Goal: Information Seeking & Learning: Learn about a topic

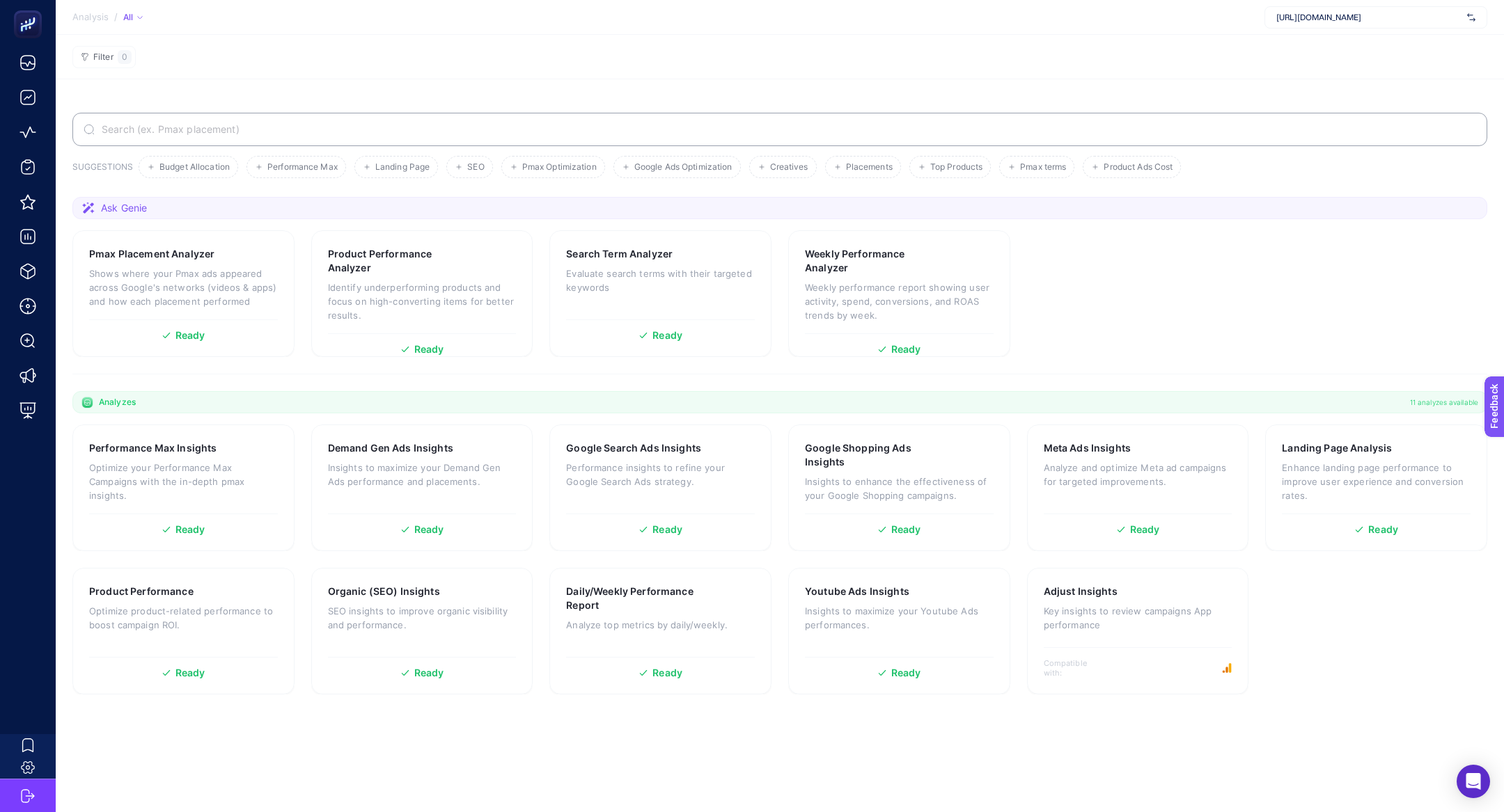
click at [1355, 24] on div "[URL][DOMAIN_NAME]" at bounding box center [1376, 17] width 223 height 22
type input "sofyan"
click at [1362, 52] on div "sofyanın arka bahçesi" at bounding box center [1376, 46] width 221 height 22
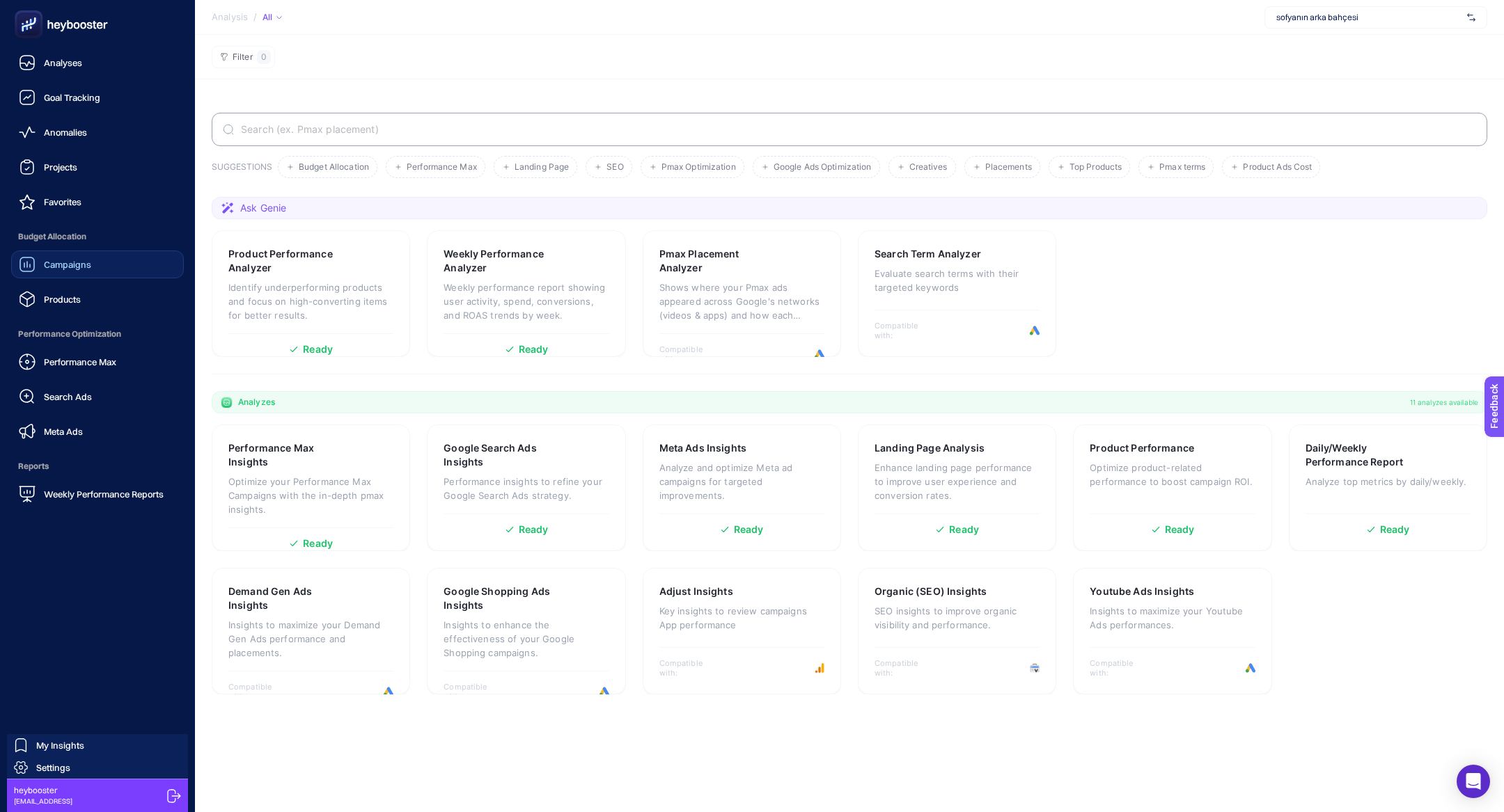
click at [35, 264] on icon at bounding box center [27, 264] width 17 height 17
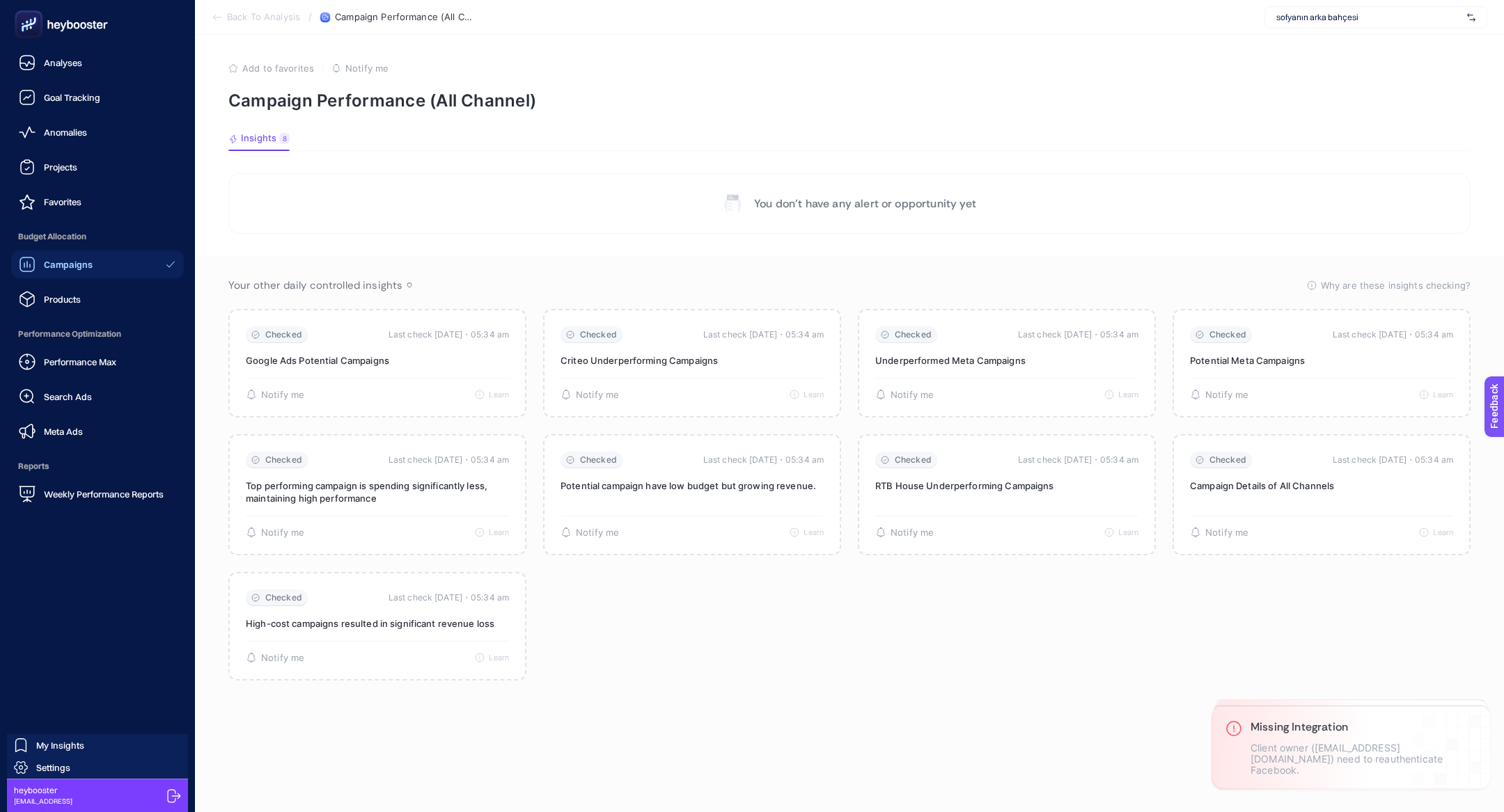
click at [109, 248] on span "Budget Allocation" at bounding box center [97, 236] width 173 height 28
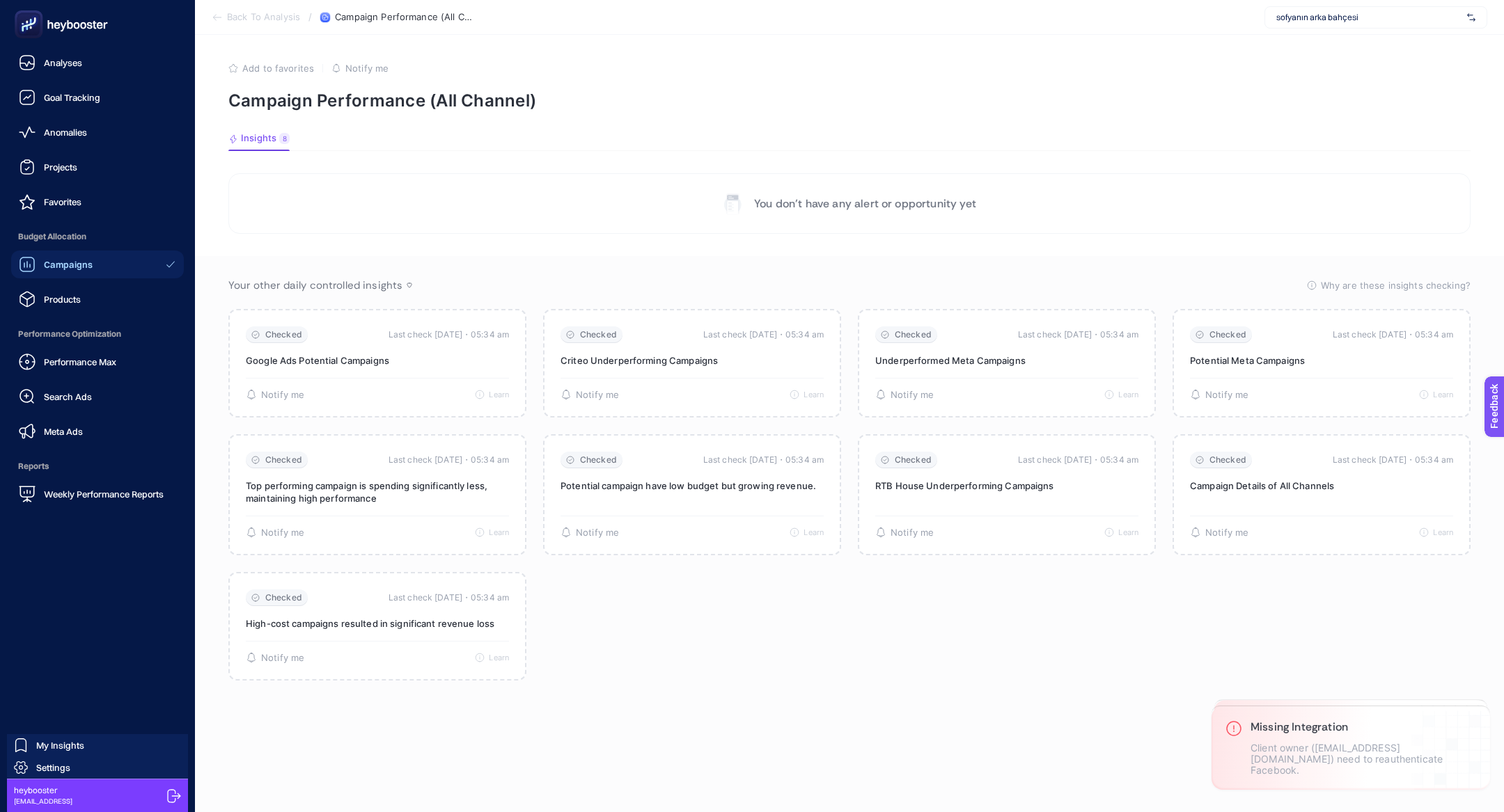
click at [107, 272] on link "Campaigns" at bounding box center [97, 264] width 173 height 28
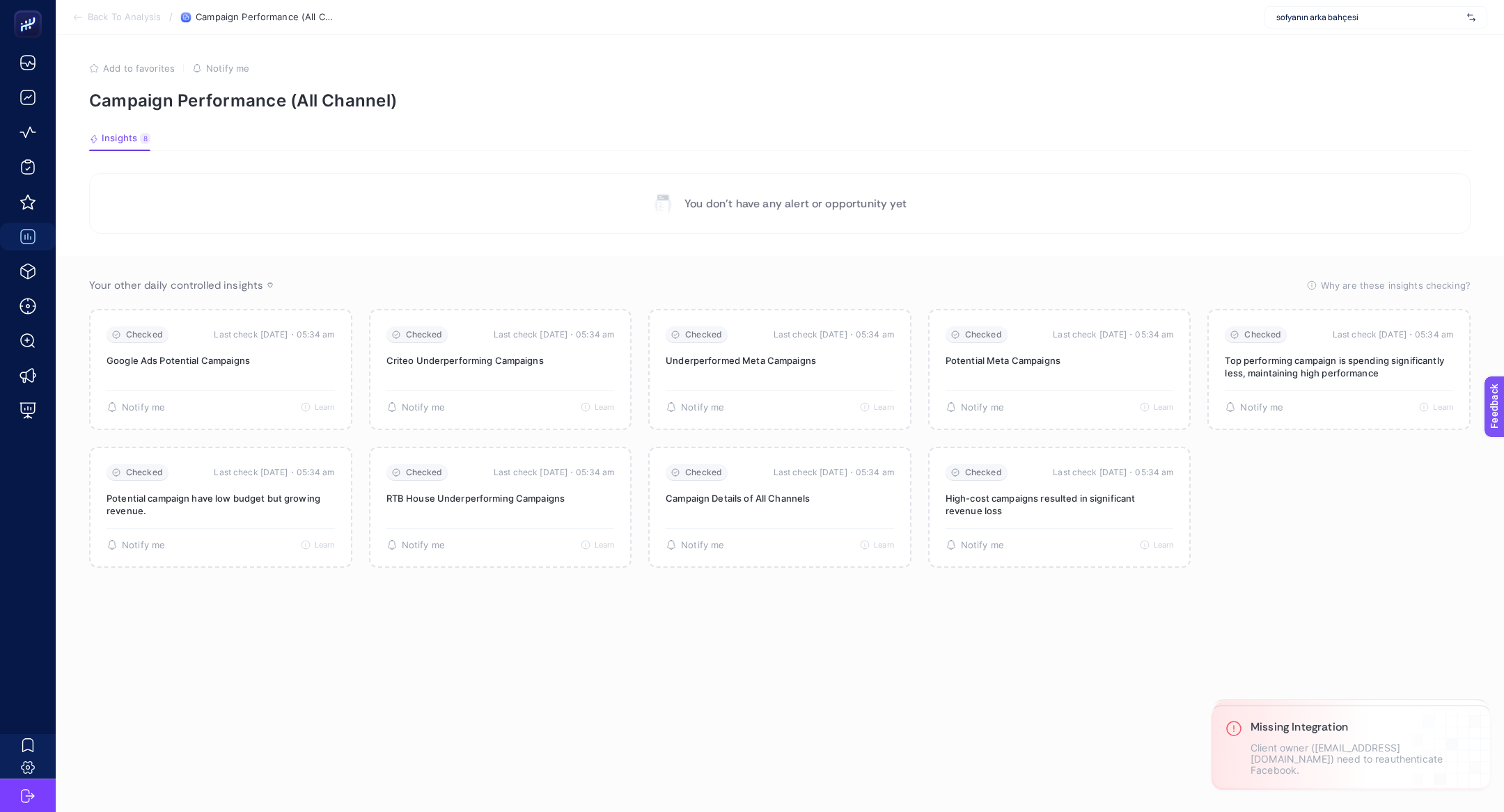
click at [142, 20] on span "Back To Analysis" at bounding box center [124, 17] width 73 height 11
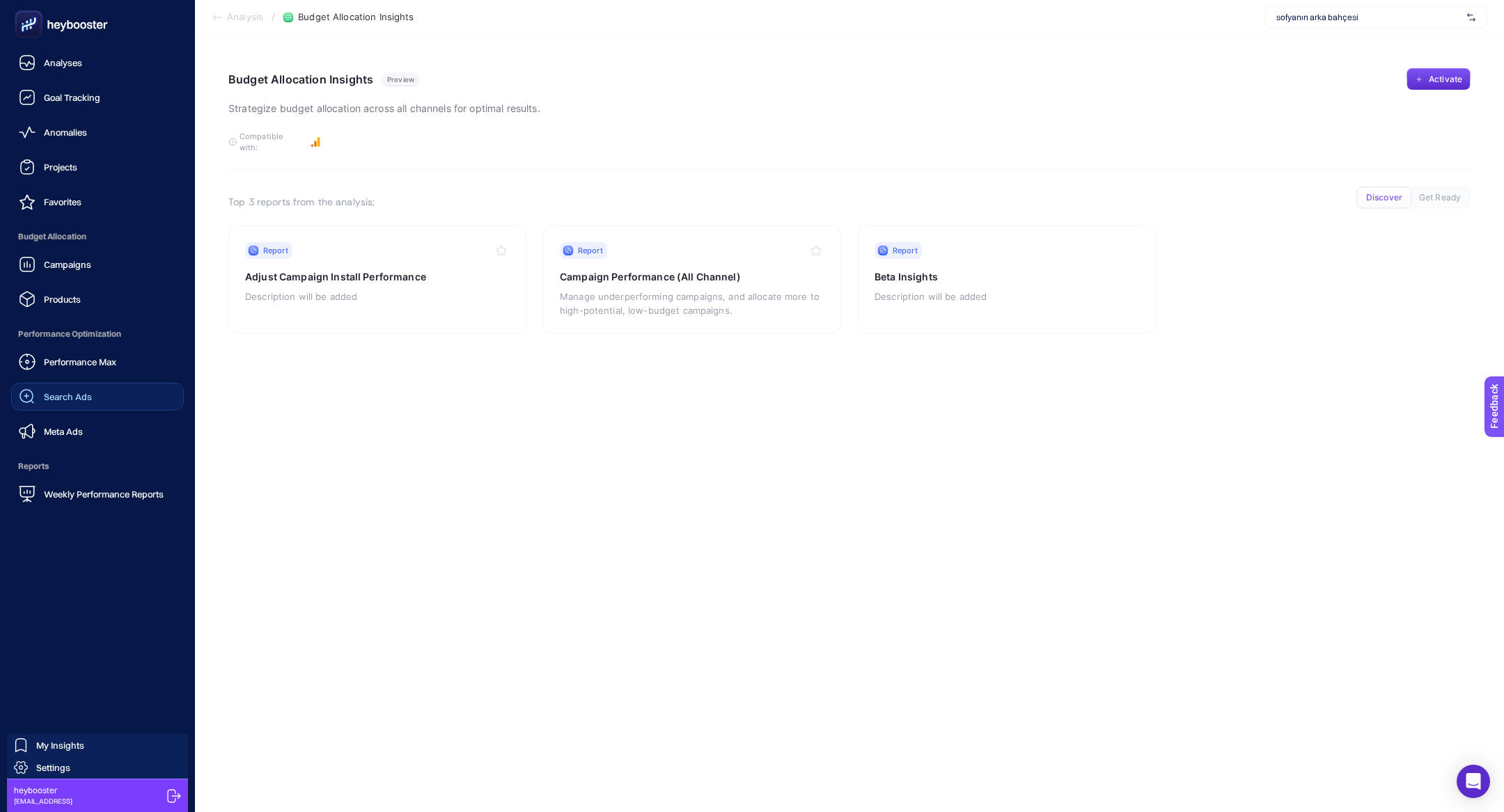
click at [67, 390] on div "Search Ads" at bounding box center [56, 396] width 73 height 17
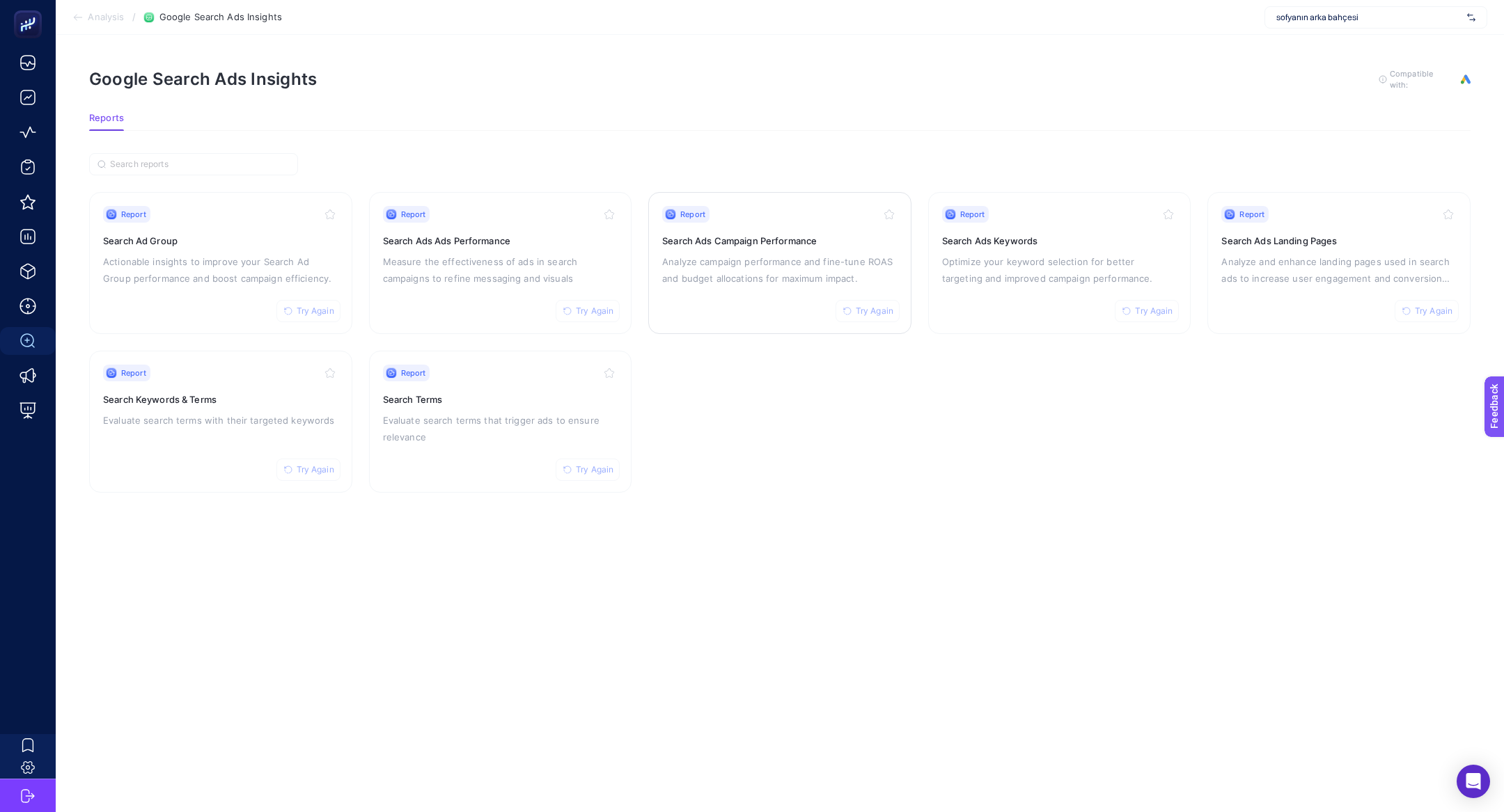
click at [805, 246] on div "Report Try Again Search Ads Campaign Performance Analyze campaign performance a…" at bounding box center [780, 263] width 236 height 115
click at [1377, 14] on span "sofyanın arka bahçesi" at bounding box center [1369, 17] width 185 height 11
type input "sofyanın"
click at [220, 243] on h3 "Search Ad Group" at bounding box center [221, 241] width 236 height 14
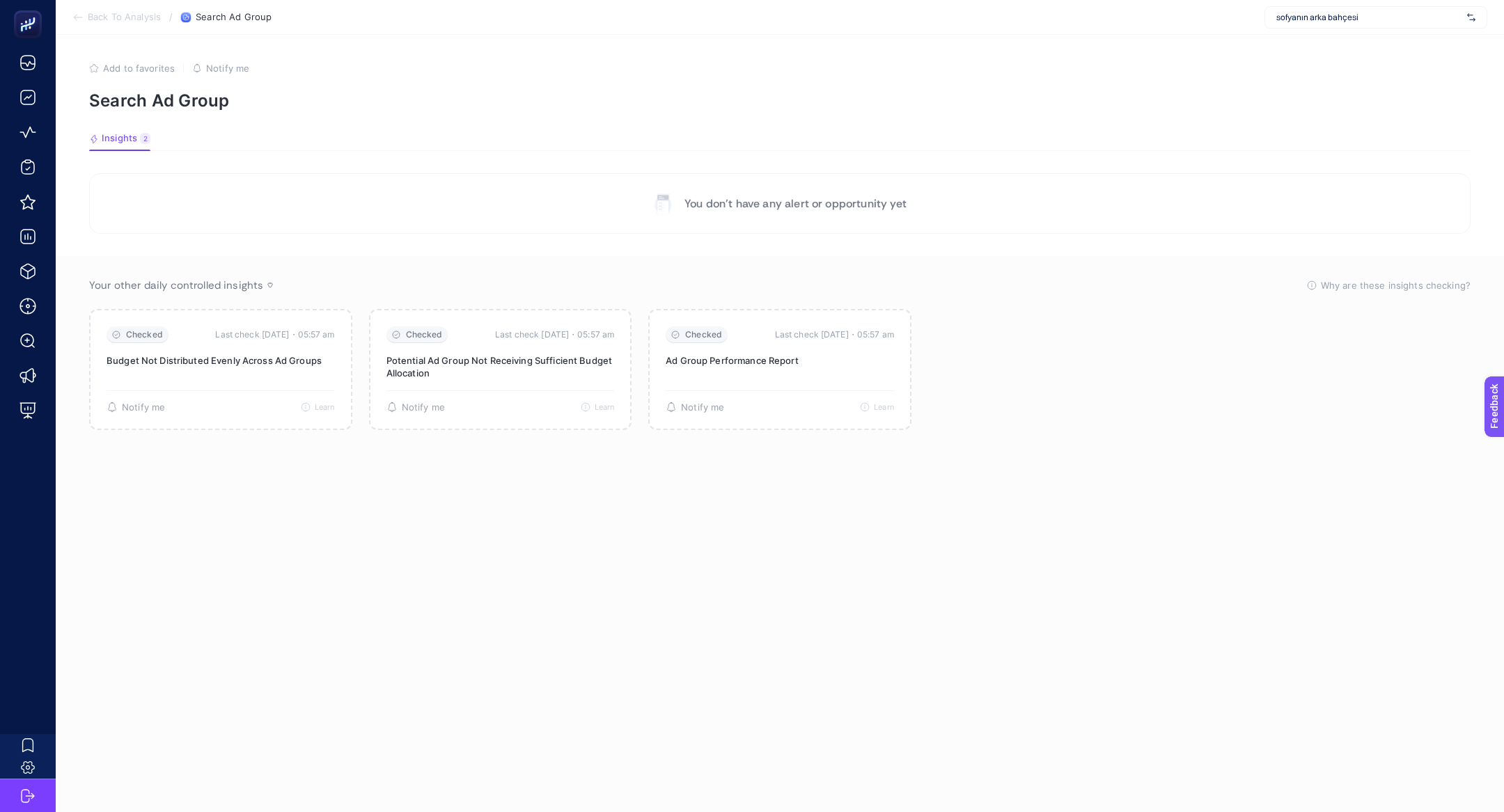
click at [1319, 37] on article "Add to favorites false Notify me Search Ad Group Insights 2 We generated new in…" at bounding box center [780, 423] width 1448 height 777
click at [1319, 22] on span "sofyanın arka bahçesi" at bounding box center [1369, 17] width 185 height 11
type input "troy"
click at [1342, 64] on div "Troy" at bounding box center [1376, 68] width 221 height 22
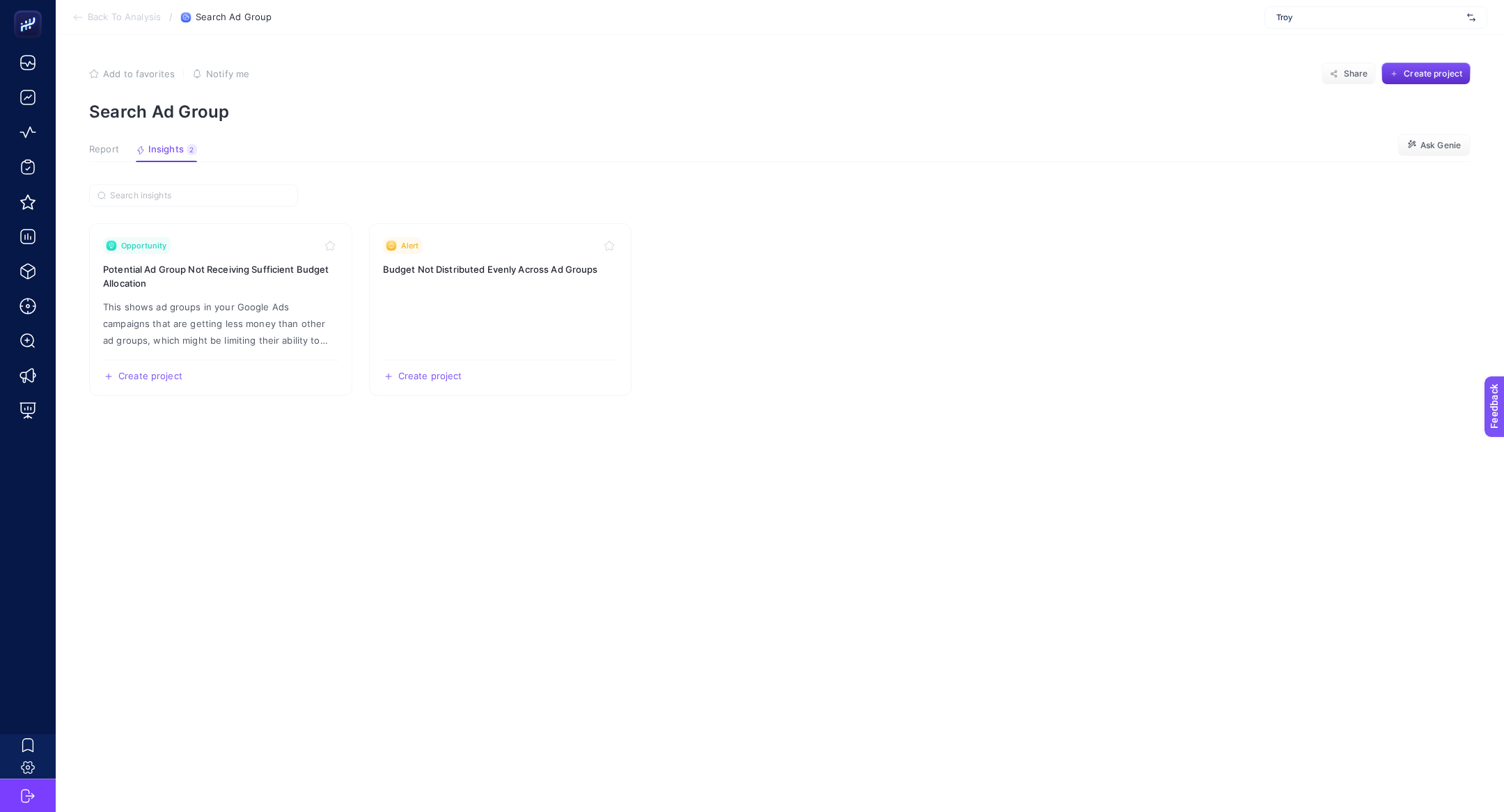
click at [122, 163] on article "Add to favorites false Notify me Share Create project Search Ad Group Report In…" at bounding box center [780, 423] width 1448 height 777
click at [116, 150] on span "Report" at bounding box center [104, 150] width 30 height 11
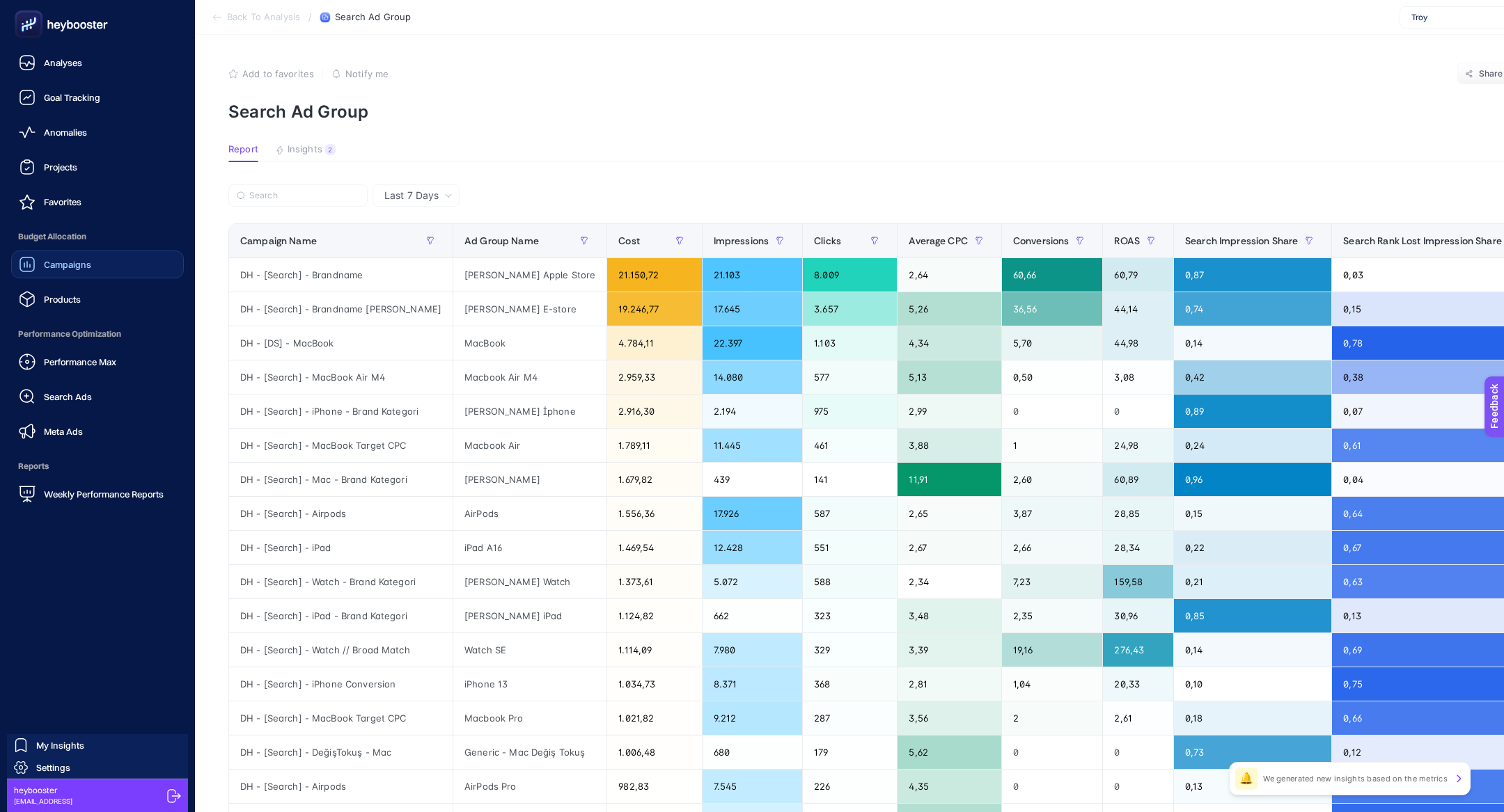
click at [64, 274] on link "Campaigns" at bounding box center [97, 264] width 173 height 28
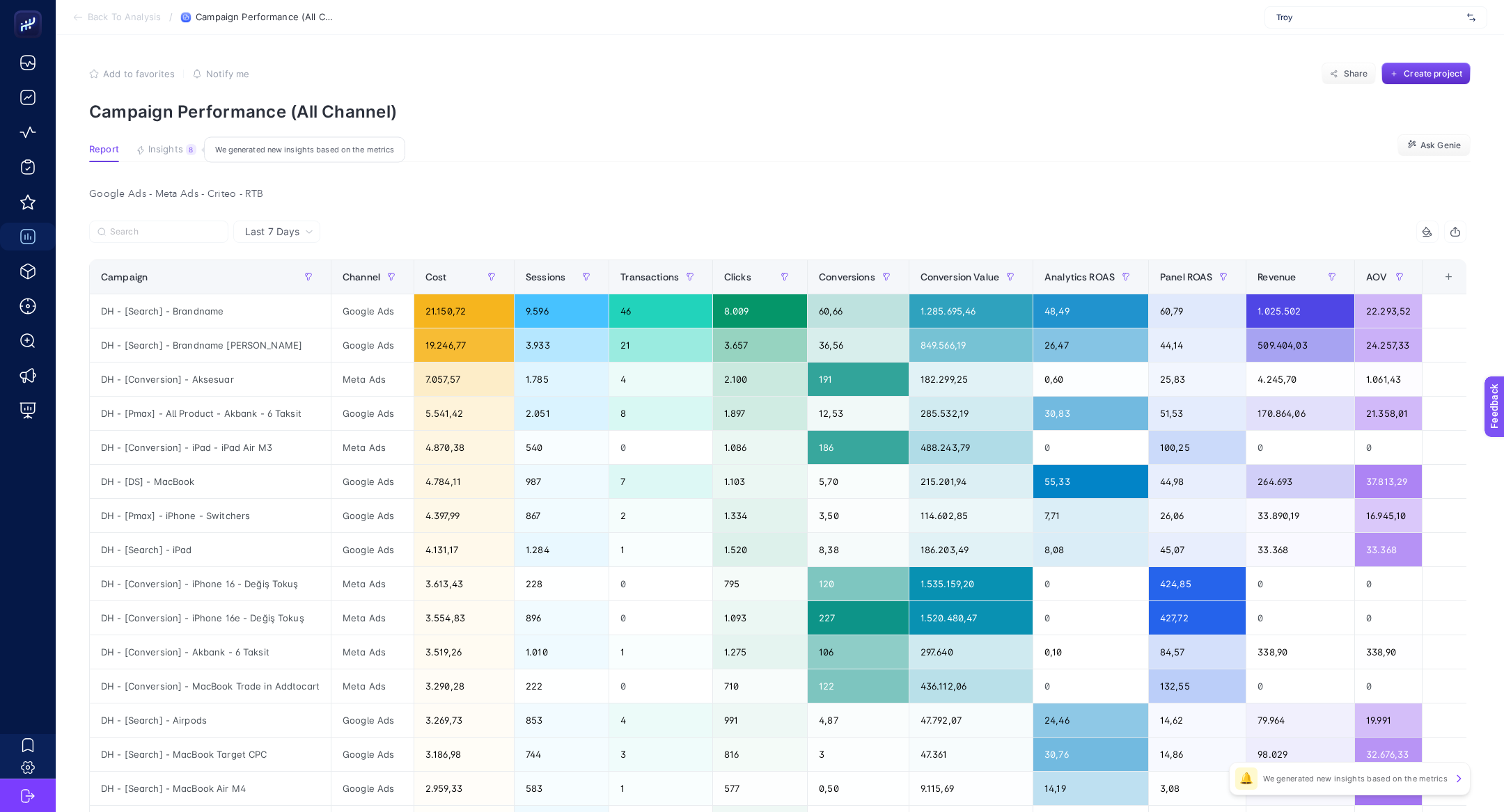
click at [189, 148] on div "8" at bounding box center [191, 150] width 10 height 11
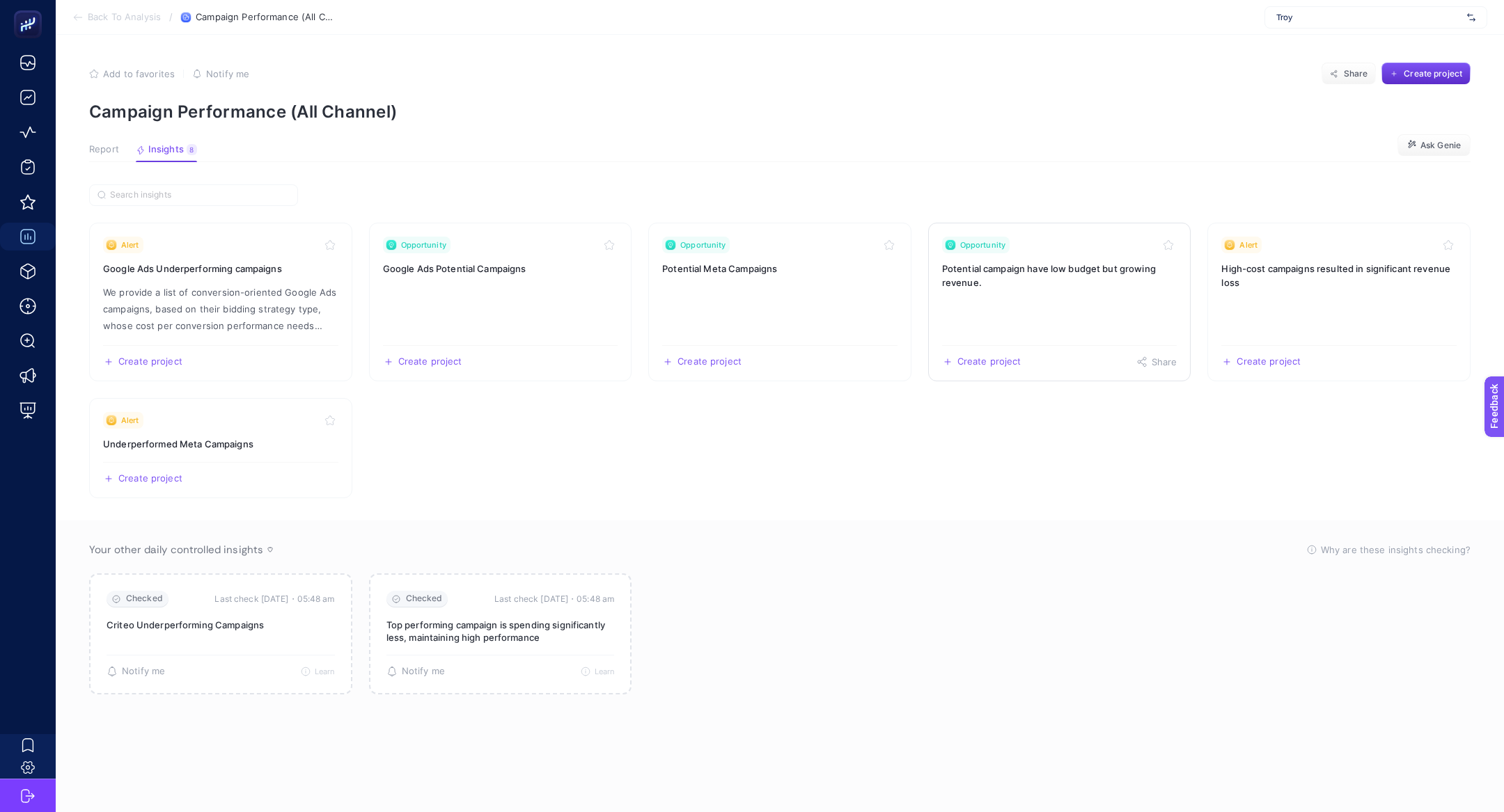
click at [1076, 265] on h3 "Potential campaign have low budget but growing revenue." at bounding box center [1060, 275] width 236 height 28
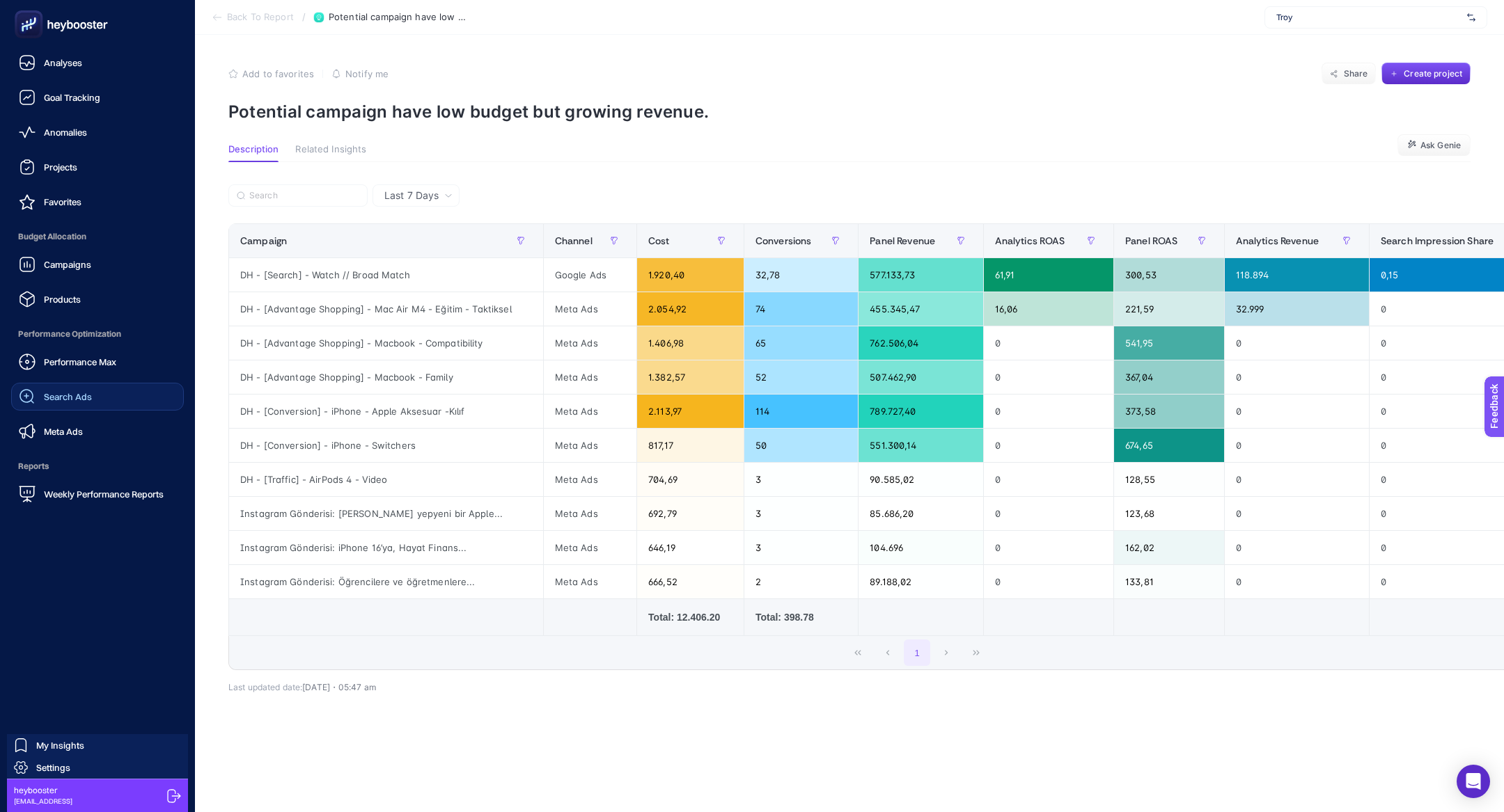
click at [83, 396] on span "Search Ads" at bounding box center [68, 397] width 48 height 11
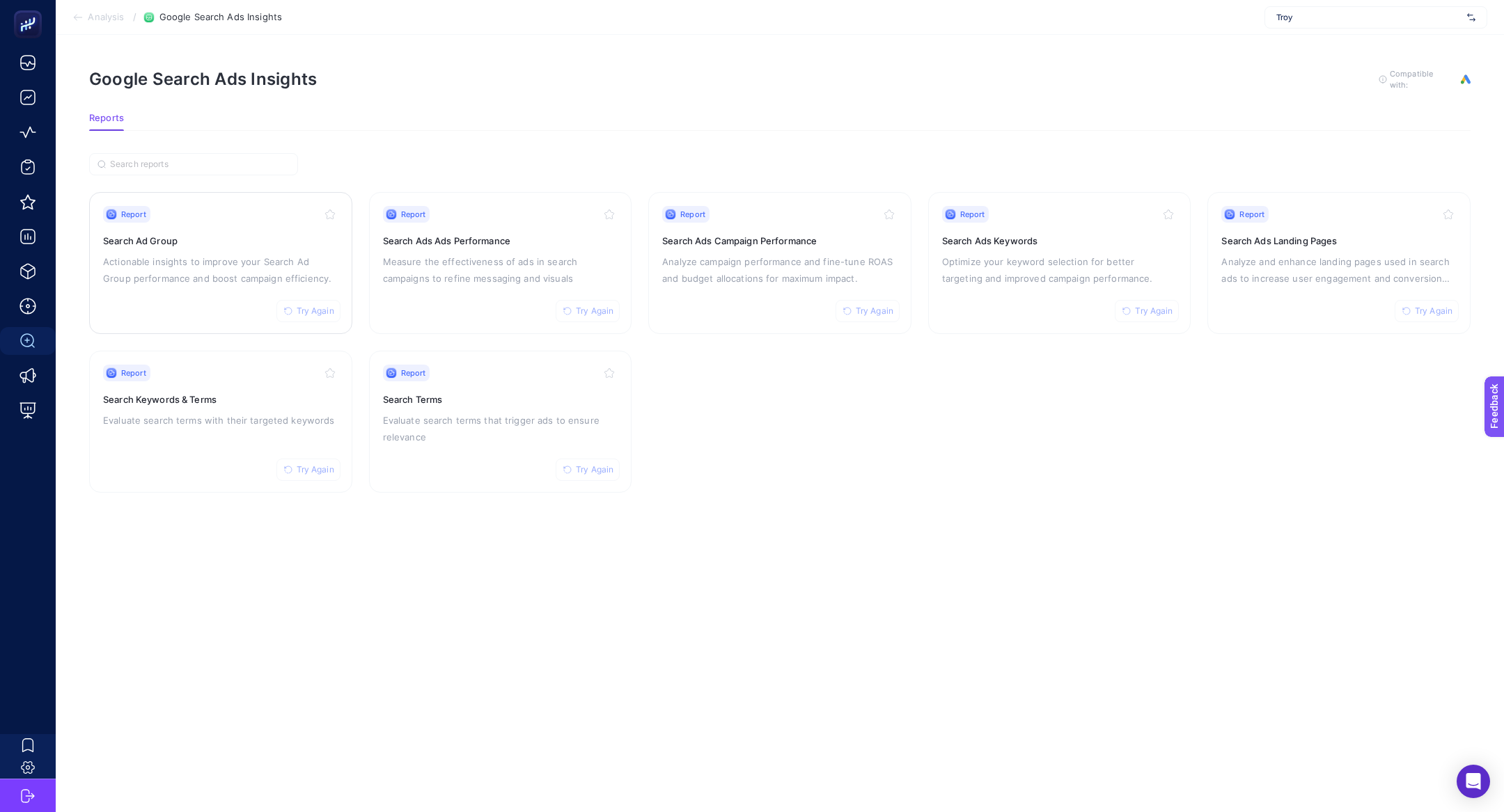
click at [148, 286] on div "Report Try Again Search Ad Group Actionable insights to improve your Search Ad …" at bounding box center [221, 263] width 236 height 115
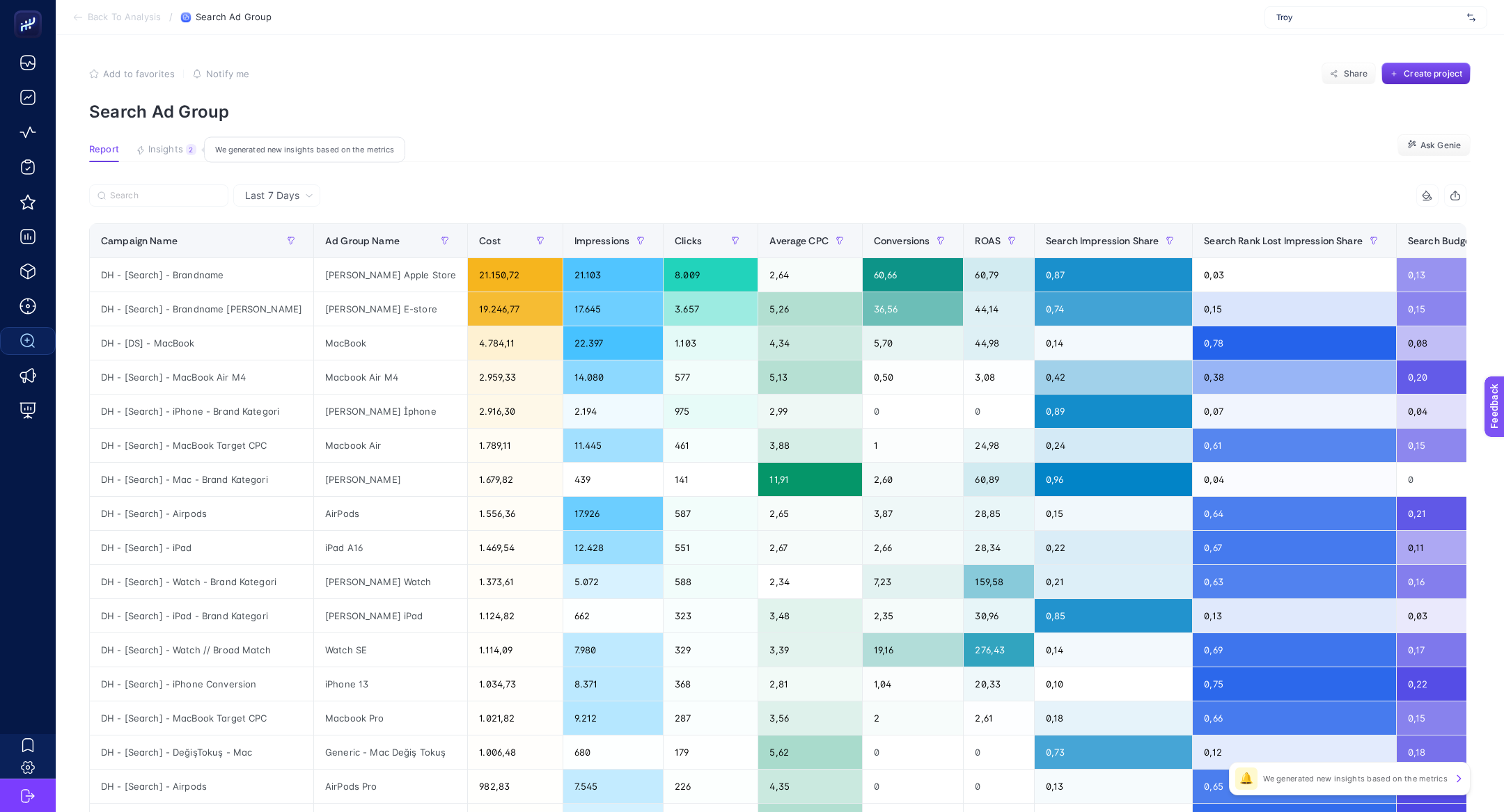
click at [192, 150] on div "2" at bounding box center [191, 150] width 10 height 11
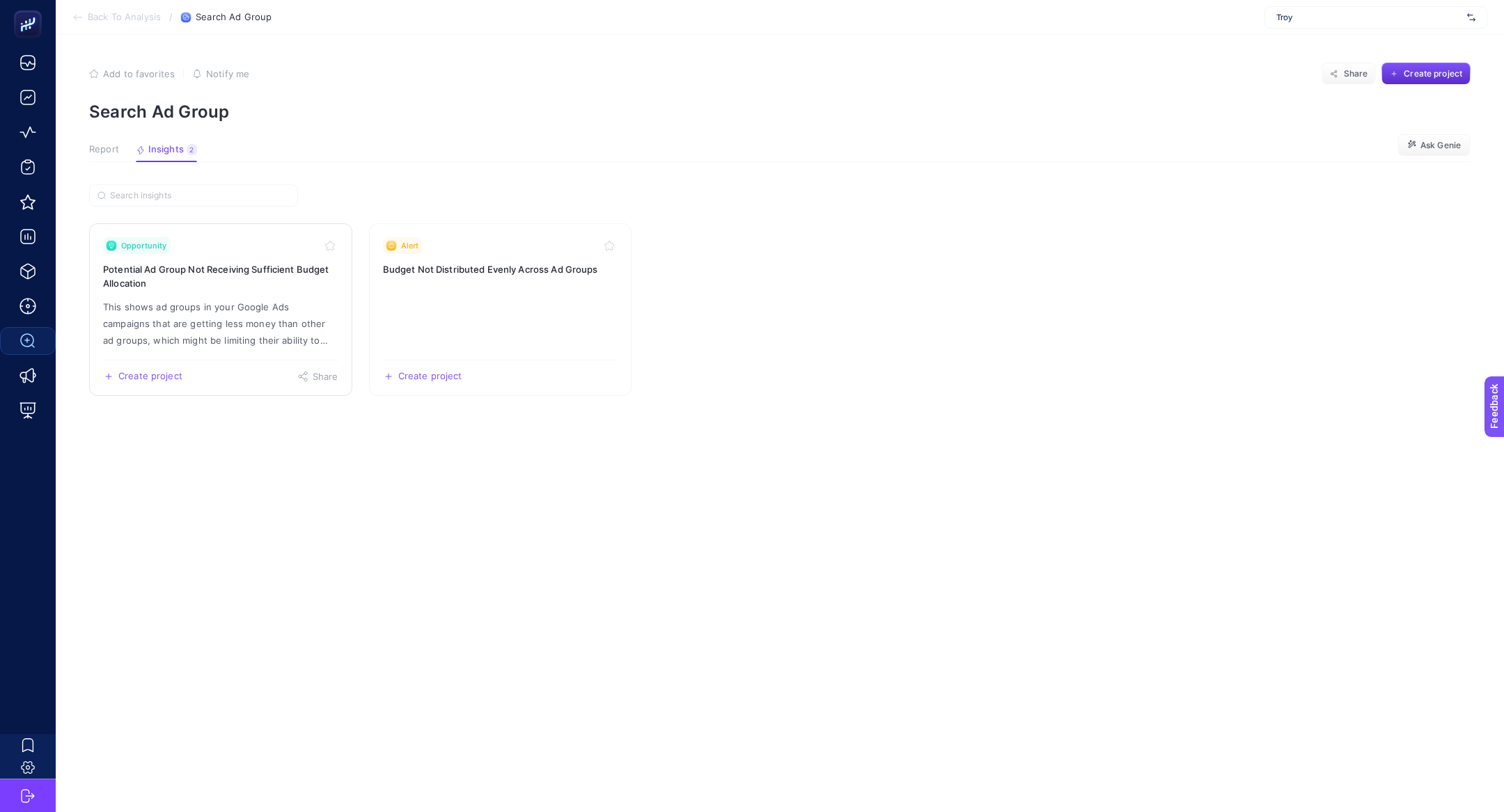
click at [204, 309] on p "This shows ad groups in your Google Ads campaigns that are getting less money t…" at bounding box center [221, 323] width 236 height 50
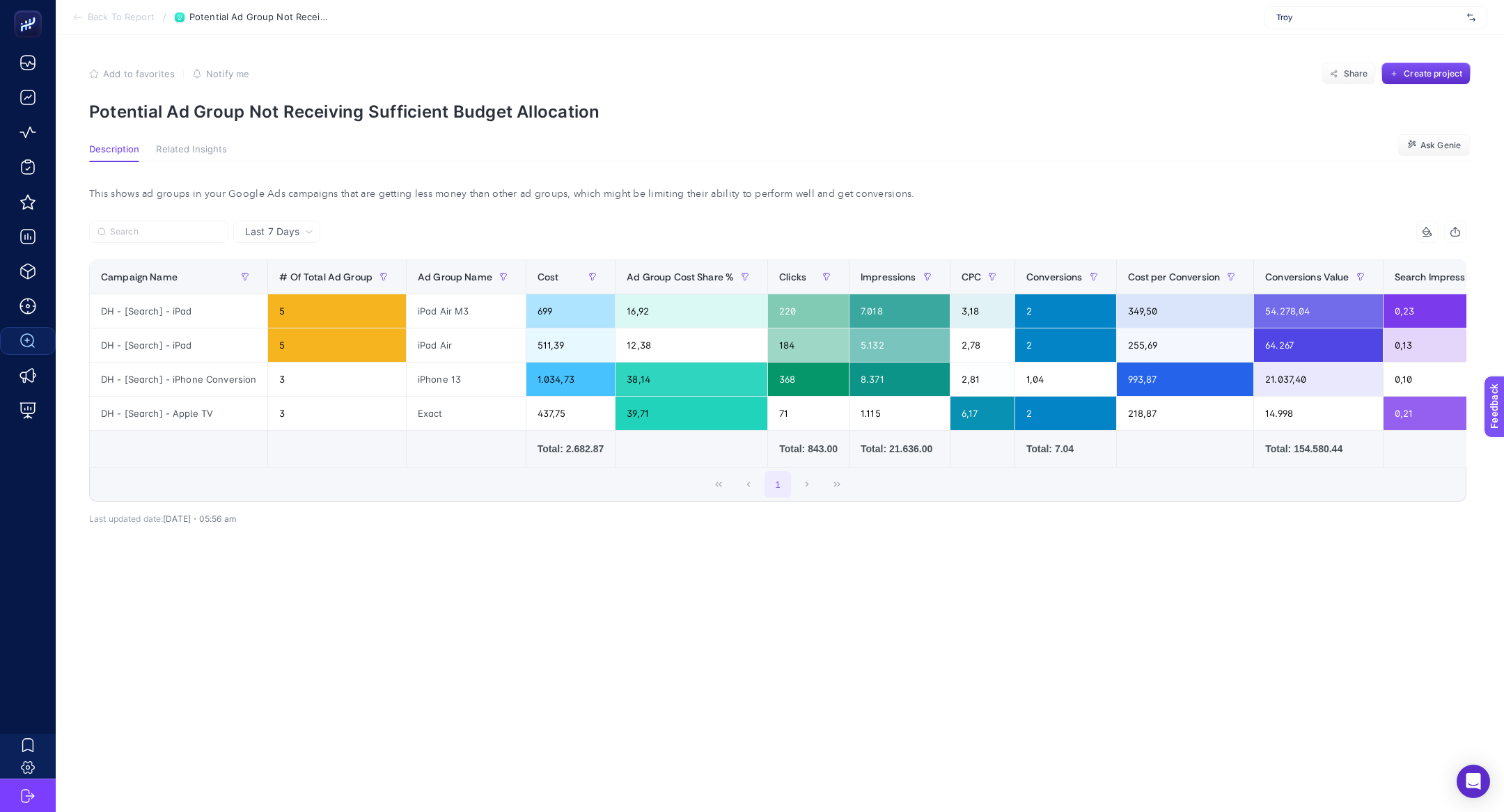
click at [203, 111] on p "Potential Ad Group Not Receiving Sufficient Budget Allocation" at bounding box center [780, 111] width 1381 height 20
copy article "Potential Ad Group Not Receiving Sufficient Budget Allocation"
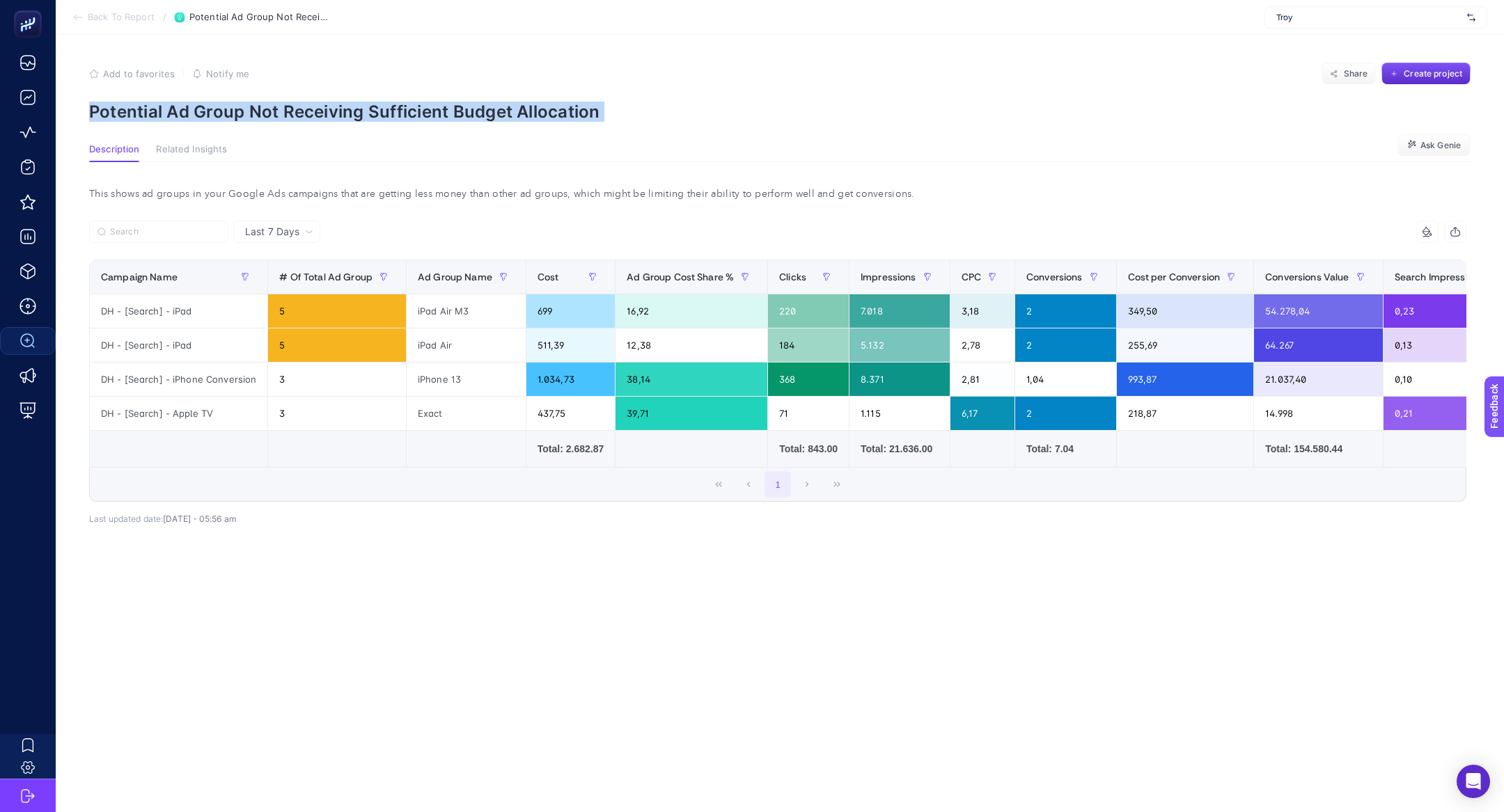
copy article "Potential Ad Group Not Receiving Sufficient Budget Allocation"
click at [78, 3] on section "Back To Report / Potential Ad Group Not Receiving Sufficient Budget Allocation …" at bounding box center [780, 17] width 1448 height 35
click at [81, 8] on section "Back To Report / Potential Ad Group Not Receiving Sufficient Budget Allocation …" at bounding box center [780, 17] width 1448 height 35
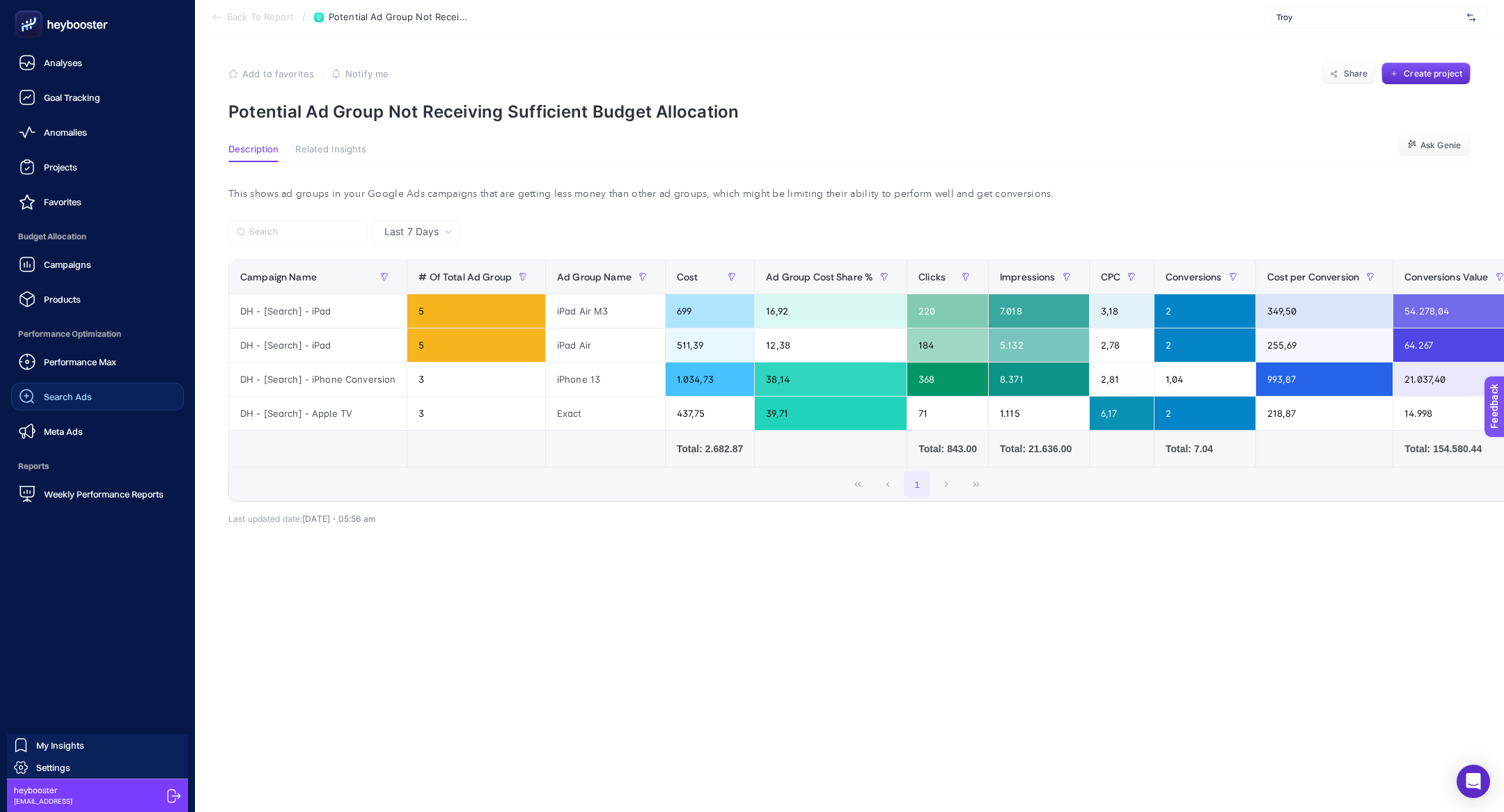
click at [118, 383] on link "Search Ads" at bounding box center [97, 396] width 173 height 28
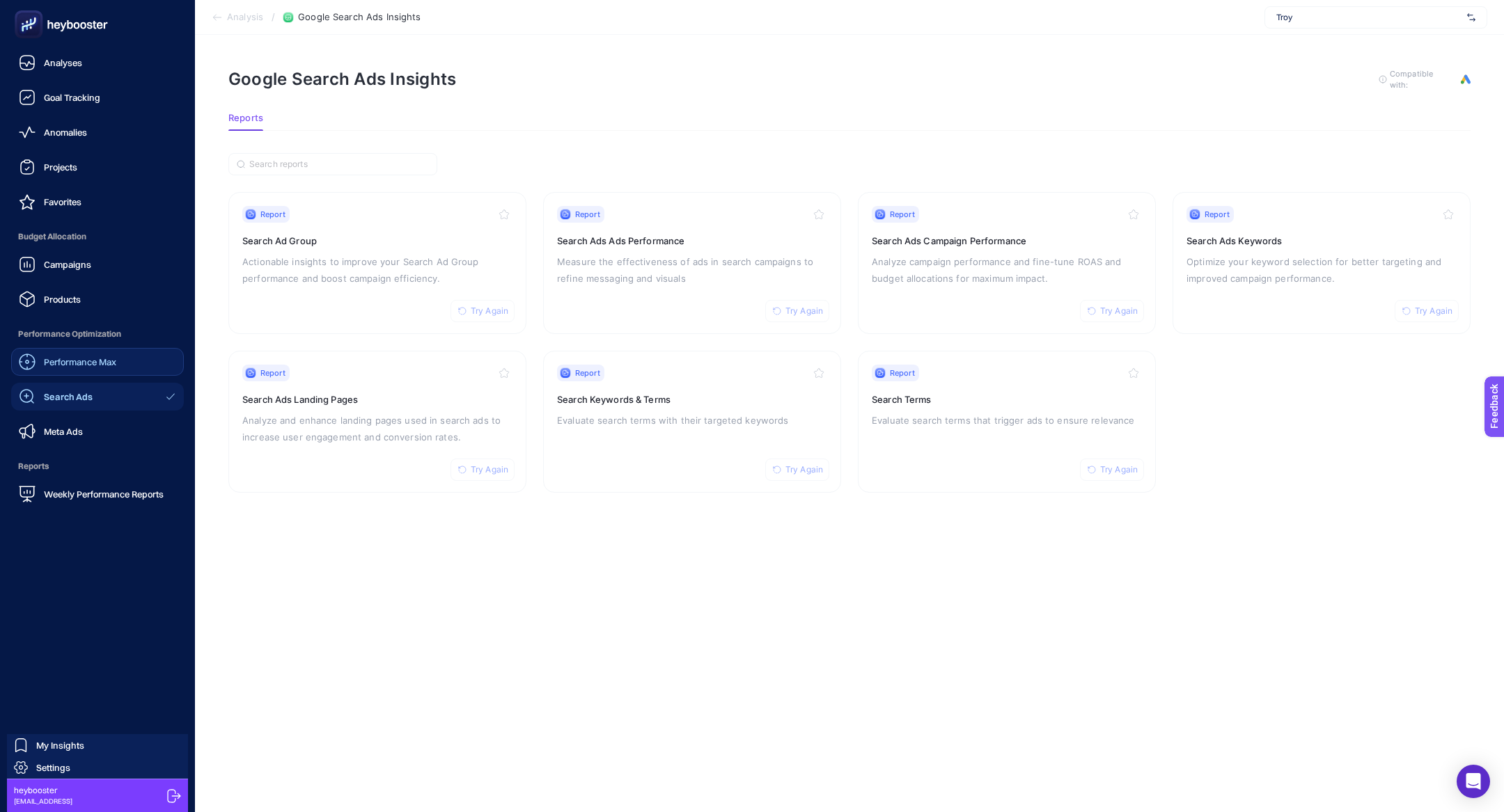
click at [68, 359] on span "Performance Max" at bounding box center [80, 362] width 72 height 11
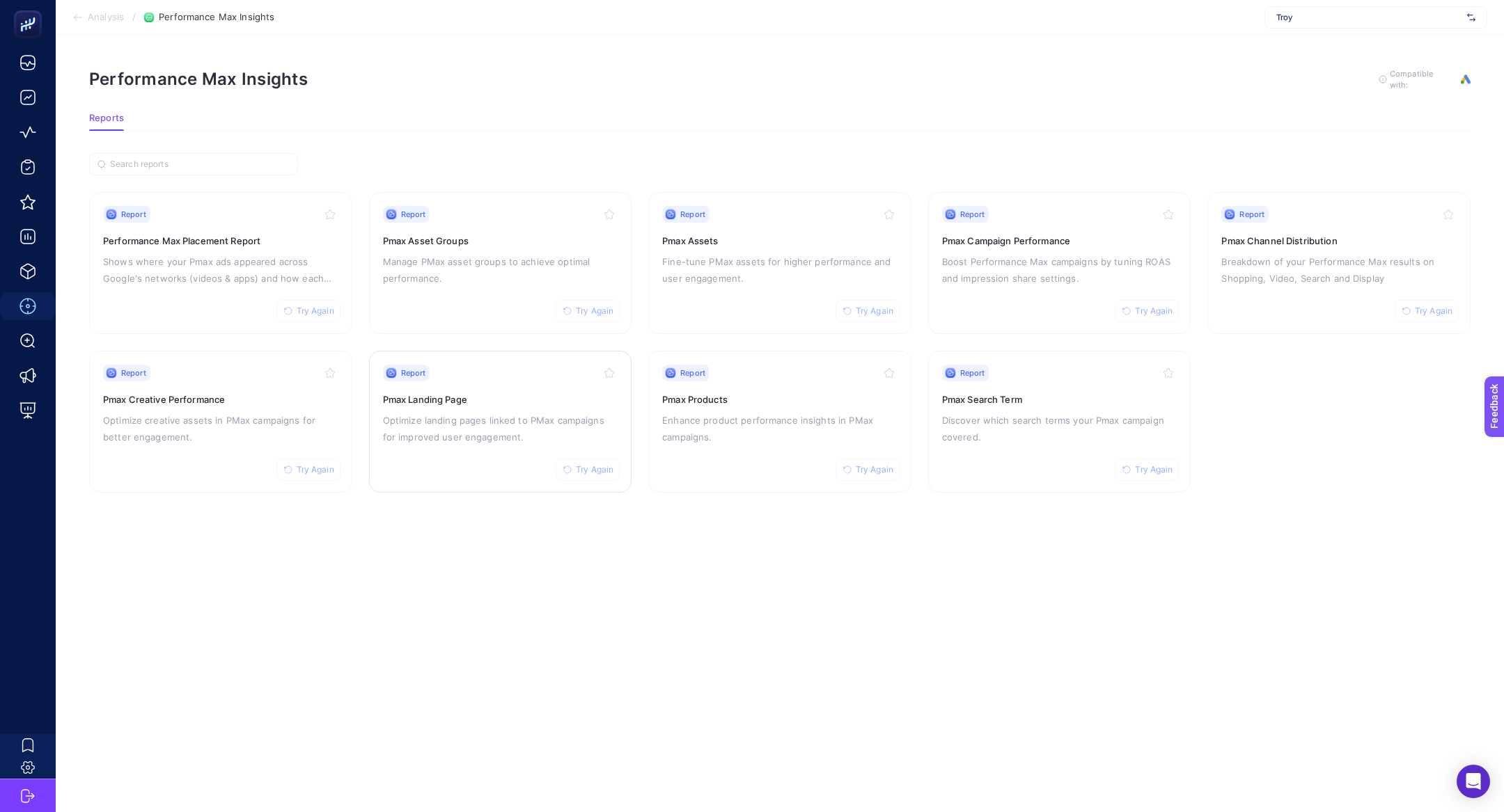
click at [499, 402] on h3 "Pmax Landing Page" at bounding box center [501, 400] width 236 height 14
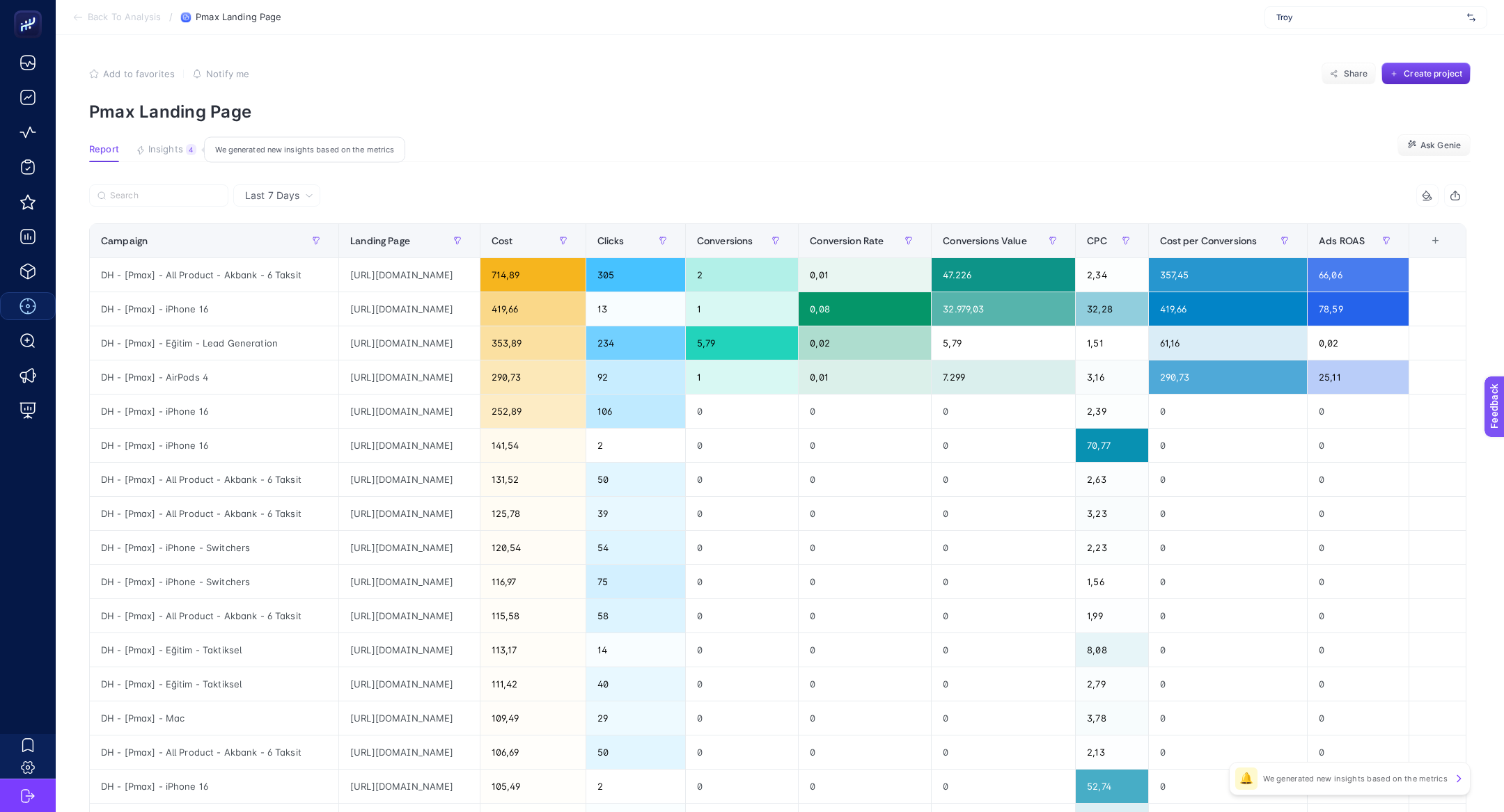
click at [166, 153] on span "Insights" at bounding box center [166, 150] width 35 height 11
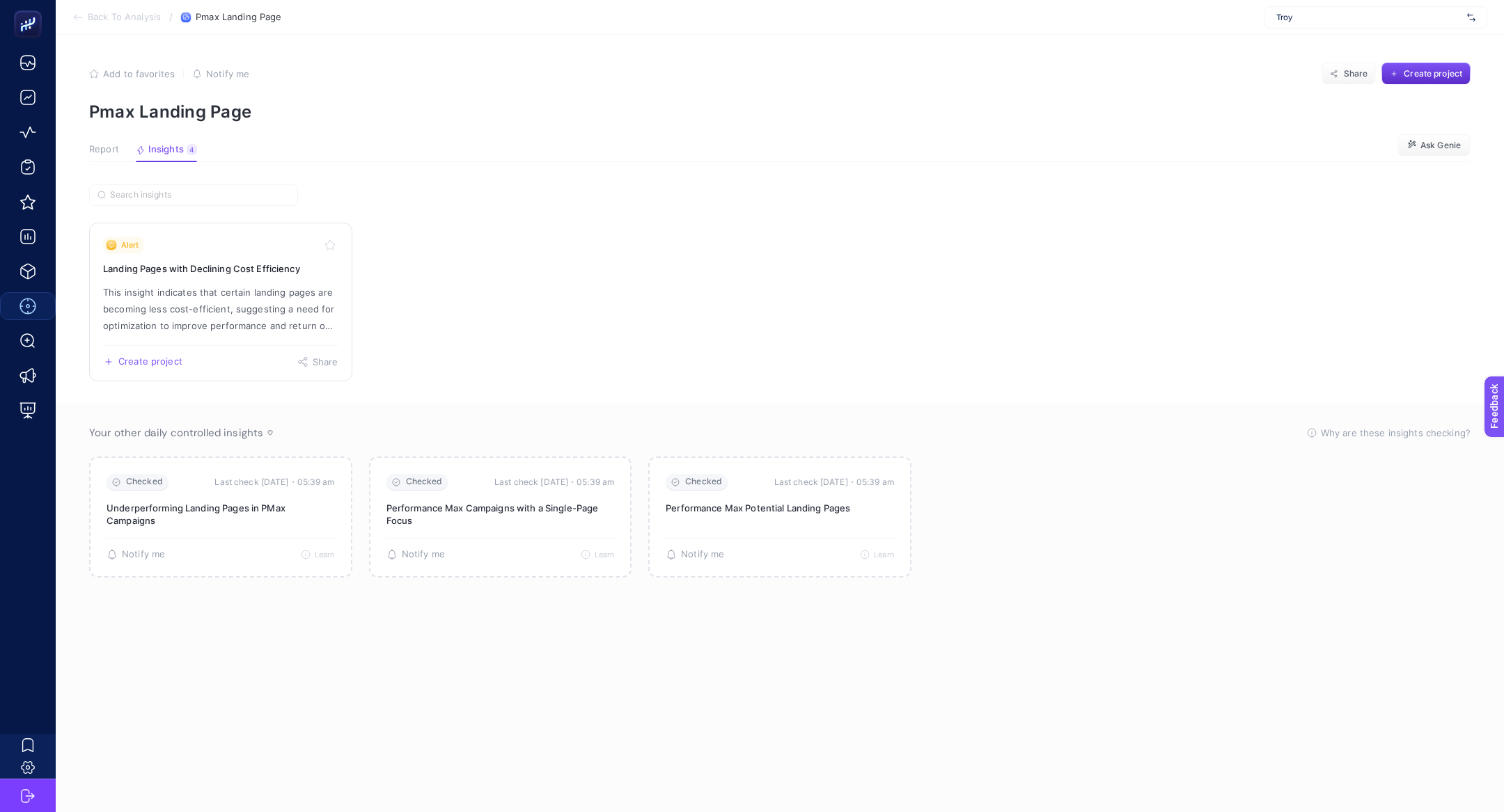
click at [213, 287] on p "This insight indicates that certain landing pages are becoming less cost-effici…" at bounding box center [221, 309] width 236 height 50
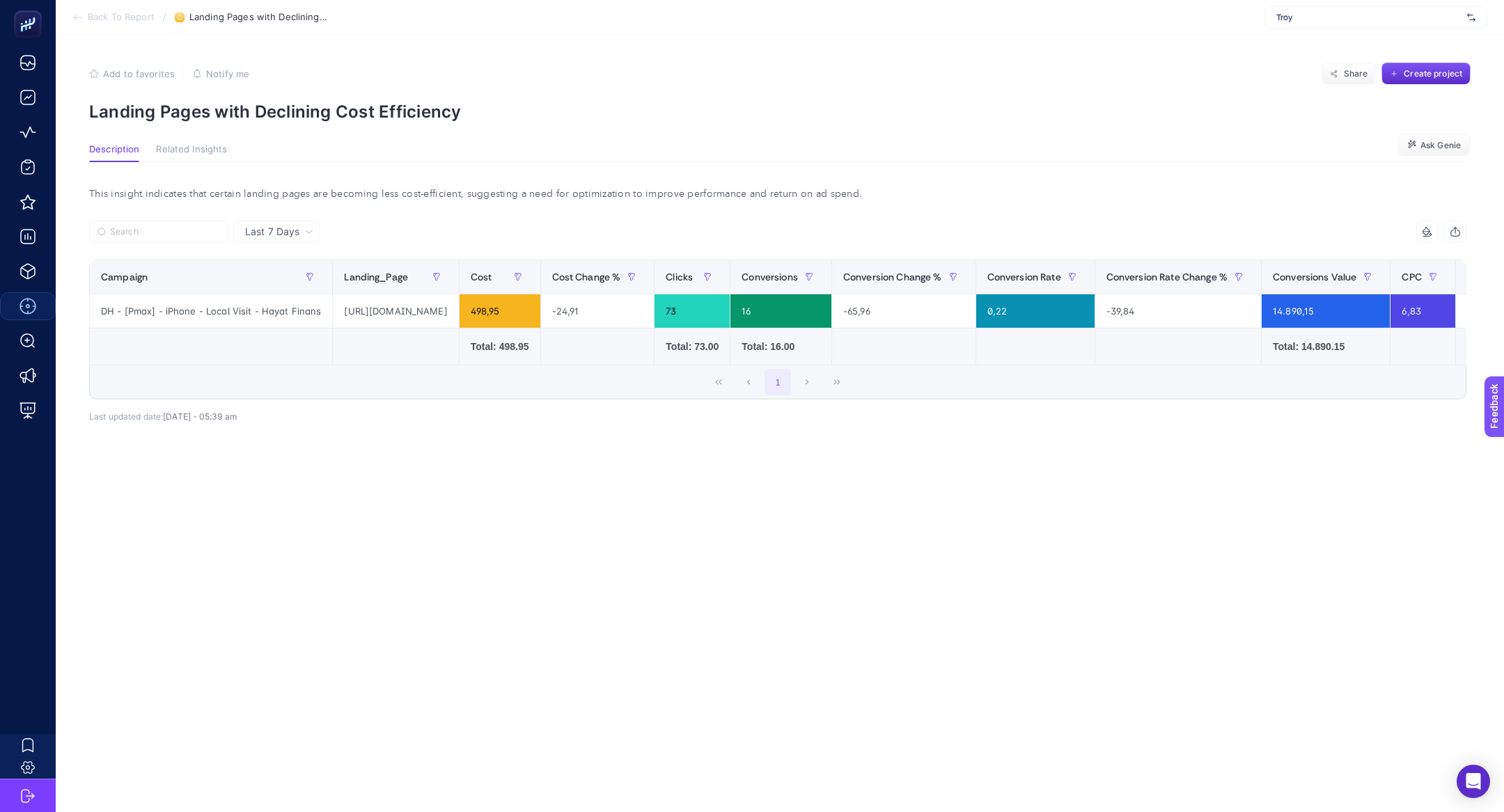
click at [220, 97] on section "Add to favorites false Notify me Share Create project Landing Pages with Declin…" at bounding box center [780, 92] width 1381 height 59
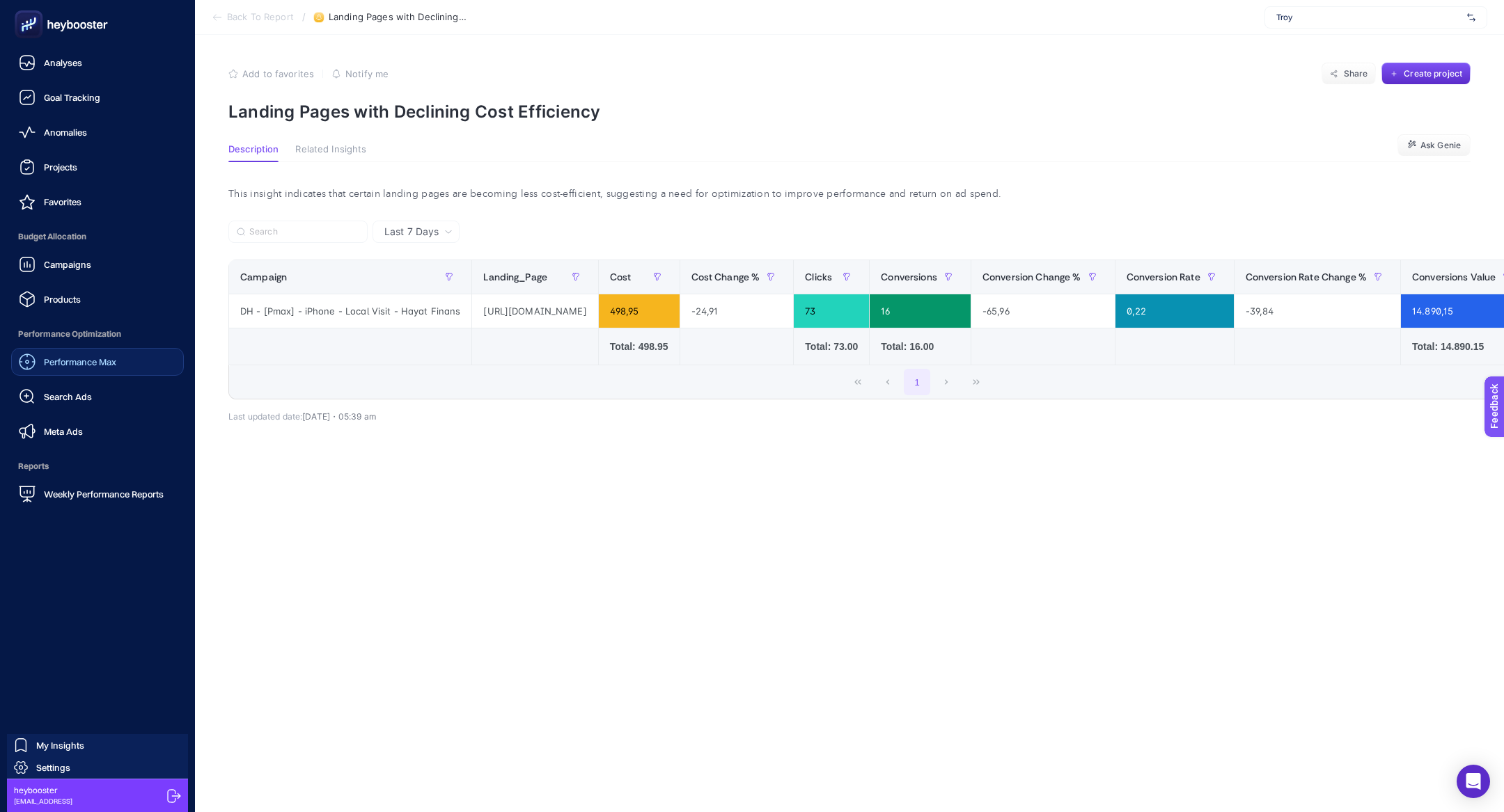
click at [116, 343] on span "Performance Optimization" at bounding box center [97, 334] width 173 height 28
click at [116, 366] on span "Performance Max" at bounding box center [80, 362] width 72 height 11
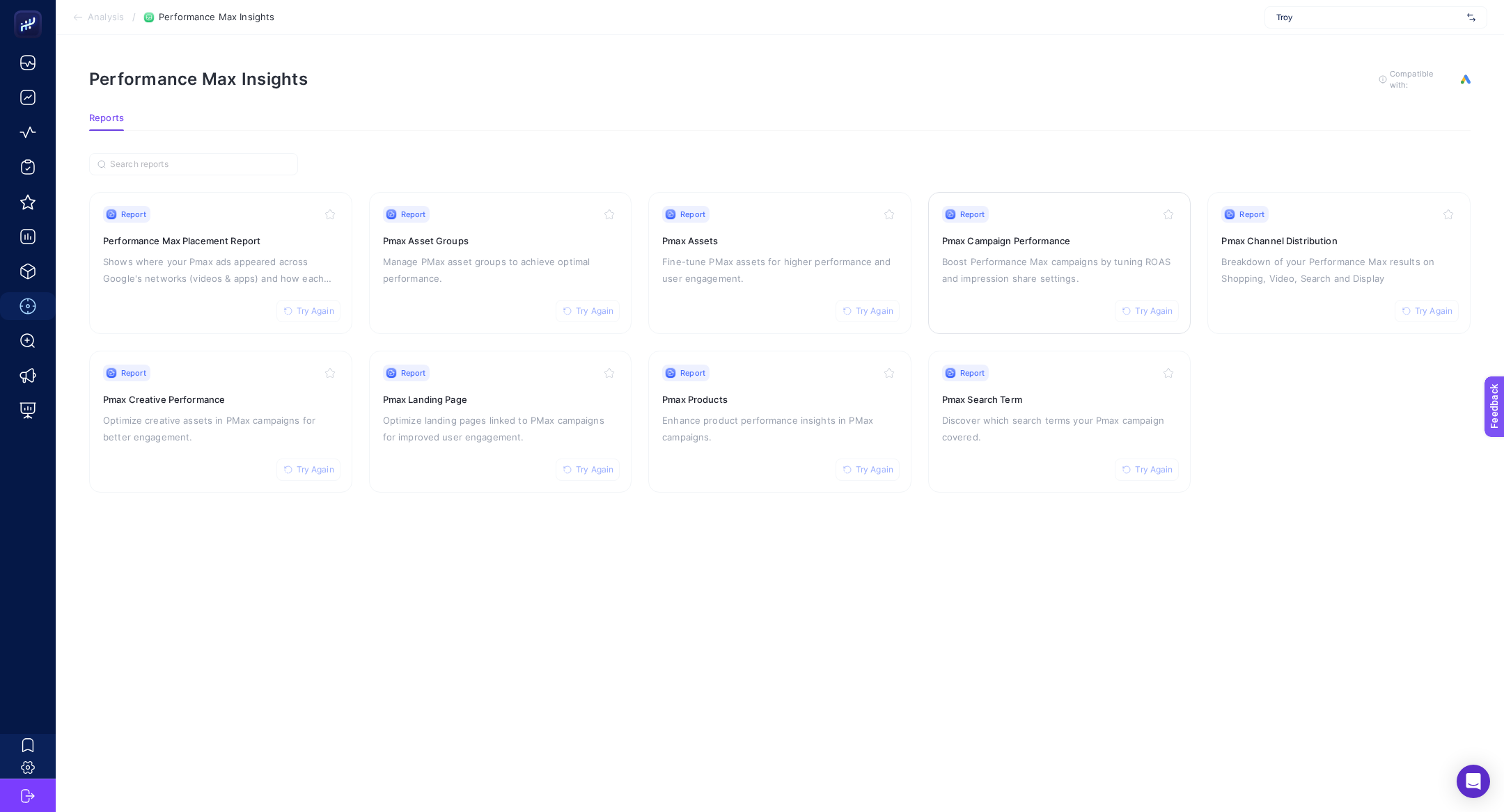
click at [979, 248] on div "Report Try Again Pmax Campaign Performance Boost Performance Max campaigns by t…" at bounding box center [1060, 263] width 236 height 115
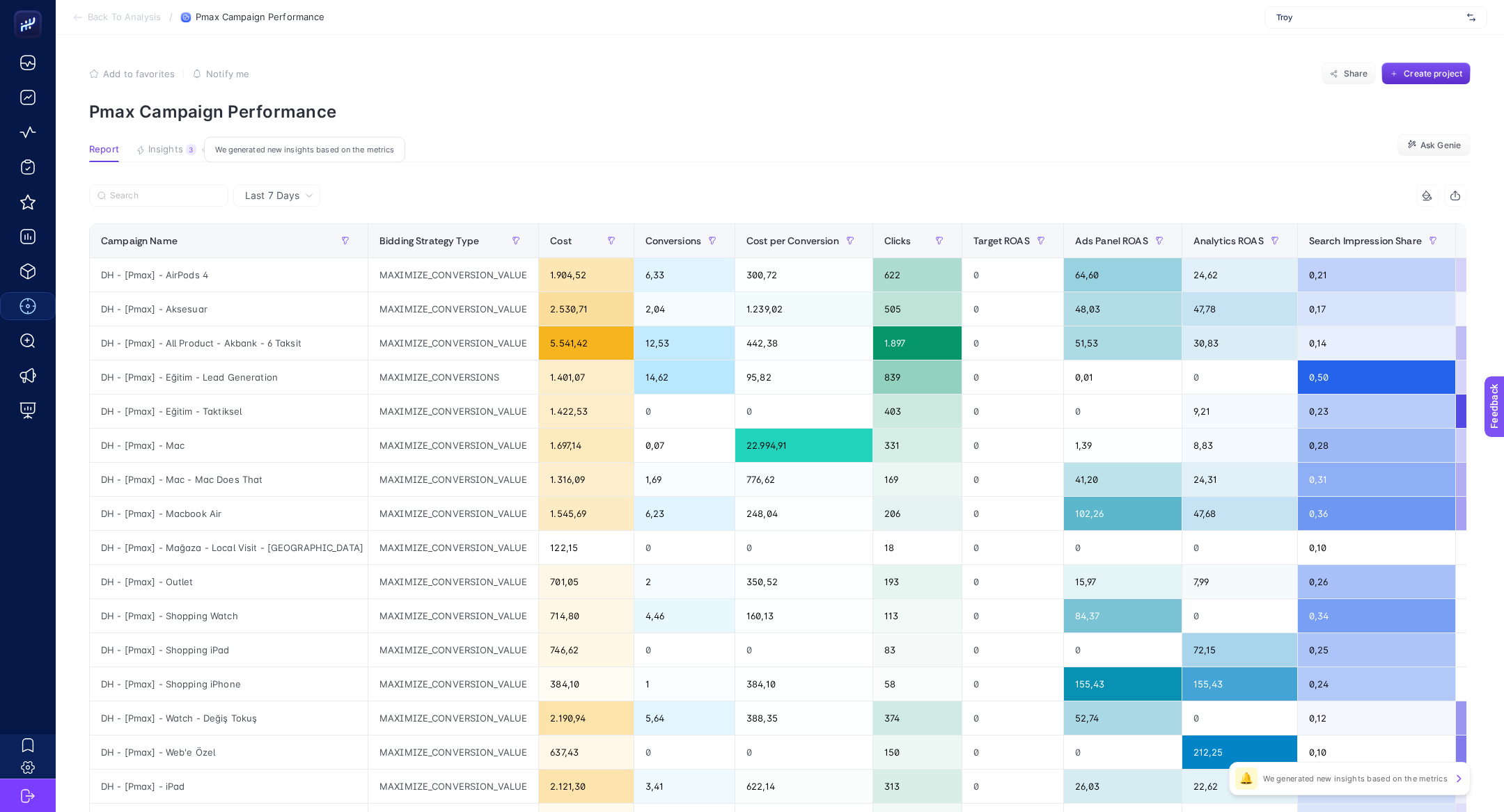
click at [165, 153] on span "Insights" at bounding box center [166, 150] width 35 height 11
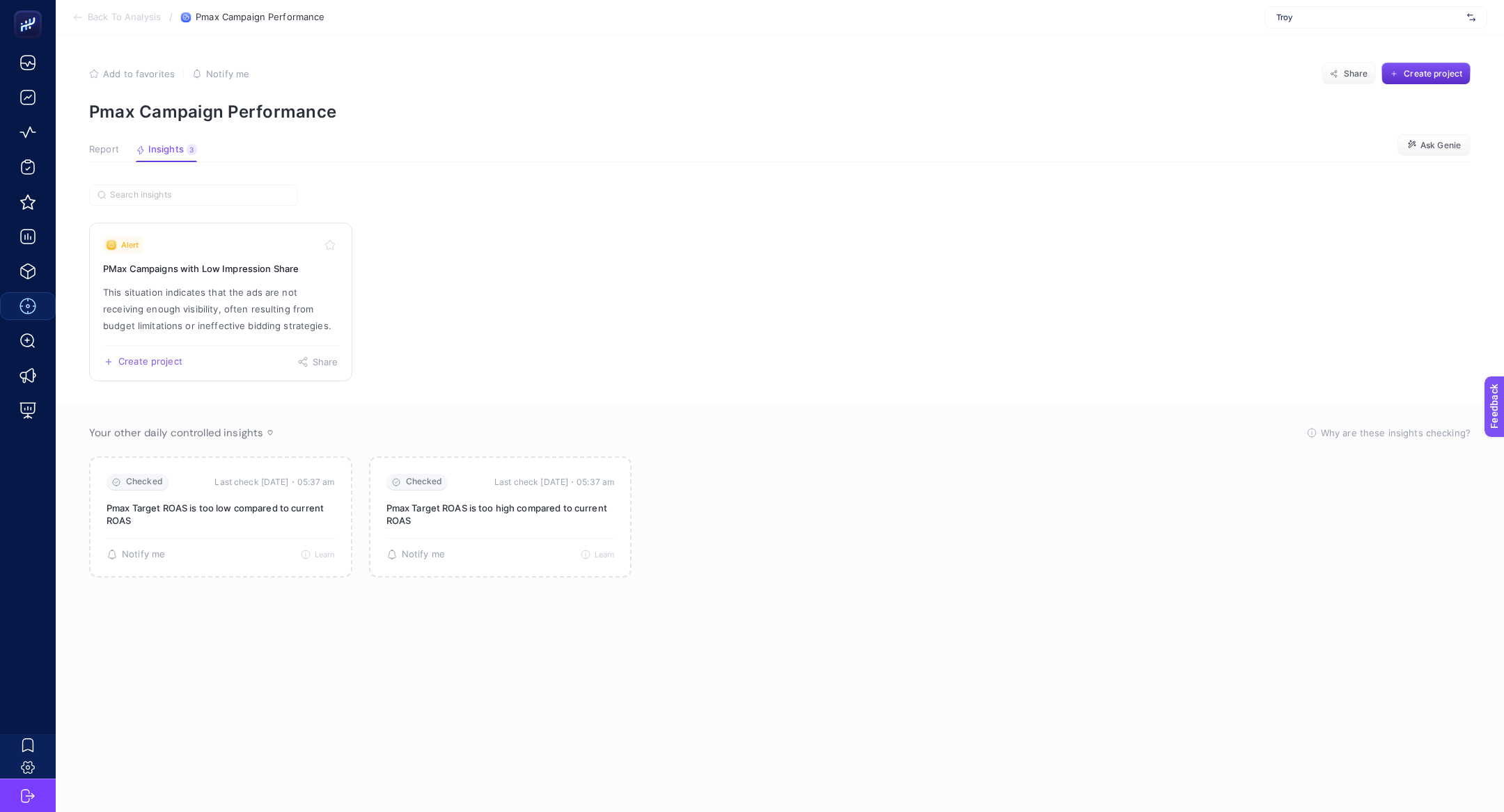
click at [193, 274] on h3 "PMax Campaigns with Low Impression Share" at bounding box center [221, 269] width 236 height 14
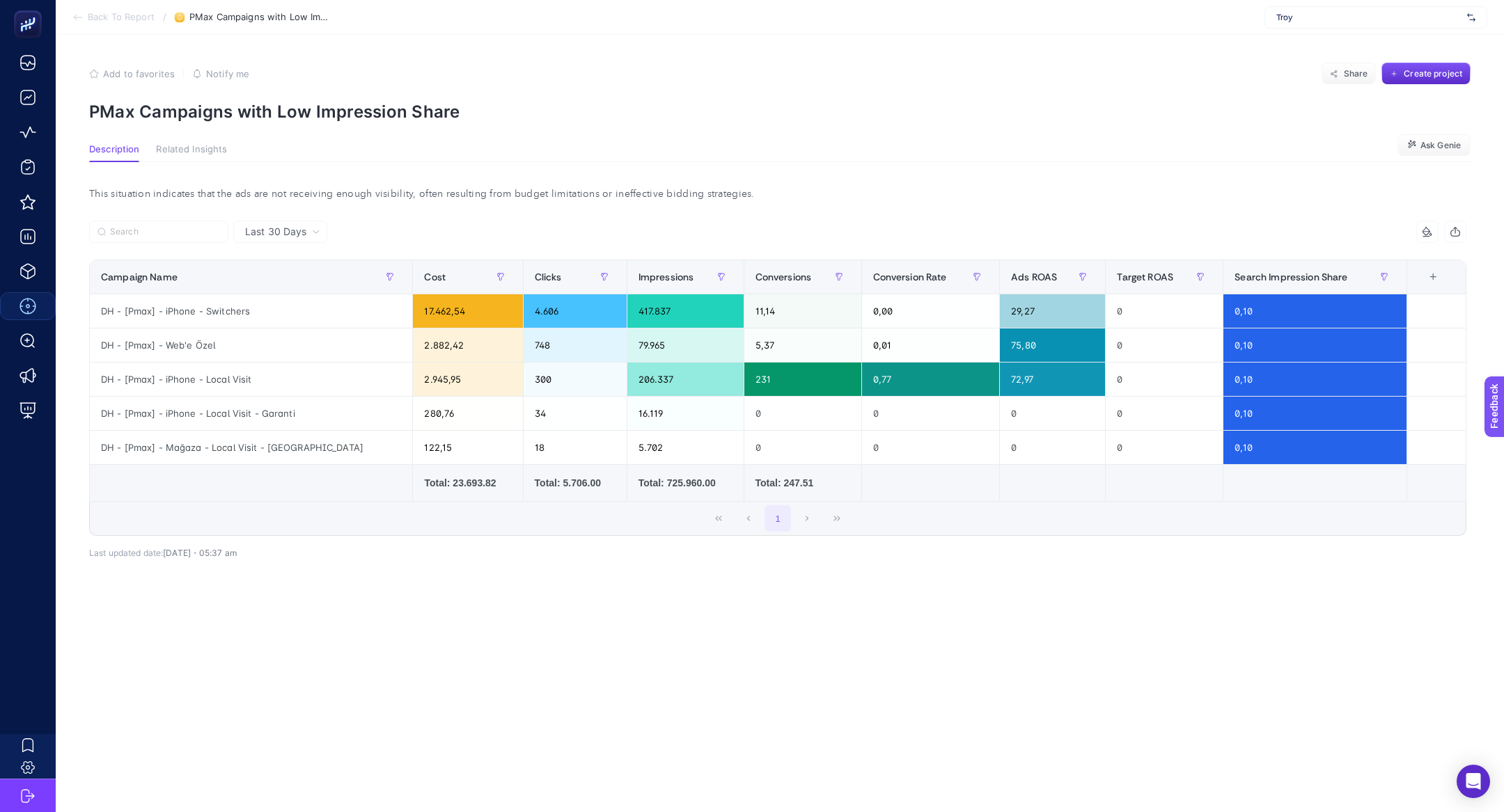
click at [332, 120] on p "PMax Campaigns with Low Impression Share" at bounding box center [780, 111] width 1381 height 20
click at [380, 109] on p "PMax Campaigns with Low Impression Share" at bounding box center [780, 111] width 1381 height 20
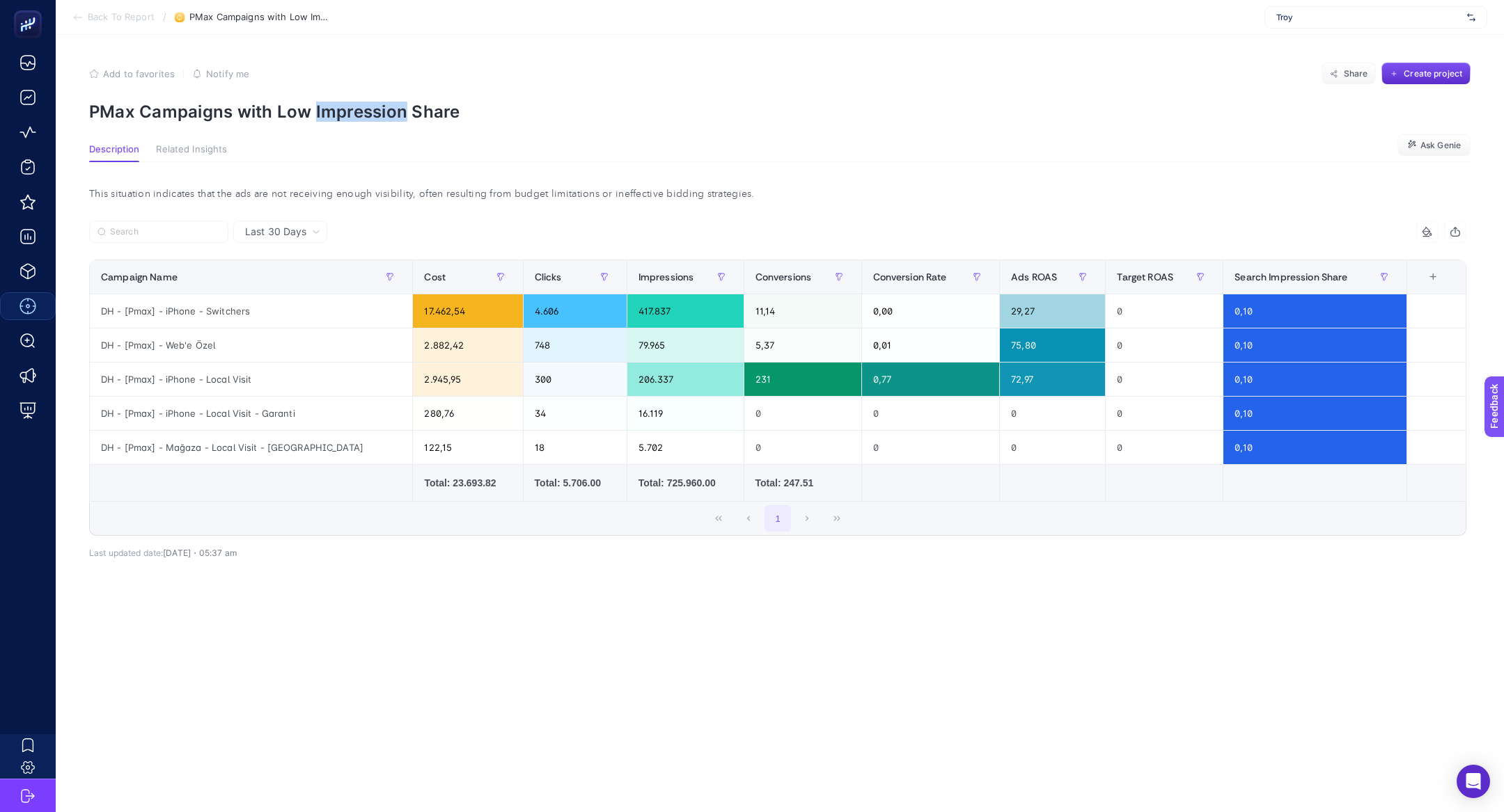
click at [380, 107] on p "PMax Campaigns with Low Impression Share" at bounding box center [780, 111] width 1381 height 20
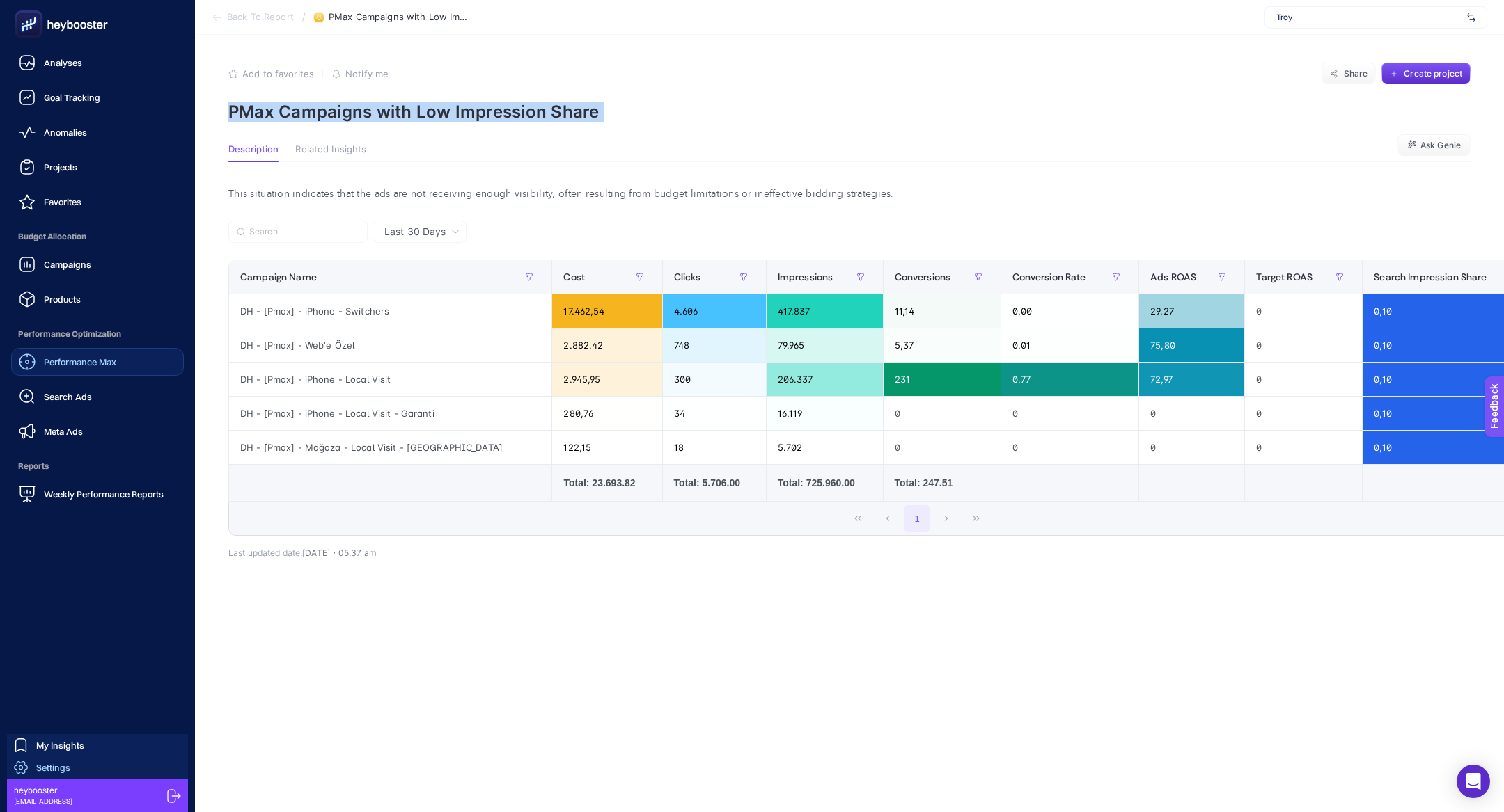
click at [54, 767] on span "Settings" at bounding box center [53, 767] width 34 height 11
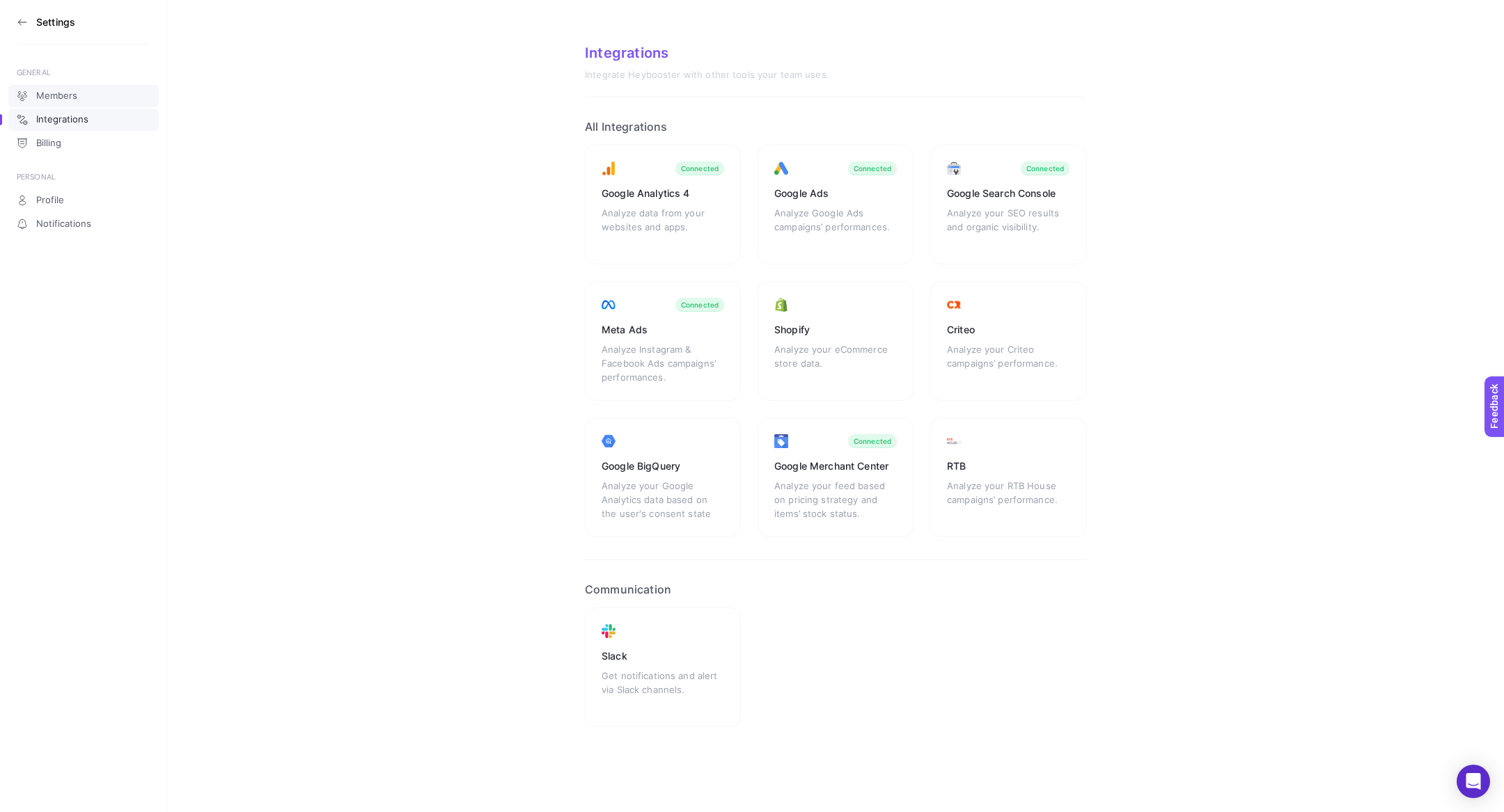
click at [76, 92] on span "Members" at bounding box center [57, 96] width 41 height 11
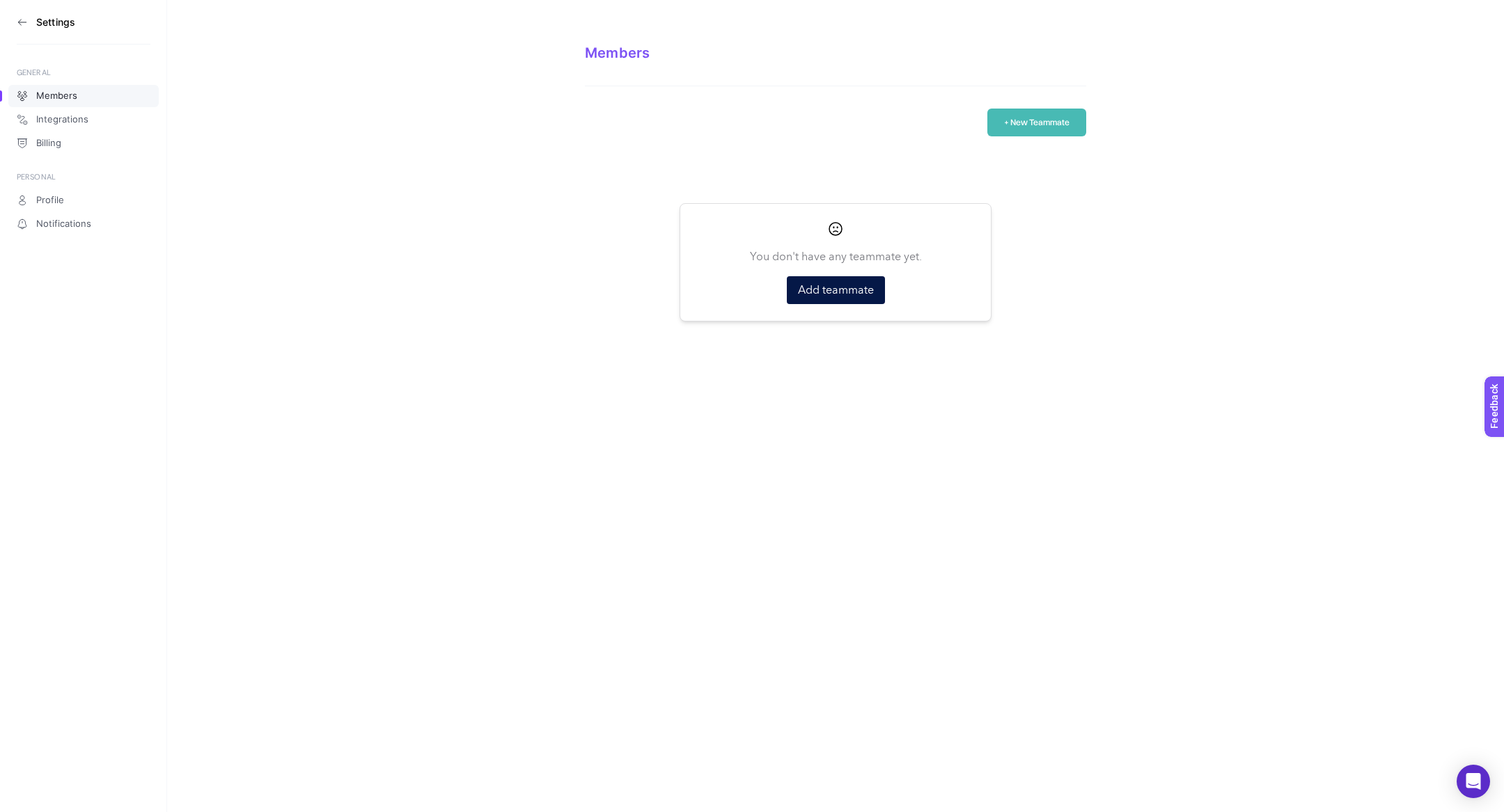
click at [28, 25] on section "Settings" at bounding box center [84, 22] width 134 height 45
click at [21, 23] on icon at bounding box center [22, 22] width 11 height 11
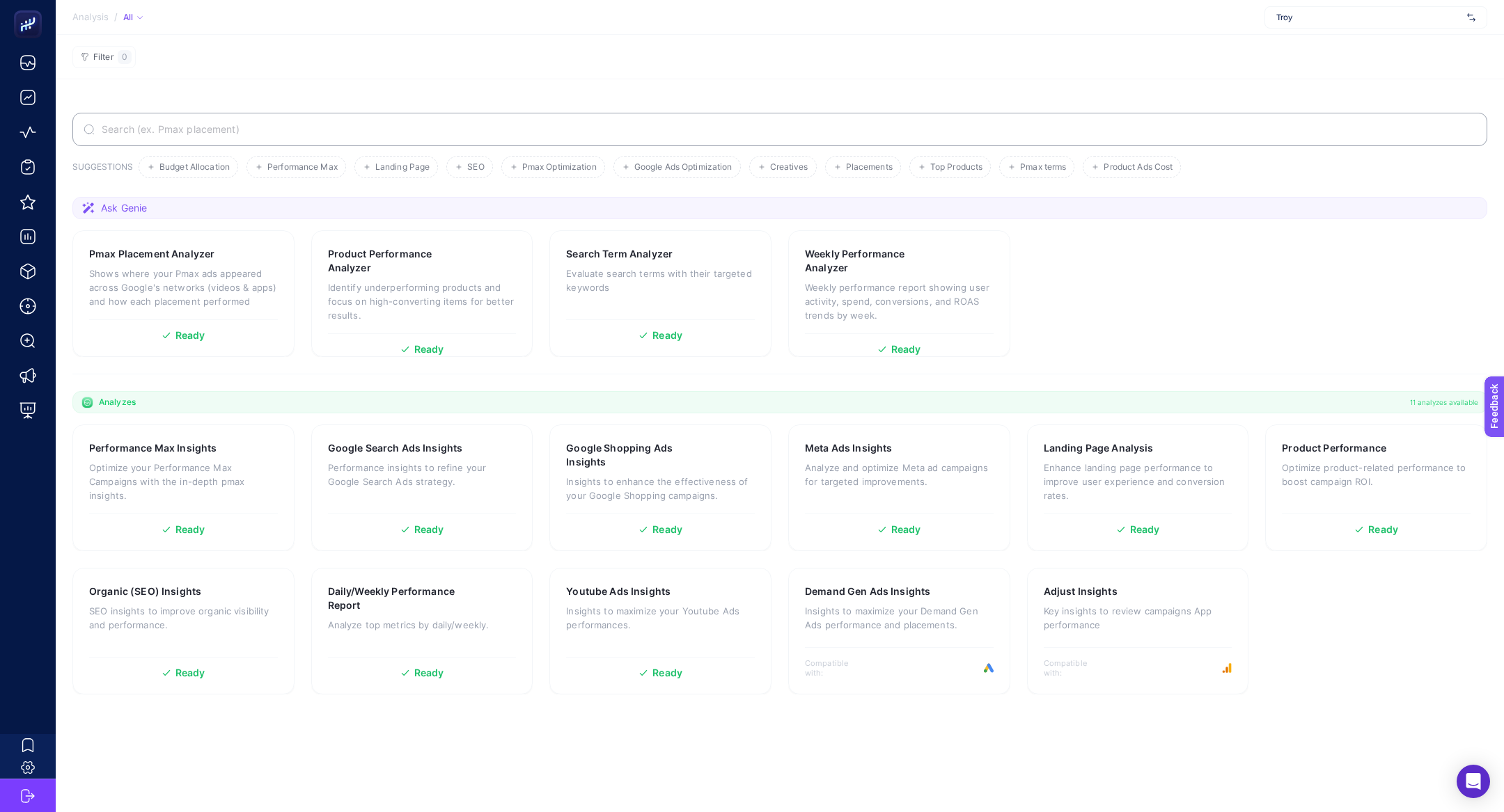
click at [1384, 14] on span "Troy" at bounding box center [1369, 17] width 185 height 11
type input "kismet"
click at [1384, 56] on div "https://kismetbymilka.com.tr/" at bounding box center [1376, 46] width 221 height 22
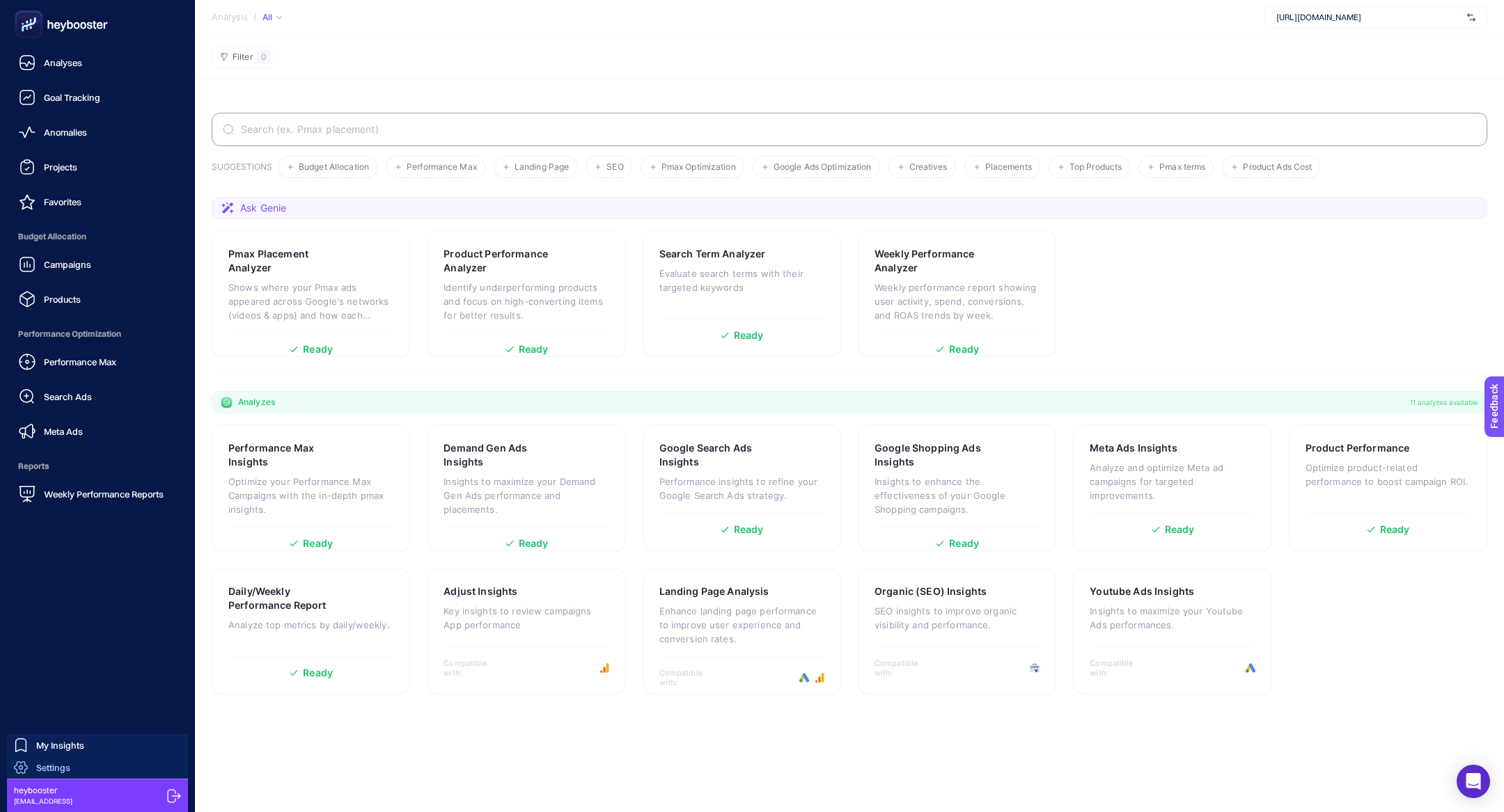
click at [61, 767] on span "Settings" at bounding box center [53, 767] width 34 height 11
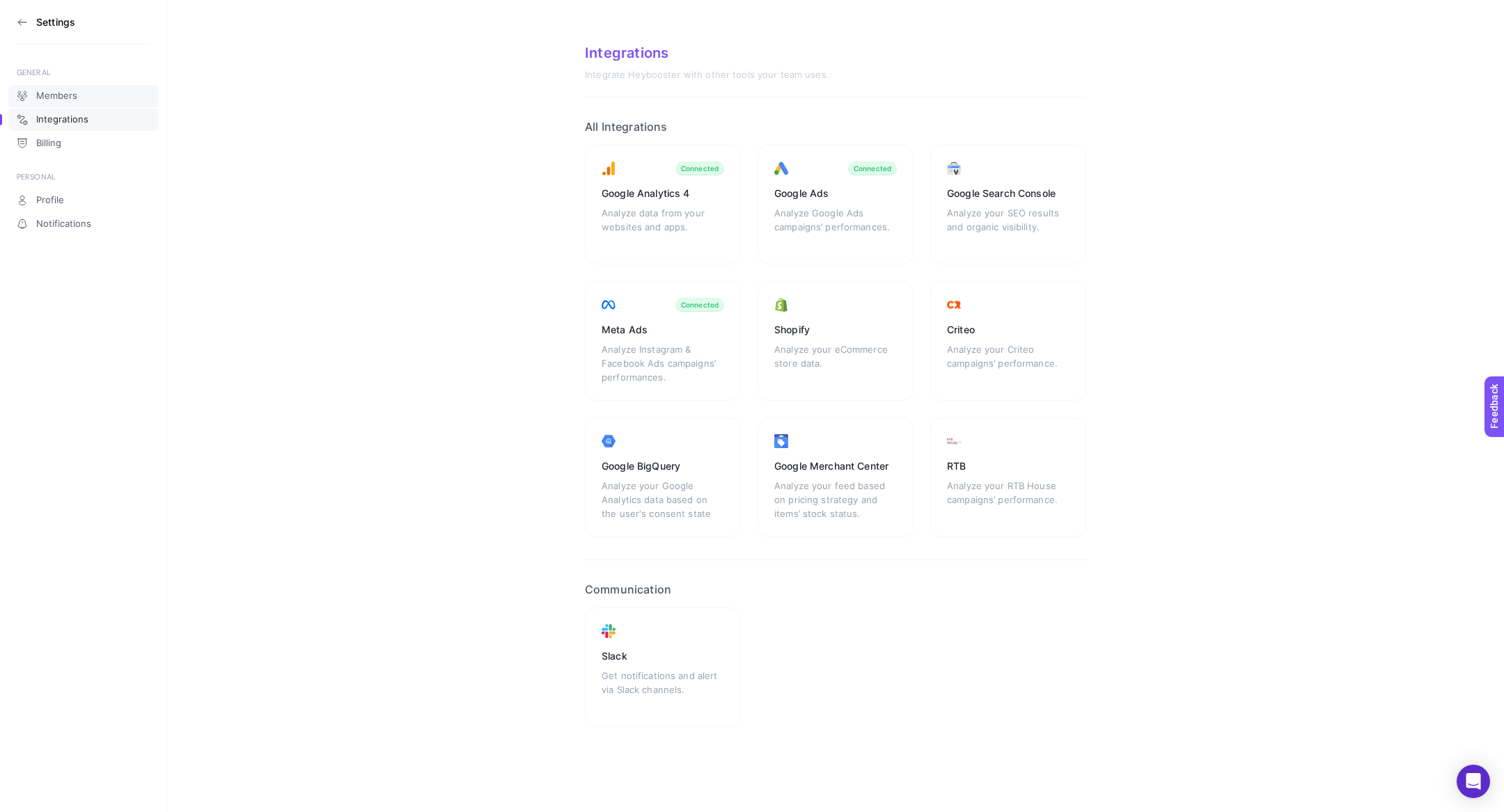
click at [70, 94] on span "Members" at bounding box center [57, 96] width 41 height 11
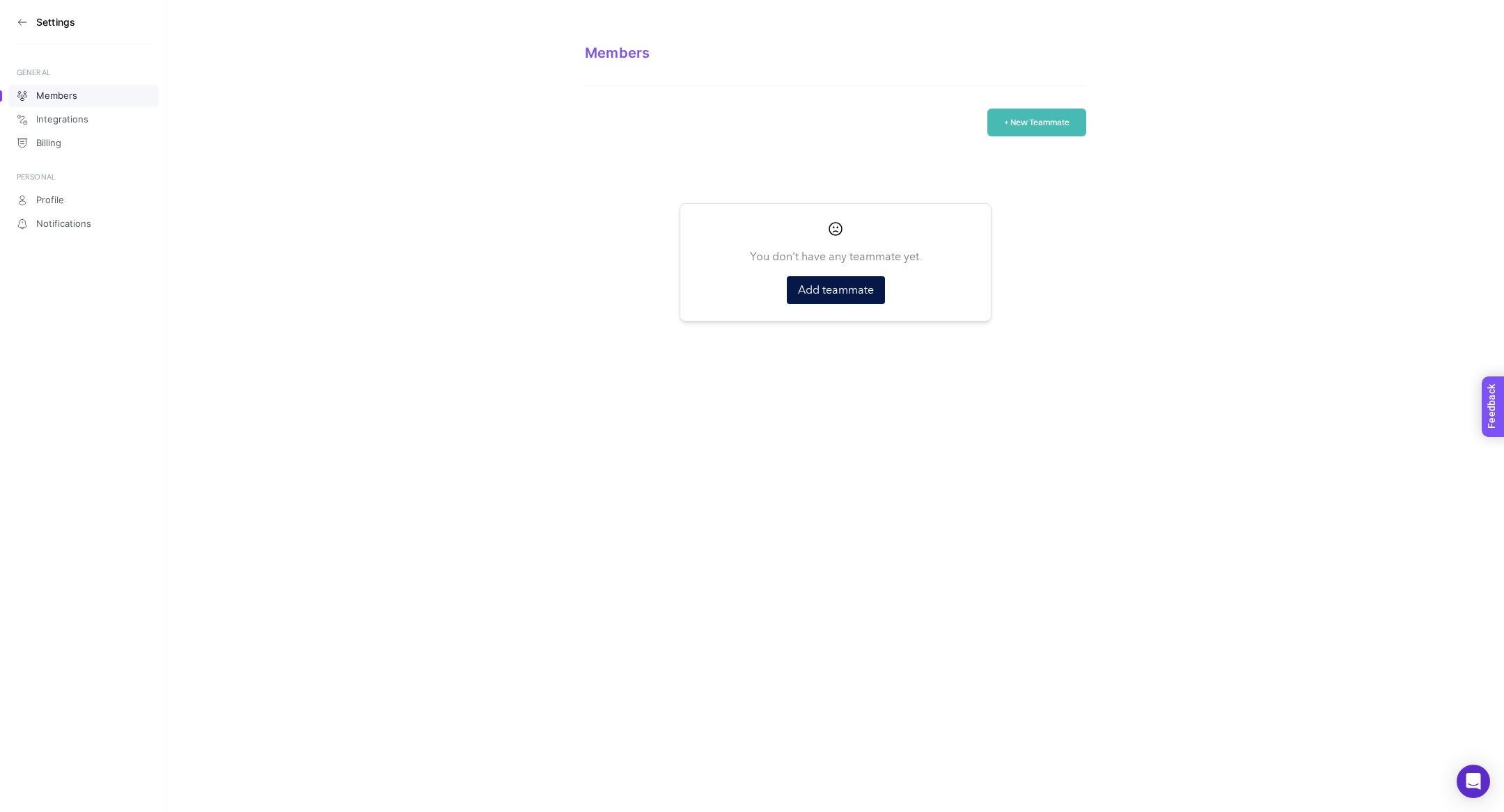
click at [1503, 444] on span "Feedback" at bounding box center [1513, 446] width 45 height 11
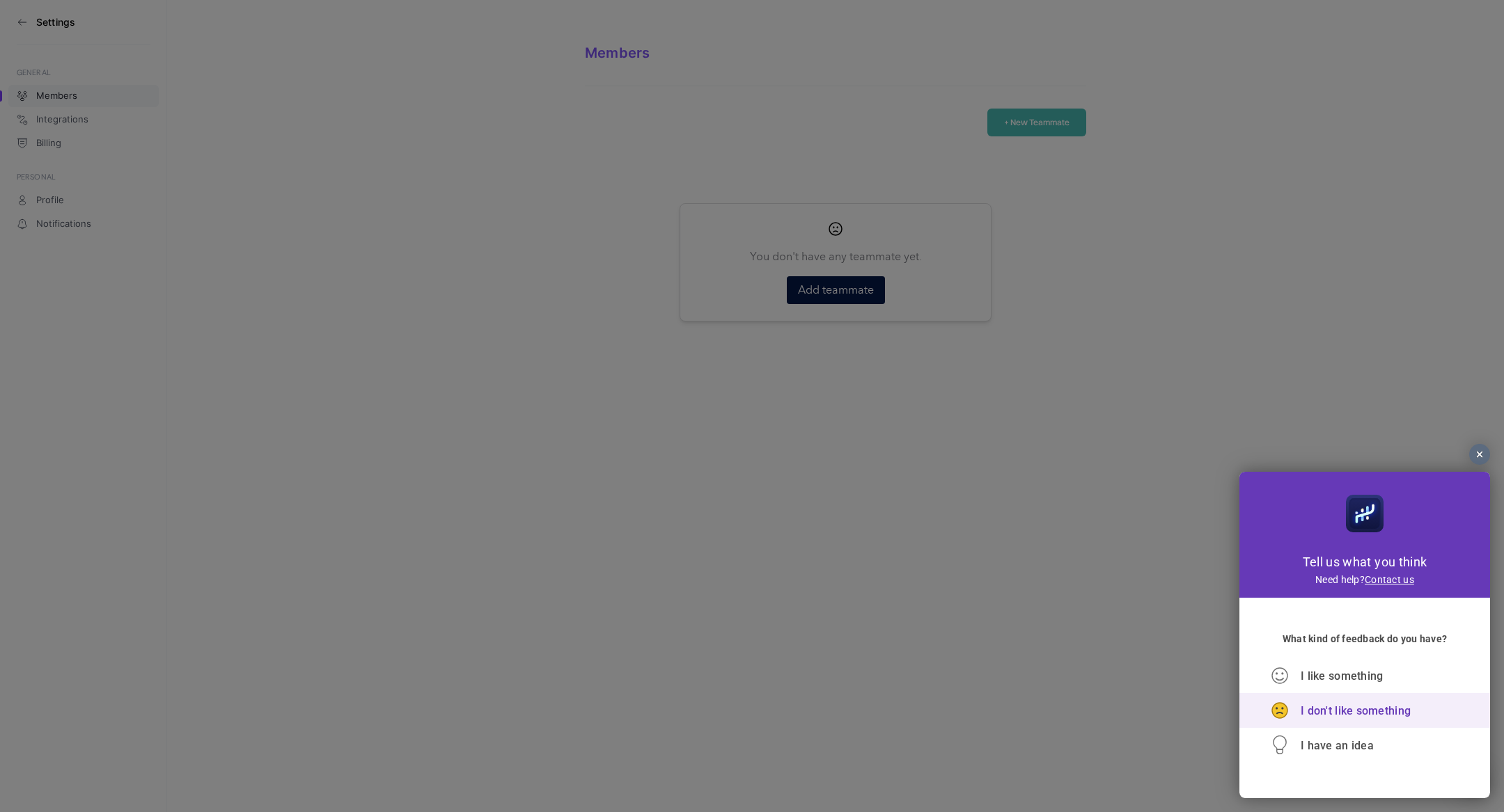
click at [1332, 700] on div "I don't like something" at bounding box center [1365, 711] width 188 height 35
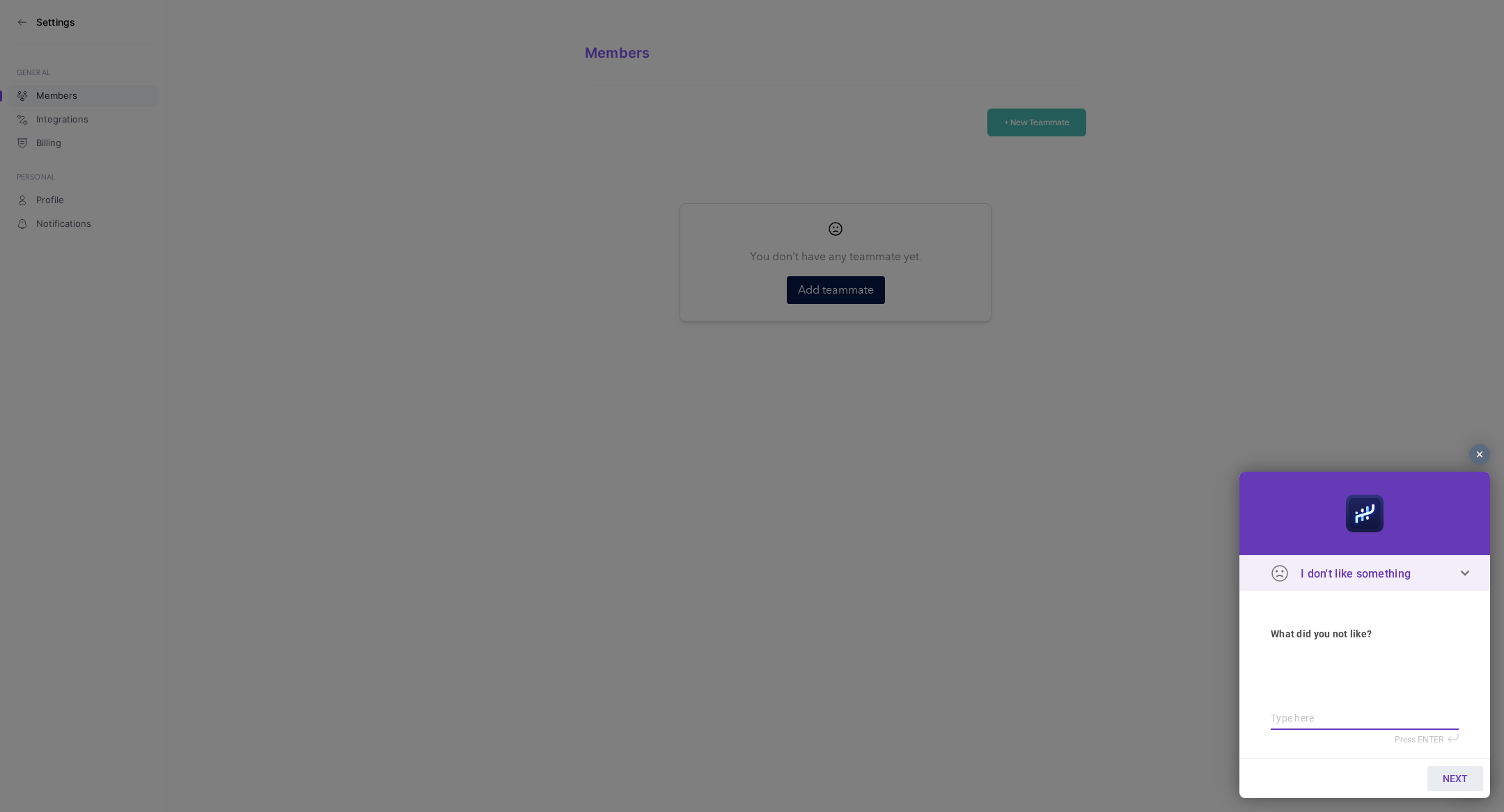
type textarea "k"
type textarea "ki"
type textarea "kis"
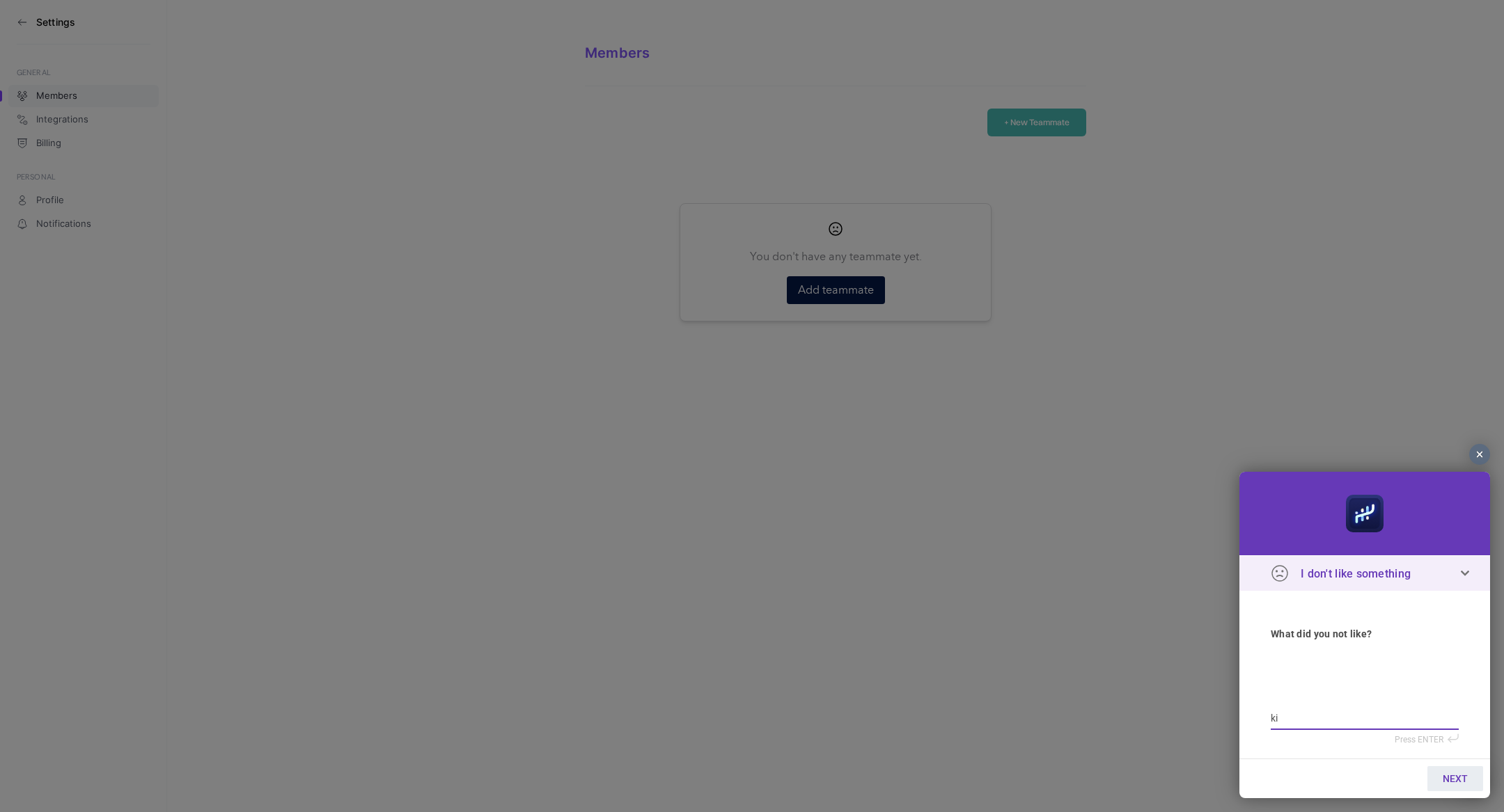
type textarea "kis"
type textarea "ki"
type textarea "k"
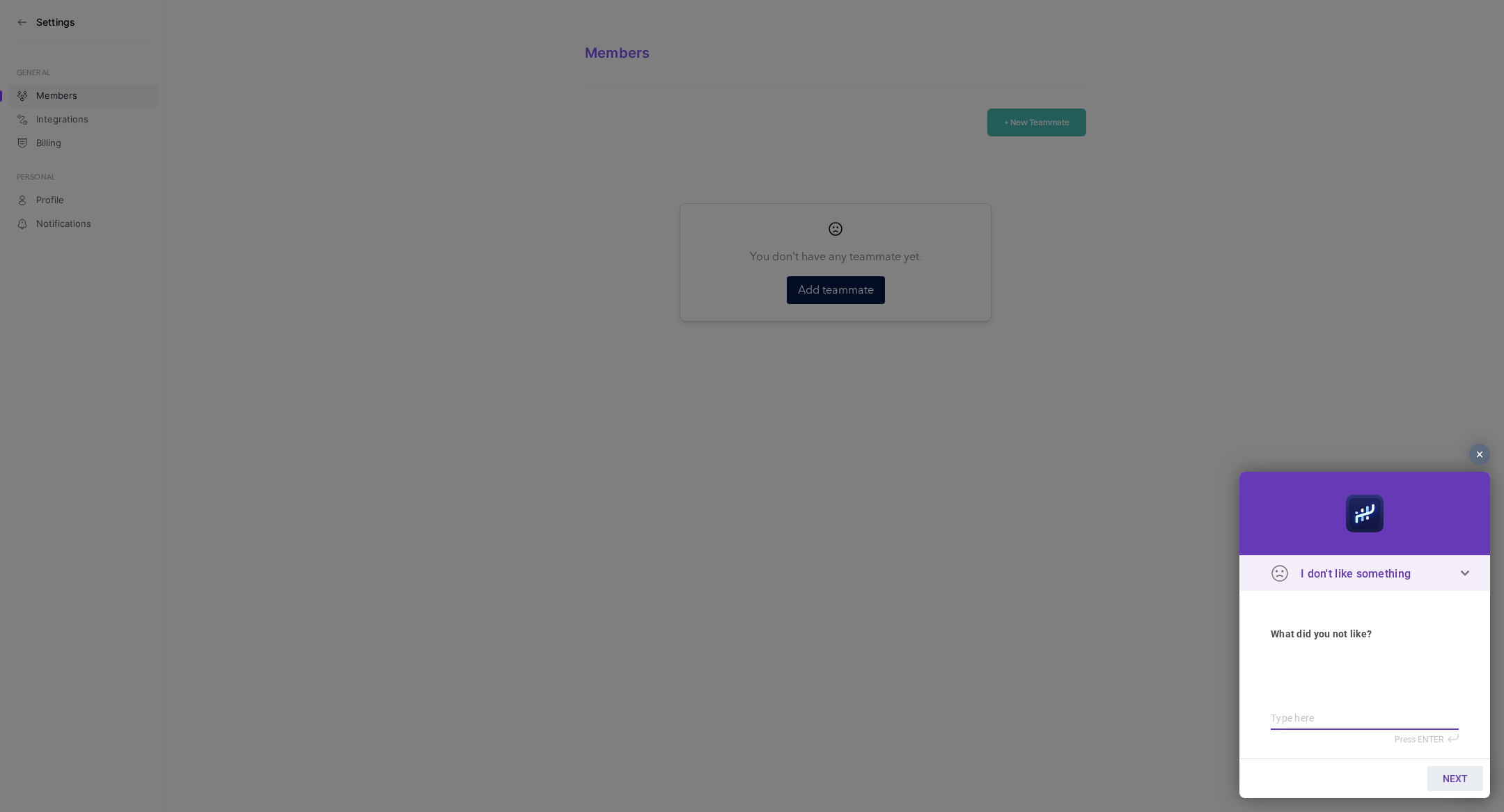
type textarea "m"
type textarea "ma"
type textarea "mar"
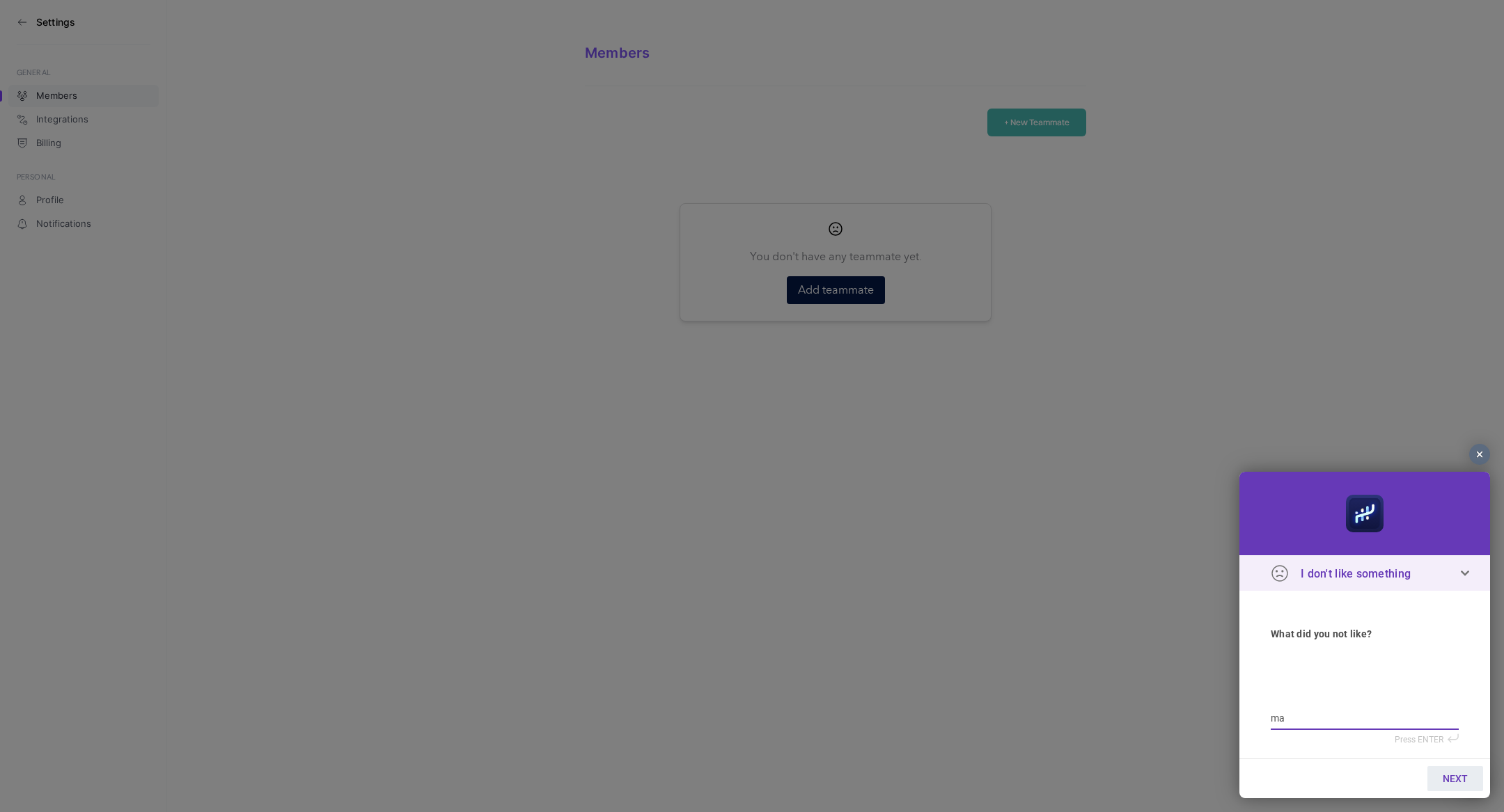
type textarea "mar"
type textarea "mark"
type textarea "marka"
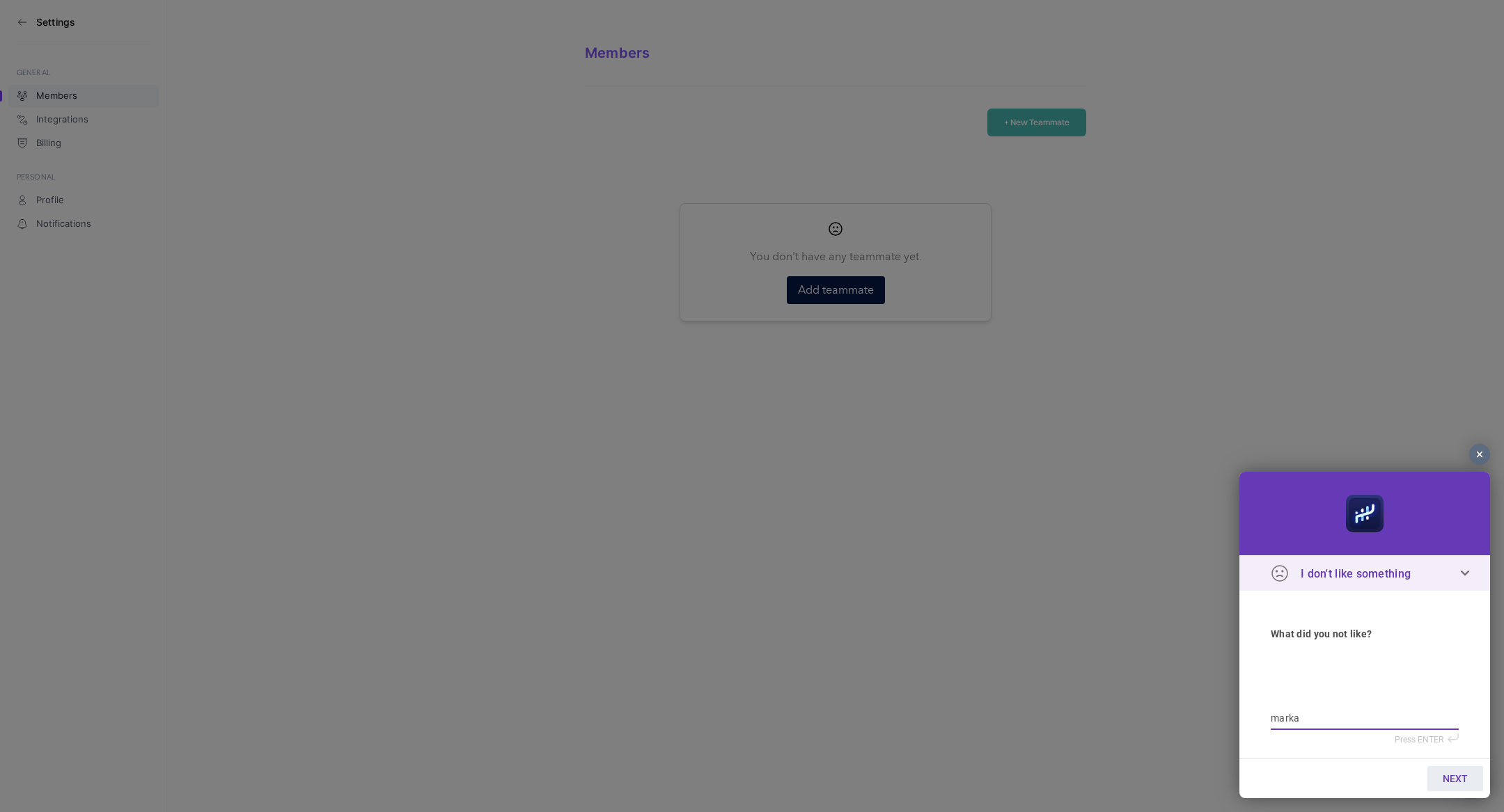
type textarea "markan"
type textarea "markanı"
type textarea "markanın"
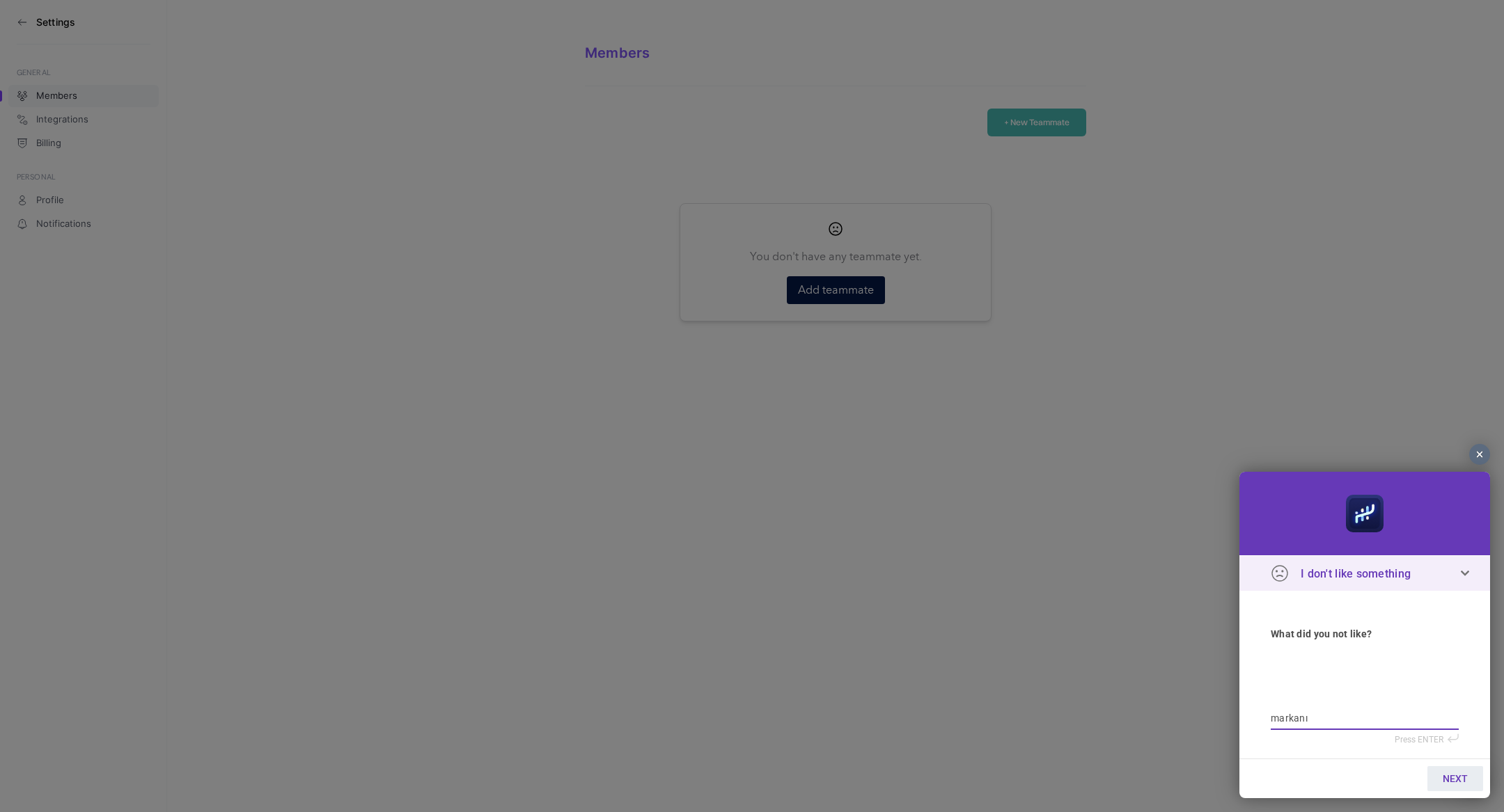
type textarea "markanın"
type textarea "markanın ü"
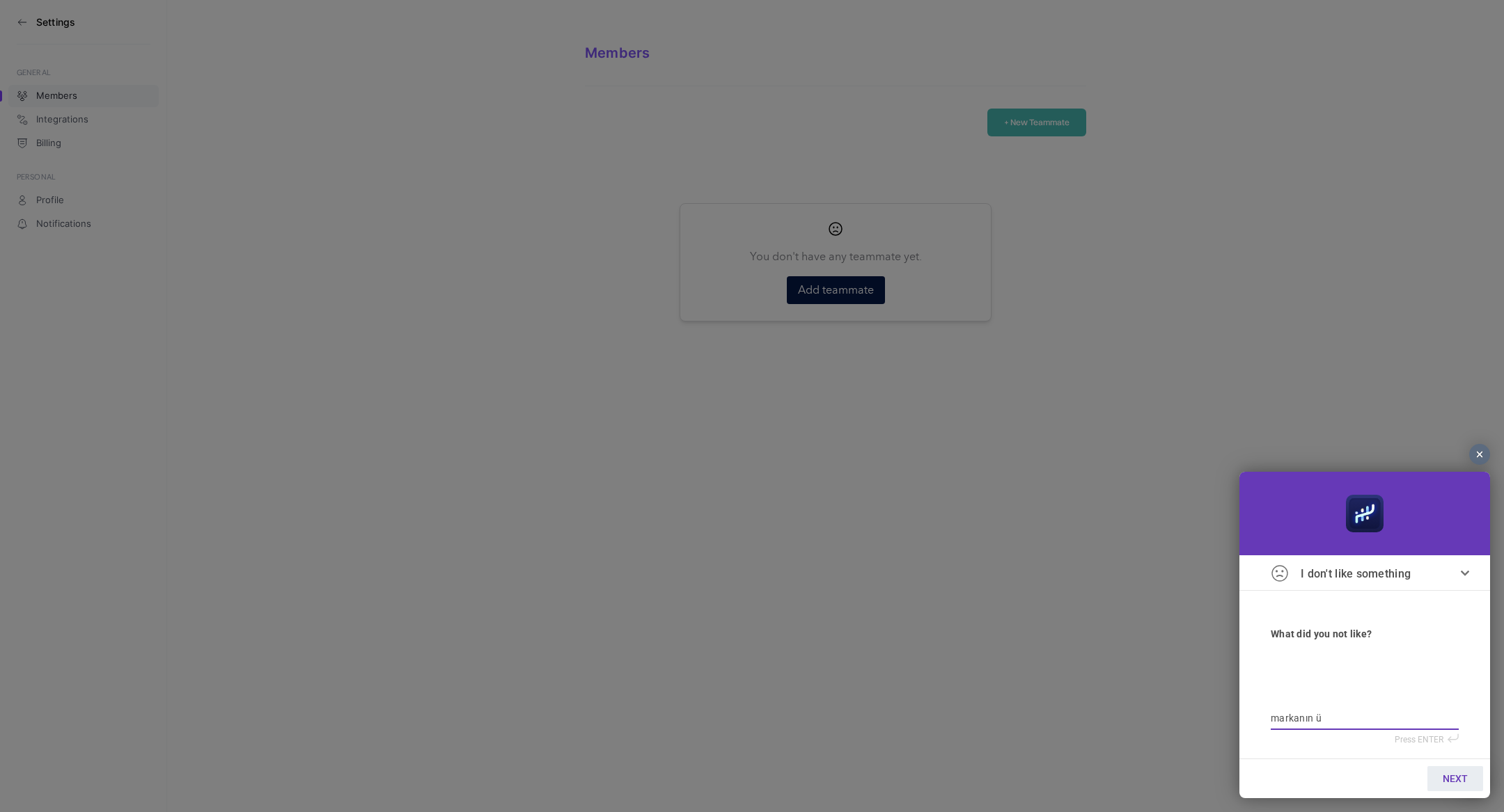
type textarea "markanın üy"
type textarea "markanın üye"
type textarea "markanın üyel"
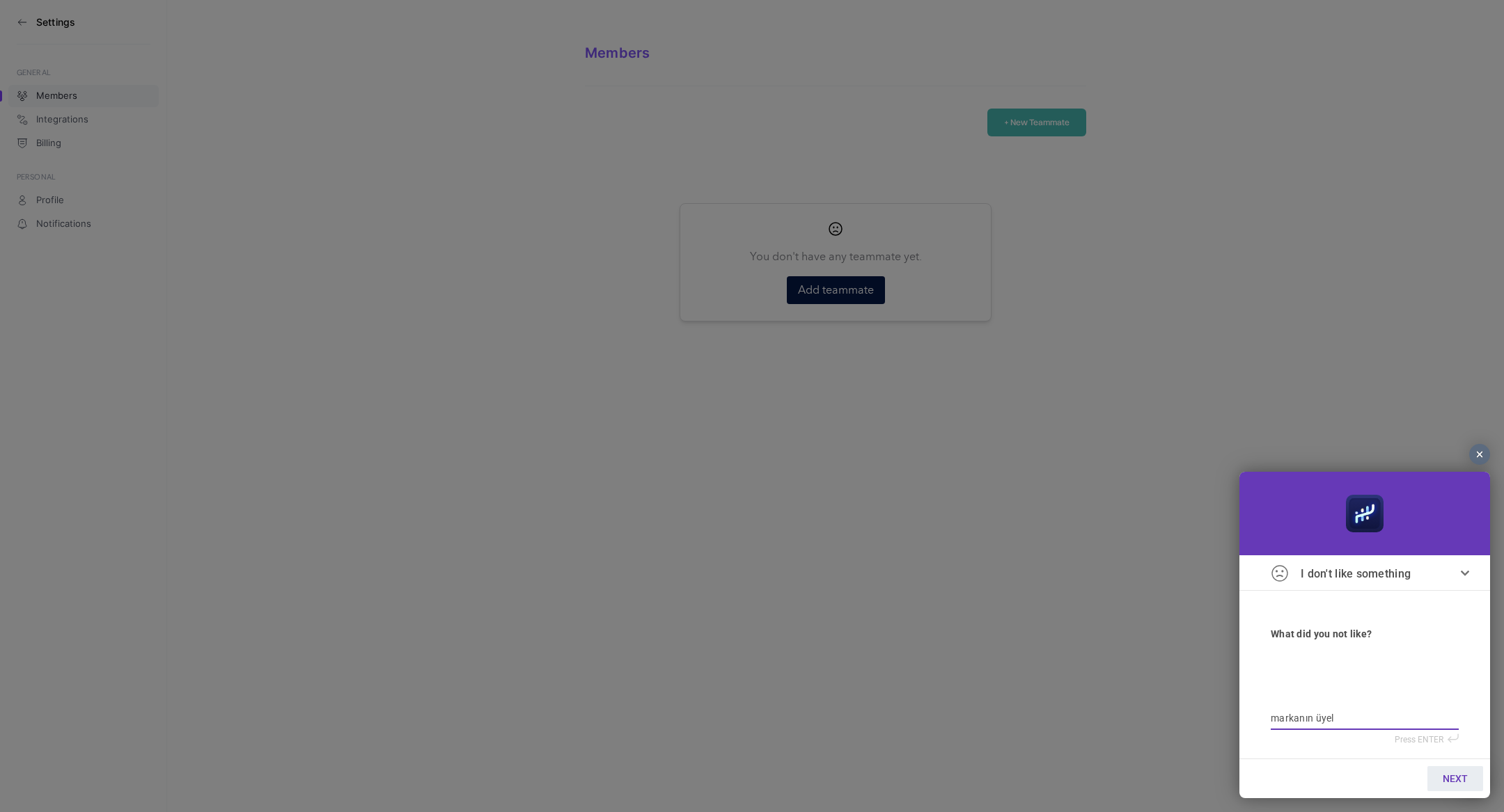
type textarea "markanın üyel"
type textarea "markanın üyele"
type textarea "markanın üyelei"
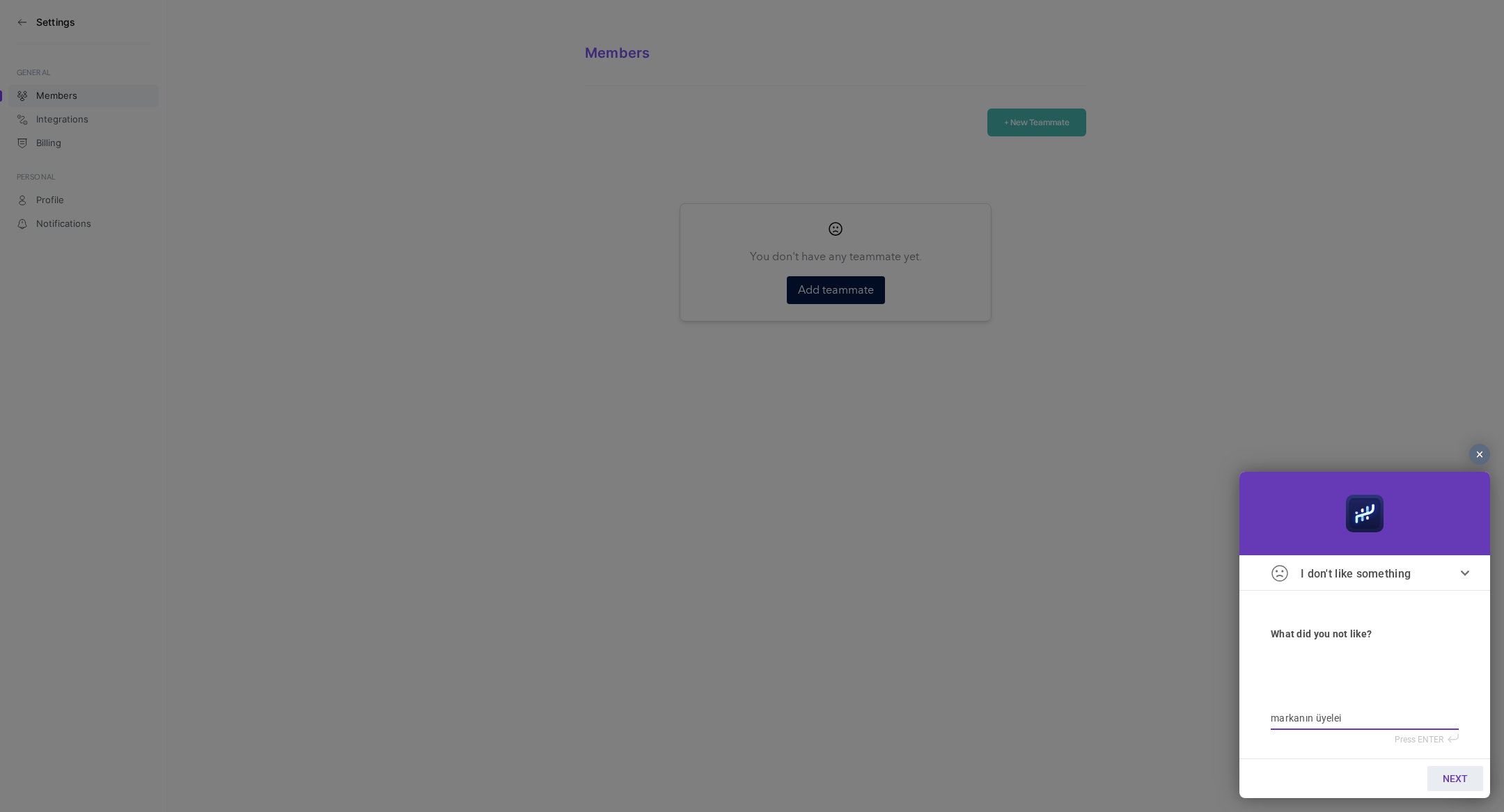
type textarea "markanın üyeleir"
type textarea "markanın üyeleir g"
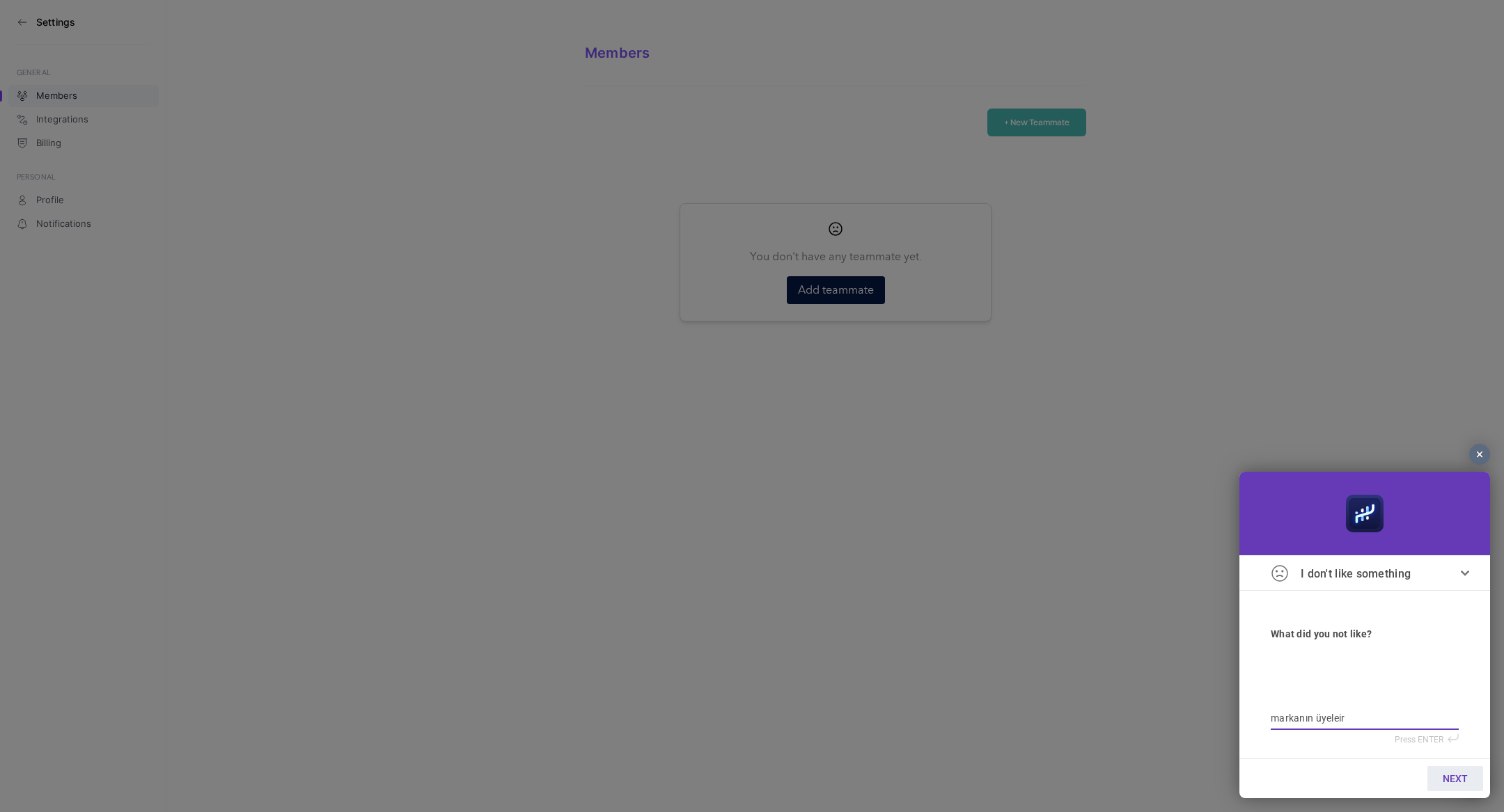
type textarea "markanın üyeleir g"
type textarea "markanın üyeleir gö"
type textarea "markanın üyeleir gör"
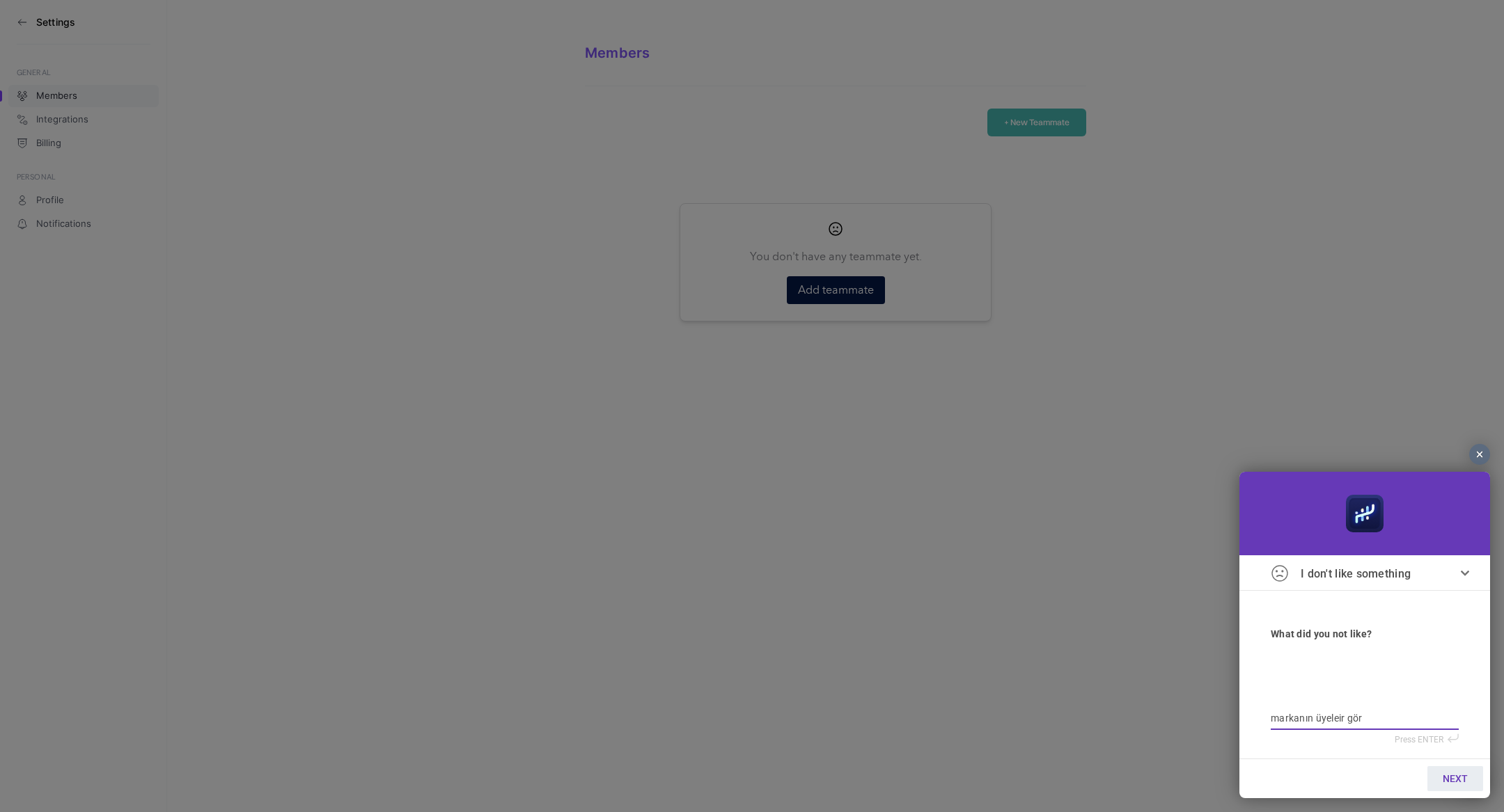
type textarea "markanın üyeleir görü"
type textarea "markanın üyeleir görün"
type textarea "markanın üyeleir görünm"
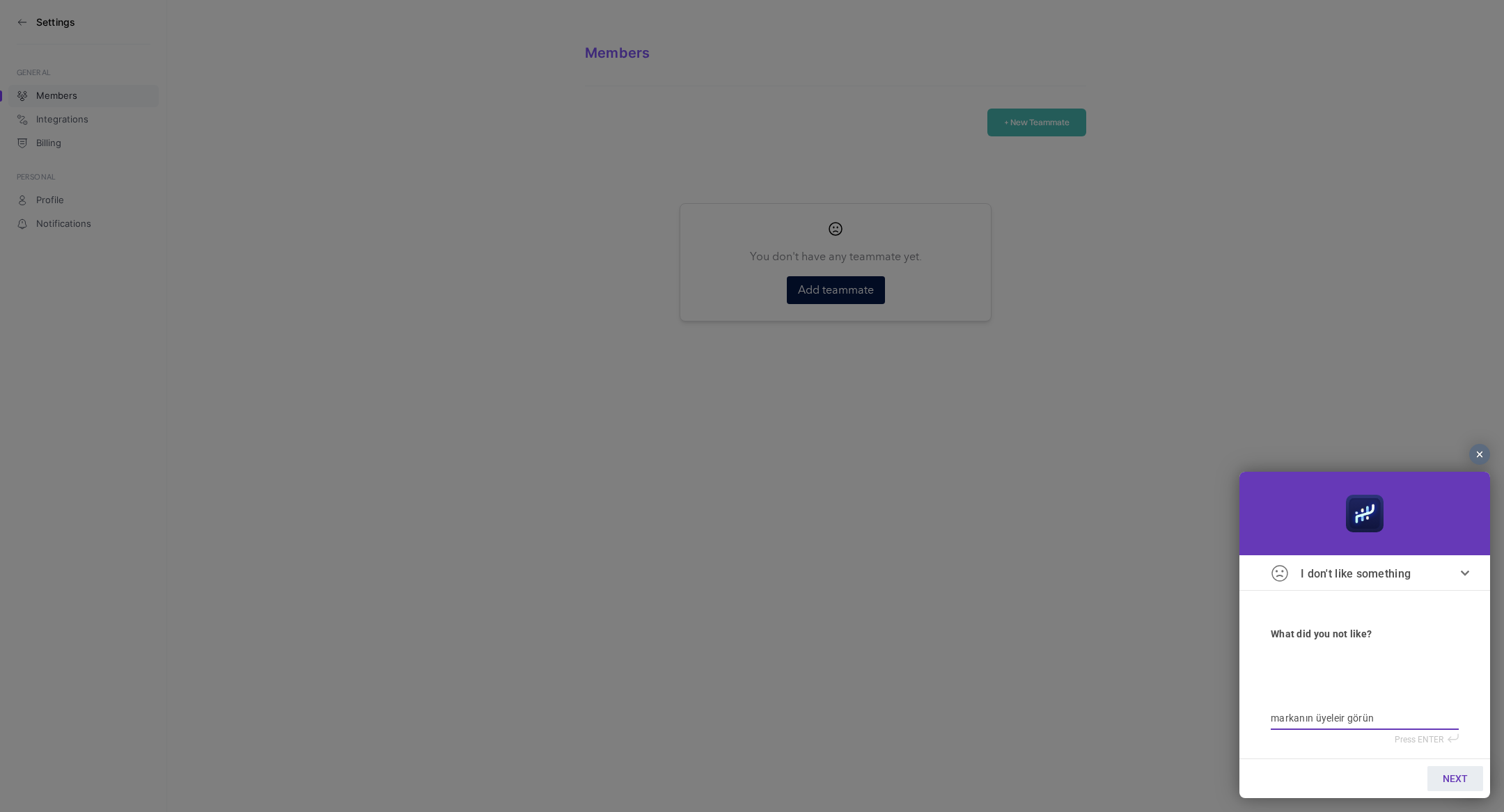
type textarea "markanın üyeleir görünm"
type textarea "markanın üyeleir görünmü"
type textarea "markanın üyeleir görünmüy"
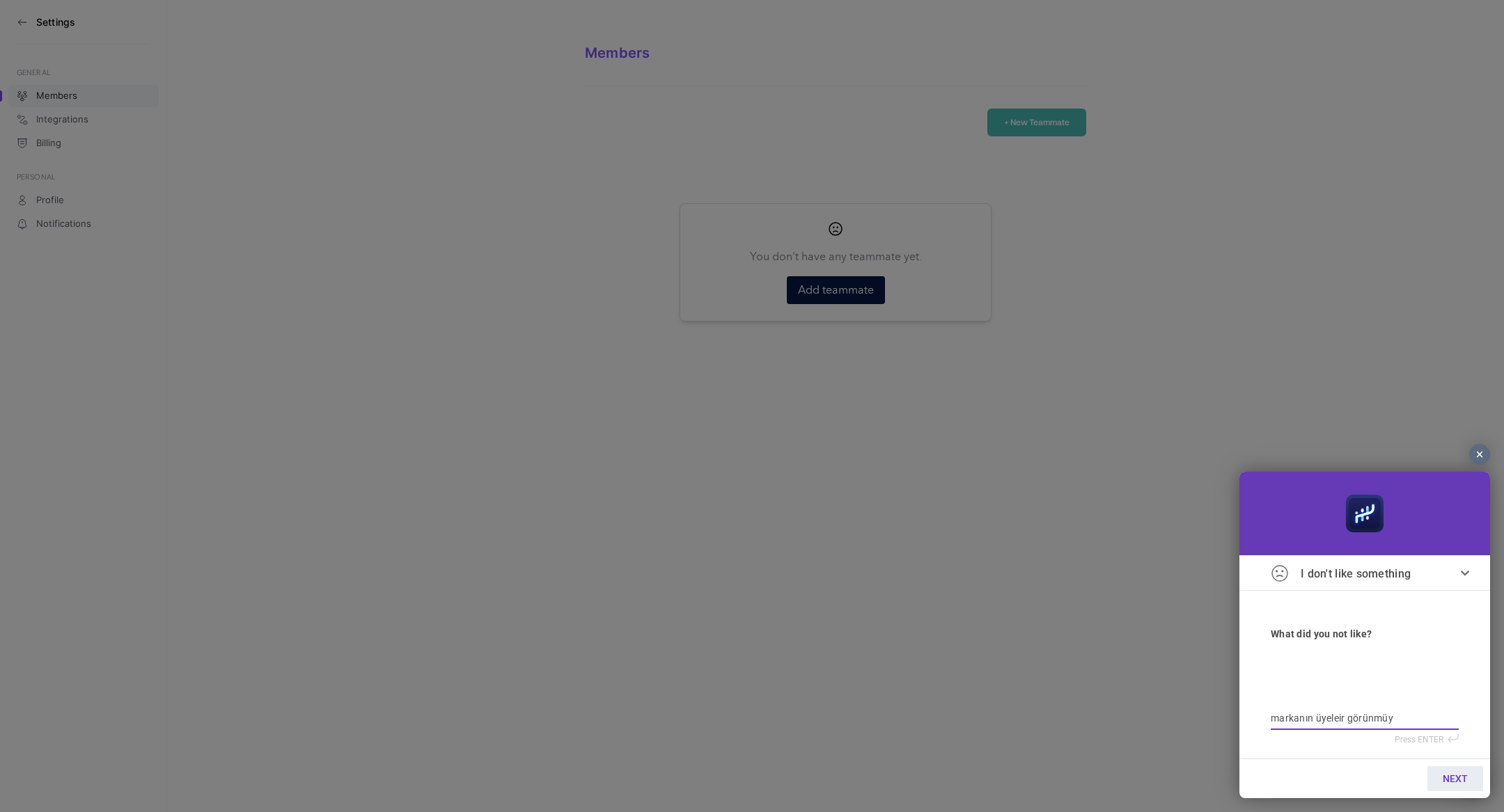
type textarea "markanın üyeleir görünmüyo"
type textarea "markanın üyeleir görünmüyor"
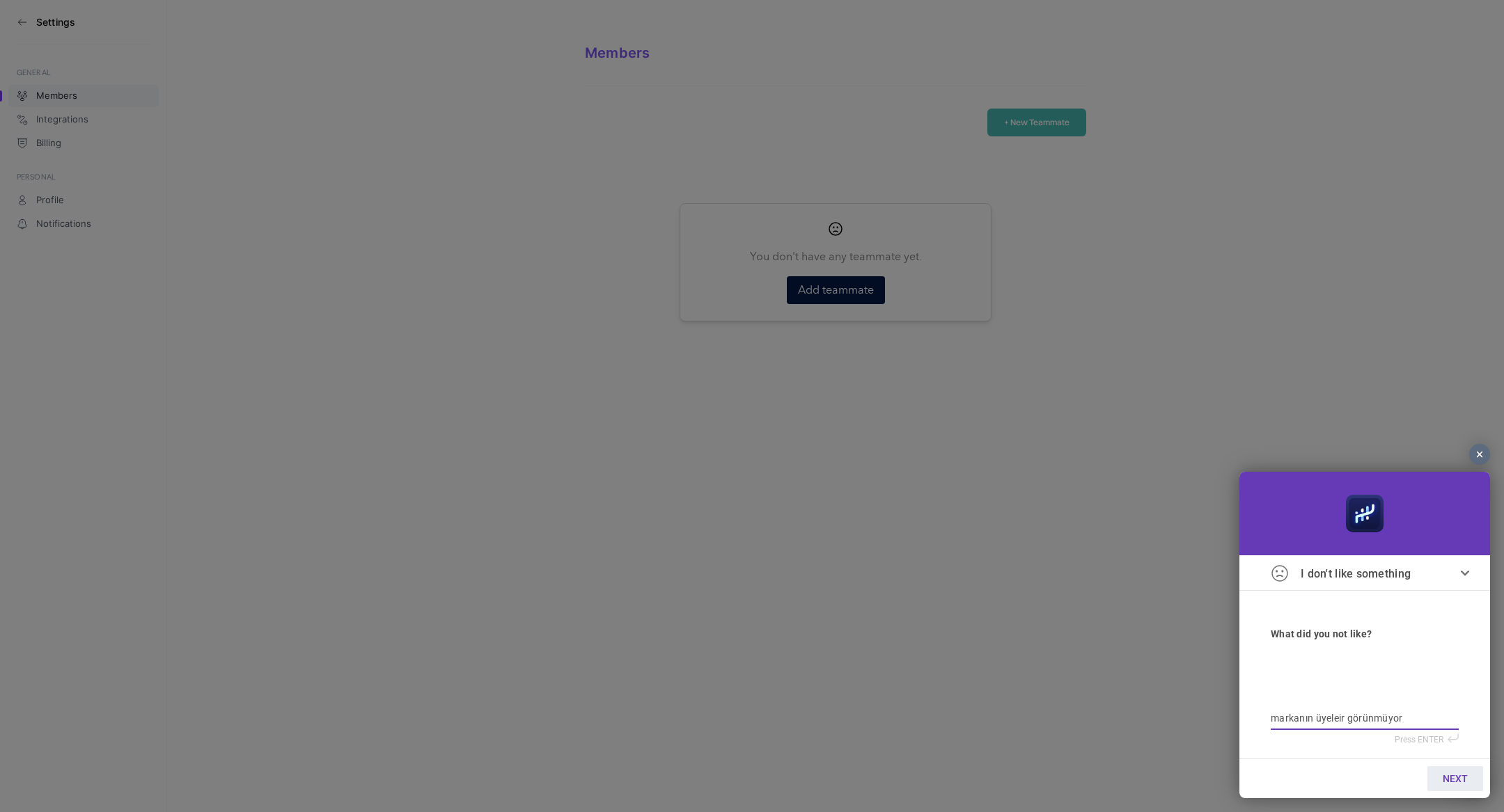
type textarea "markanın üyeleir görünmüyor"
type textarea "markanın üyeleir görünmüyor ("
type textarea "markanın üyeleir görünmüyor (k"
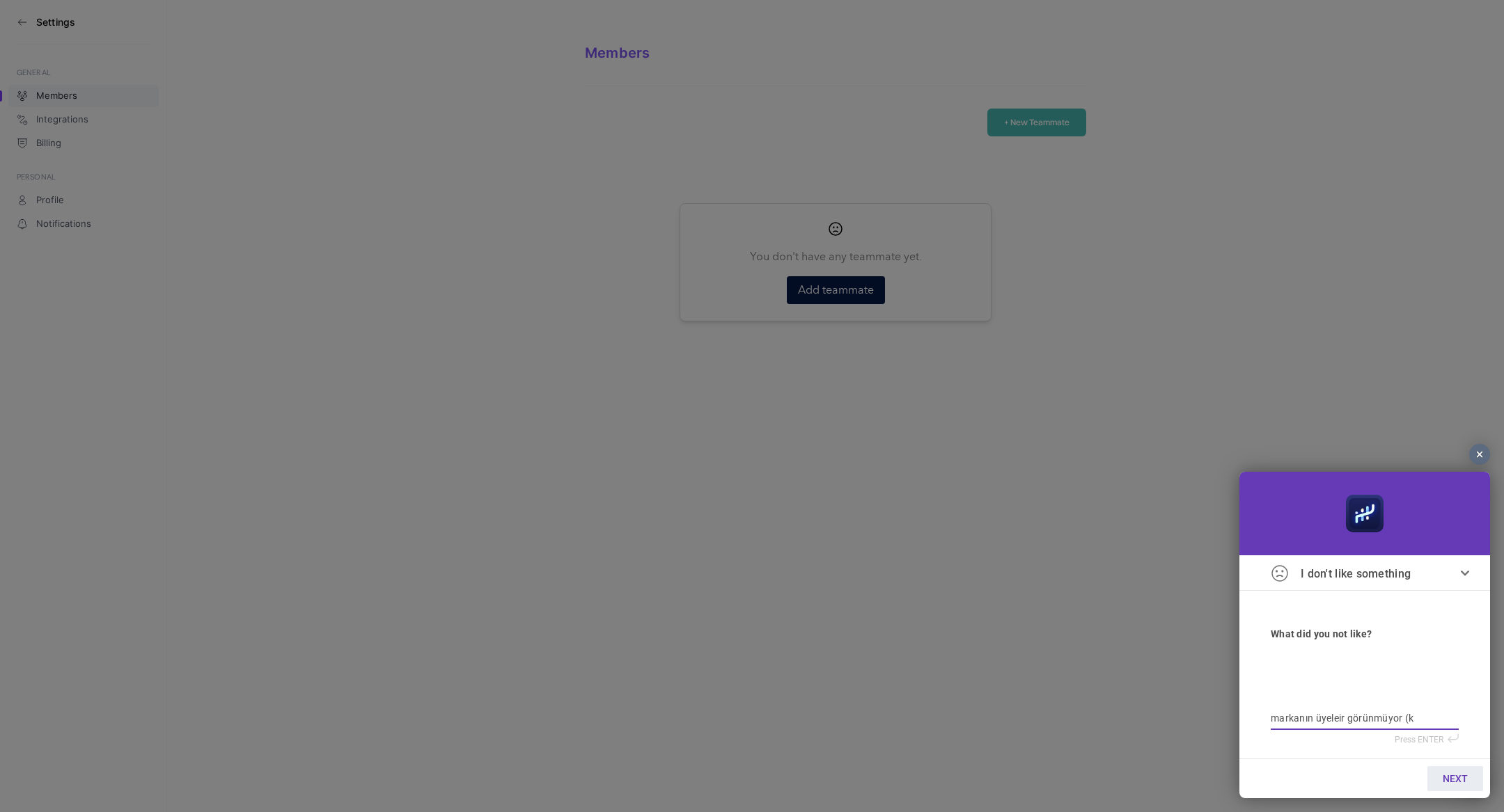
type textarea "markanın üyeleir görünmüyor (ki"
type textarea "markanın üyeleir görünmüyor (kis"
type textarea "markanın üyeleir görünmüyor (kism"
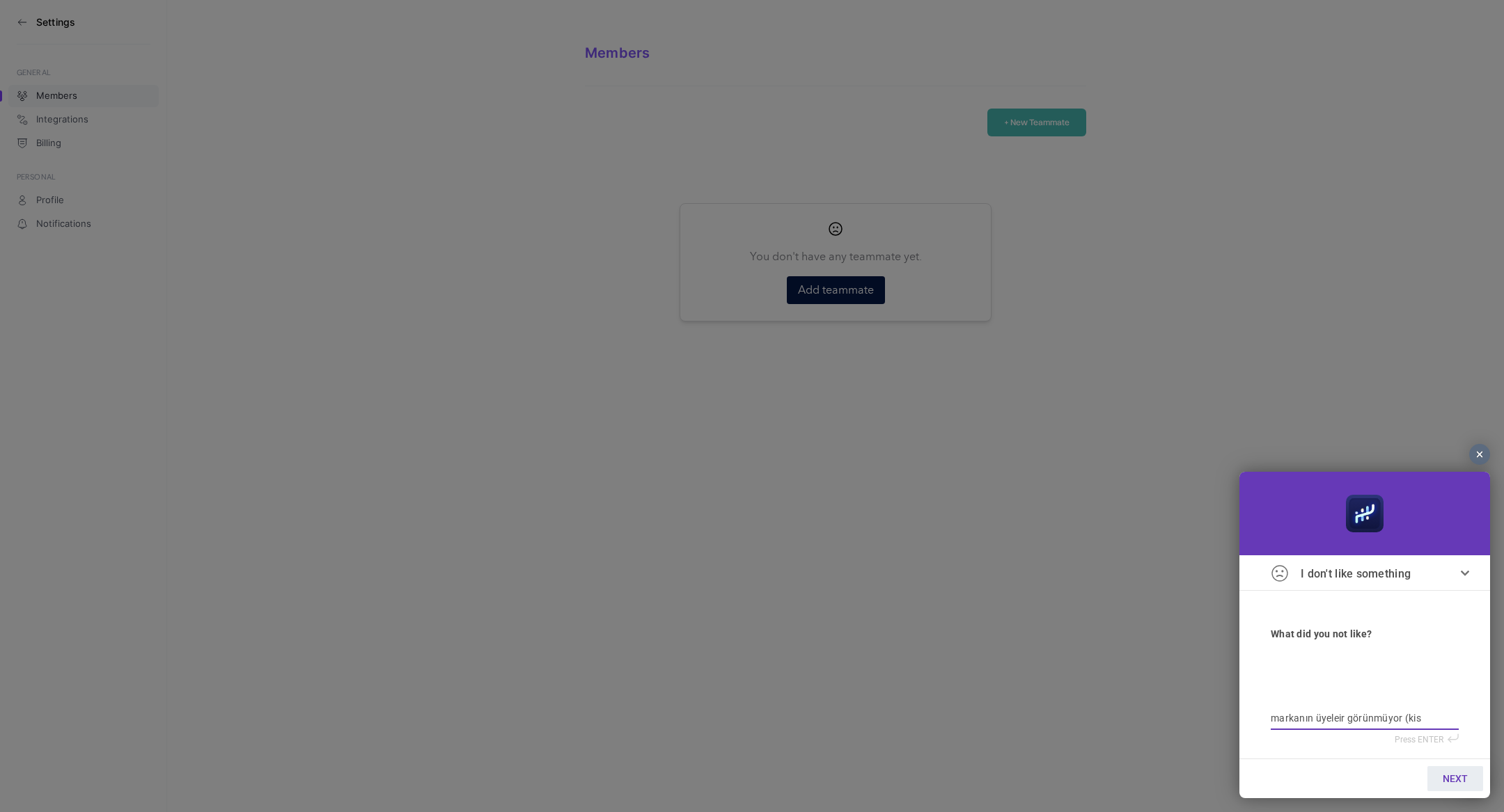
type textarea "markanın üyeleir görünmüyor (kism"
type textarea "markanın üyeleir görünmüyor (kisme"
type textarea "markanın üyeleir görünmüyor (kismet"
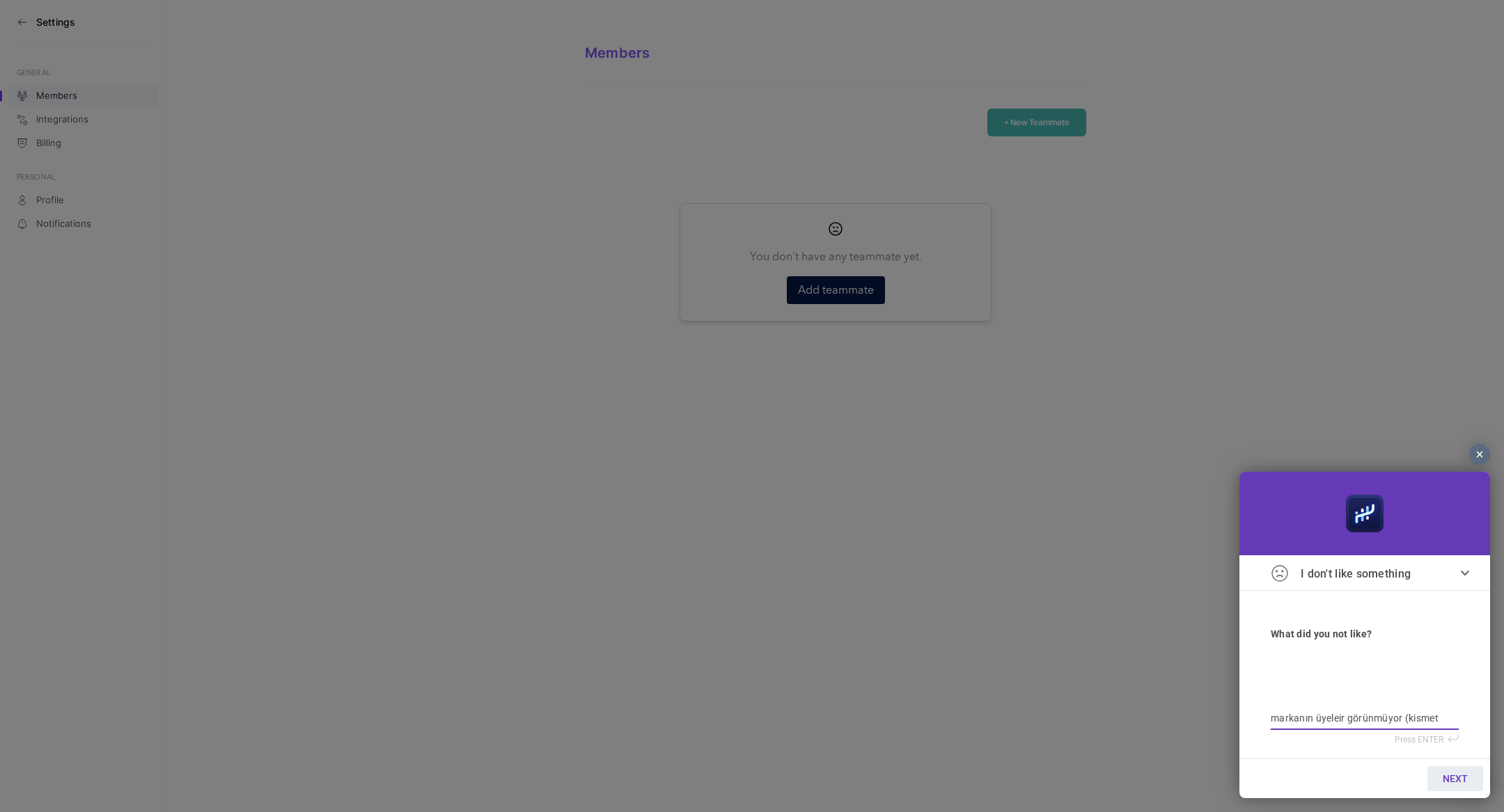
type textarea "markanın üyeleir görünmüyor (kismetb"
type textarea "markanın üyeleir görünmüyor (kismetby"
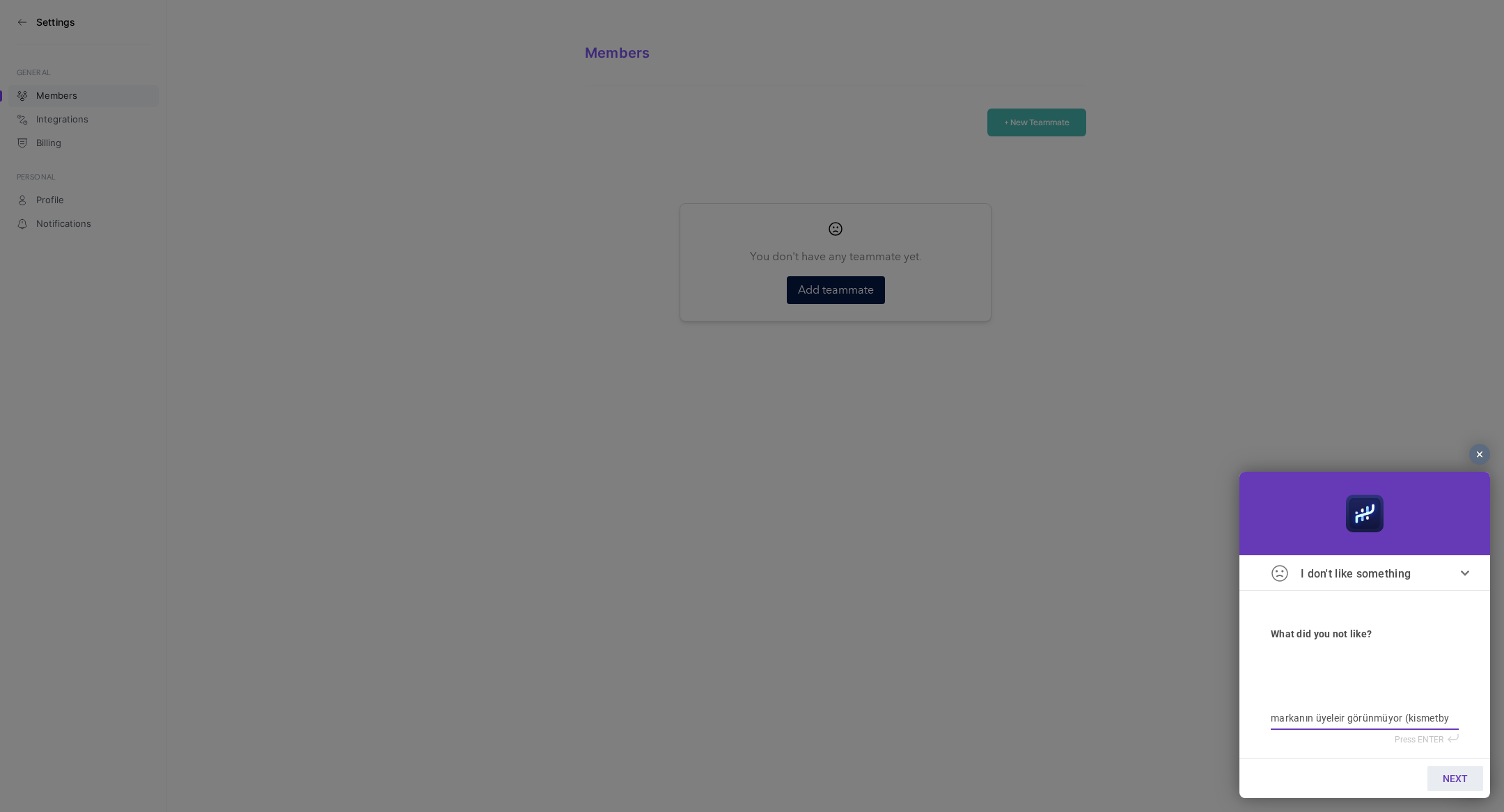
type textarea "markanın üyeleir görünmüyor (kismetby"
type textarea "markanın üyeleir görünmüyor (kismetby m"
type textarea "markanın üyeleir görünmüyor (kismetby mi"
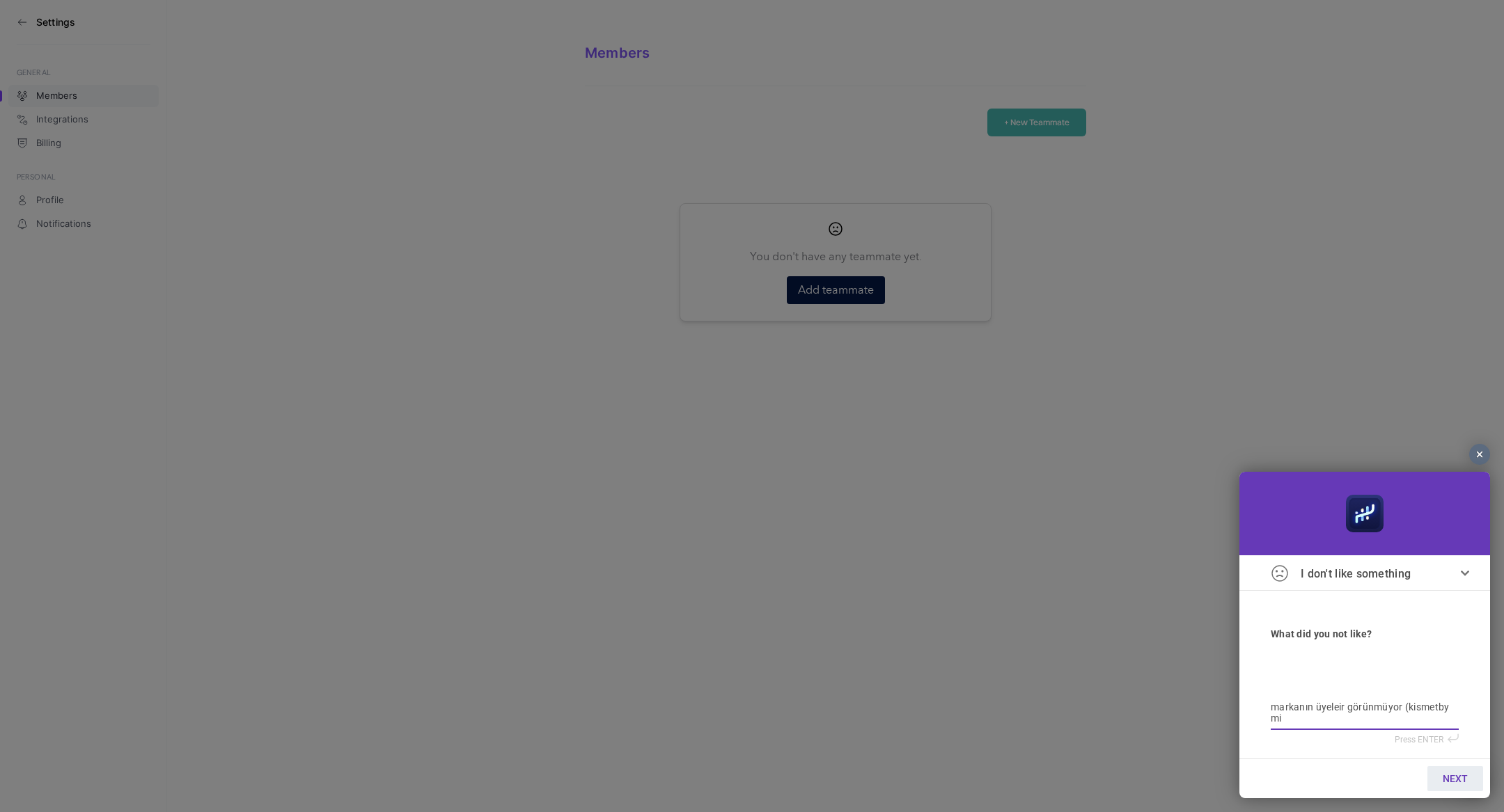
type textarea "markanın üyeleir görünmüyor (kismetby mil"
type textarea "markanın üyeleir görünmüyor (kismetby milg"
type textarea "markanın üyeleir görünmüyor (kismetby mil"
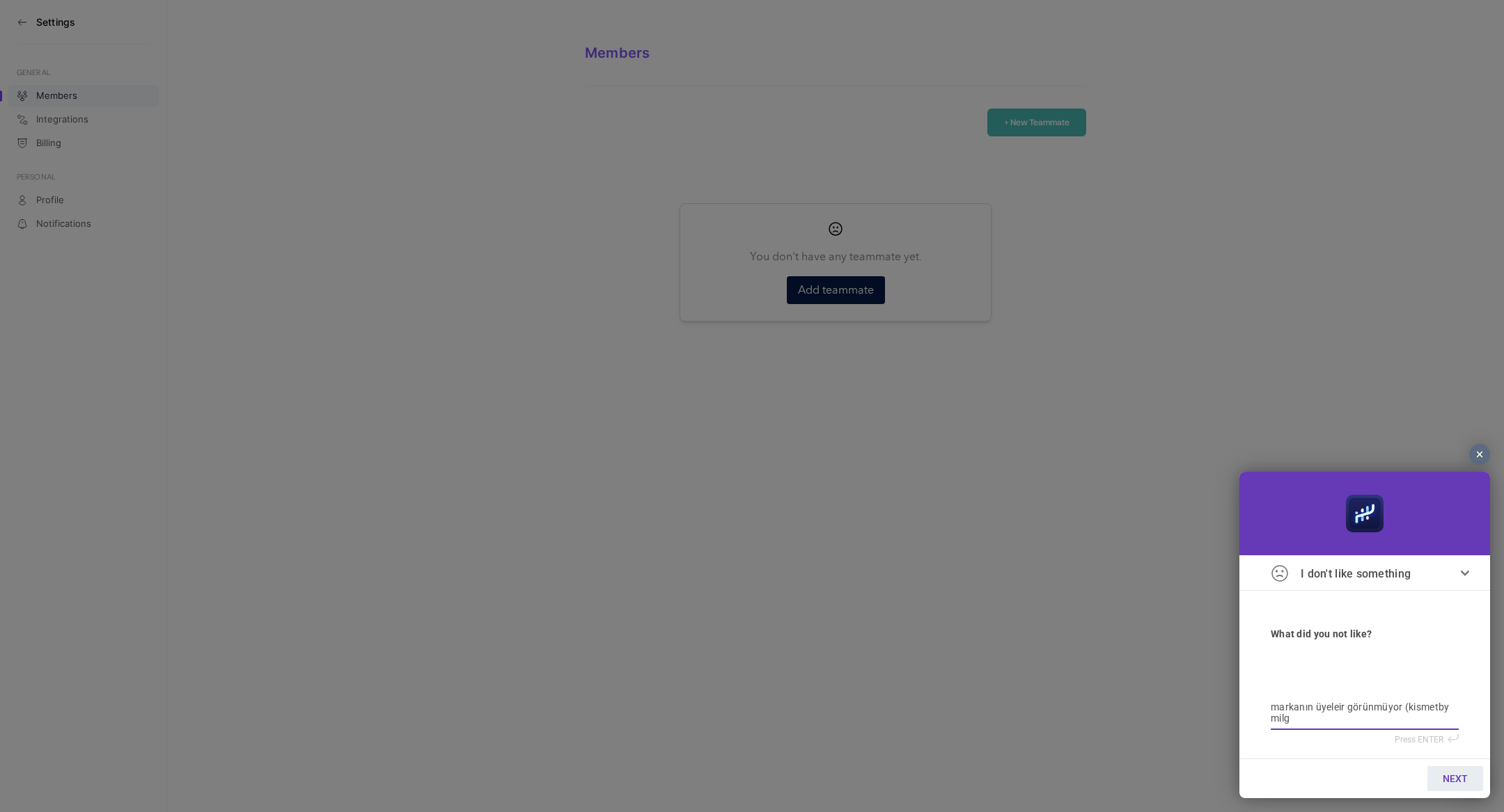
type textarea "markanın üyeleir görünmüyor (kismetby mil"
type textarea "markanın üyeleir görünmüyor (kismetby milk"
type textarea "markanın üyeleir görünmüyor (kismetby milka"
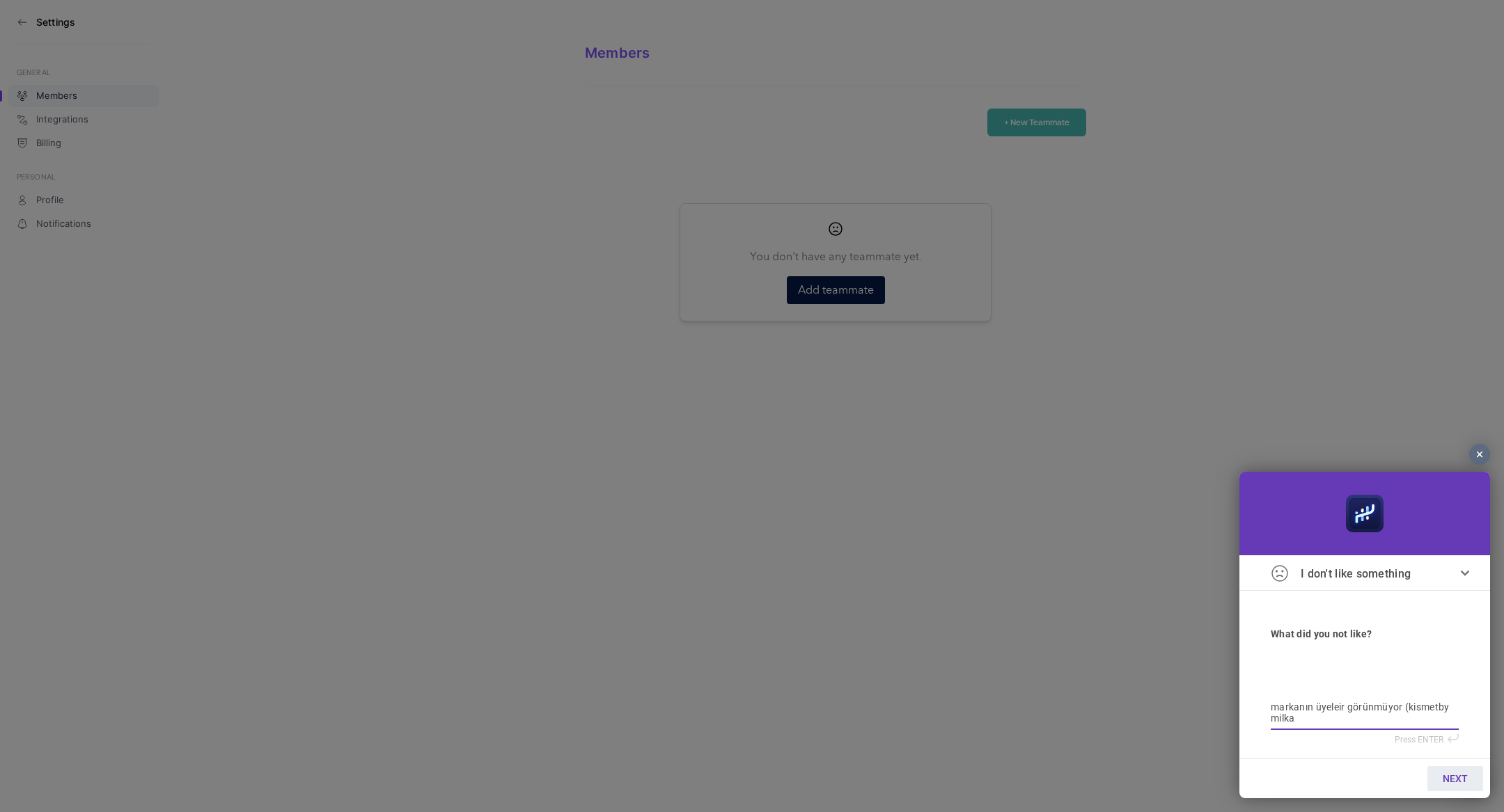
type textarea "markanın üyeleir görünmüyor (kismetby milka("
type textarea "markanın üyeleir görünmüyor (kismetby milka"
type textarea "markanın üyeleir görünmüyor (kismetby milka)"
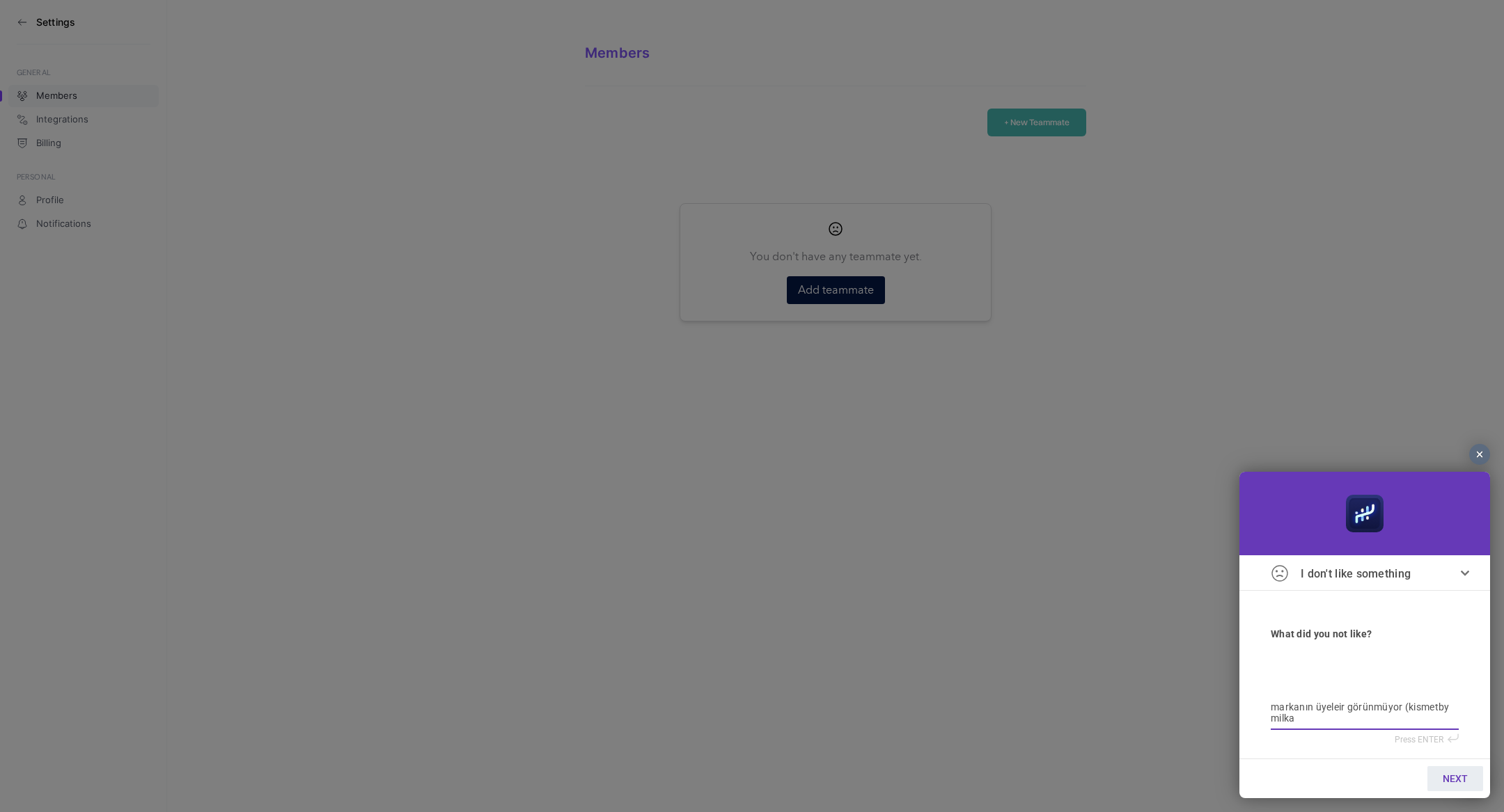
type textarea "markanın üyeleir görünmüyor (kismetby milka)"
click at [1440, 769] on link "NEXT" at bounding box center [1455, 779] width 56 height 25
type input "b"
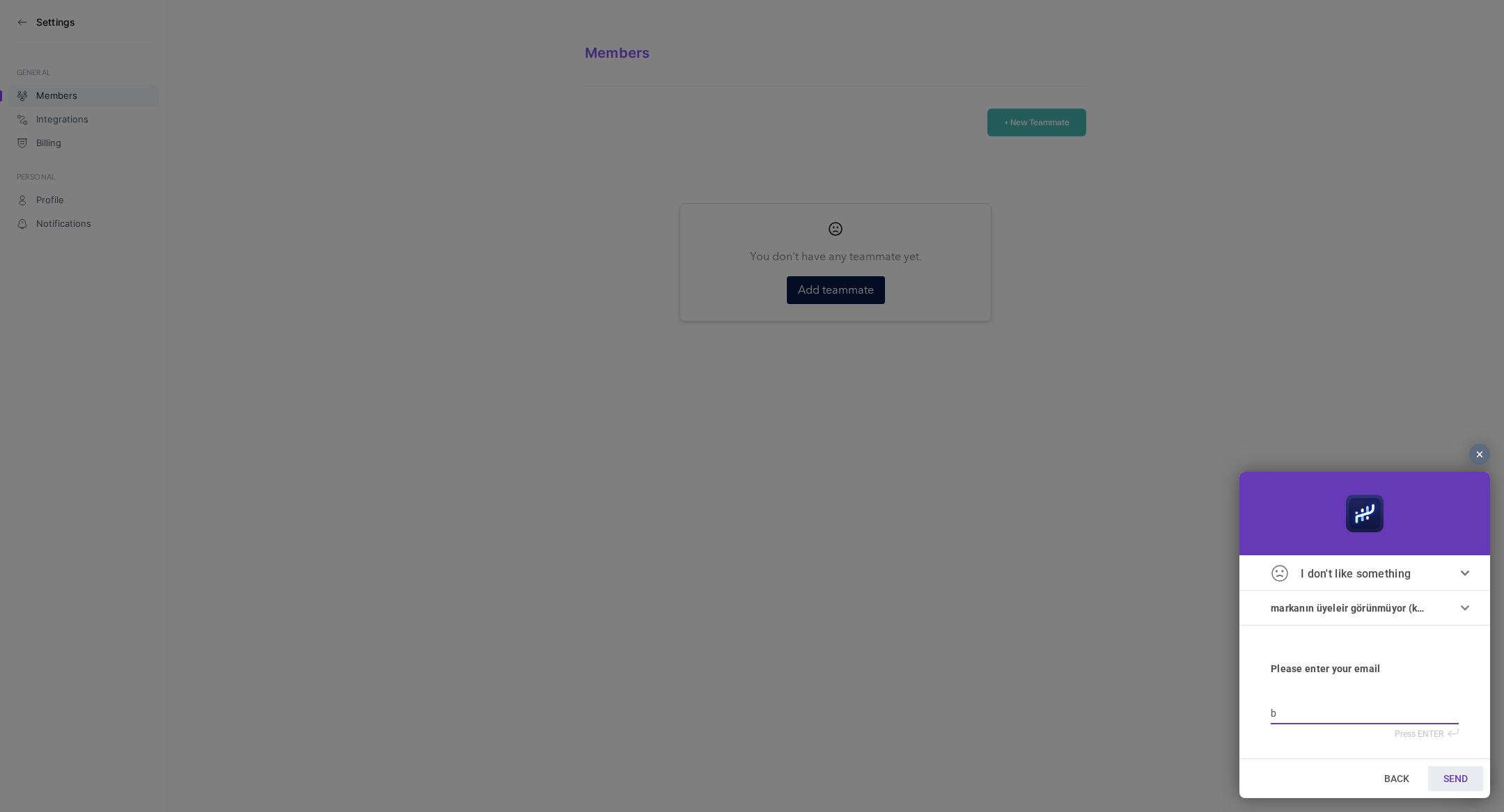
type input "bi"
type input "bil"
type input "bilg"
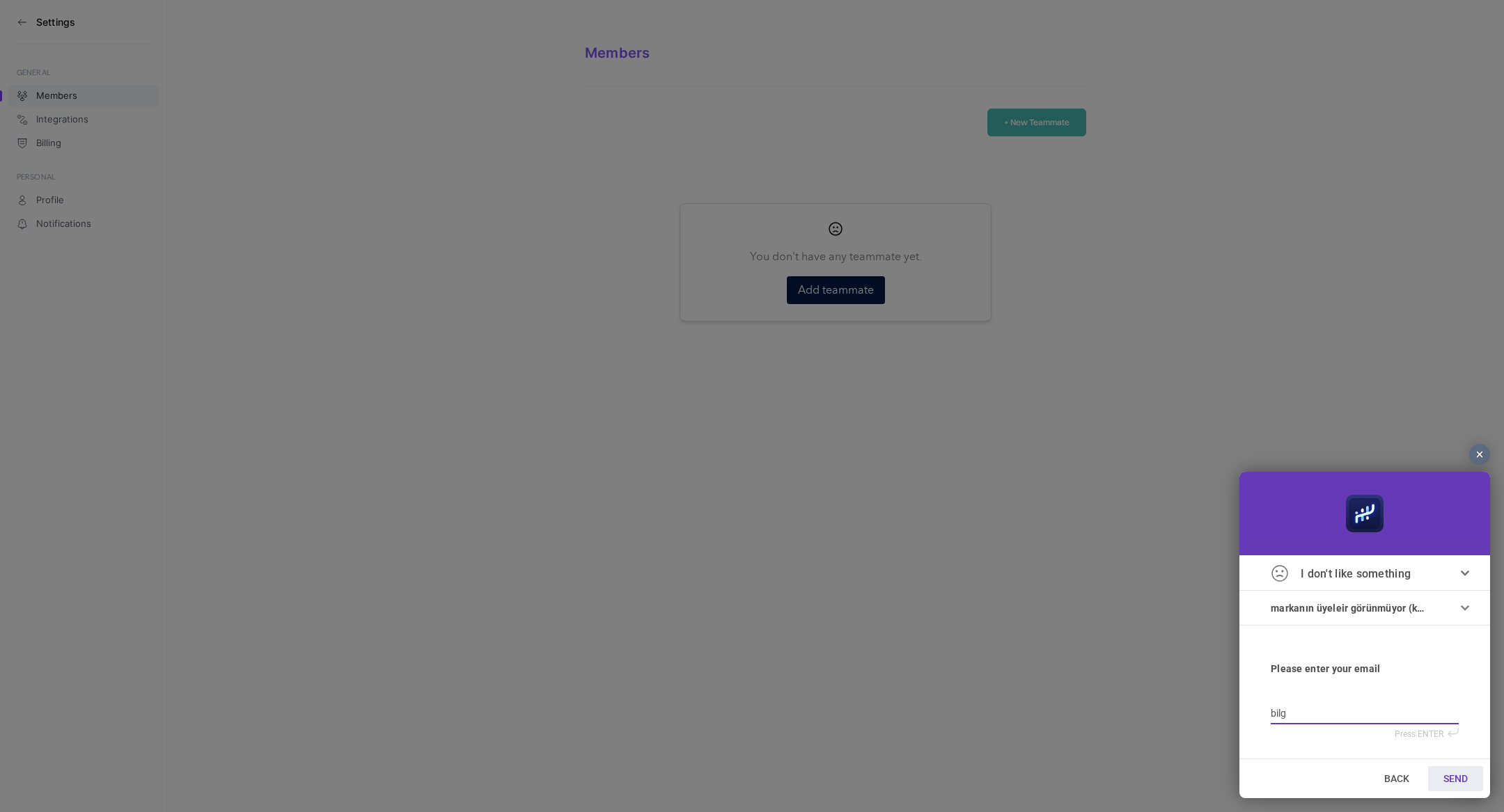
type input "bilg"
type input "bilge"
type input "bilgeæ"
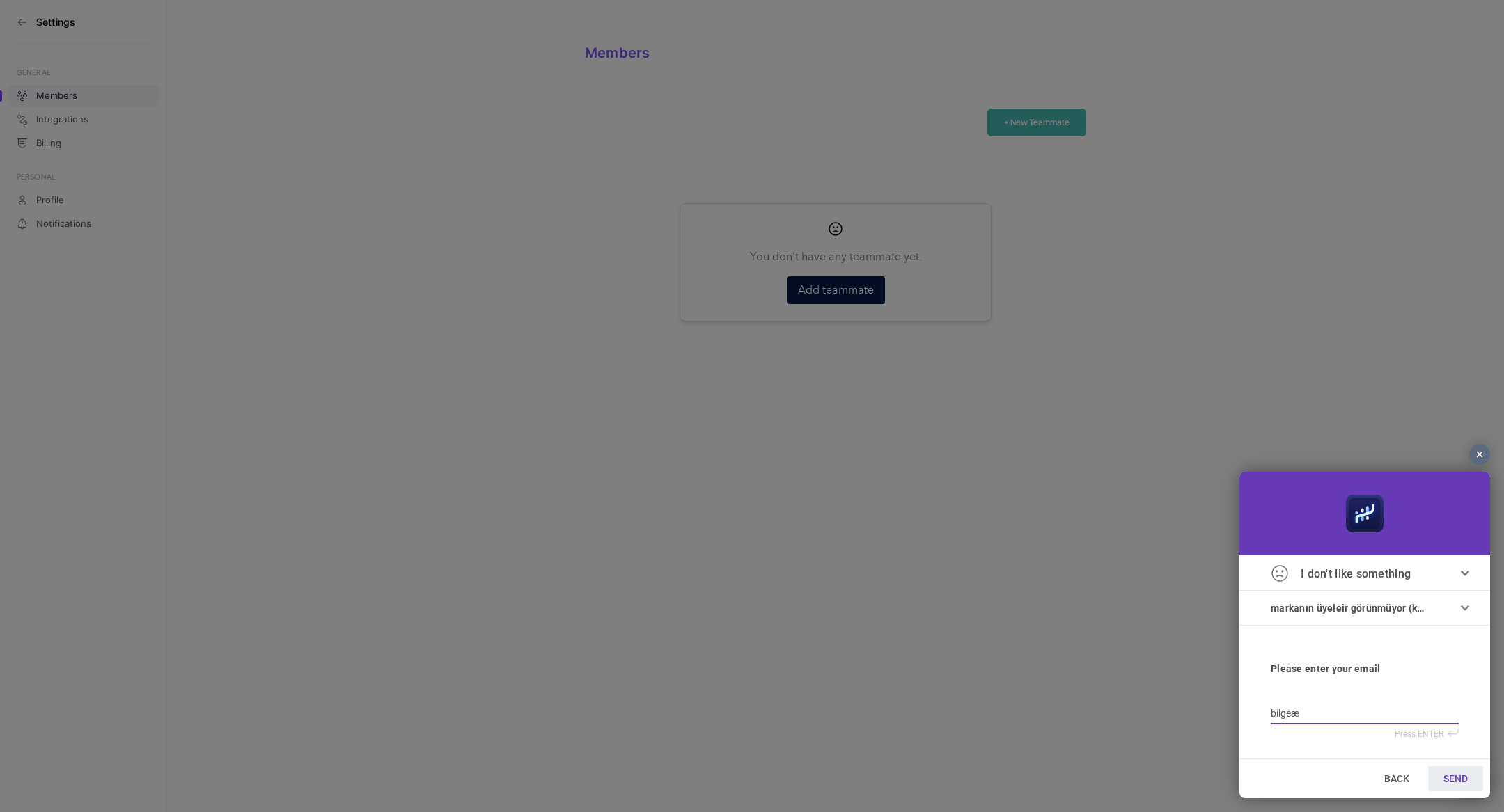
type input "bilge"
type input "bilge@"
type input "bilge@h"
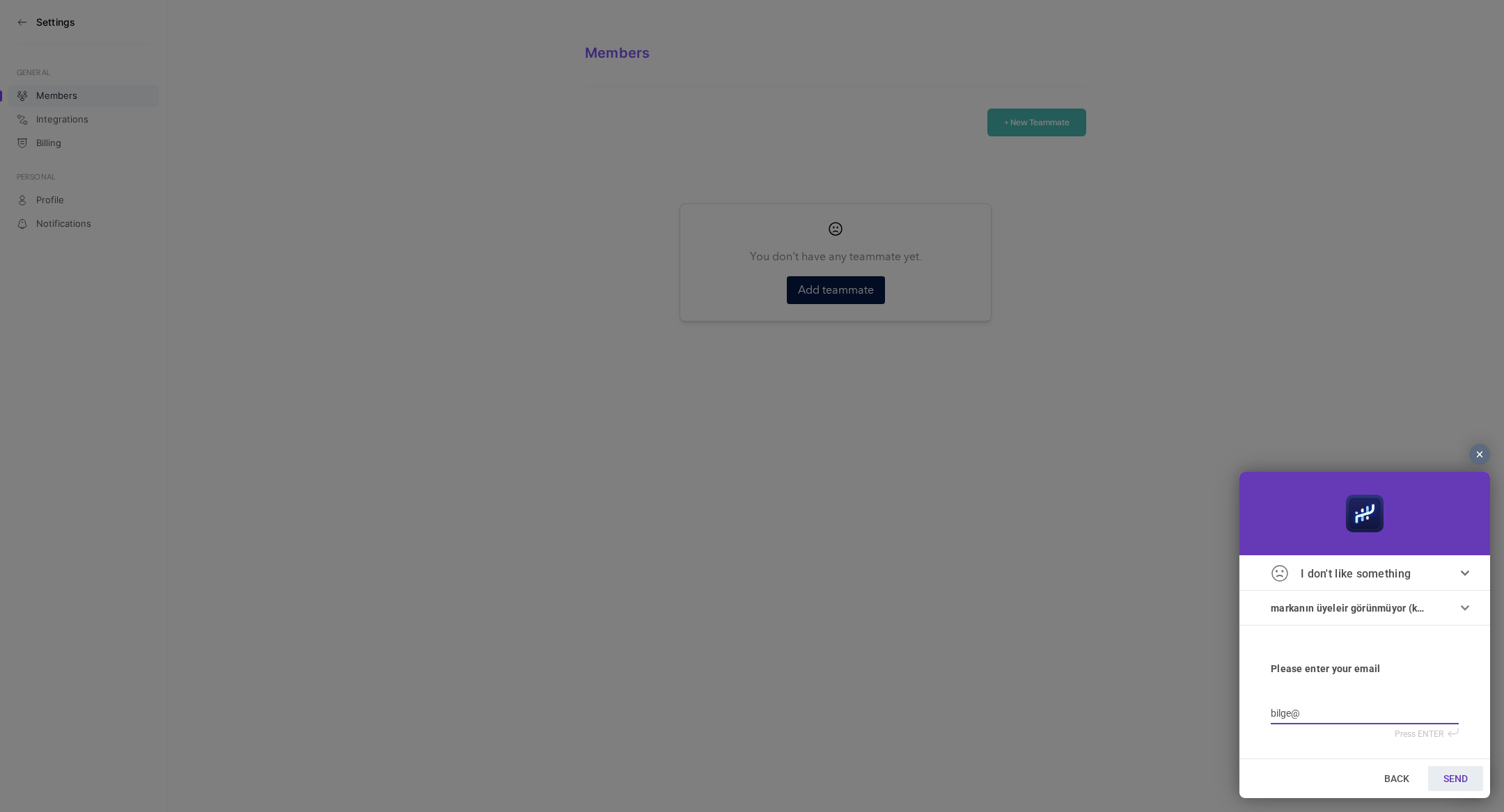
type input "bilge@h"
type input "bilge@he"
type input "bilge@hey"
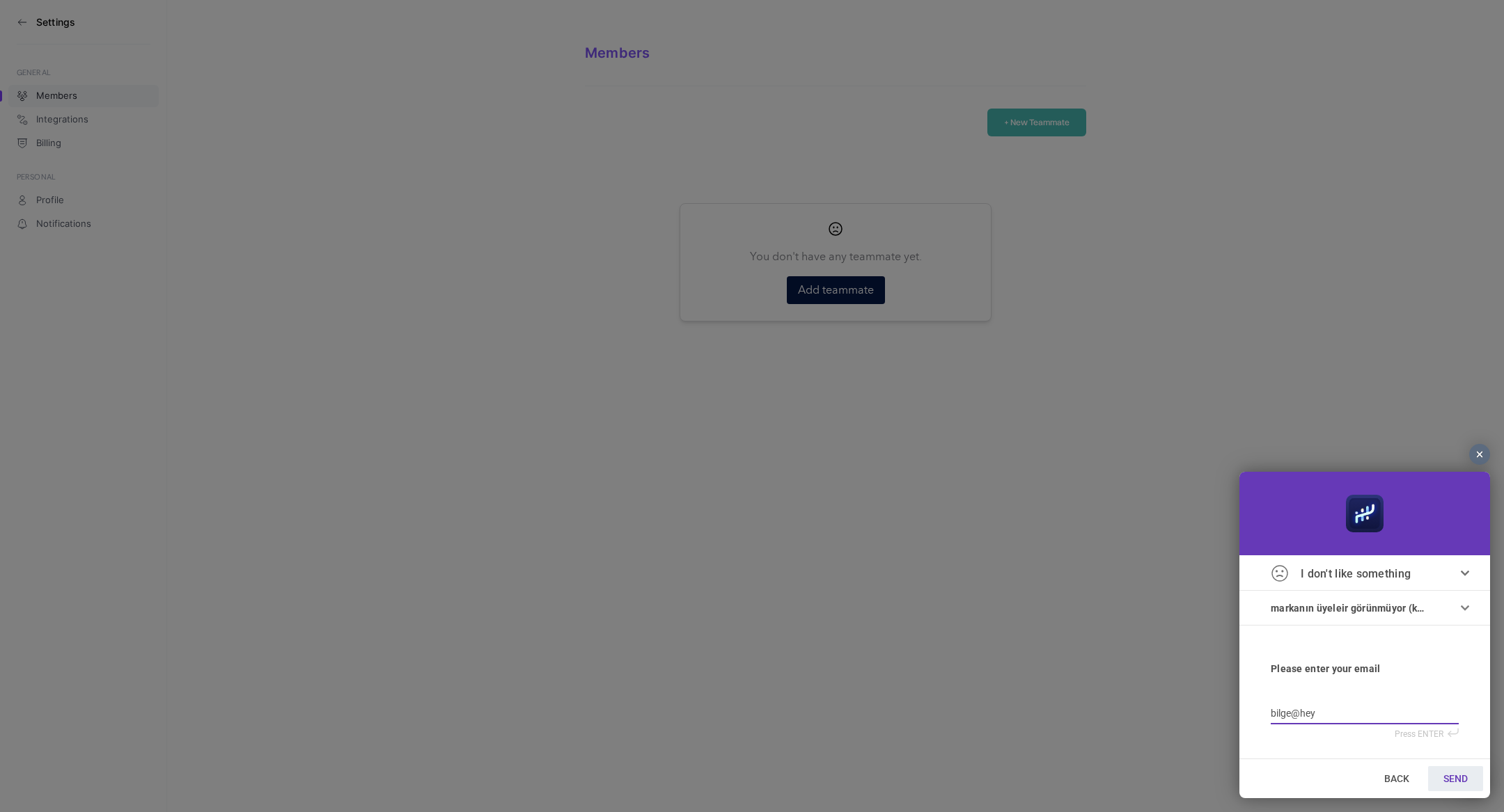
type input "bilge@heyb"
type input "bilge@heybo"
type input "bilge@heyboos"
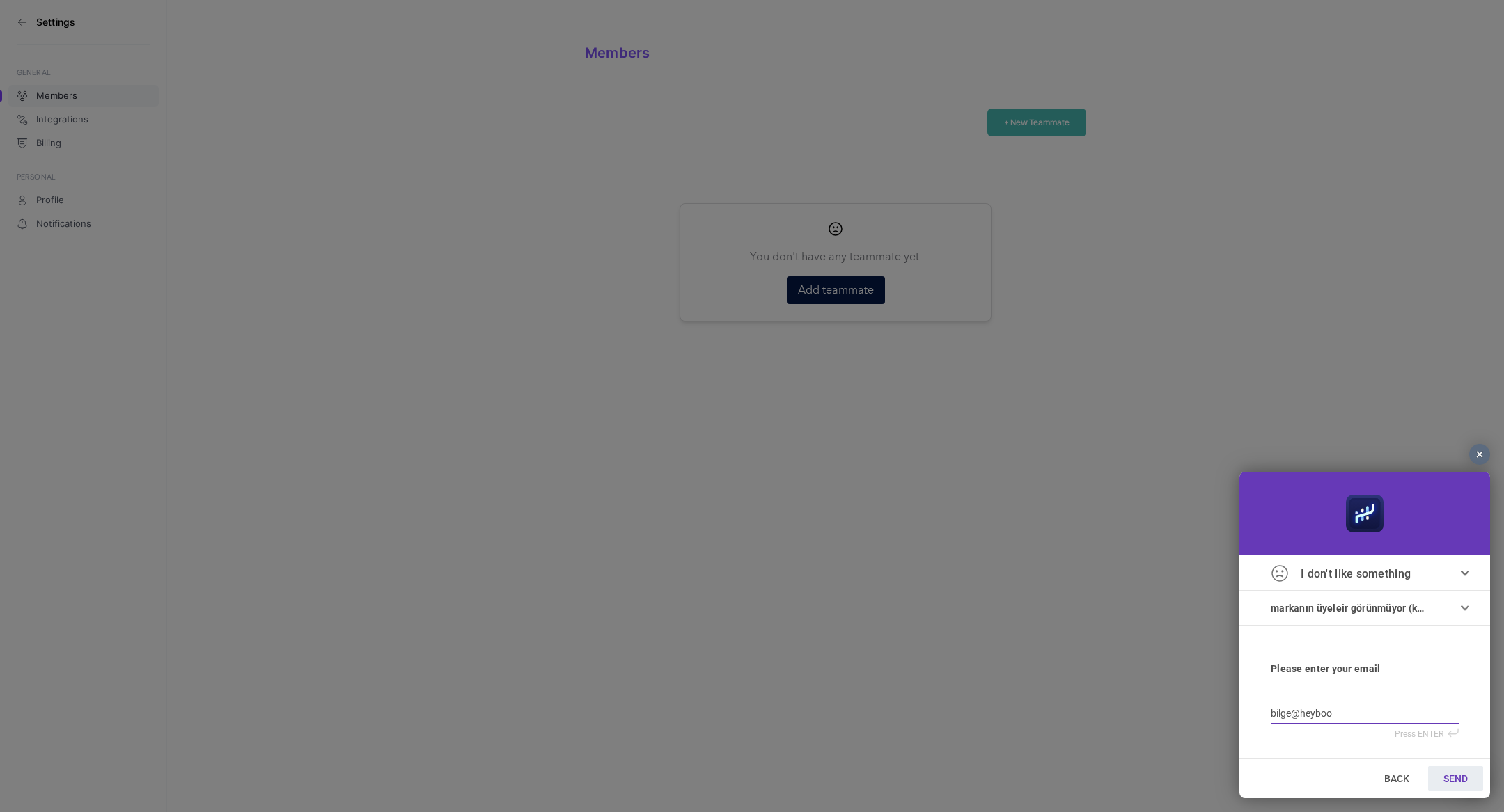
type input "bilge@heyboos"
type input "bilge@heyboost"
type input "bilge@heybooste"
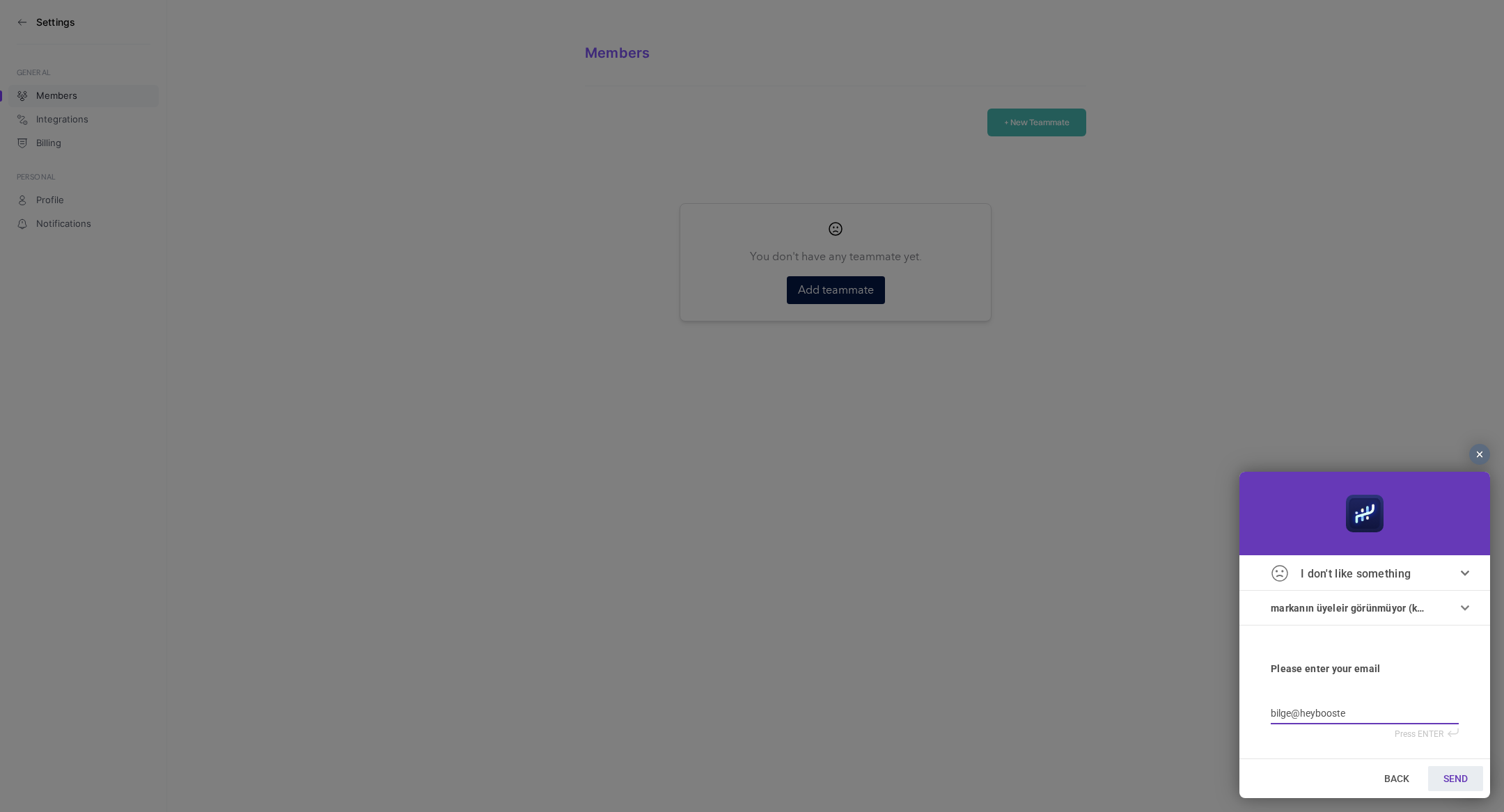
type input "bilge@heybooster"
type input "bilge@heybooster."
type input "bilge@heybooster.a"
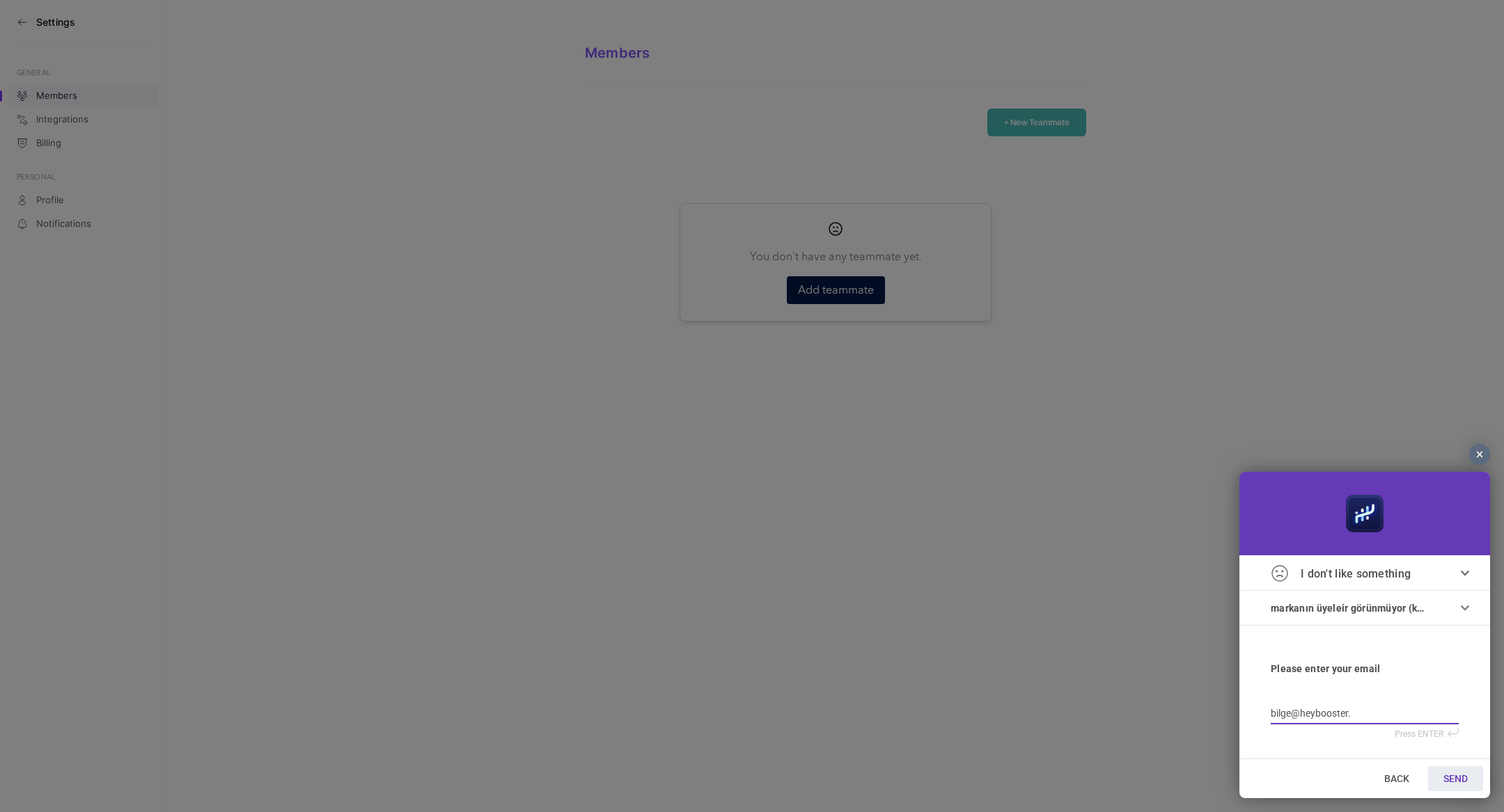
type input "bilge@heybooster.a"
type input "bilge@heybooster.ai"
click at [1450, 767] on link "SEND" at bounding box center [1455, 779] width 55 height 25
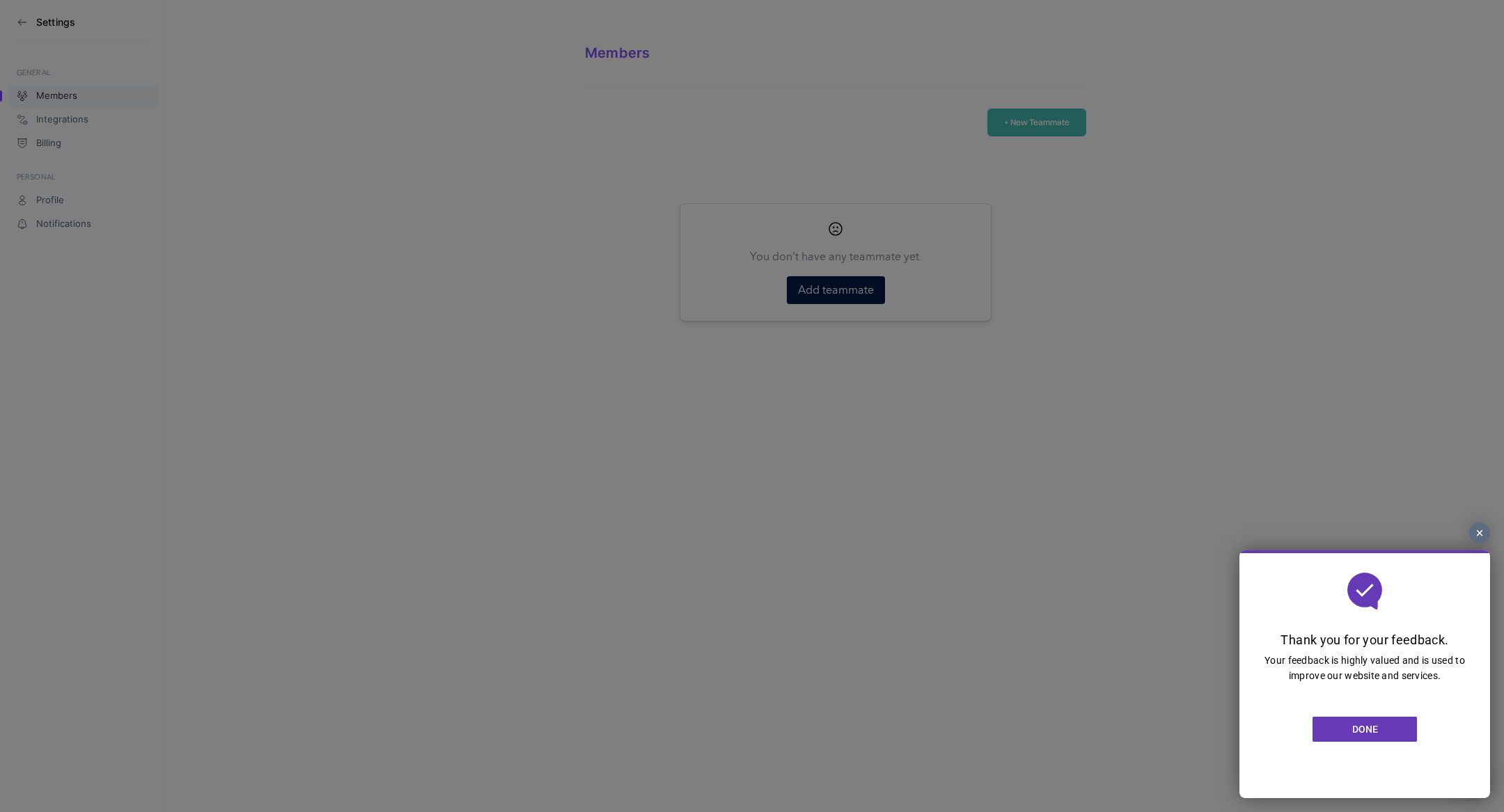
click at [1379, 732] on link "DONE" at bounding box center [1364, 729] width 104 height 25
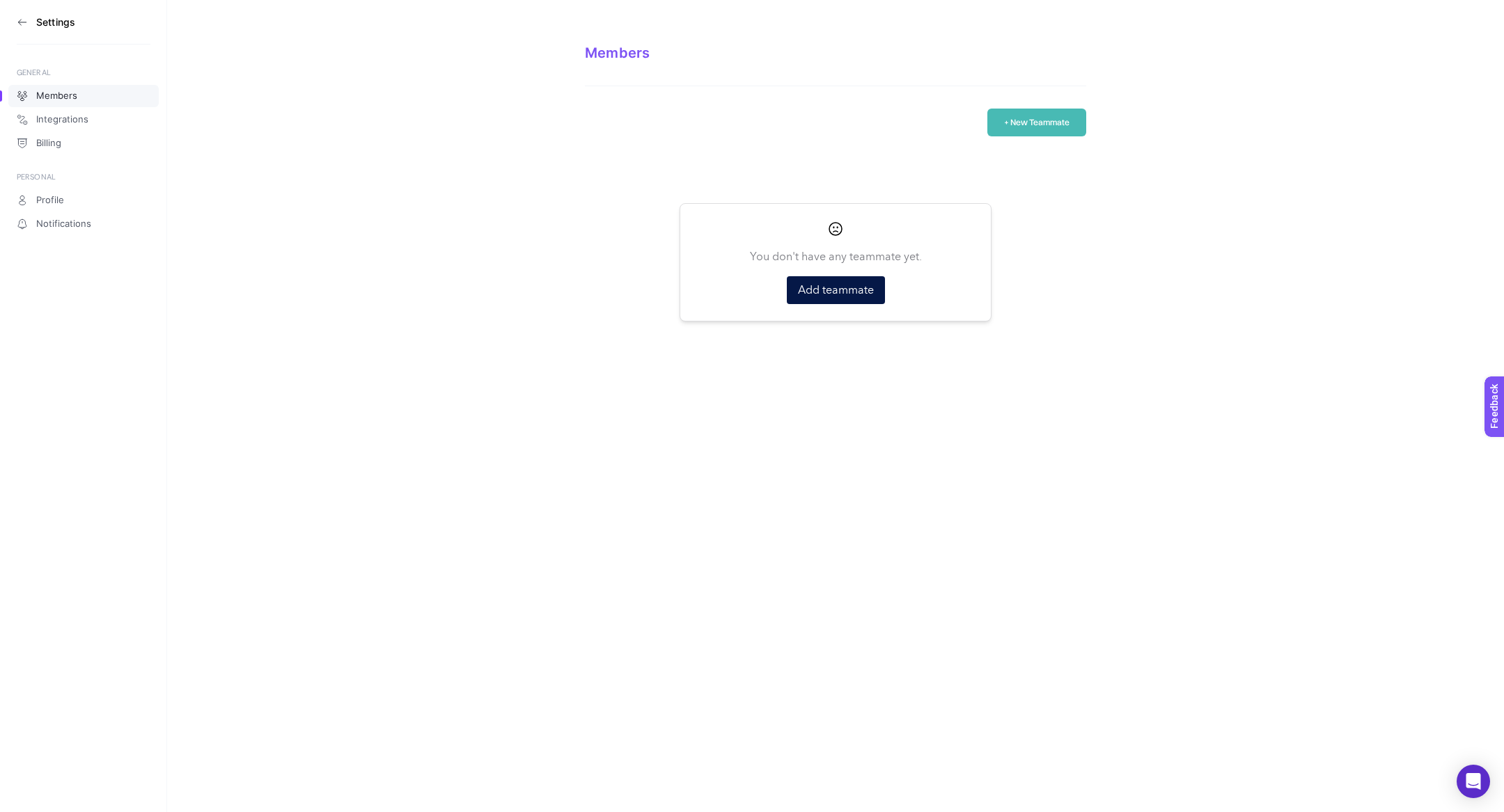
click at [20, 25] on icon at bounding box center [22, 22] width 11 height 11
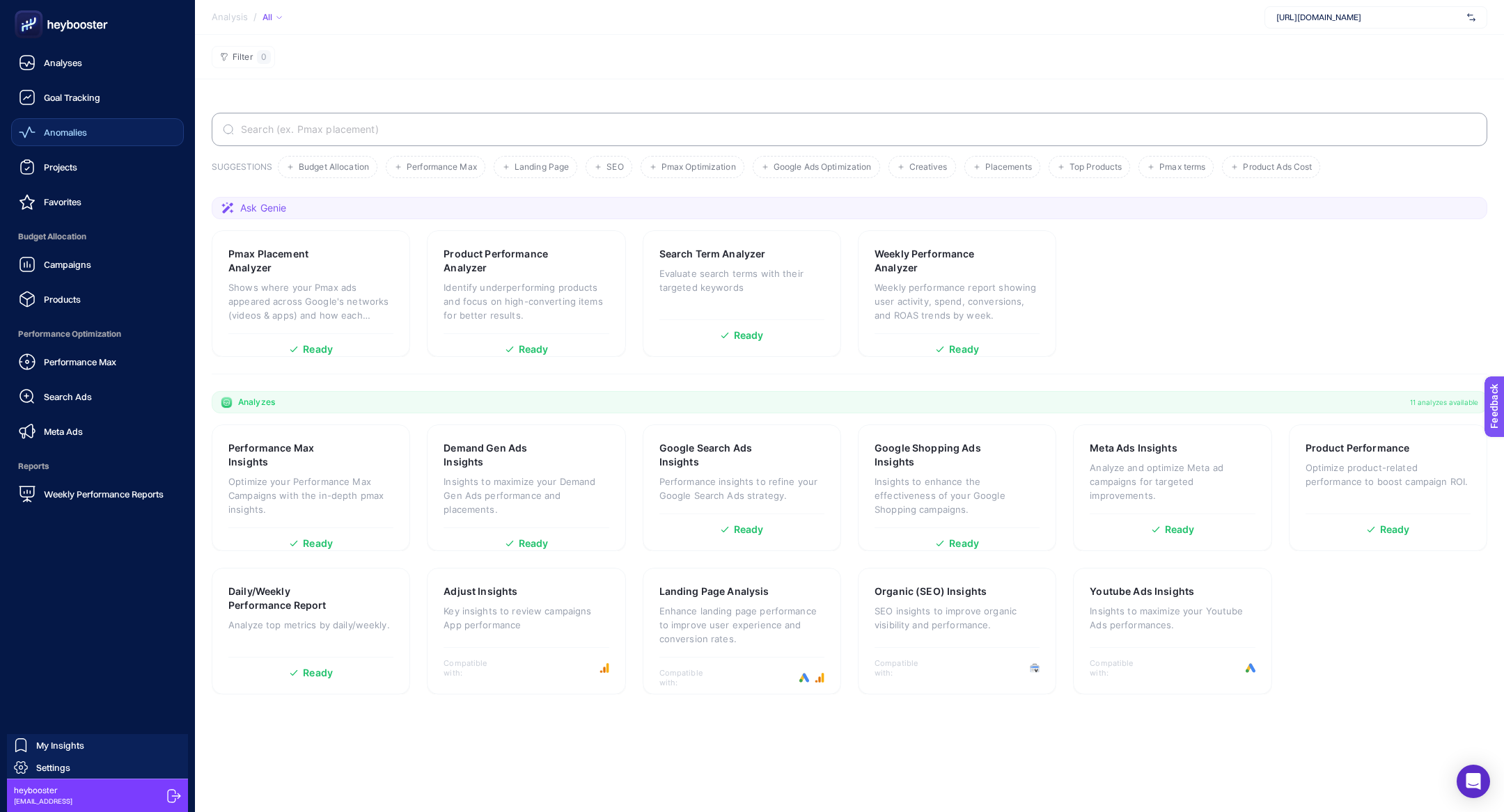
click at [119, 122] on link "Anomalies" at bounding box center [97, 132] width 173 height 28
click at [76, 403] on div "Search Ads" at bounding box center [56, 396] width 73 height 17
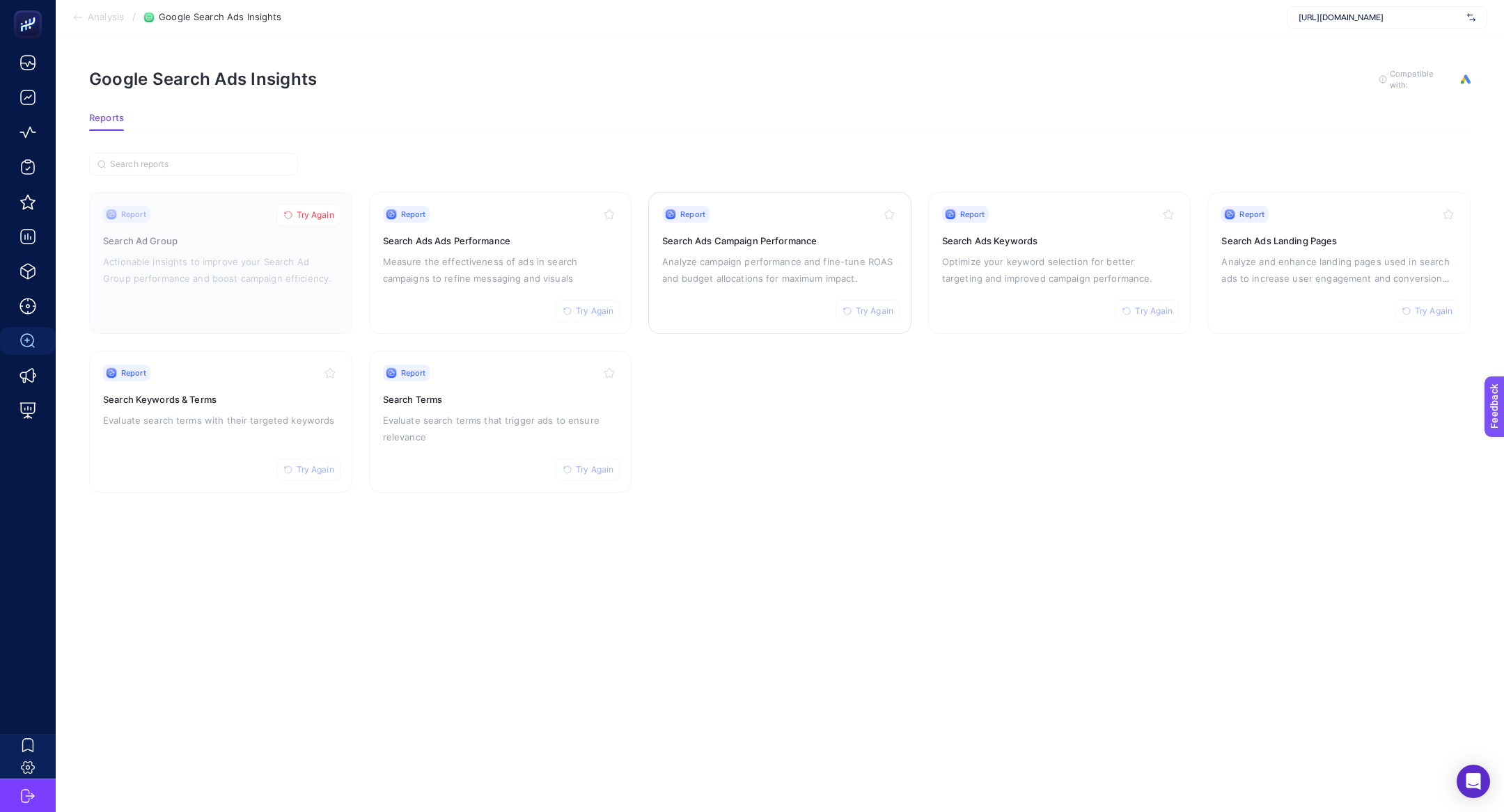
click at [781, 257] on p "Analyze campaign performance and fine-tune ROAS and budget allocations for maxi…" at bounding box center [780, 270] width 236 height 33
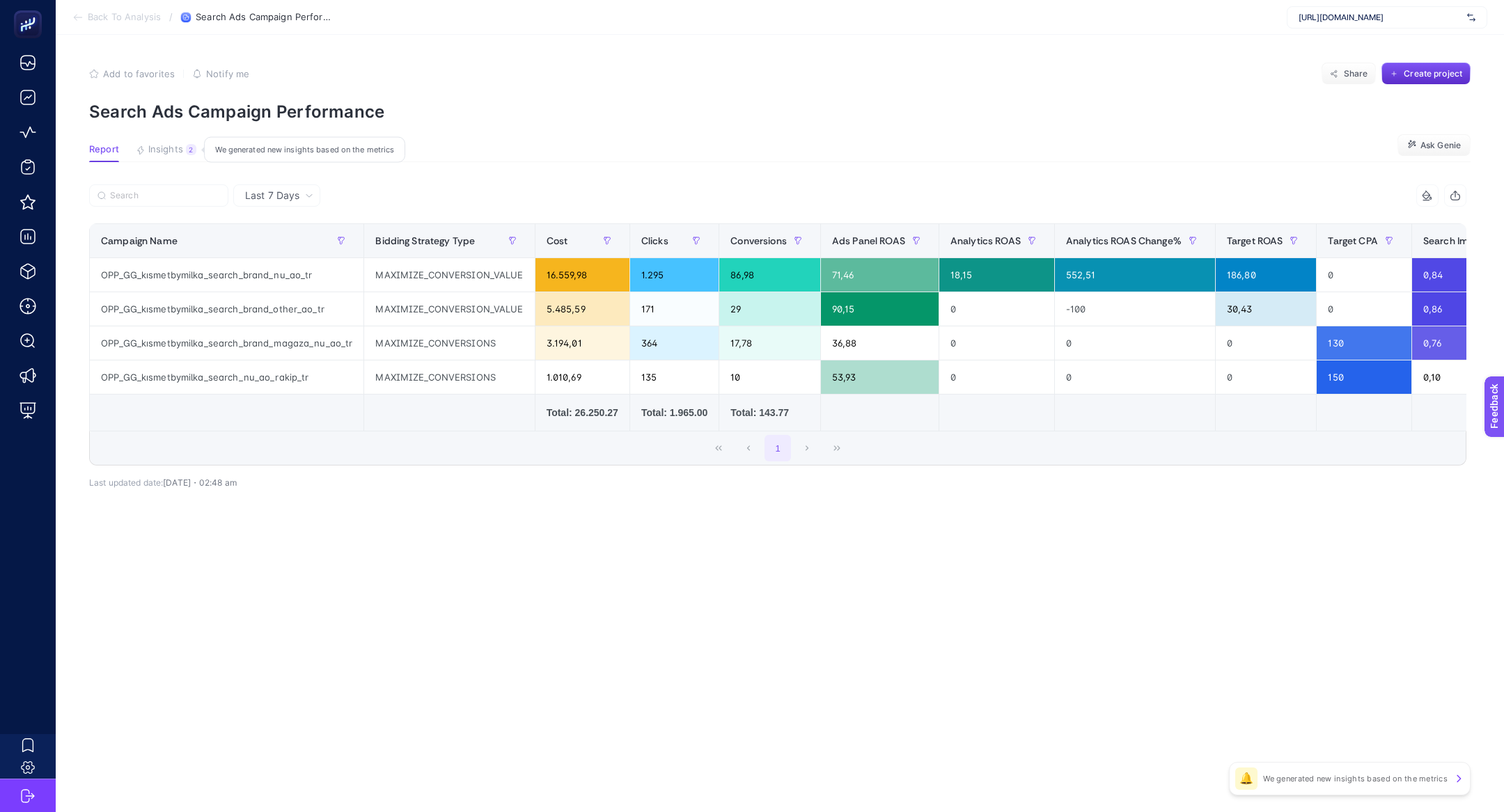
click at [166, 152] on span "Insights" at bounding box center [166, 150] width 35 height 11
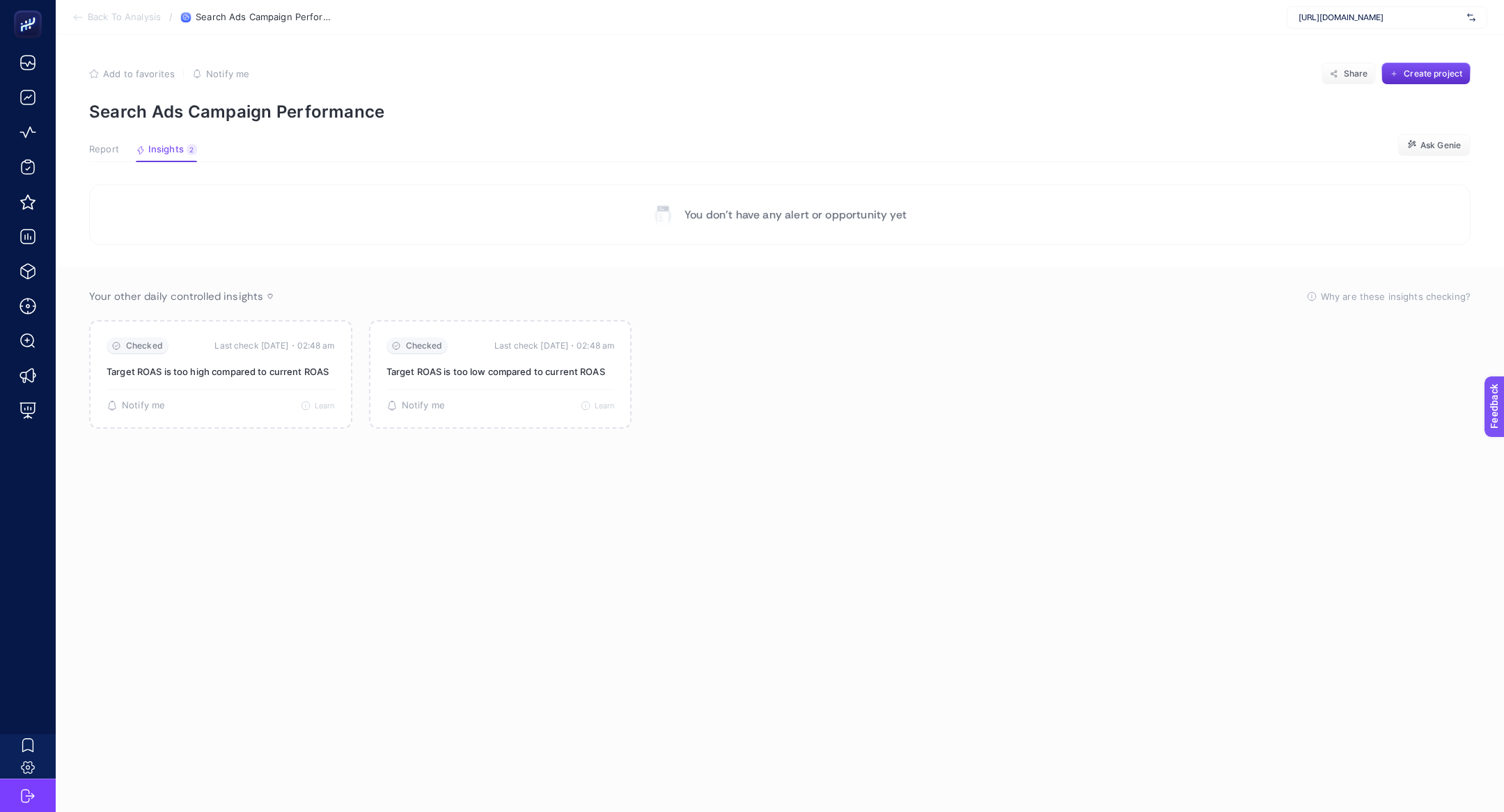
click at [98, 148] on span "Report" at bounding box center [104, 150] width 30 height 11
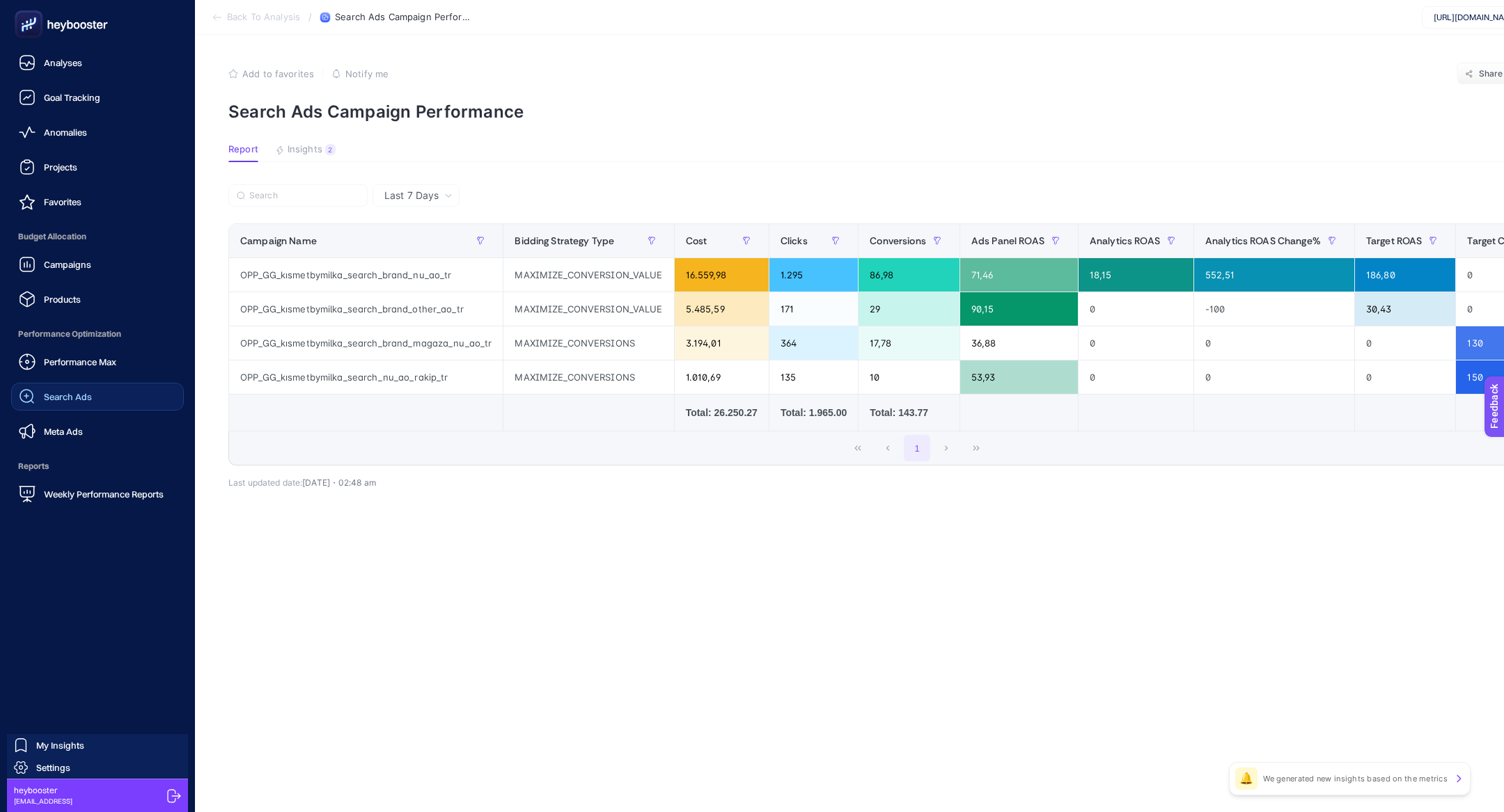
click at [96, 390] on link "Search Ads" at bounding box center [97, 396] width 173 height 28
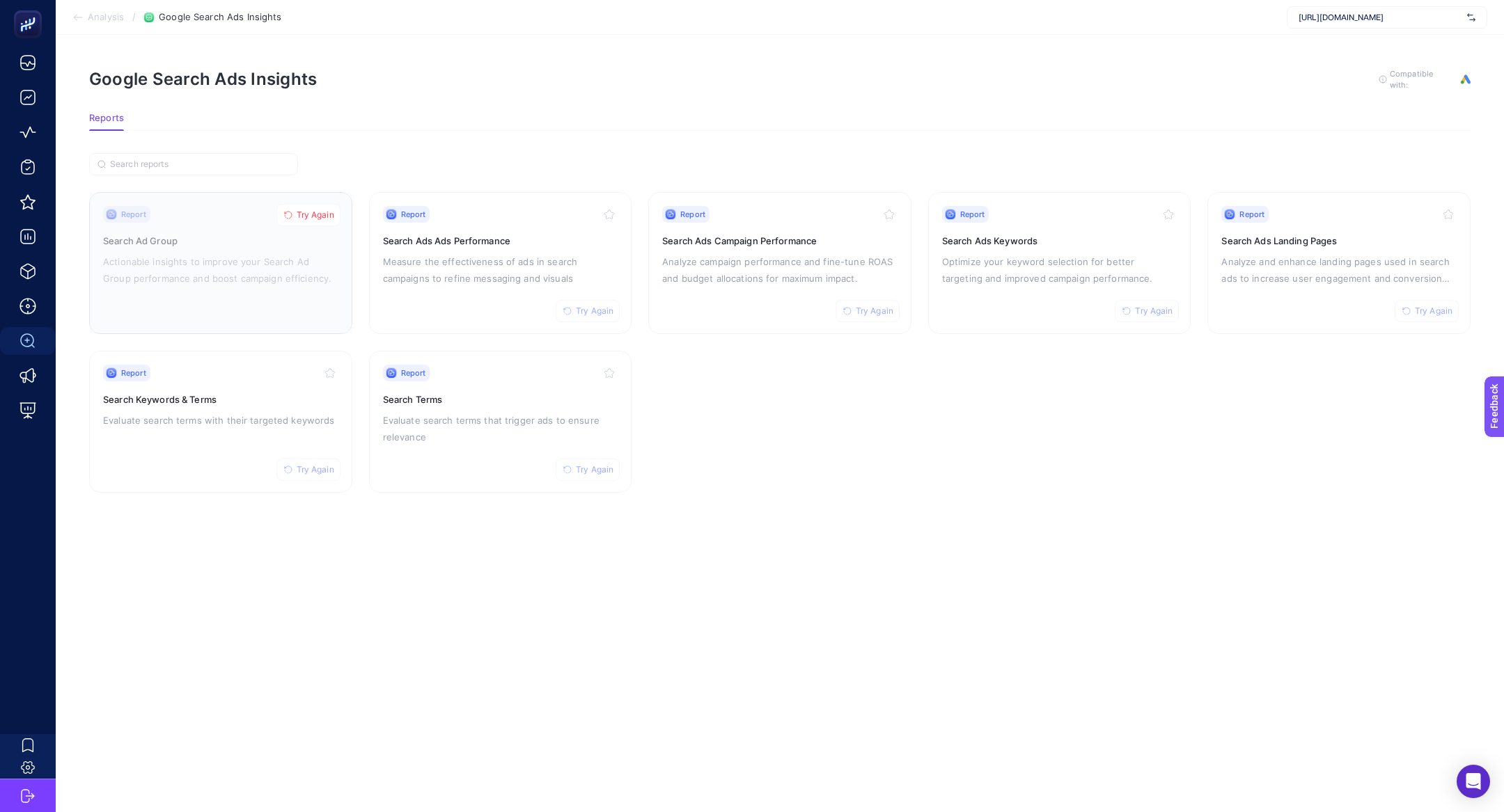
click at [310, 212] on span "Try Again" at bounding box center [315, 215] width 37 height 11
click at [1095, 242] on h3 "Search Ads Keywords" at bounding box center [1060, 241] width 236 height 14
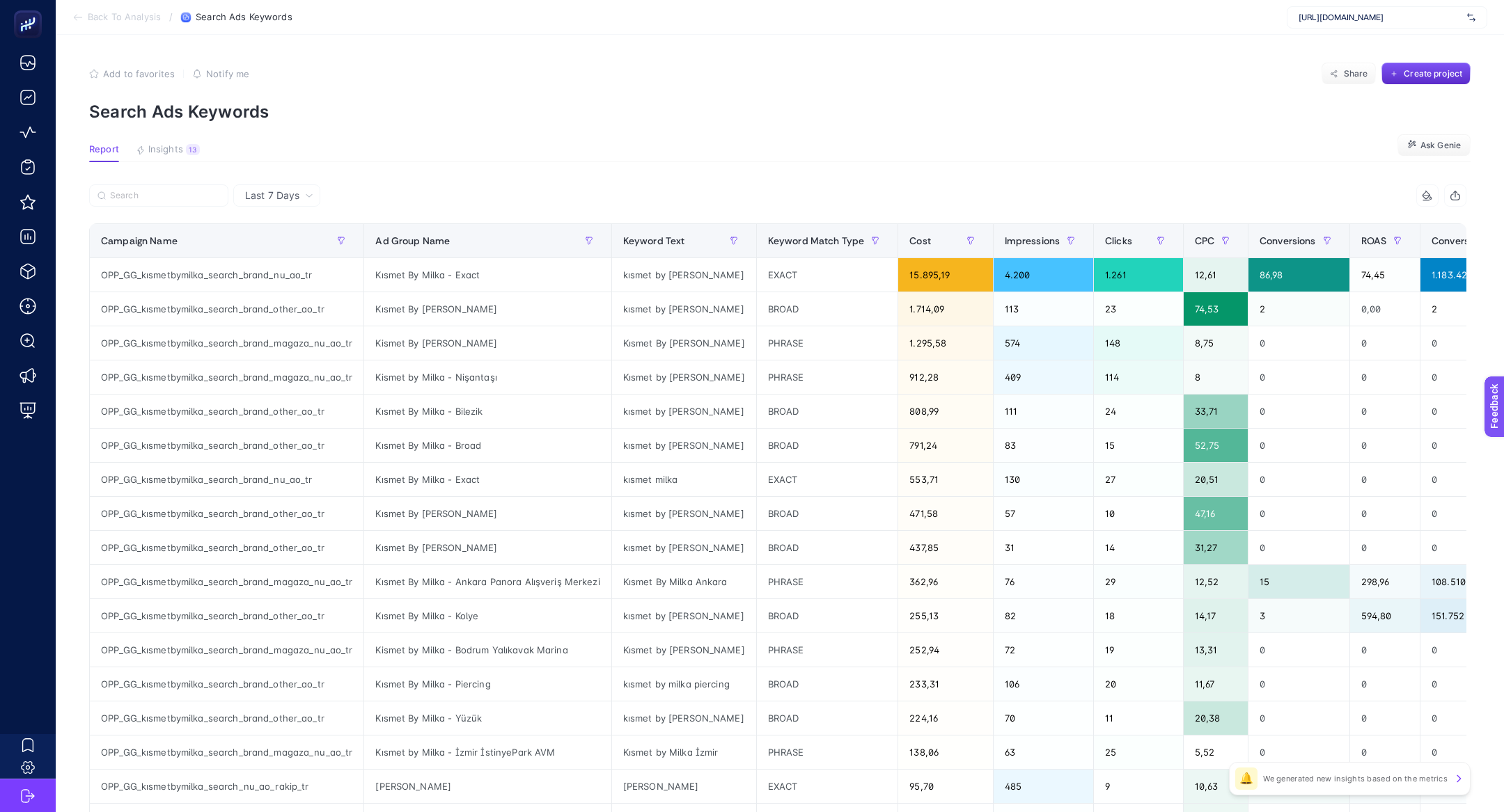
click at [181, 130] on article "Add to favorites false Notify me Share Create project Search Ads Keywords Repor…" at bounding box center [780, 579] width 1448 height 1088
click at [181, 154] on span "Insights" at bounding box center [166, 150] width 35 height 11
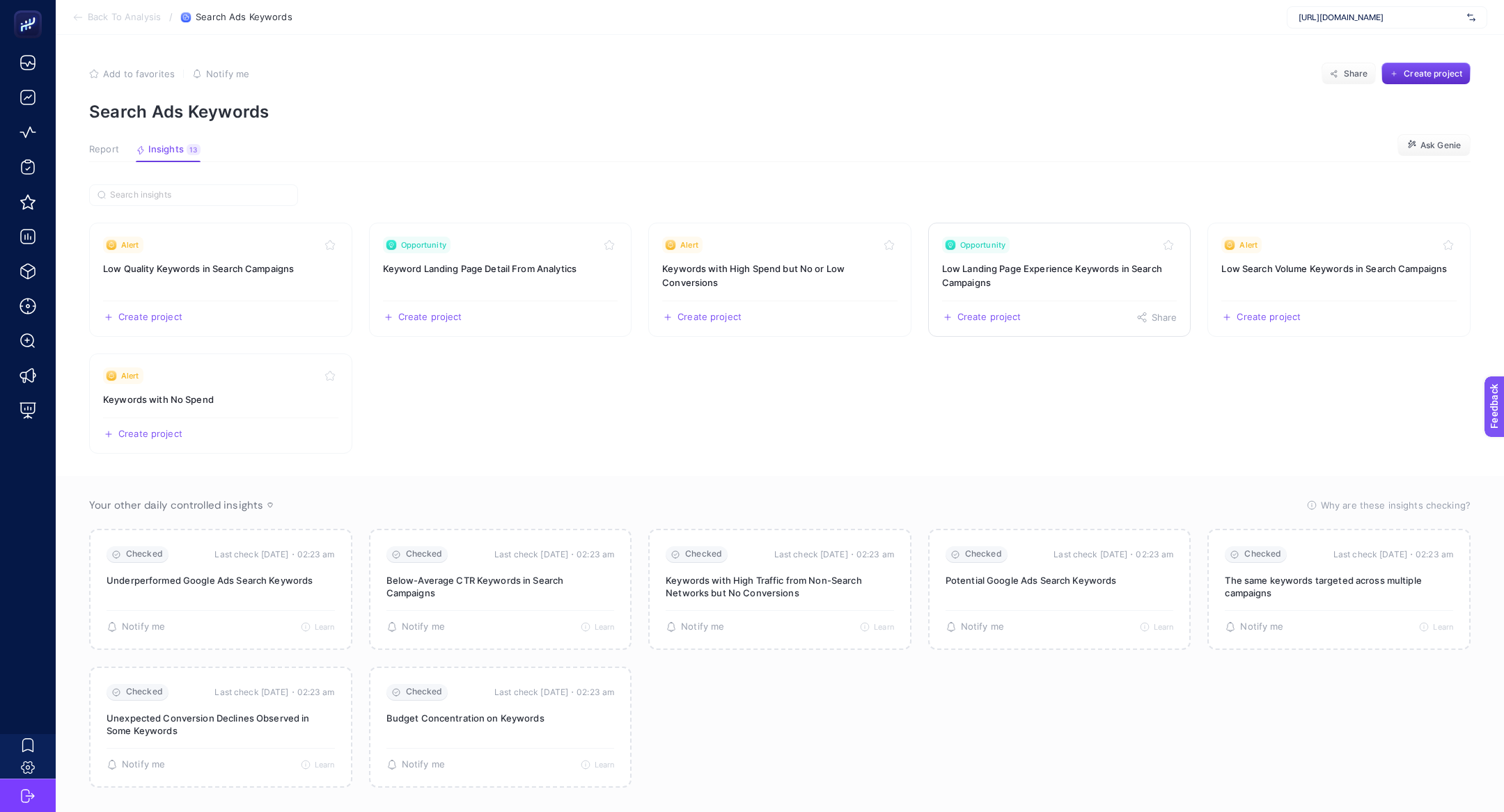
click at [1093, 259] on link "Opportunity Low Landing Page Experience Keywords in Search Campaigns Create pro…" at bounding box center [1059, 280] width 263 height 115
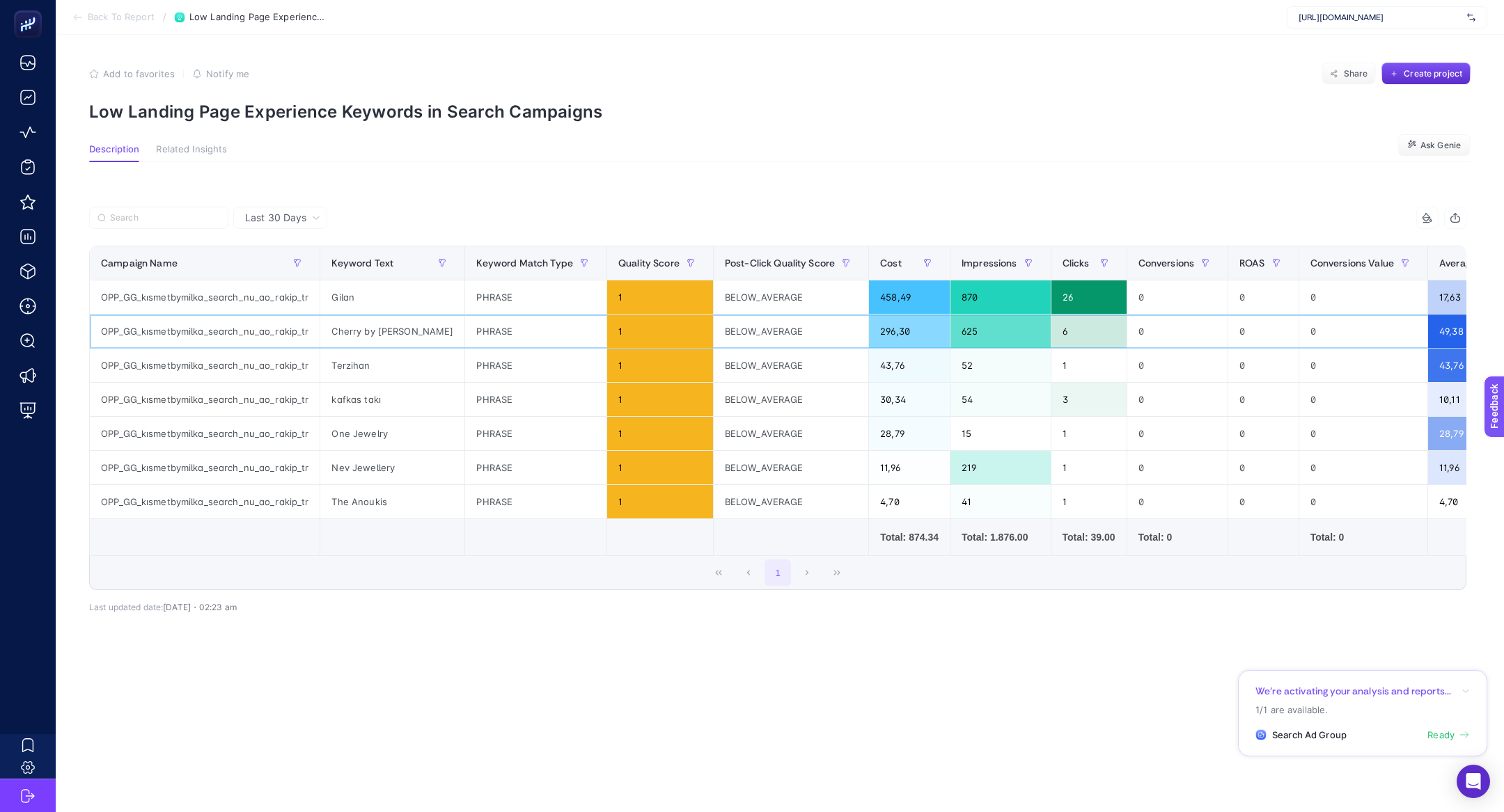
click at [354, 330] on div "Cherry by Ozkonak" at bounding box center [392, 332] width 144 height 33
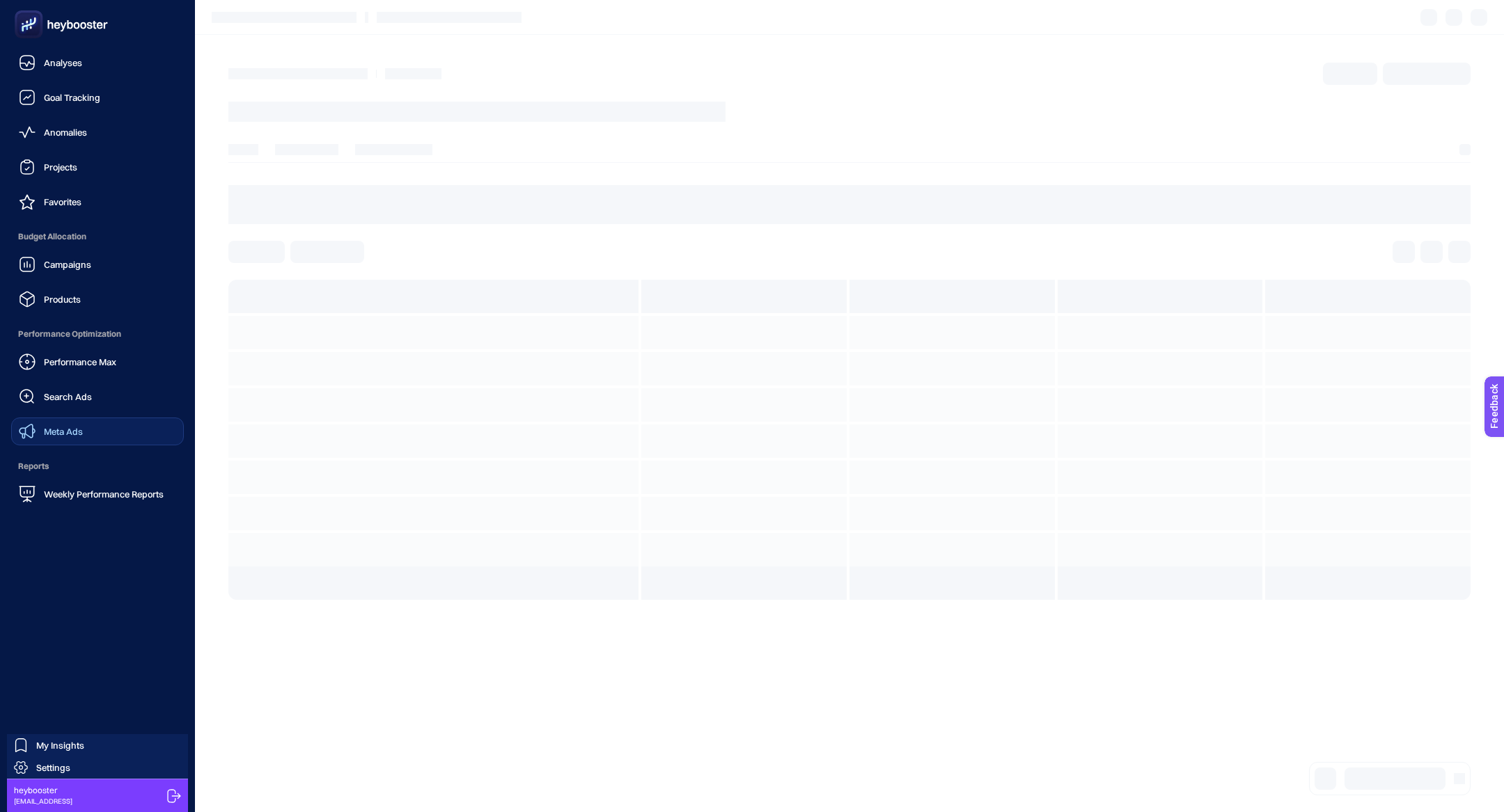
click at [76, 423] on div "Meta Ads" at bounding box center [51, 431] width 64 height 17
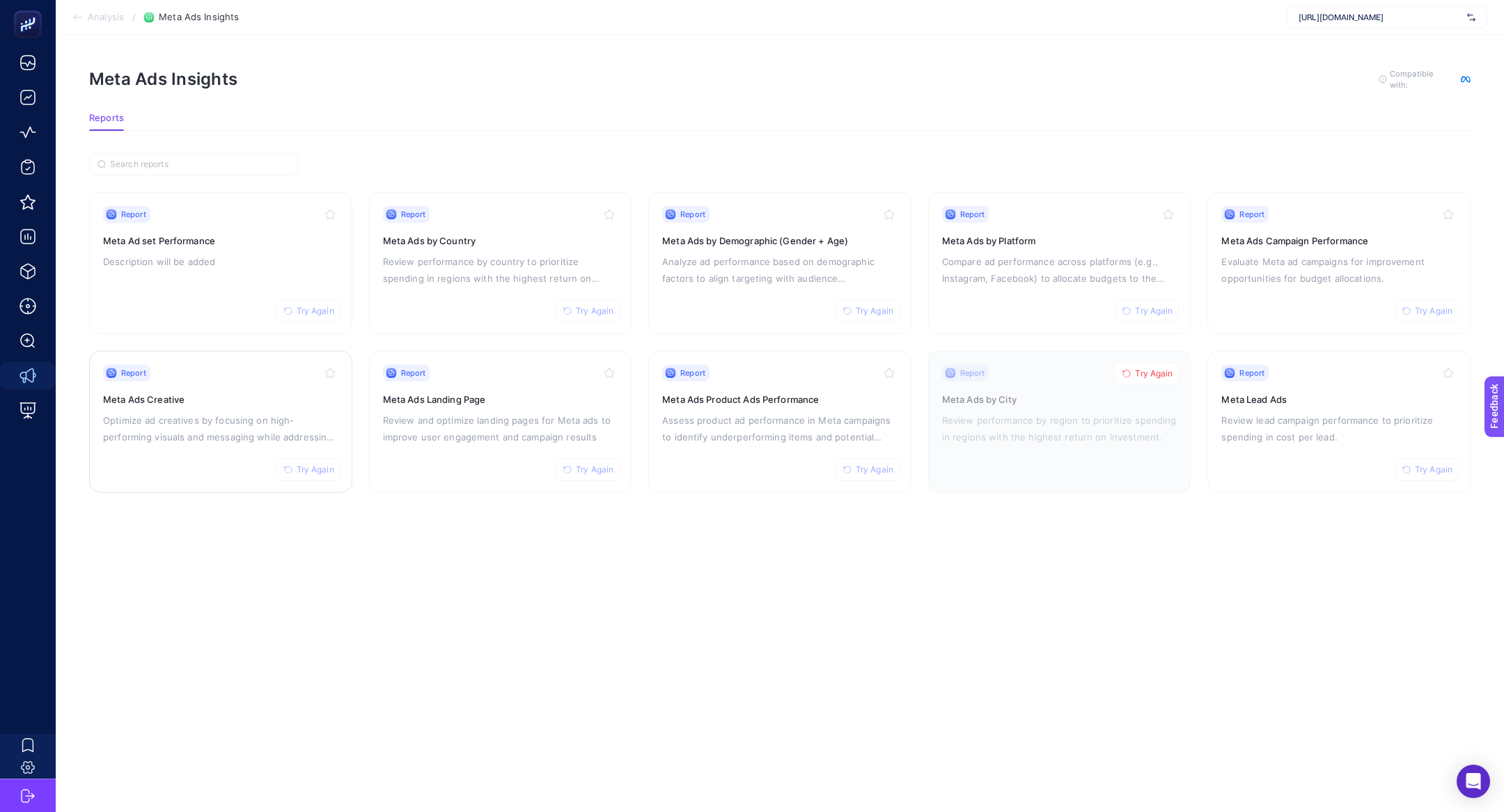
click at [253, 407] on div "Report Try Again Meta Ads Creative Optimize ad creatives by focusing on high-pe…" at bounding box center [221, 422] width 236 height 115
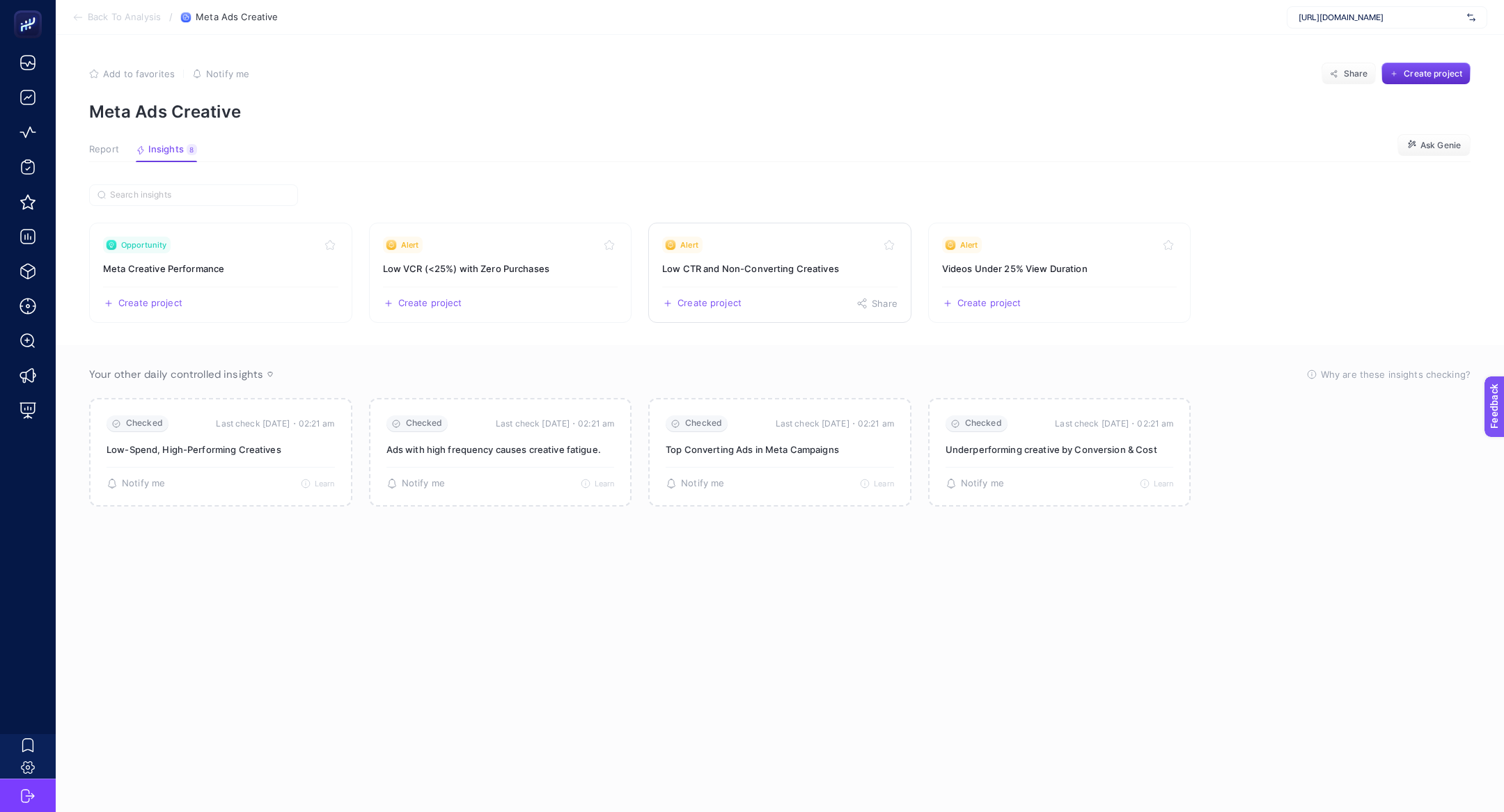
click at [806, 276] on link "Alert Low CTR and Non-Converting Creatives Create project Share" at bounding box center [780, 273] width 263 height 100
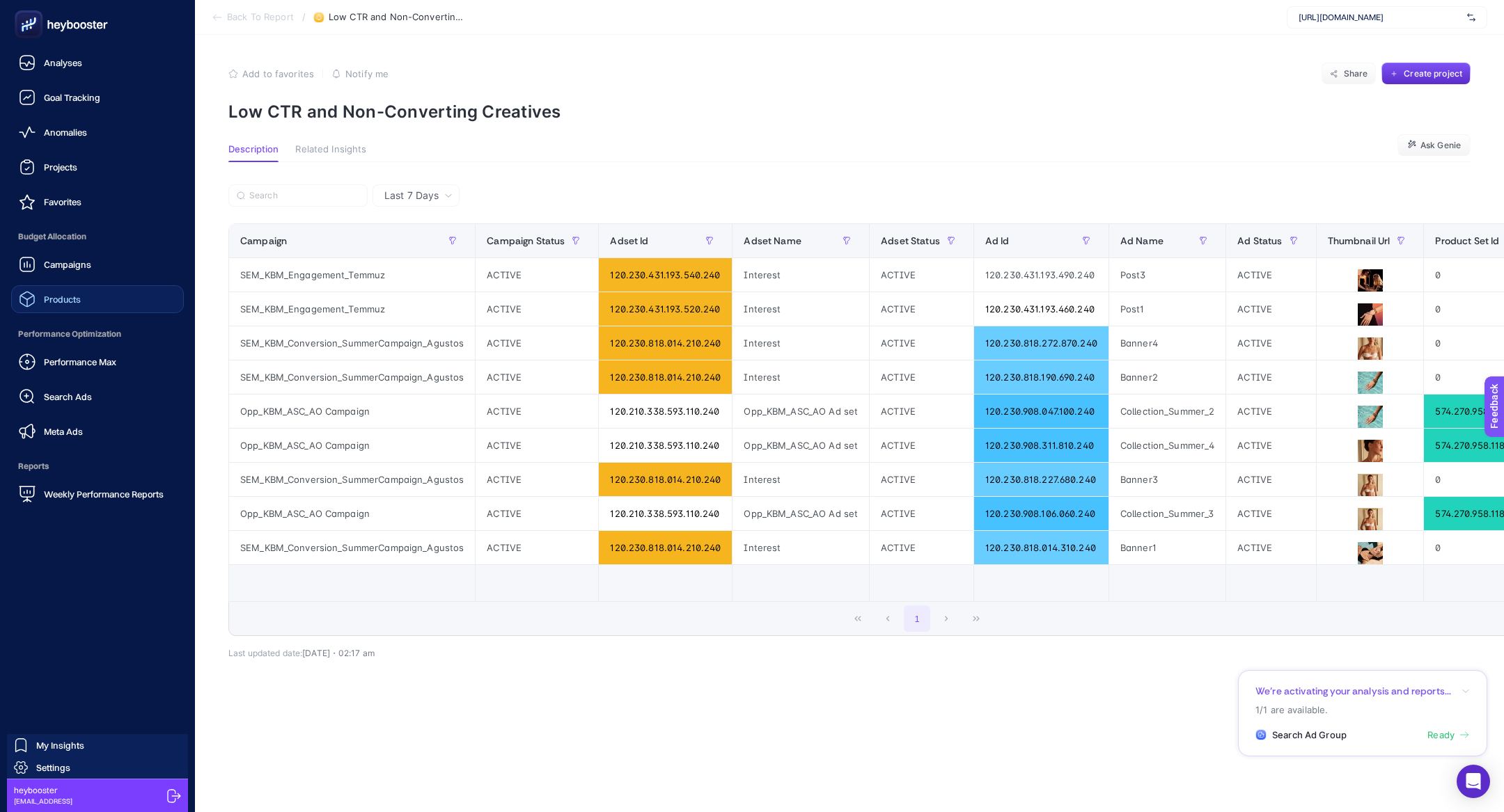
click at [79, 307] on div "Products" at bounding box center [50, 299] width 62 height 17
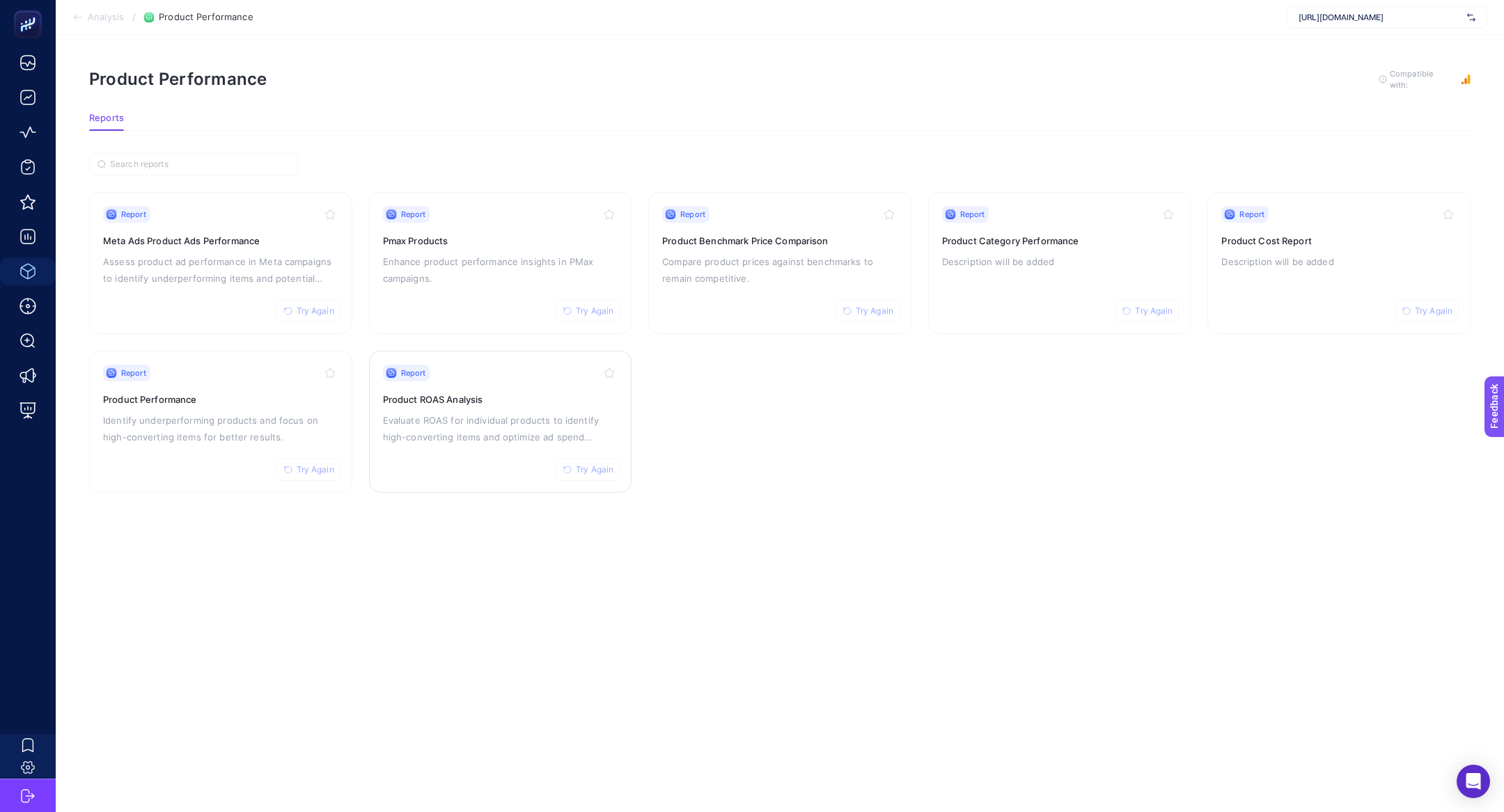
click at [507, 409] on div "Report Try Again Product ROAS Analysis Evaluate ROAS for individual products to…" at bounding box center [501, 422] width 236 height 115
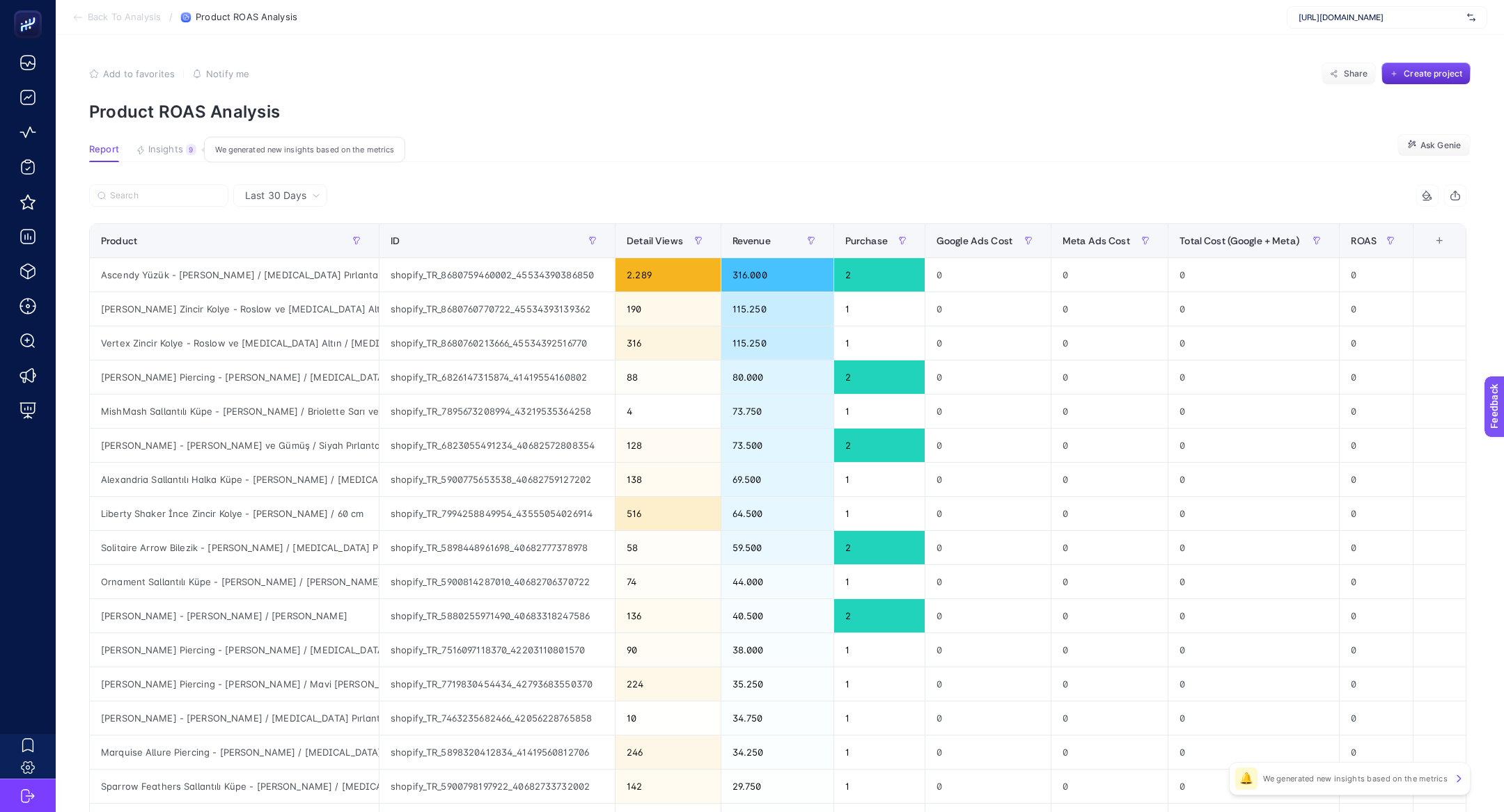
click at [177, 155] on button "Insights 9 We generated new insights based on the metrics" at bounding box center [166, 153] width 60 height 18
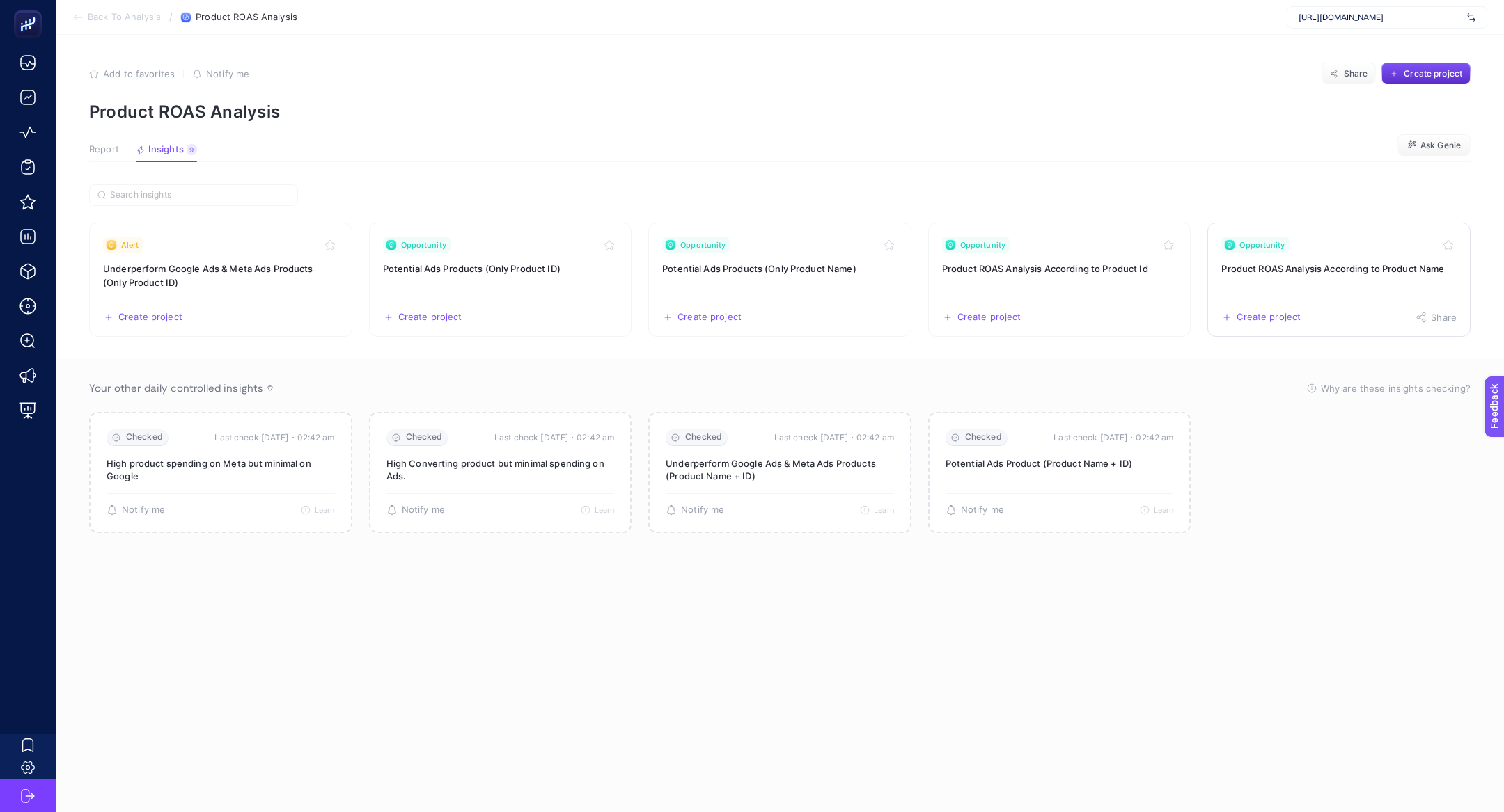
click at [1364, 278] on link "Opportunity Product ROAS Analysis According to Product Name Create project Share" at bounding box center [1338, 280] width 263 height 115
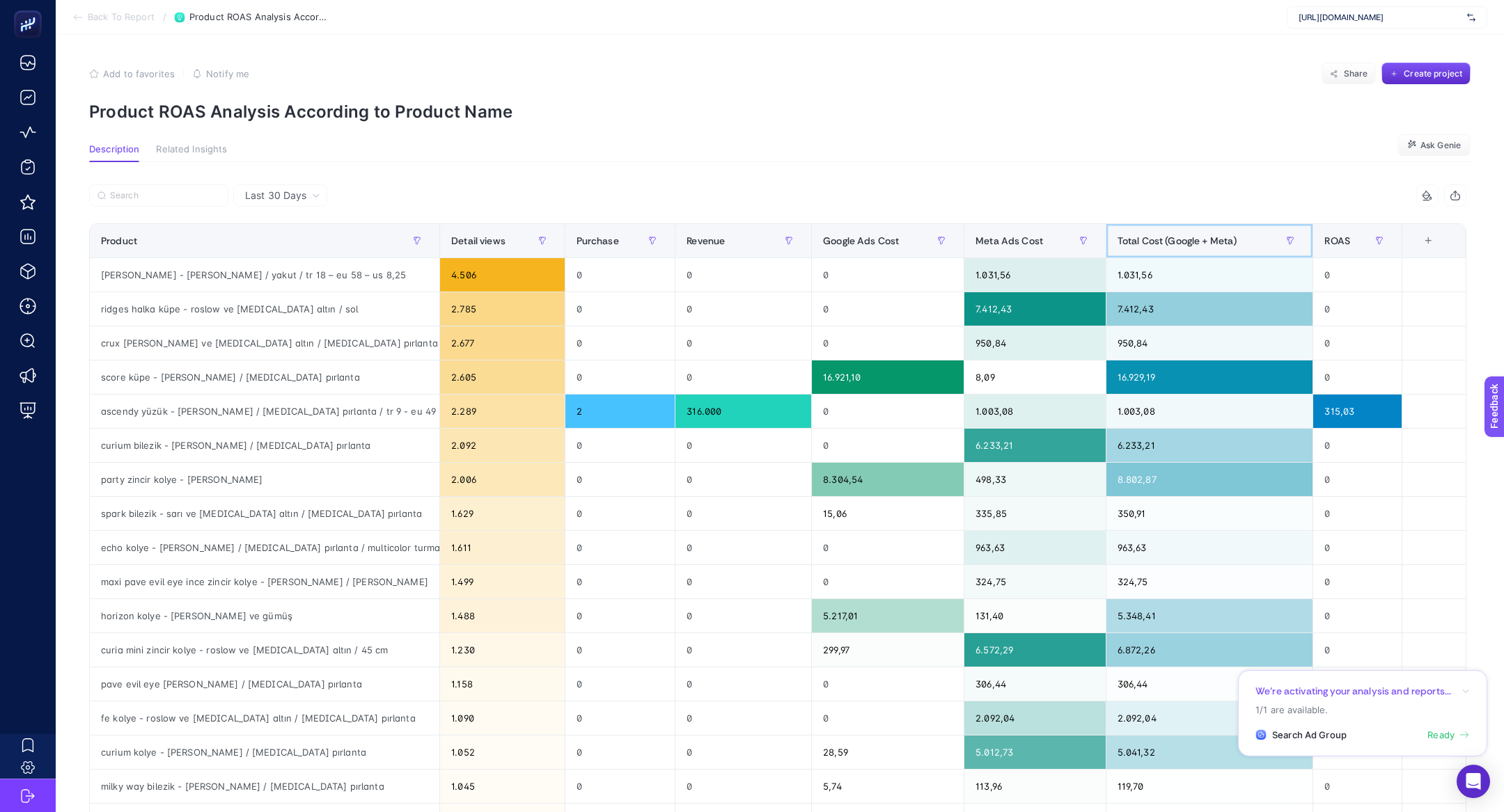
click at [1184, 240] on span "Total Cost (Google + Meta)" at bounding box center [1177, 241] width 120 height 11
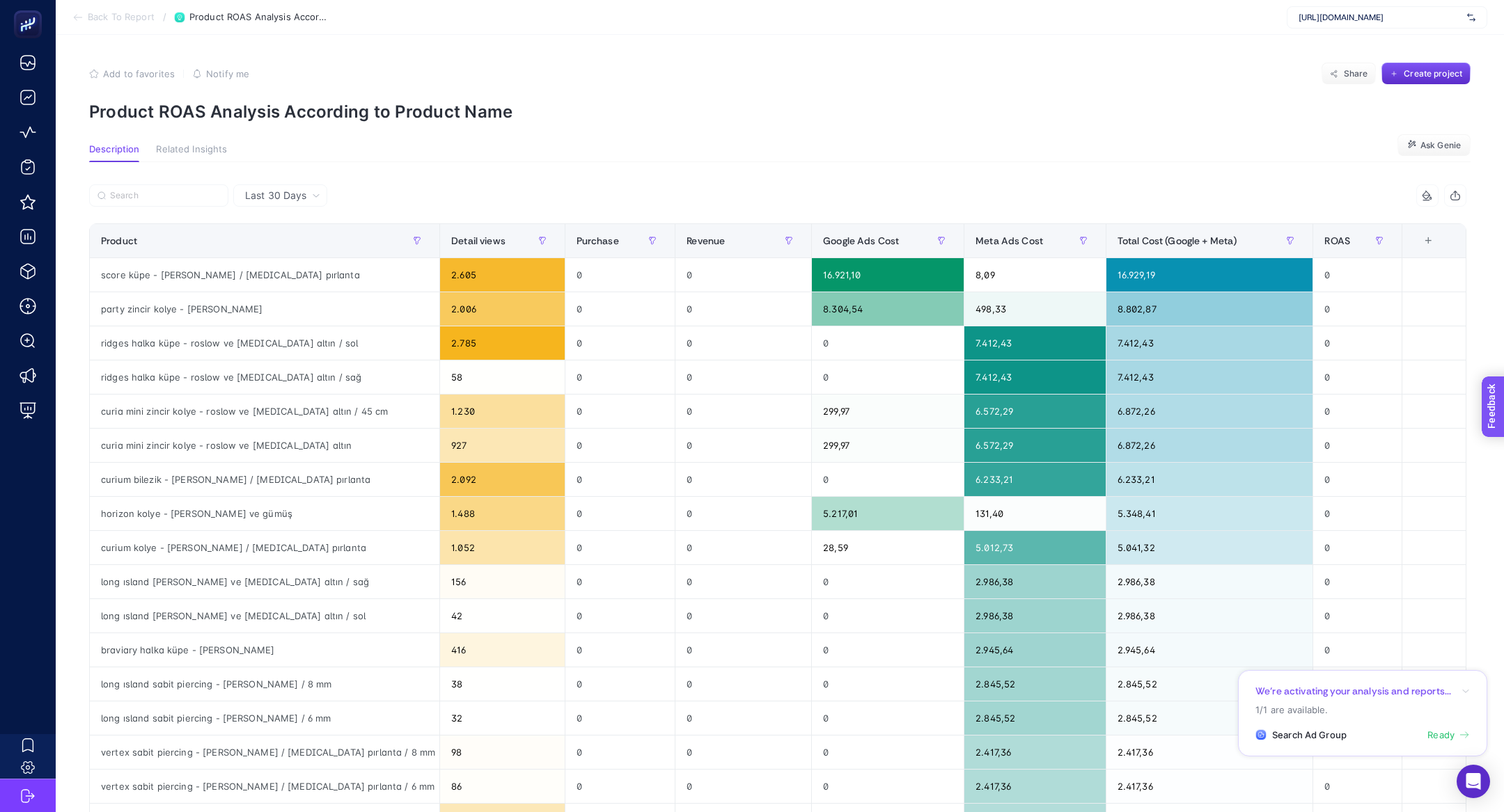
click at [1486, 458] on section "Feedback" at bounding box center [1512, 460] width 60 height 48
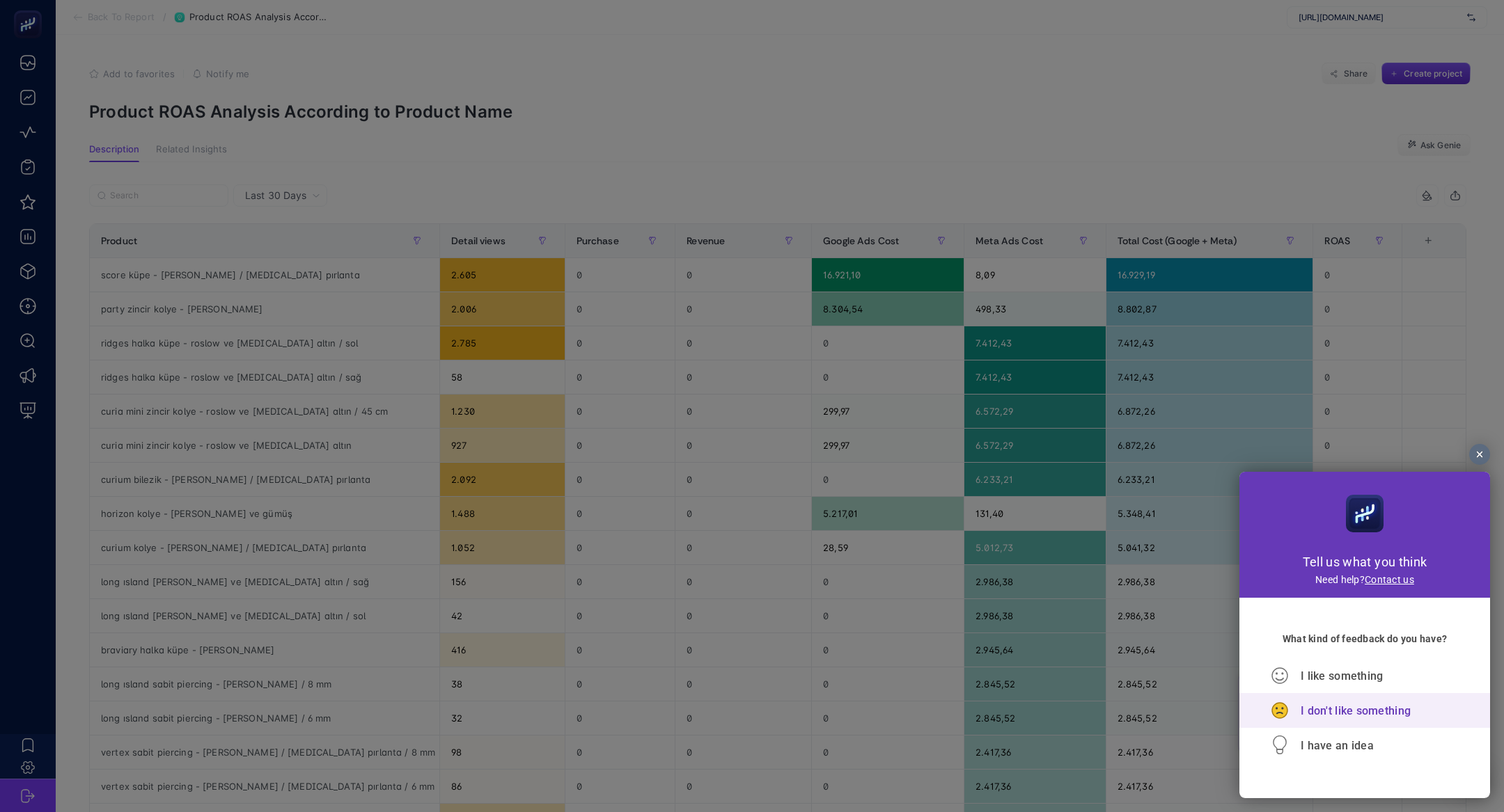
click at [1334, 715] on span "I don't like something" at bounding box center [1356, 711] width 110 height 14
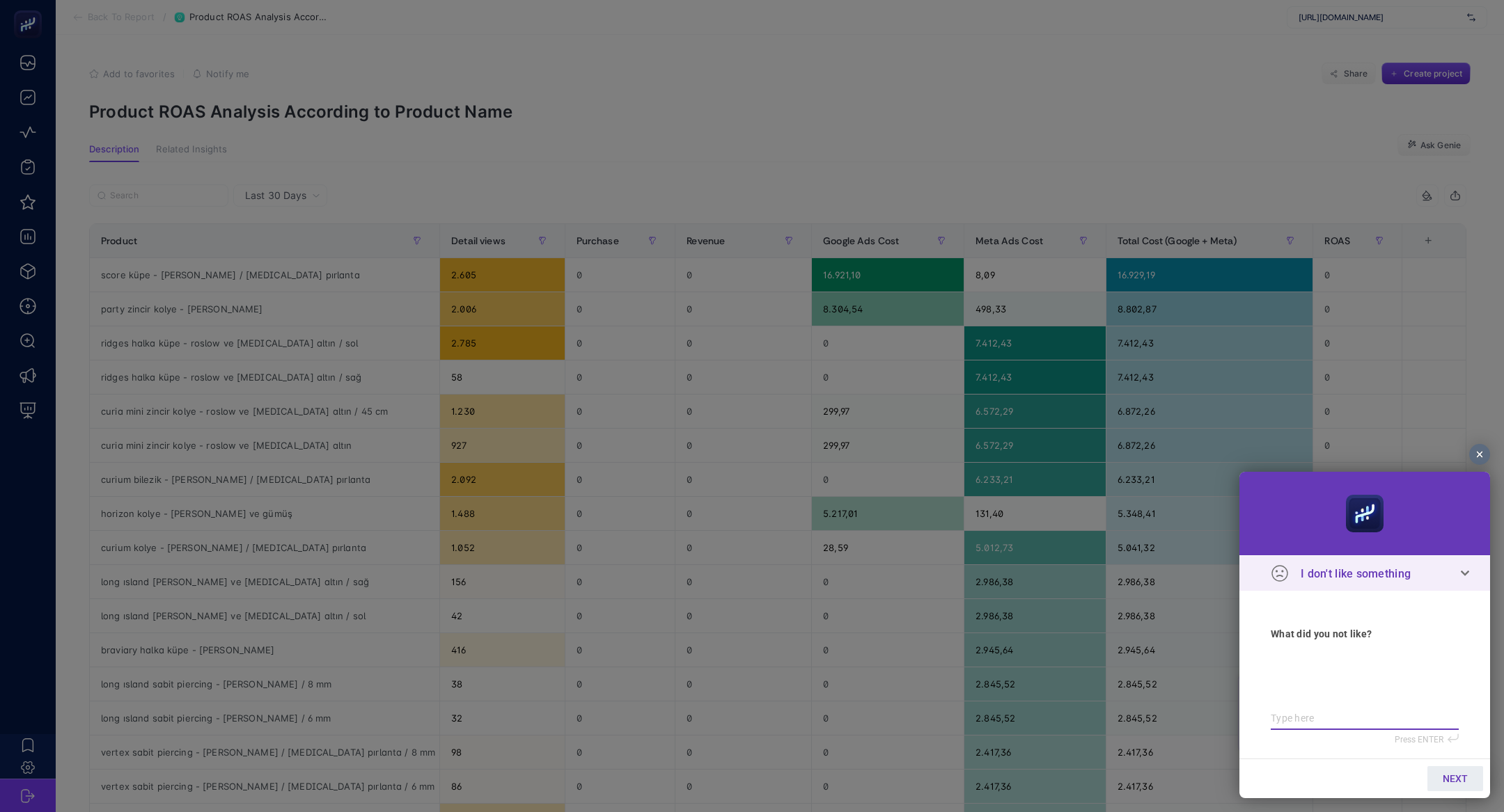
type textarea "h"
type textarea "ha"
type textarea "har"
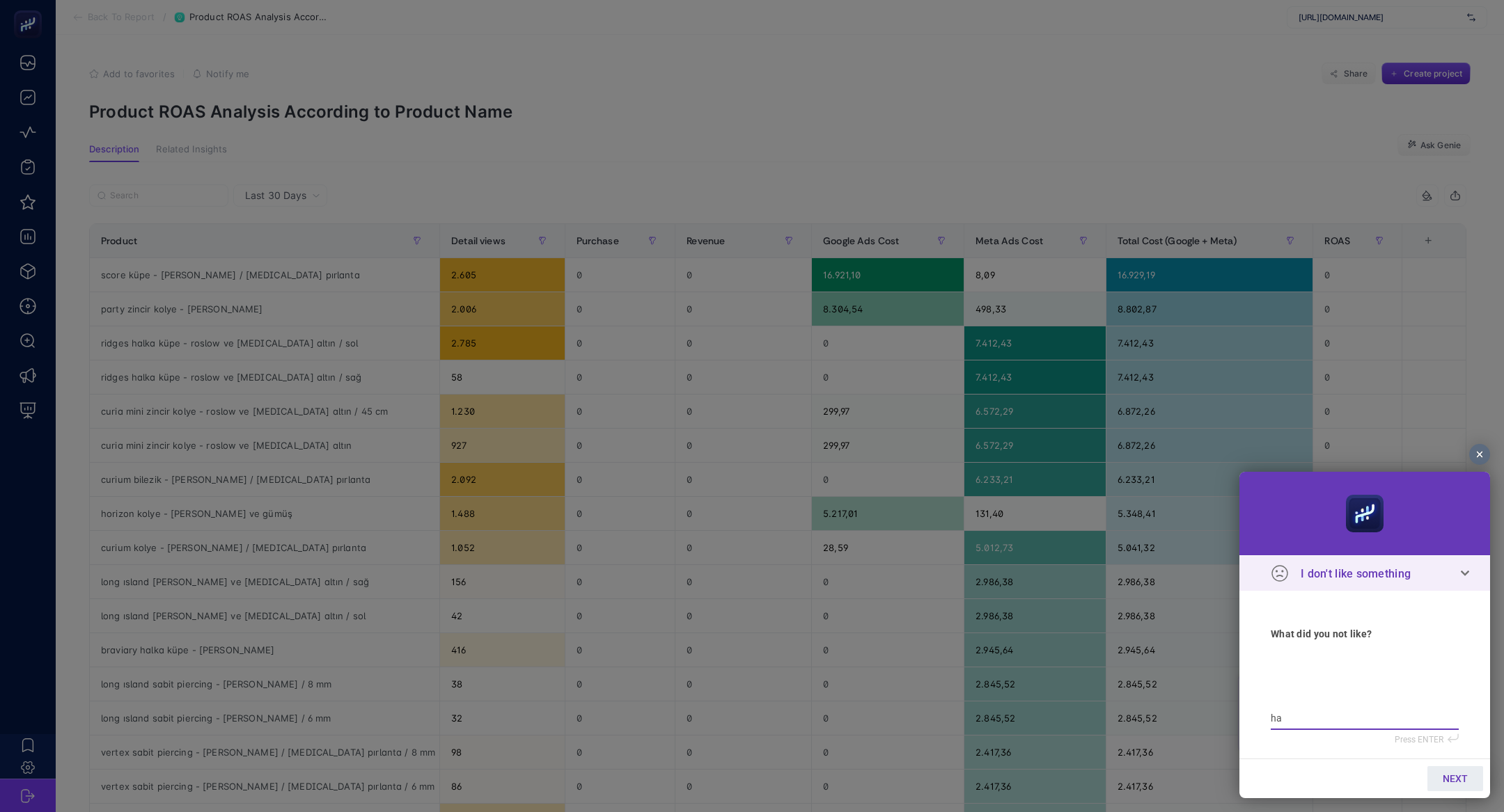
type textarea "har"
type textarea "harc"
type textarea "harca"
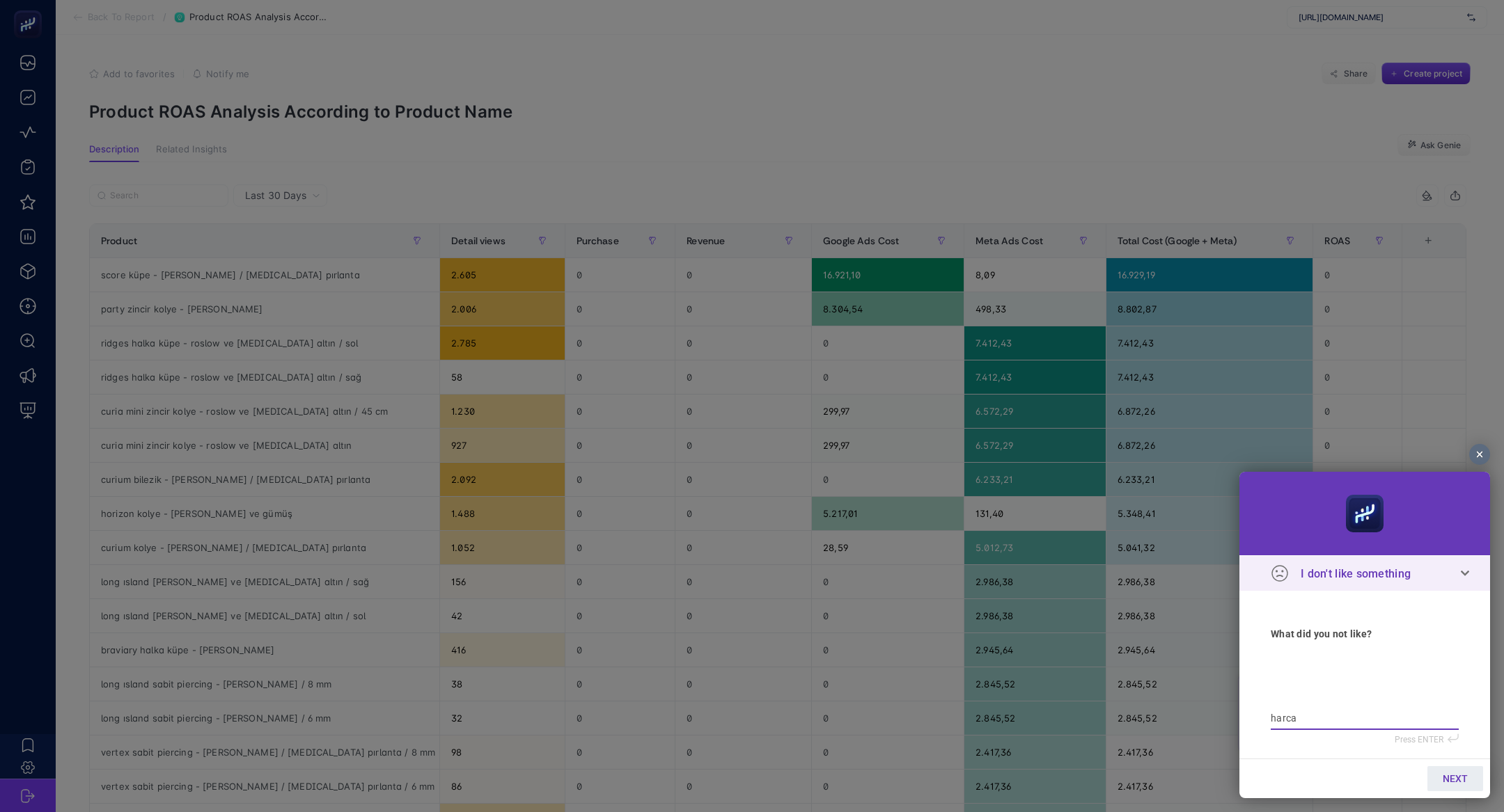
type textarea "harcam"
type textarea "harcama"
type textarea "harcamal"
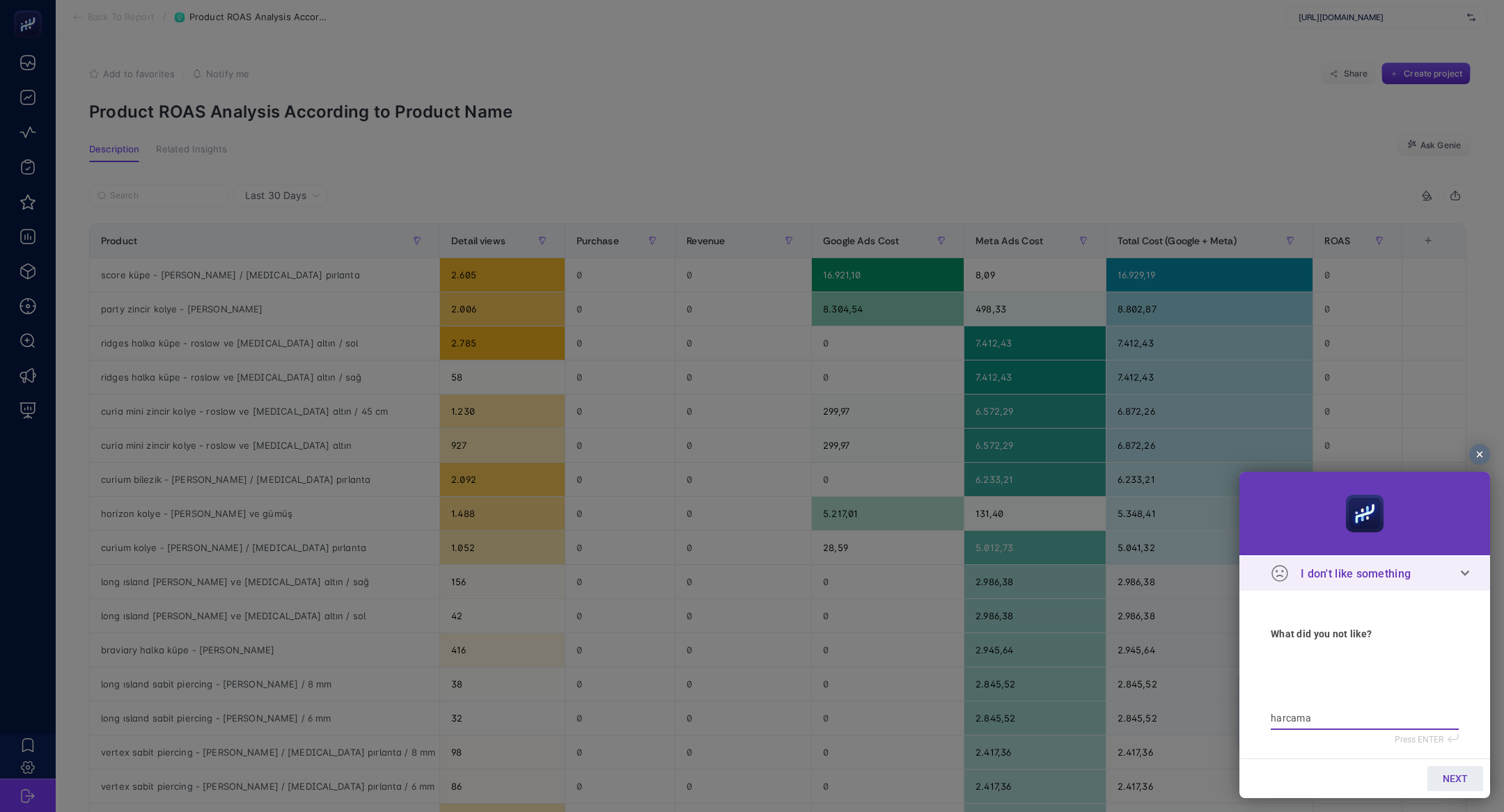
type textarea "harcamal"
type textarea "harcamala"
type textarea "harcamalar"
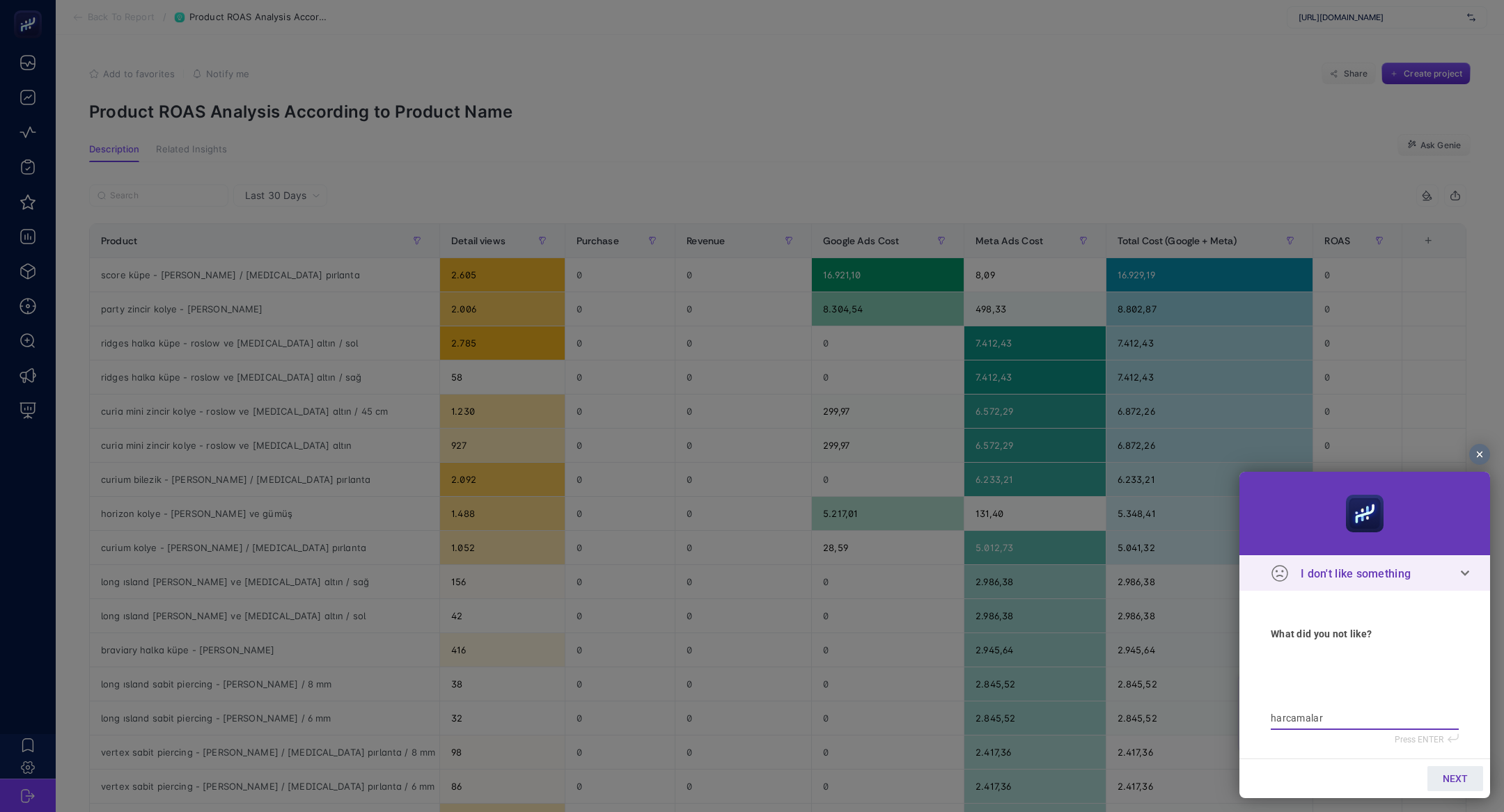
type textarea "harcamalar"
type textarea "harcamalar g"
type textarea "harcamalar ge"
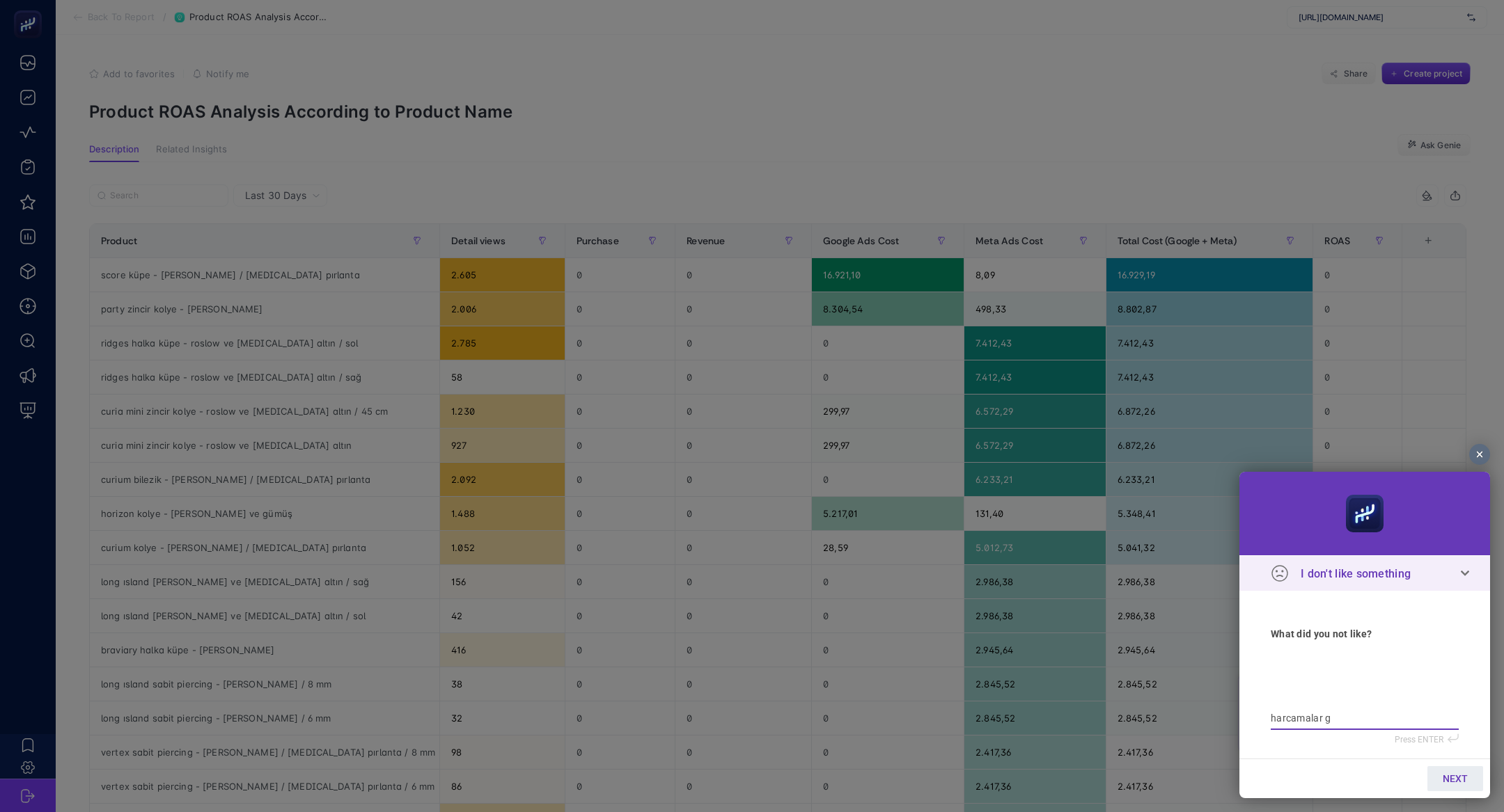
type textarea "harcamalar ge"
type textarea "harcamalar gel"
type textarea "harcamalar geli"
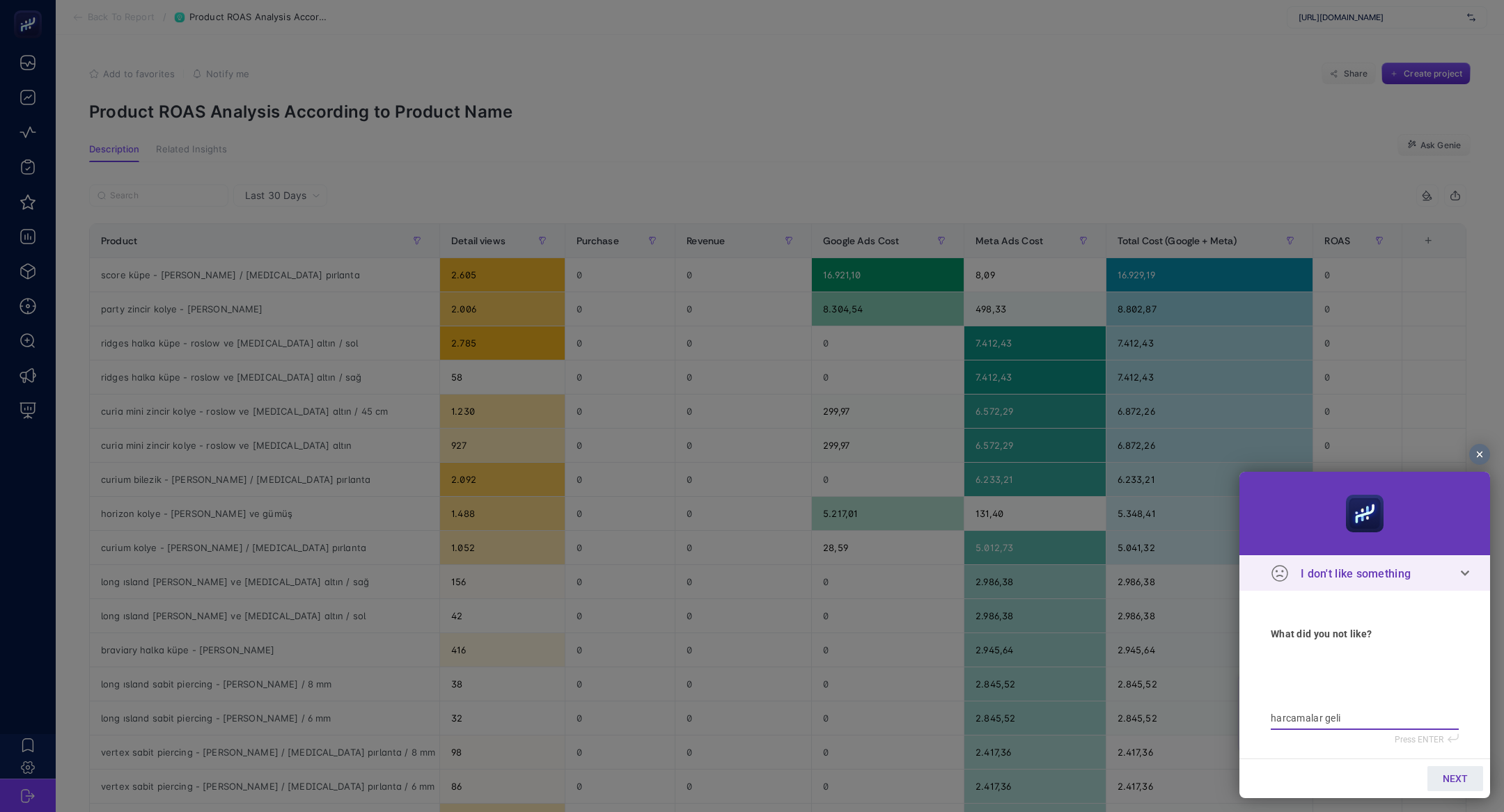
type textarea "harcamalar geliy"
type textarea "harcamalar geliyo"
type textarea "harcamalar geliyor"
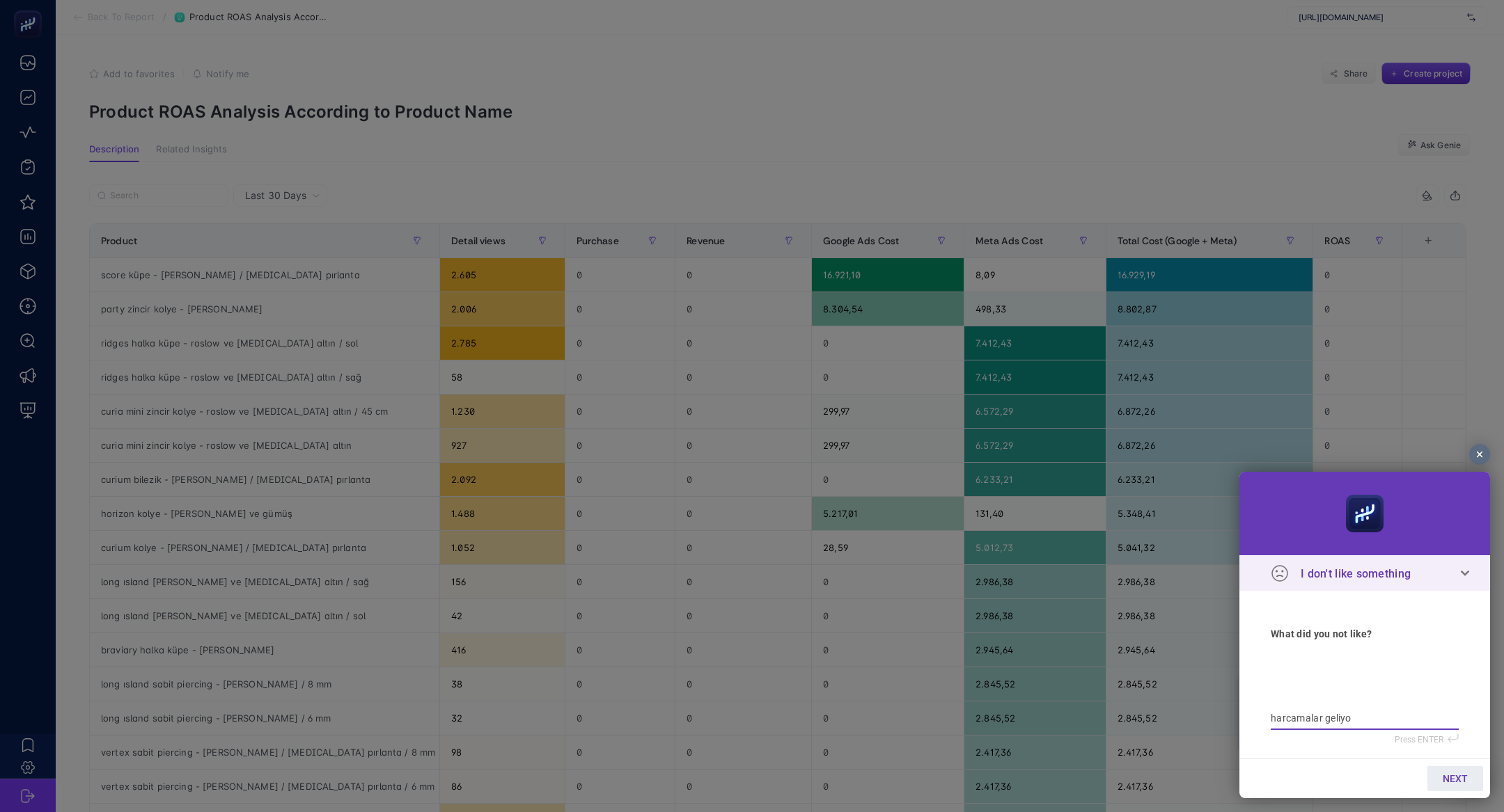
type textarea "harcamalar geliyor"
type textarea "harcamalar geliyor a"
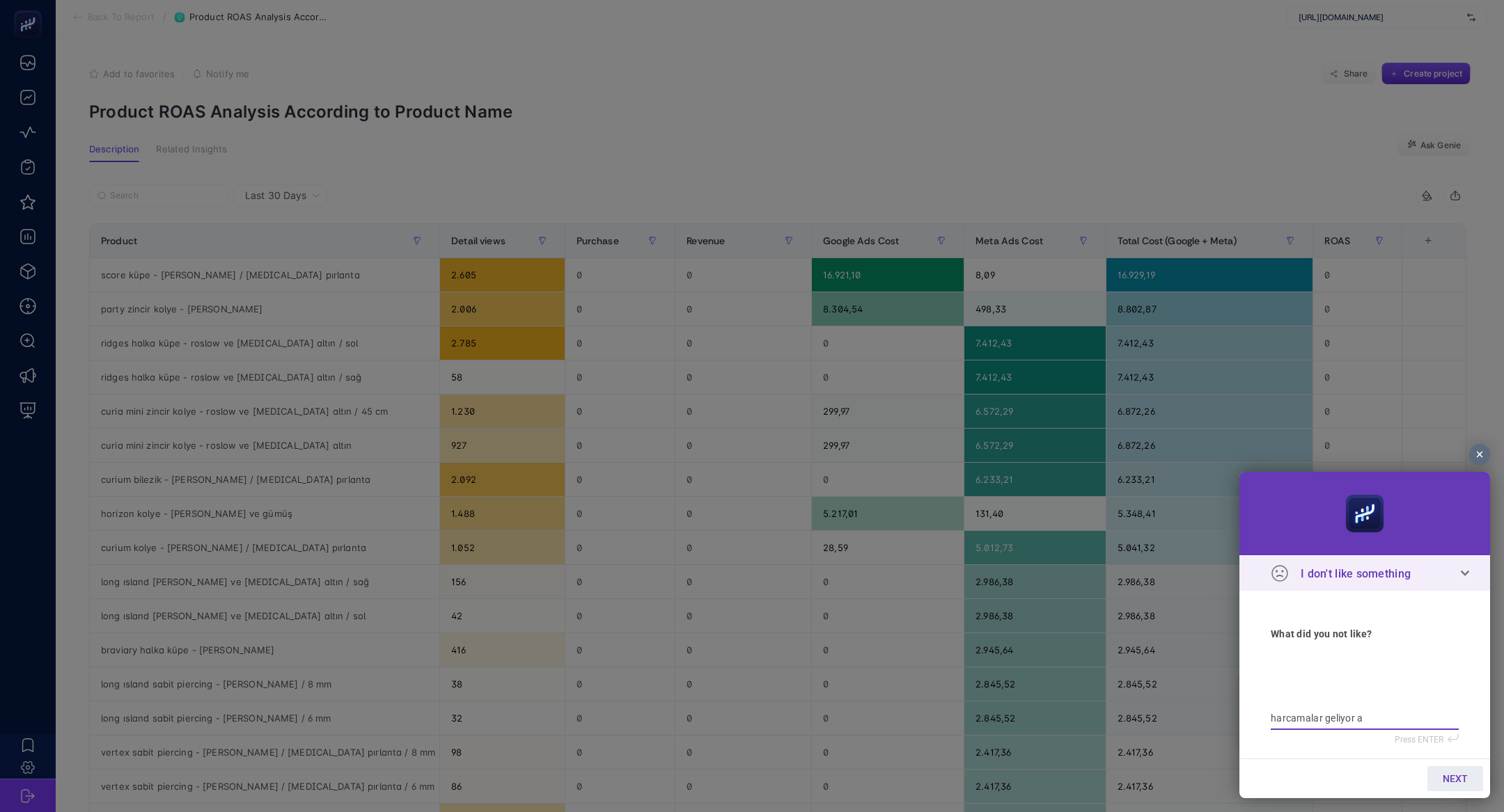
type textarea "harcamalar geliyor am"
type textarea "harcamalar geliyor ama"
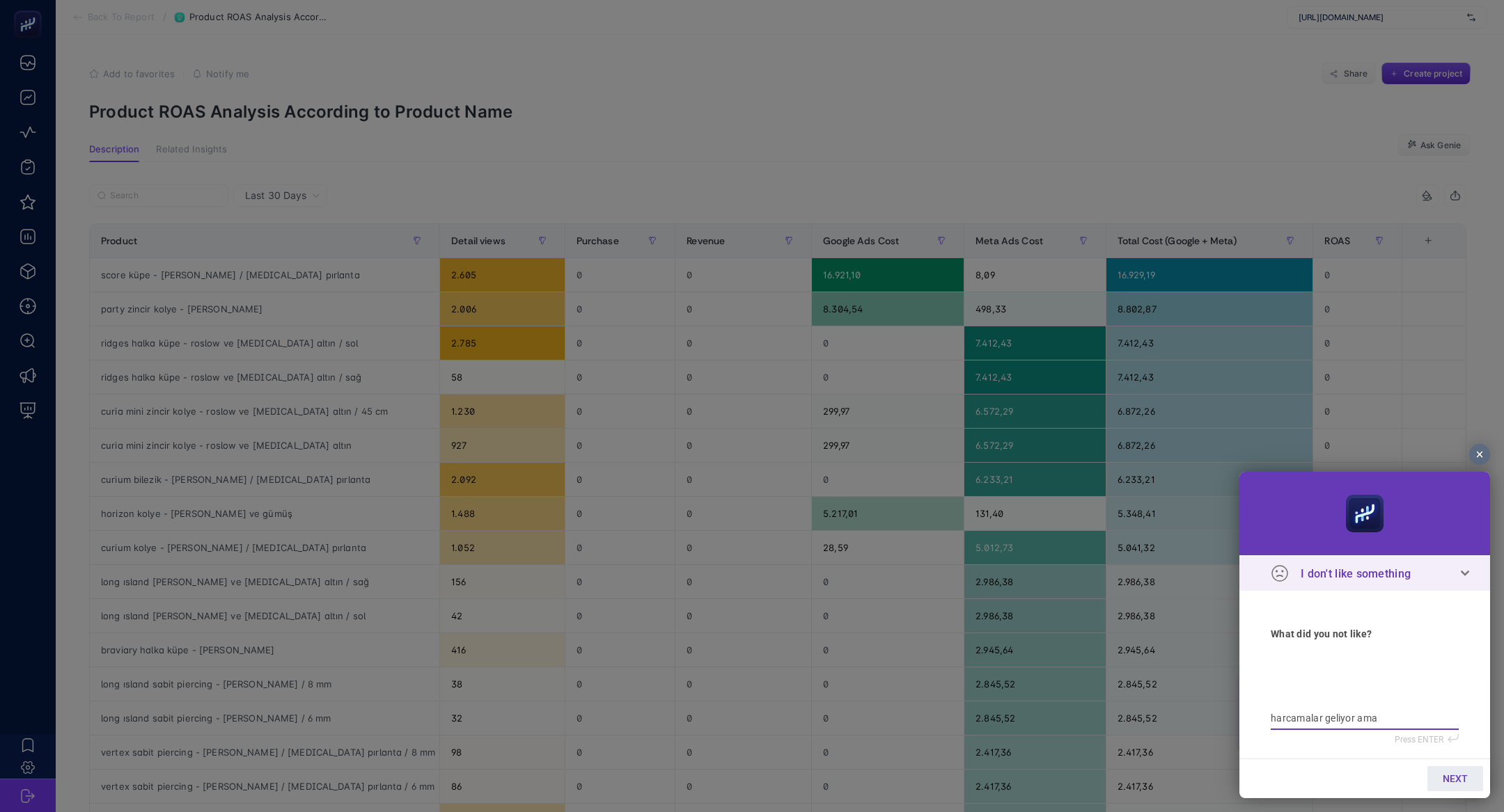
type textarea "harcamalar geliyor ama"
type textarea "harcamalar geliyor ama r"
type textarea "harcamalar geliyor ama re"
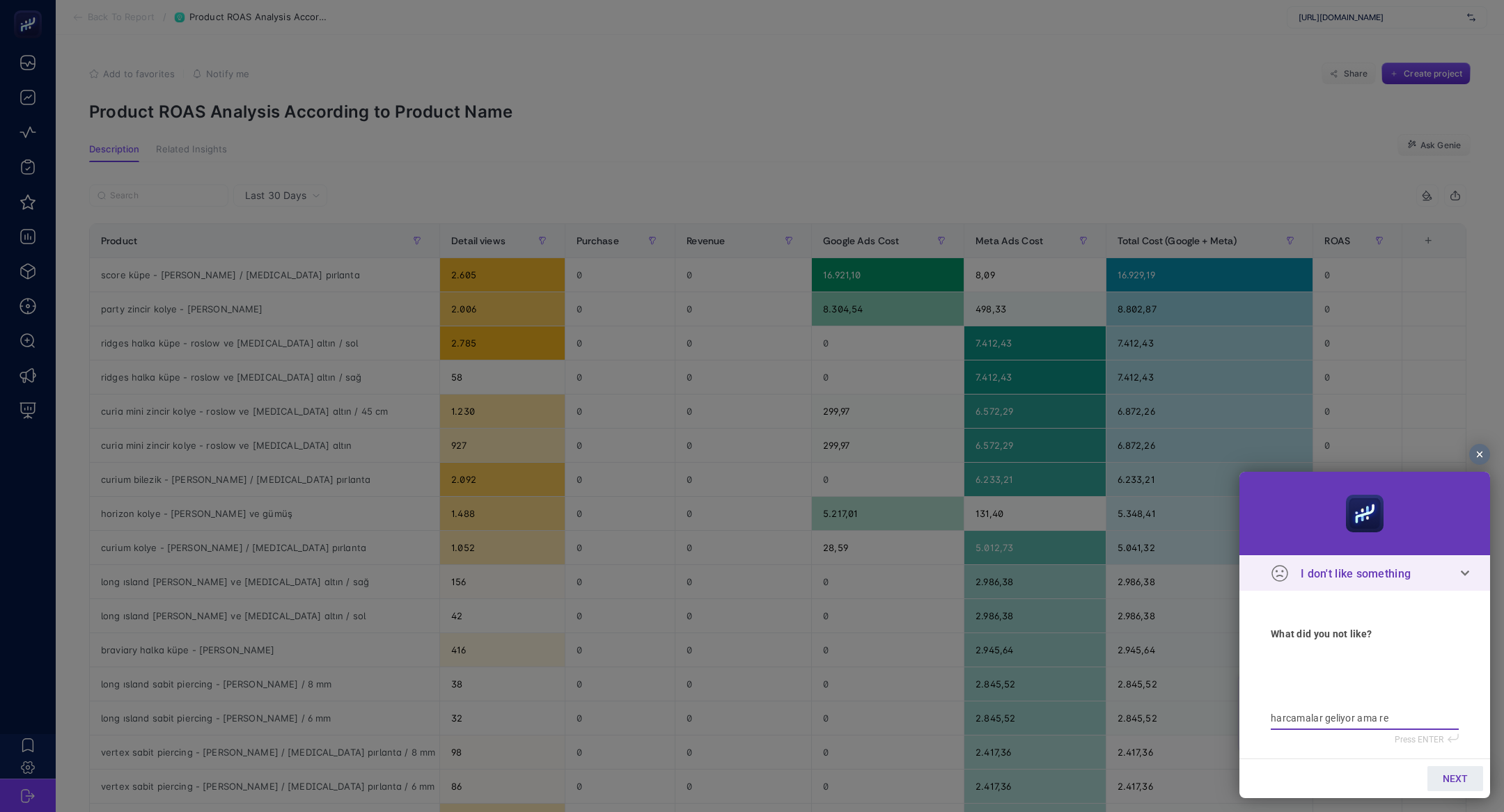
type textarea "harcamalar geliyor ama rev"
type textarea "harcamalar geliyor ama reve"
type textarea "harcamalar geliyor ama reveu"
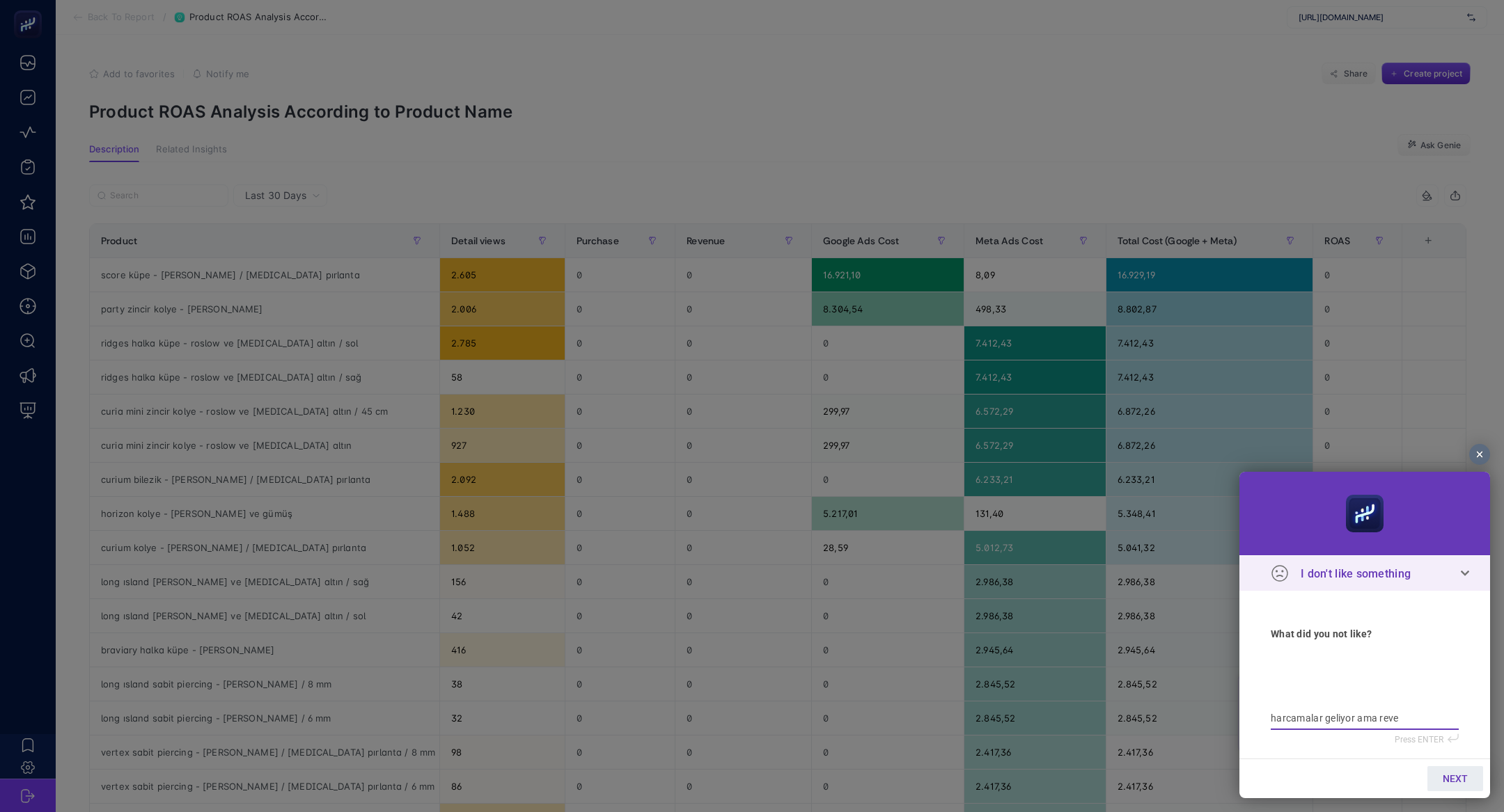
type textarea "harcamalar geliyor ama reveu"
type textarea "harcamalar geliyor ama reveue"
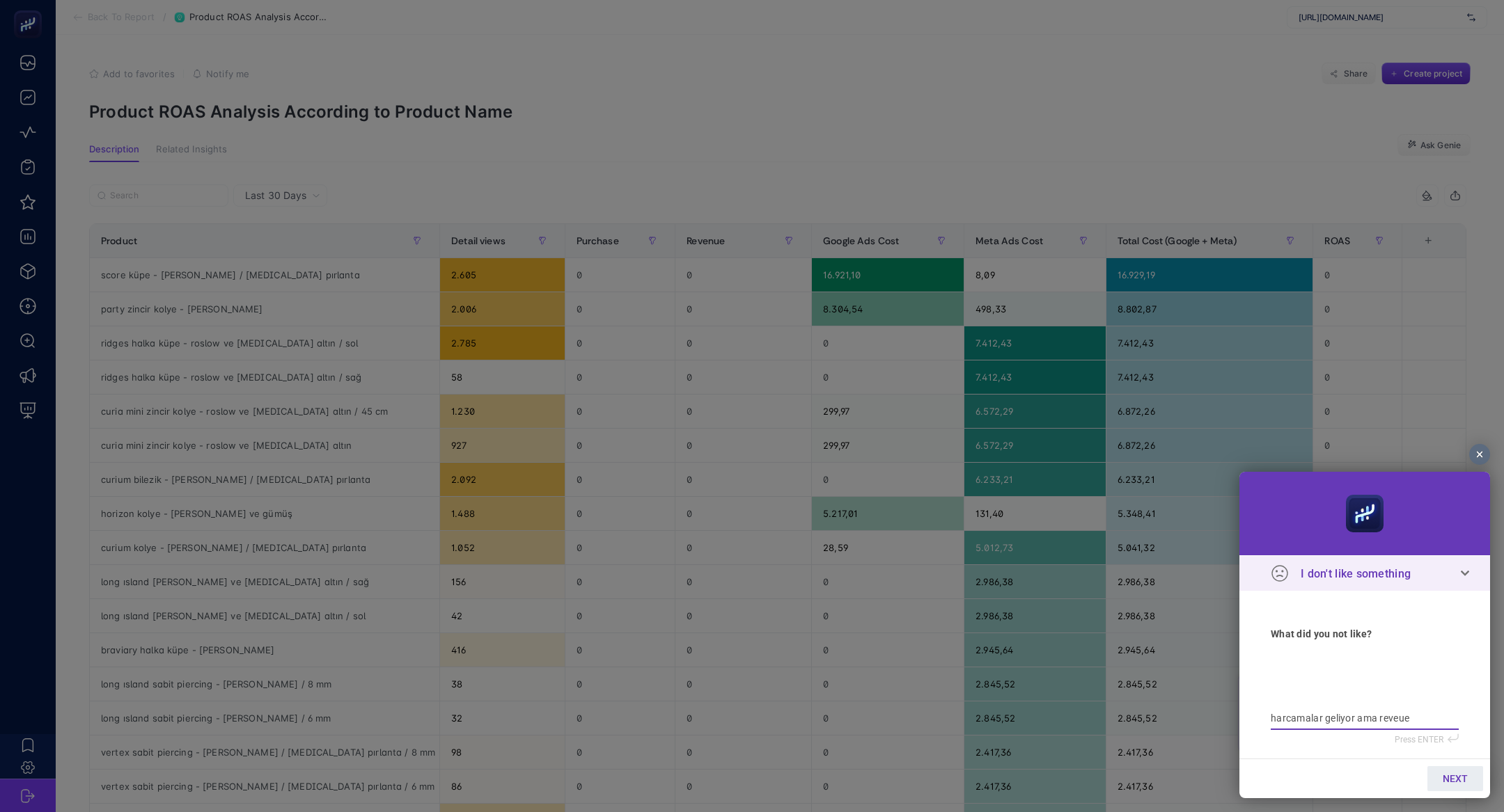
type textarea "harcamalar geliyor ama reveue g"
type textarea "harcamalar geliyor ama reveue ge"
type textarea "harcamalar geliyor ama reveue gel"
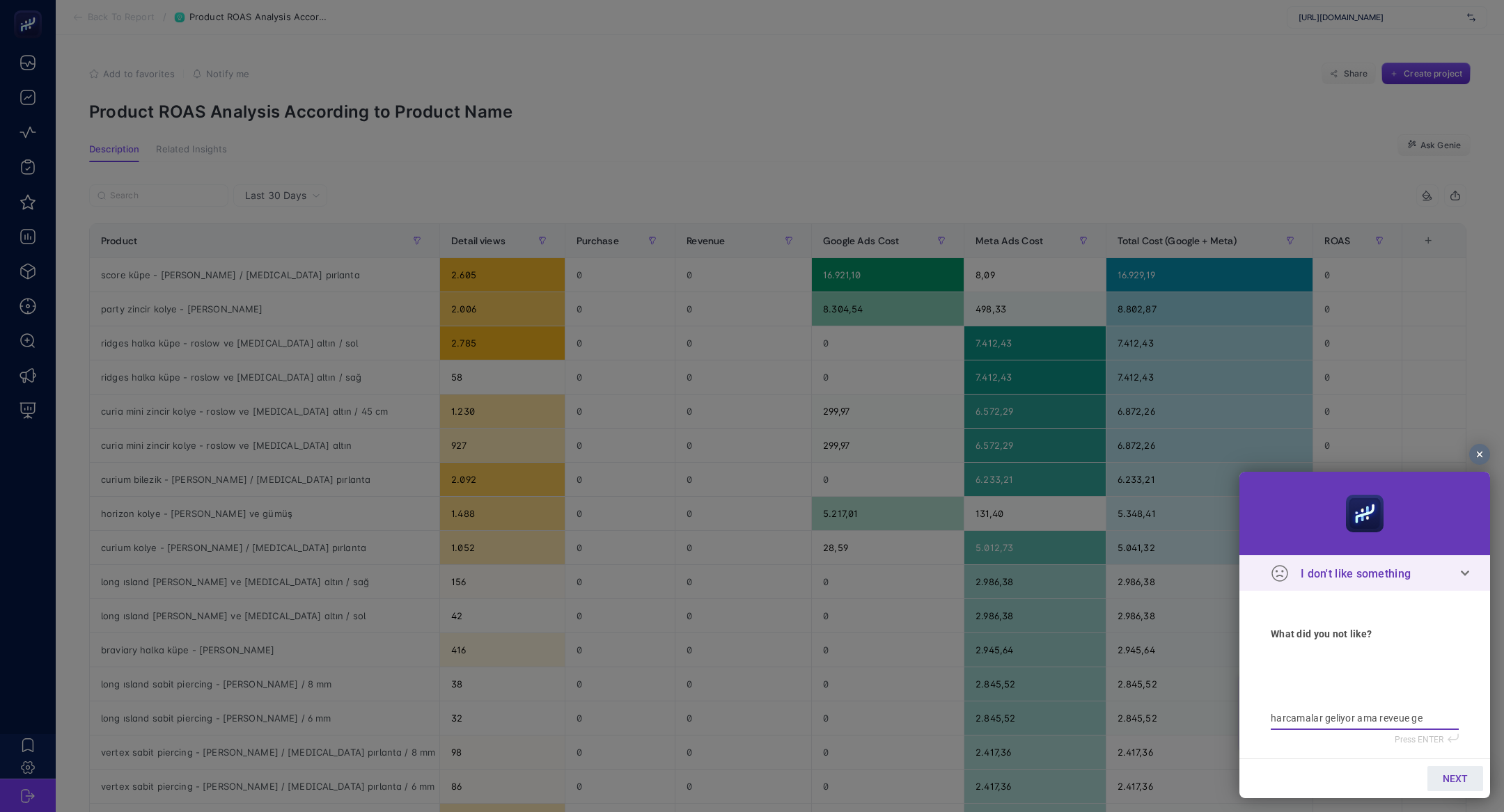
type textarea "harcamalar geliyor ama reveue gel"
type textarea "harcamalar geliyor ama reveue gelm"
type textarea "harcamalar geliyor ama reveue gelmi"
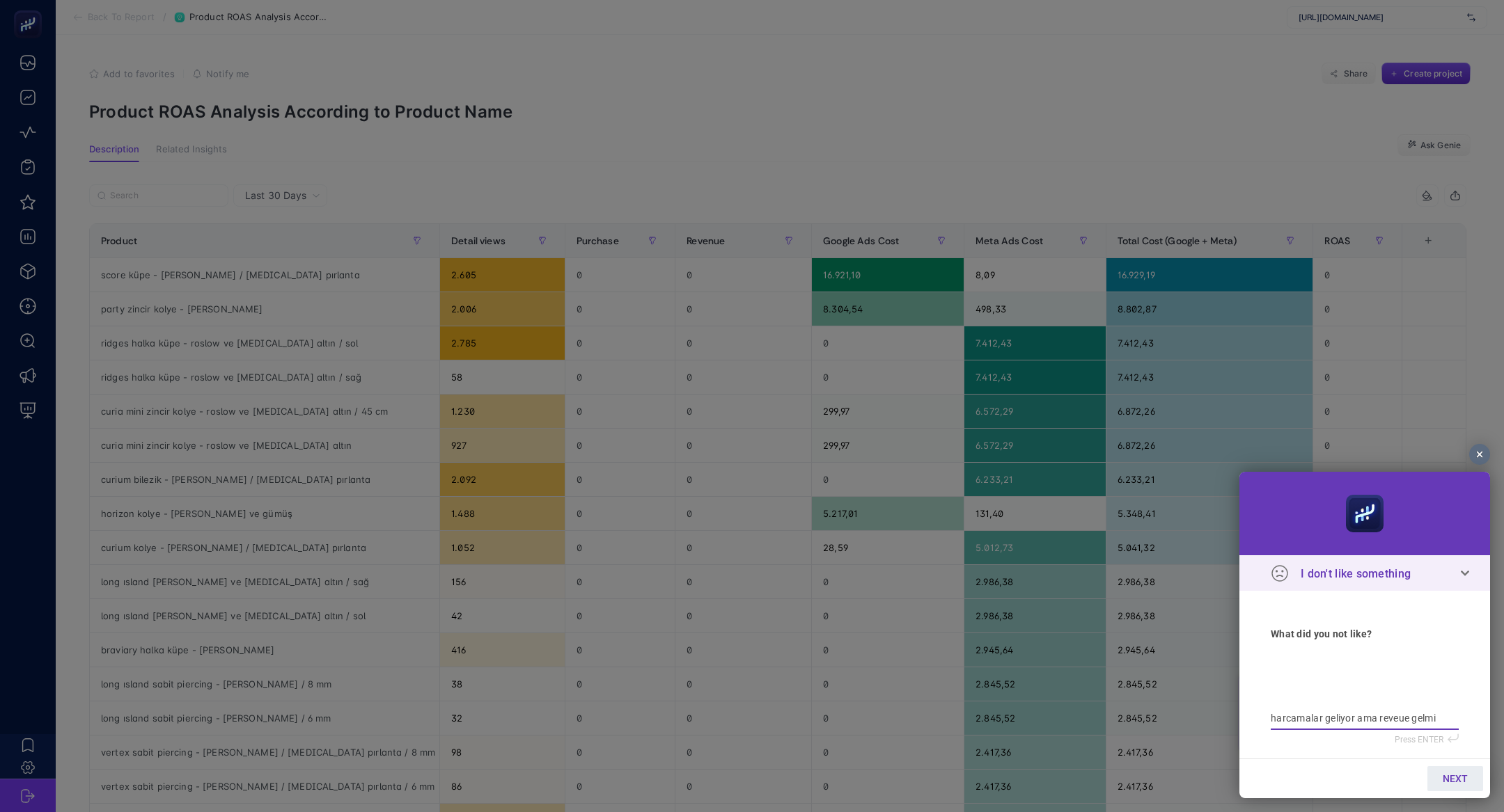
type textarea "harcamalar geliyor ama reveue gelmiy"
type textarea "harcamalar geliyor ama reveue gelmiyo"
type textarea "harcamalar geliyor ama reveue gelmiyor"
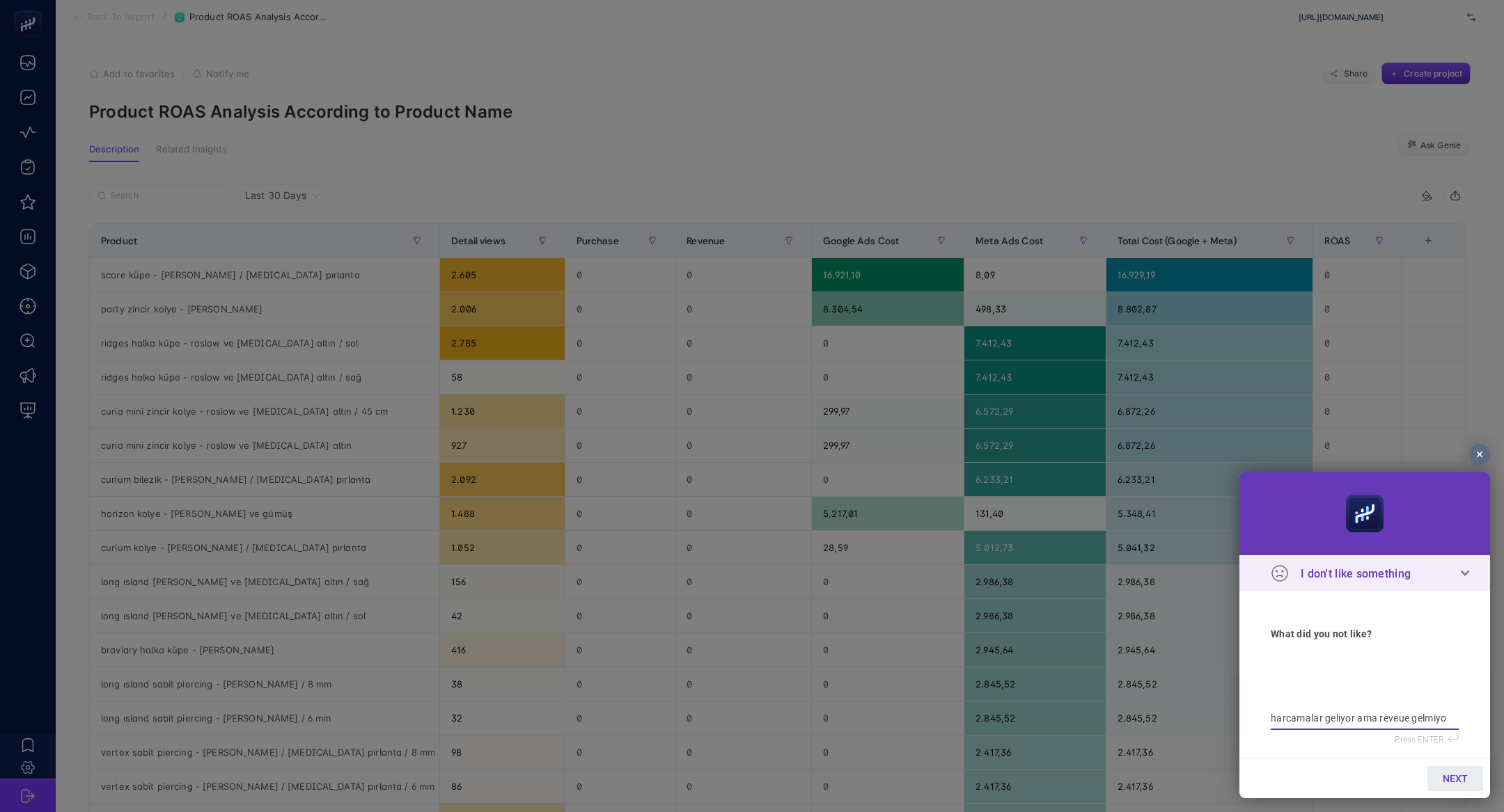
type textarea "harcamalar geliyor ama reveue gelmiyor"
click at [1471, 775] on link "NEXT" at bounding box center [1455, 779] width 56 height 25
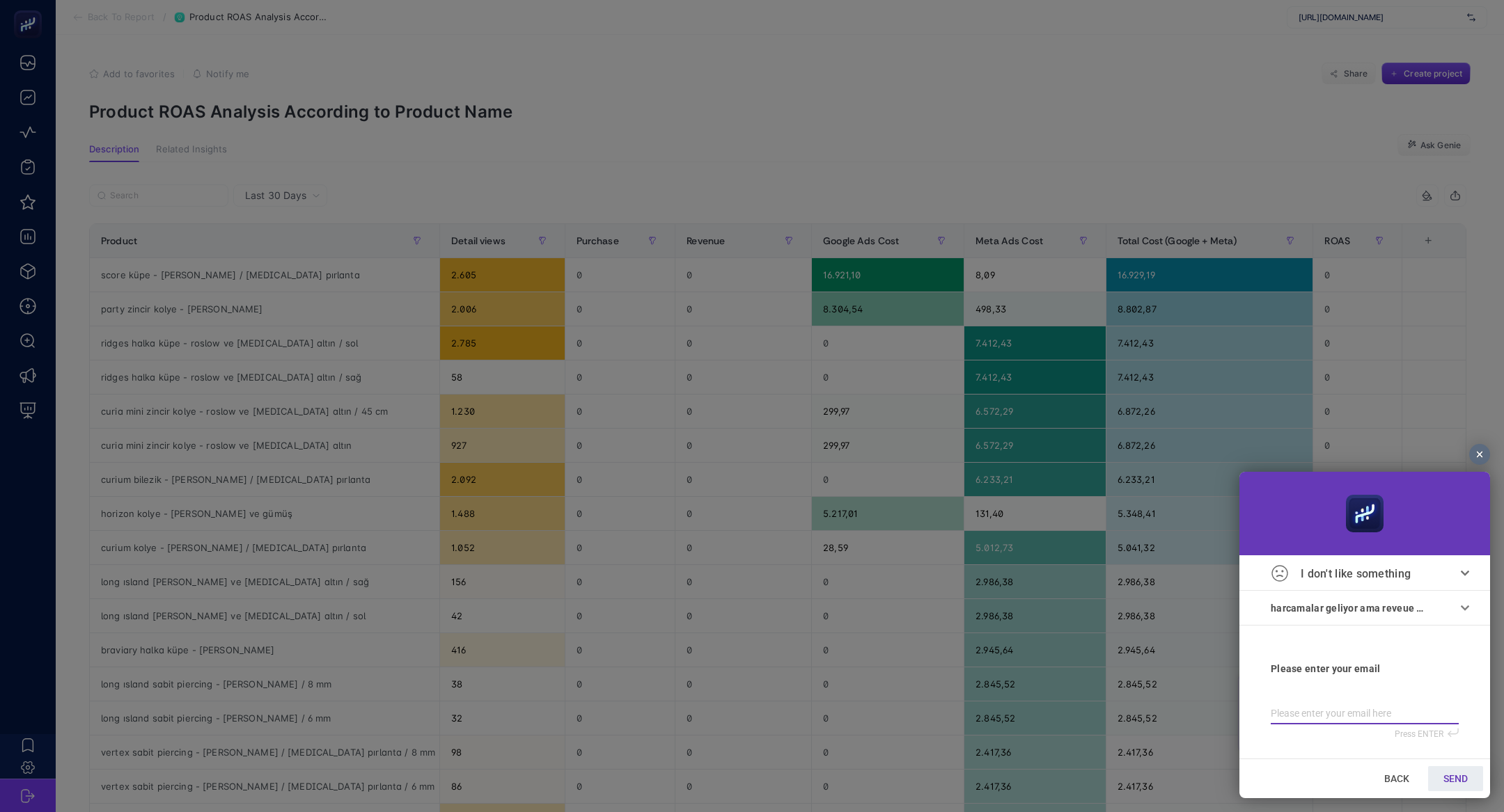
type input "b"
type input "bi"
type input "bigl"
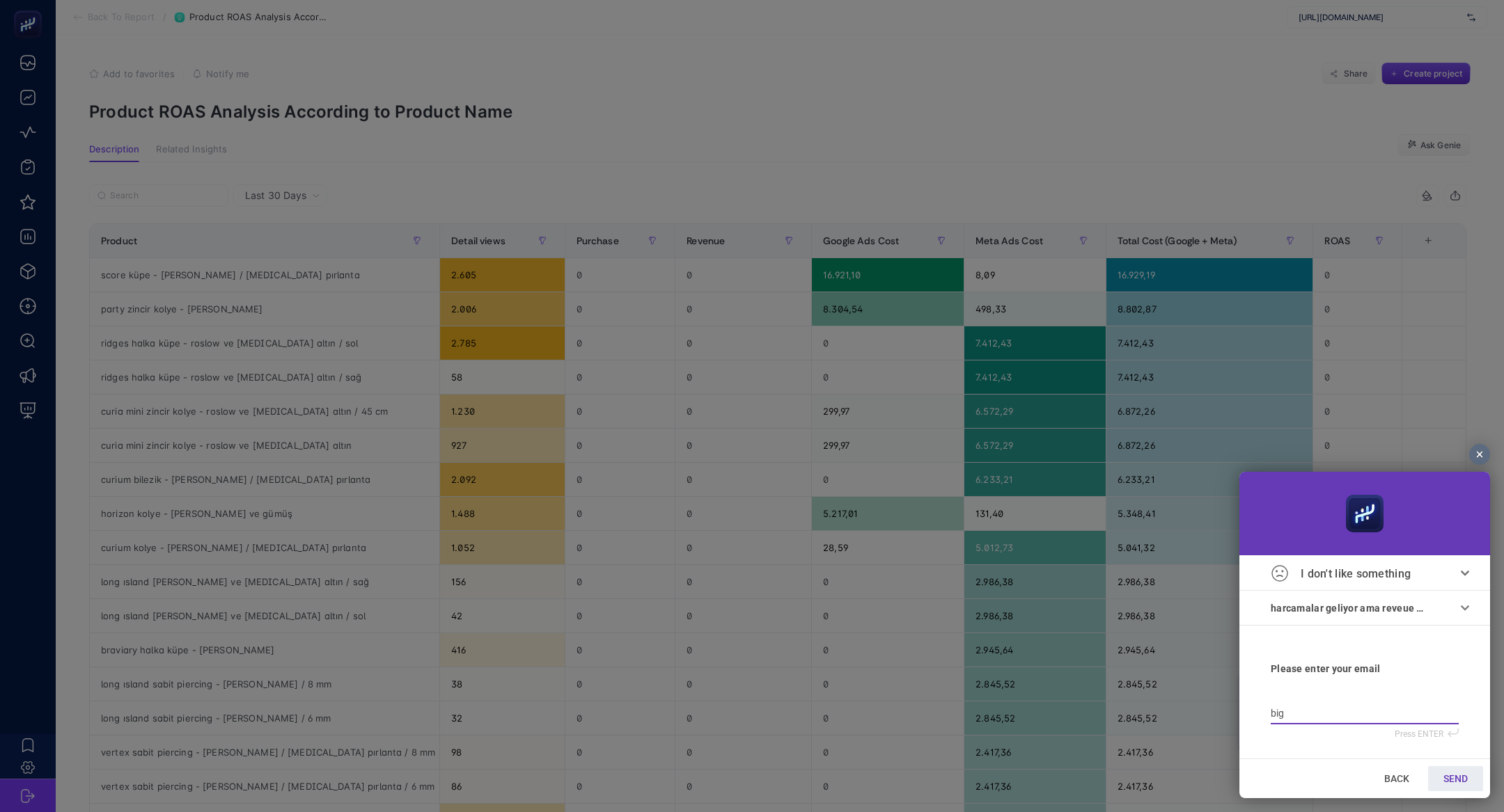
type input "bigl"
type input "bigle"
type input "bigl"
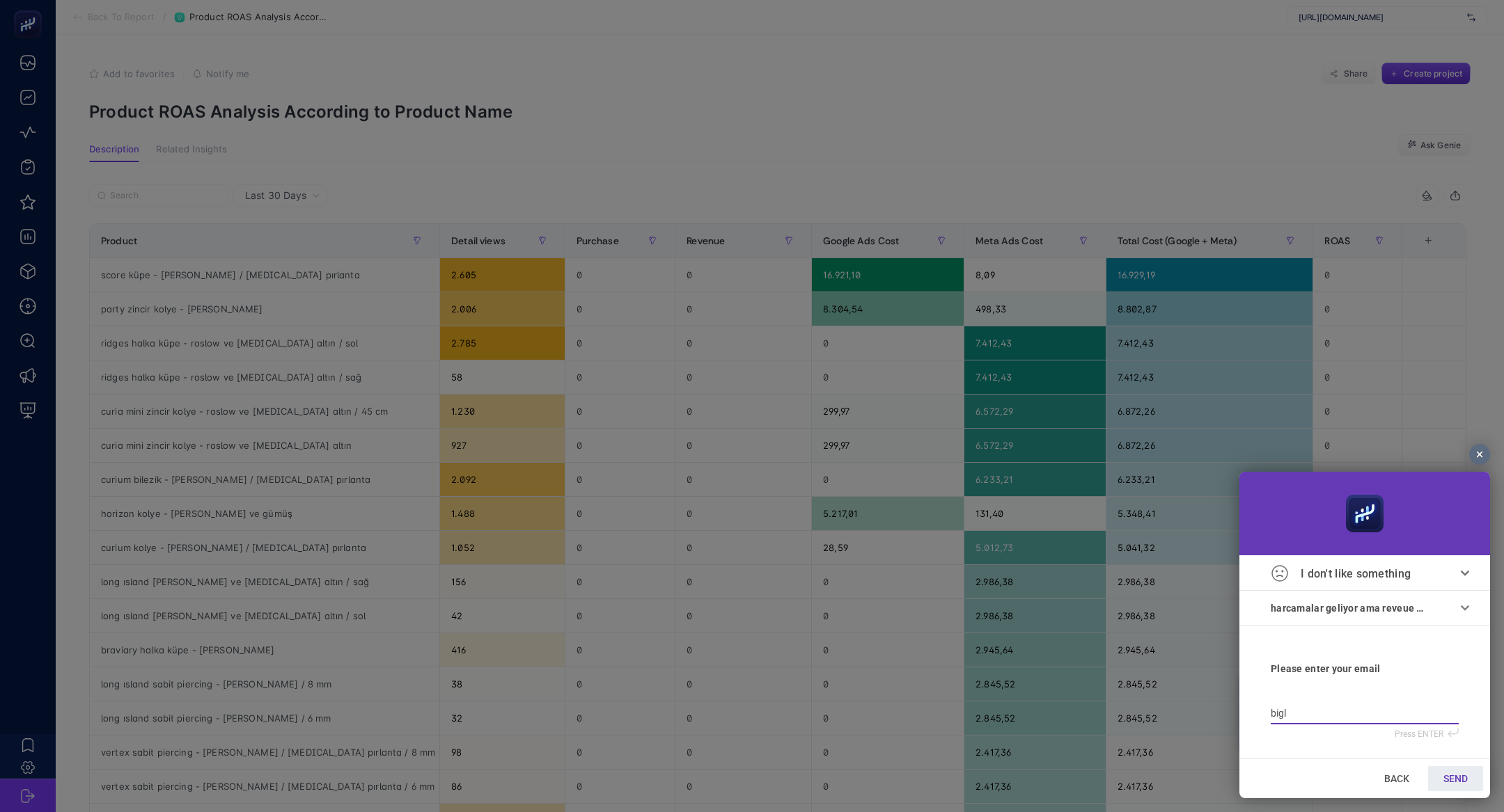
type input "big"
type input "bi"
type input "bil"
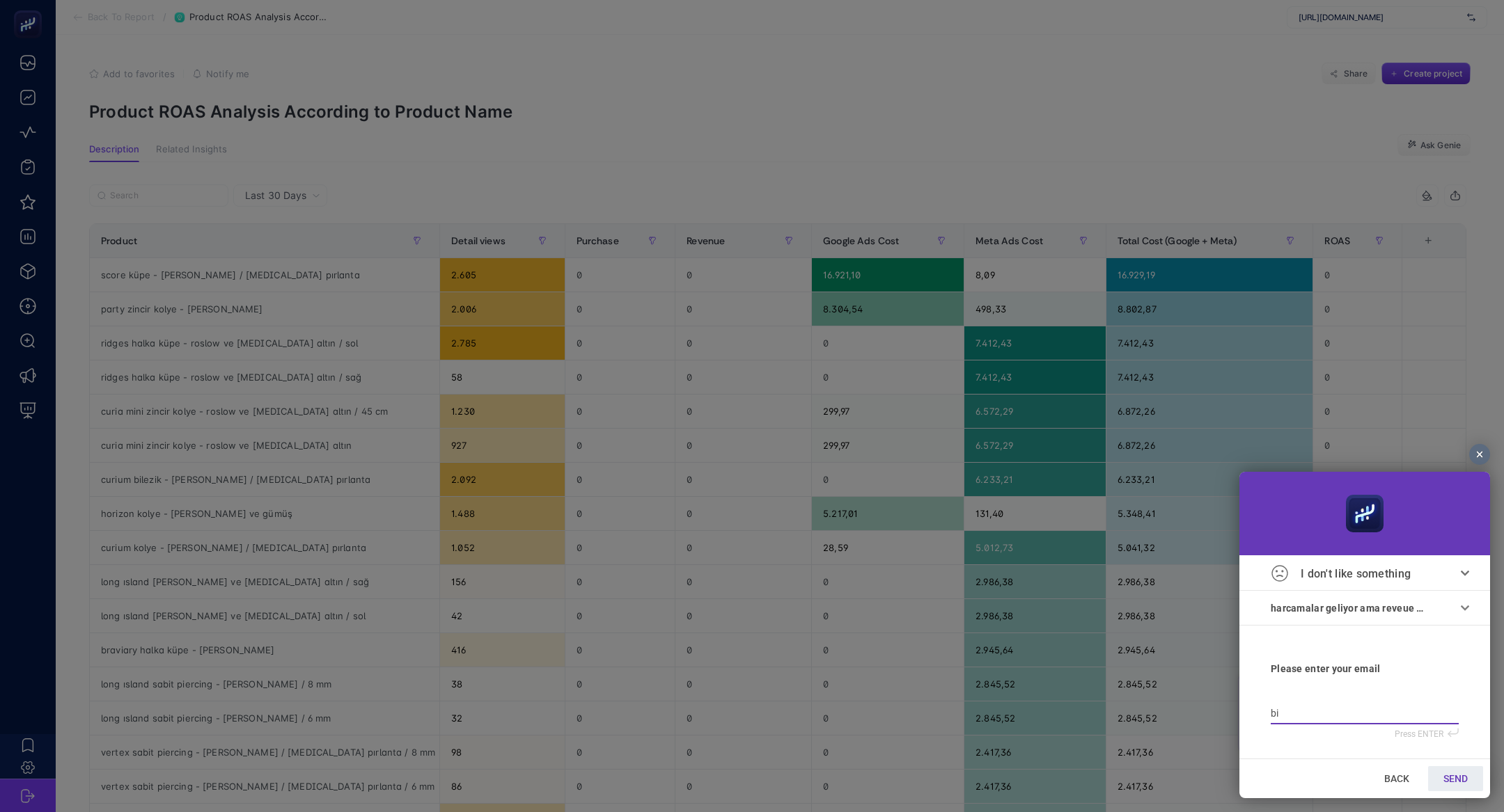
type input "bil"
type input "bilg"
type input "bilge"
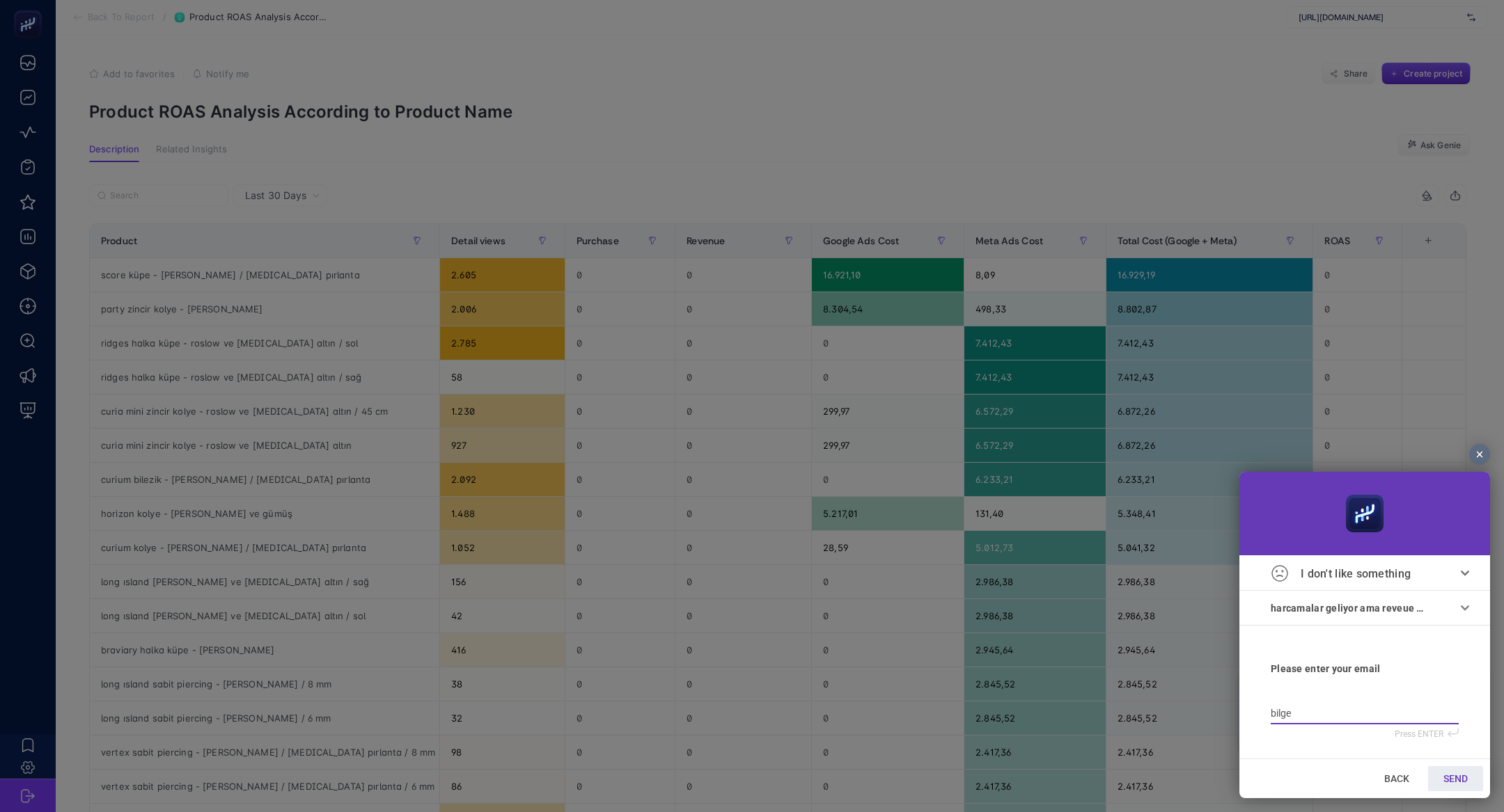
type input "bilge@"
type input "bilge@h"
type input "bilge@he"
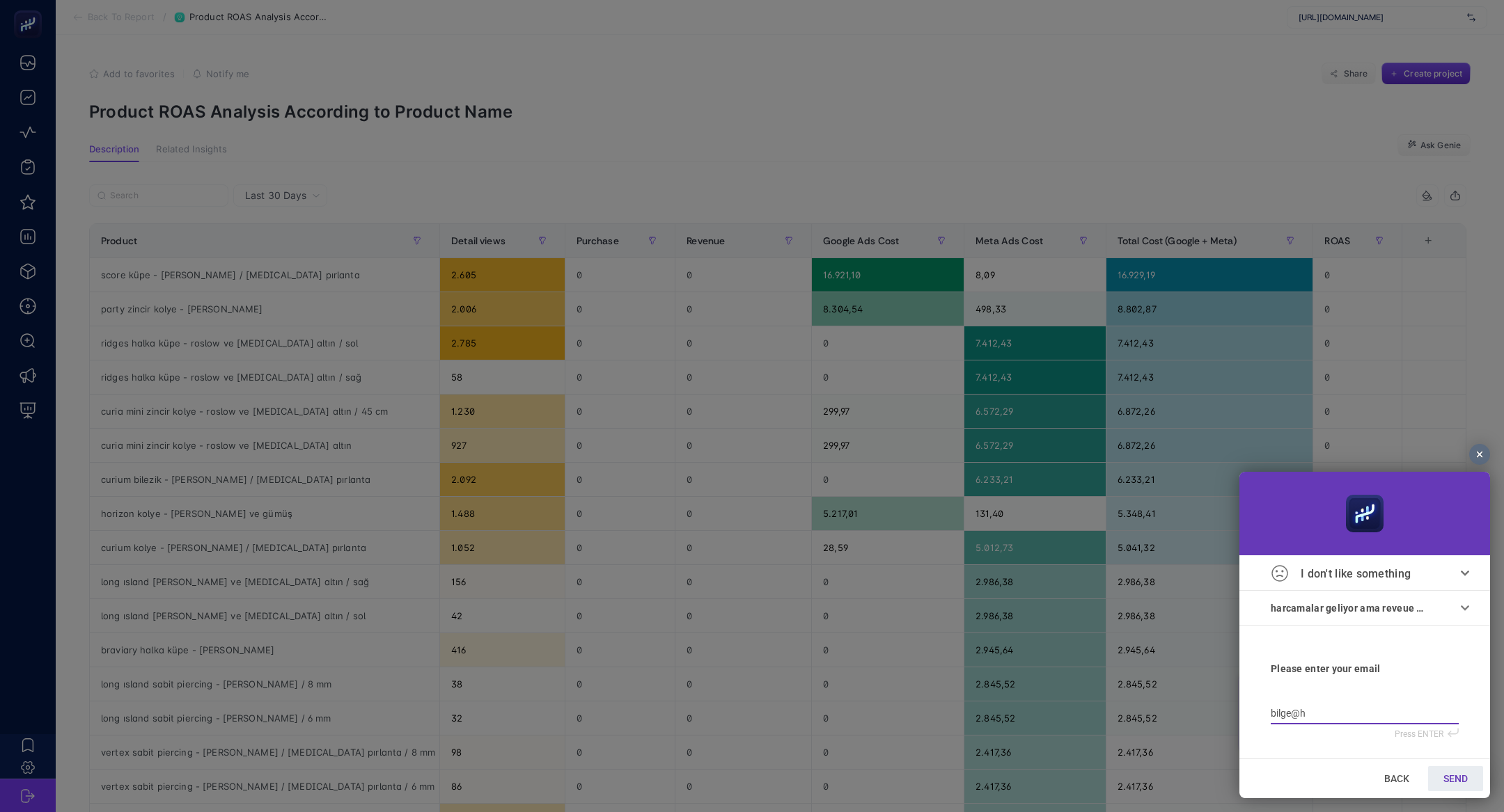
type input "bilge@he"
type input "bilge@hey"
type input "bilge@heyb"
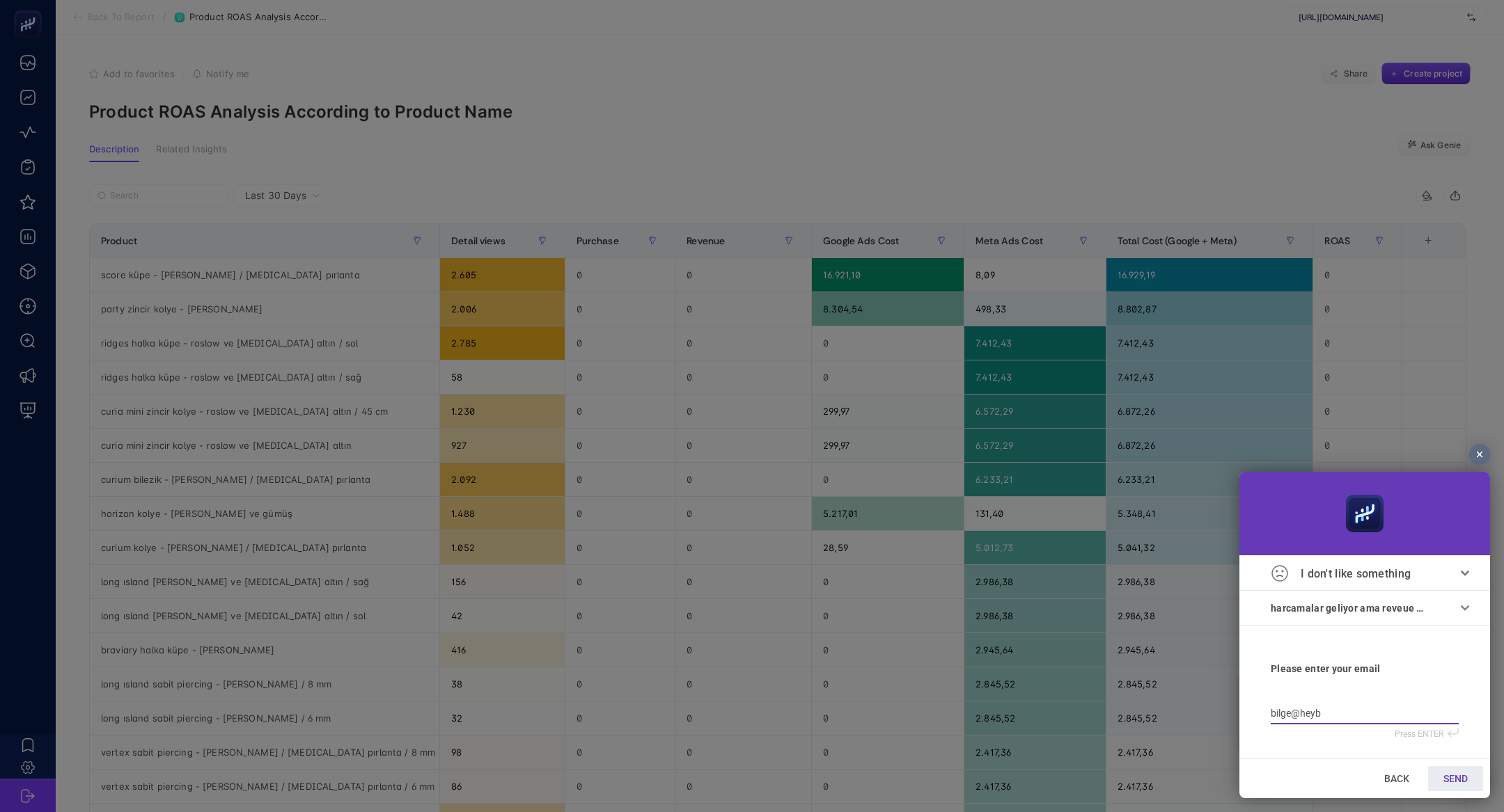
type input "bilge@heybp"
type input "bilge@heybpp"
type input "bilge@heybpps"
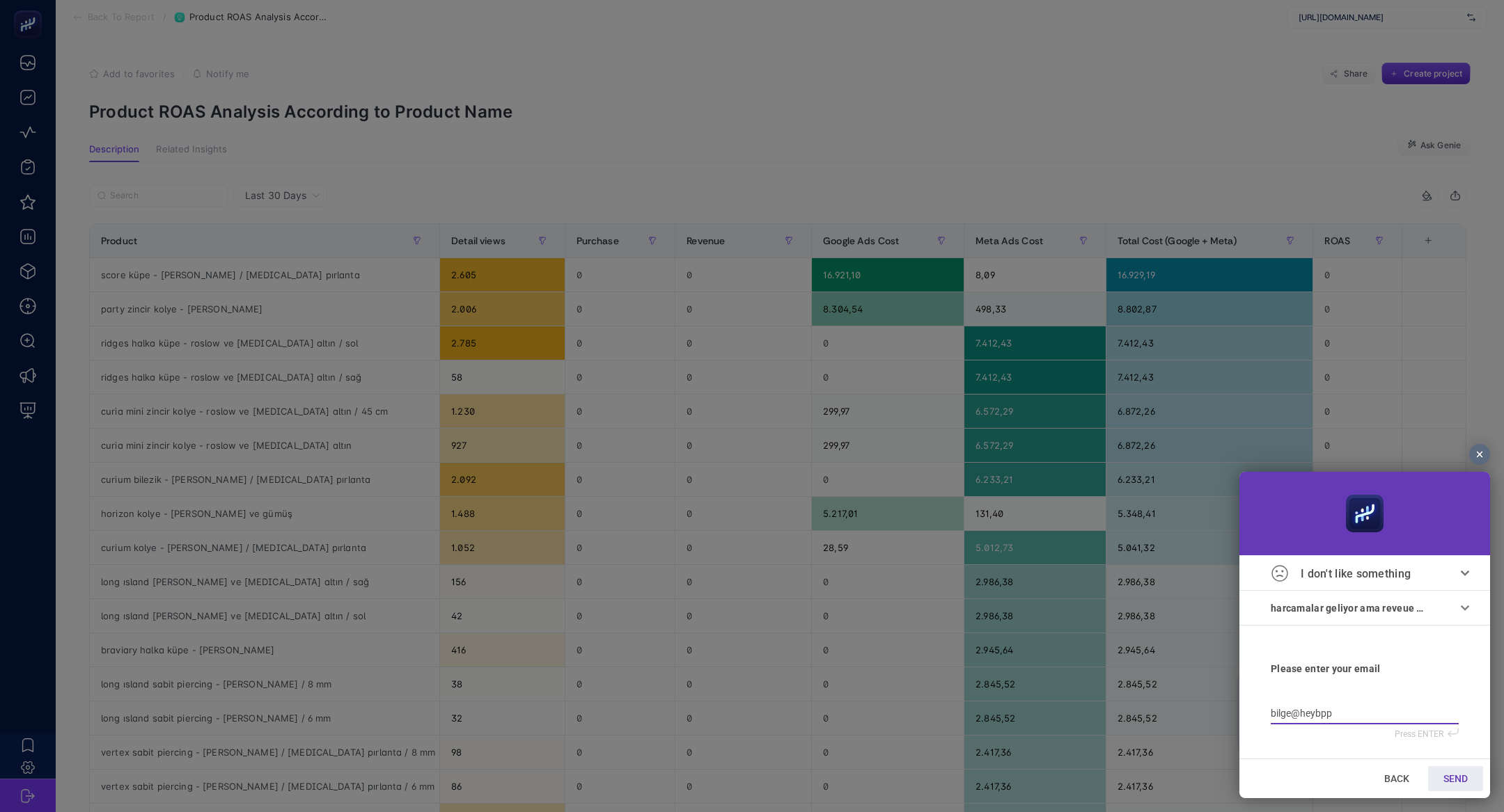
type input "bilge@heybpps"
type input "bilge@heybpp"
type input "bilge@heybp"
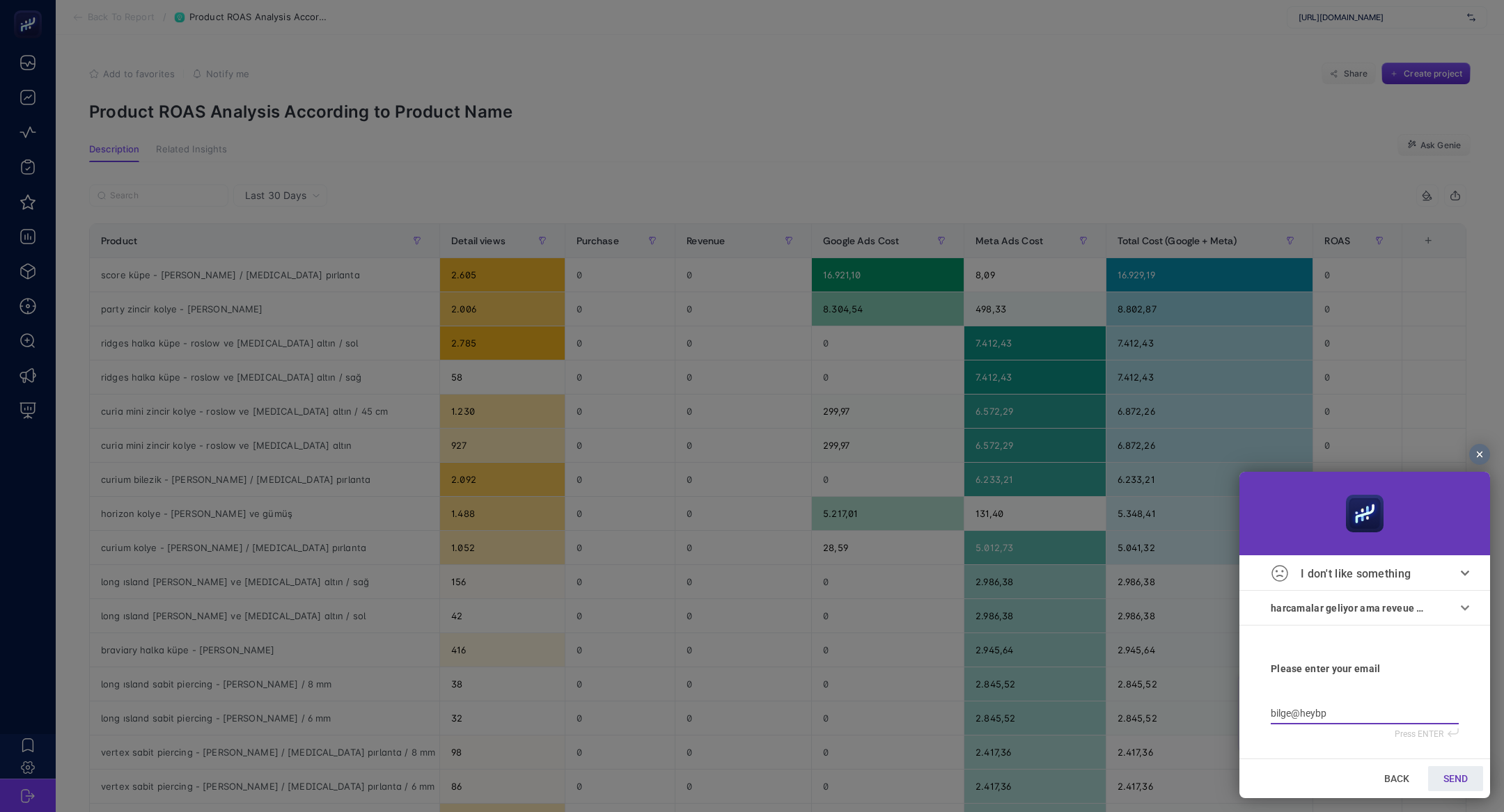
type input "bilge@heyb"
type input "bilge@heybo"
type input "bilge@heyboo"
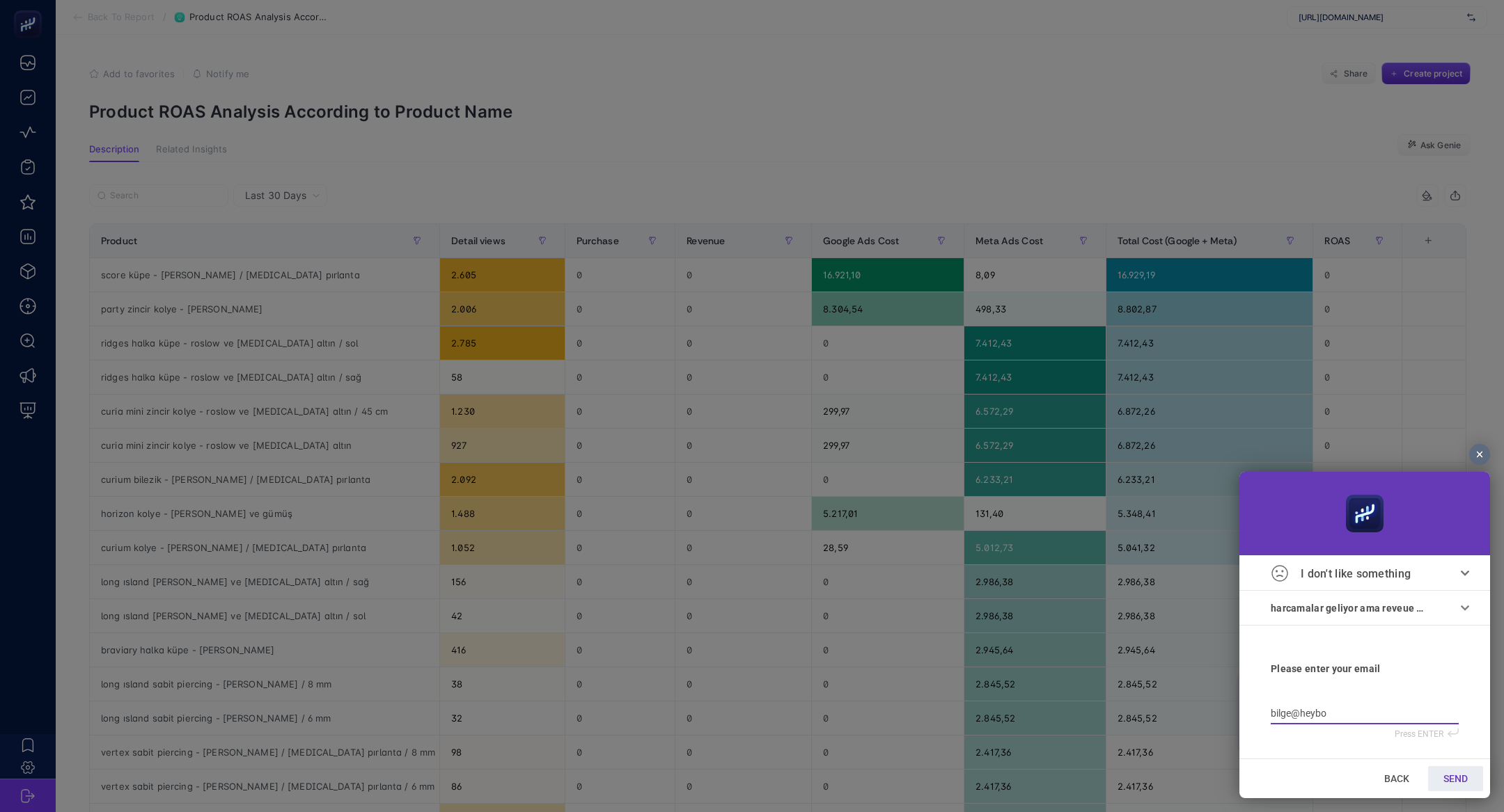
type input "bilge@heyboo"
type input "bilge@heyboos"
type input "bilge@heyboost"
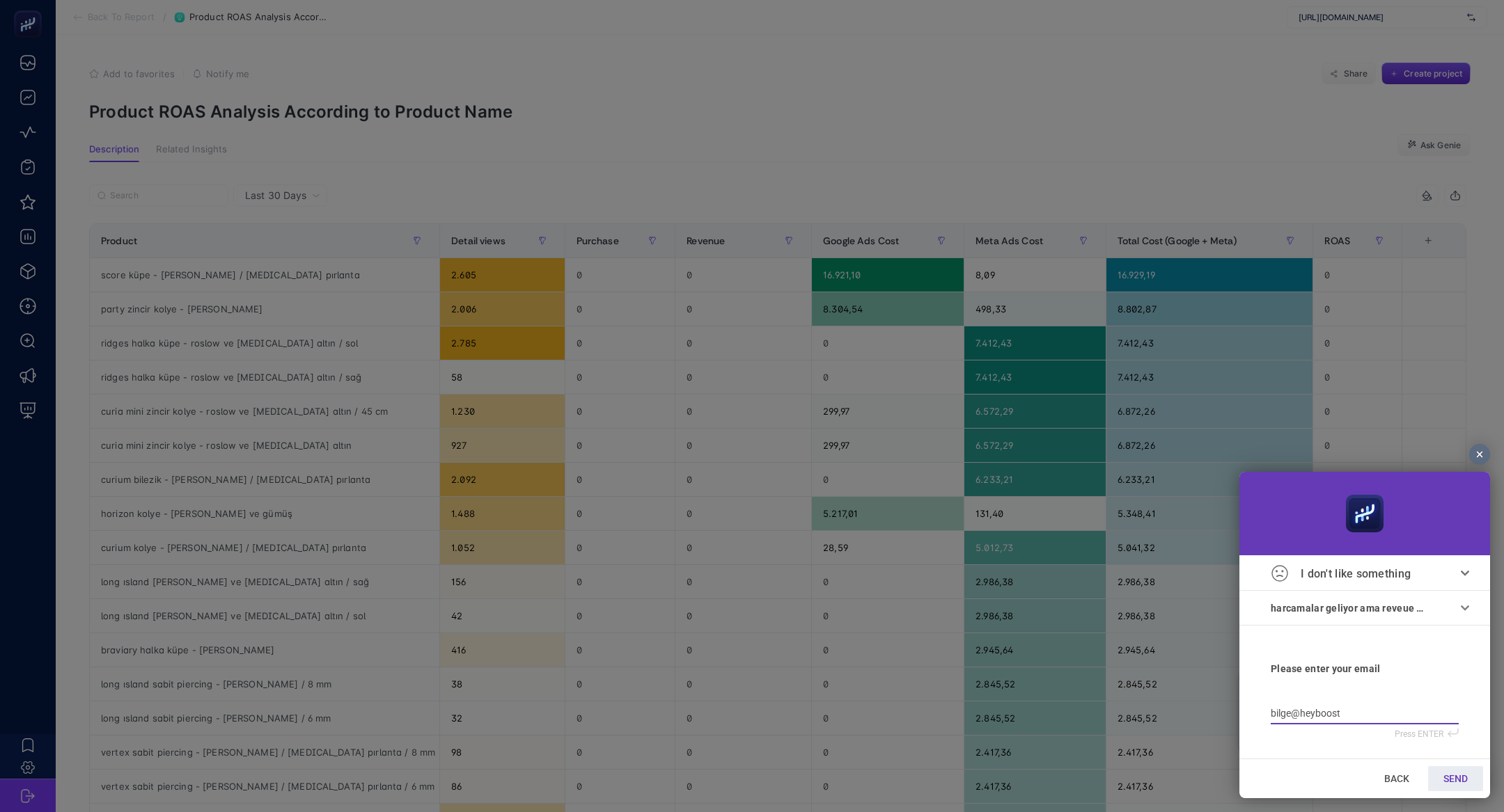
type input "bilge@heybooste"
type input "bilge@heybooster"
type input "bilge@heybooster."
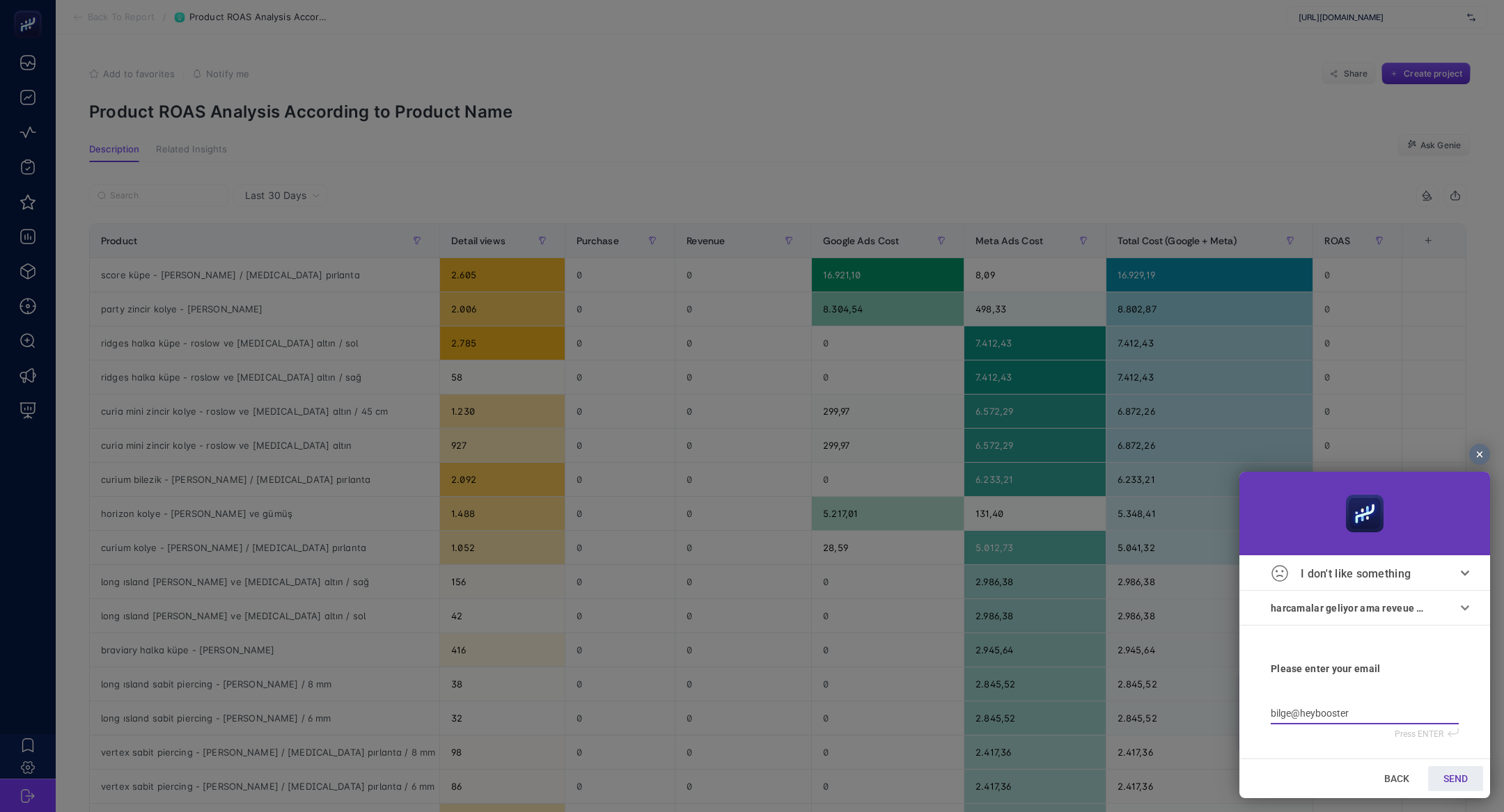
type input "bilge@heybooster."
type input "bilge@heybooster.a"
type input "bilge@heybooster.ai"
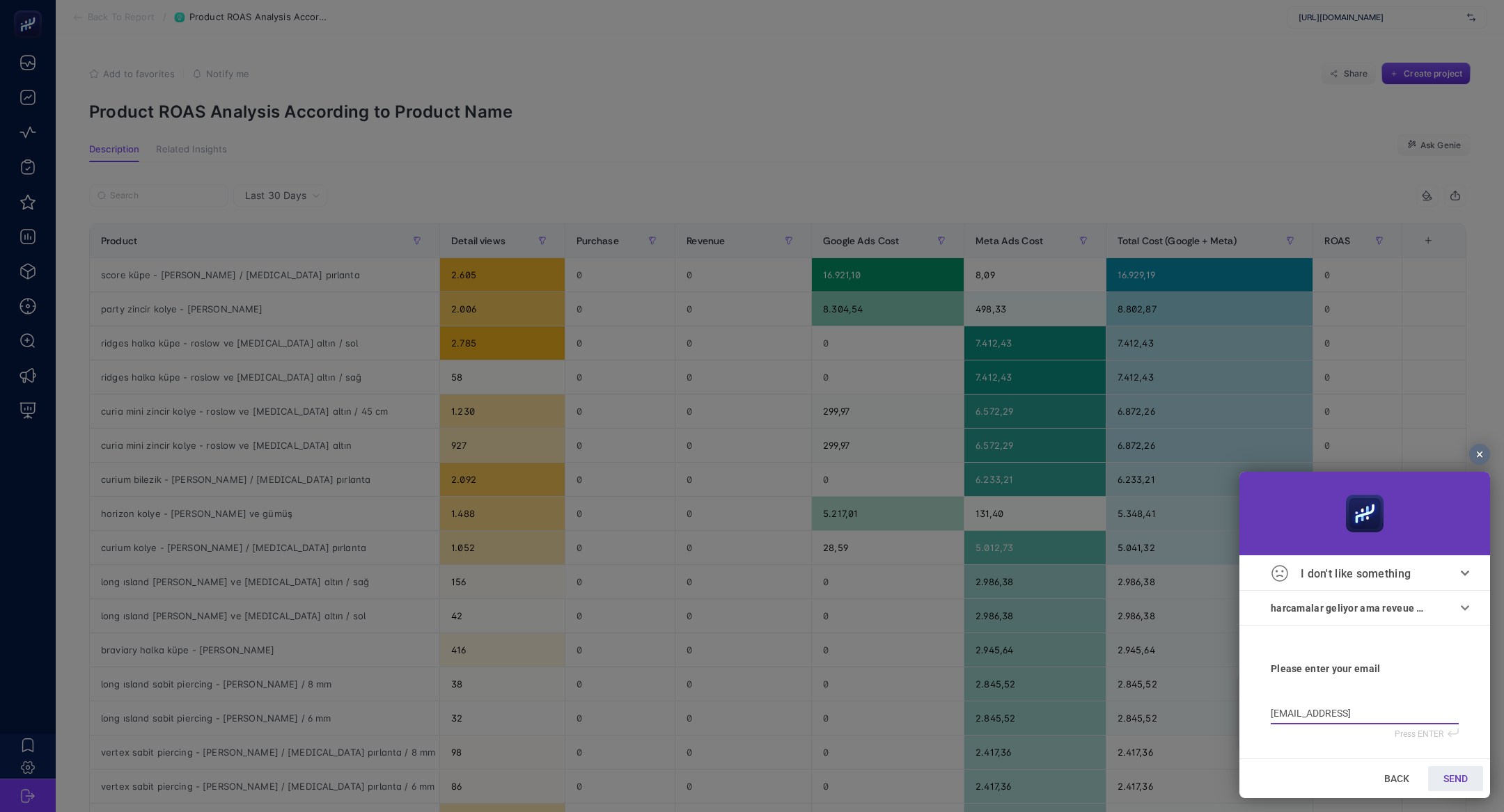
type input "bilge@heybooster.ai"
click at [1460, 777] on span "SEND" at bounding box center [1455, 779] width 25 height 11
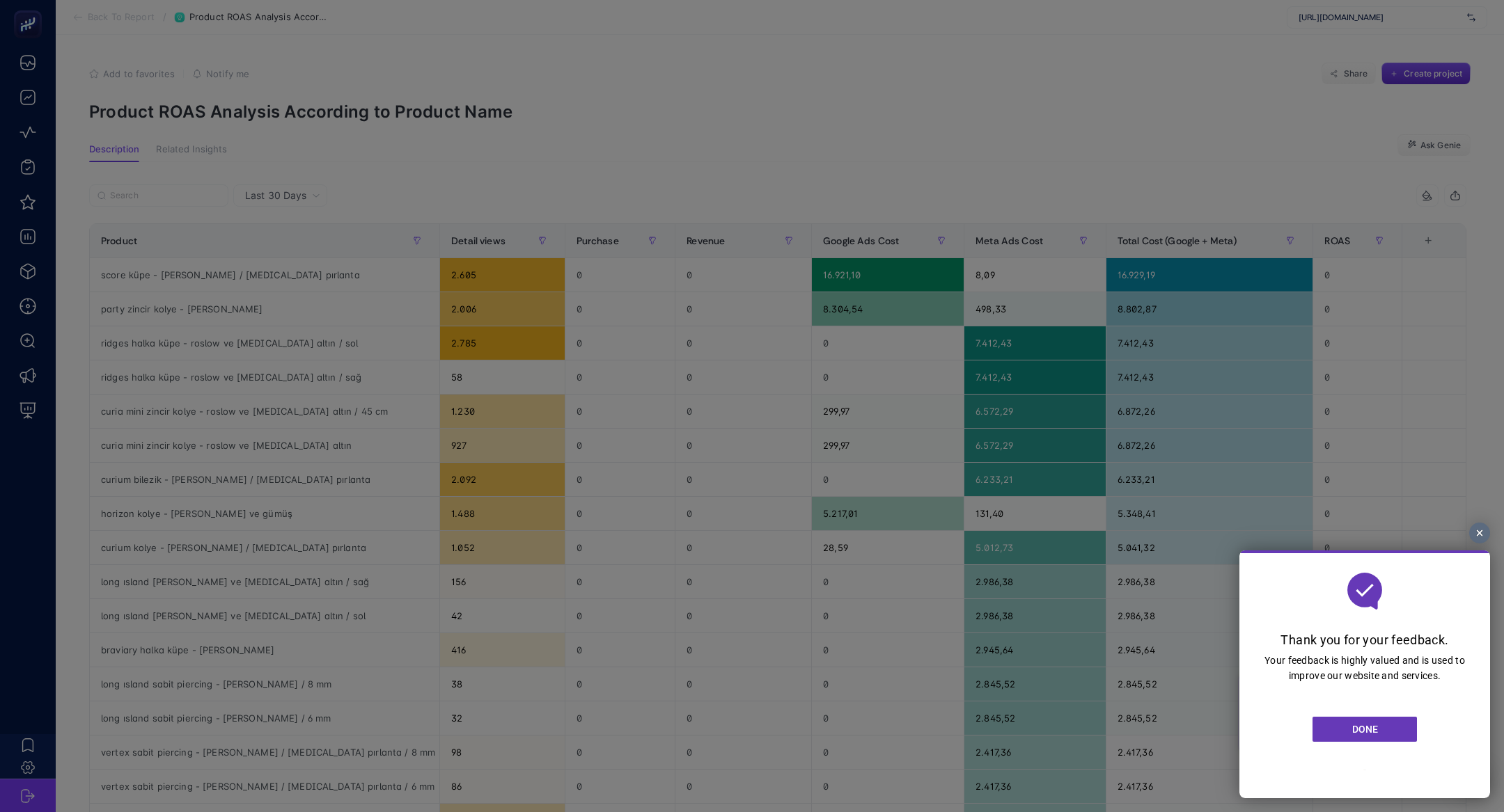
drag, startPoint x: 1365, startPoint y: 739, endPoint x: 2605, endPoint y: 1289, distance: 1356.5
click at [1365, 739] on link "DONE" at bounding box center [1364, 729] width 104 height 25
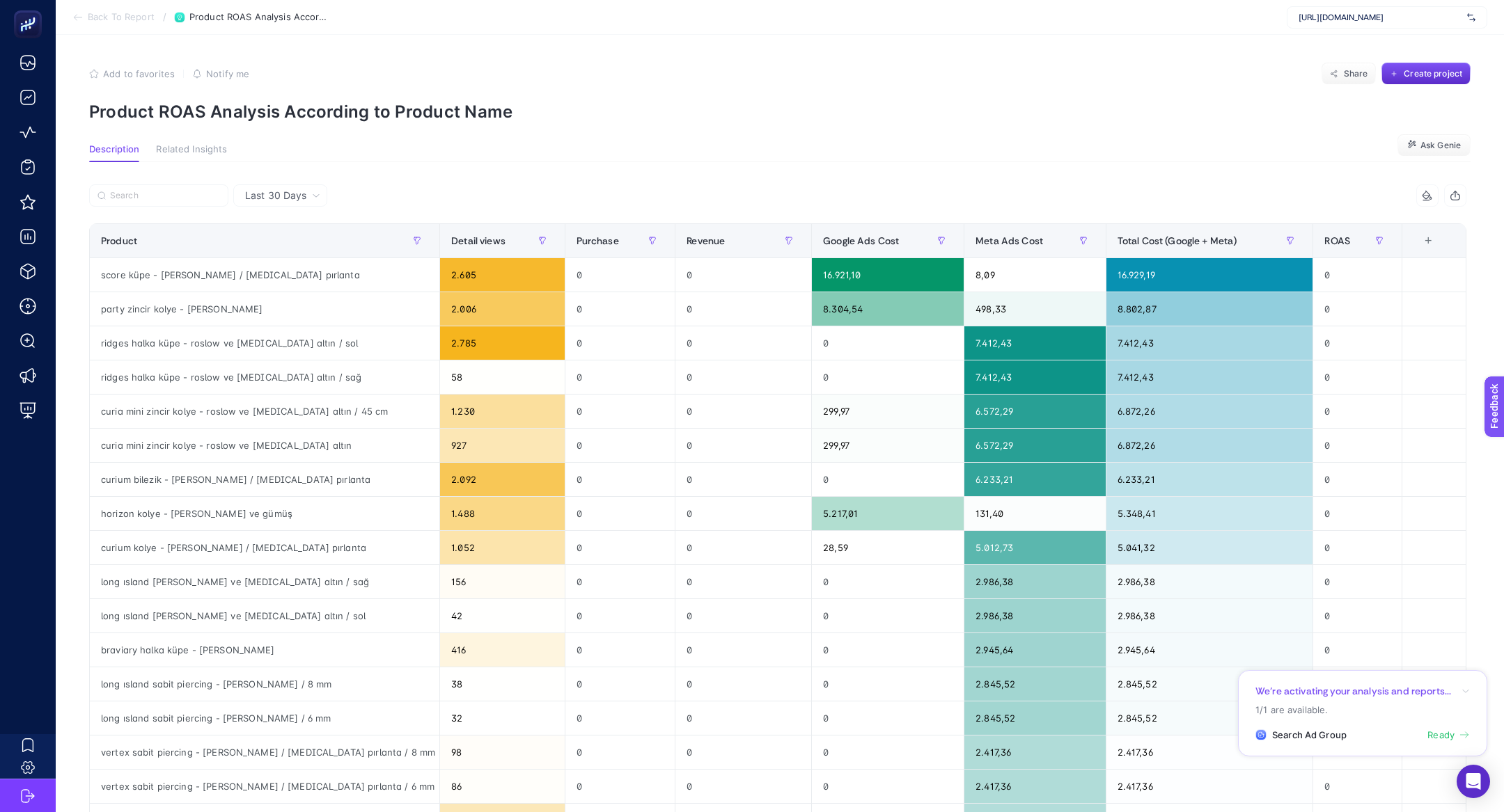
click at [99, 14] on span "Back To Report" at bounding box center [121, 17] width 67 height 11
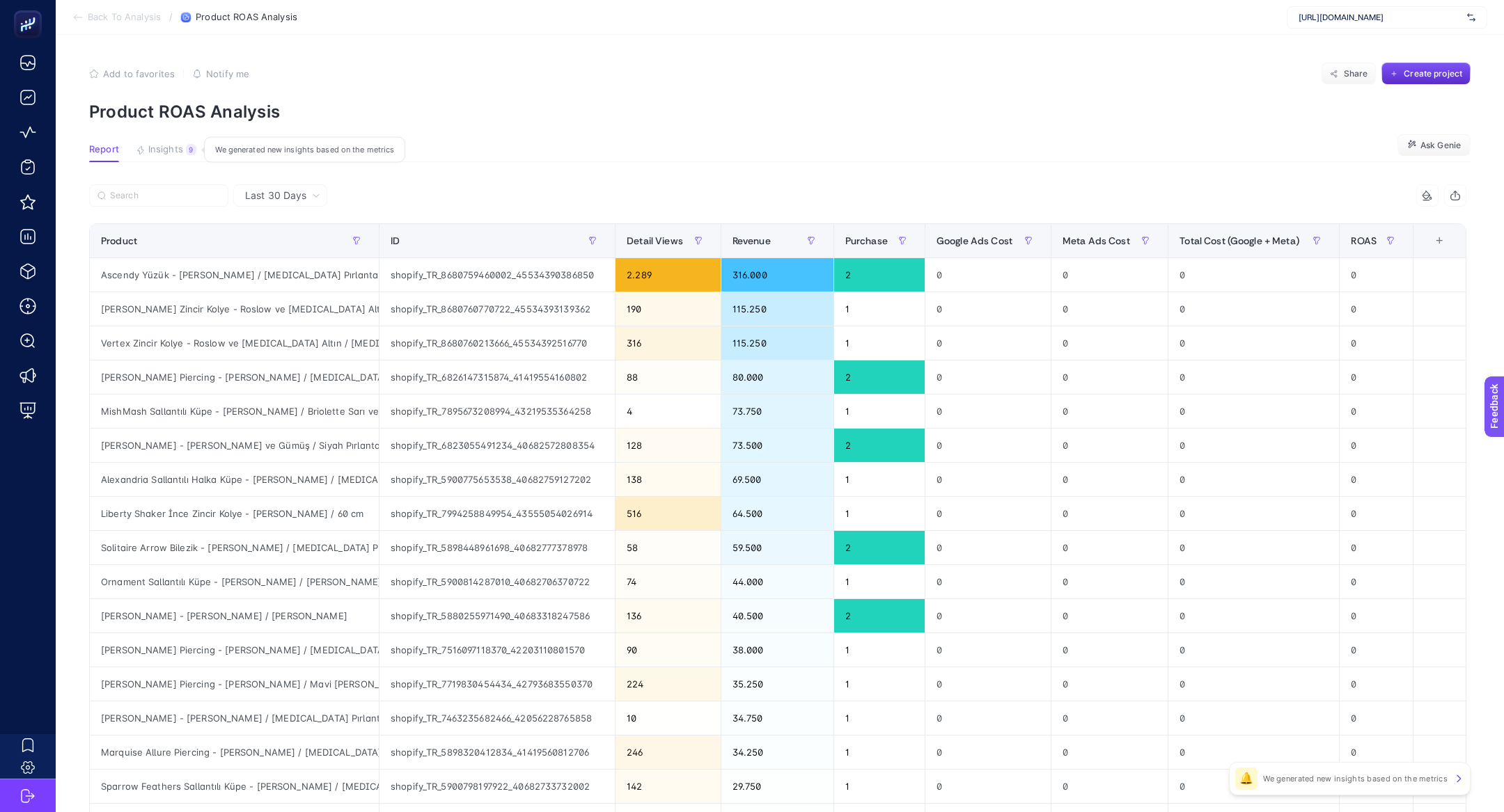
click at [189, 146] on div "9" at bounding box center [191, 150] width 10 height 11
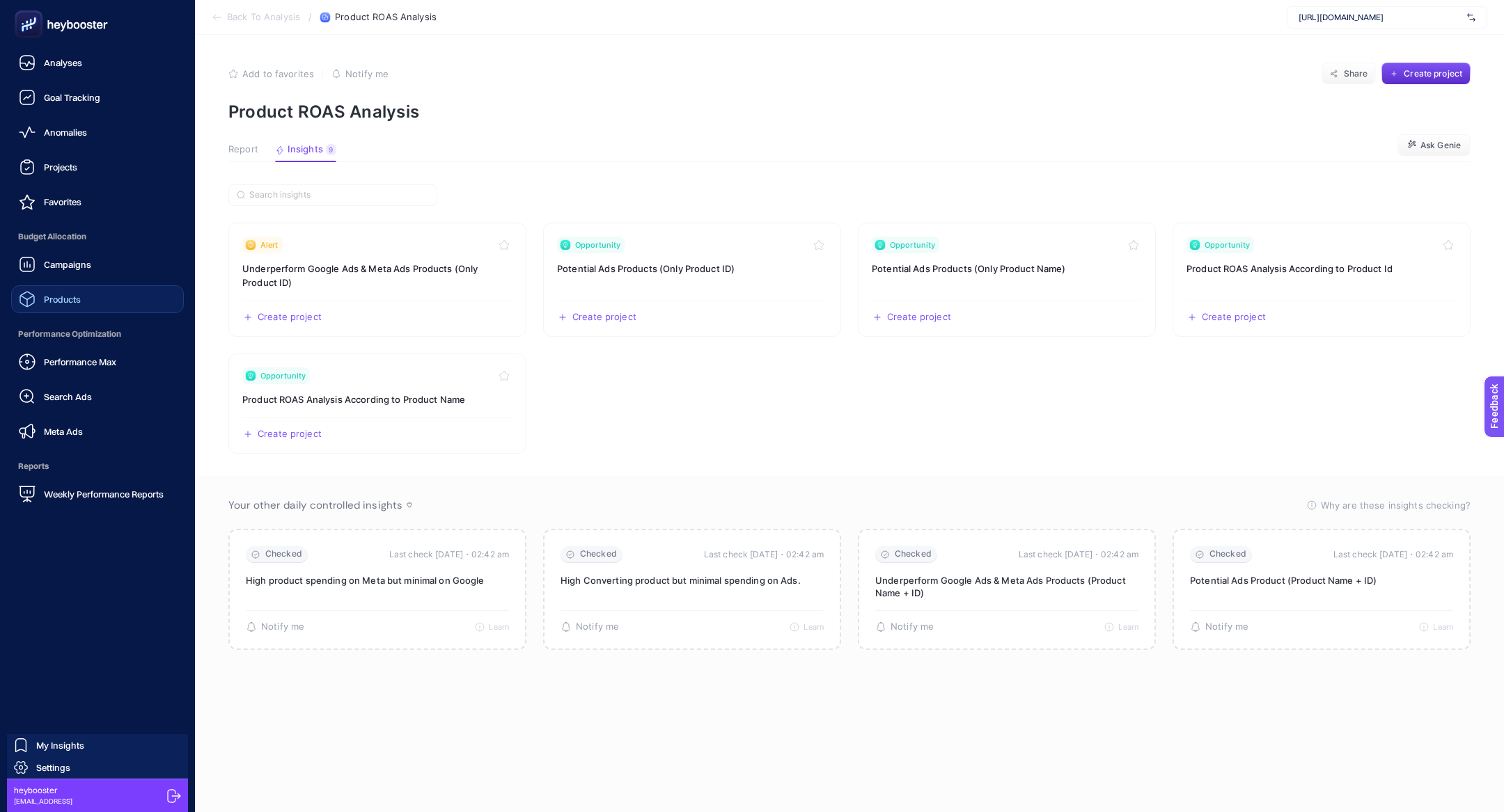
click at [80, 306] on div "Products" at bounding box center [50, 299] width 62 height 17
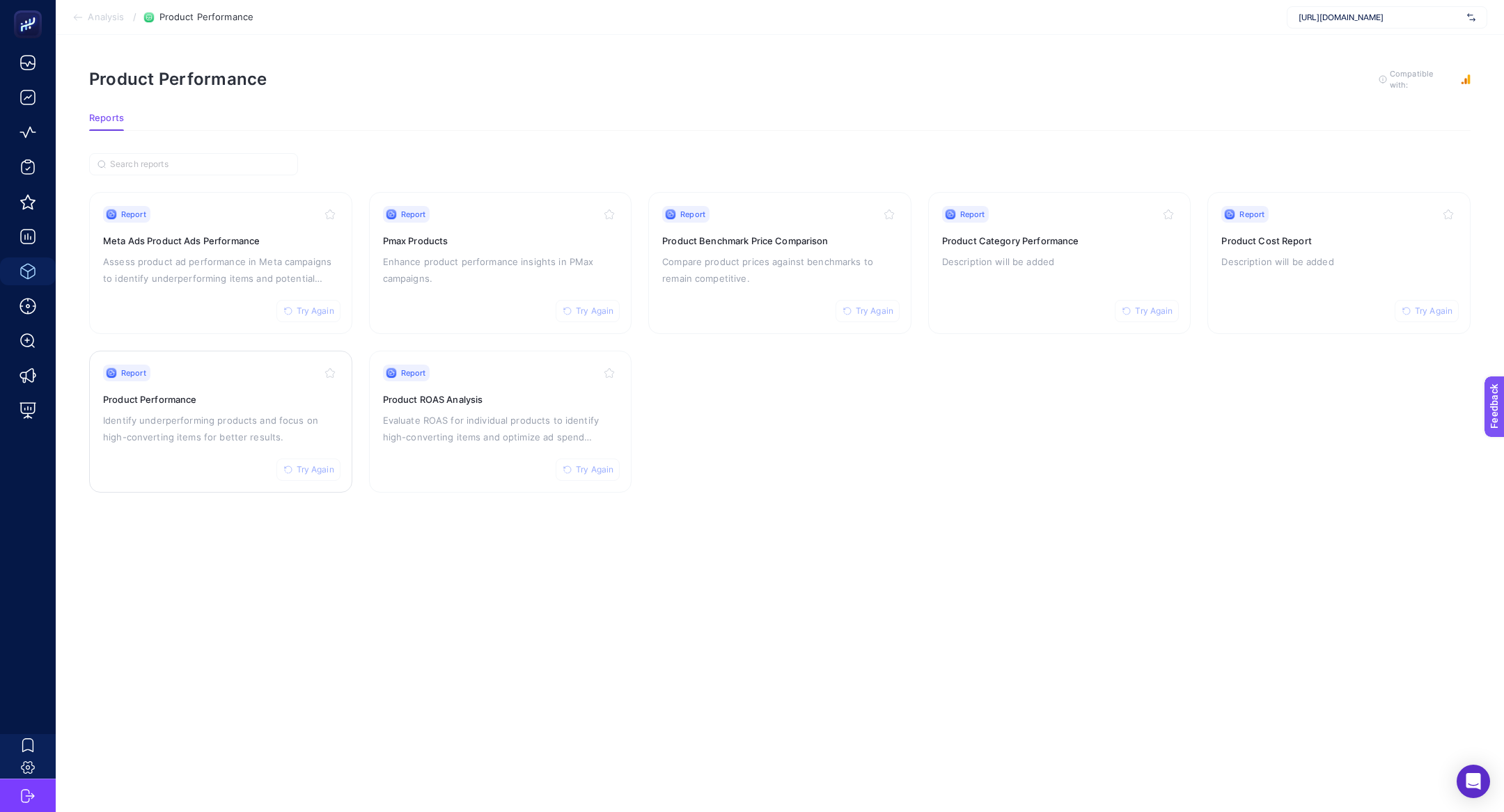
click at [177, 408] on div "Report Try Again Product Performance Identify underperforming products and focu…" at bounding box center [221, 422] width 236 height 115
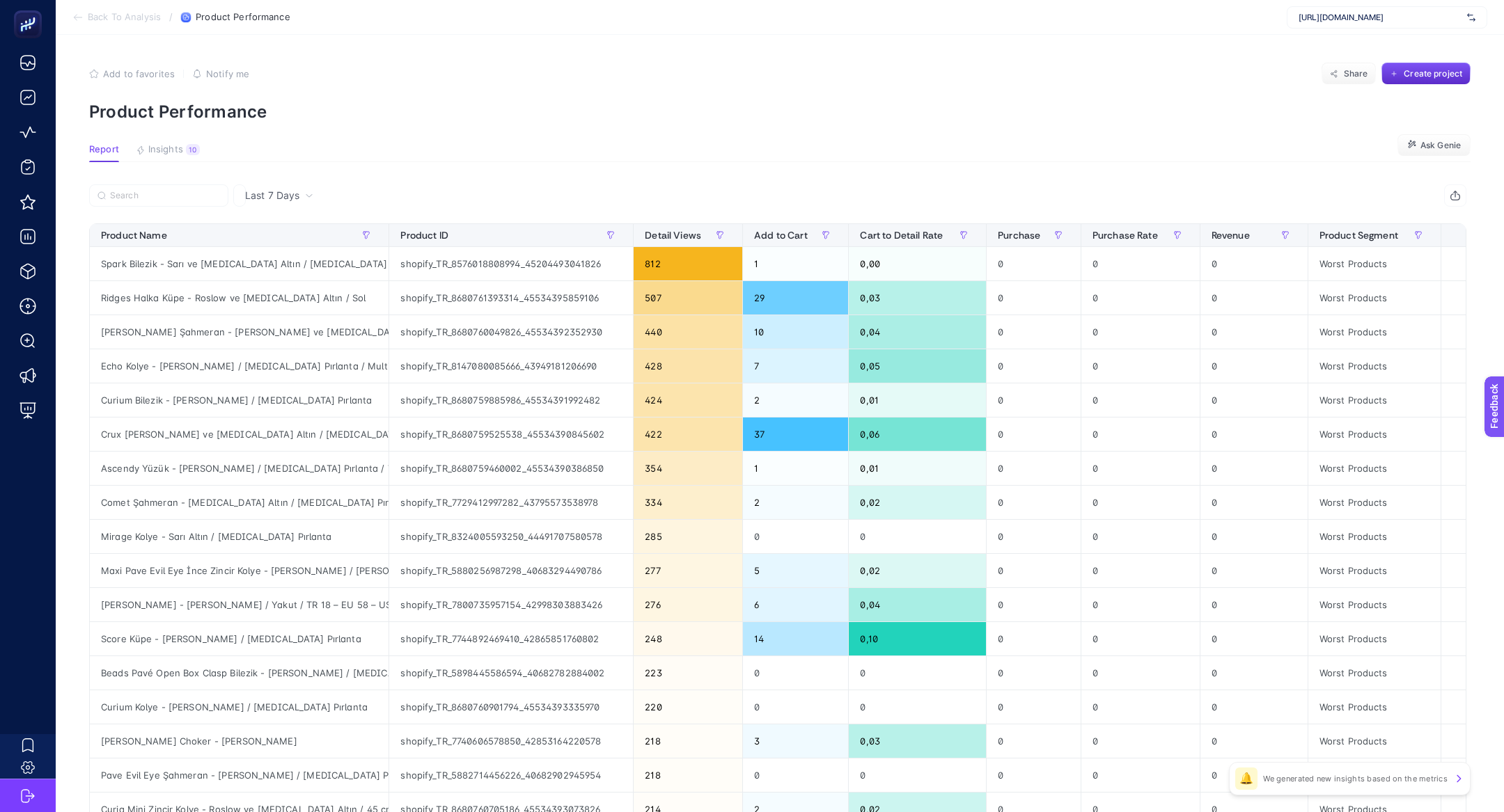
click at [169, 140] on article "Add to favorites false Notify me Share Create project Product Performance Repor…" at bounding box center [780, 573] width 1448 height 1077
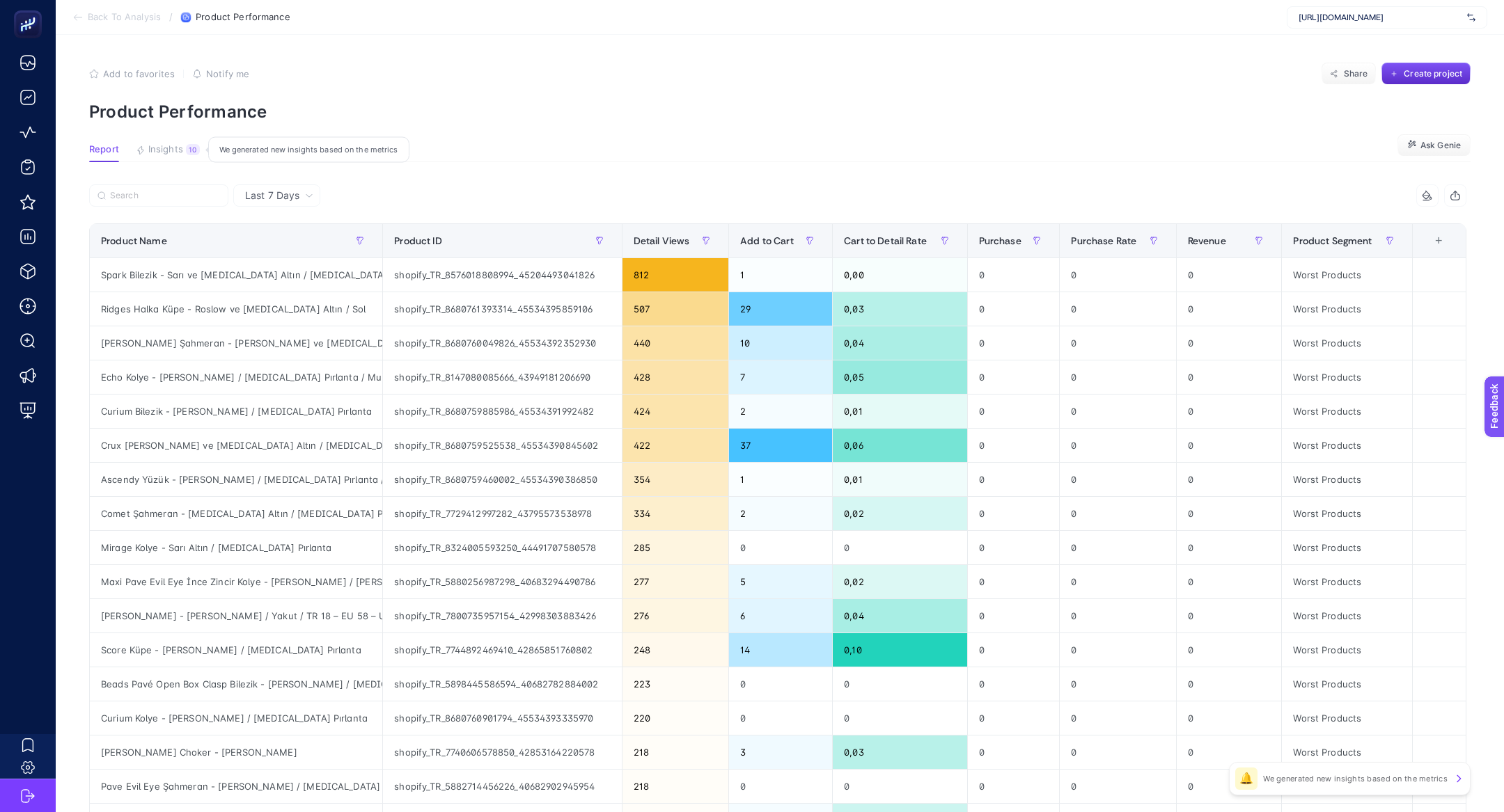
click at [170, 144] on span "Insights" at bounding box center [166, 150] width 35 height 11
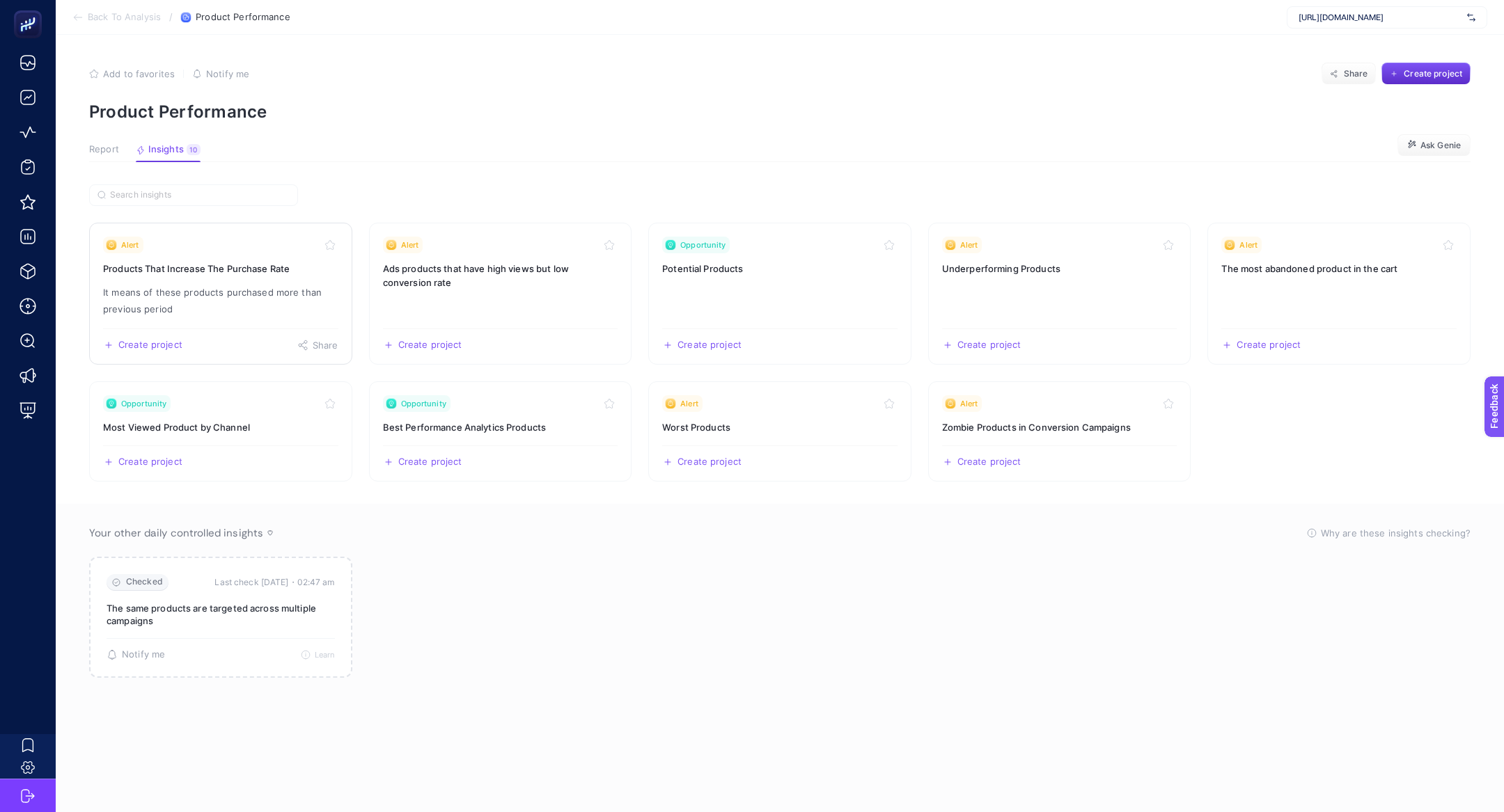
click at [205, 306] on p "It means of these products purchased more than previous period" at bounding box center [221, 301] width 236 height 33
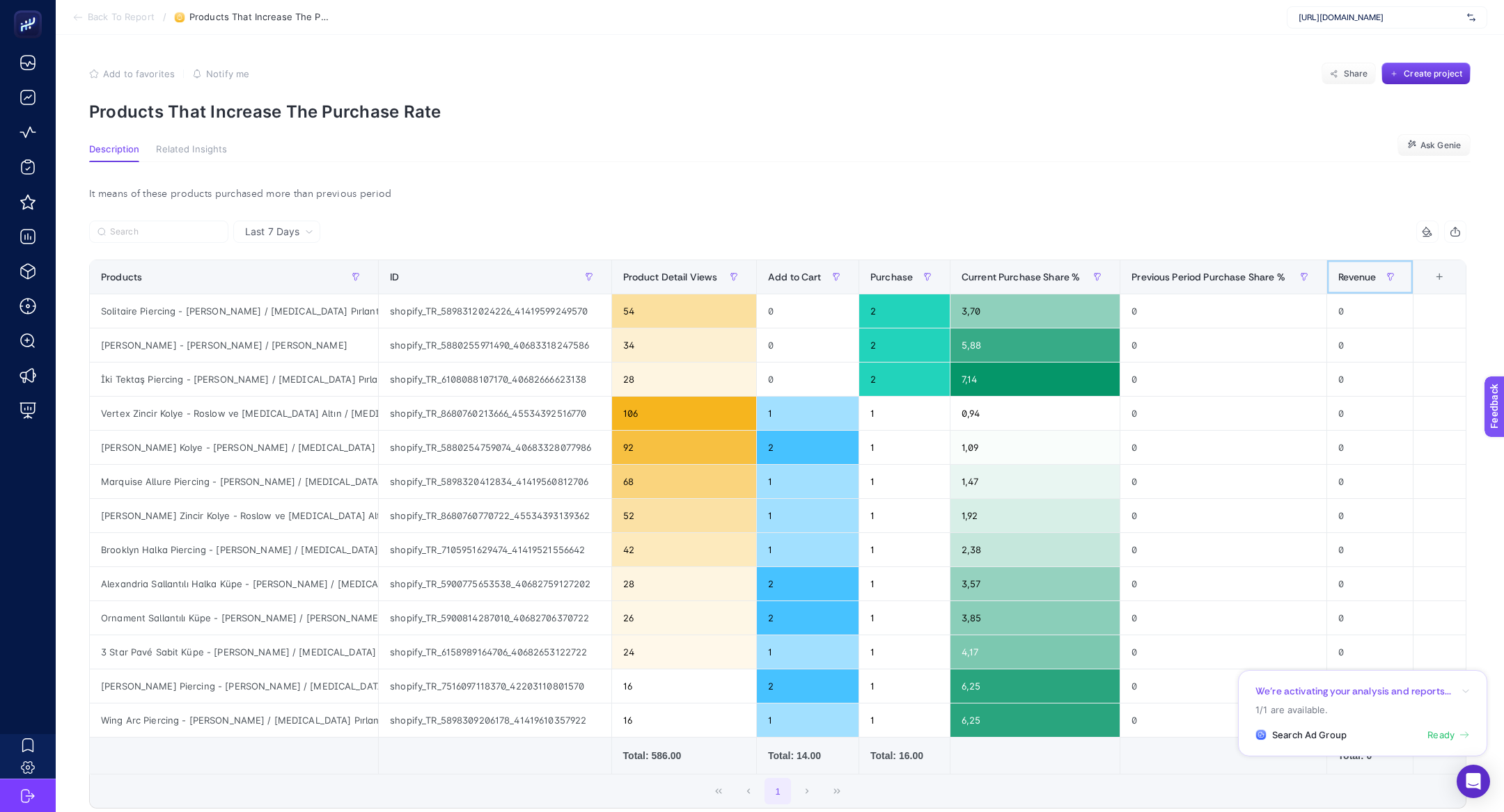
click at [1362, 267] on div "Revenue" at bounding box center [1370, 277] width 64 height 22
click at [95, 14] on span "Back To Report" at bounding box center [121, 17] width 67 height 11
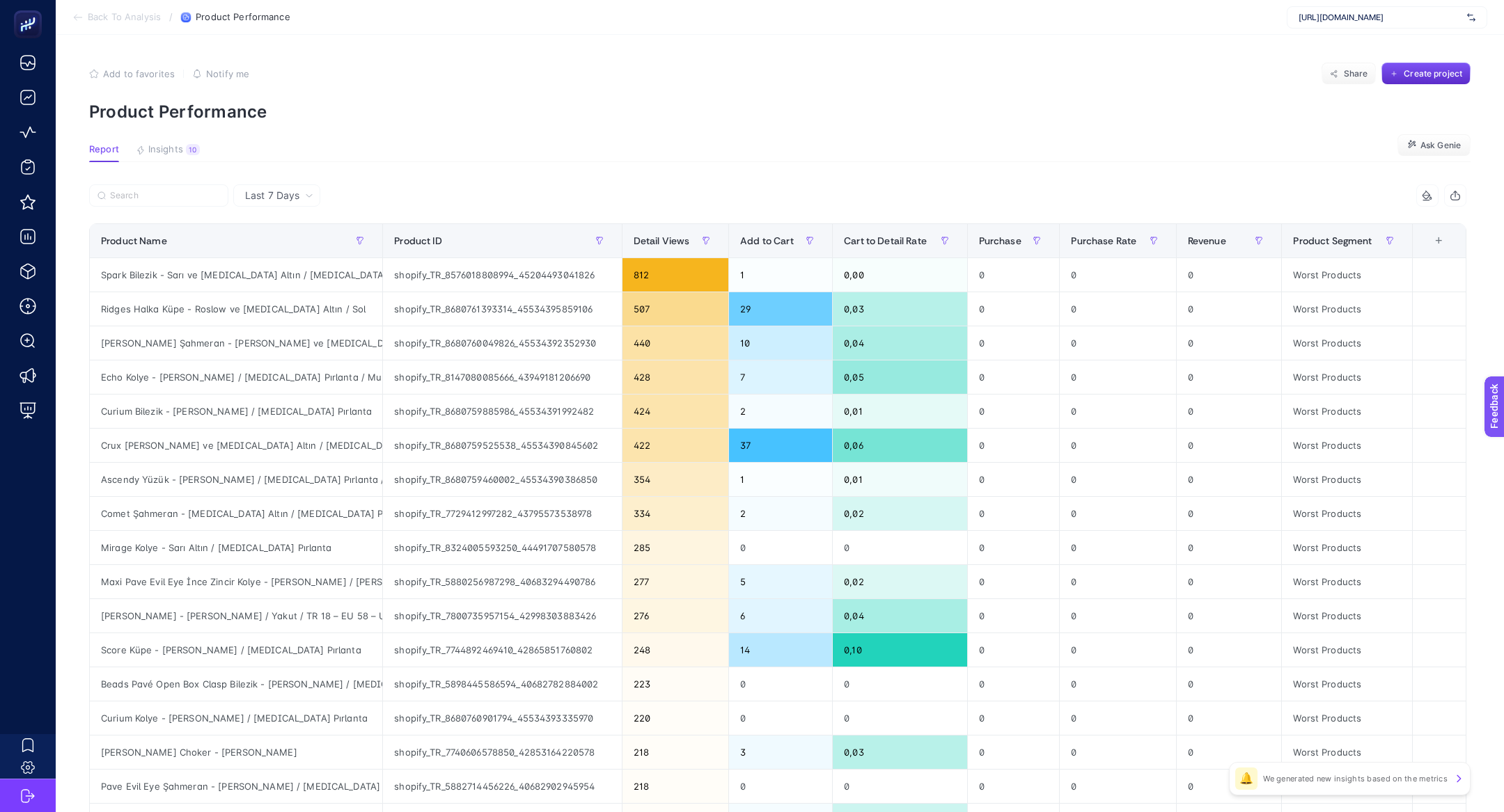
click at [158, 134] on article "Add to favorites false Notify me Share Create project Product Performance Repor…" at bounding box center [780, 579] width 1448 height 1088
click at [160, 137] on article "Add to favorites false Notify me Share Create project Product Performance Repor…" at bounding box center [780, 579] width 1448 height 1088
click at [178, 148] on span "Insights" at bounding box center [166, 150] width 35 height 11
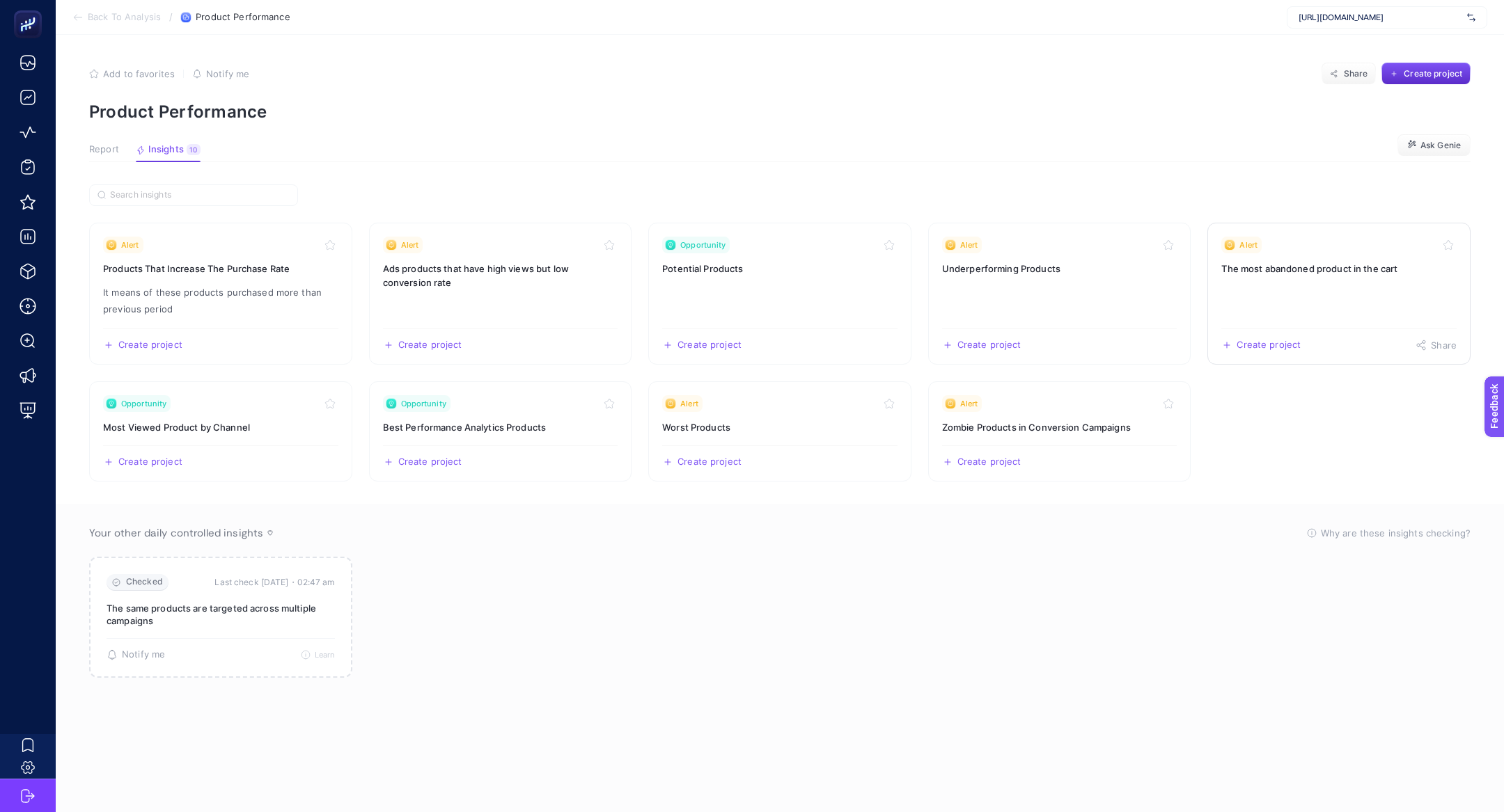
click at [1317, 254] on link "Alert The most abandoned product in the cart Create project Share" at bounding box center [1338, 293] width 263 height 142
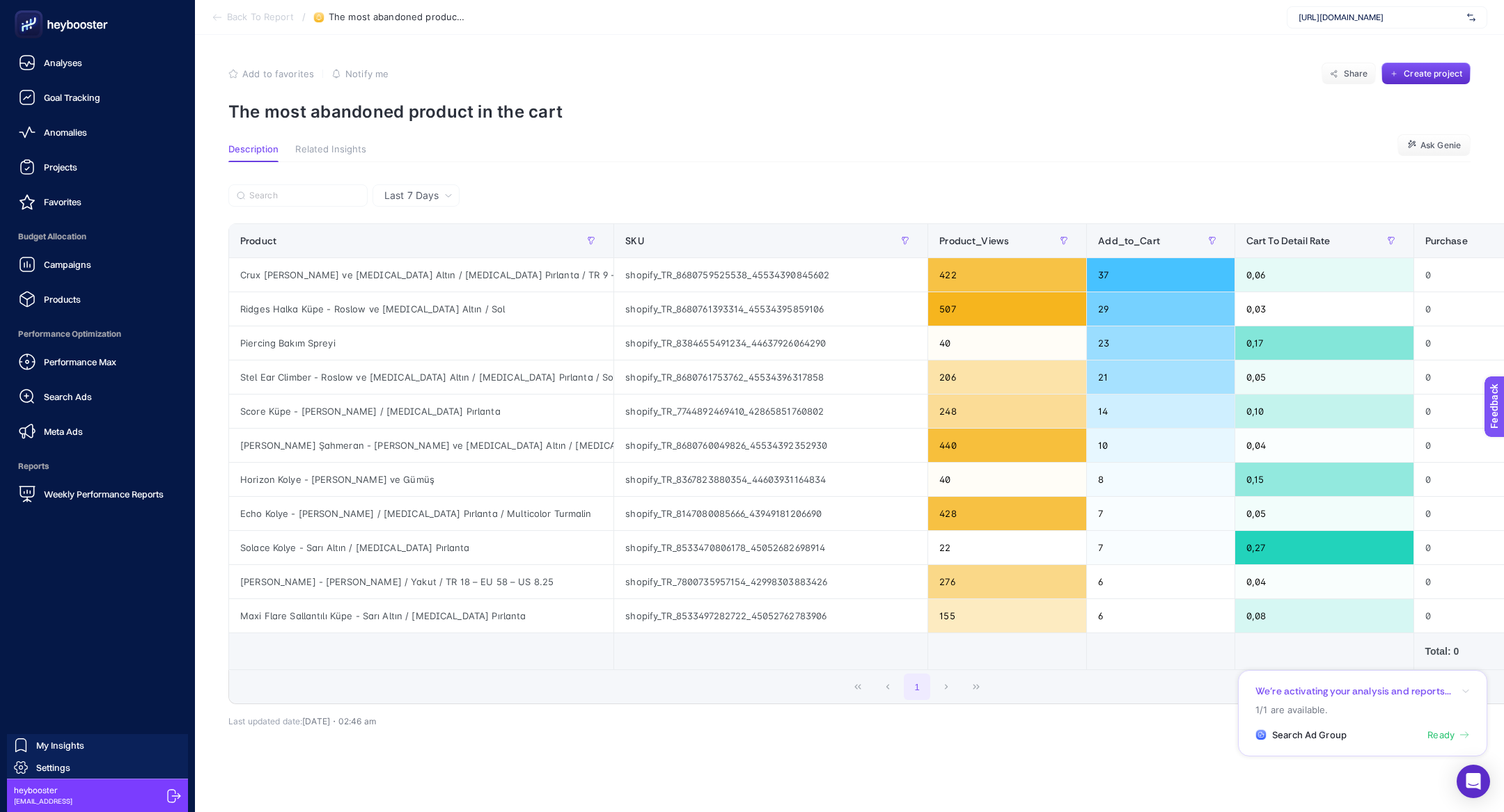
click at [76, 410] on div "Performance Max Search Ads Meta Ads" at bounding box center [97, 397] width 173 height 98
click at [107, 352] on link "Performance Max" at bounding box center [97, 362] width 173 height 28
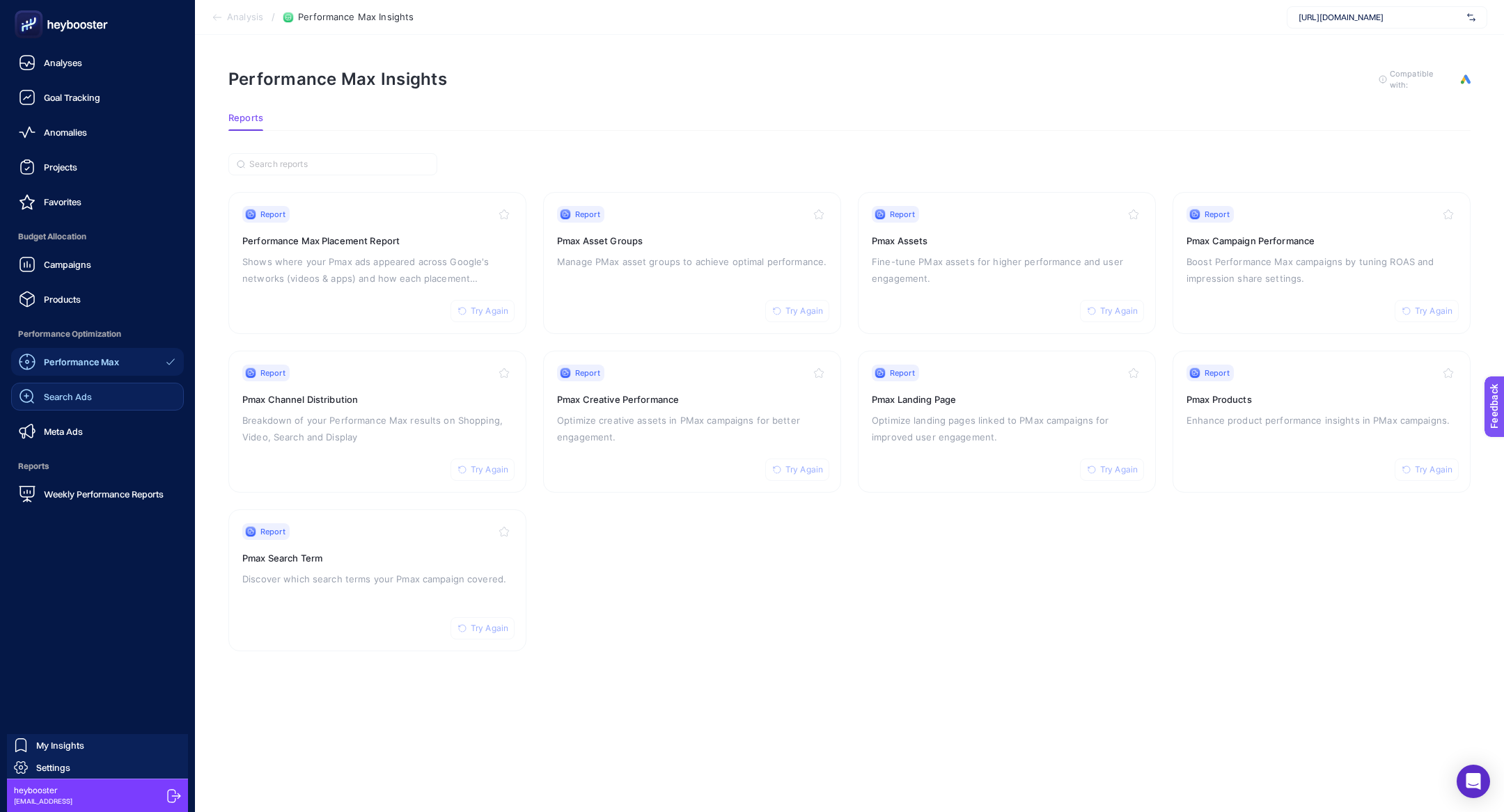
click at [70, 402] on span "Search Ads" at bounding box center [68, 397] width 48 height 11
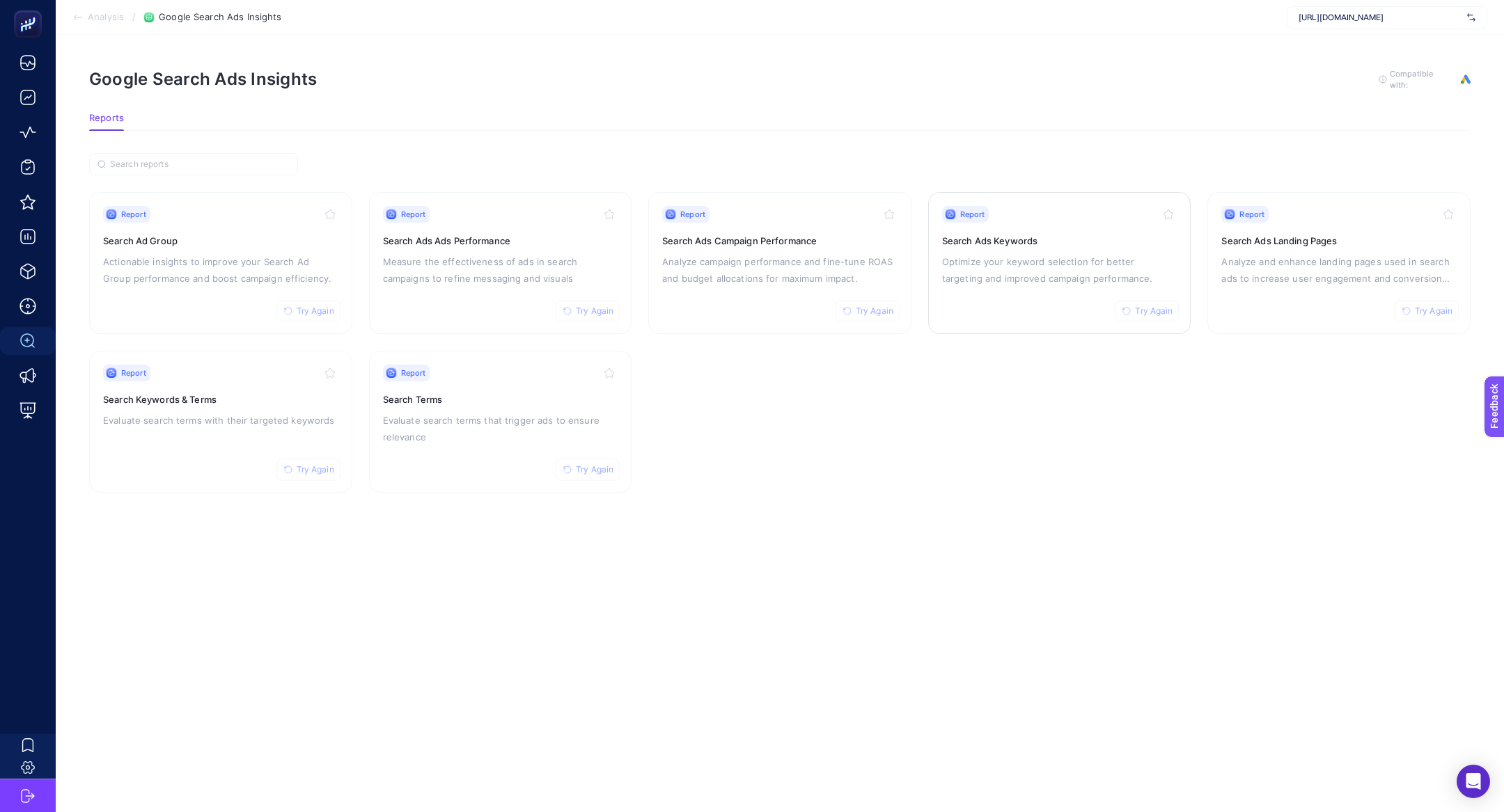
click at [1048, 276] on p "Optimize your keyword selection for better targeting and improved campaign perf…" at bounding box center [1060, 270] width 236 height 33
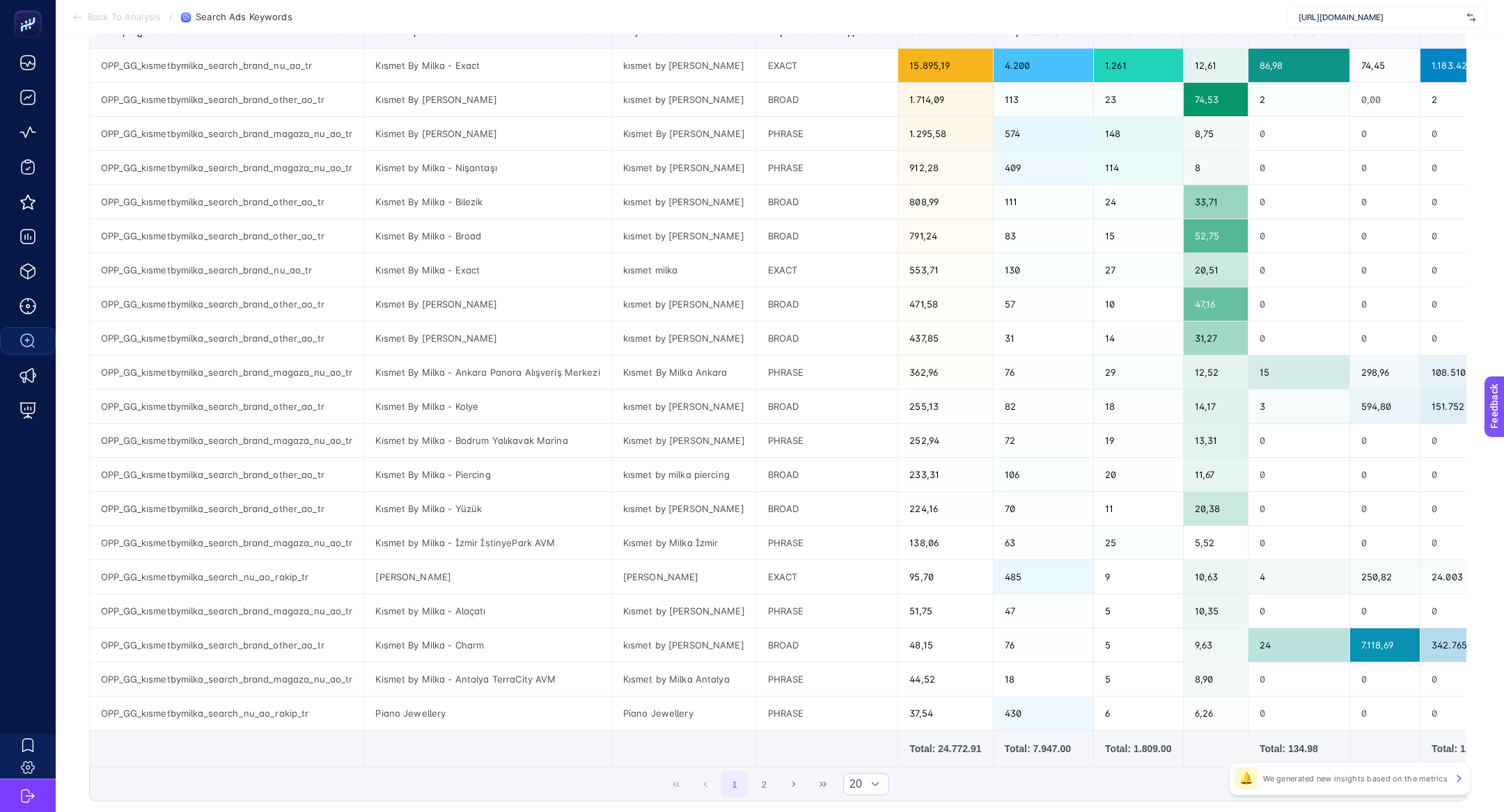
scroll to position [306, 0]
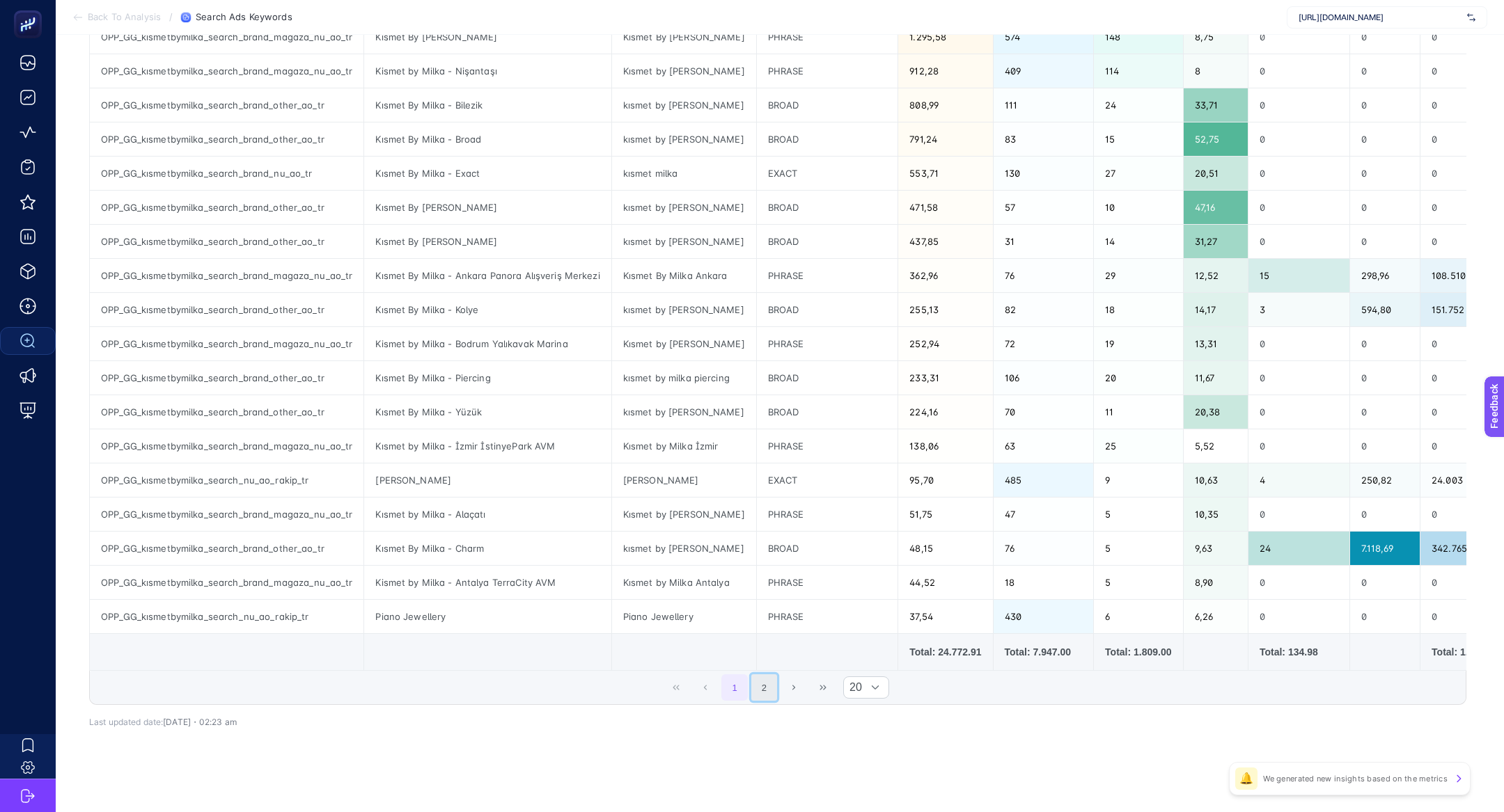
click at [764, 685] on button "2" at bounding box center [764, 687] width 26 height 26
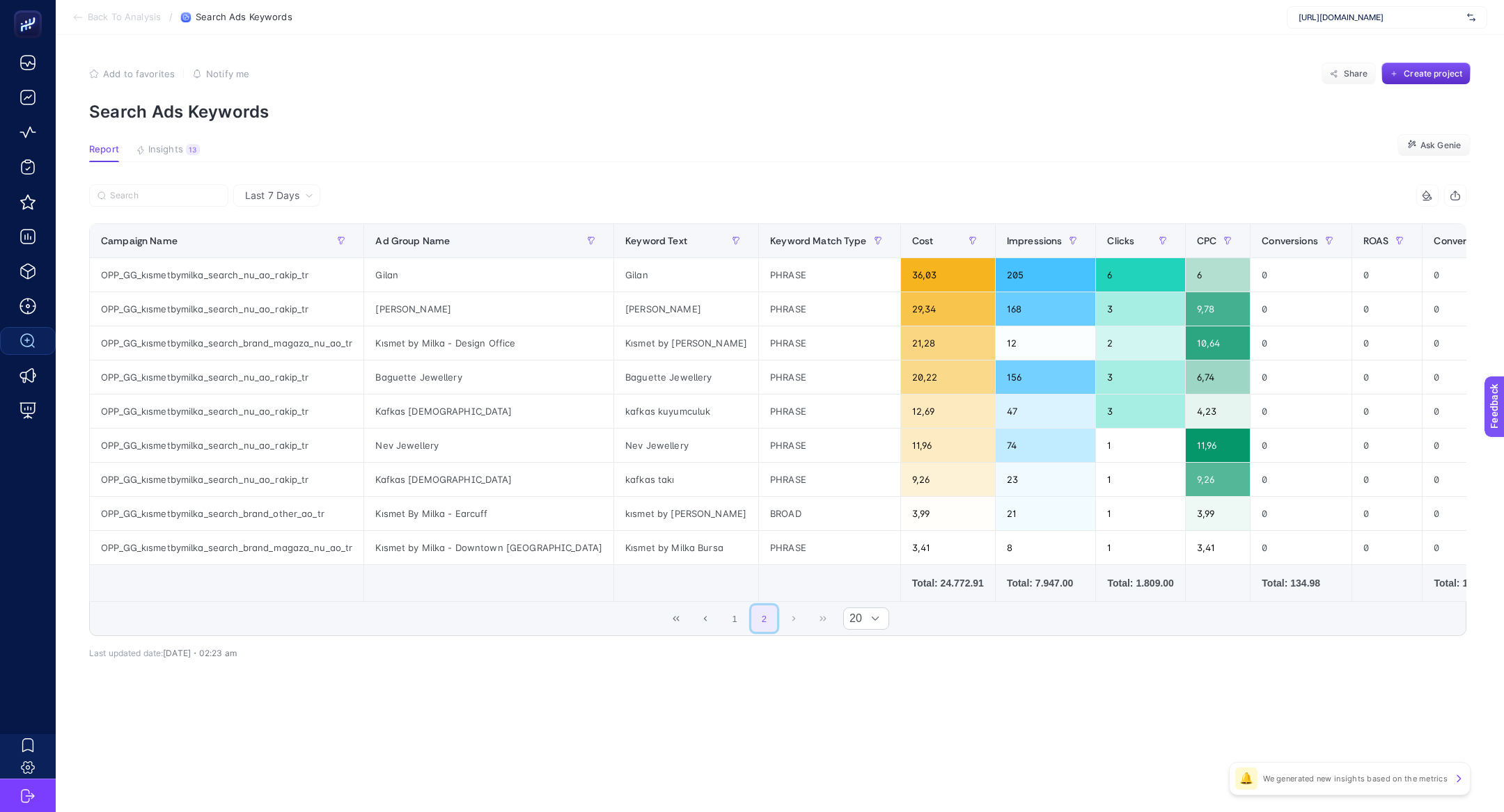
scroll to position [0, 0]
click at [730, 619] on button "1" at bounding box center [734, 618] width 26 height 26
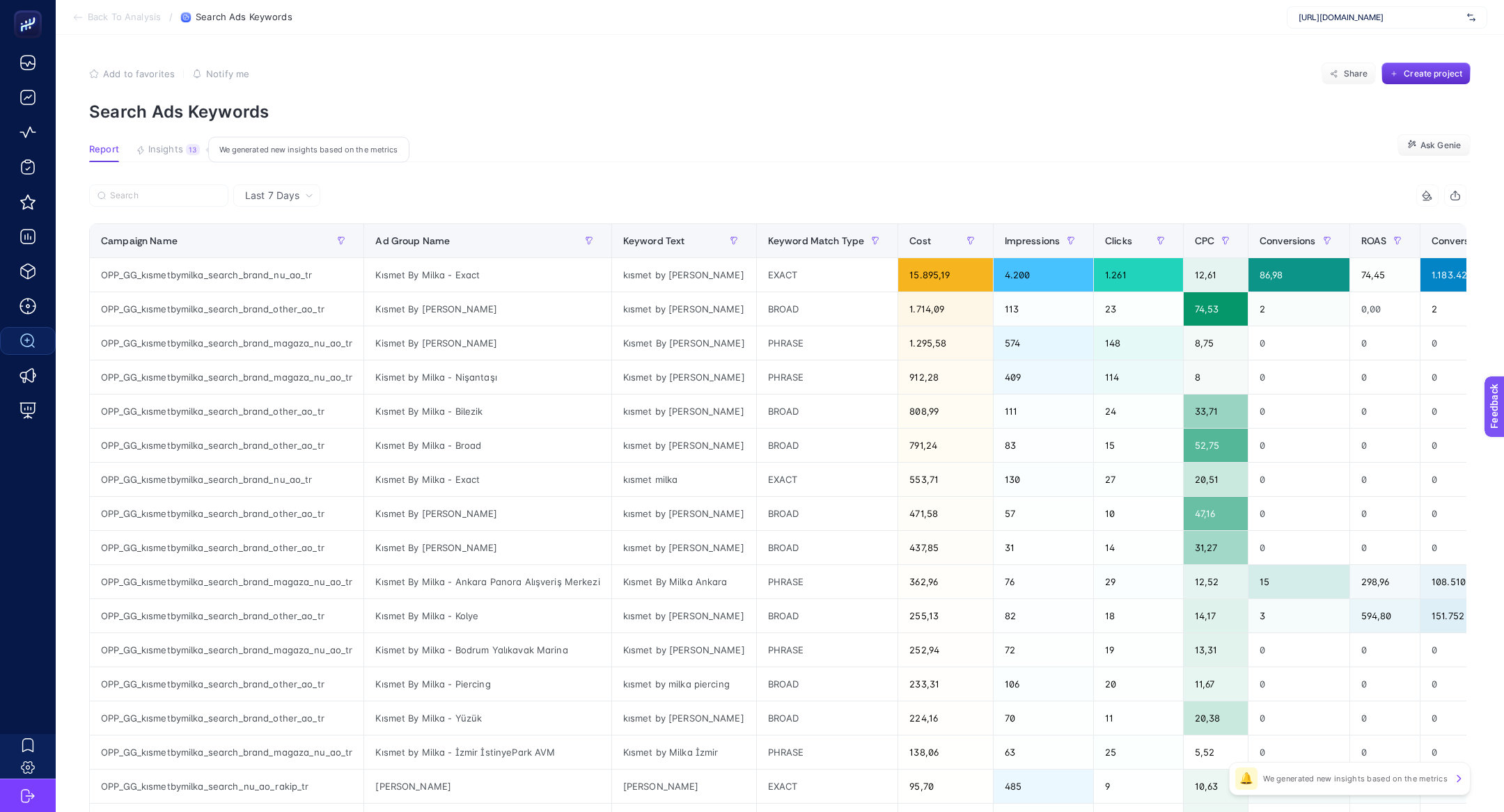
click at [184, 147] on button "Insights 13 We generated new insights based on the metrics" at bounding box center [168, 153] width 64 height 18
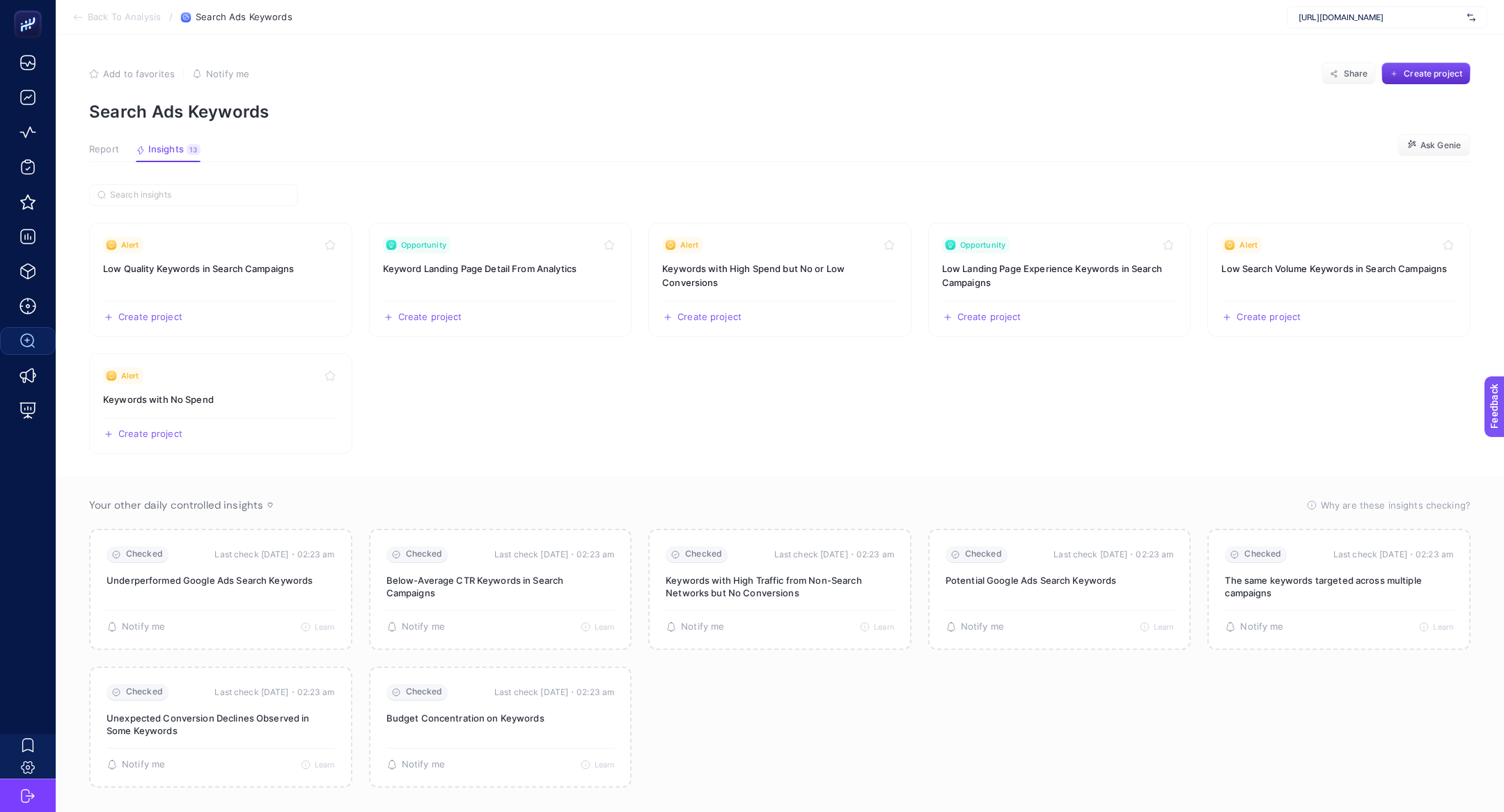
click at [97, 146] on span "Report" at bounding box center [104, 150] width 30 height 11
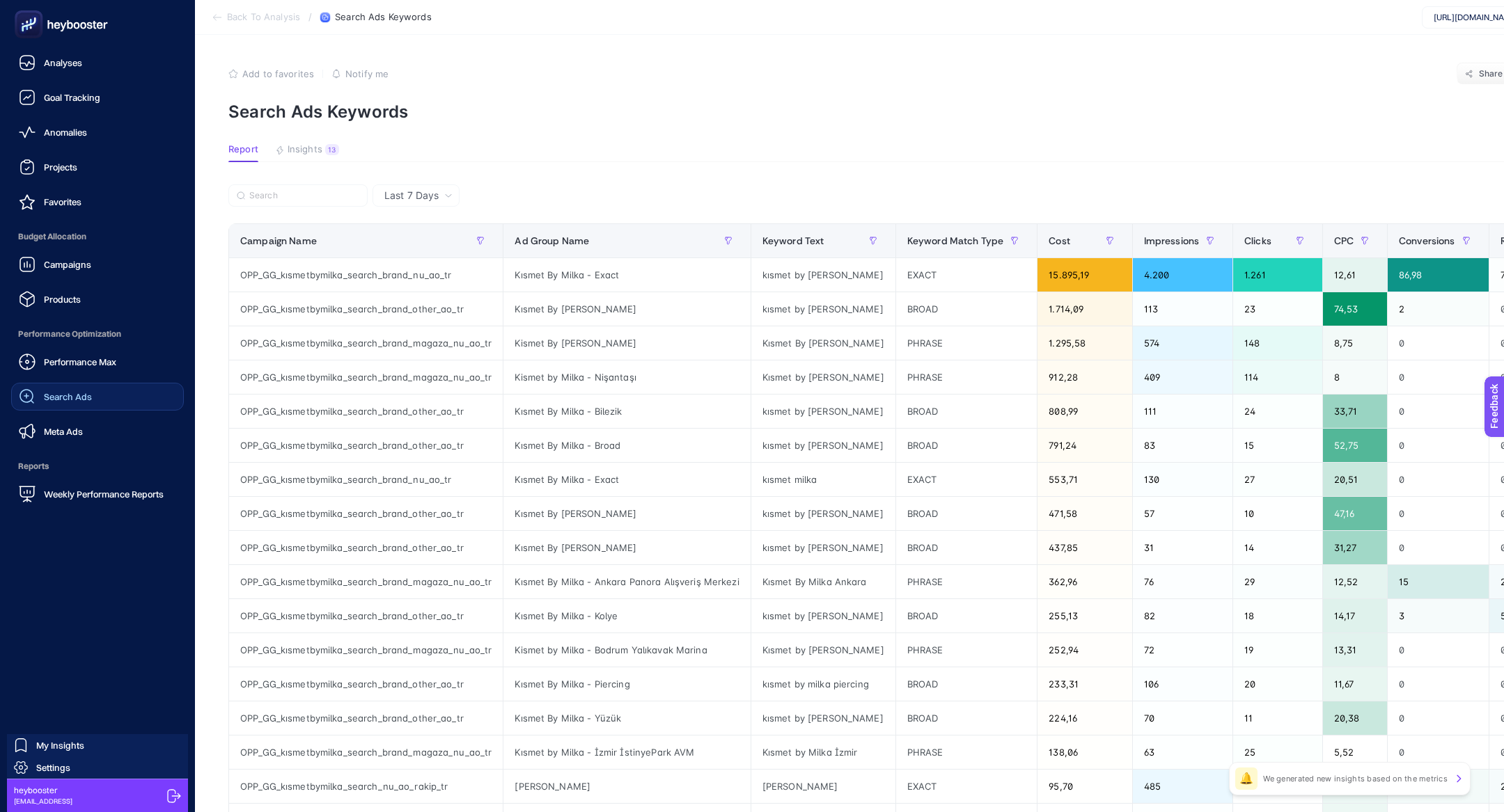
click at [83, 394] on span "Search Ads" at bounding box center [68, 397] width 48 height 11
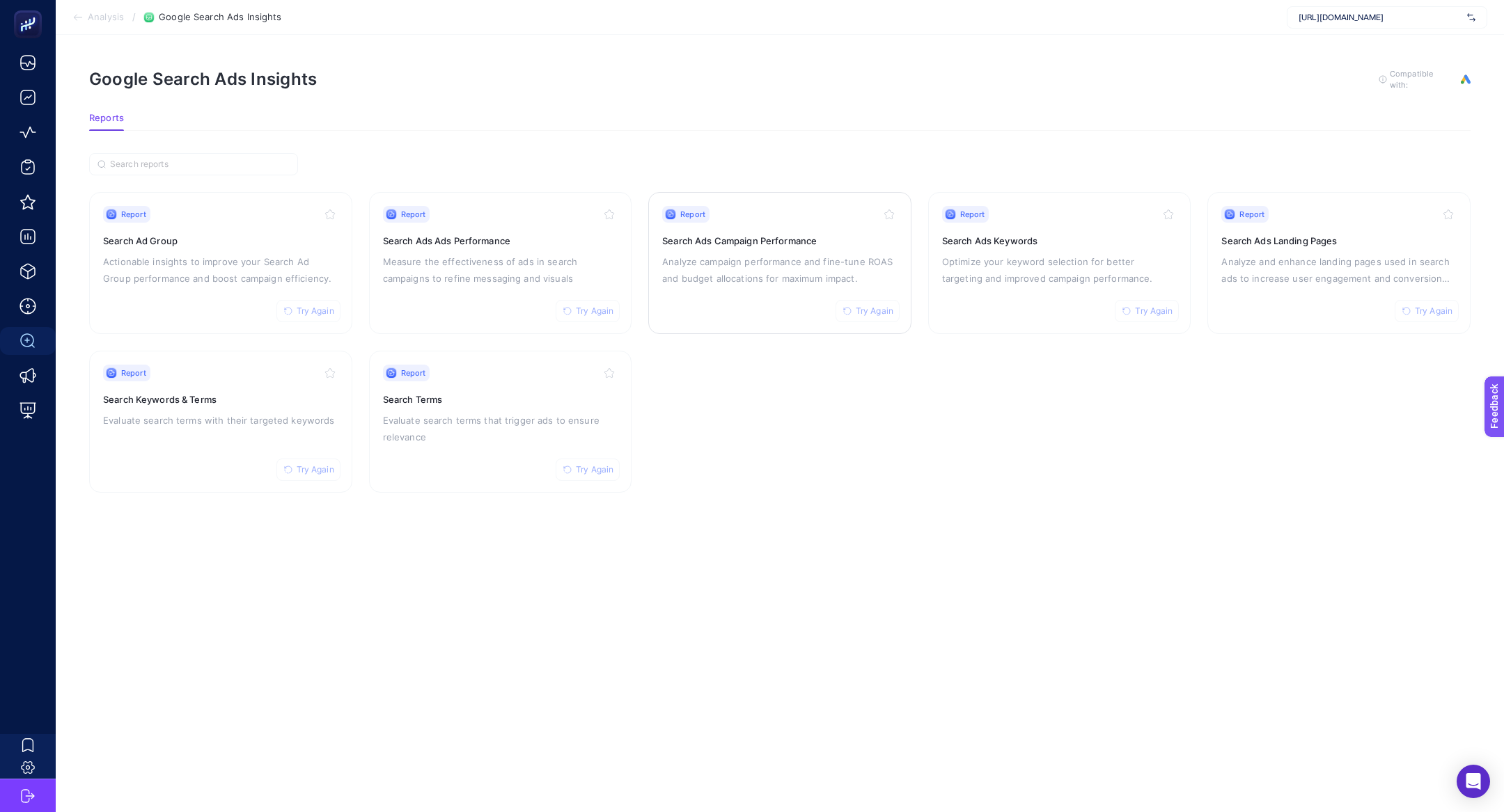
click at [766, 245] on h3 "Search Ads Campaign Performance" at bounding box center [780, 241] width 236 height 14
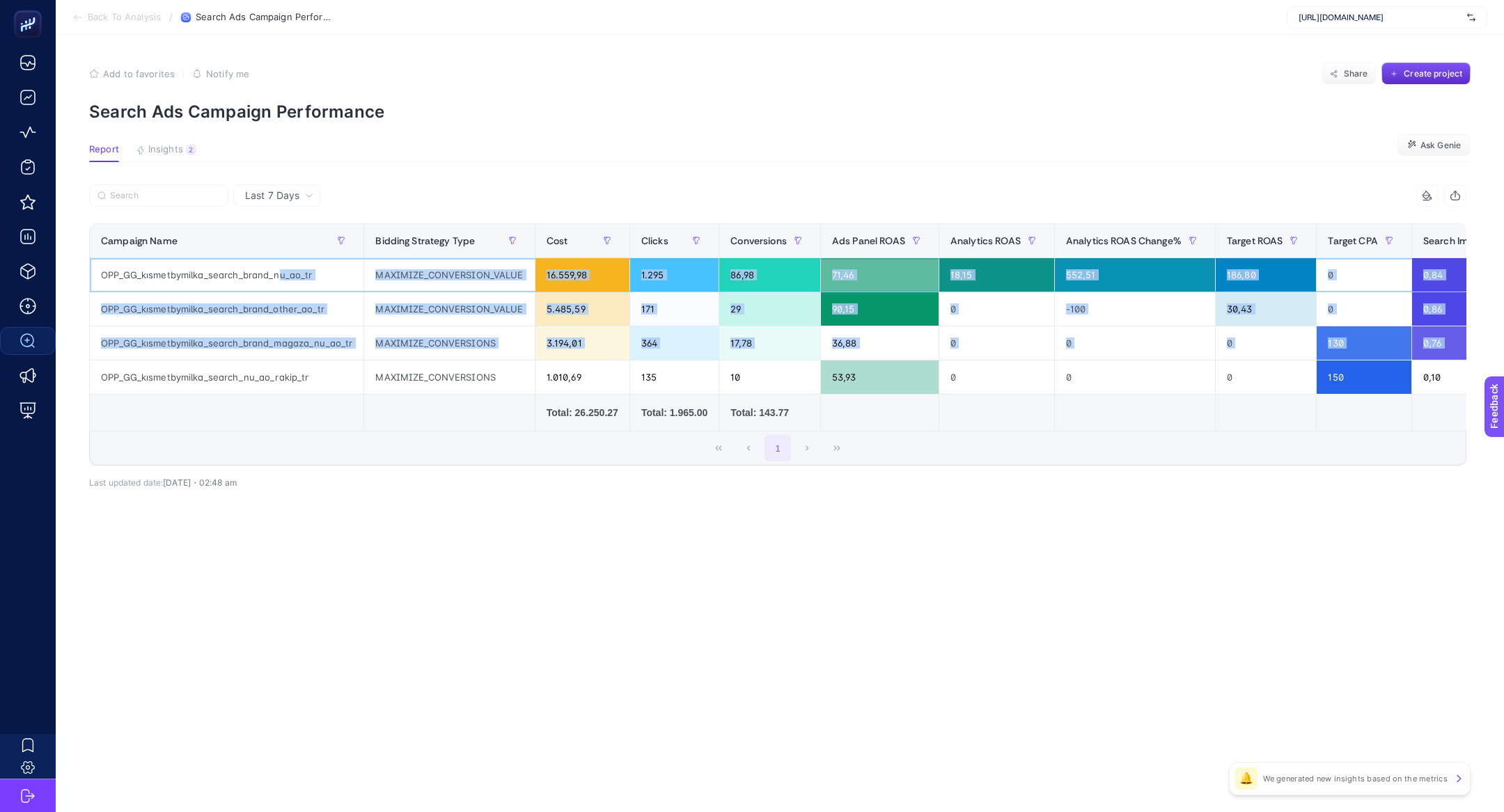
drag, startPoint x: 280, startPoint y: 274, endPoint x: 345, endPoint y: 359, distance: 107.0
click at [346, 361] on tbody "OPP_GG_kısmetbymilka_search_brand_nu_ao_tr MAXIMIZE_CONVERSION_VALUE 16.559,98 …" at bounding box center [1166, 327] width 2153 height 137
click at [547, 348] on div "3.194,01" at bounding box center [583, 343] width 94 height 33
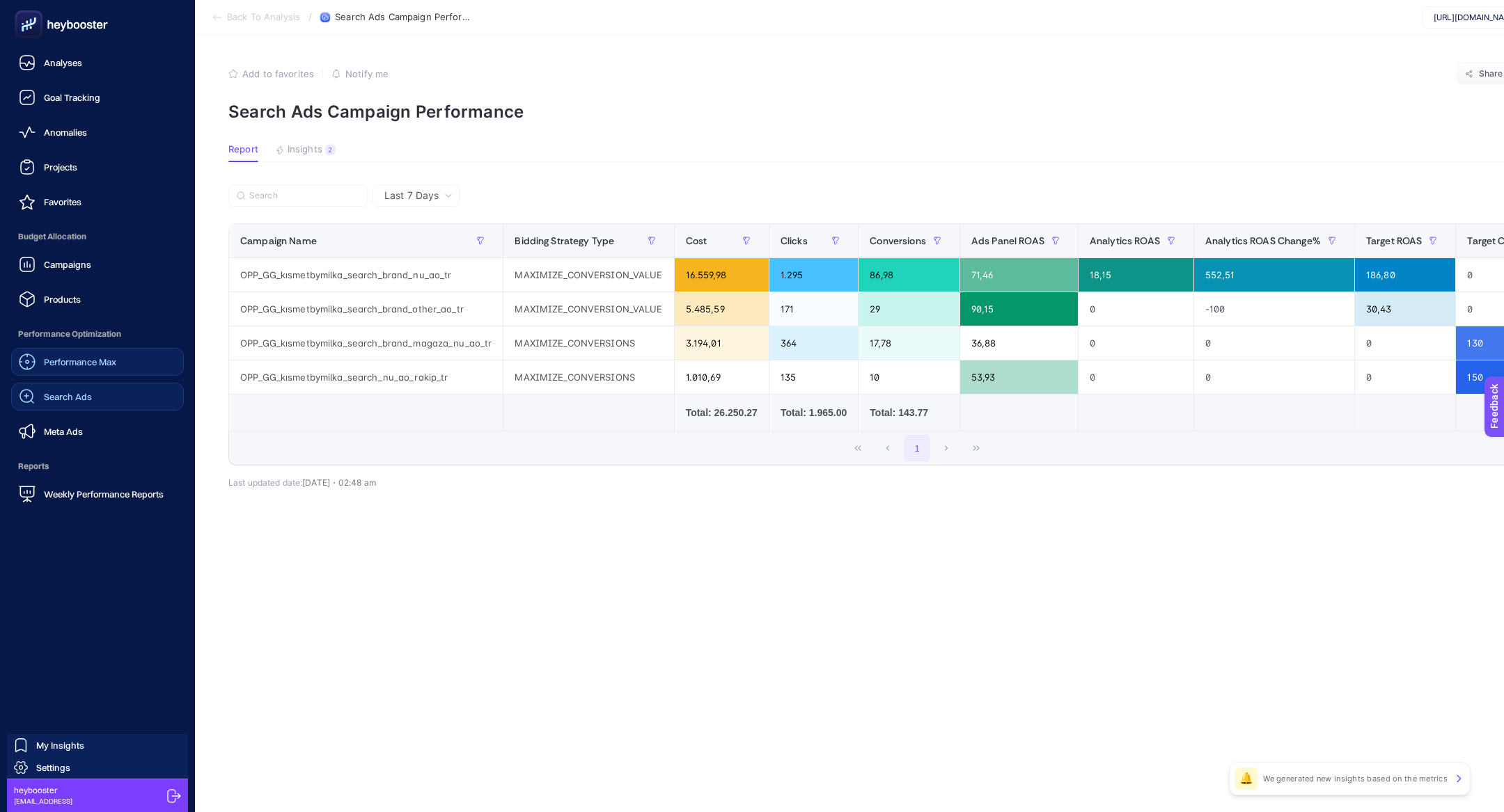
click at [81, 361] on span "Performance Max" at bounding box center [80, 362] width 72 height 11
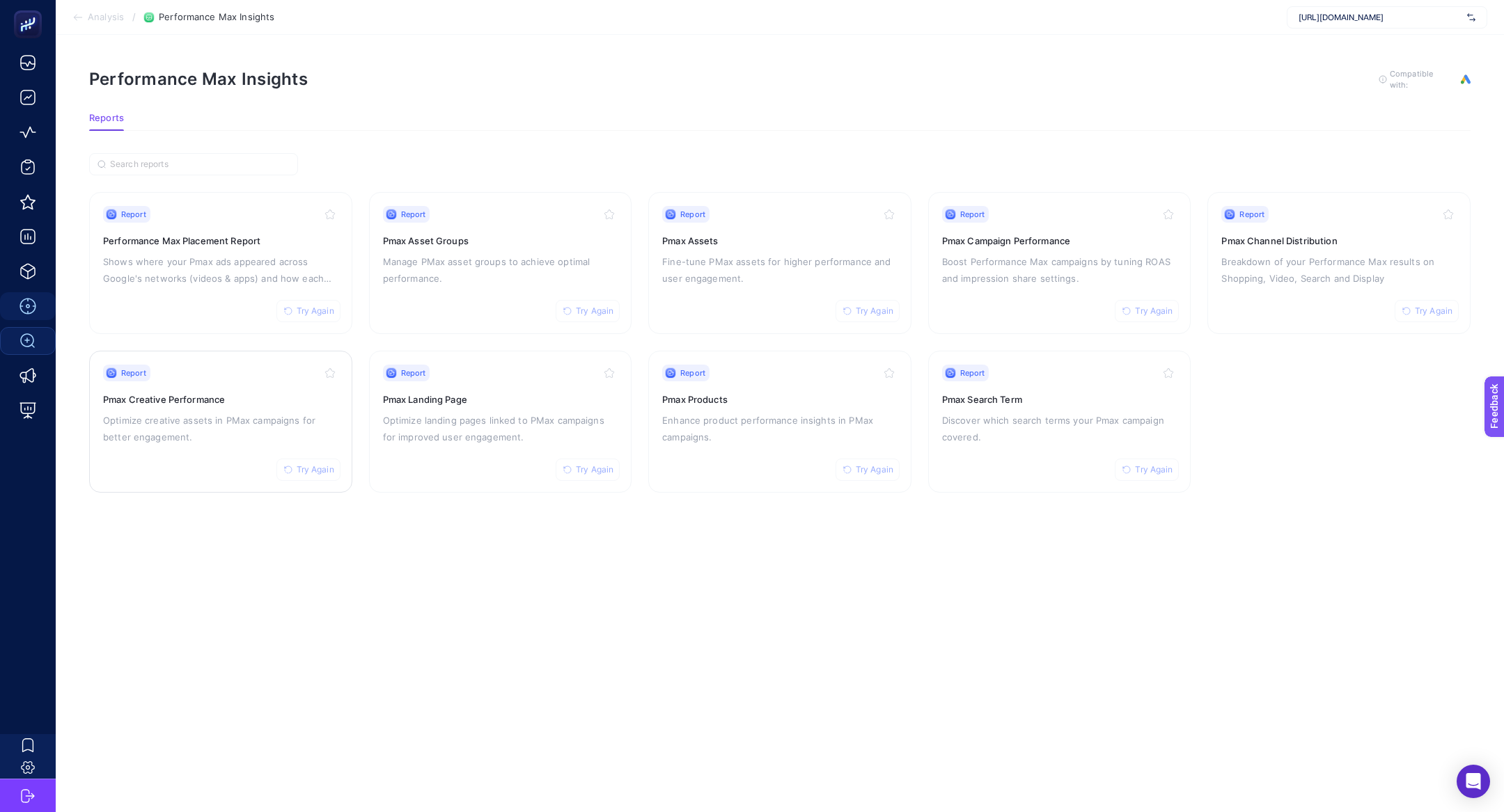
click at [279, 435] on p "Optimize creative assets in PMax campaigns for better engagement." at bounding box center [221, 429] width 236 height 33
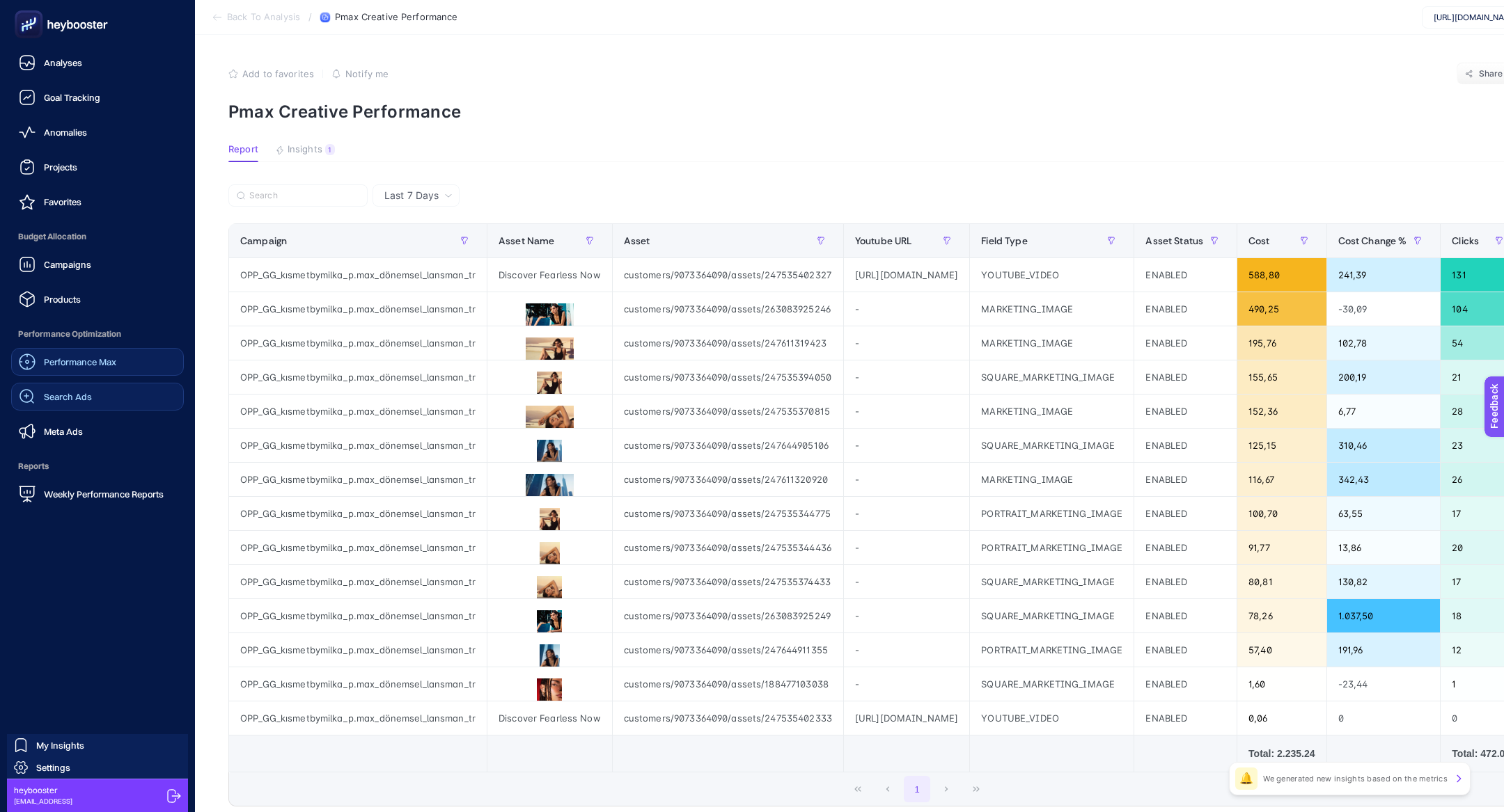
click at [76, 367] on div "Performance Max" at bounding box center [68, 362] width 98 height 17
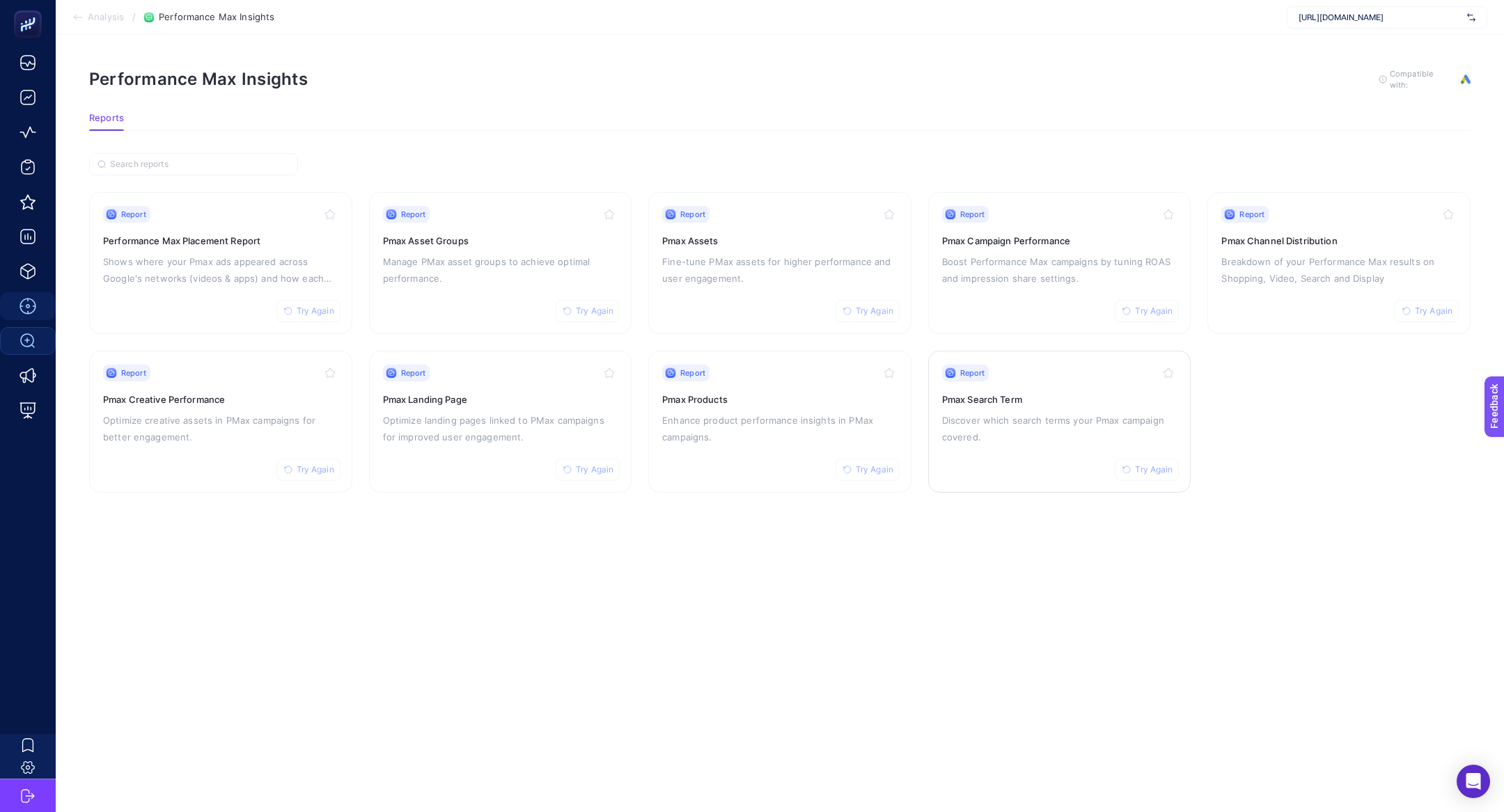
click at [1082, 394] on h3 "Pmax Search Term" at bounding box center [1060, 400] width 236 height 14
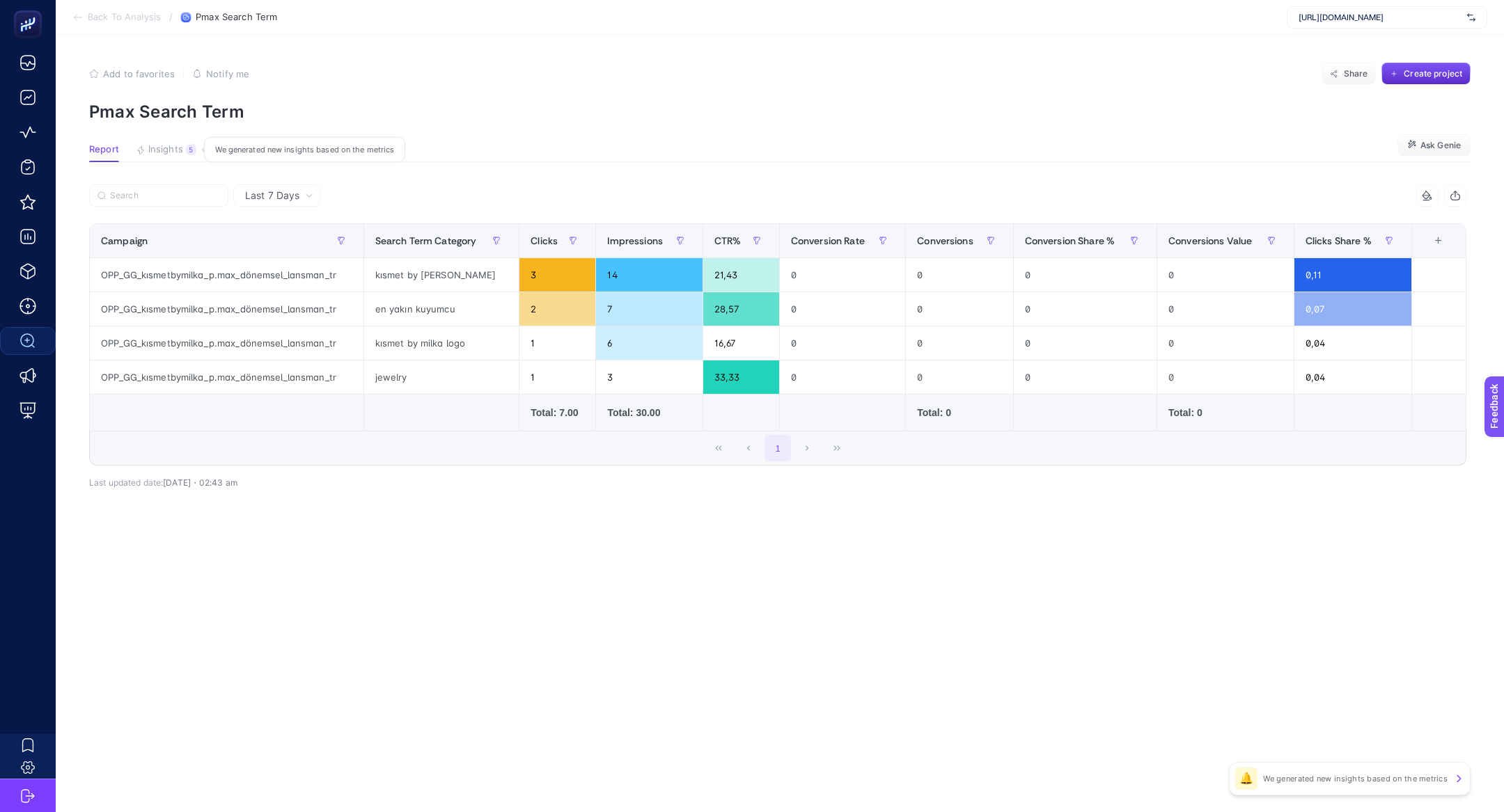
click at [156, 154] on span "Insights" at bounding box center [166, 150] width 35 height 11
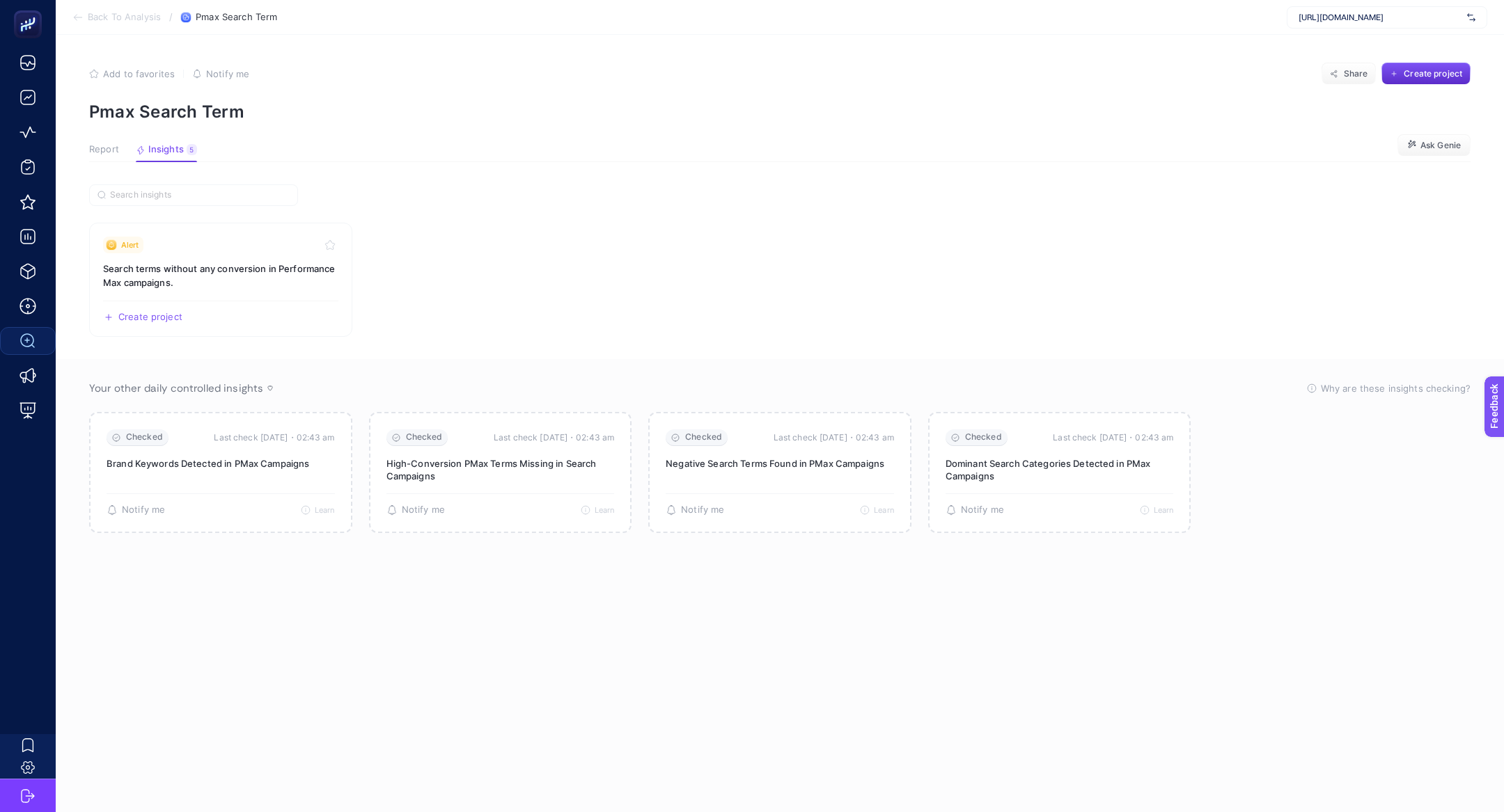
click at [109, 148] on span "Report" at bounding box center [104, 150] width 30 height 11
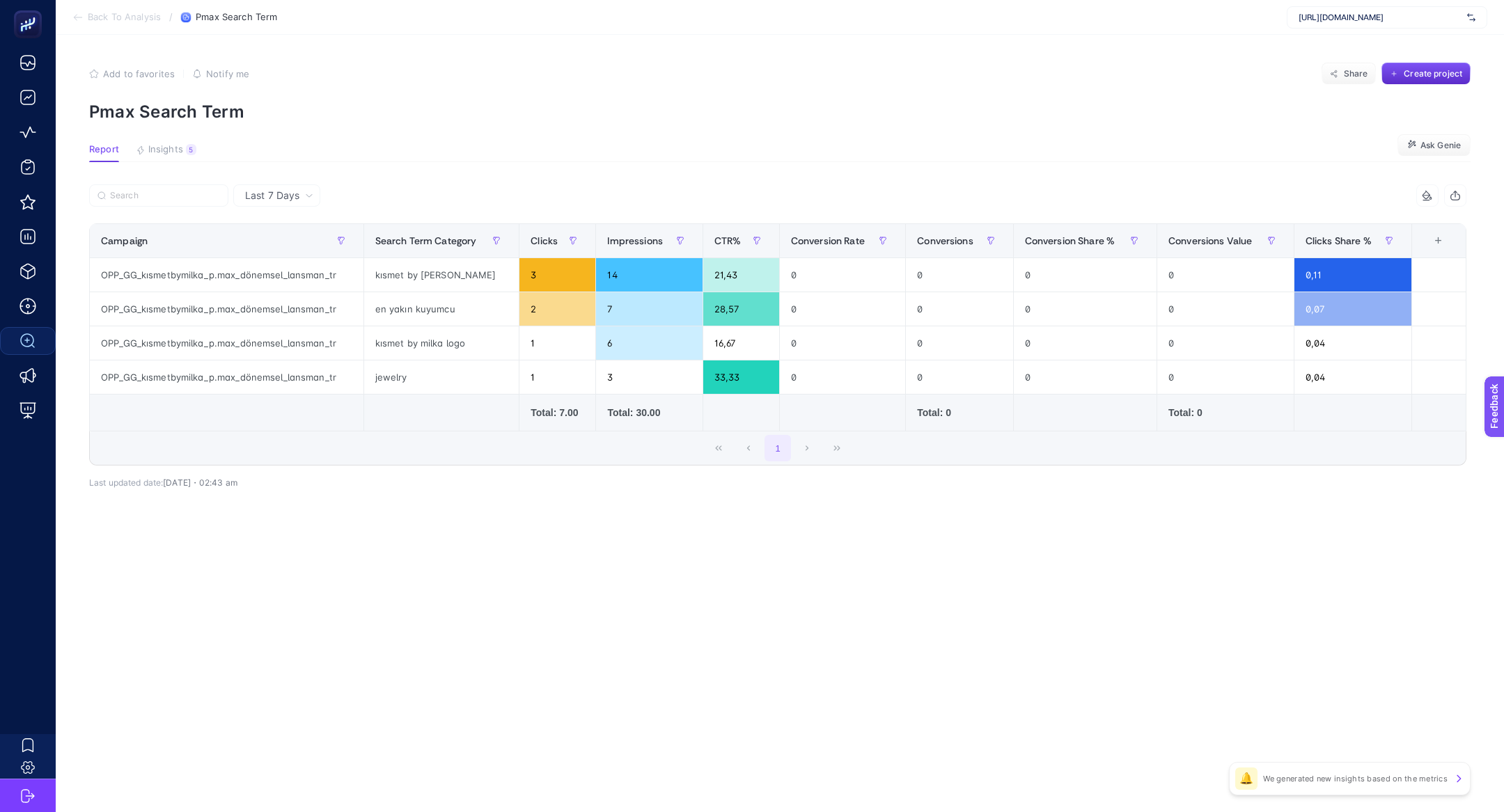
click at [296, 186] on div "Last 7 Days" at bounding box center [276, 196] width 87 height 22
click at [293, 250] on li "Last 30 Days" at bounding box center [276, 250] width 79 height 25
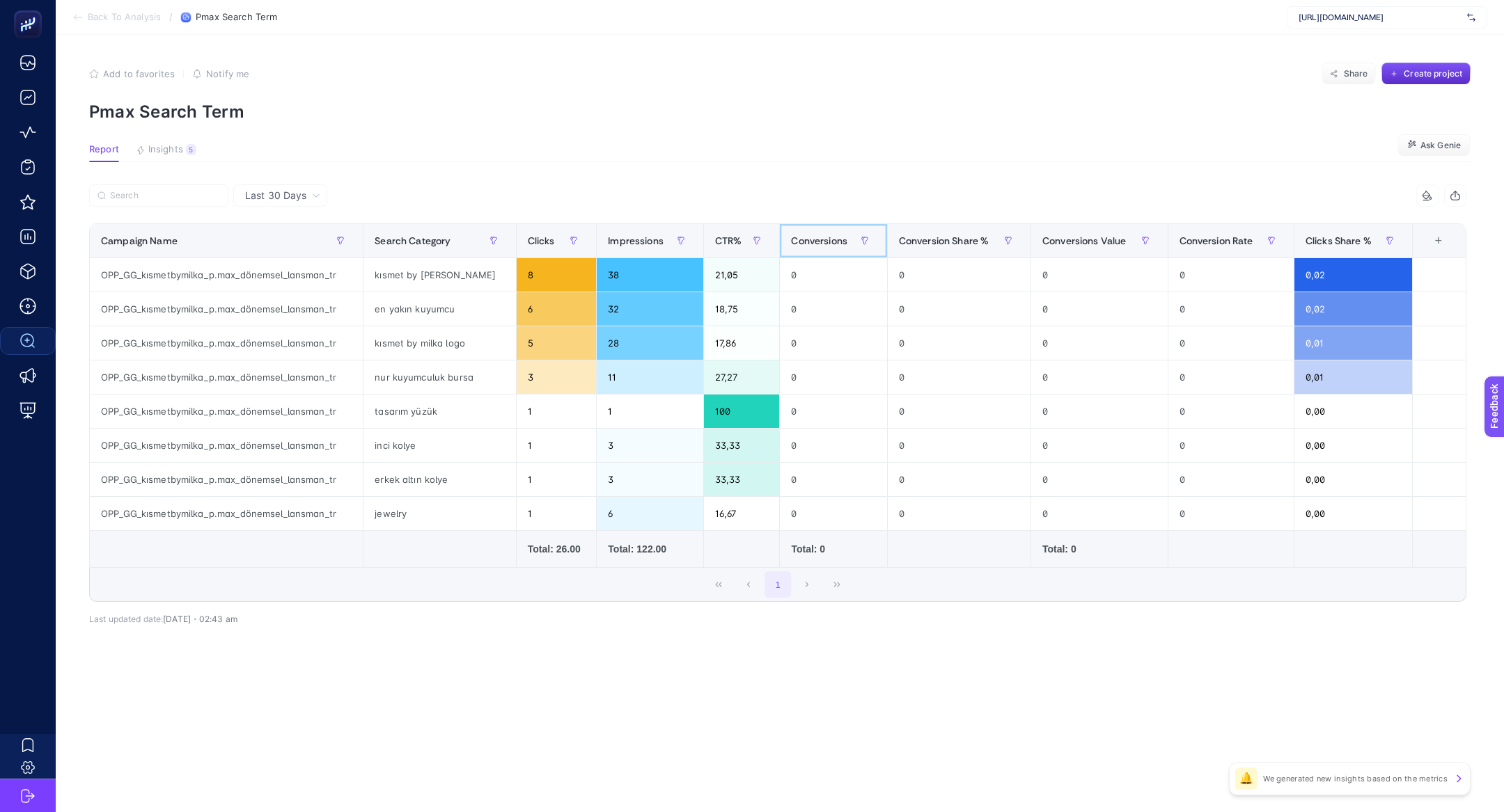
click at [825, 230] on div "Conversions" at bounding box center [833, 241] width 84 height 22
click at [168, 142] on article "Add to favorites false Notify me Share Create project Pmax Search Term Report I…" at bounding box center [780, 423] width 1448 height 777
click at [169, 148] on span "Insights" at bounding box center [166, 150] width 35 height 11
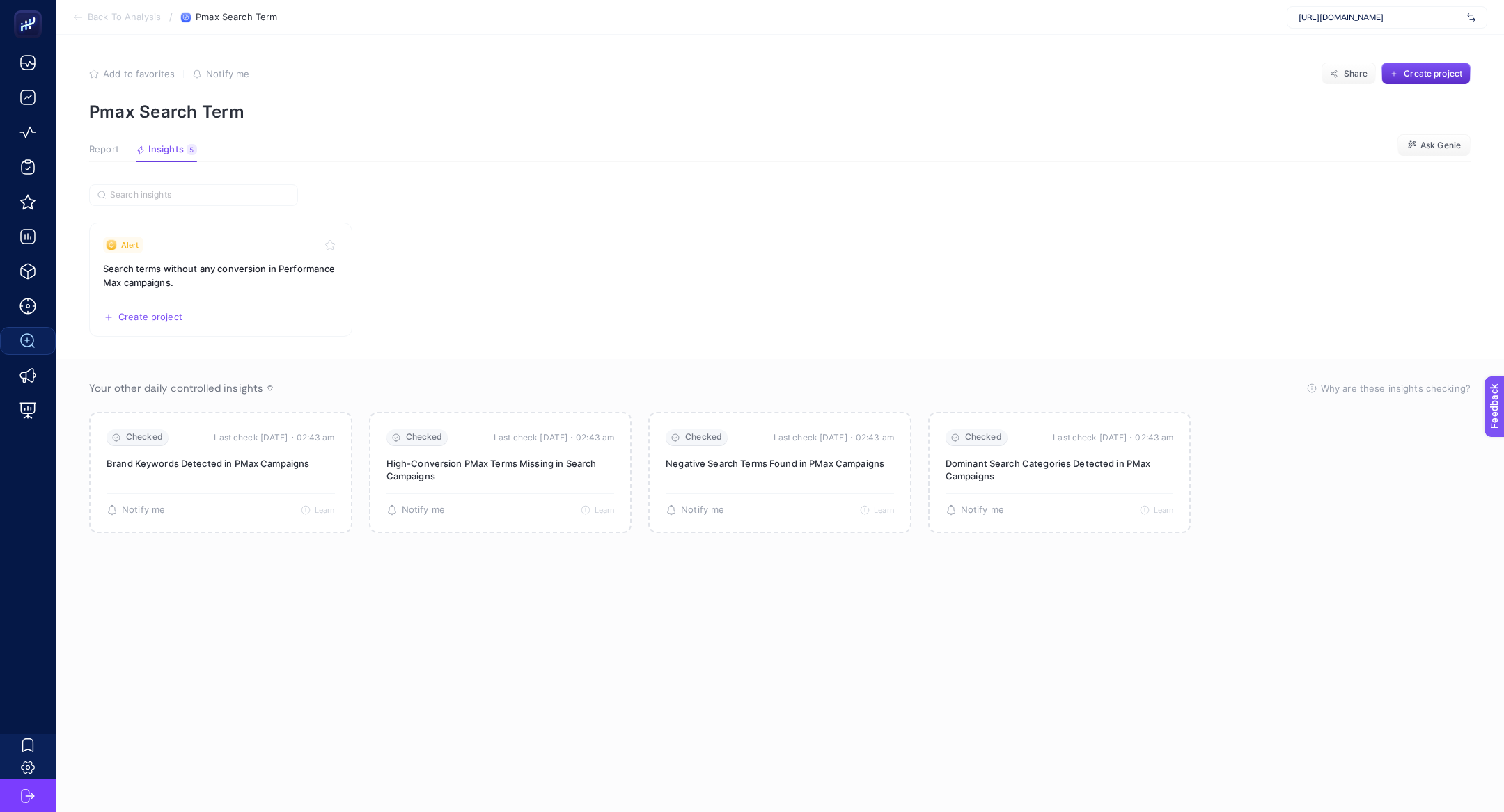
click at [93, 146] on span "Report" at bounding box center [104, 150] width 30 height 11
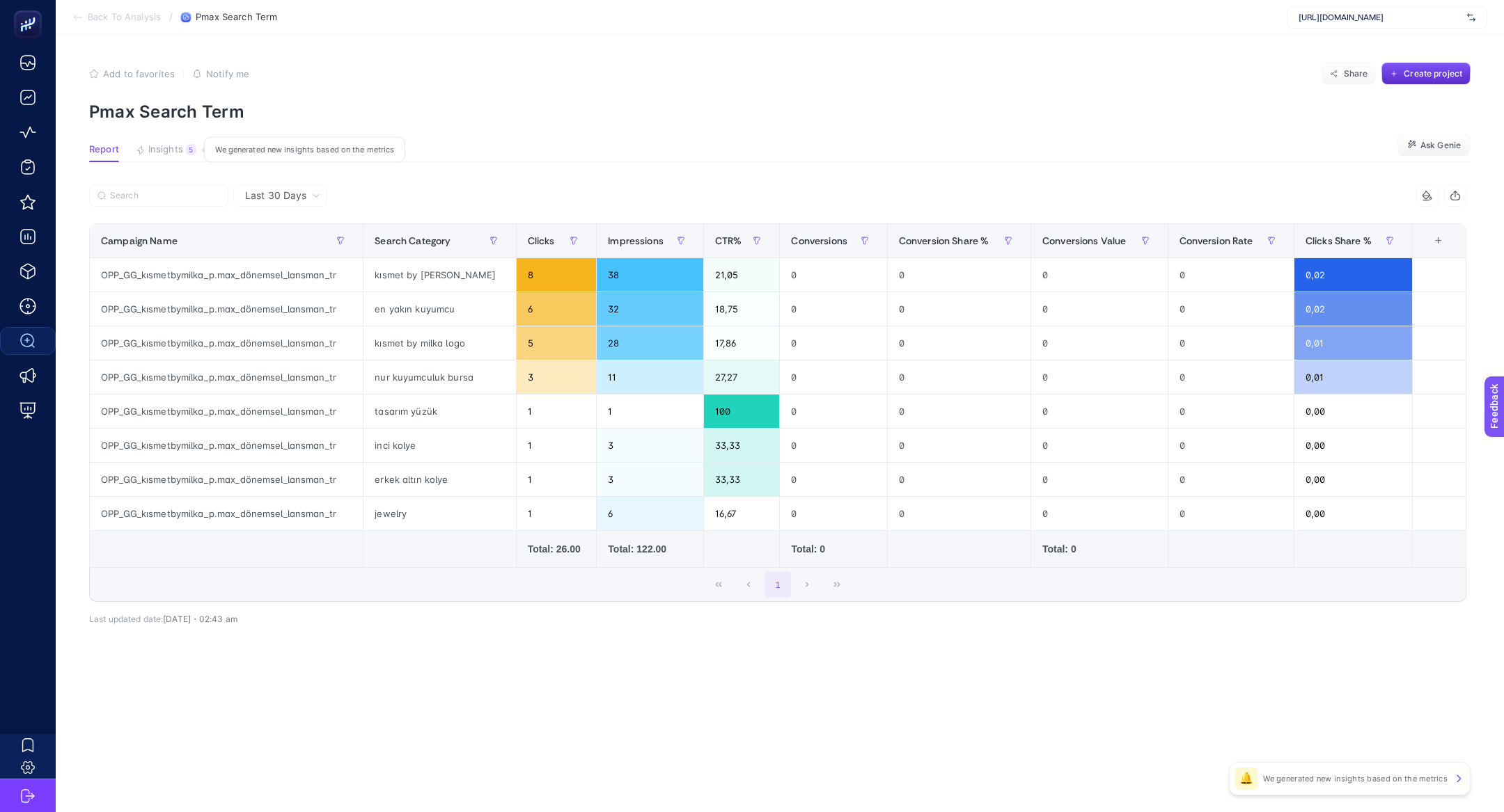
click at [183, 144] on button "Insights 5 We generated new insights based on the metrics" at bounding box center [166, 153] width 60 height 18
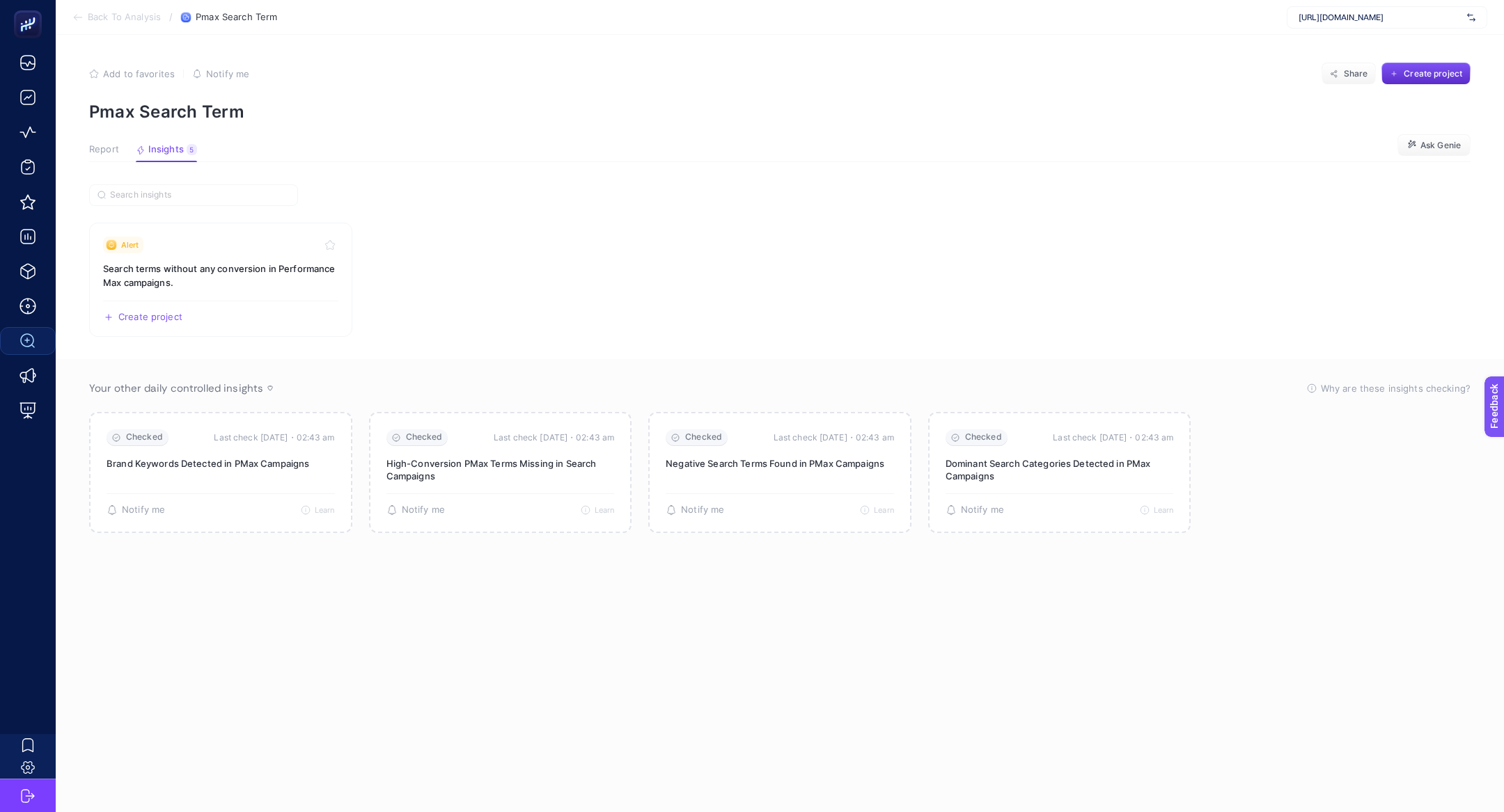
click at [107, 150] on span "Report" at bounding box center [104, 150] width 30 height 11
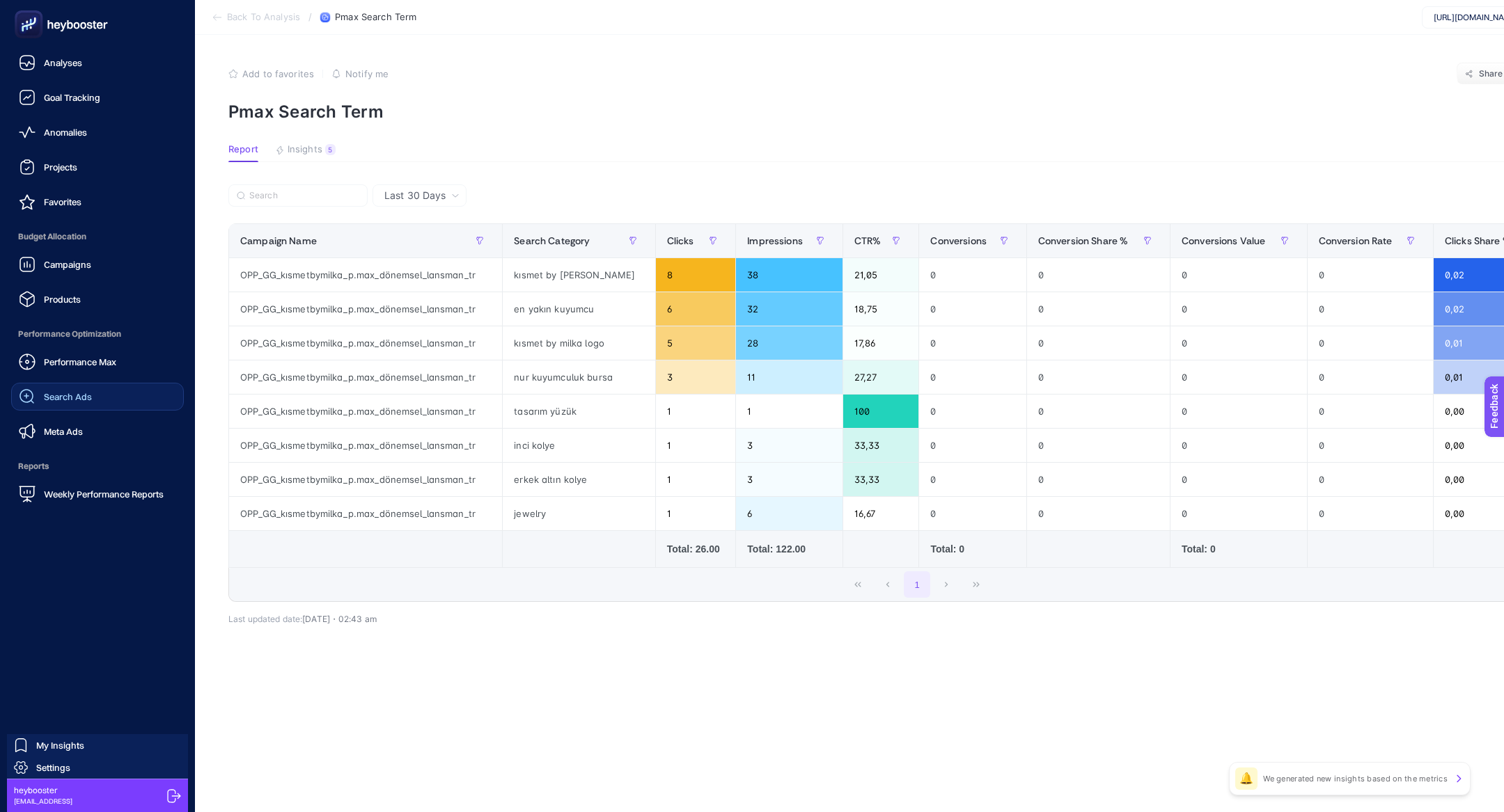
click at [67, 395] on span "Search Ads" at bounding box center [68, 397] width 48 height 11
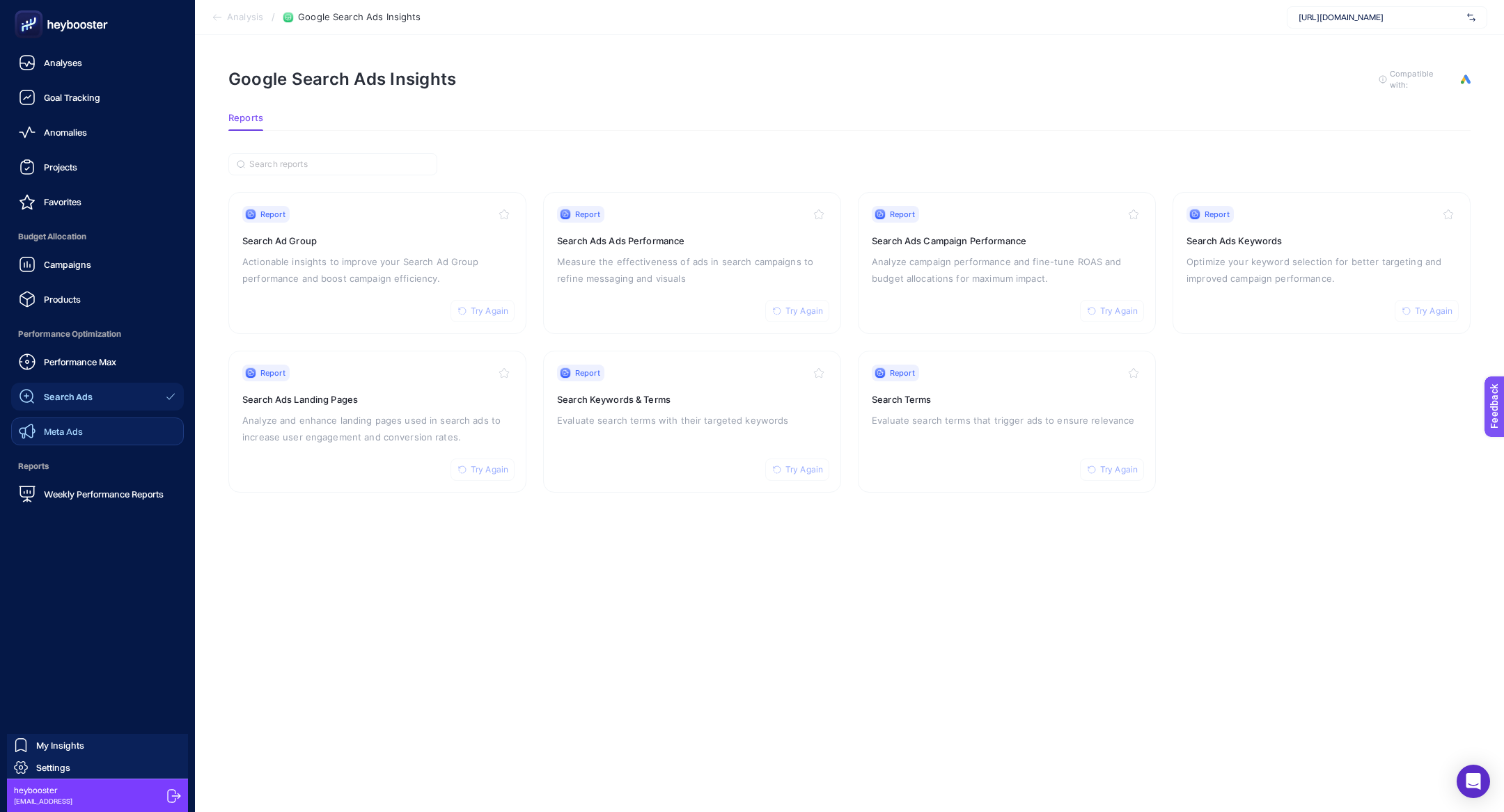
click at [112, 437] on link "Meta Ads" at bounding box center [97, 431] width 173 height 28
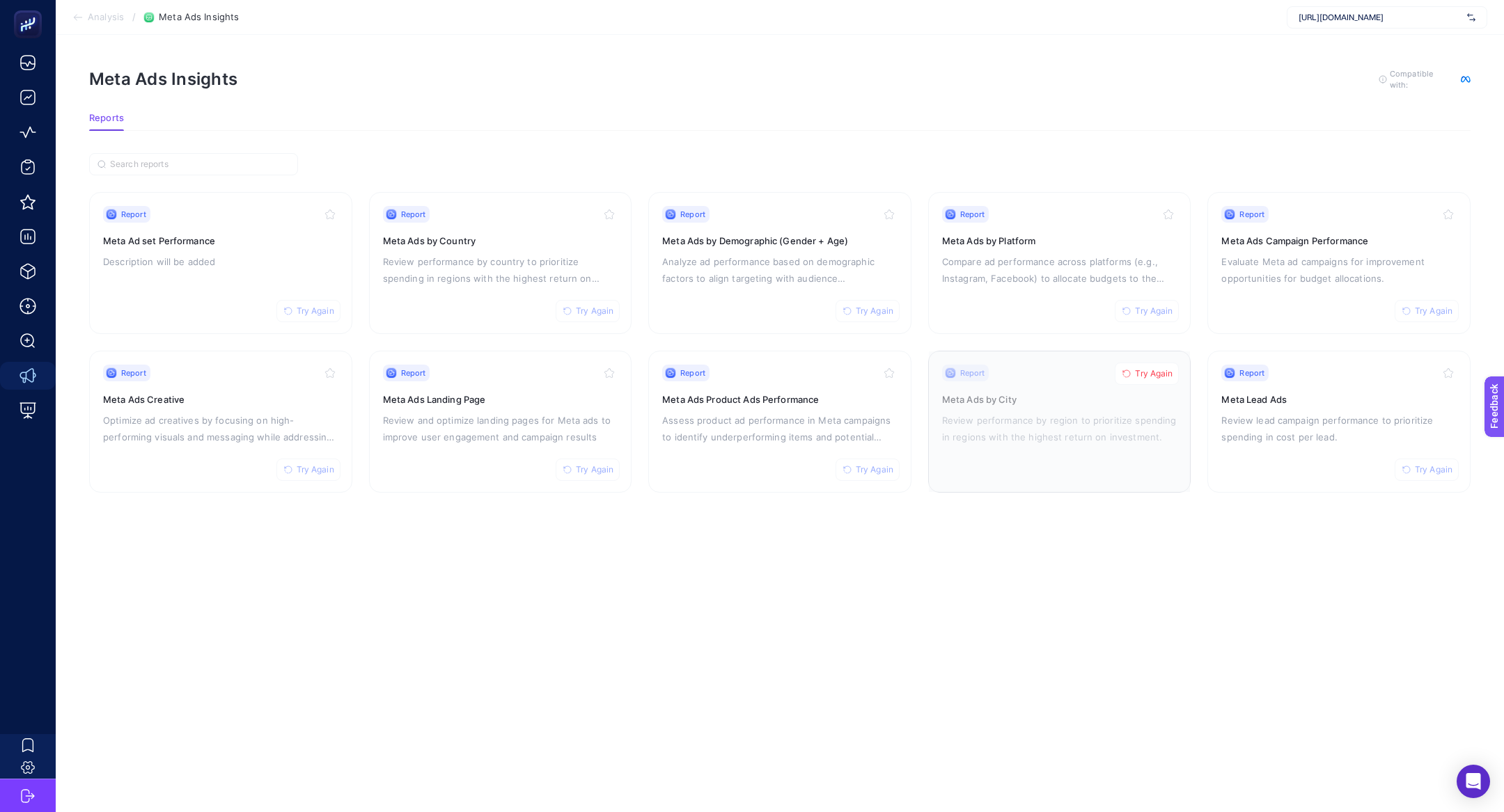
click at [1150, 373] on span "Try Again" at bounding box center [1153, 374] width 37 height 11
click at [1112, 243] on h3 "Meta Ads by Platform" at bounding box center [1060, 241] width 236 height 14
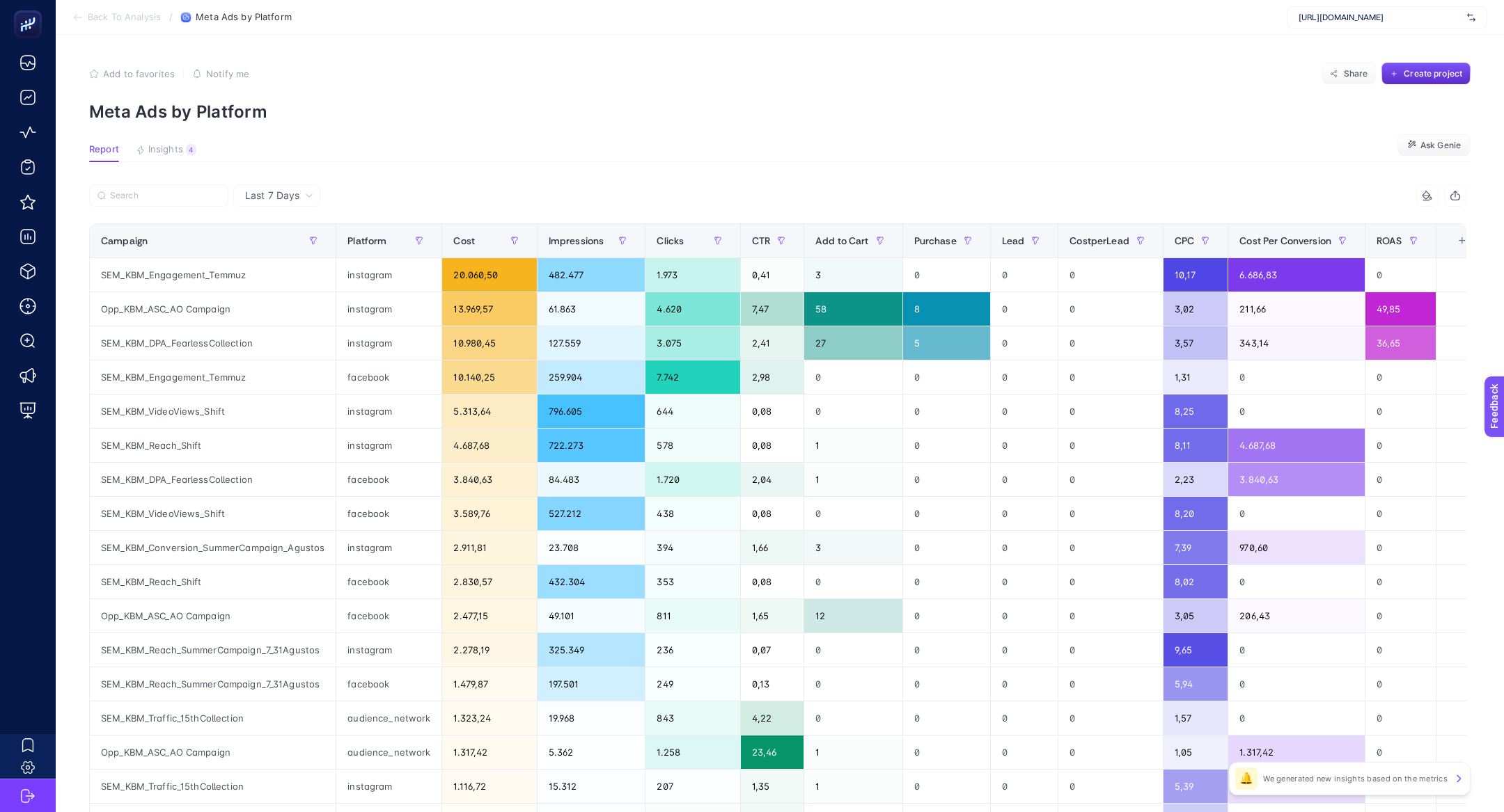
click at [169, 142] on article "Add to favorites false Notify me Share Create project Meta Ads by Platform Repo…" at bounding box center [780, 579] width 1448 height 1088
click at [201, 751] on div "Opp_KBM_ASC_AO Campaign" at bounding box center [212, 752] width 246 height 33
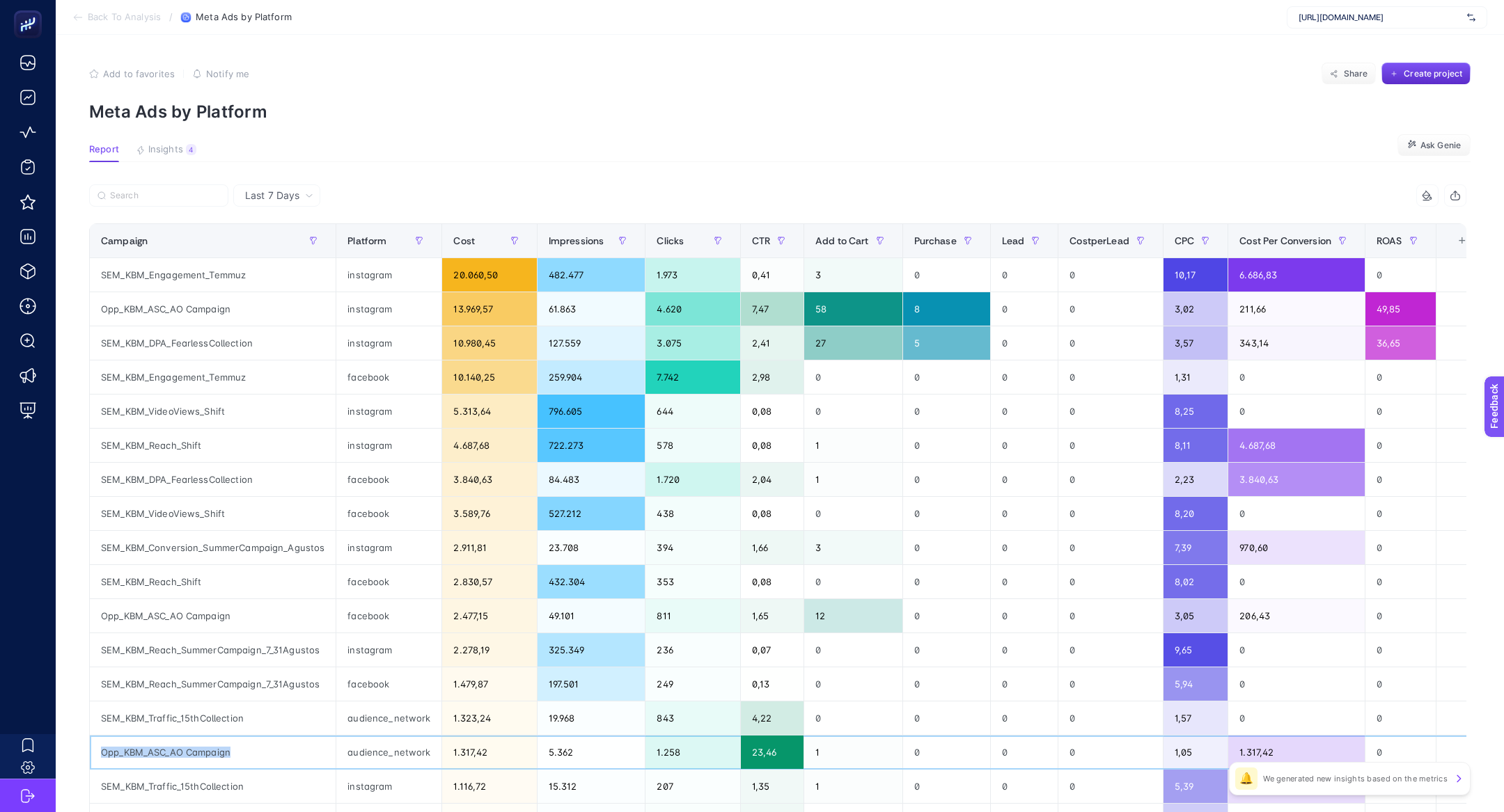
copy tr "Opp_KBM_ASC_AO Campaign"
click at [160, 196] on input "Search" at bounding box center [165, 196] width 110 height 10
paste input "Opp_KBM_ASC_AO Campaign"
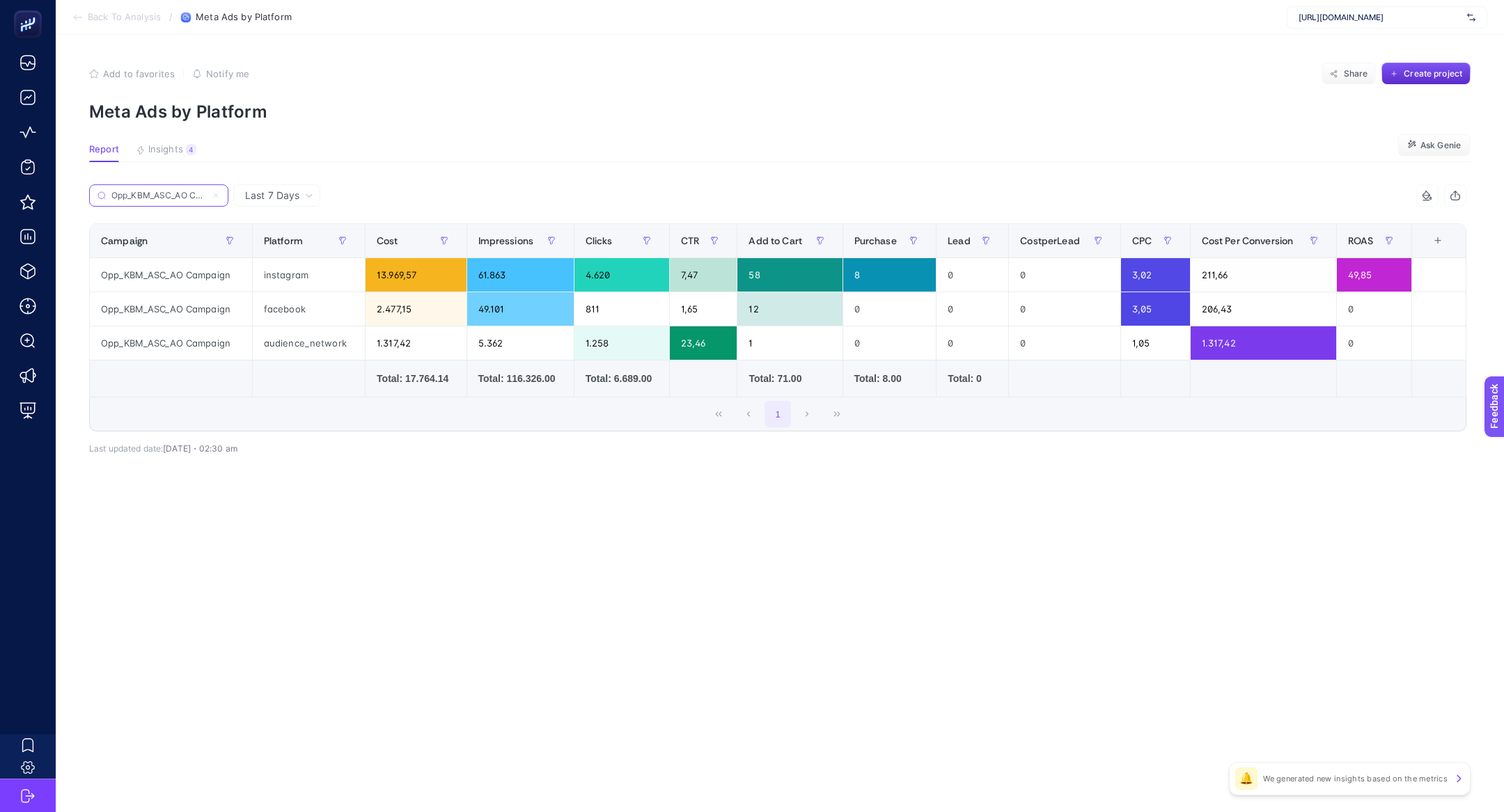
scroll to position [0, 23]
type input "Opp_KBM_ASC_AO Campaign"
click at [172, 153] on span "Insights" at bounding box center [166, 150] width 35 height 11
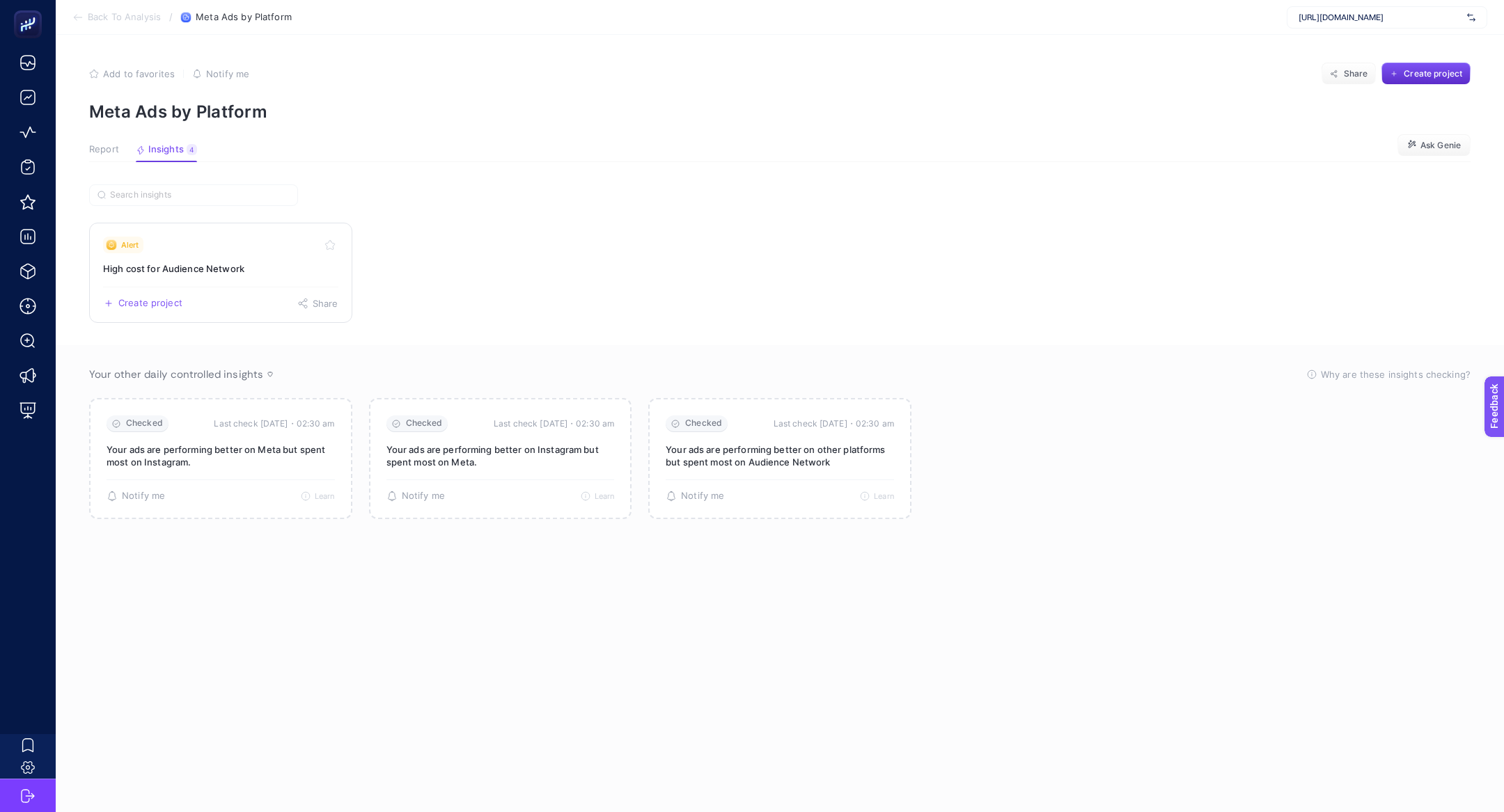
click at [181, 250] on div "Alert" at bounding box center [221, 245] width 236 height 17
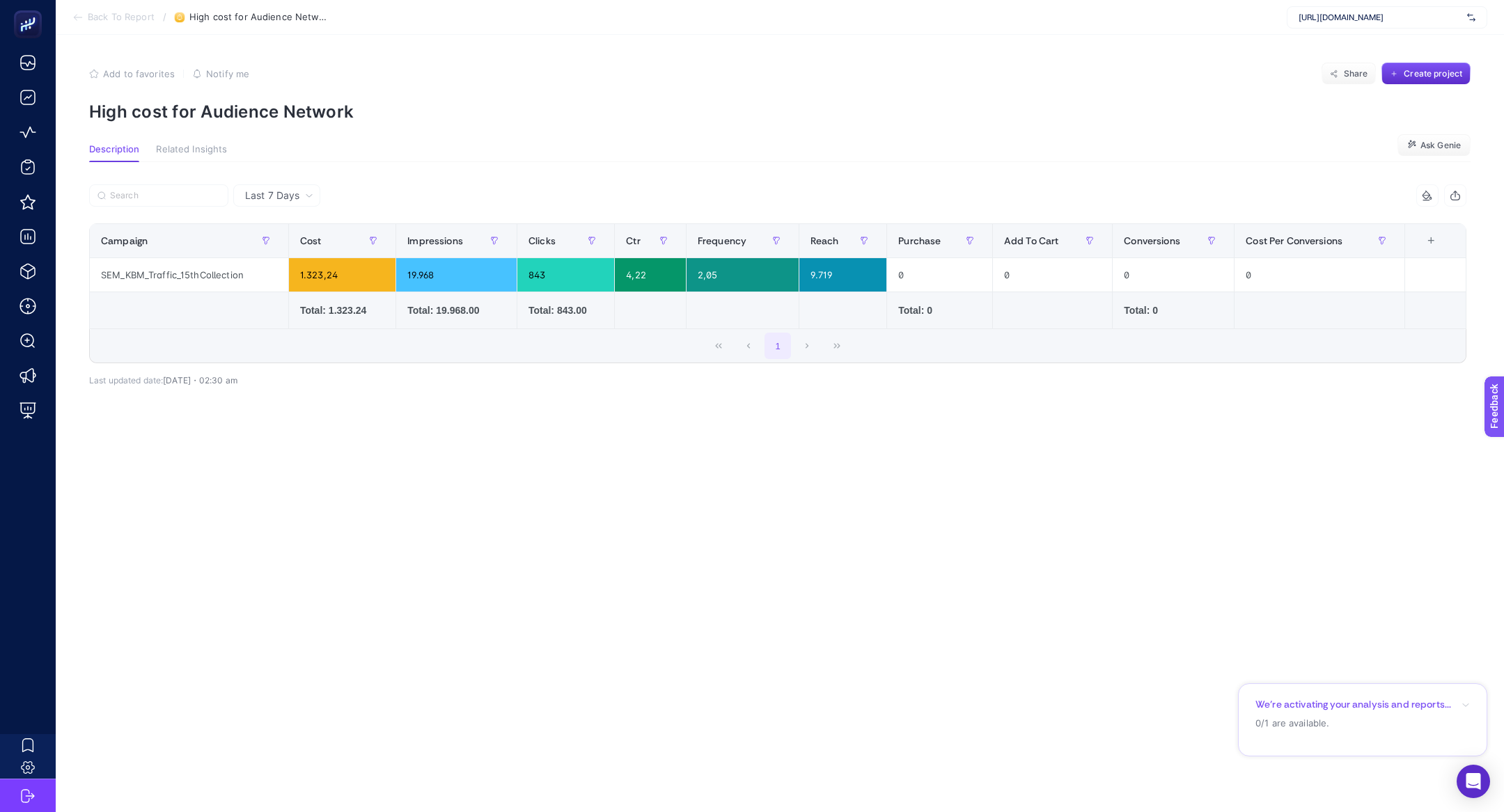
click at [91, 20] on span "Back To Report" at bounding box center [121, 17] width 67 height 11
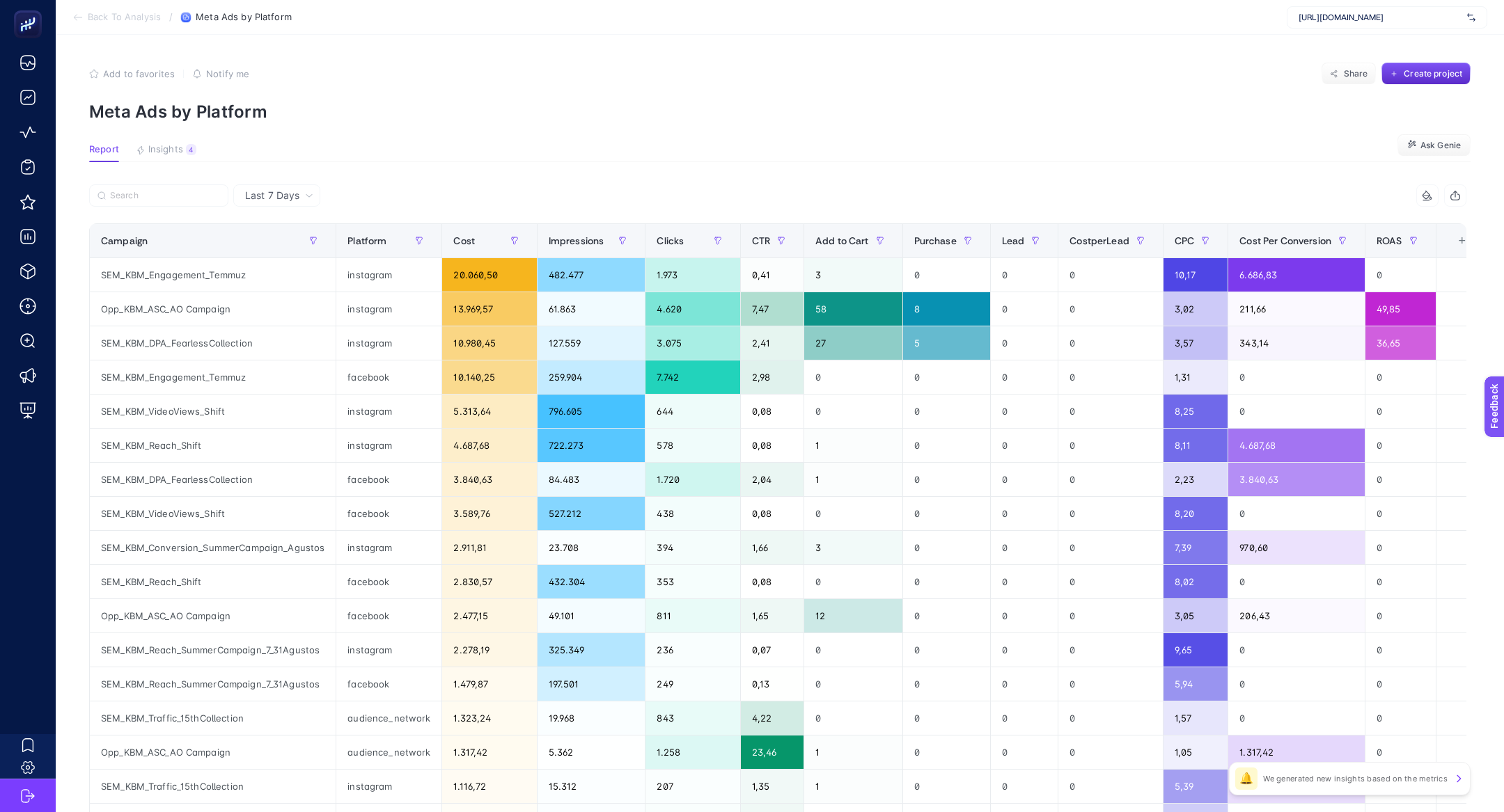
click at [165, 201] on label at bounding box center [158, 196] width 139 height 22
click at [165, 201] on input "Search" at bounding box center [165, 196] width 110 height 10
paste input "Opp_KBM_ASC_AO Campaign"
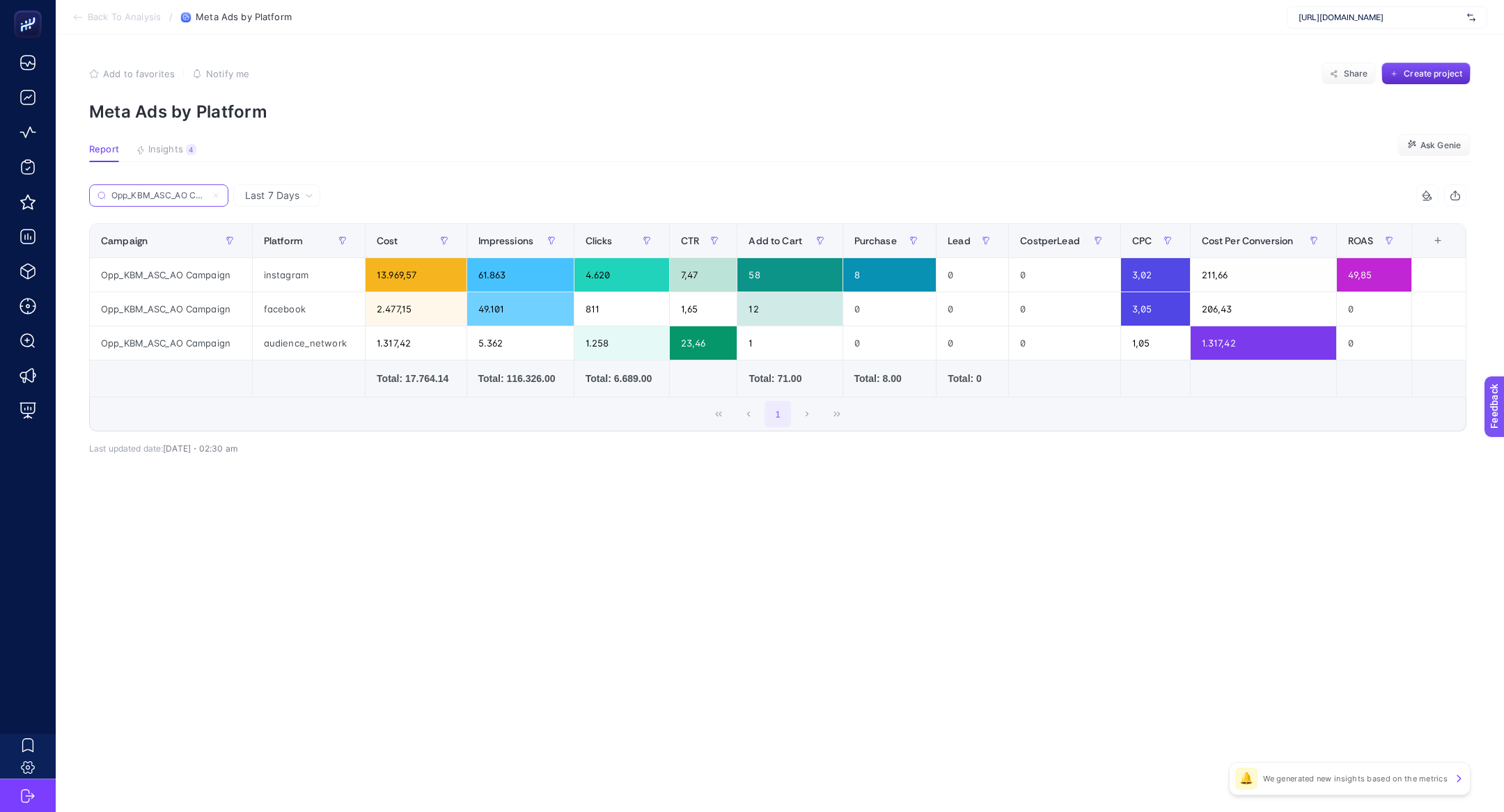
scroll to position [0, 23]
type input "Opp_KBM_ASC_AO Campaign"
click at [381, 659] on article "Add to favorites false Notify me Share Create project Meta Ads by Platform Repo…" at bounding box center [780, 423] width 1448 height 777
click at [1348, 72] on span "Share" at bounding box center [1356, 74] width 25 height 11
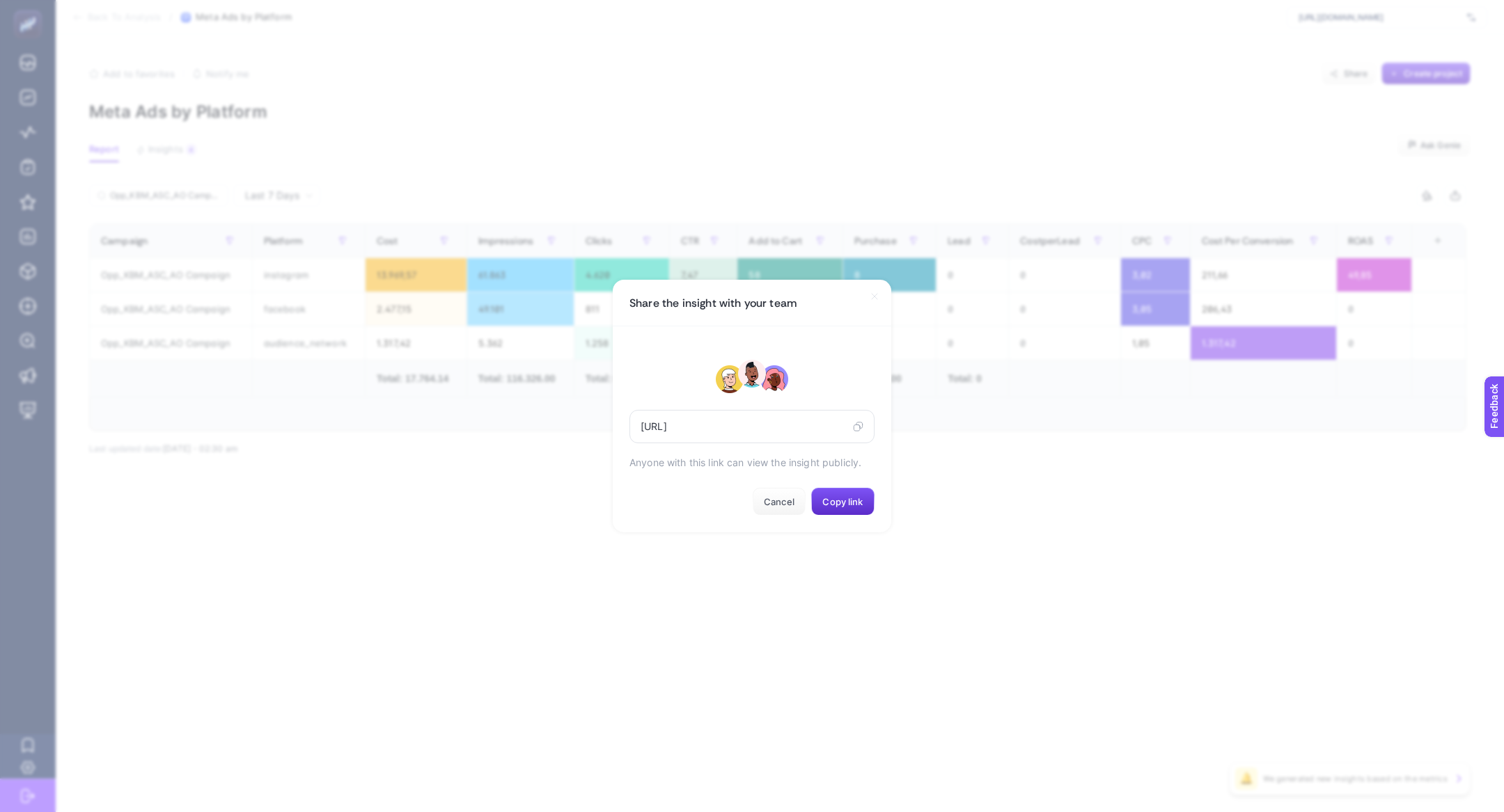
click at [870, 184] on section "Share the insight with your team https://app.heybooster.ai/public-insight-post/…" at bounding box center [752, 406] width 1504 height 812
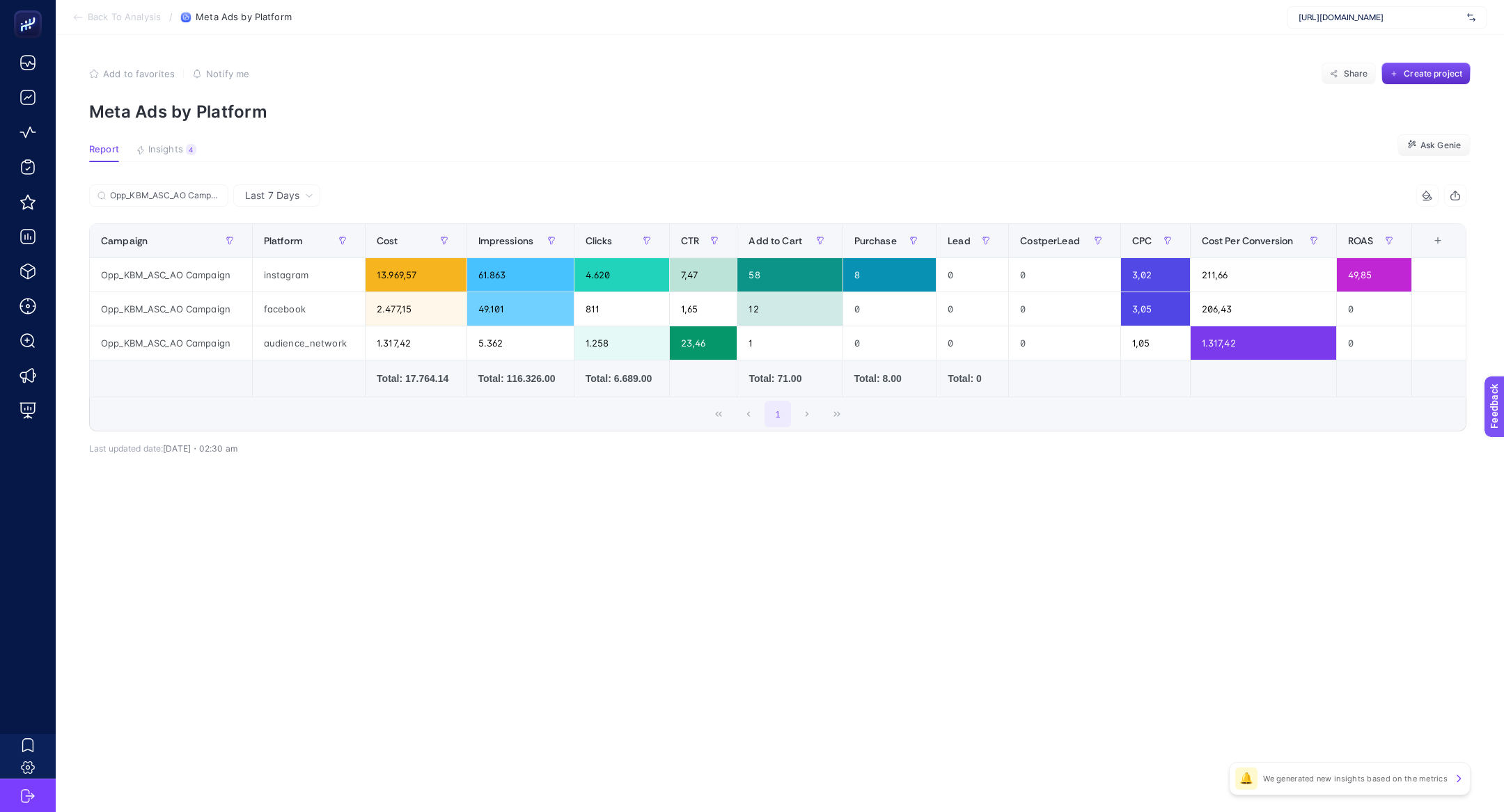
click at [204, 109] on p "Meta Ads by Platform" at bounding box center [780, 111] width 1381 height 20
copy article "Meta Ads by Platform"
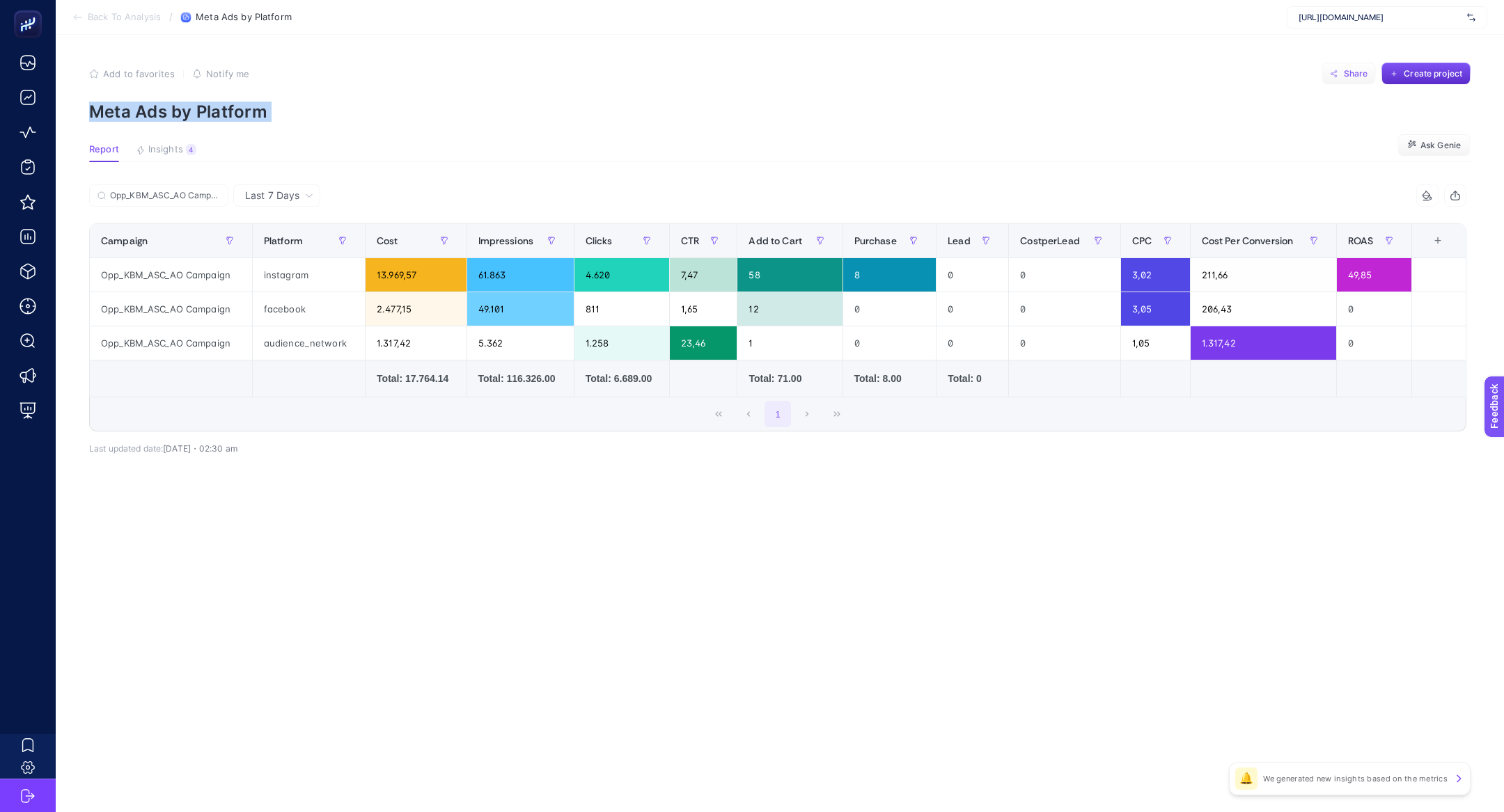
click at [1345, 69] on span "Share" at bounding box center [1356, 74] width 25 height 11
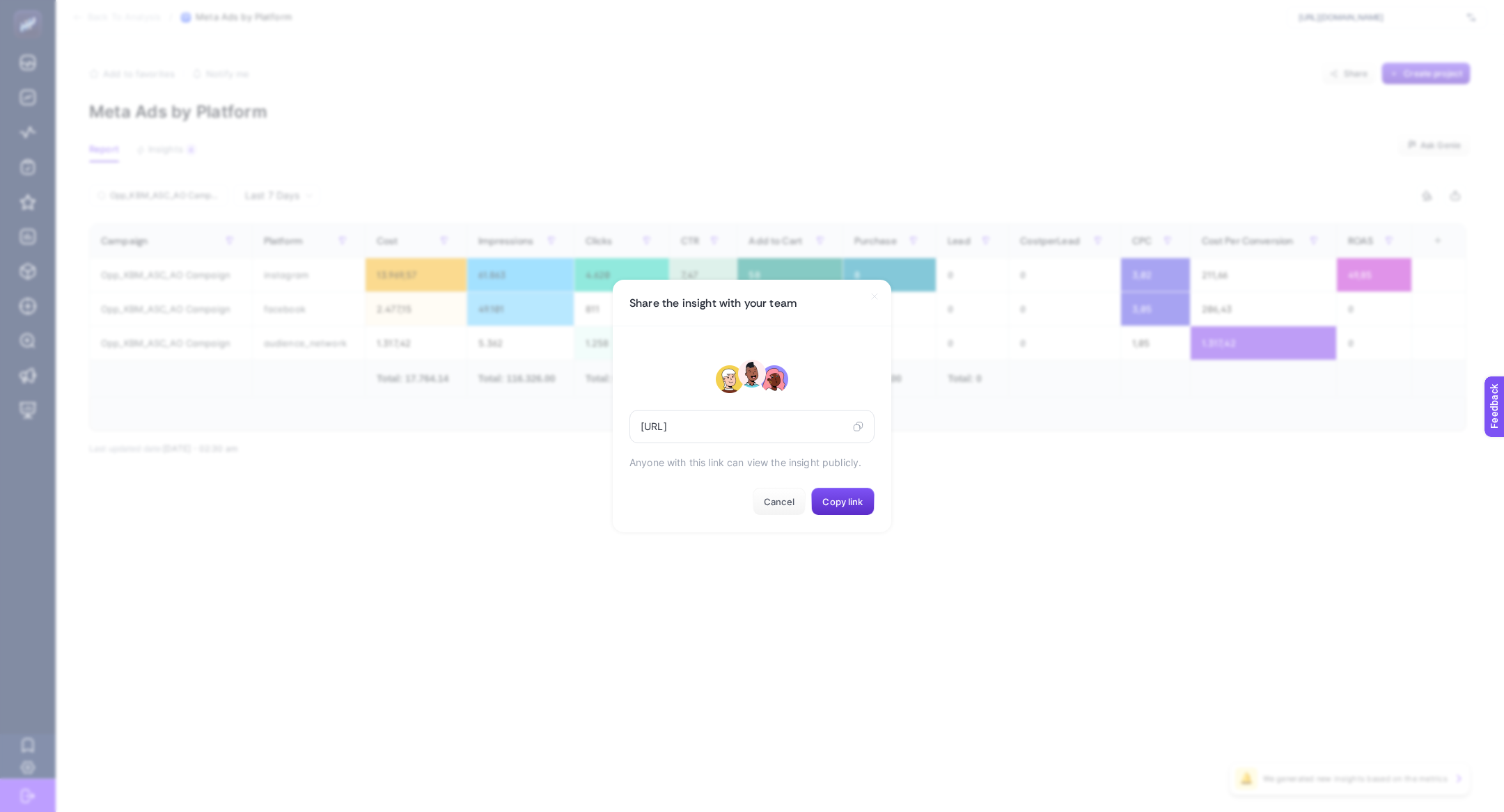
click at [856, 428] on icon at bounding box center [858, 426] width 10 height 11
click at [787, 493] on button "Cancel" at bounding box center [779, 501] width 53 height 28
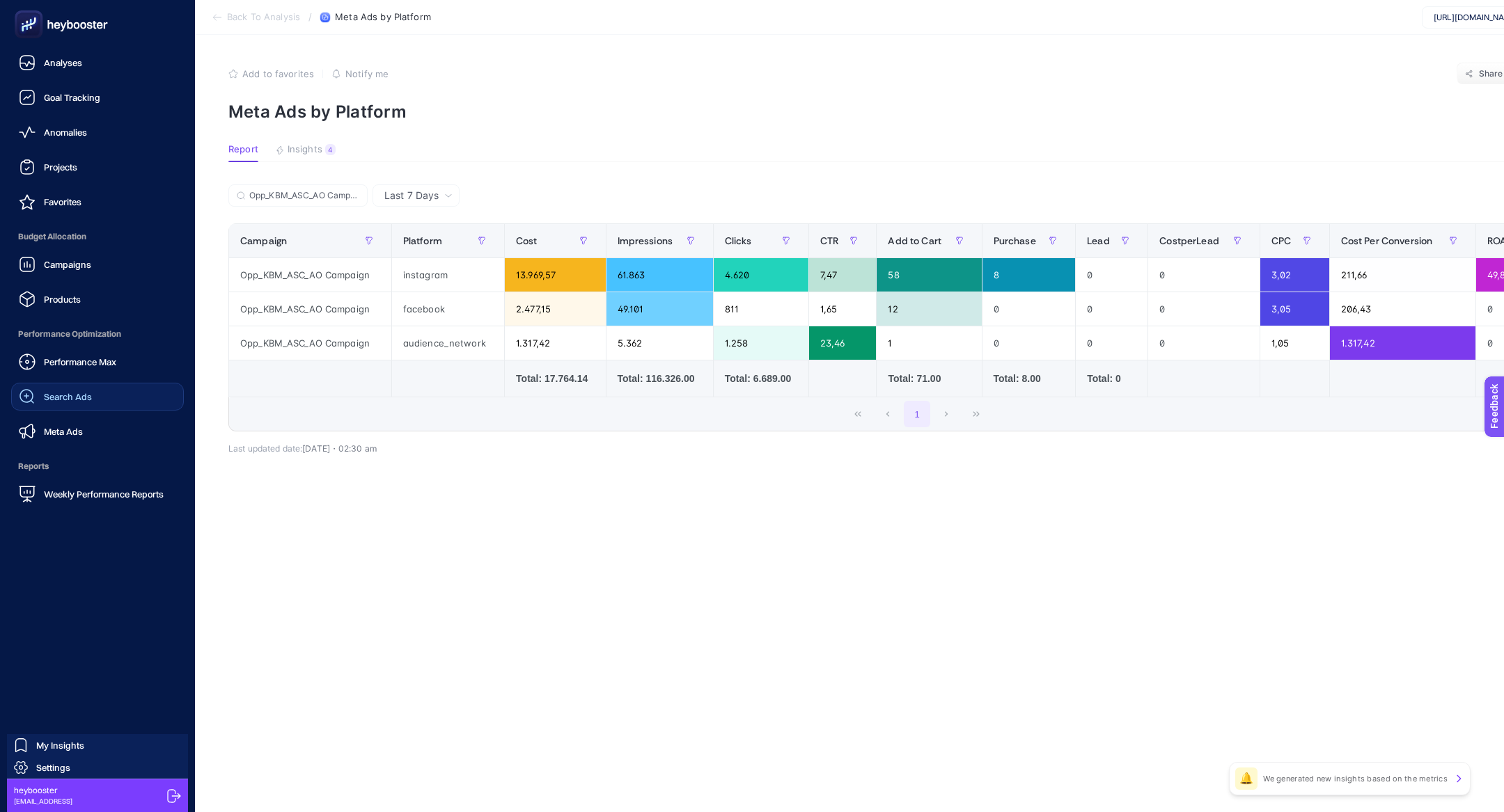
click at [70, 385] on link "Search Ads" at bounding box center [97, 396] width 173 height 28
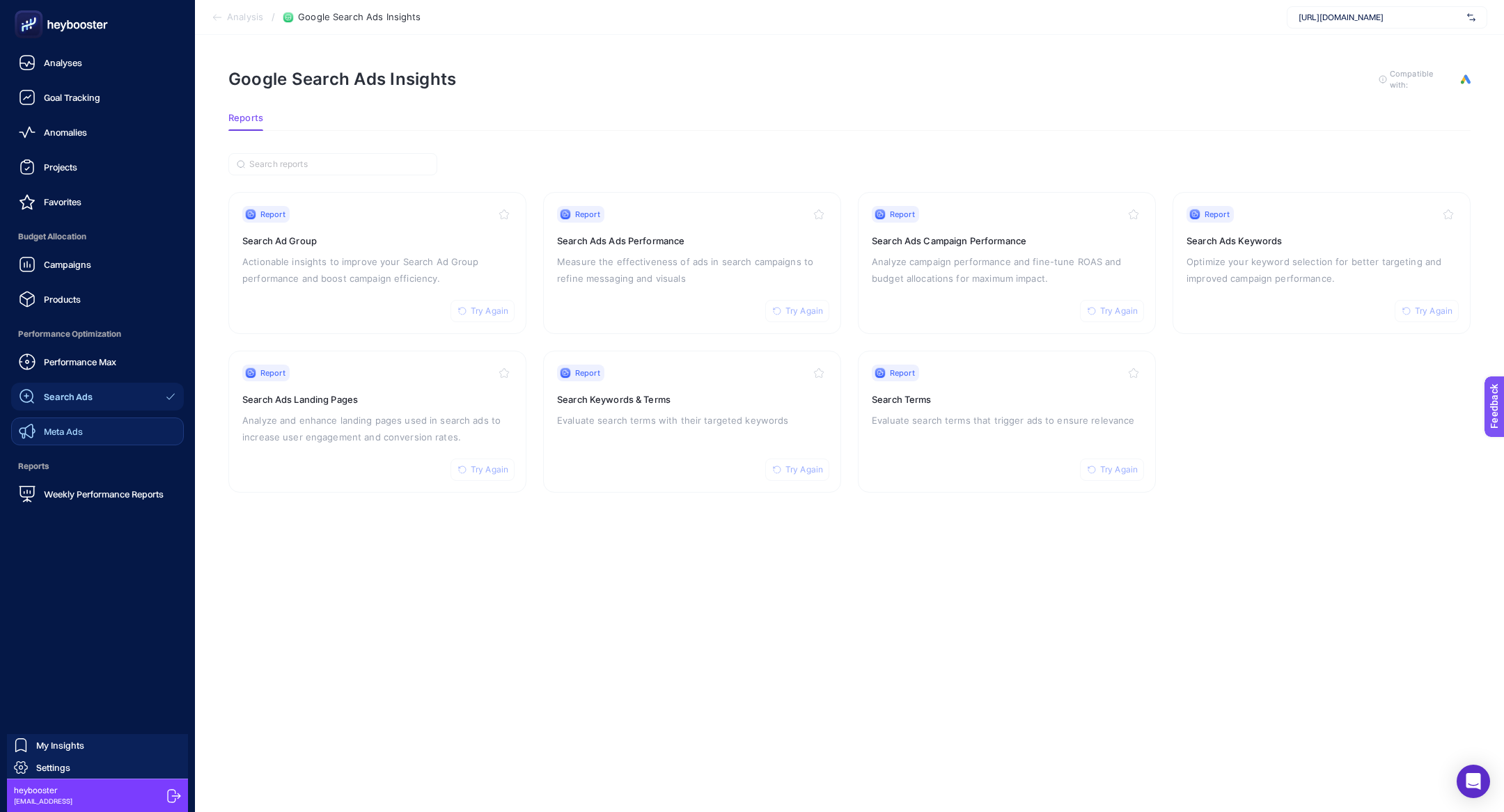
click at [107, 442] on link "Meta Ads" at bounding box center [97, 431] width 173 height 28
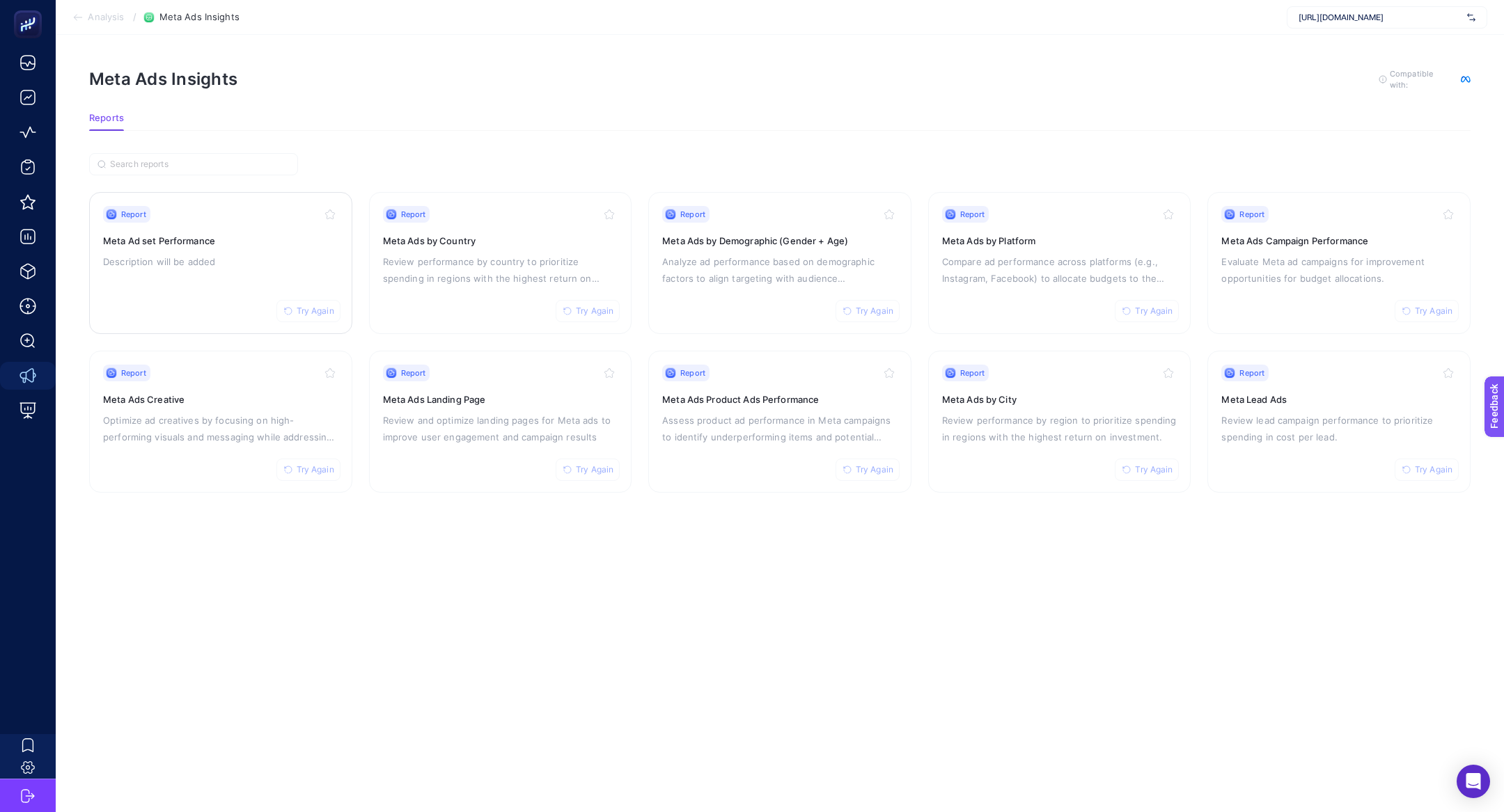
click at [171, 237] on h3 "Meta Ad set Performance" at bounding box center [221, 241] width 236 height 14
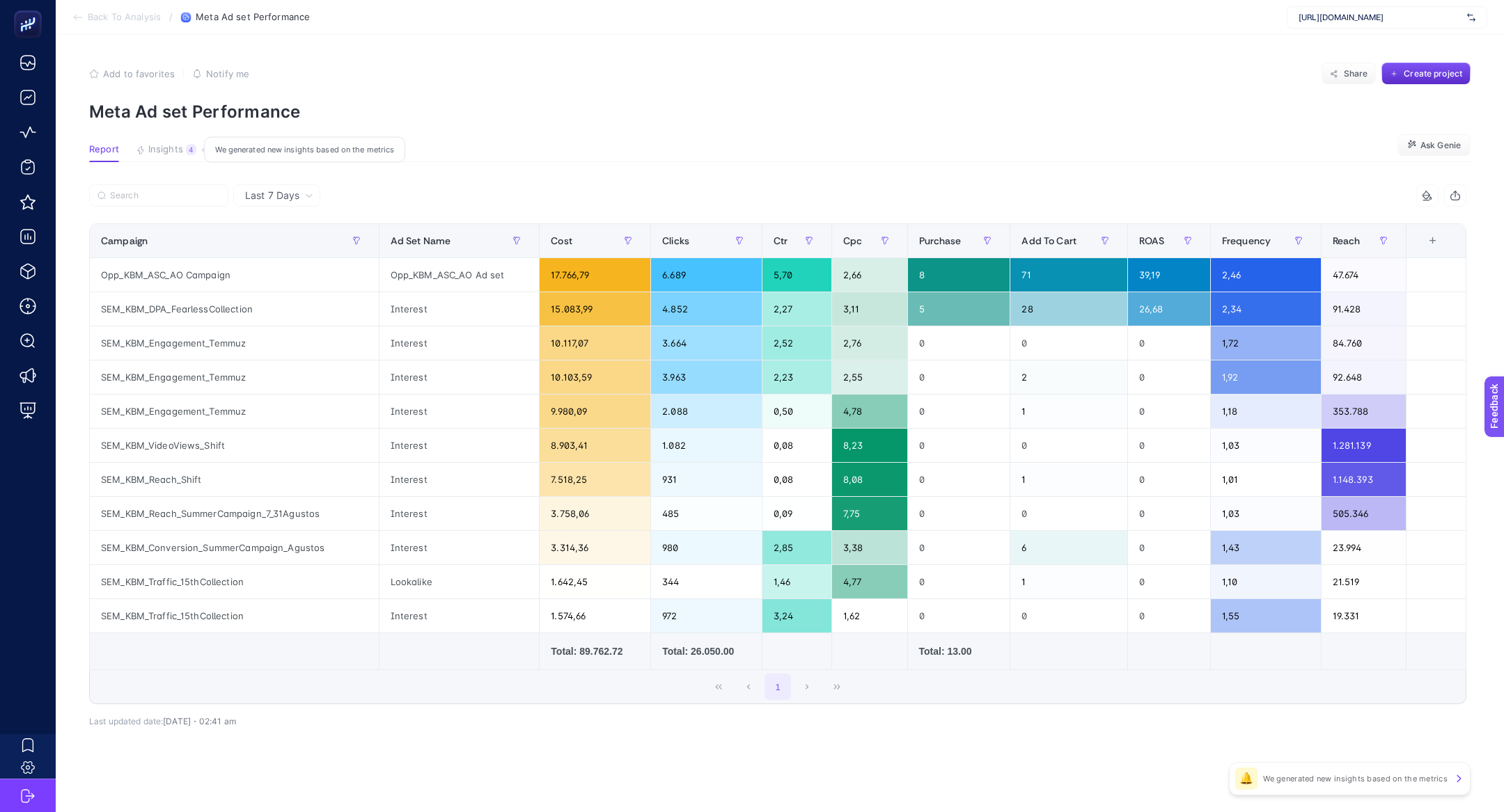
click at [165, 147] on span "Insights" at bounding box center [166, 150] width 35 height 11
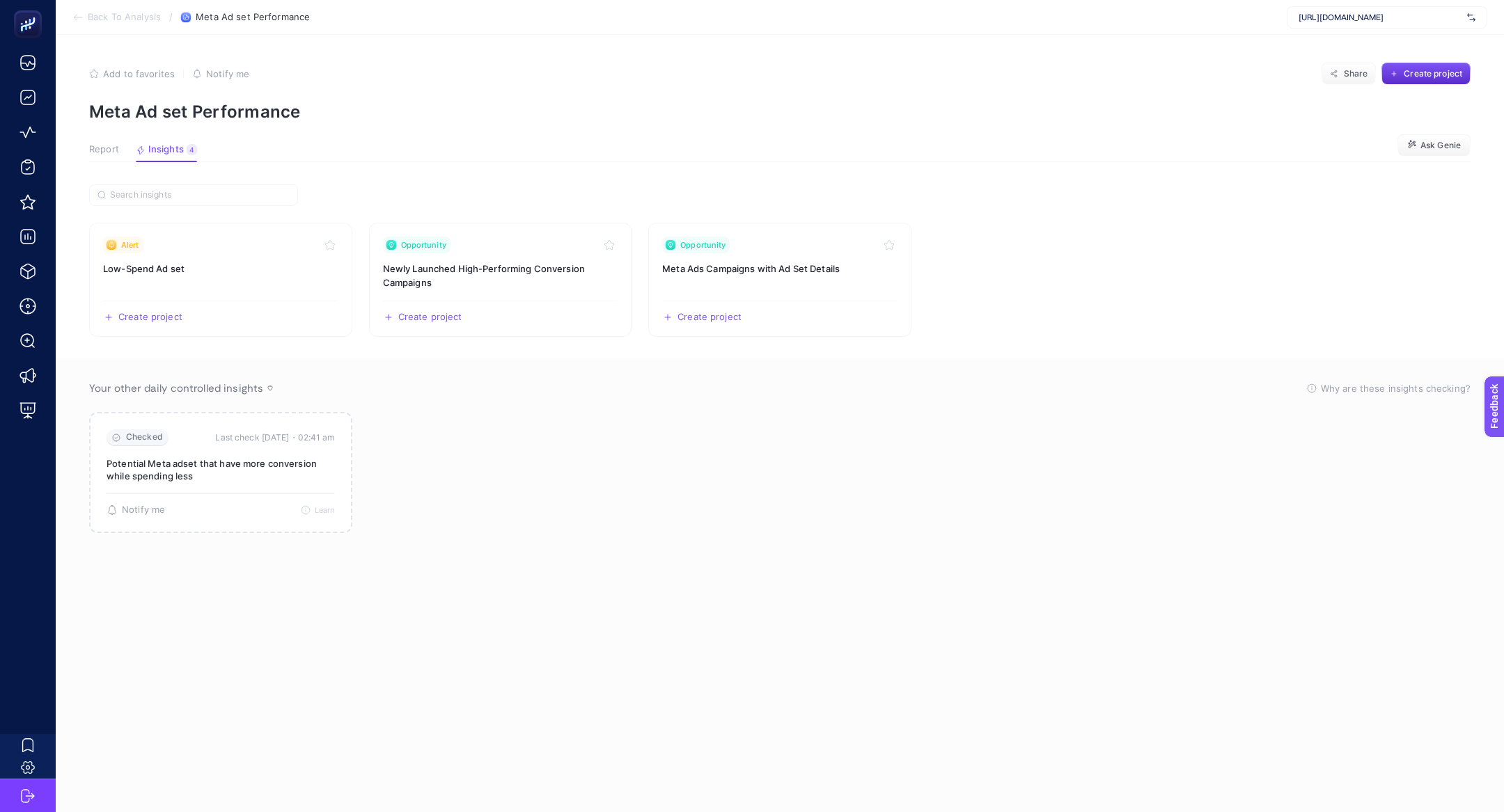
click at [1352, 23] on div "https://kismetbymilka.com.tr/" at bounding box center [1387, 17] width 201 height 22
type input "sporthi"
click at [1434, 66] on div "https://www.sporthink.com.tr/" at bounding box center [1387, 68] width 199 height 22
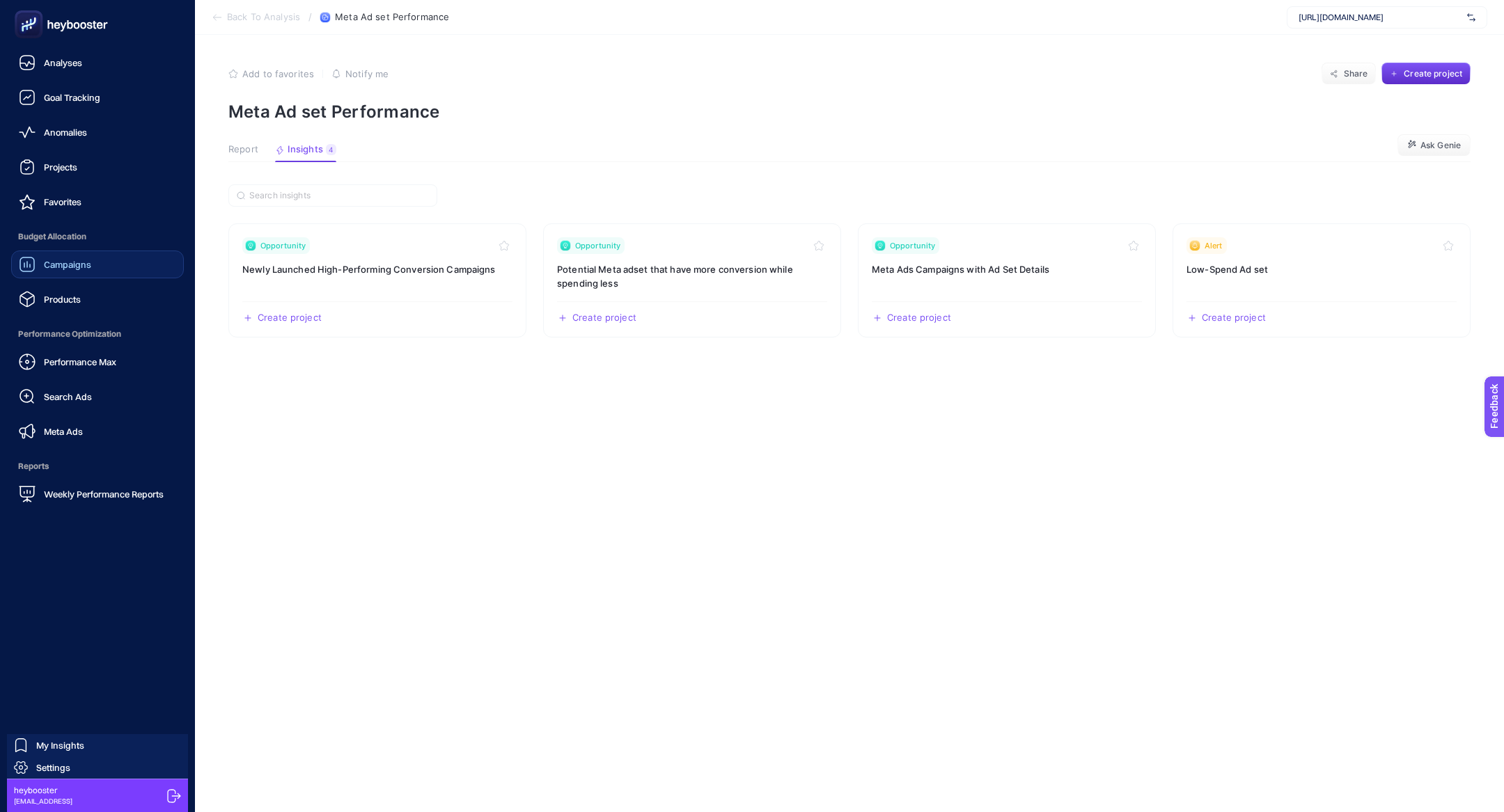
click at [55, 259] on span "Campaigns" at bounding box center [68, 265] width 48 height 11
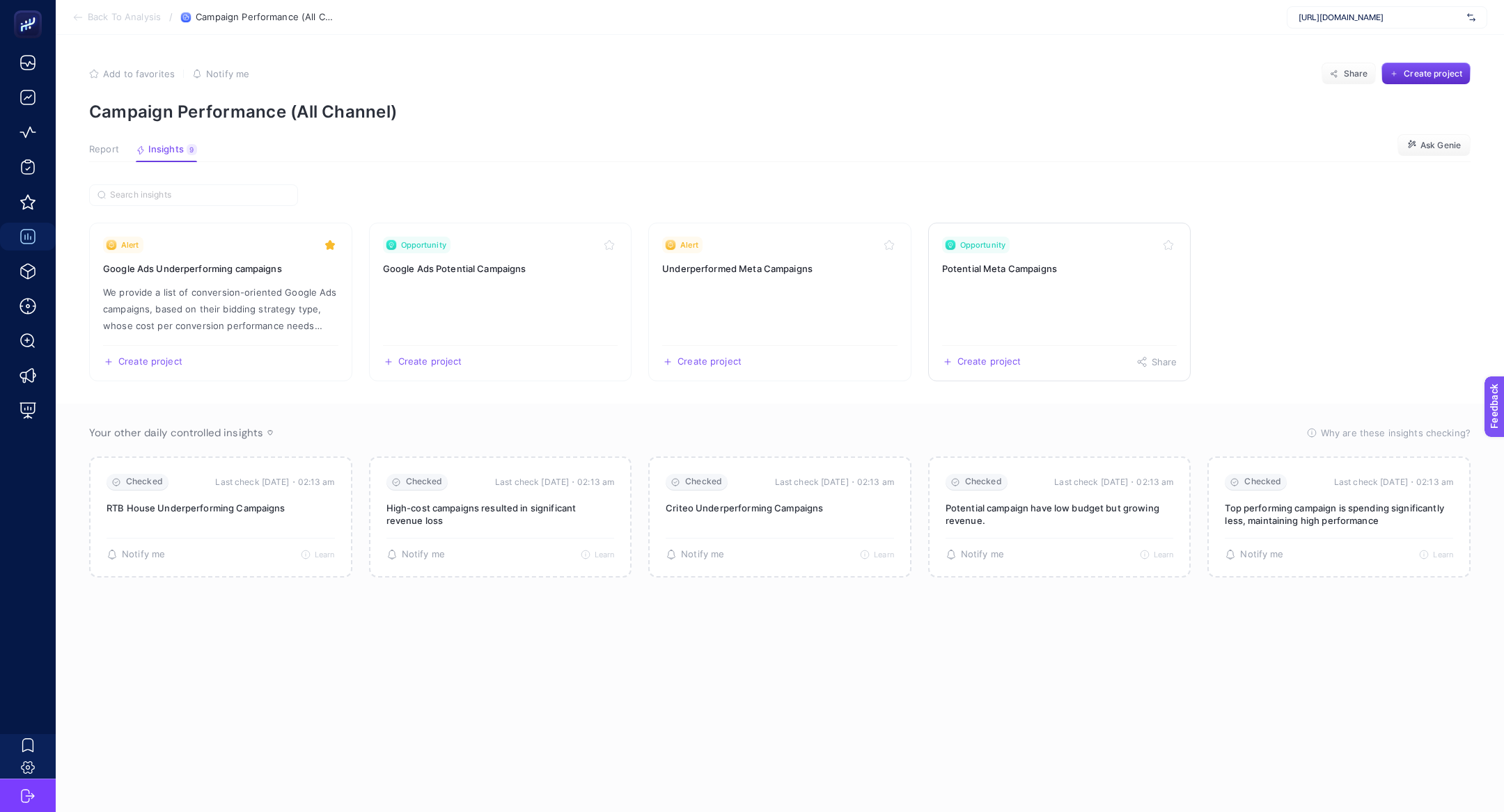
click at [1028, 283] on link "Opportunity Potential Meta Campaigns Create project Share" at bounding box center [1059, 302] width 263 height 159
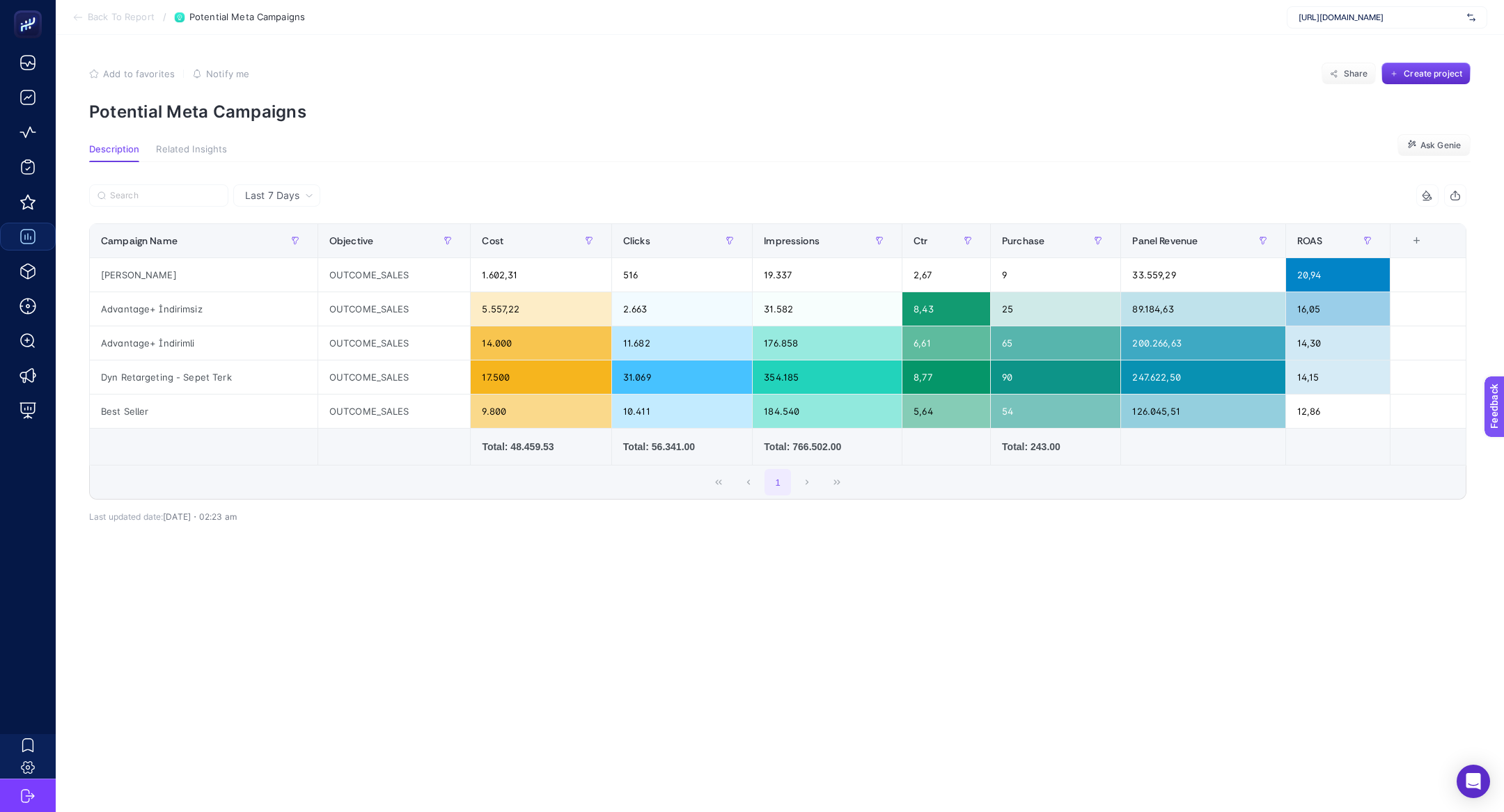
click at [300, 103] on p "Potential Meta Campaigns" at bounding box center [780, 111] width 1381 height 20
copy article "Potential Meta Campaigns"
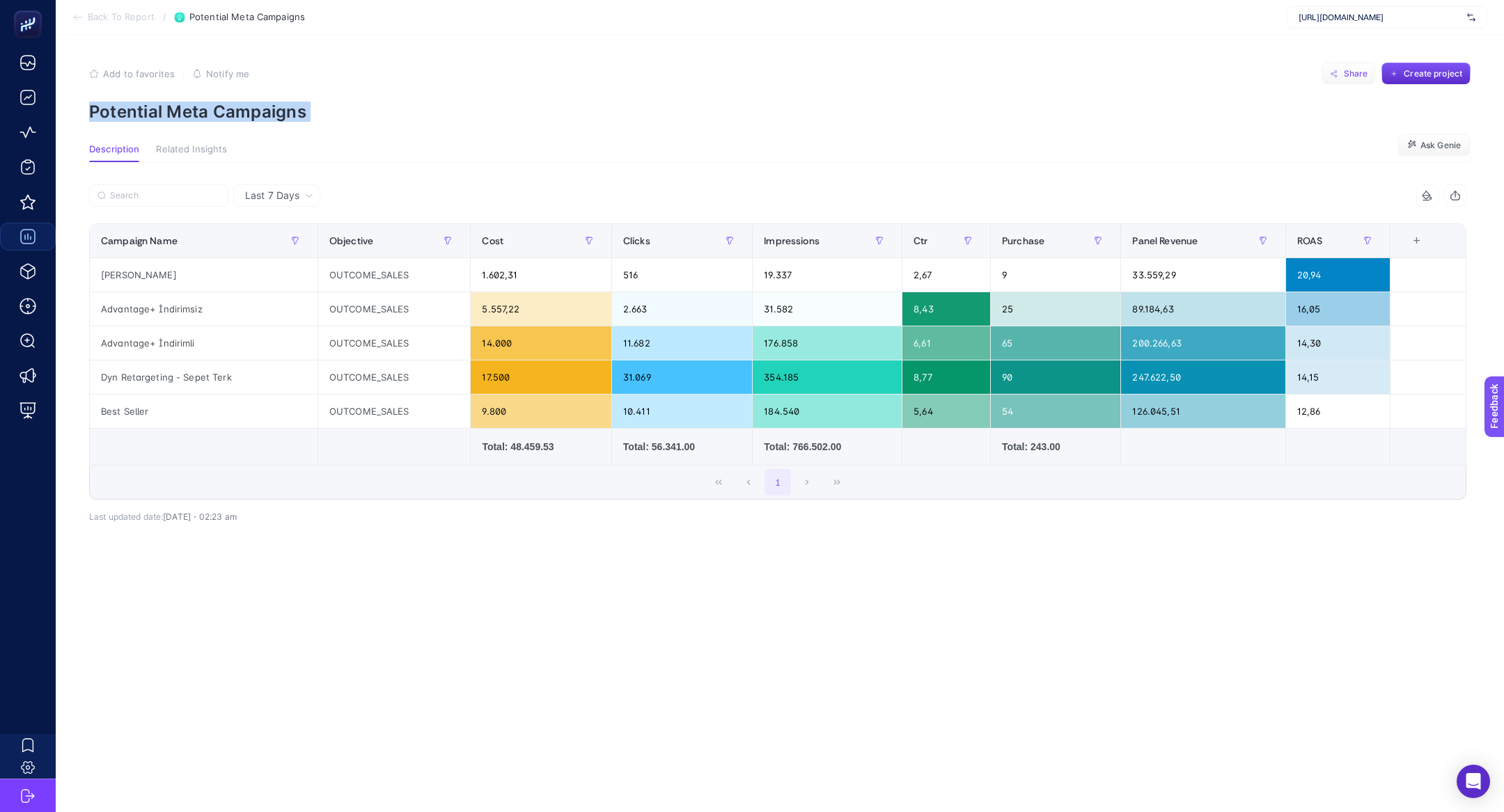
click at [1335, 84] on button "Share" at bounding box center [1349, 74] width 54 height 22
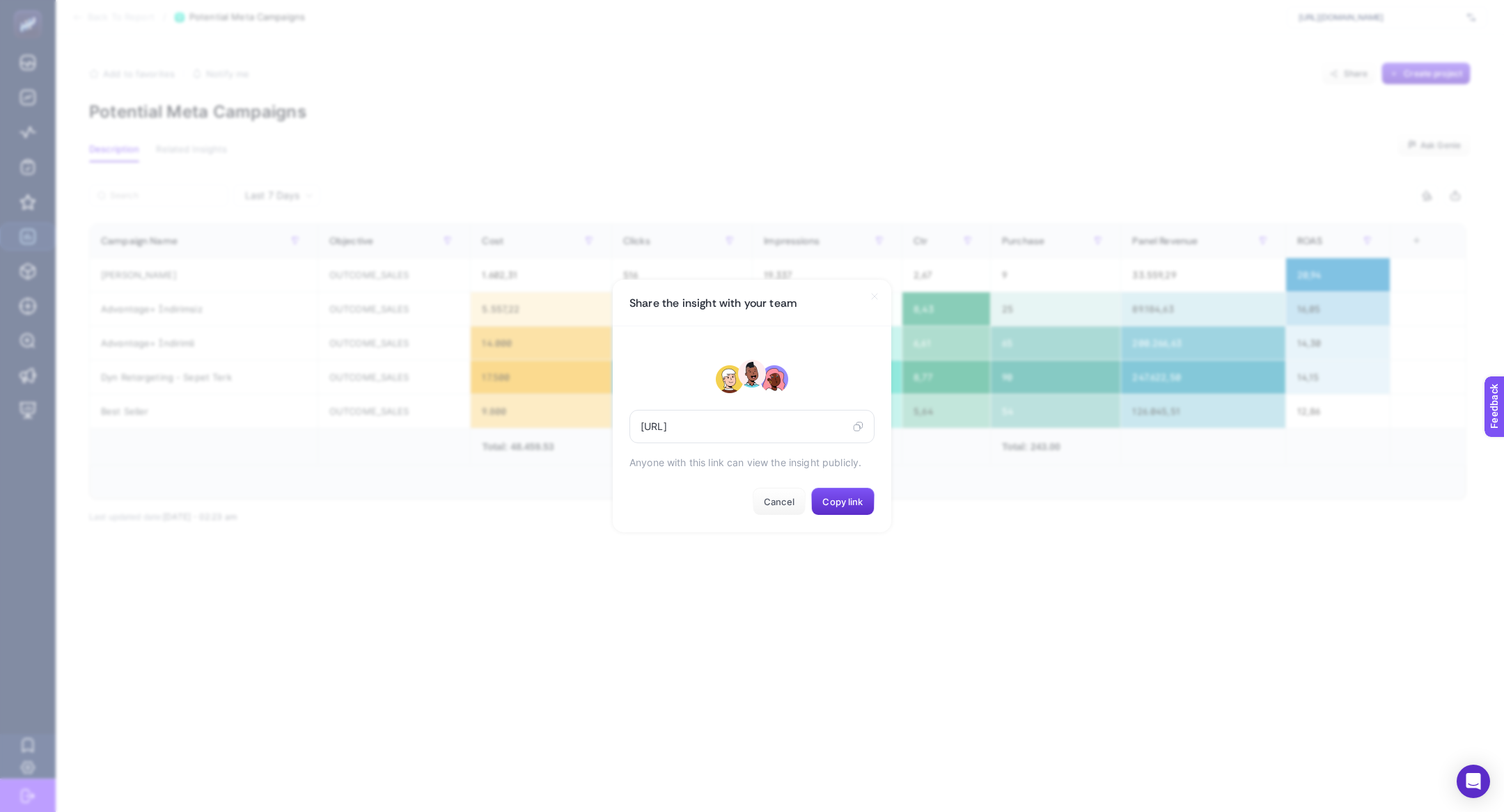
click at [863, 421] on icon at bounding box center [858, 426] width 10 height 11
click at [874, 294] on icon at bounding box center [875, 297] width 11 height 11
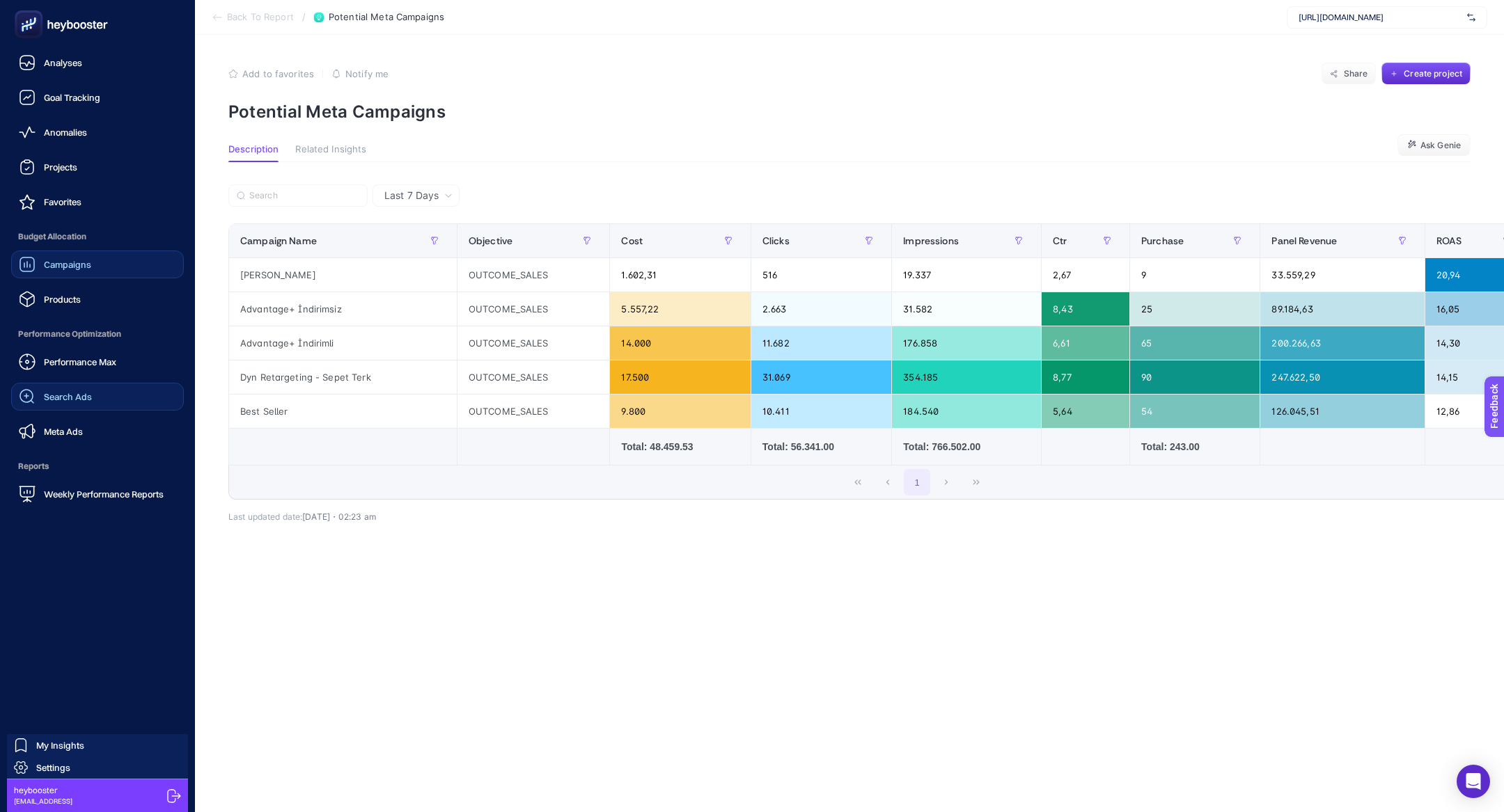
click at [57, 402] on div "Search Ads" at bounding box center [56, 396] width 73 height 17
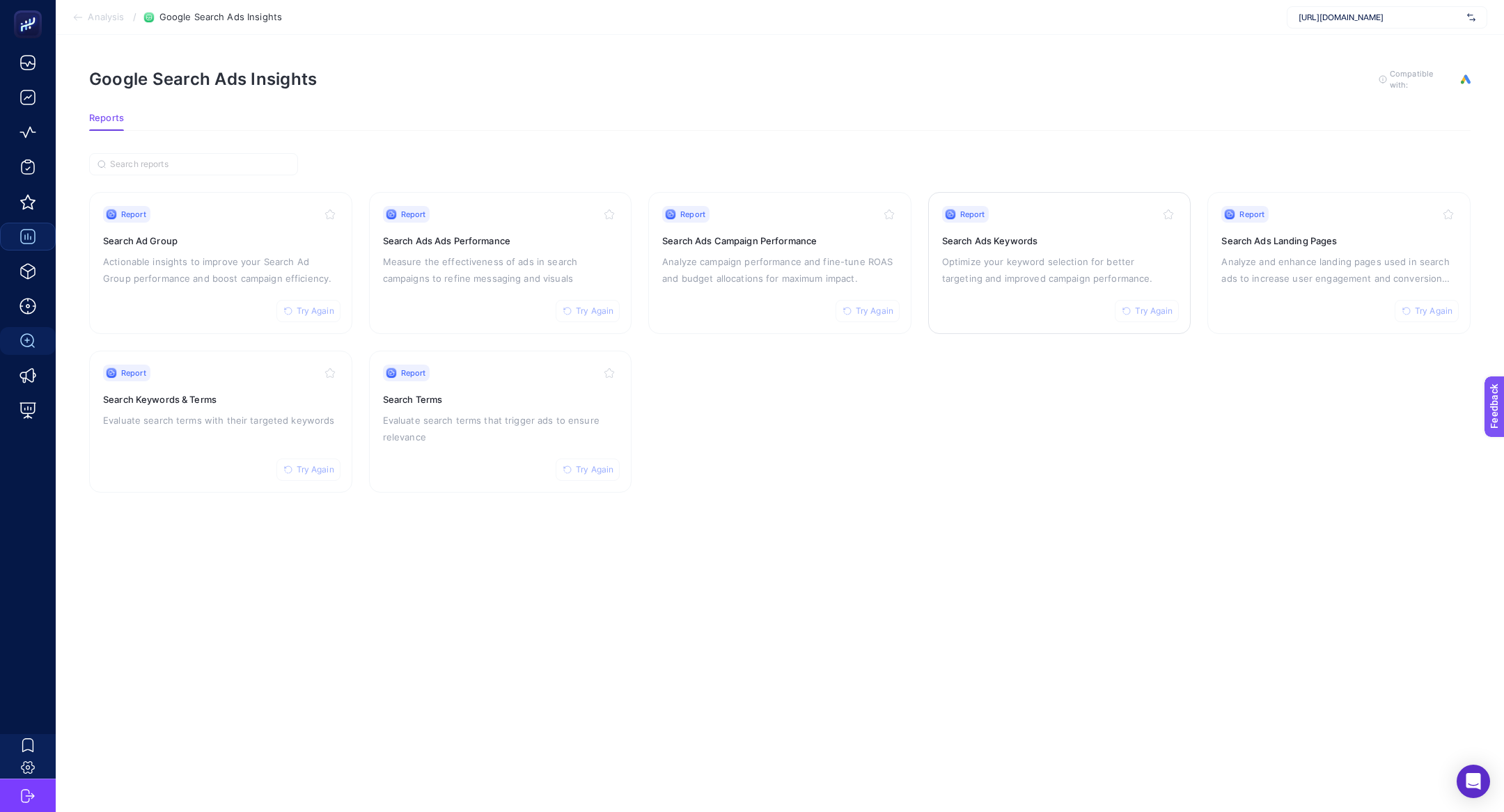
click at [1025, 221] on div "Report Try Again Search Ads Keywords Optimize your keyword selection for better…" at bounding box center [1060, 263] width 236 height 115
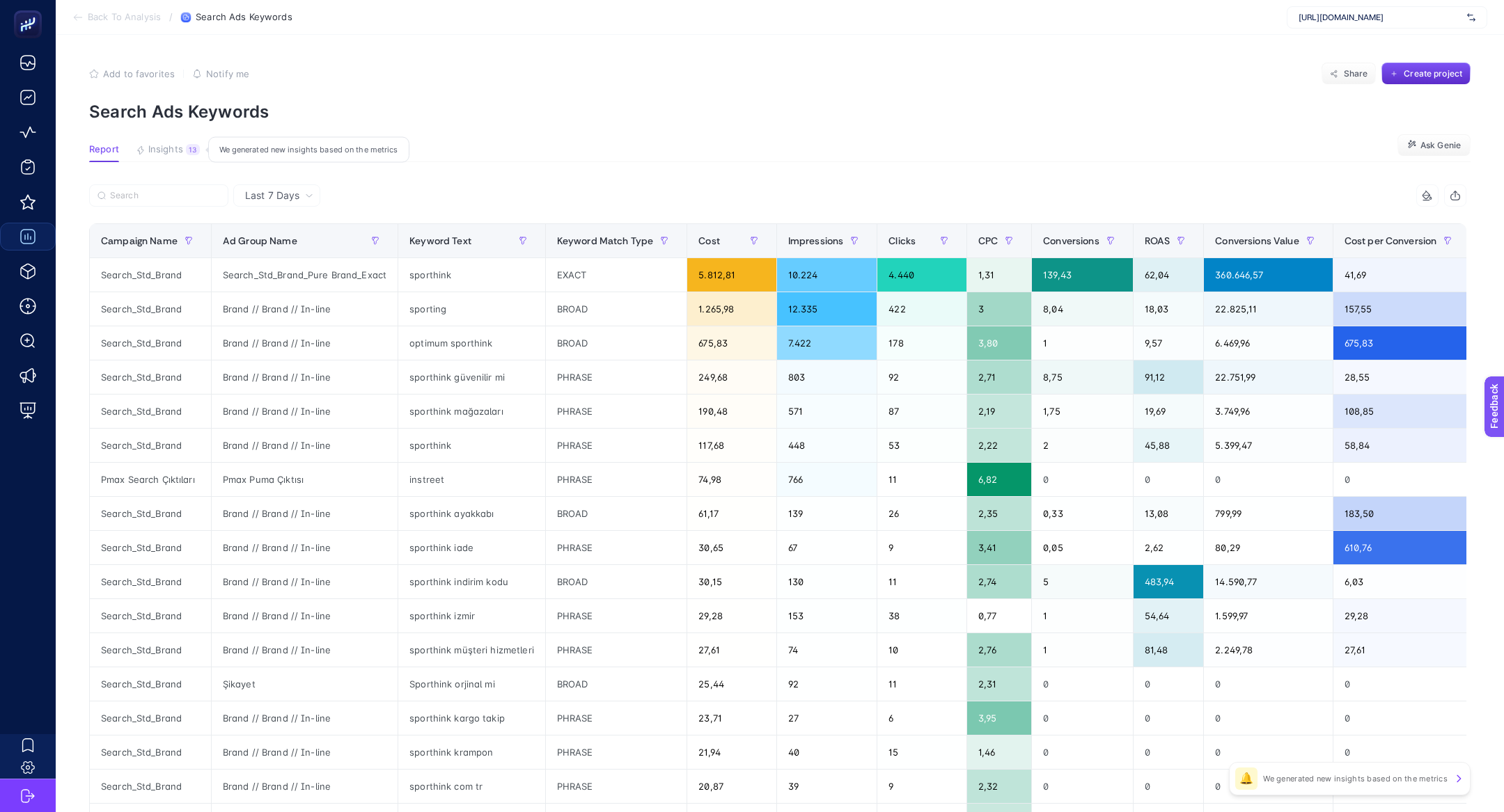
click at [154, 150] on span "Insights" at bounding box center [166, 150] width 35 height 11
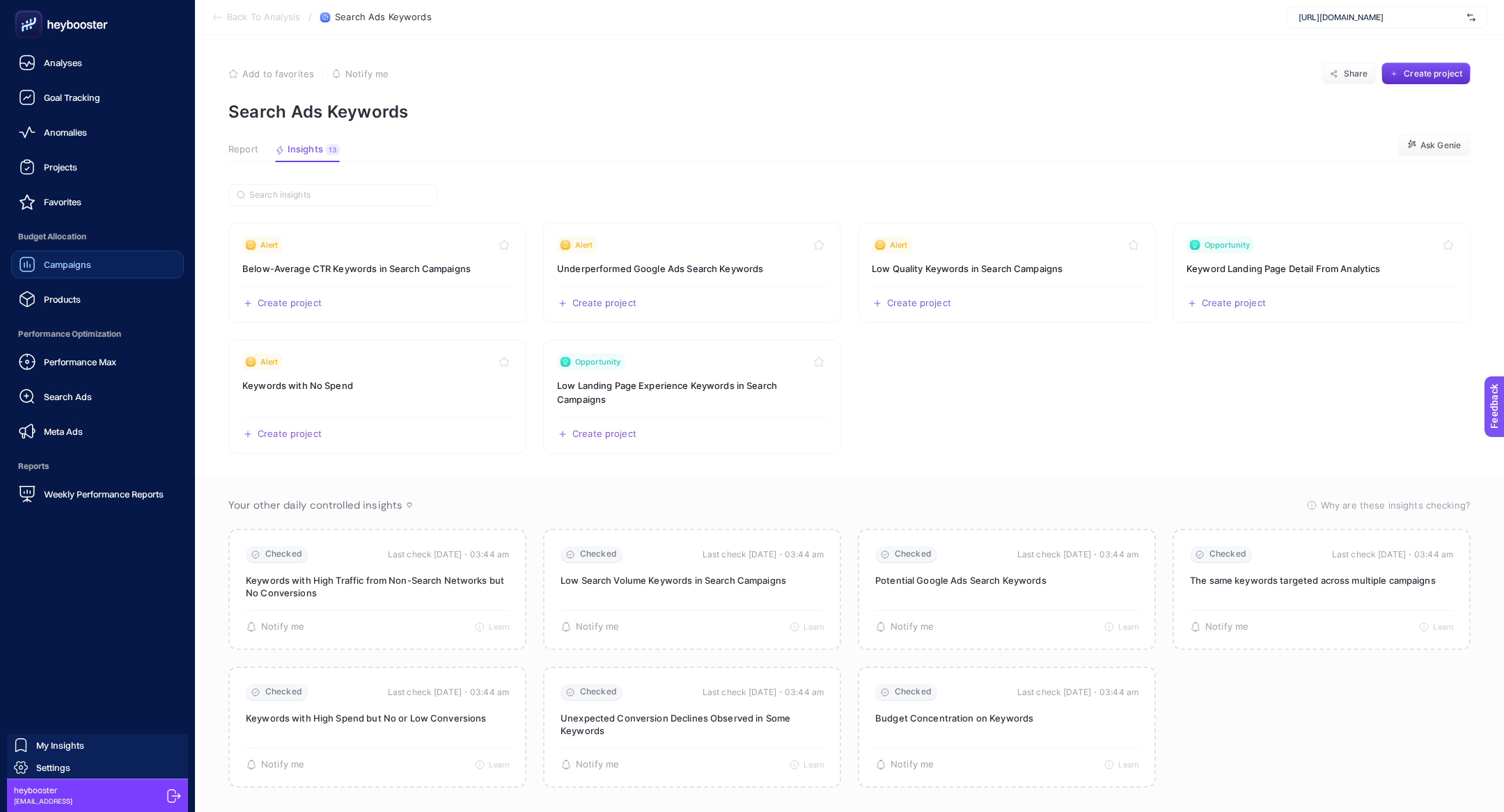
click at [70, 322] on span "Performance Optimization" at bounding box center [97, 334] width 173 height 28
click at [73, 300] on span "Products" at bounding box center [62, 299] width 37 height 11
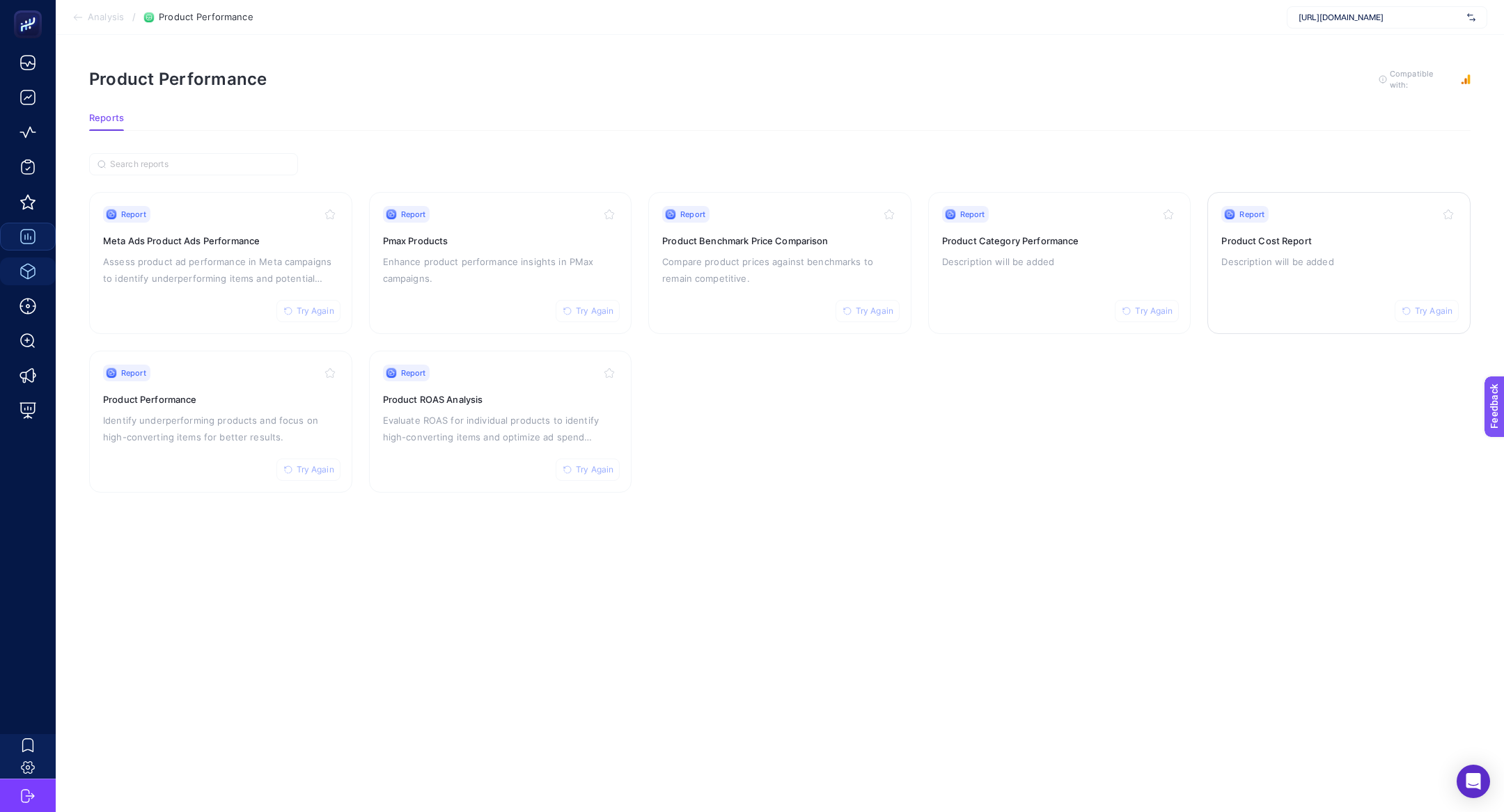
click at [1319, 268] on div "Report Try Again Product Cost Report Description will be added" at bounding box center [1339, 263] width 236 height 115
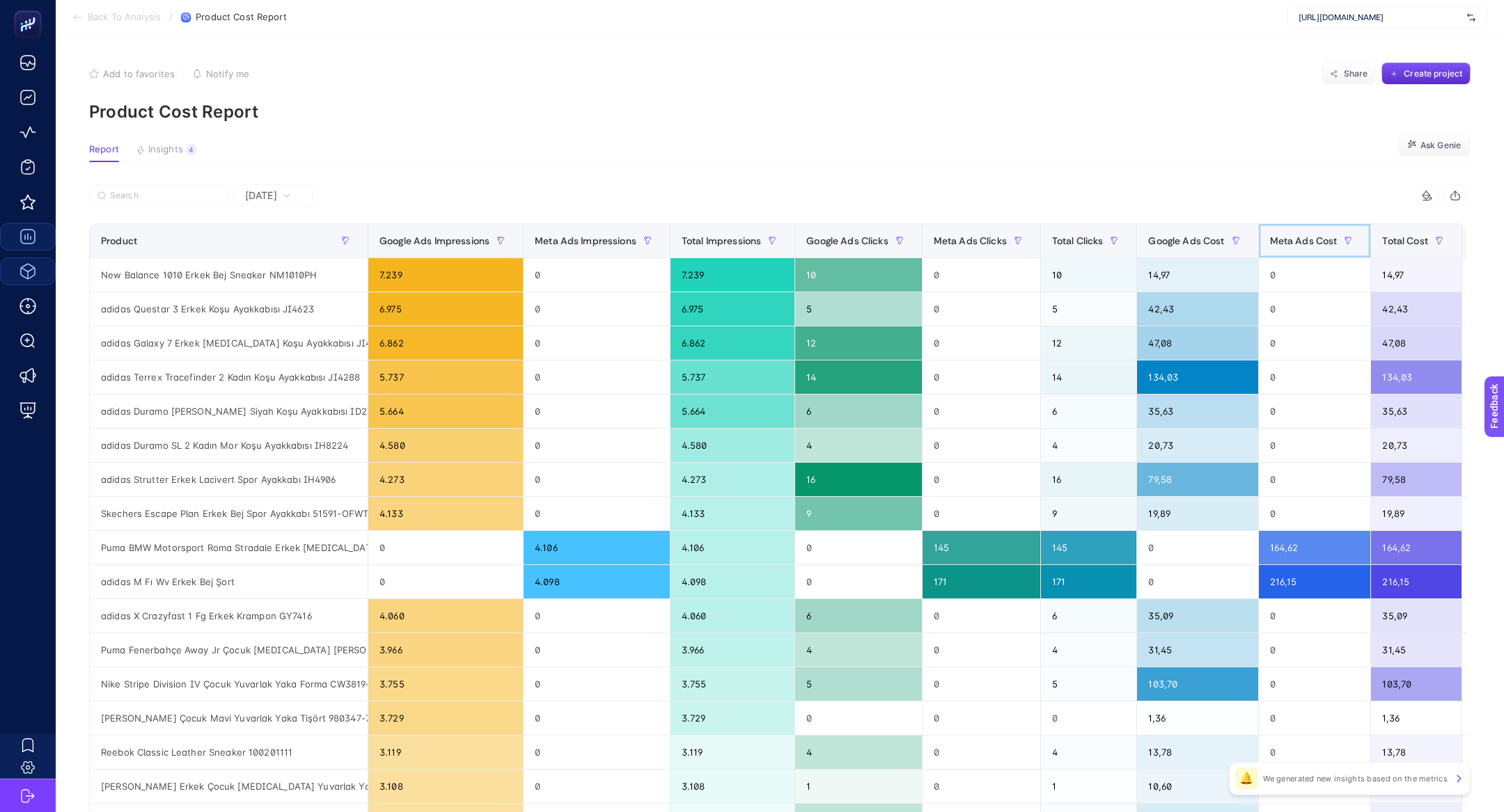
click at [1296, 251] on th "Meta Ads Cost" at bounding box center [1315, 241] width 113 height 34
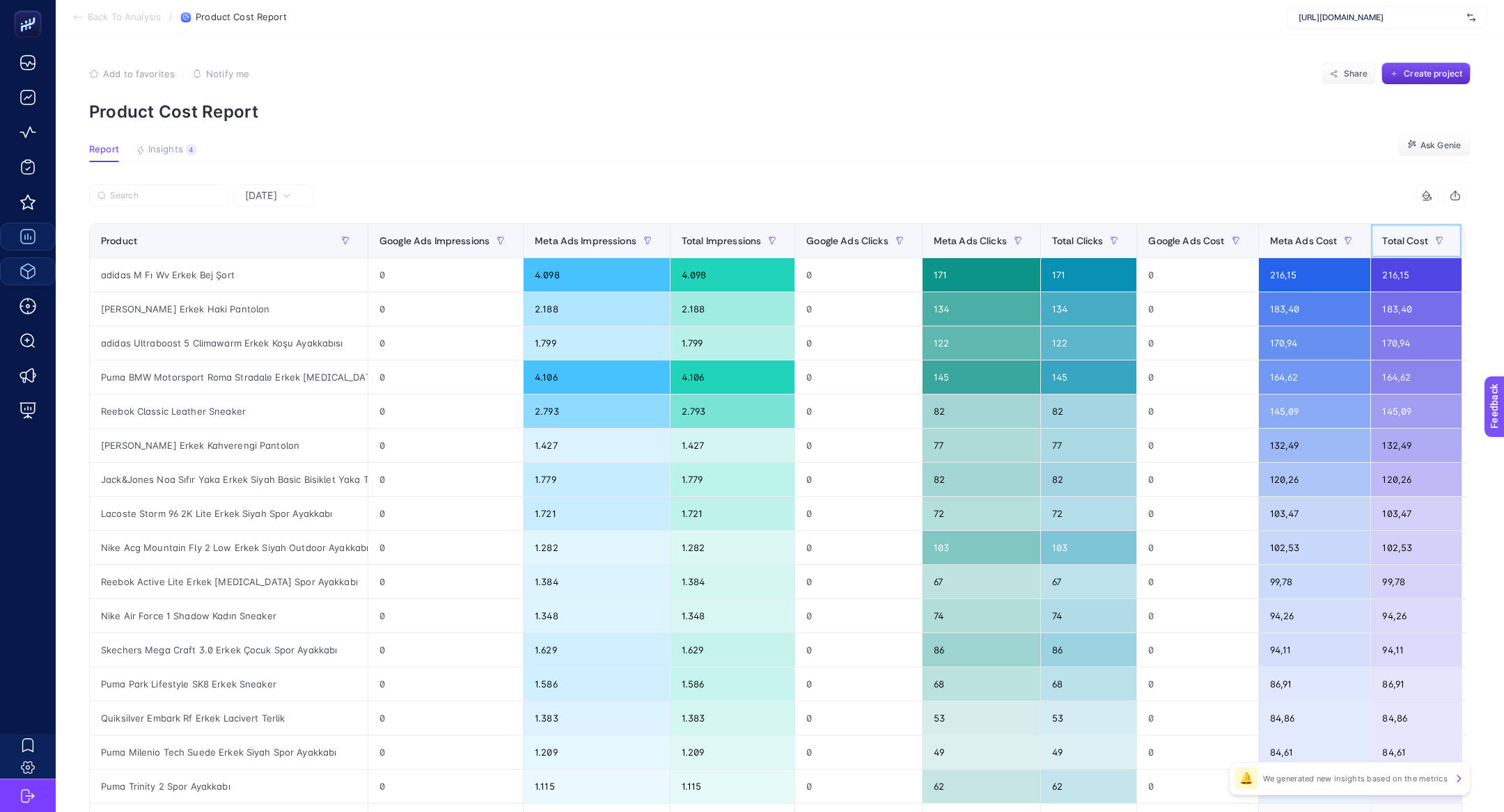
click at [1395, 228] on th "Total Cost" at bounding box center [1416, 241] width 91 height 34
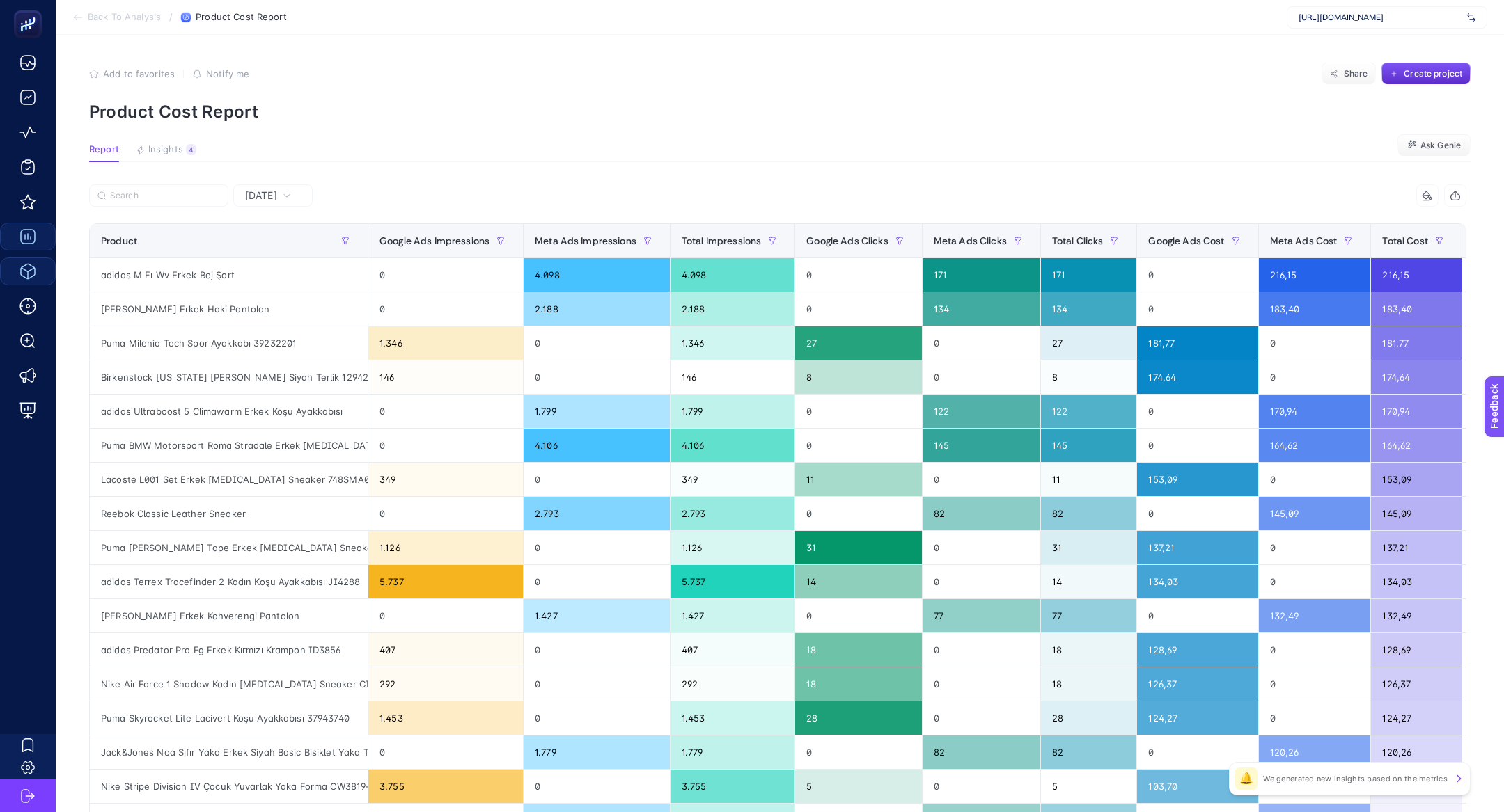
click at [153, 135] on article "Add to favorites false Notify me Share Create project Product Cost Report Repor…" at bounding box center [780, 579] width 1448 height 1088
click at [165, 148] on span "Insights" at bounding box center [166, 150] width 35 height 11
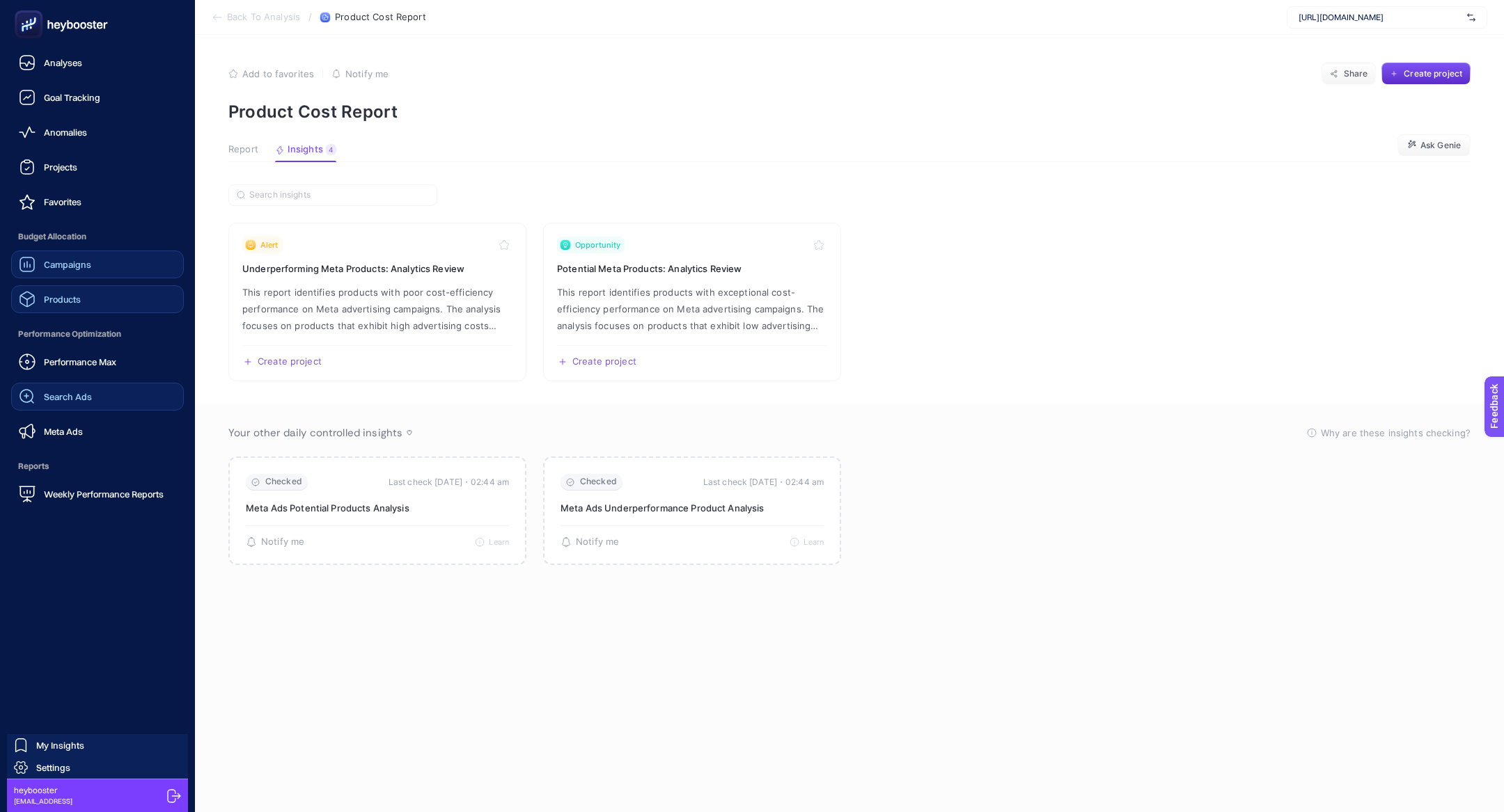
click at [136, 397] on link "Search Ads" at bounding box center [97, 396] width 173 height 28
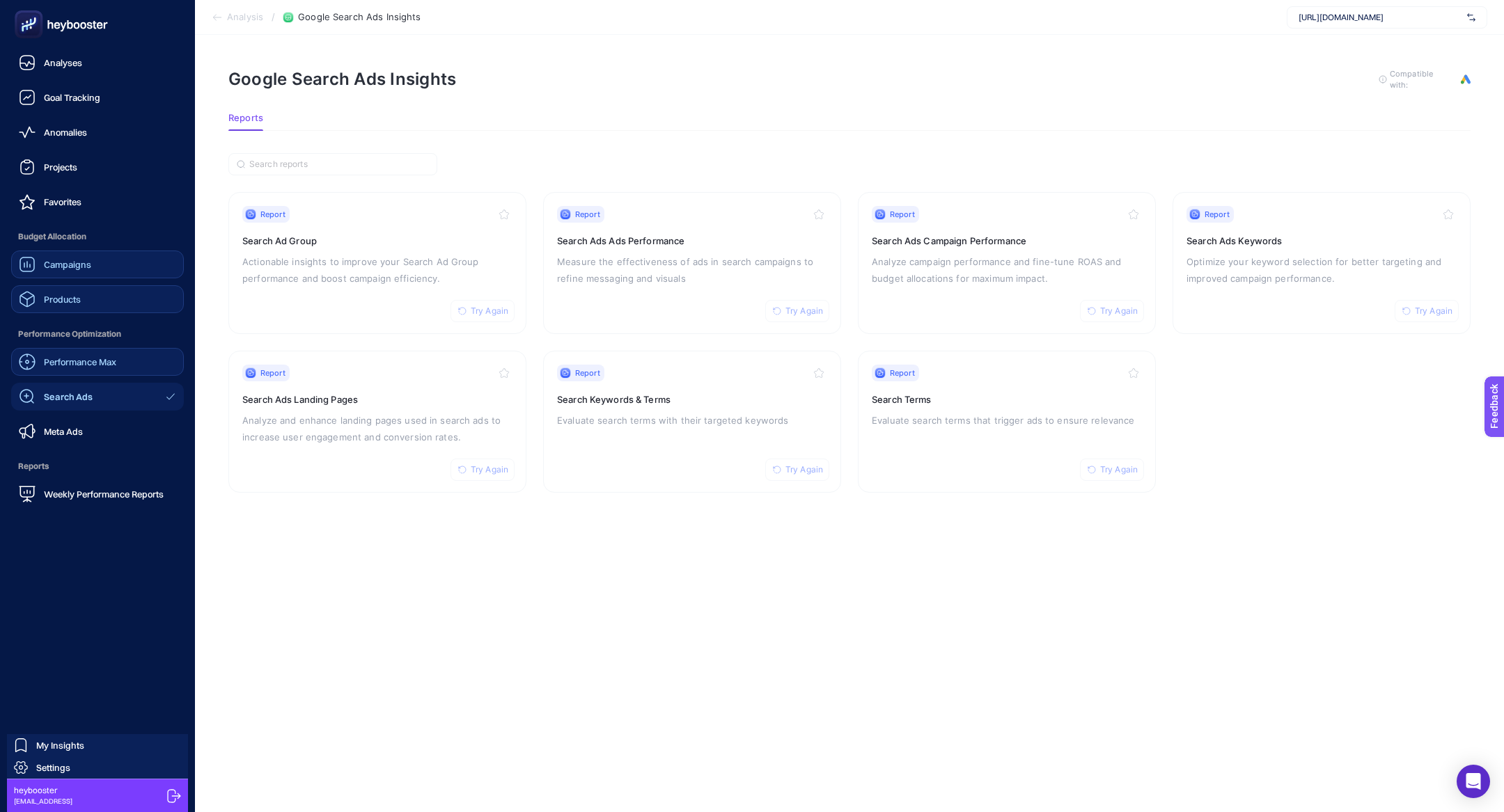
click at [116, 368] on div "Performance Max" at bounding box center [68, 362] width 98 height 17
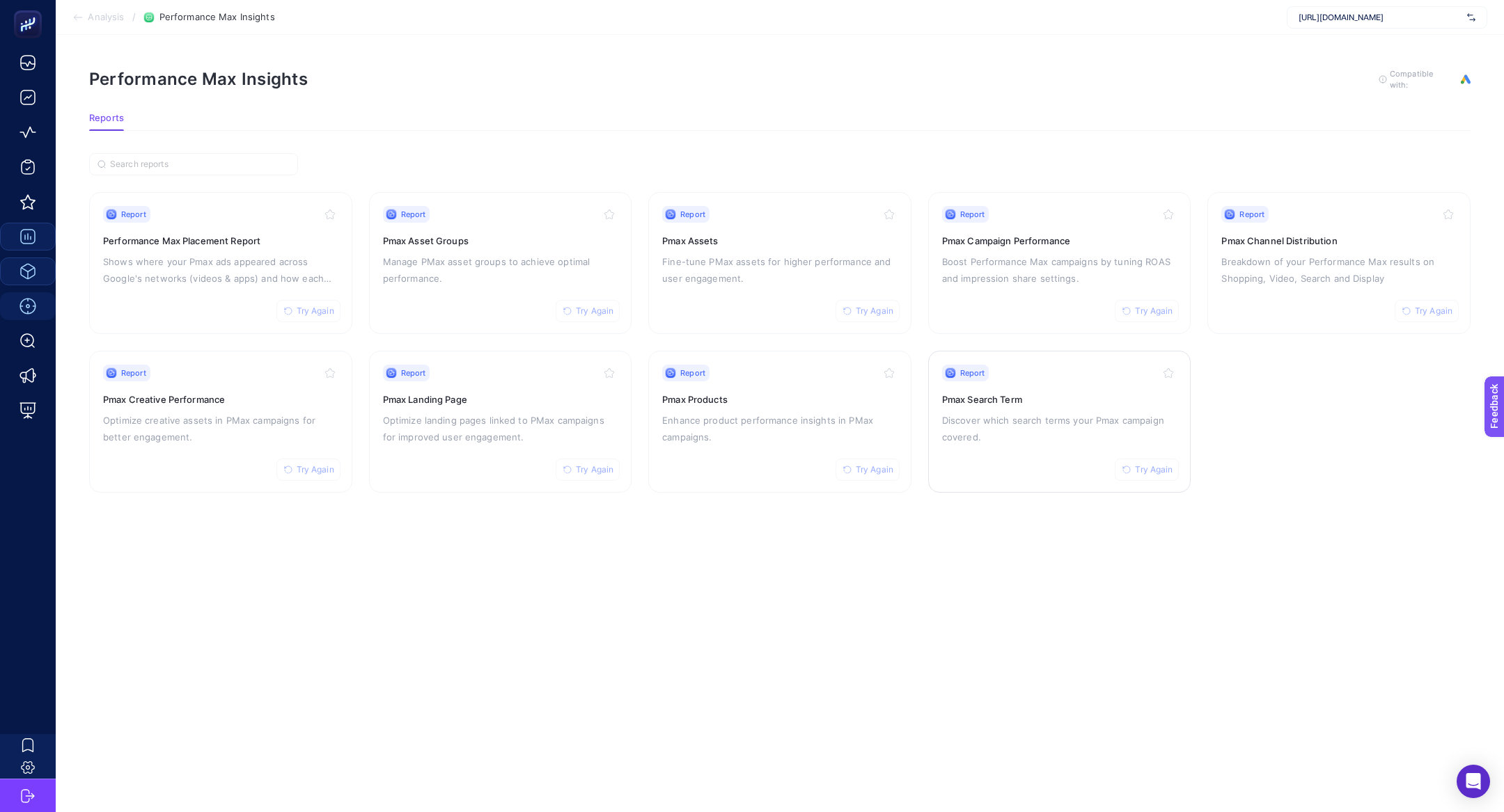
click at [1034, 423] on p "Discover which search terms your Pmax campaign covered." at bounding box center [1060, 429] width 236 height 33
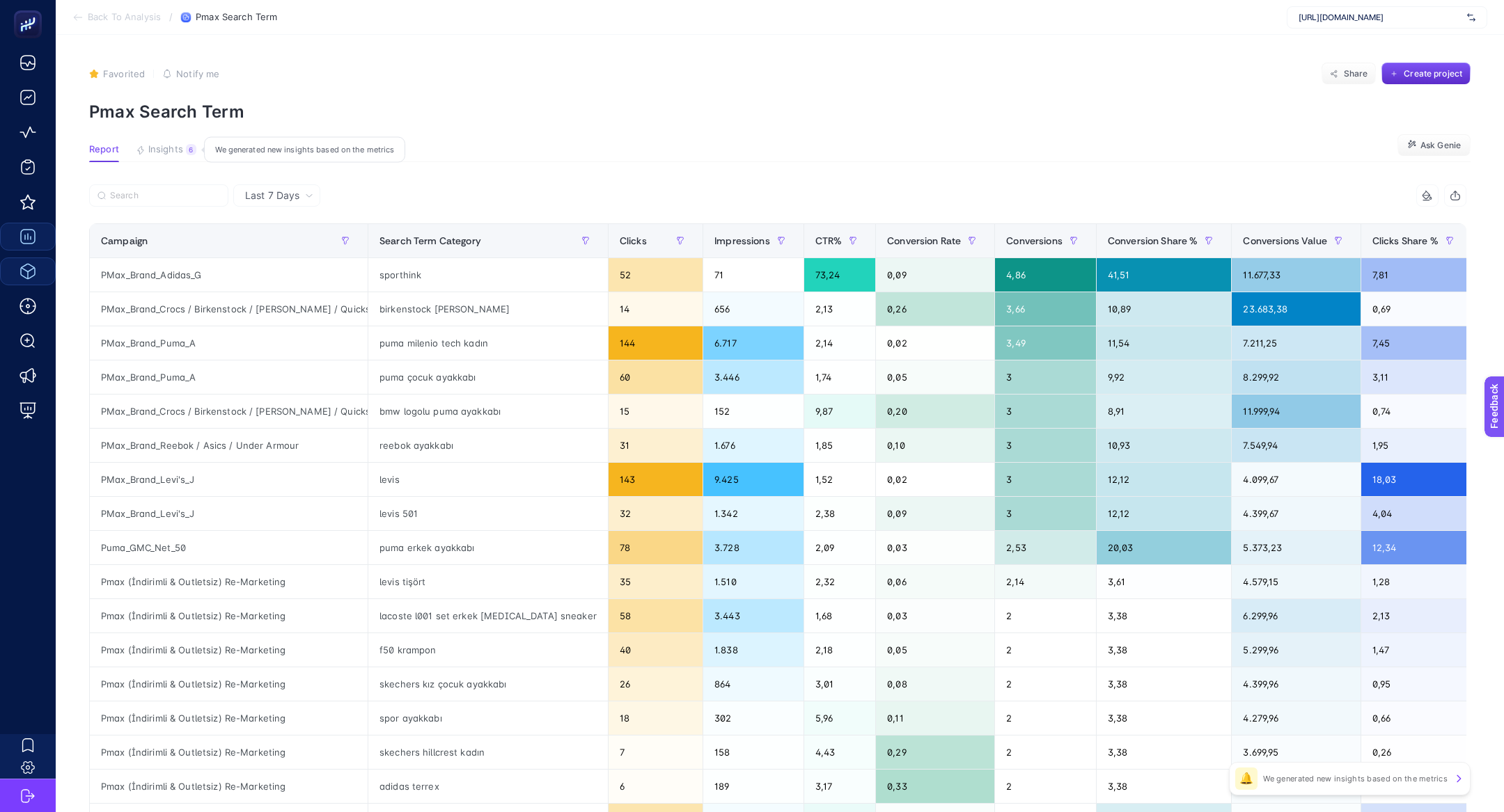
click at [148, 150] on span "Insights" at bounding box center [166, 150] width 35 height 11
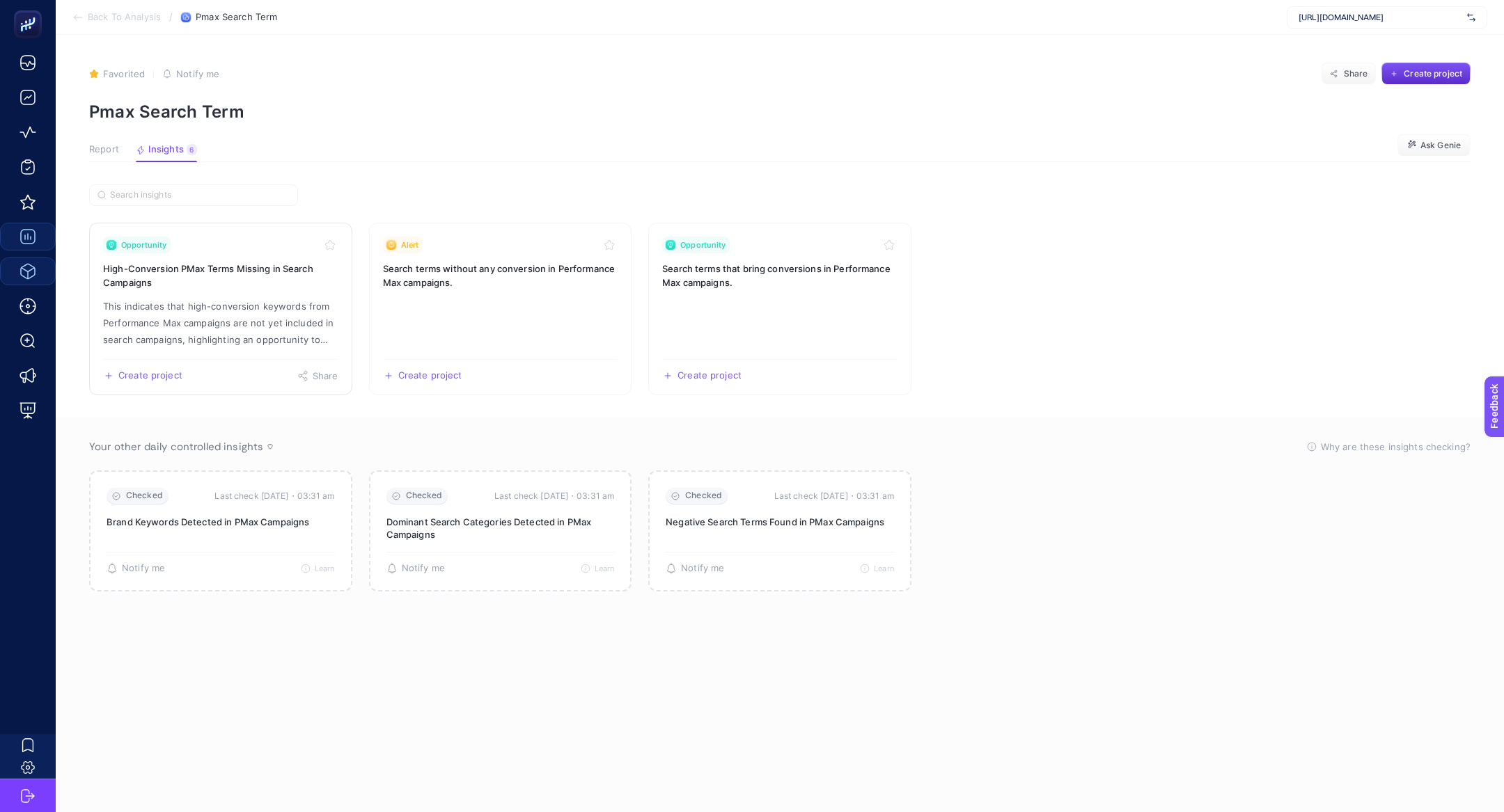
click at [216, 331] on p "This indicates that high-conversion keywords from Performance Max campaigns are…" at bounding box center [221, 323] width 236 height 50
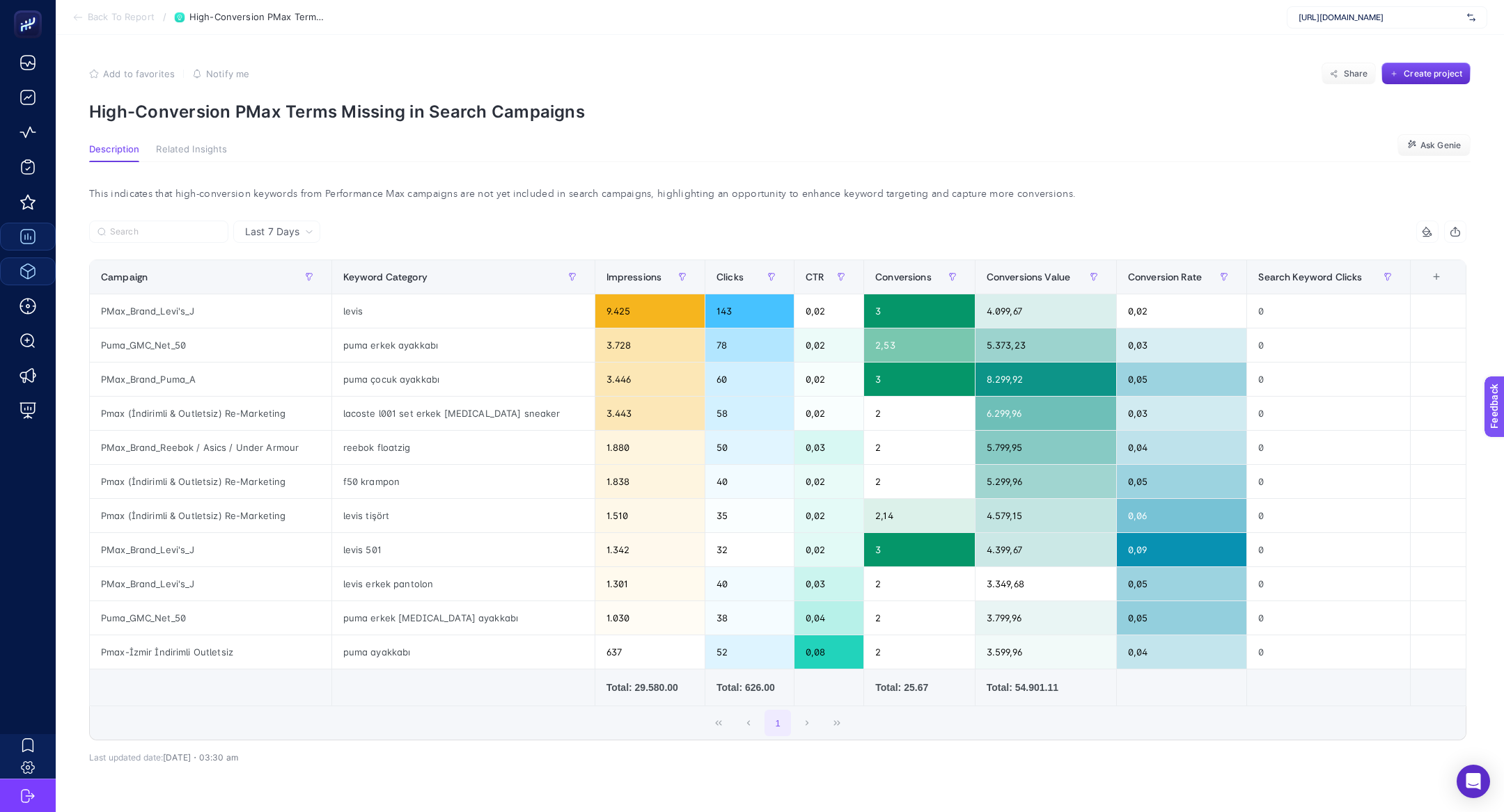
click at [100, 17] on span "Back To Report" at bounding box center [121, 17] width 67 height 11
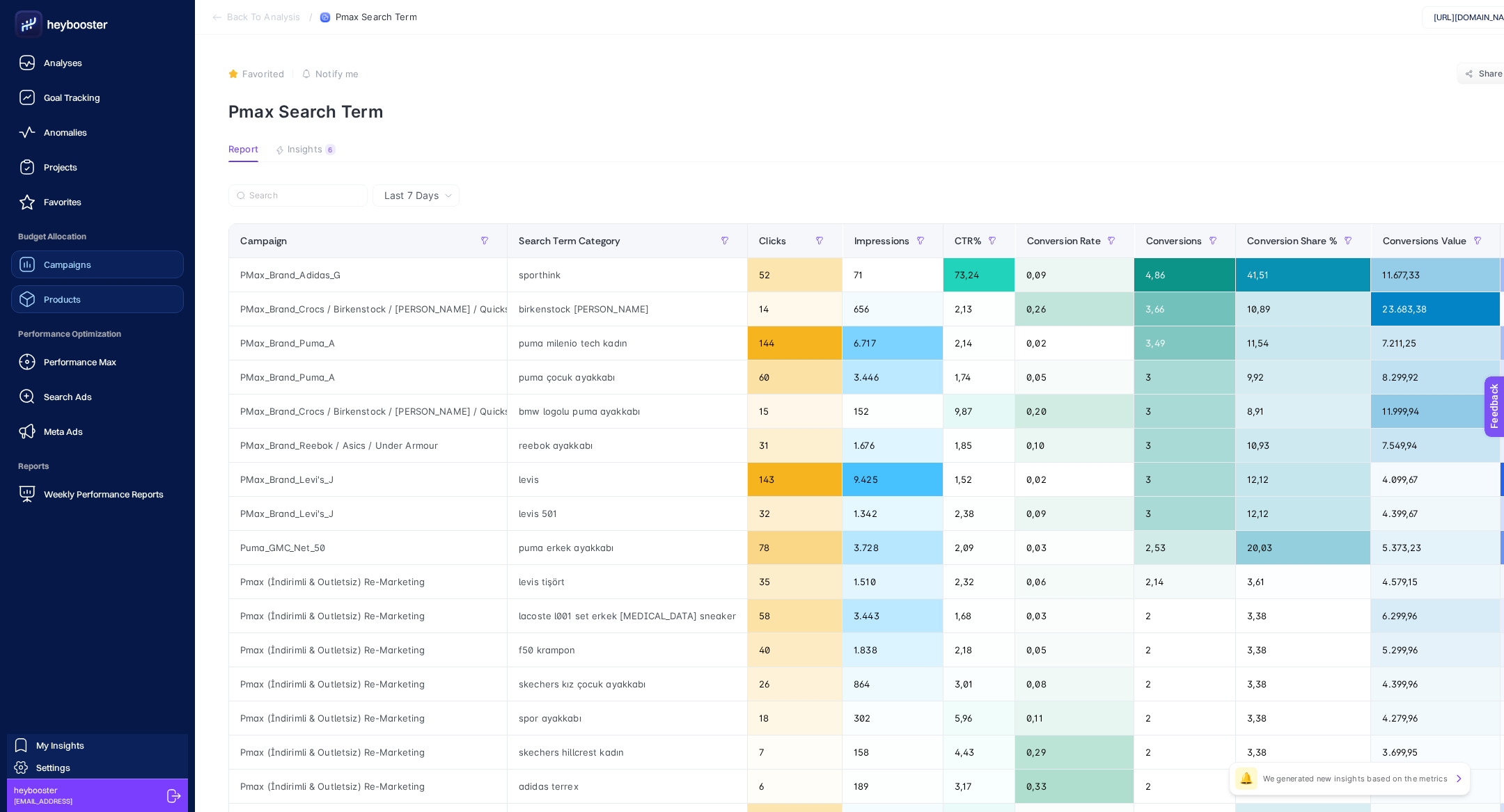
click at [79, 287] on link "Products" at bounding box center [97, 299] width 173 height 28
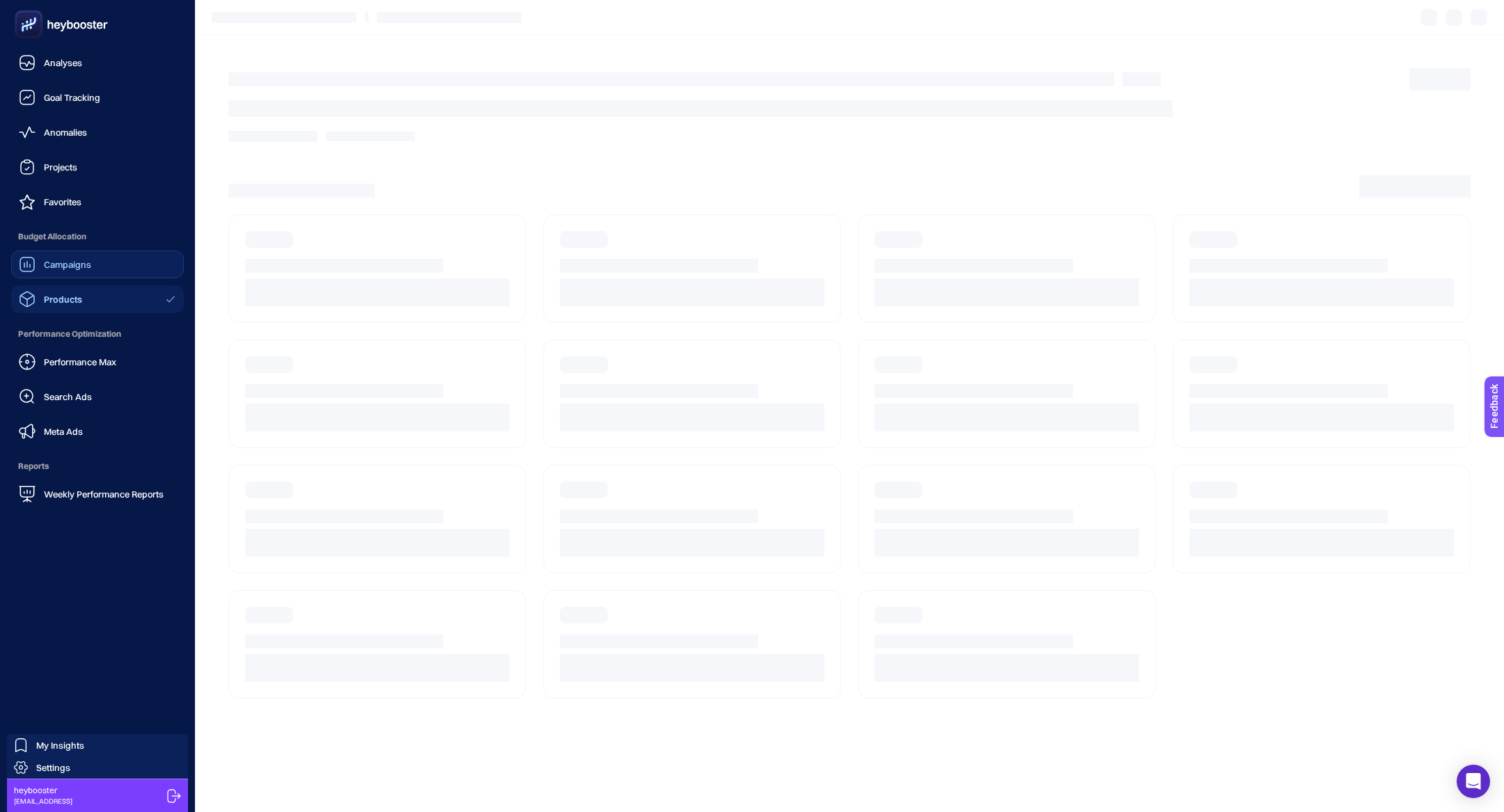
click at [79, 259] on span "Campaigns" at bounding box center [68, 265] width 48 height 11
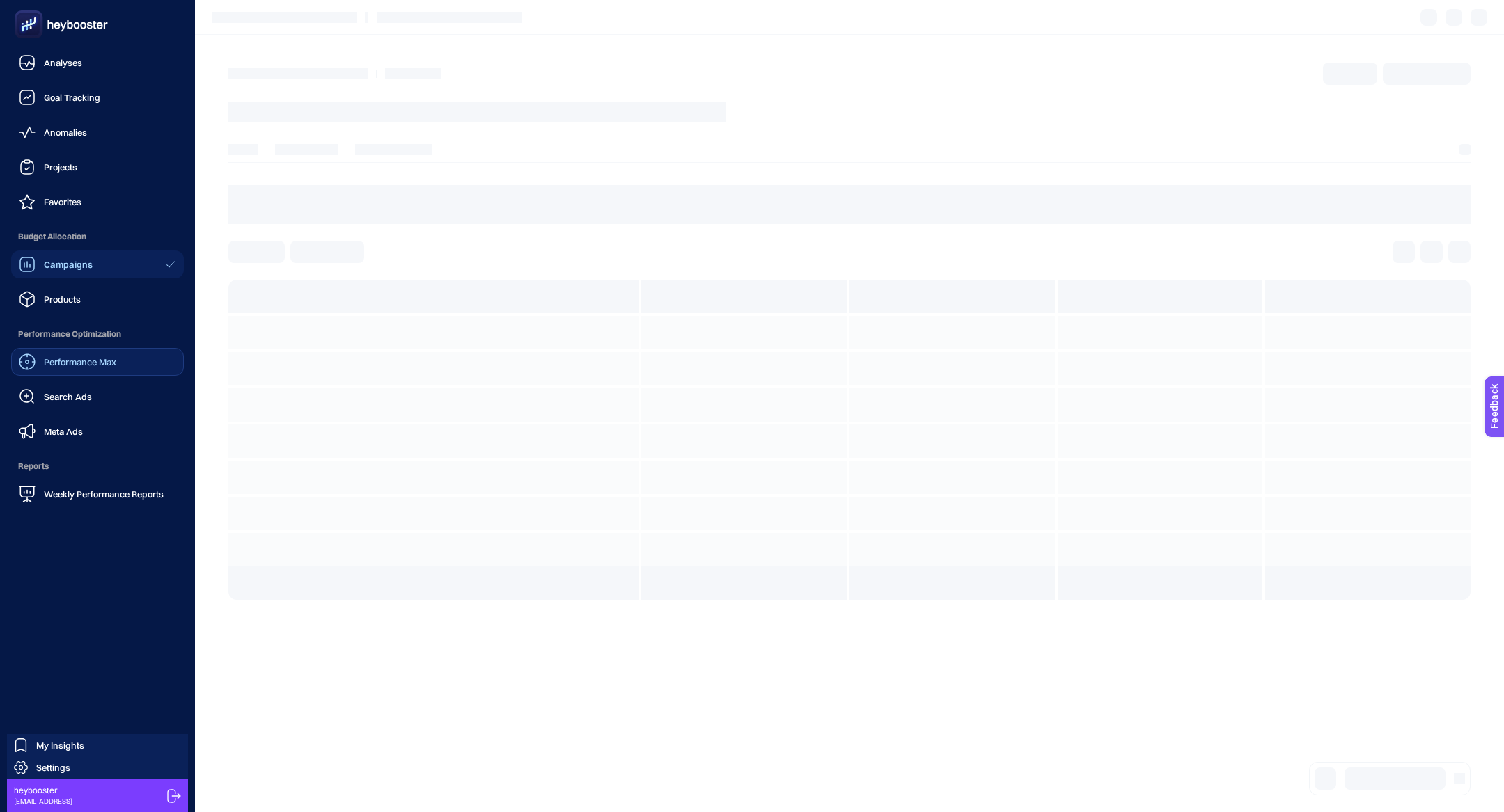
click at [104, 354] on div "Performance Max" at bounding box center [68, 362] width 98 height 17
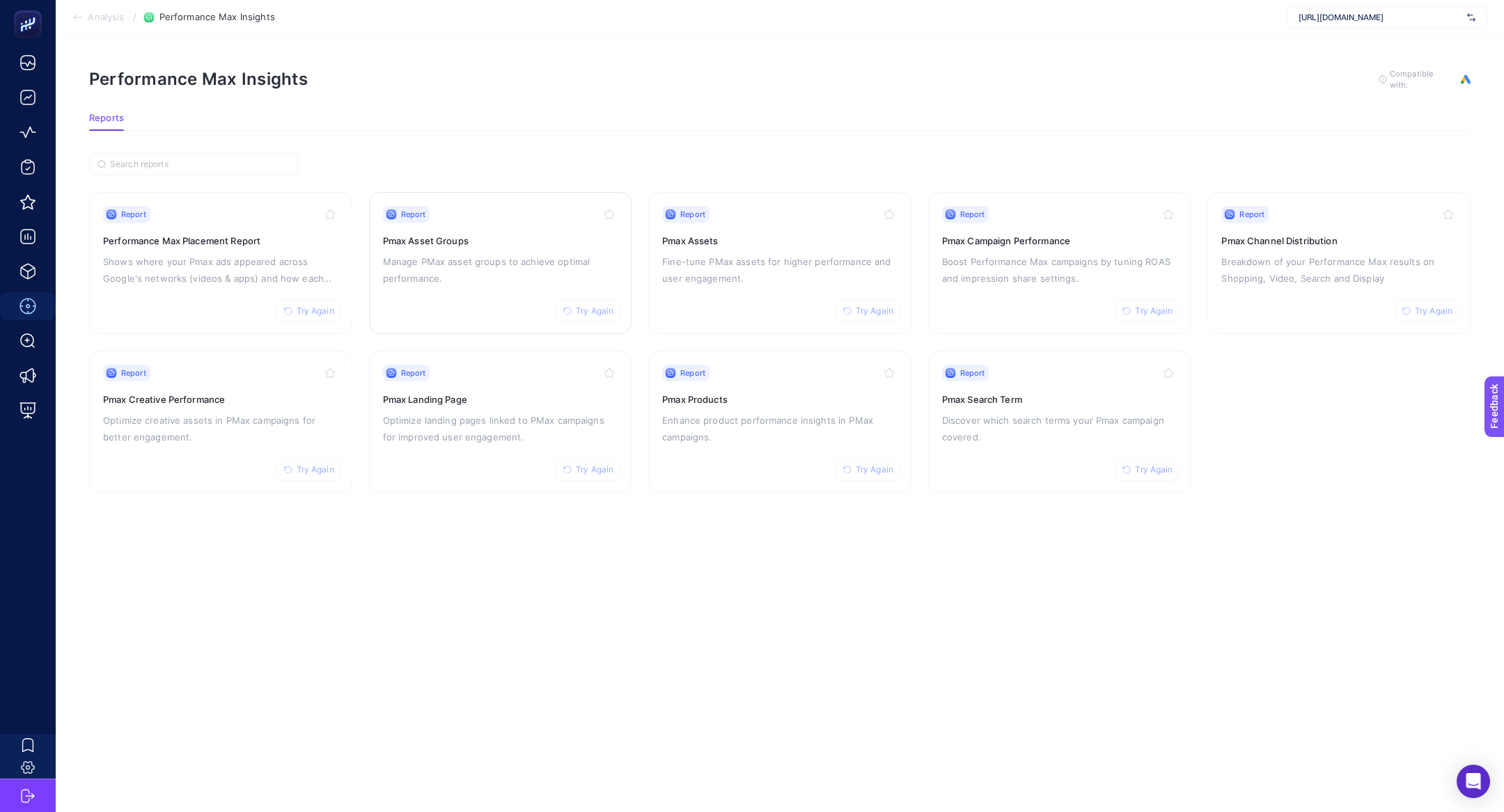
click at [499, 241] on h3 "Pmax Asset Groups" at bounding box center [501, 241] width 236 height 14
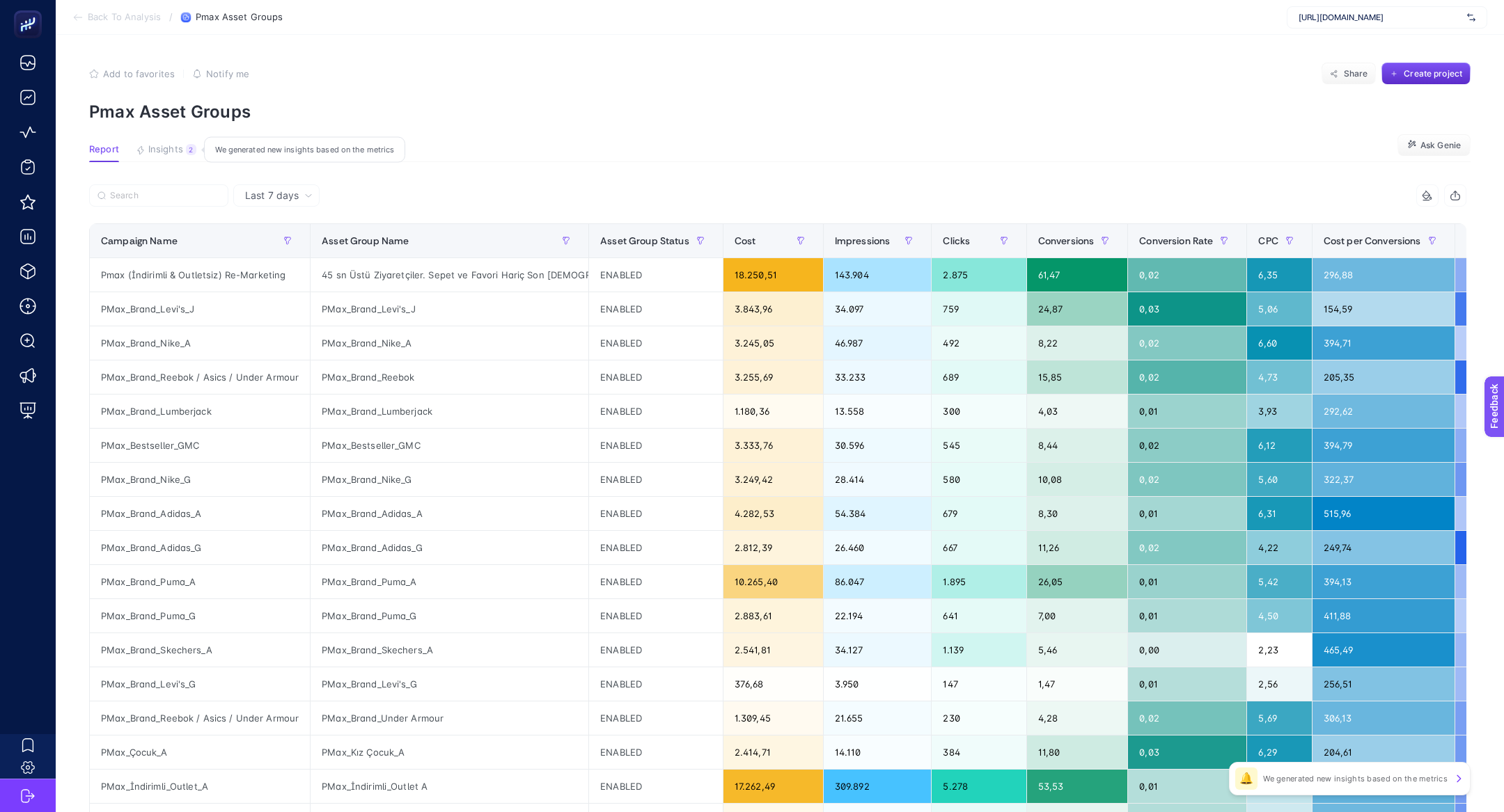
click at [146, 155] on button "Insights 2 We generated new insights based on the metrics" at bounding box center [166, 153] width 60 height 18
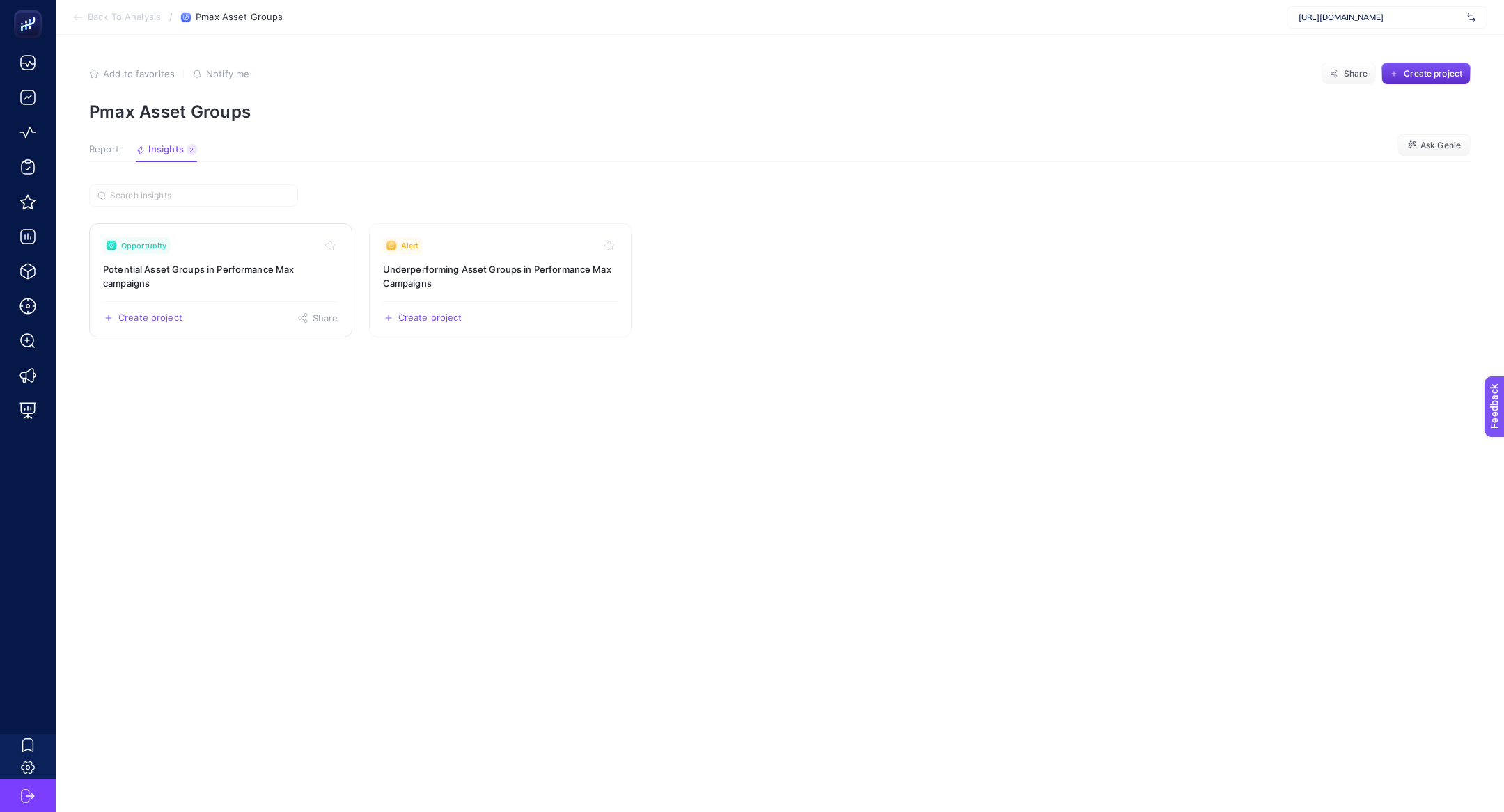
click at [255, 256] on link "Opportunity Potential Asset Groups in Performance Max campaigns Create project …" at bounding box center [220, 281] width 263 height 115
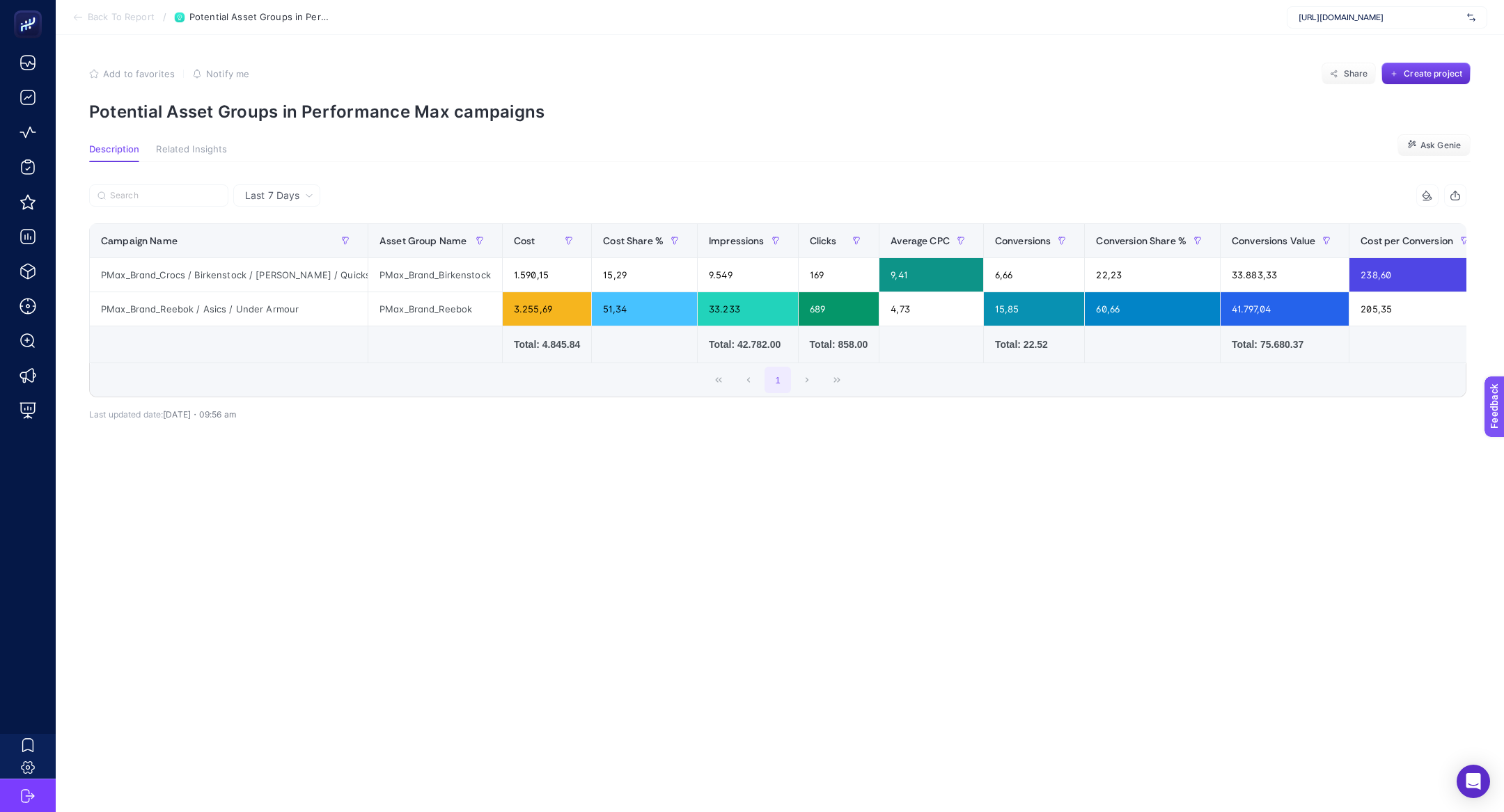
click at [1319, 12] on span "https://www.sporthink.com.tr/" at bounding box center [1380, 17] width 163 height 11
type input "sofya"
click at [1378, 45] on span "sofyanın arka bahçesi" at bounding box center [1339, 46] width 82 height 11
click at [1323, 17] on span "sofyanın arka bahçesi" at bounding box center [1380, 17] width 163 height 11
type input "planb"
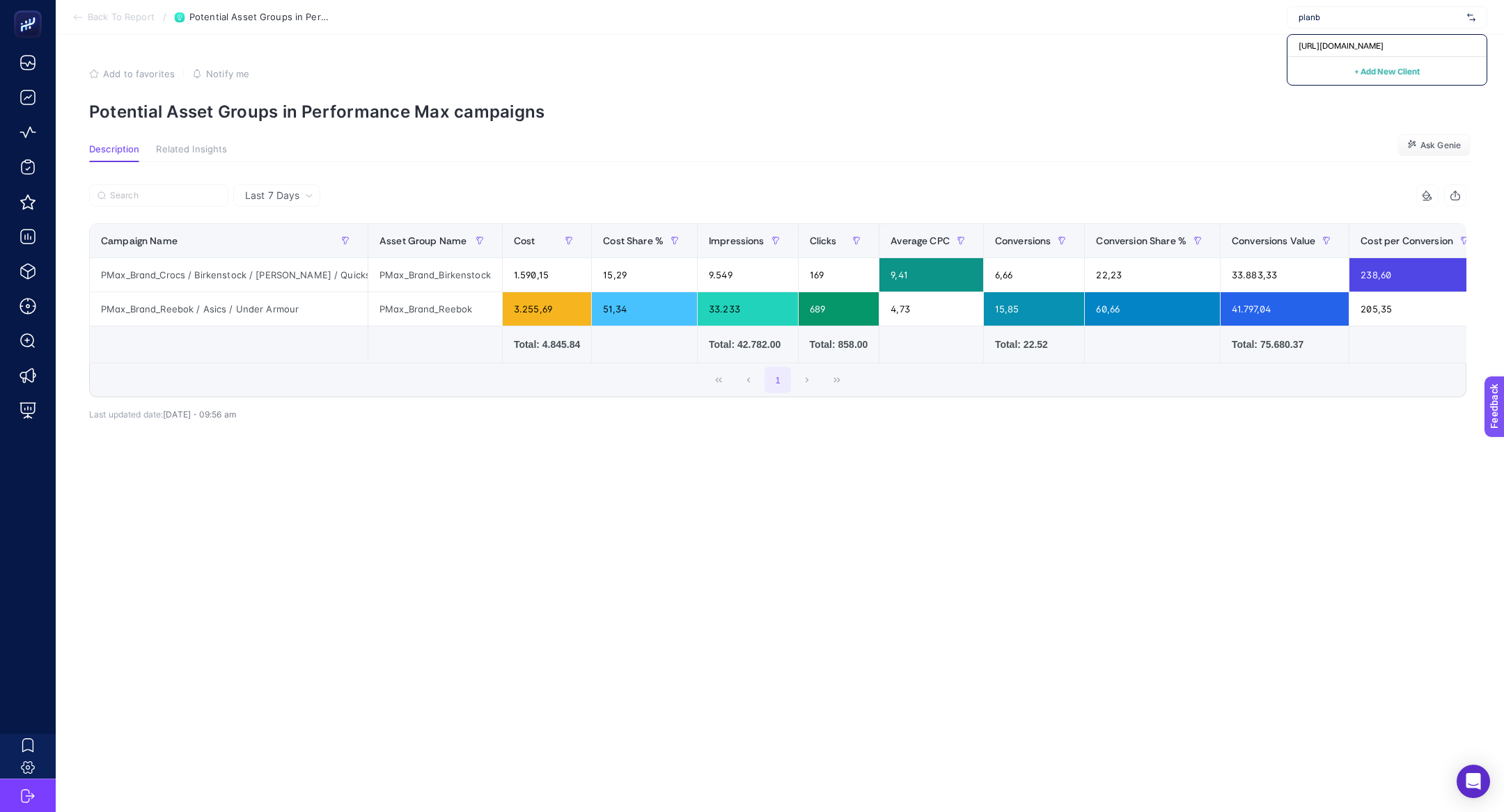
click at [1397, 33] on section "Back To Report / Potential Asset Groups in Performance Max campaigns planb http…" at bounding box center [780, 17] width 1448 height 35
click at [1393, 20] on span "sofyanın arka bahçesi" at bounding box center [1380, 17] width 163 height 11
type input "planb"
click at [1399, 43] on div "https://planb.media/" at bounding box center [1387, 46] width 199 height 22
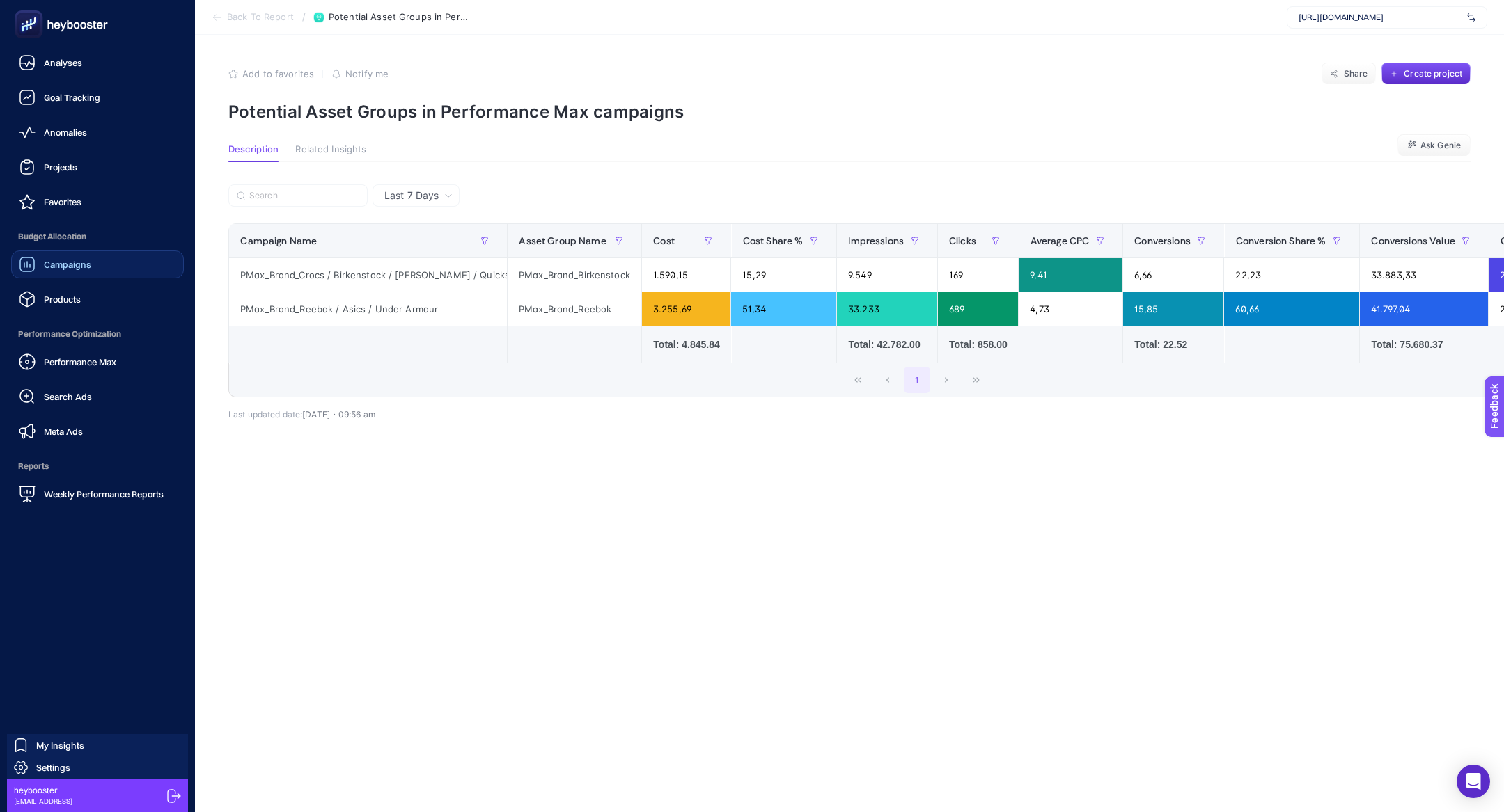
click at [39, 270] on div "Campaigns" at bounding box center [55, 264] width 72 height 17
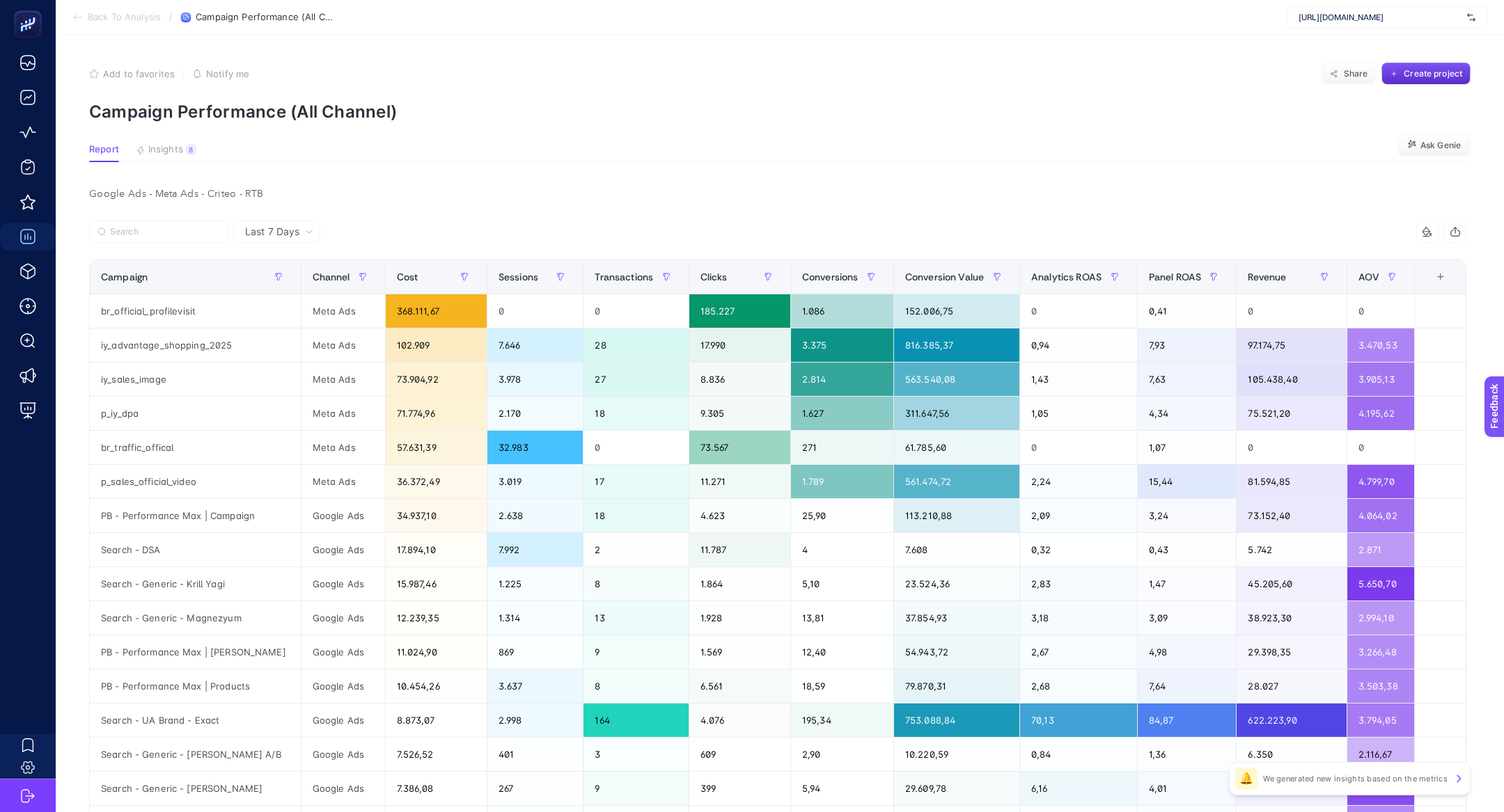
click at [153, 133] on article "Add to favorites false Notify me Share Create project Campaign Performance (All…" at bounding box center [780, 596] width 1448 height 1124
click at [162, 148] on span "Insights" at bounding box center [166, 150] width 35 height 11
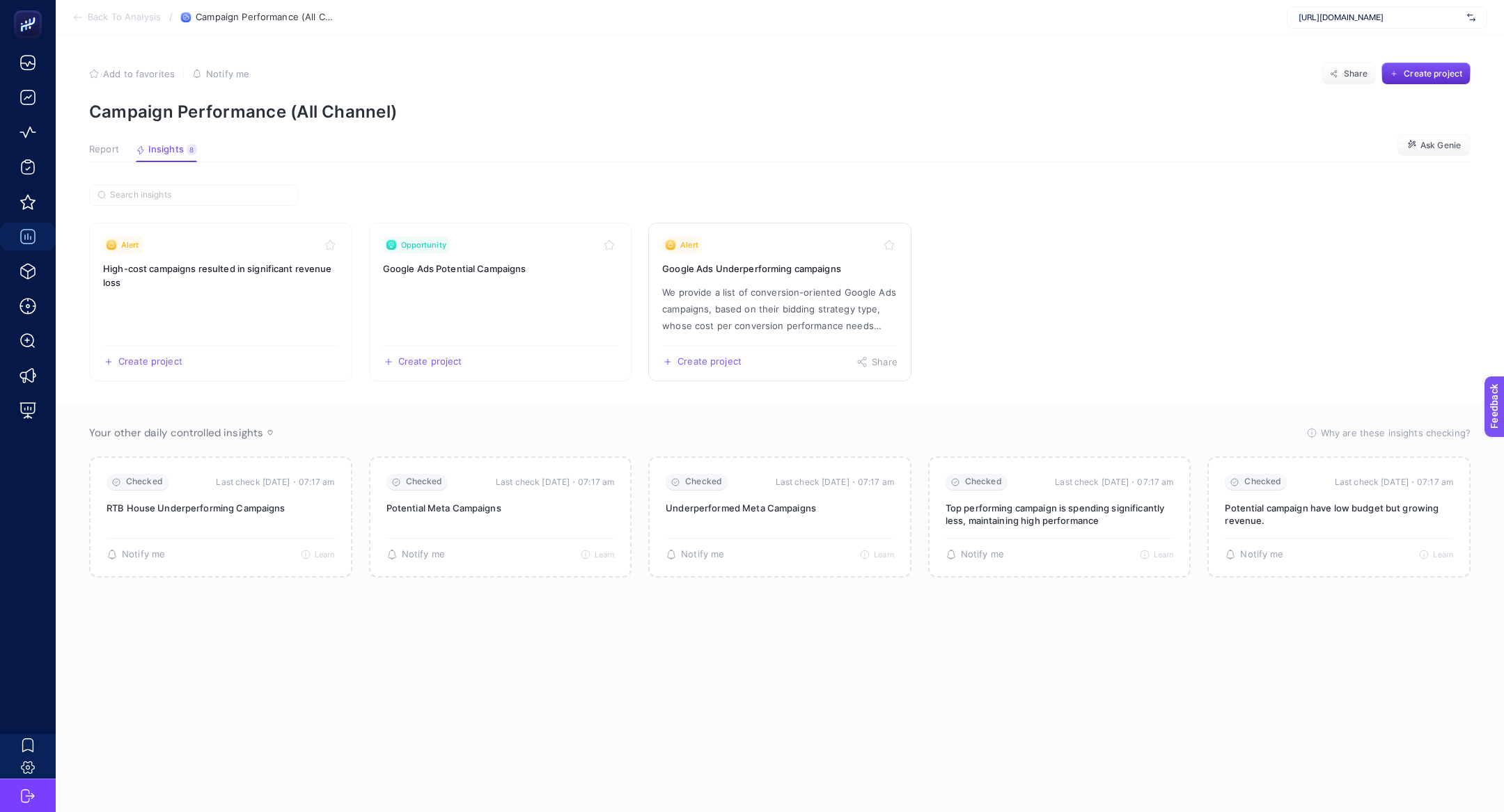
click at [734, 318] on p "We provide a list of conversion-oriented Google Ads campaigns, based on their b…" at bounding box center [780, 309] width 236 height 50
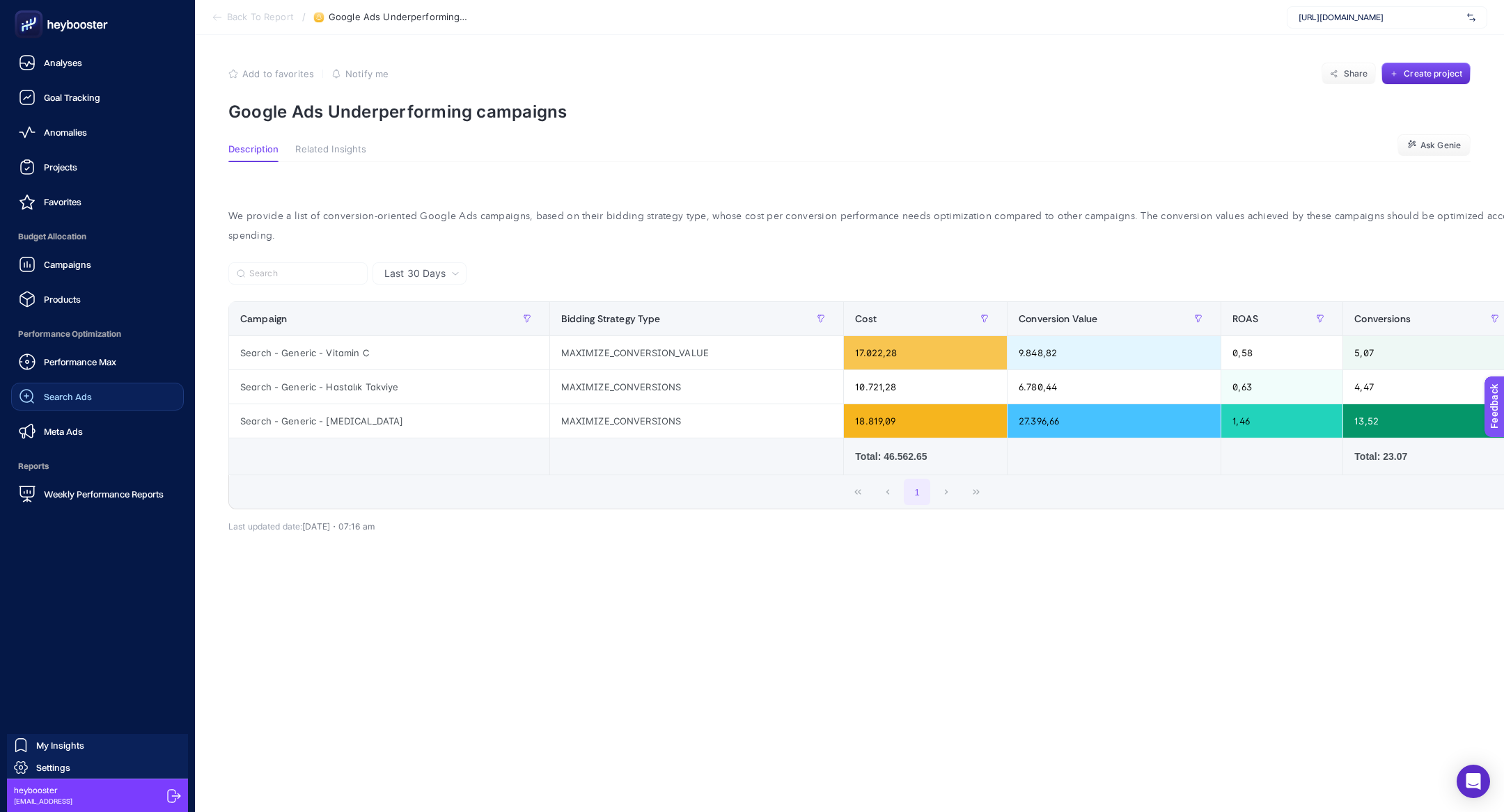
click at [73, 398] on span "Search Ads" at bounding box center [68, 397] width 48 height 11
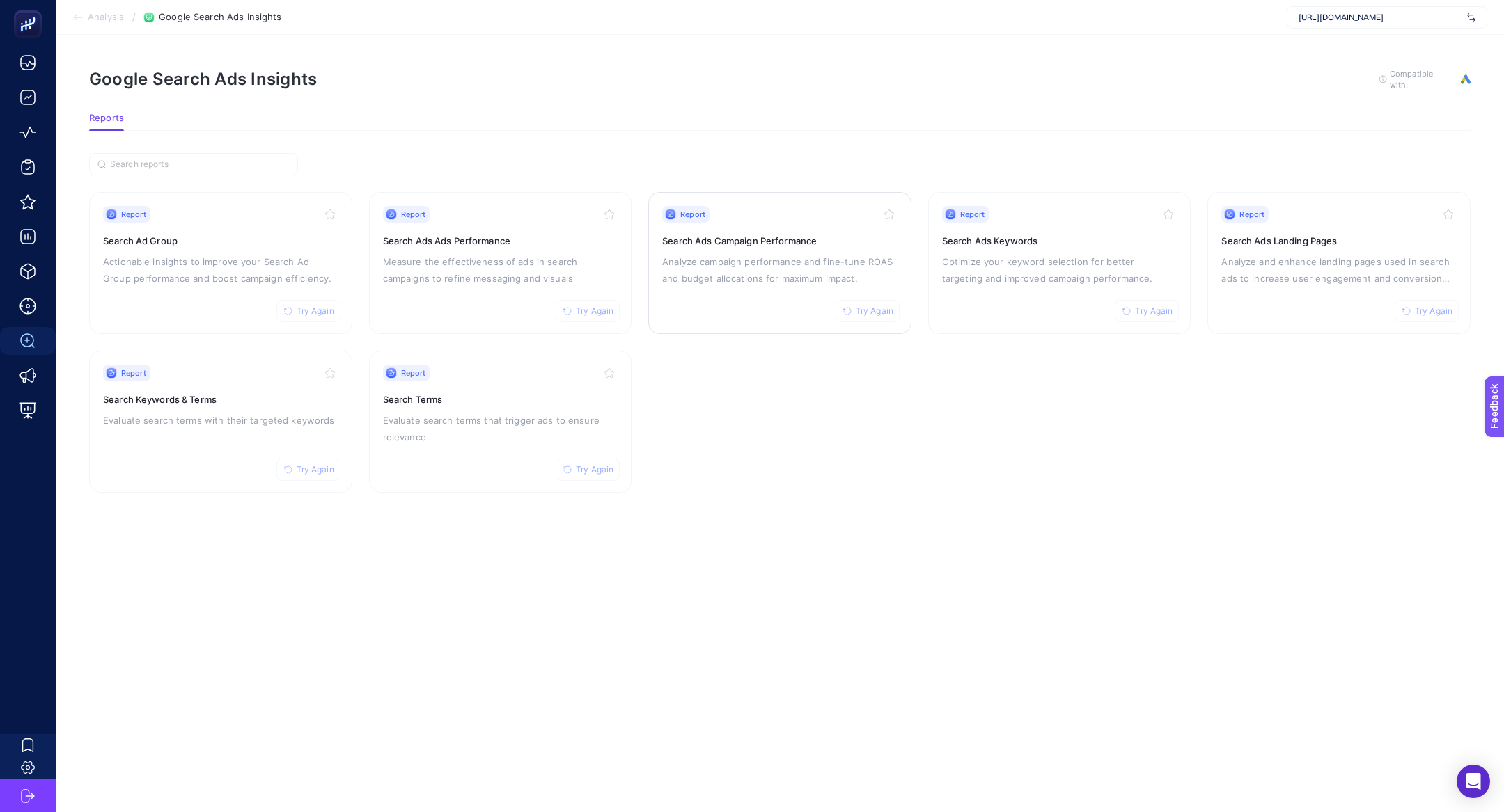
click at [739, 236] on h3 "Search Ads Campaign Performance" at bounding box center [780, 241] width 236 height 14
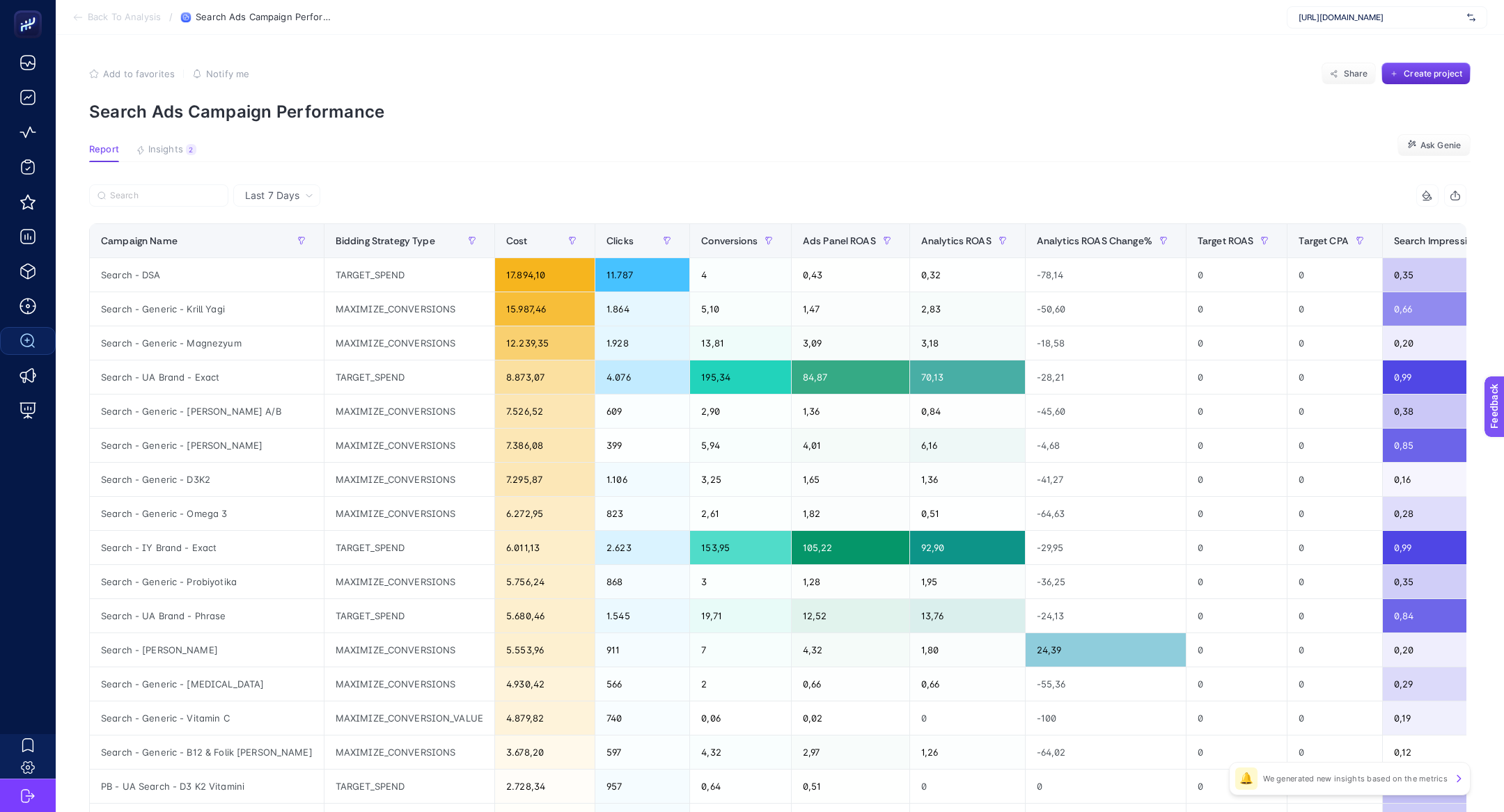
click at [174, 138] on article "Add to favorites false Notify me Share Create project Search Ads Campaign Perfo…" at bounding box center [780, 579] width 1448 height 1088
click at [177, 144] on span "Insights" at bounding box center [166, 150] width 35 height 11
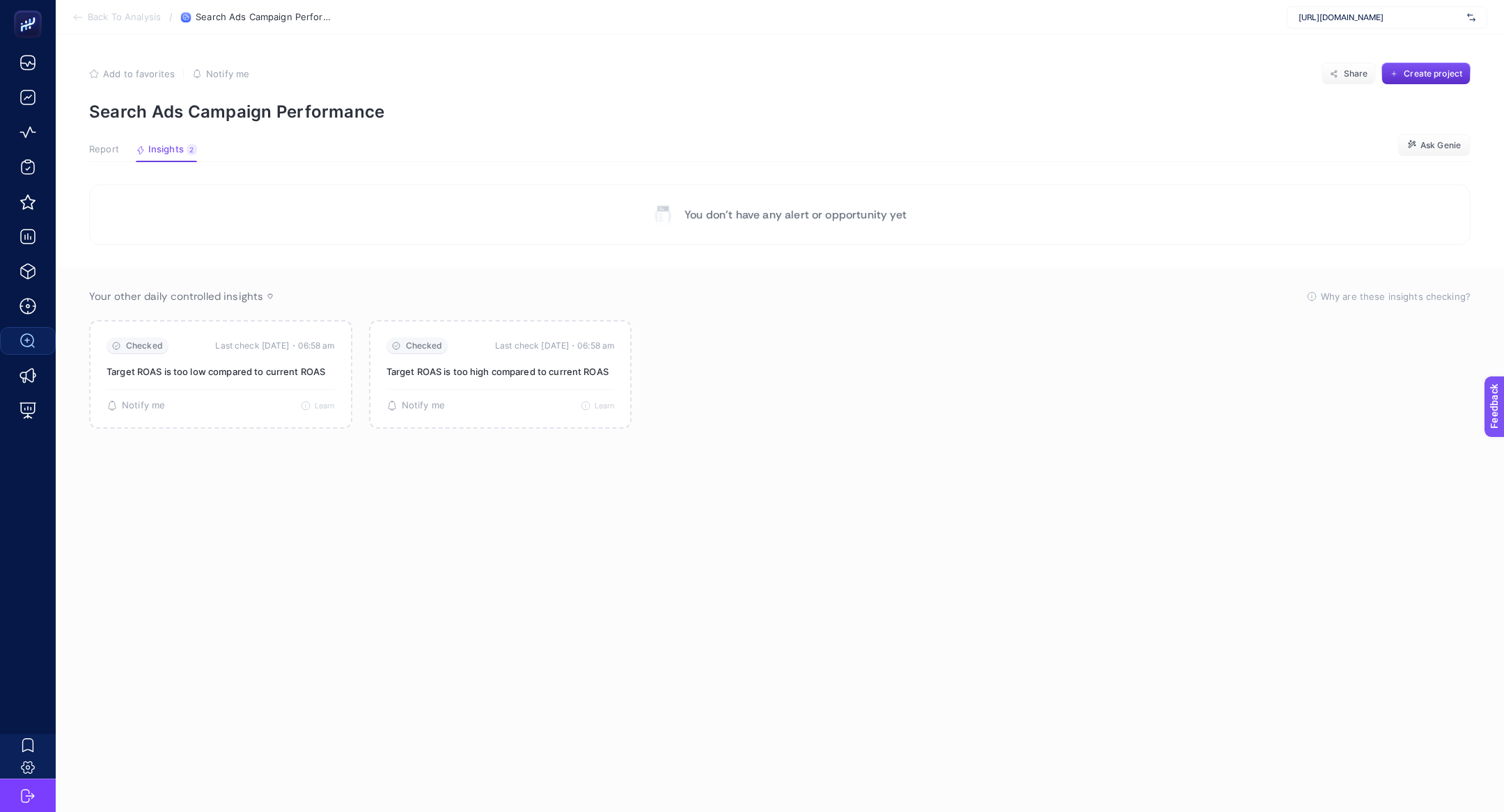
click at [97, 149] on span "Report" at bounding box center [104, 150] width 30 height 11
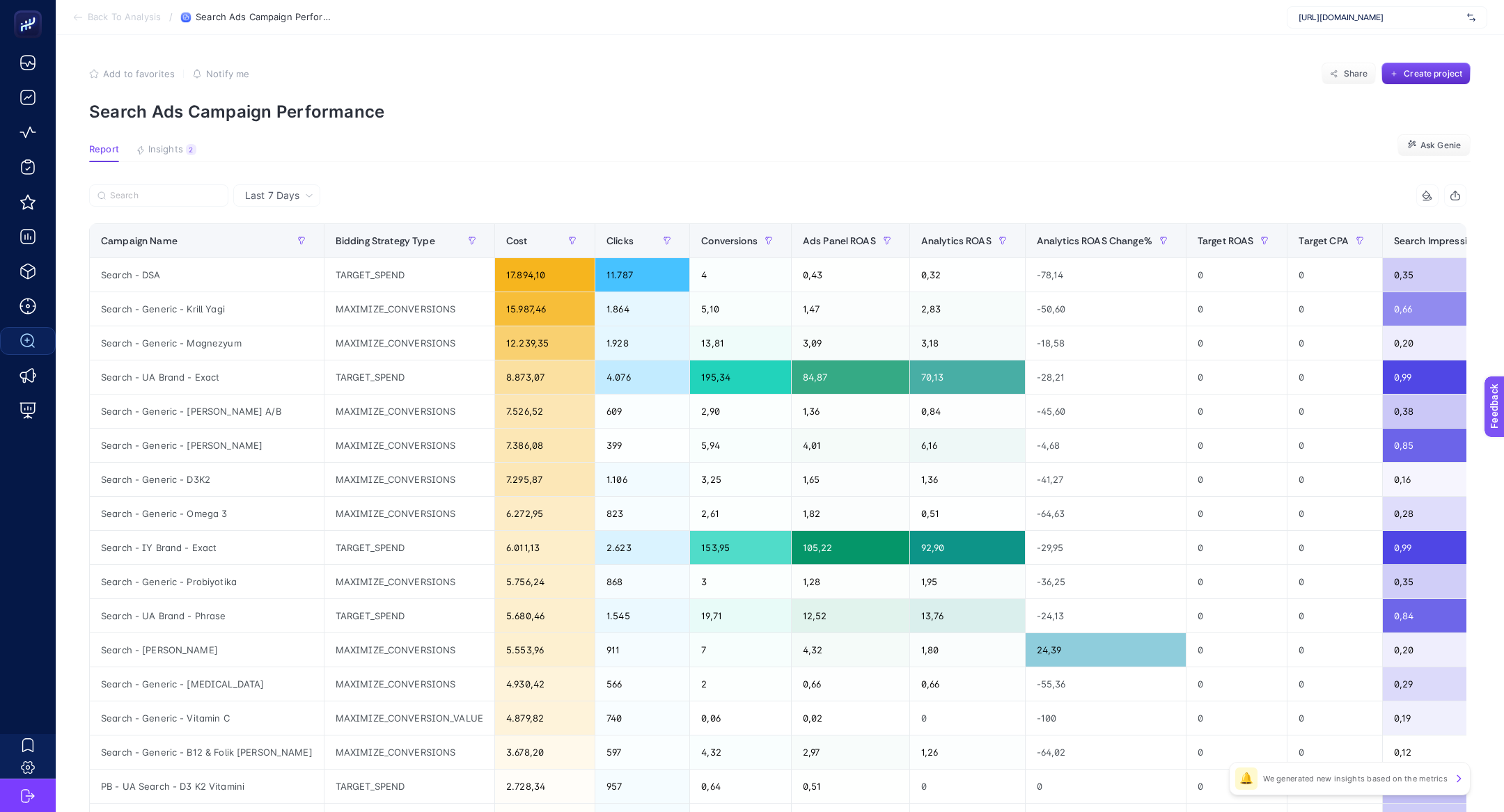
click at [86, 17] on li "Back To Analysis" at bounding box center [116, 17] width 88 height 11
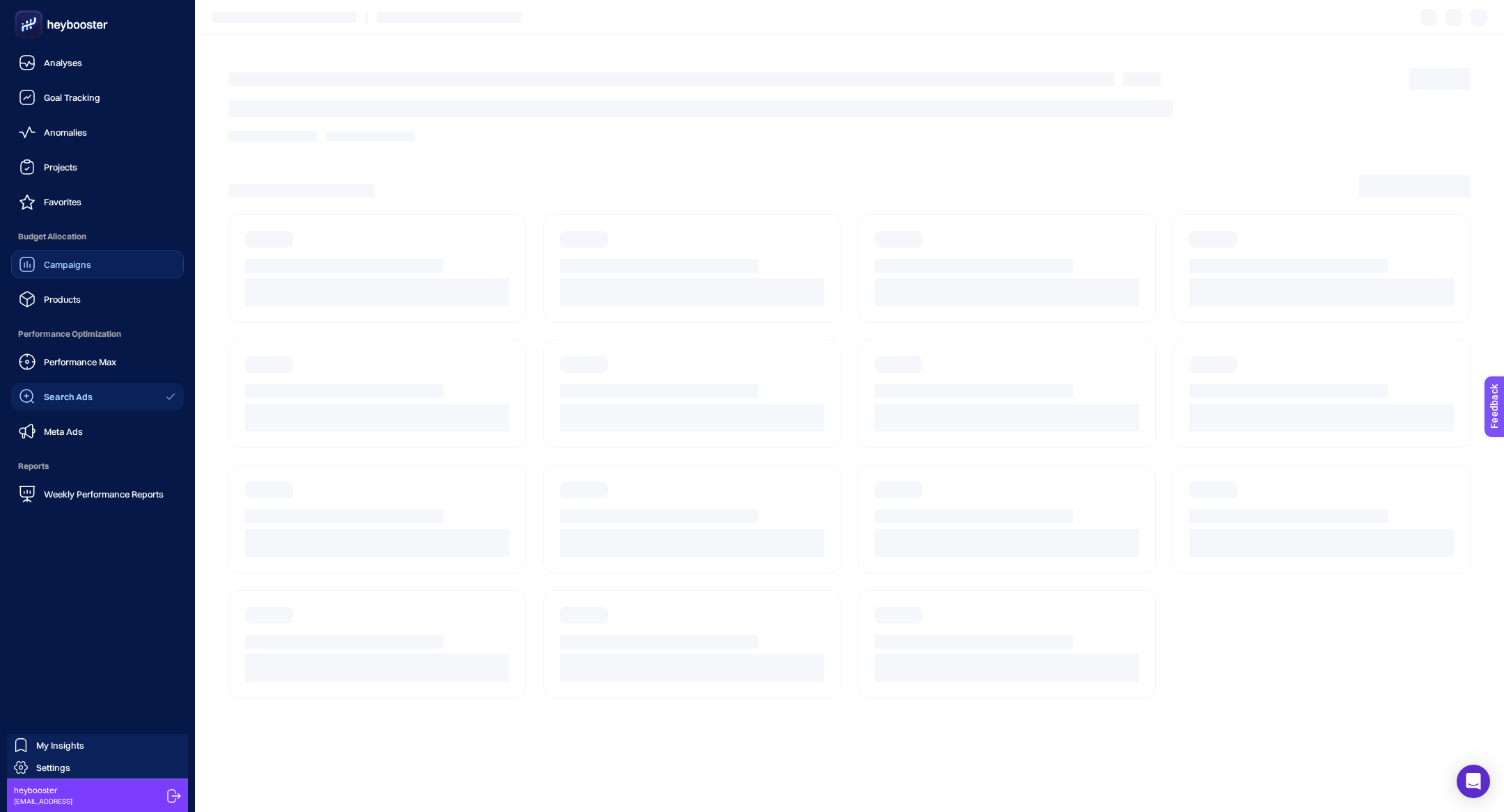
click at [59, 263] on span "Campaigns" at bounding box center [68, 265] width 48 height 11
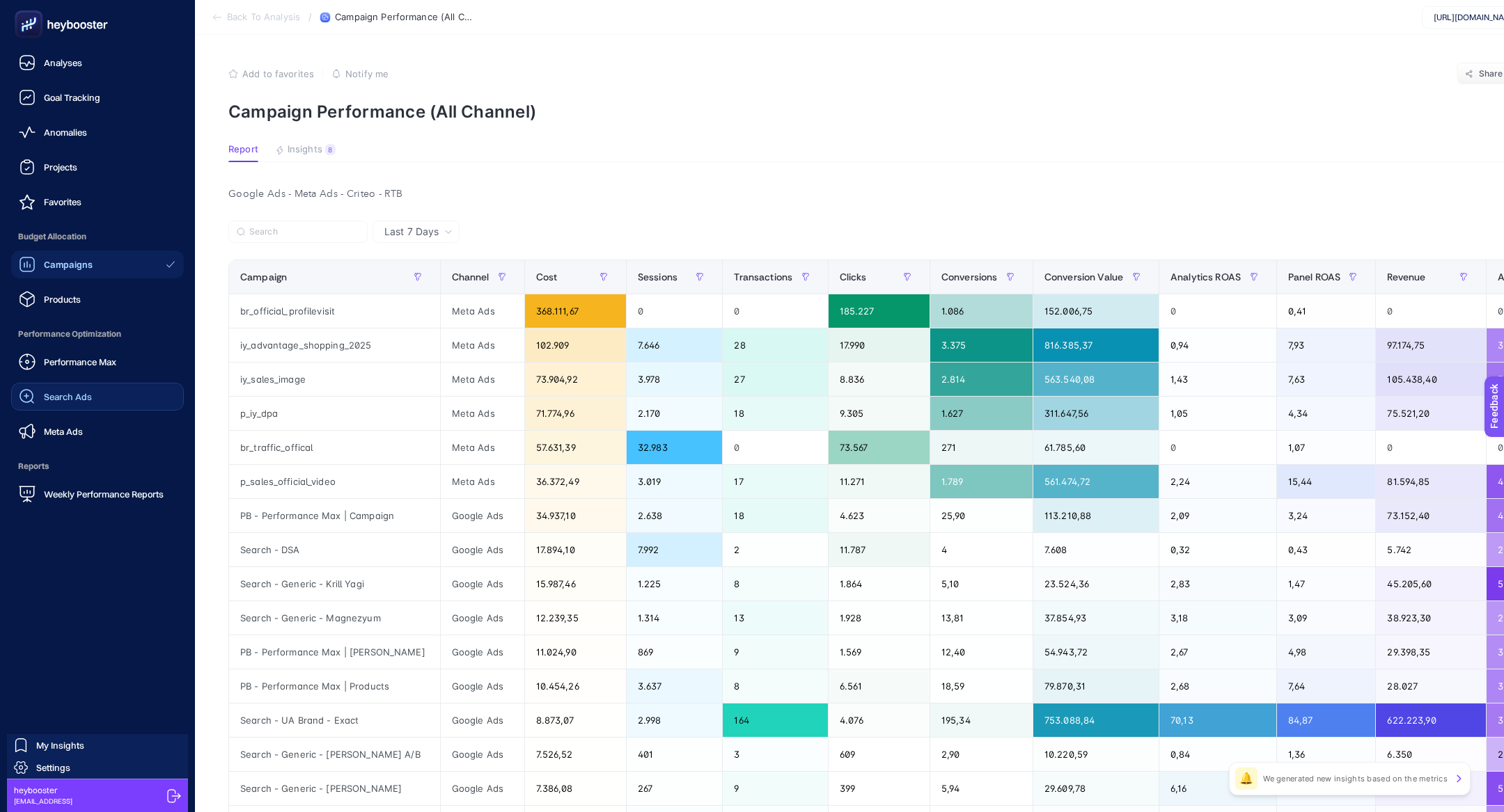
click at [21, 33] on rect at bounding box center [29, 25] width 23 height 23
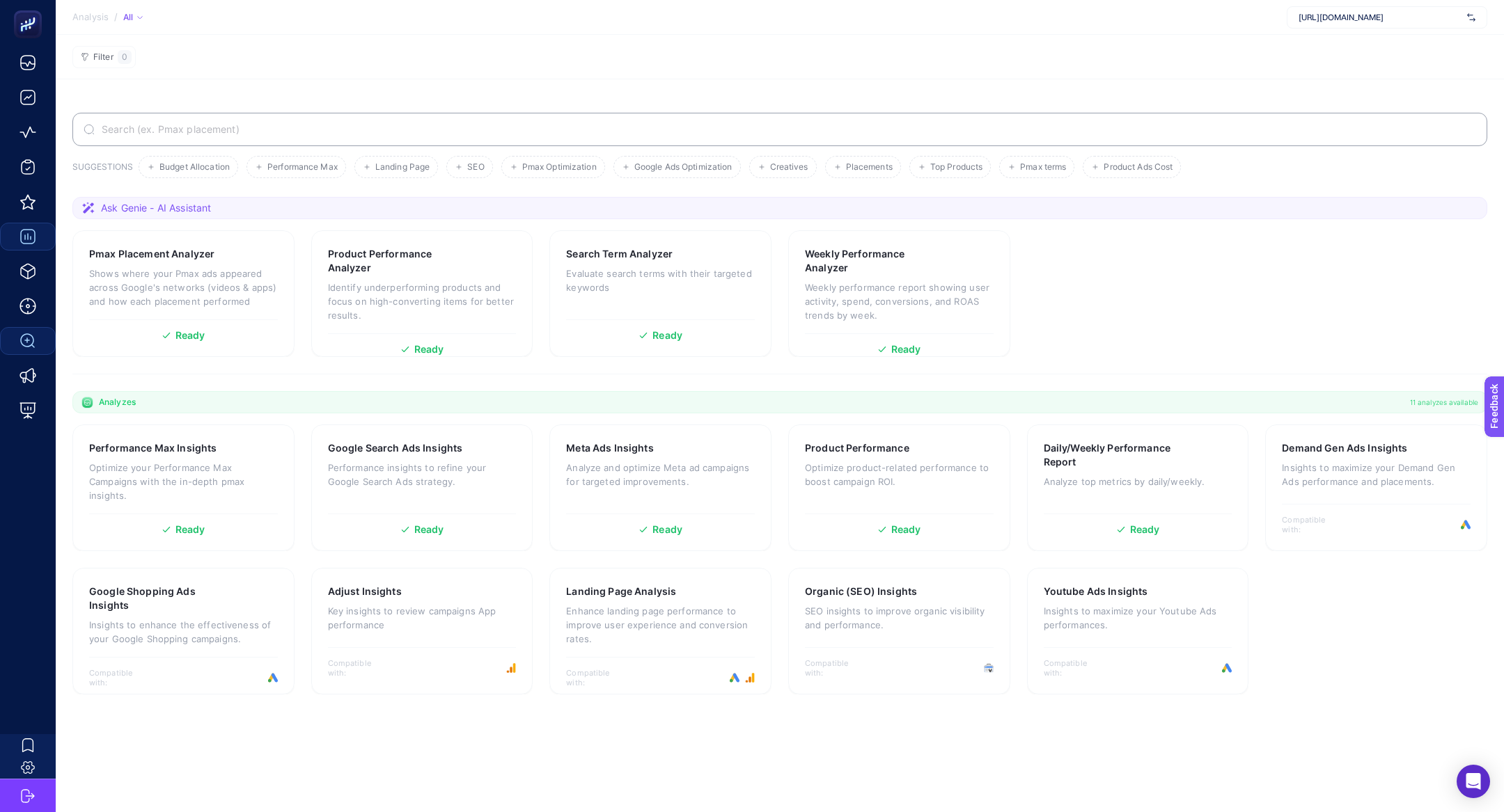
click at [479, 118] on label at bounding box center [780, 130] width 1415 height 33
click at [479, 124] on input "Search" at bounding box center [787, 130] width 1377 height 11
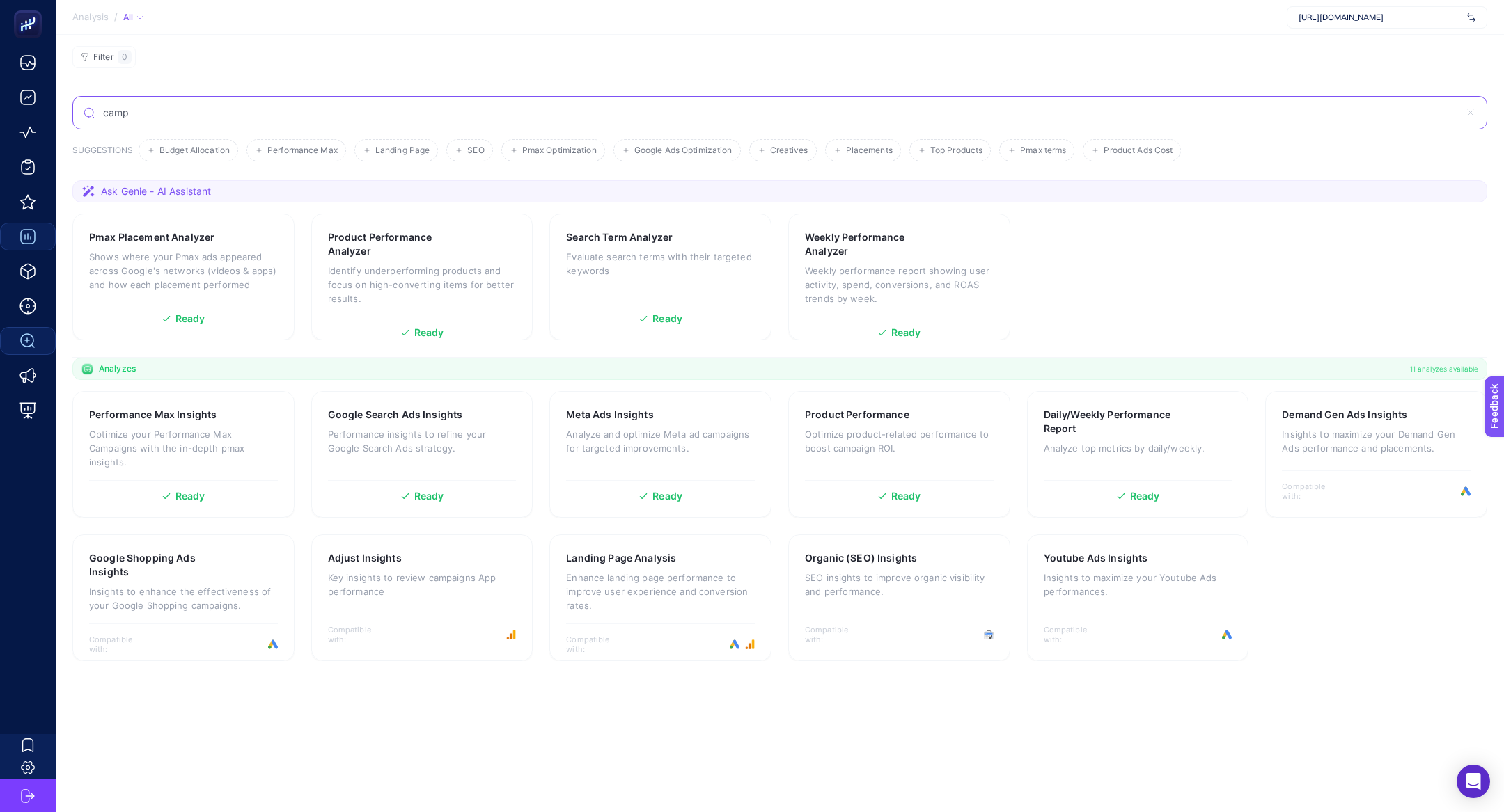
type input "camp"
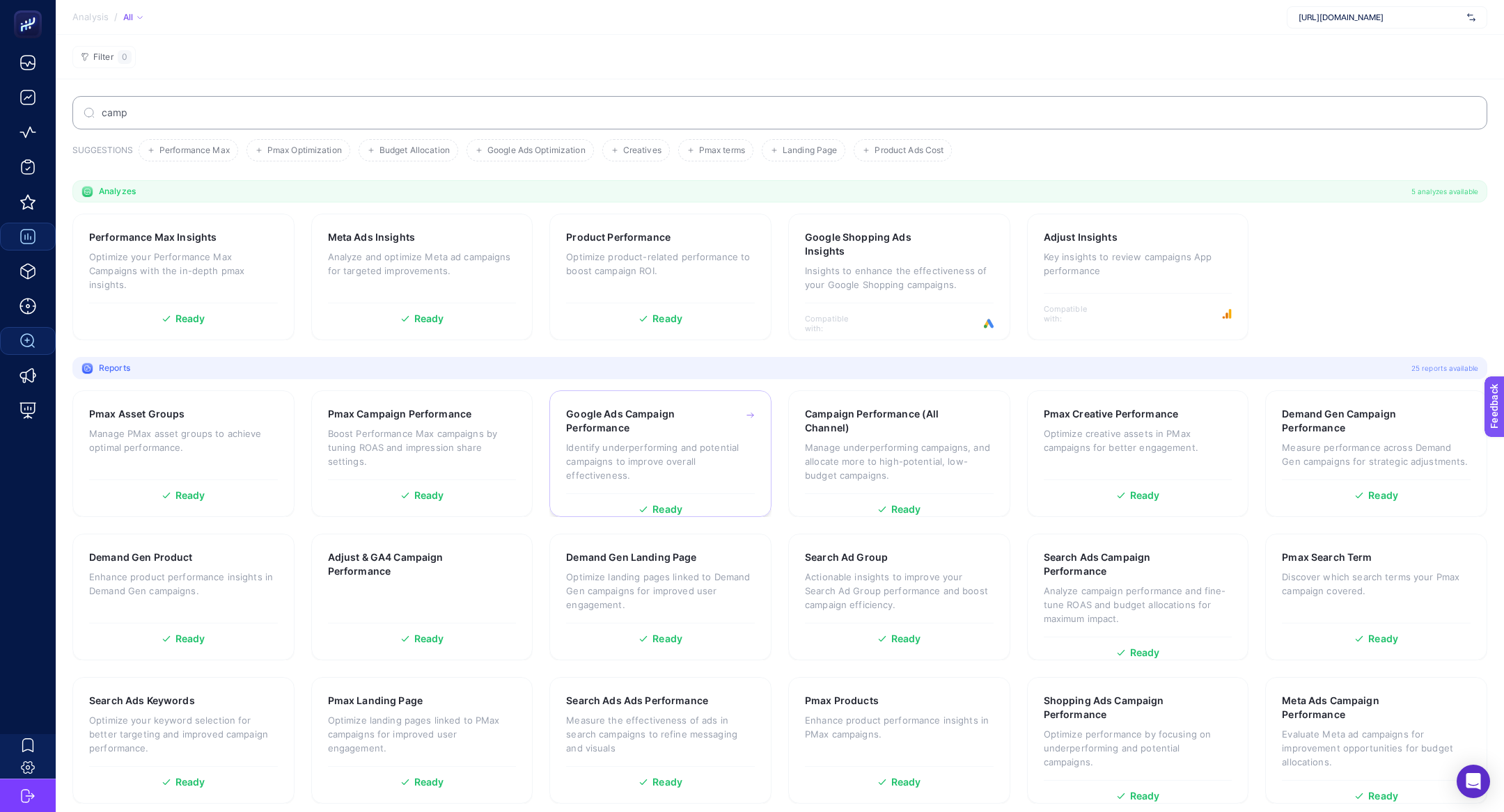
click at [624, 451] on p "Identify underperforming and potential campaigns to improve overall effectivene…" at bounding box center [660, 461] width 189 height 42
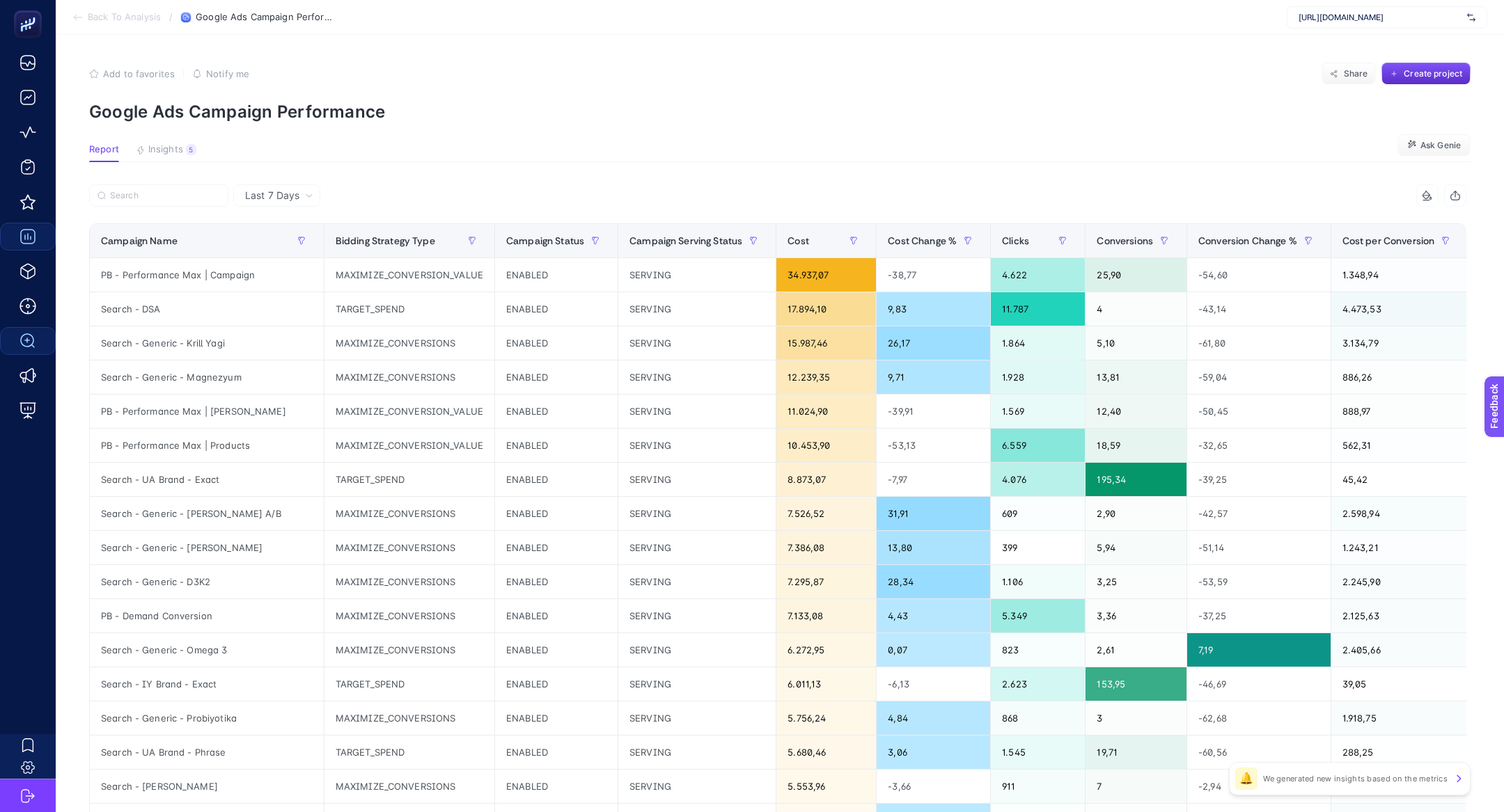
click at [158, 138] on article "Add to favorites false Notify me Share Create project Google Ads Campaign Perfo…" at bounding box center [780, 579] width 1448 height 1088
click at [169, 146] on span "Insights" at bounding box center [166, 150] width 35 height 11
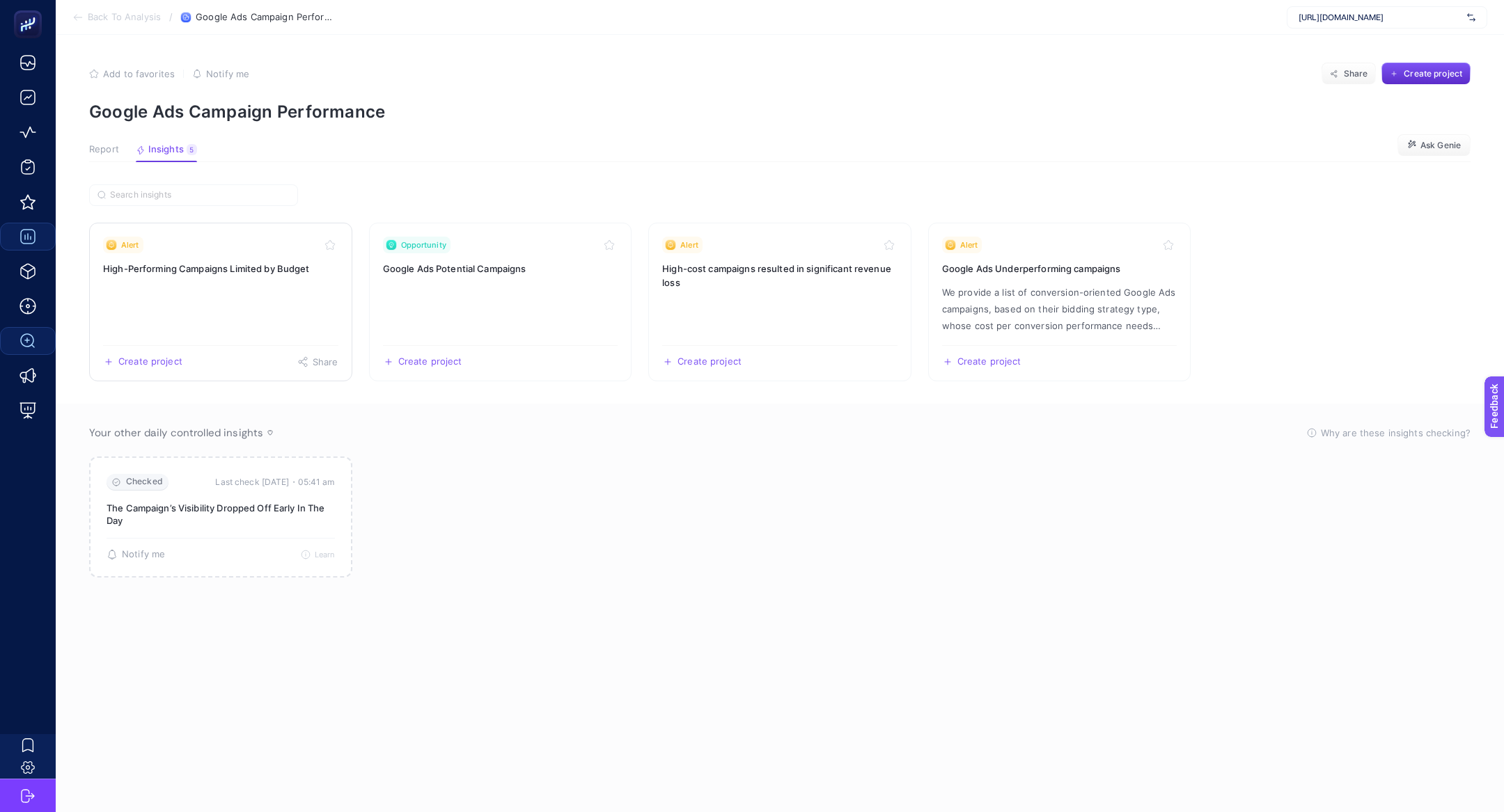
click at [234, 311] on link "Alert High-Performing Campaigns Limited by Budget Create project Share" at bounding box center [220, 302] width 263 height 159
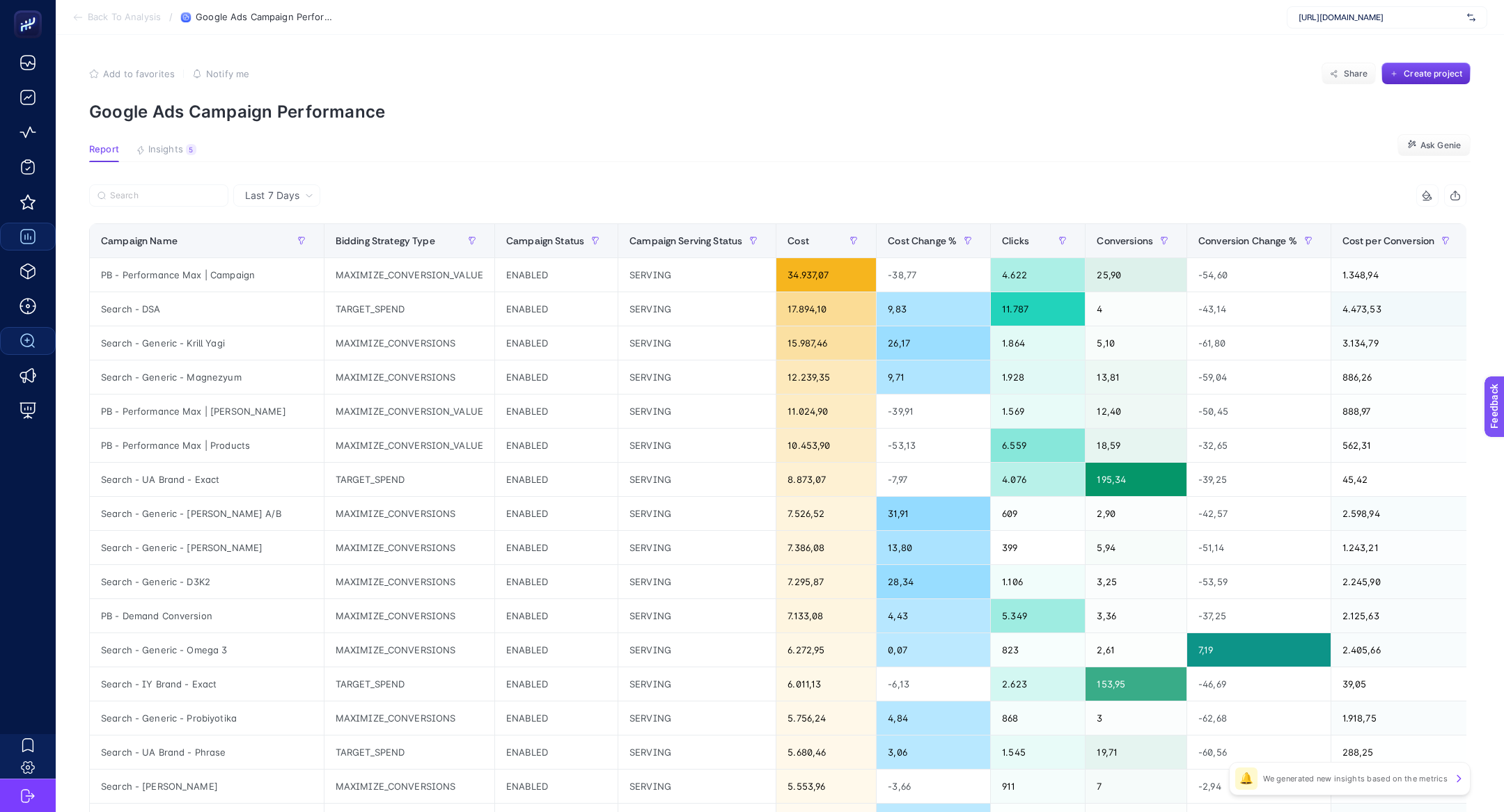
click at [187, 98] on section "Add to favorites false Notify me Share Create project Google Ads Campaign Perfo…" at bounding box center [780, 92] width 1381 height 59
click at [170, 150] on span "Insights" at bounding box center [166, 150] width 35 height 11
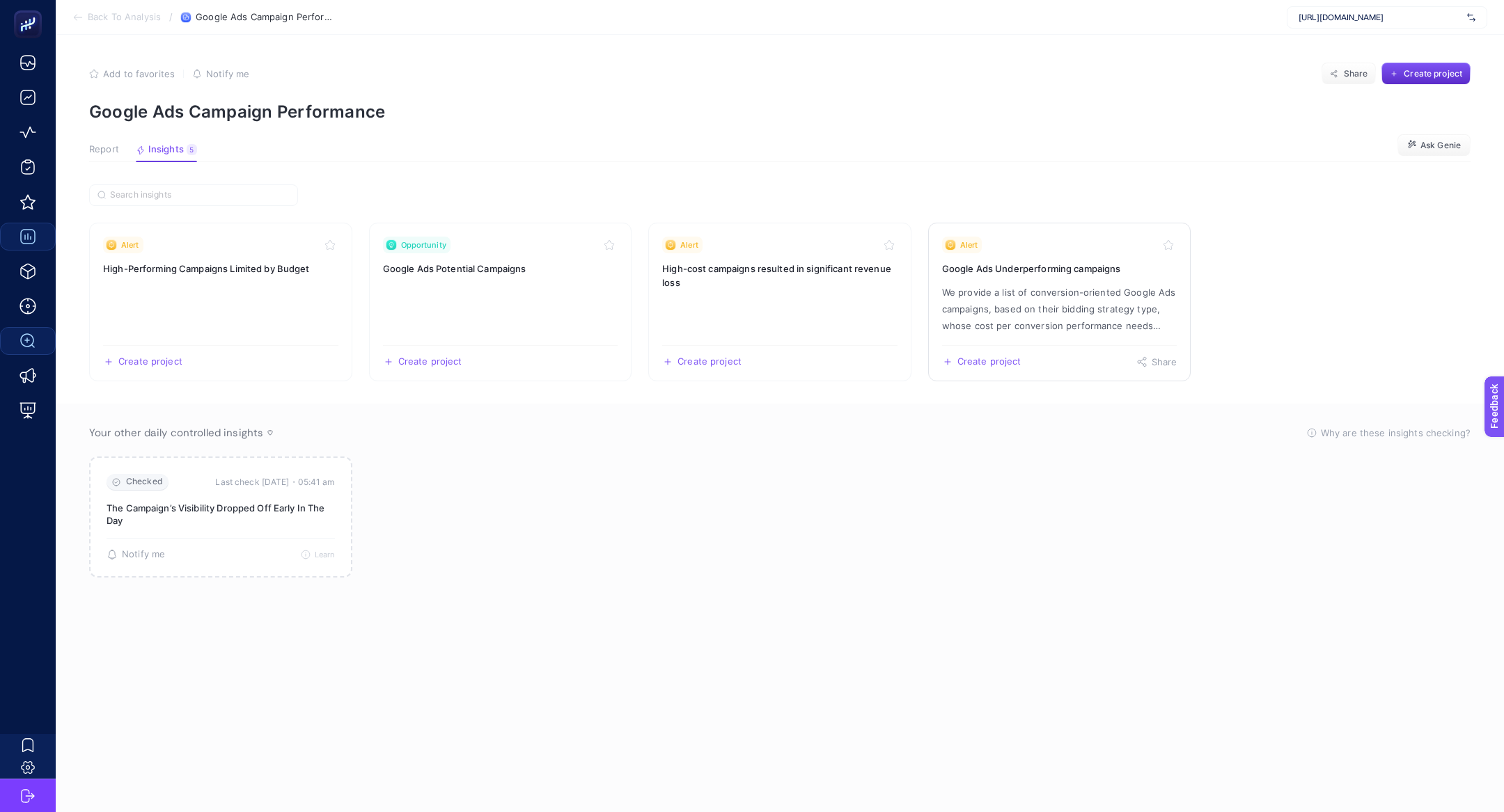
click at [1059, 321] on p "We provide a list of conversion-oriented Google Ads campaigns, based on their b…" at bounding box center [1060, 309] width 236 height 50
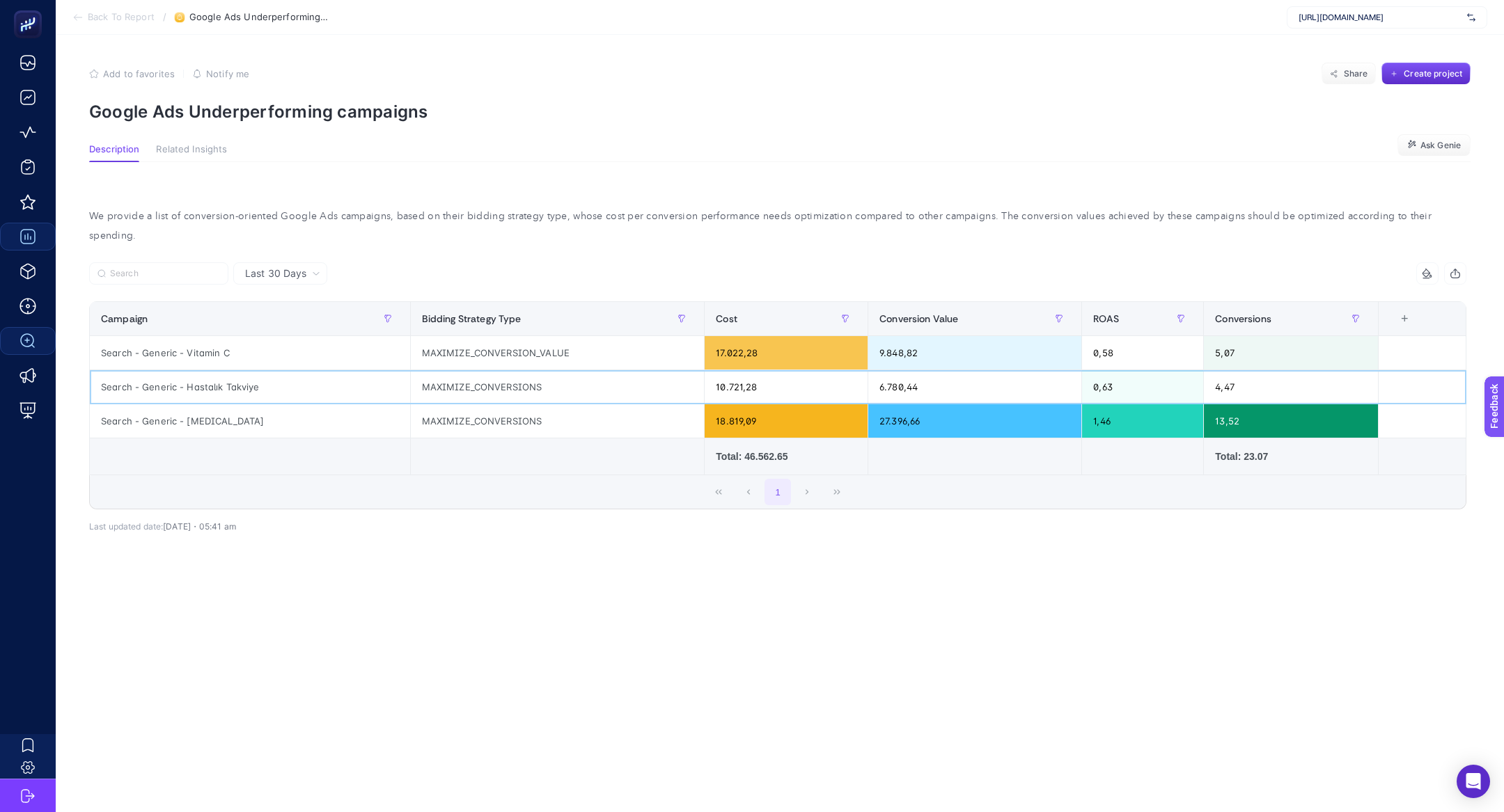
click at [201, 371] on div "Search - Generic - Hastalık Takviye" at bounding box center [250, 387] width 321 height 33
click at [191, 371] on div "Search - Generic - Hastalık Takviye" at bounding box center [250, 387] width 321 height 33
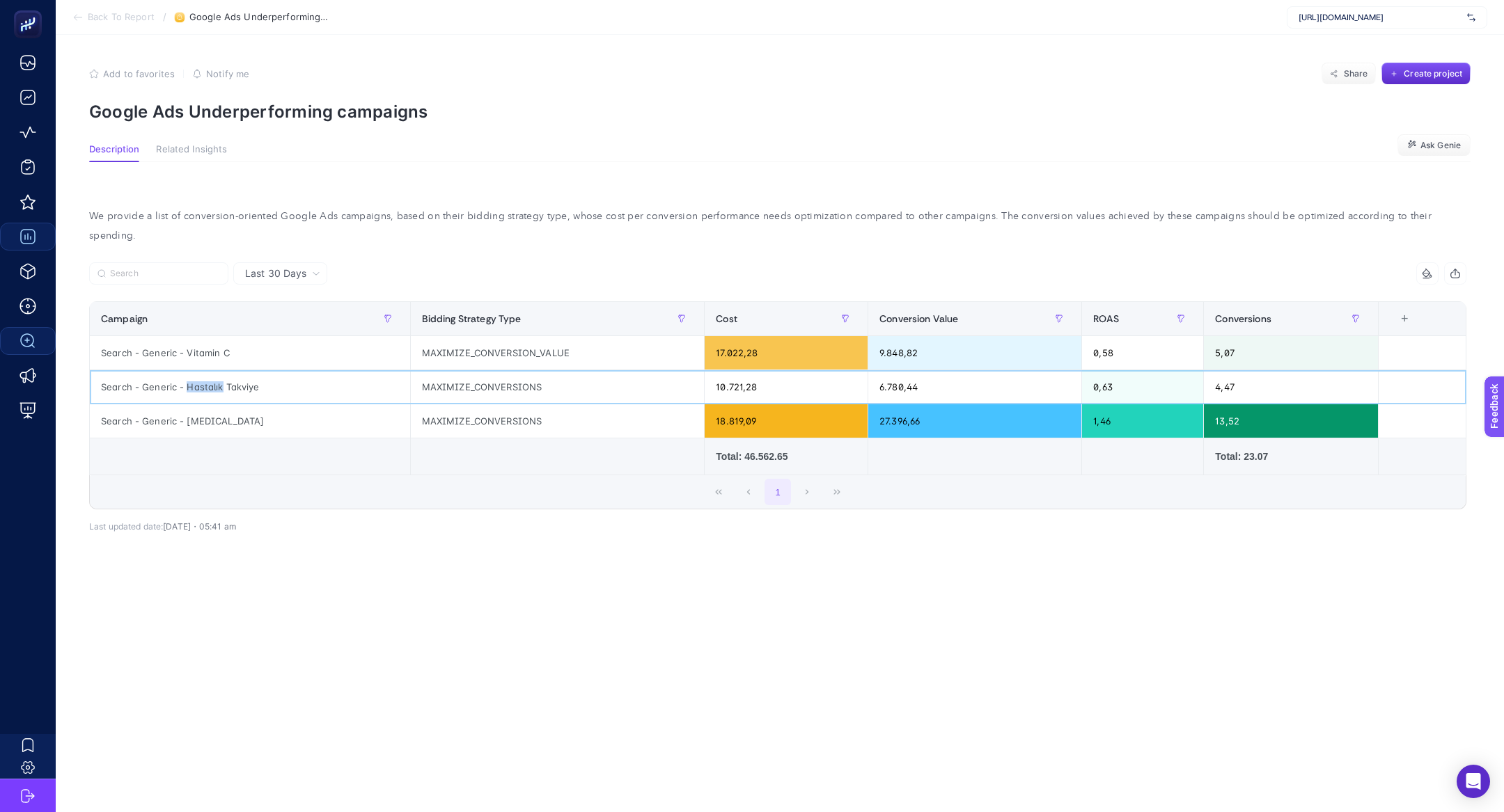
click at [191, 371] on div "Search - Generic - Hastalık Takviye" at bounding box center [250, 387] width 321 height 33
click at [1414, 313] on div "+" at bounding box center [1404, 319] width 26 height 11
click at [1365, 390] on li "Channel" at bounding box center [1342, 382] width 139 height 25
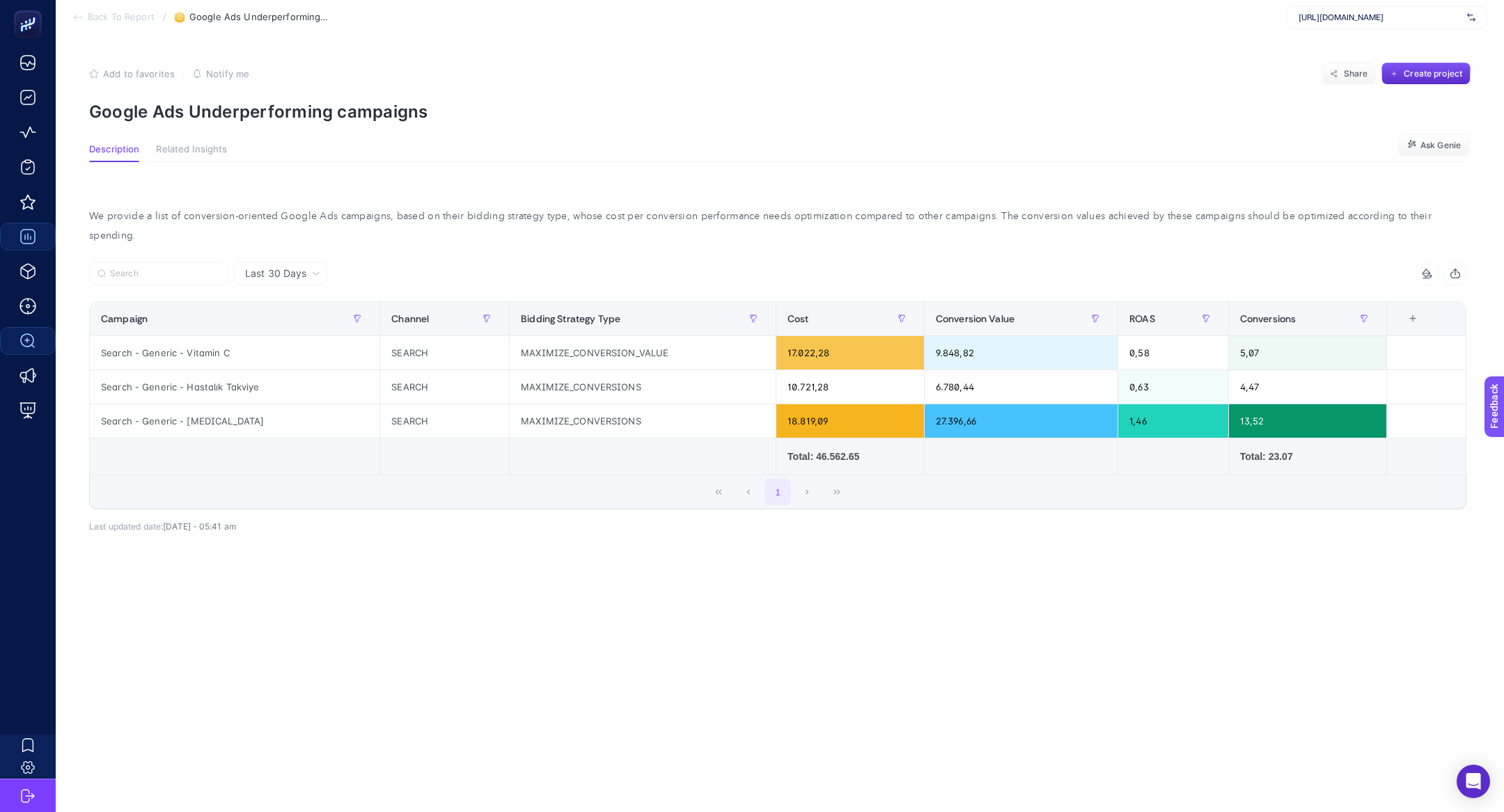
click at [1405, 313] on div "+" at bounding box center [1412, 319] width 26 height 11
click at [1373, 383] on li "Channel" at bounding box center [1351, 382] width 139 height 25
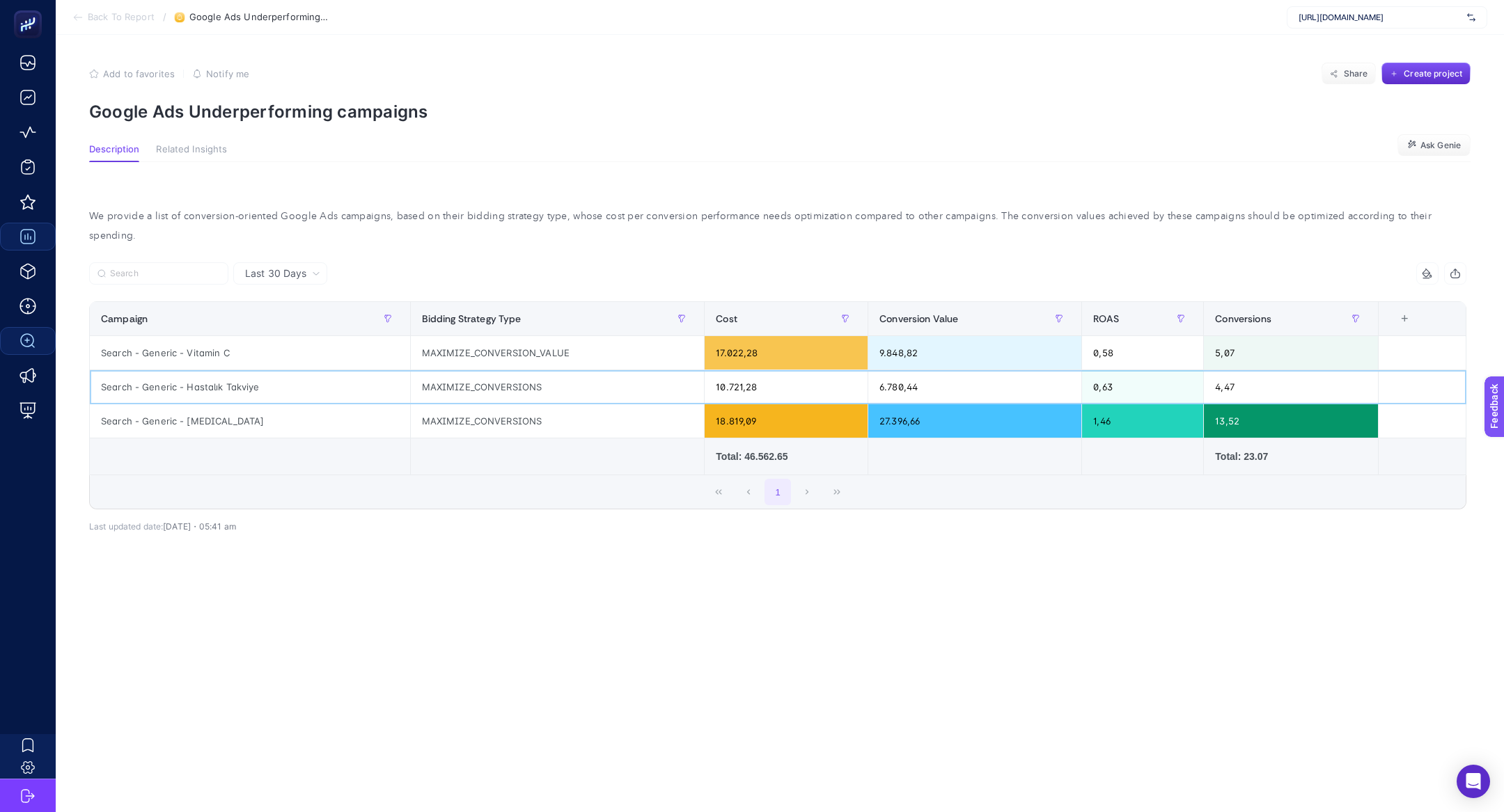
click at [212, 371] on div "Search - Generic - Hastalık Takviye" at bounding box center [250, 387] width 321 height 33
copy tr "Search - Generic - Hastalık Takviye"
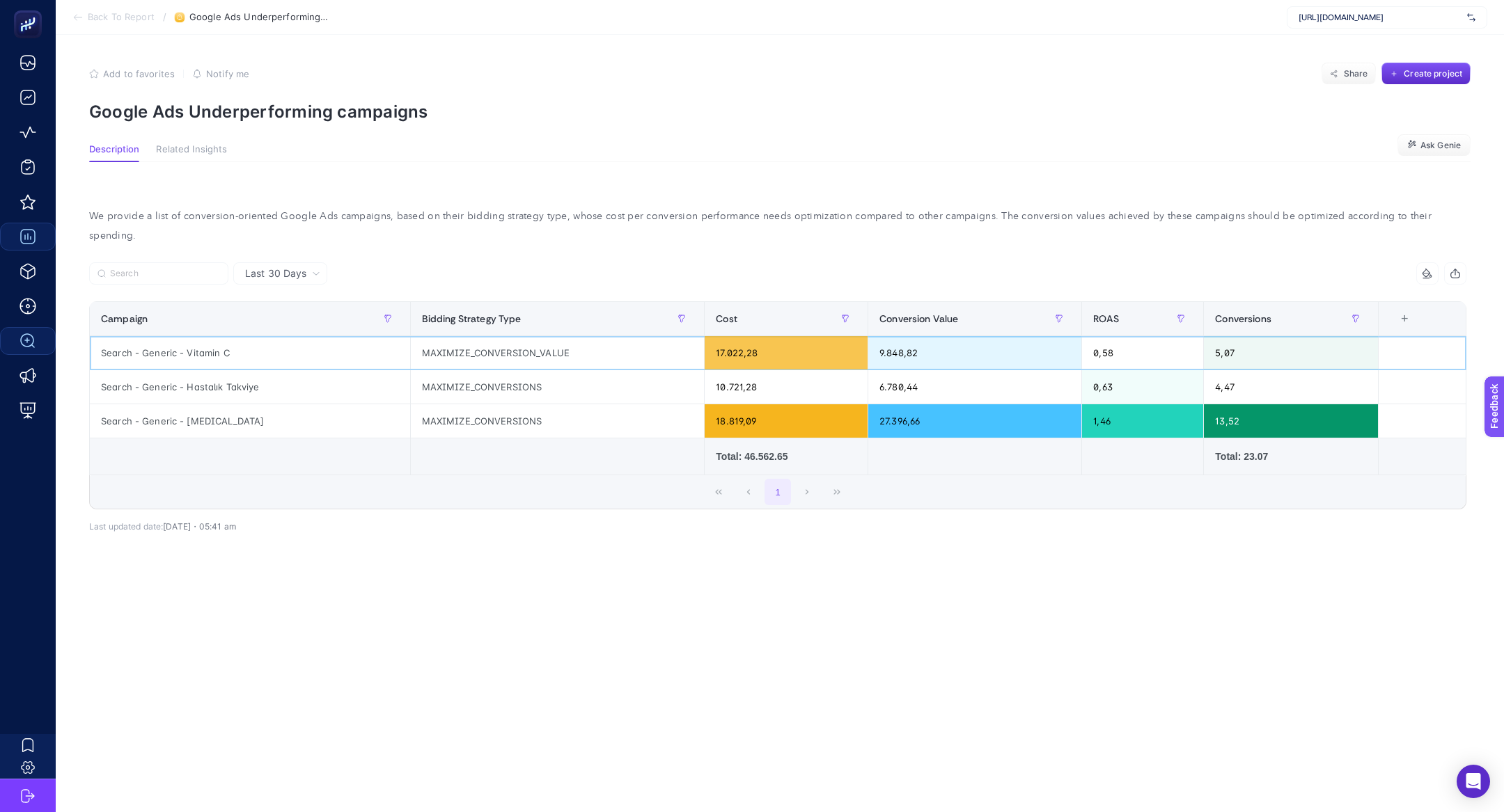
click at [193, 336] on div "Search - Generic - Vitamin C" at bounding box center [250, 353] width 321 height 33
copy tr "Search - Generic - Vitamin C"
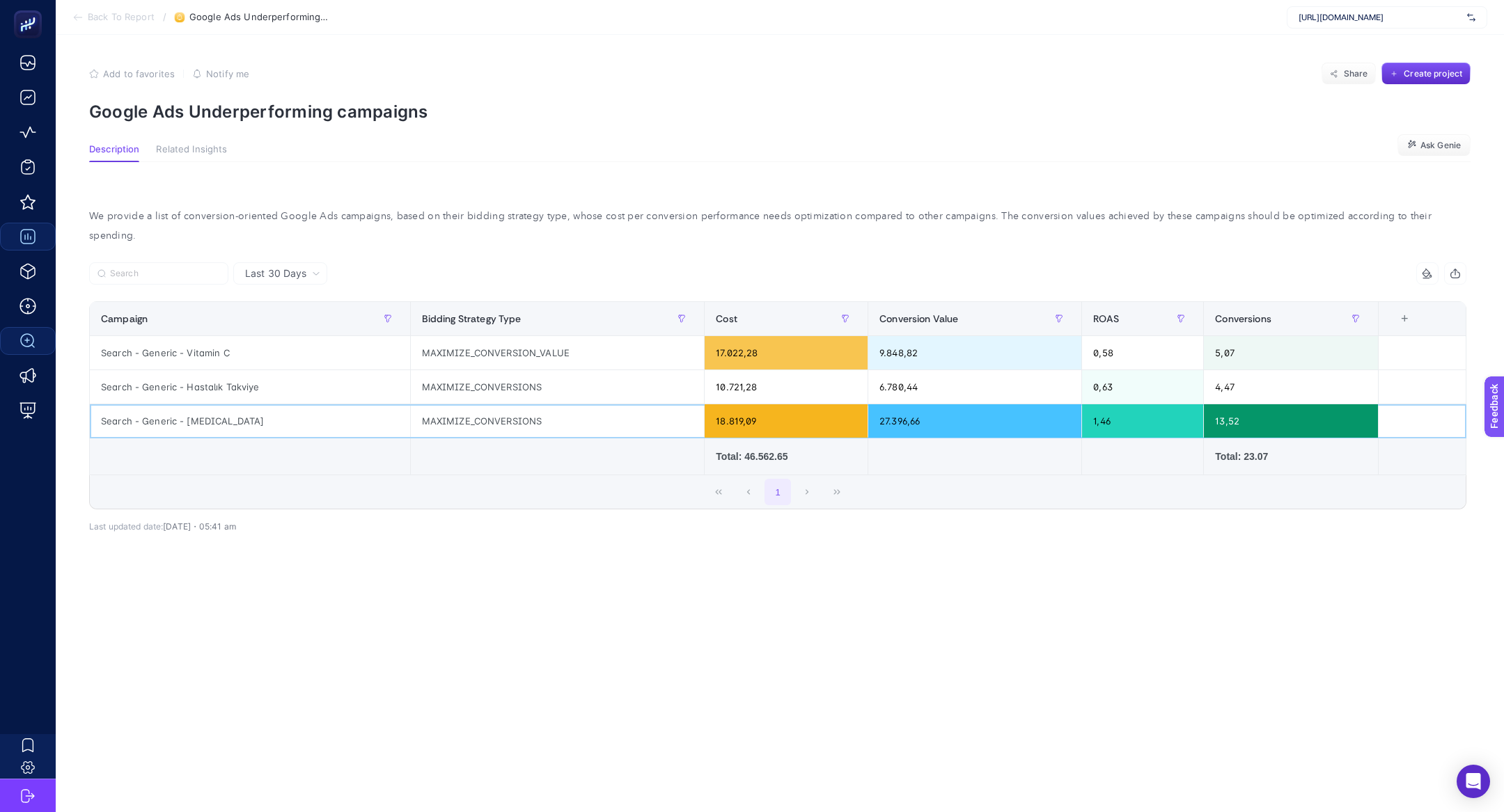
click at [181, 405] on div "Search - Generic - Biotin" at bounding box center [250, 421] width 321 height 33
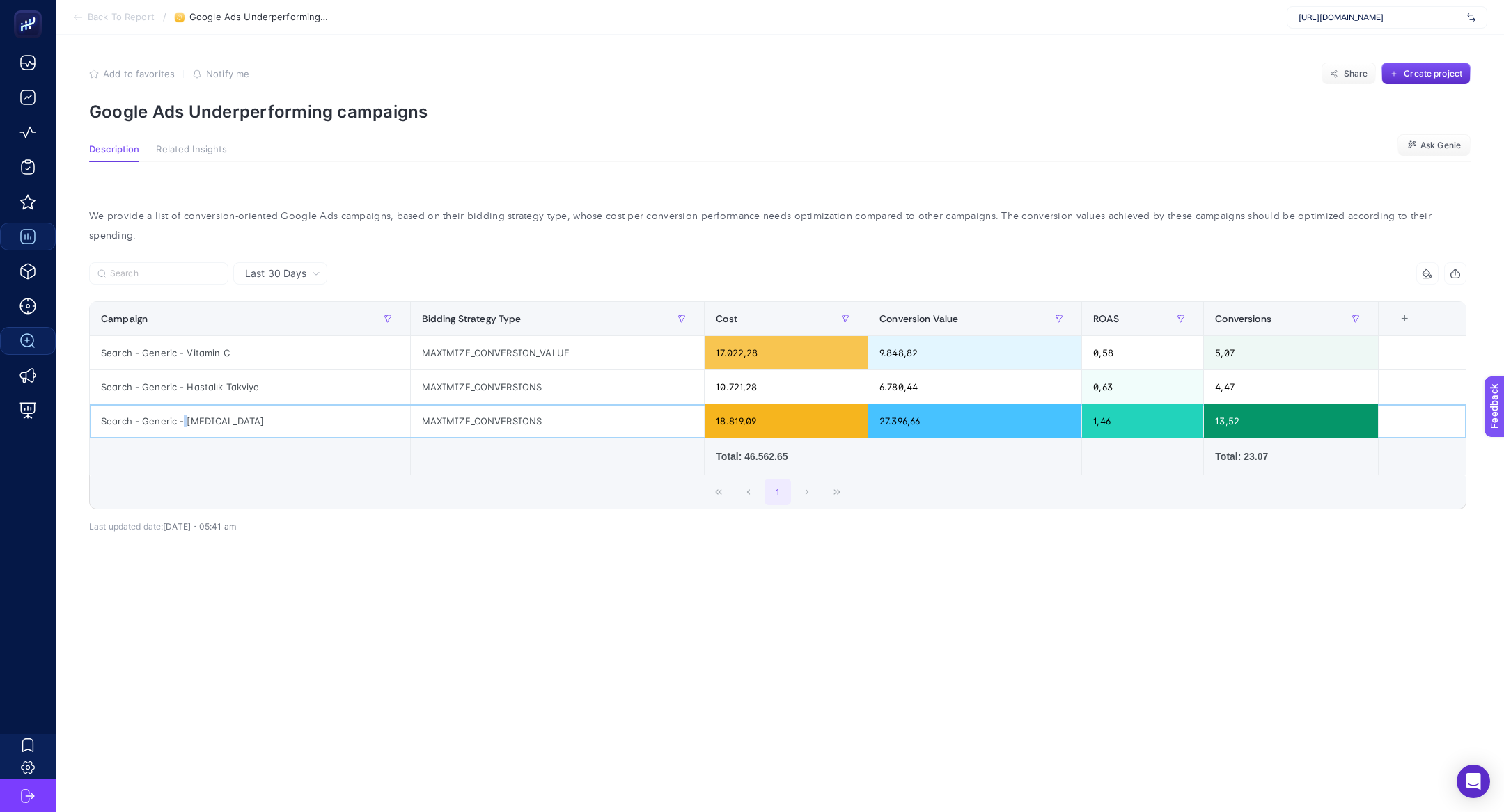
click at [181, 405] on div "Search - Generic - Biotin" at bounding box center [250, 421] width 321 height 33
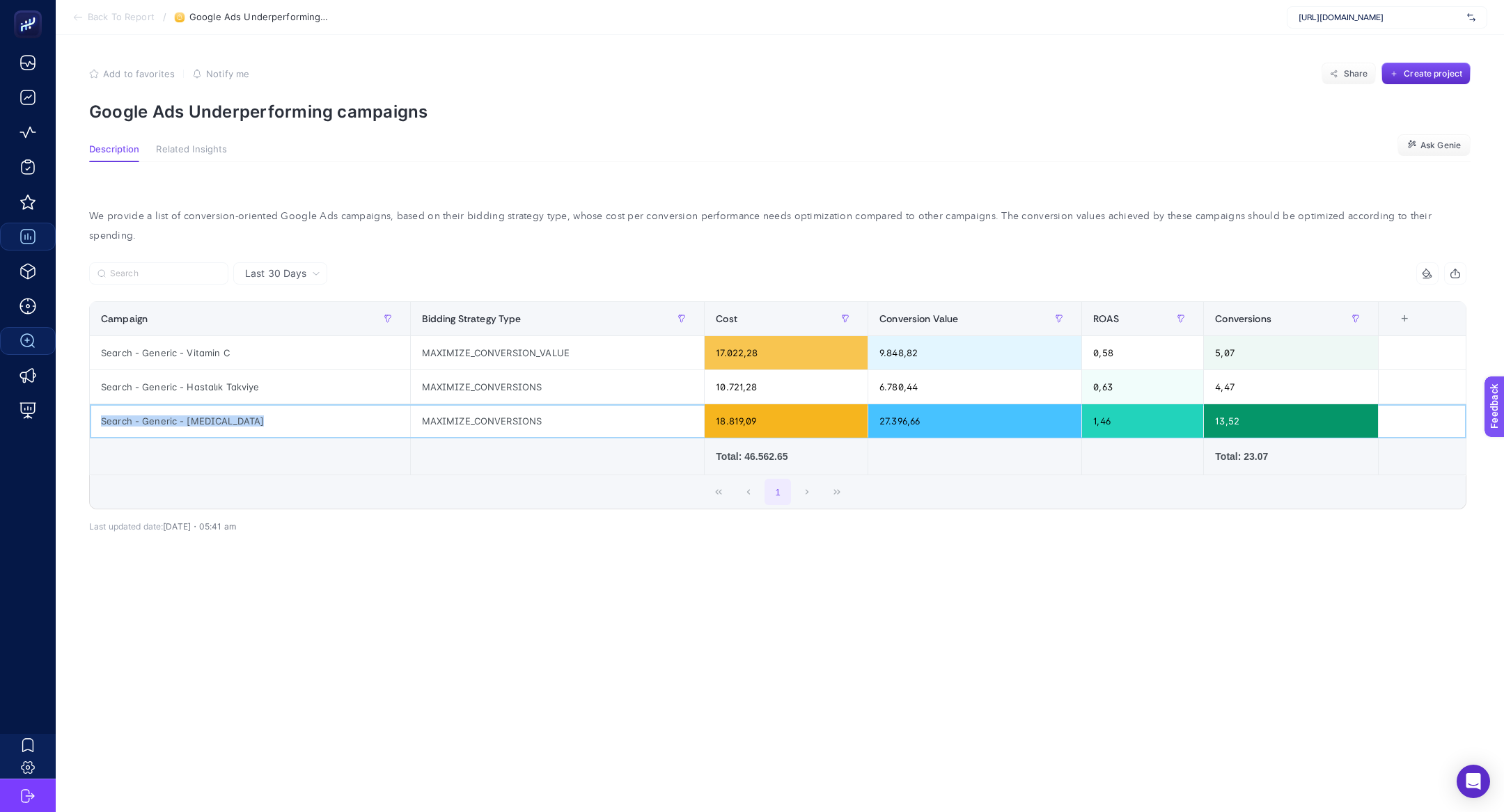
copy tr "Search - Generic - Biotin"
click at [231, 116] on p "Google Ads Underperforming campaigns" at bounding box center [780, 111] width 1381 height 20
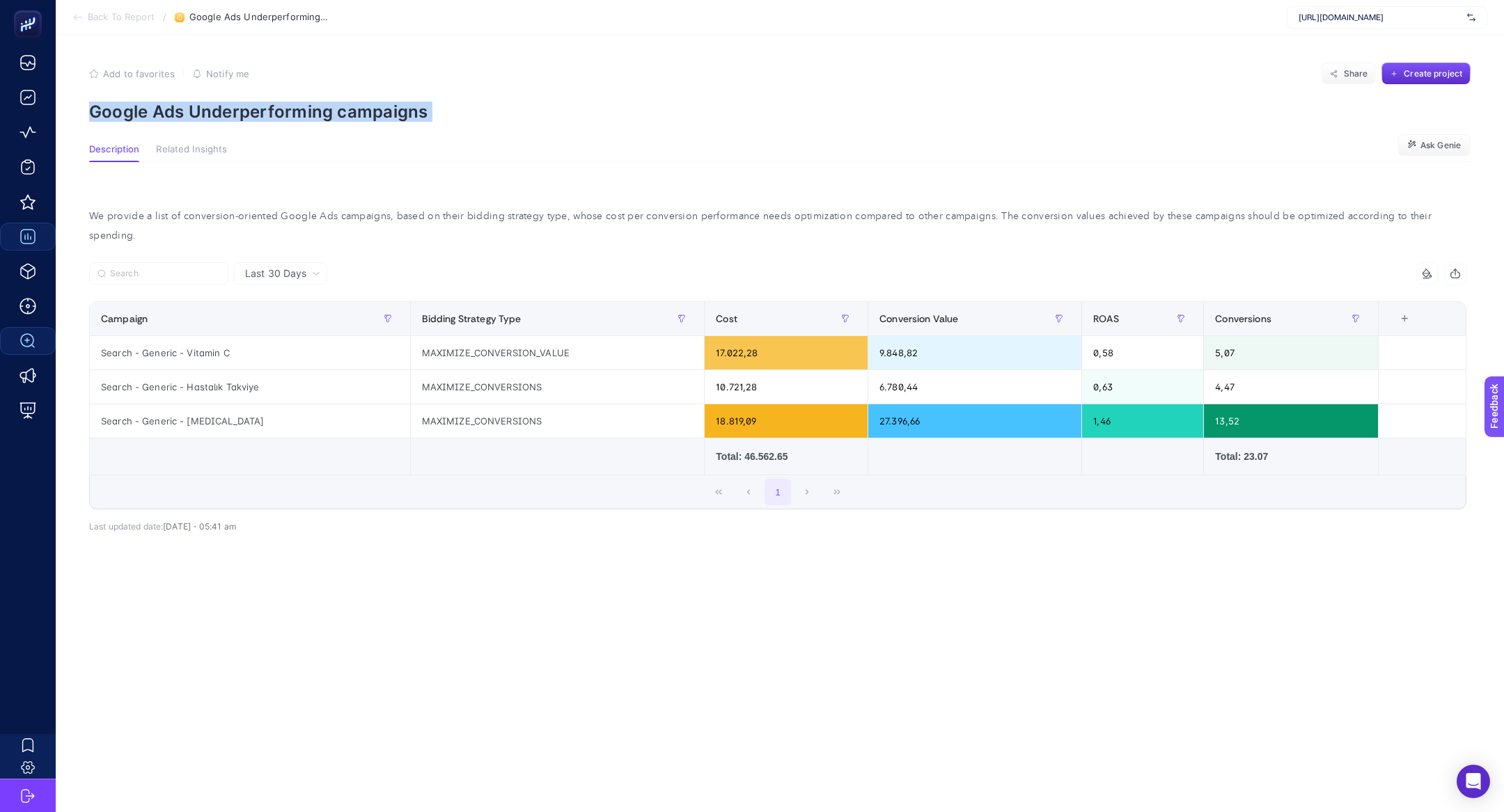
copy article "Google Ads Underperforming campaigns"
click at [1326, 15] on span "https://planb.media/" at bounding box center [1380, 17] width 163 height 11
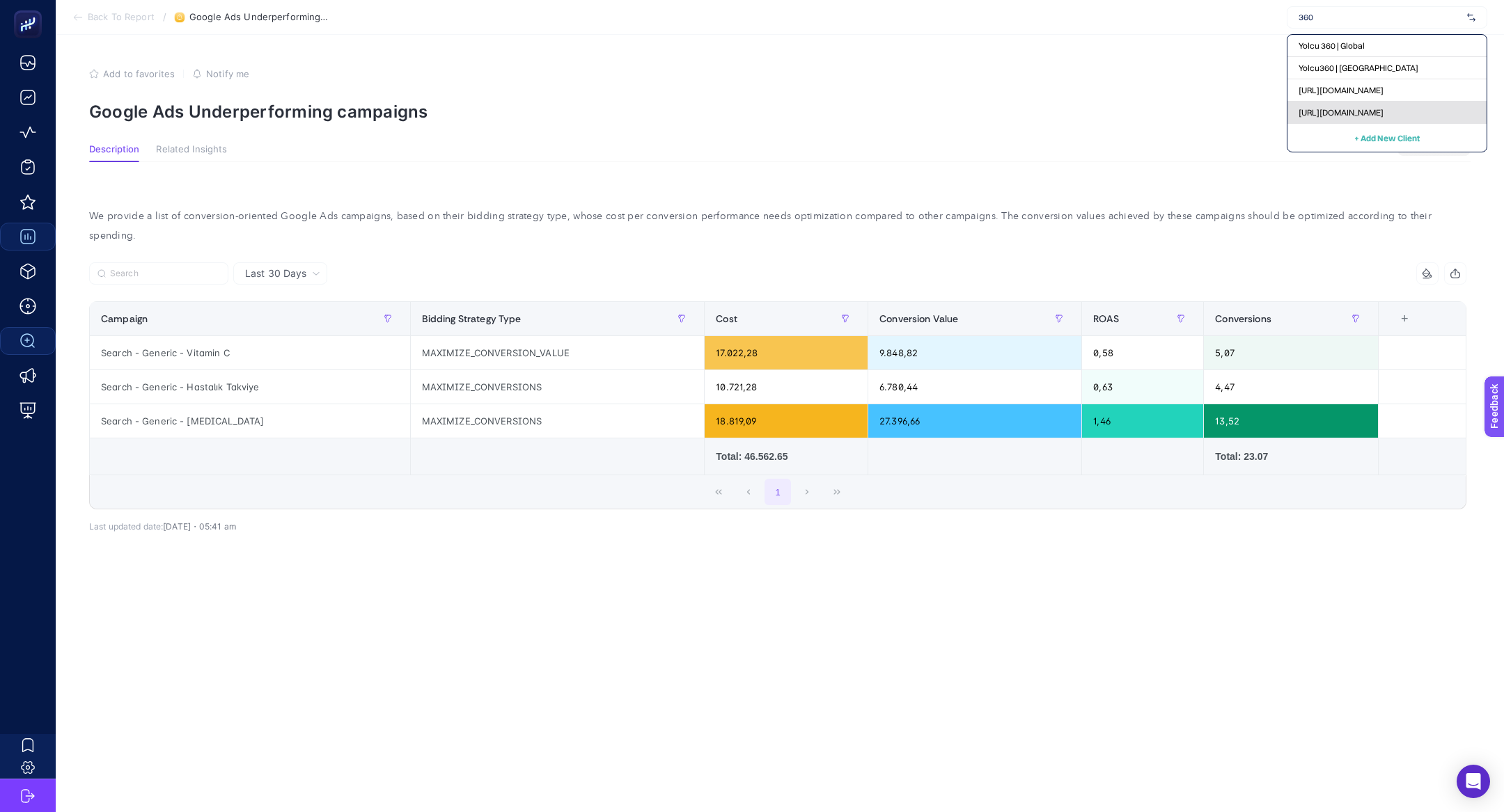
type input "360"
click at [1340, 120] on div "https://360teknoloji.com" at bounding box center [1387, 113] width 199 height 22
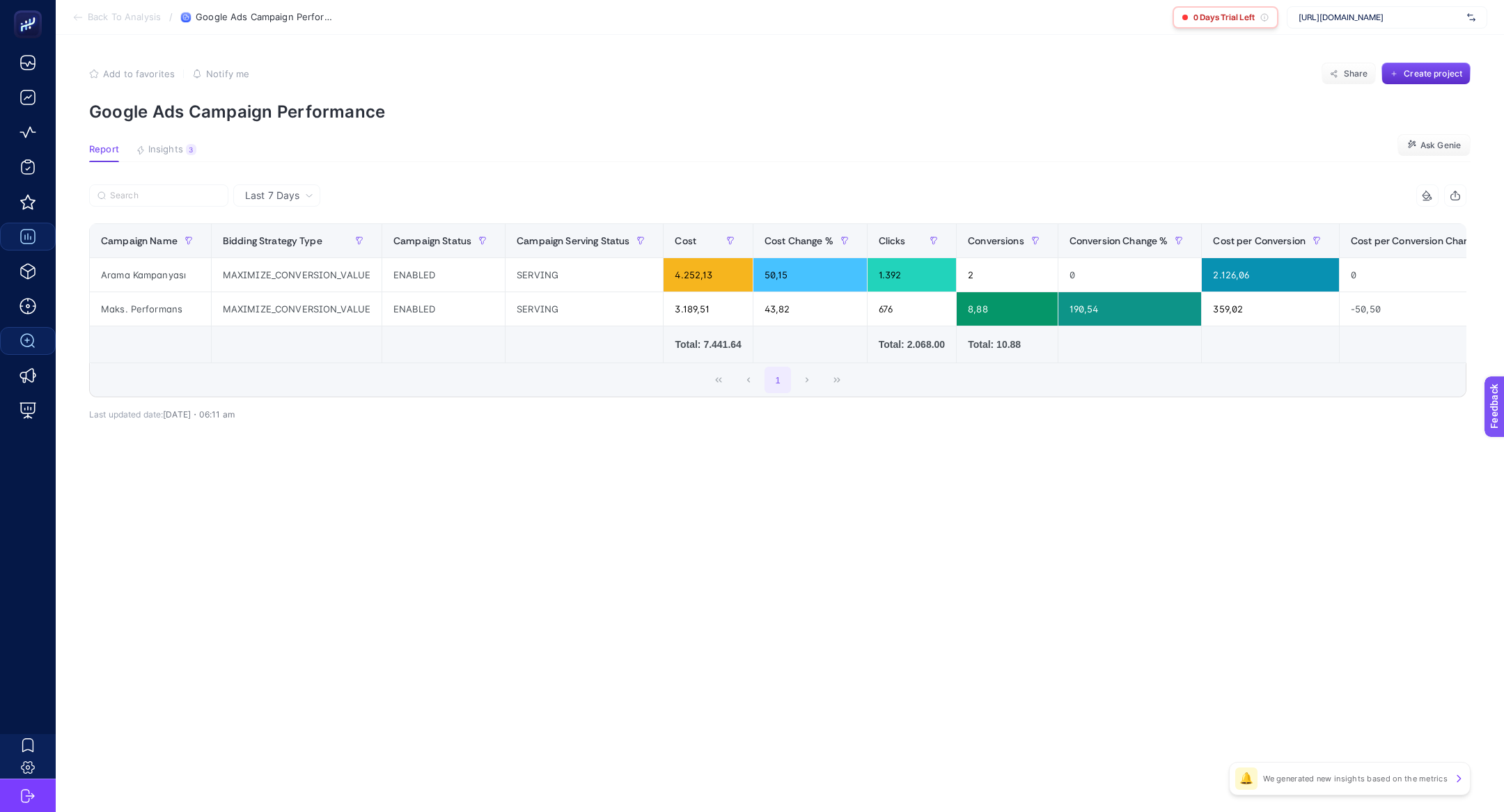
click at [1222, 21] on span "0 Days Trial Left" at bounding box center [1224, 17] width 61 height 11
click at [1261, 21] on icon at bounding box center [1264, 17] width 9 height 9
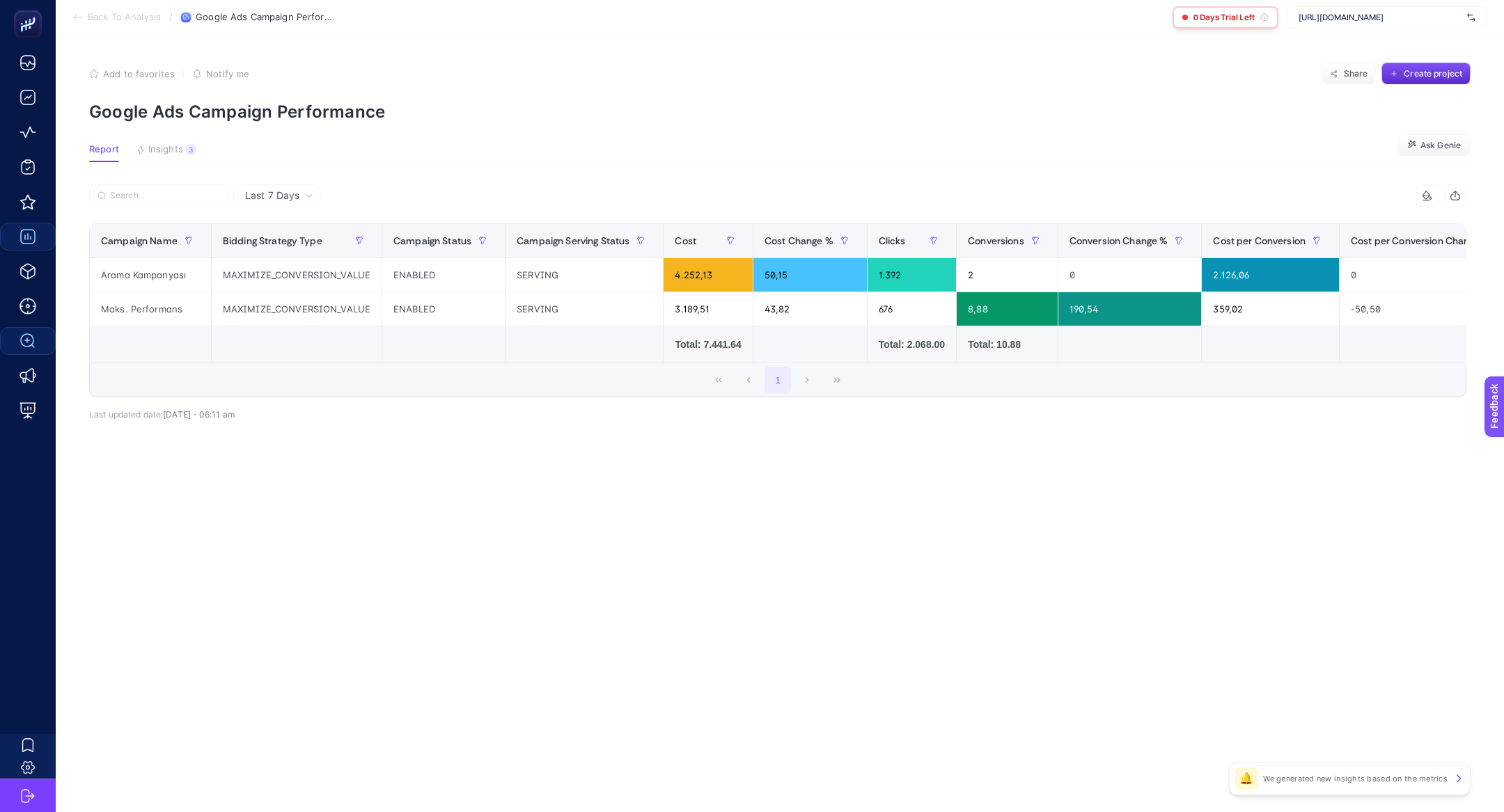
click at [1264, 19] on icon at bounding box center [1264, 17] width 9 height 9
click at [1182, 13] on div "0 Days Trial Left" at bounding box center [1225, 17] width 106 height 22
click at [1307, 21] on span "https://360teknoloji.com" at bounding box center [1380, 17] width 163 height 11
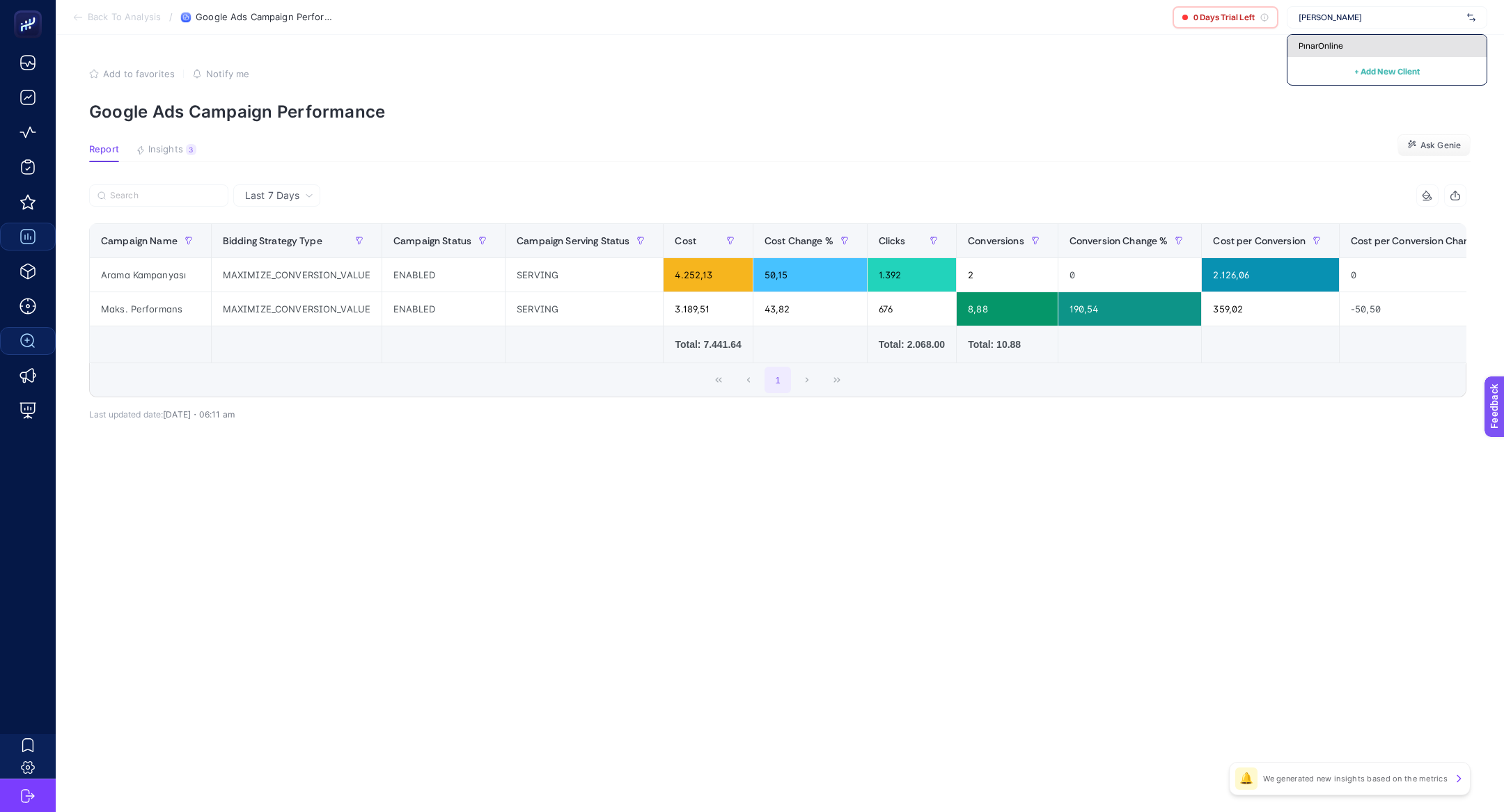
type input "pına"
click at [1351, 46] on div "PınarOnline" at bounding box center [1387, 46] width 199 height 22
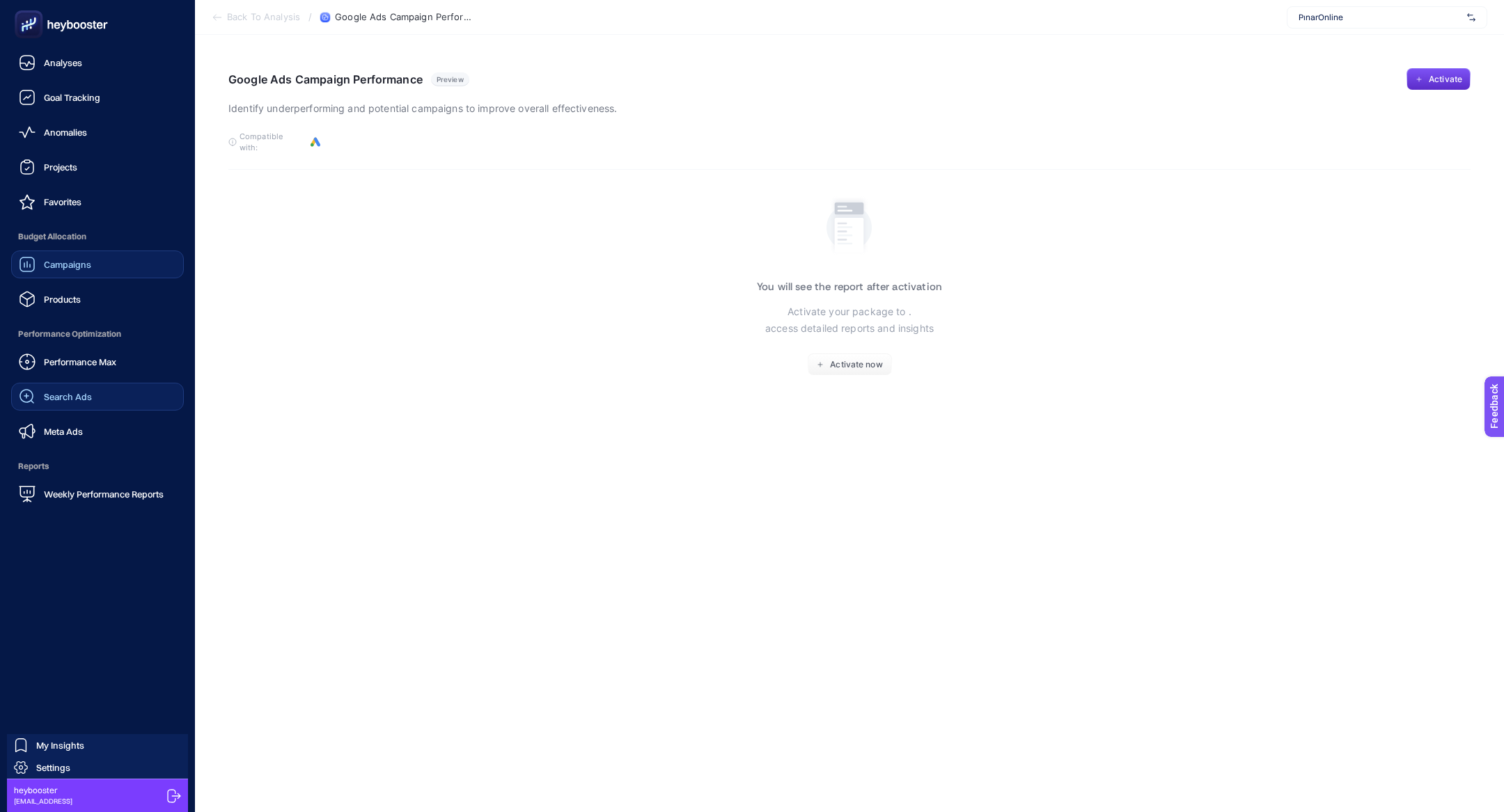
click at [92, 246] on span "Budget Allocation" at bounding box center [97, 236] width 173 height 28
click at [92, 263] on link "Campaigns" at bounding box center [97, 264] width 173 height 28
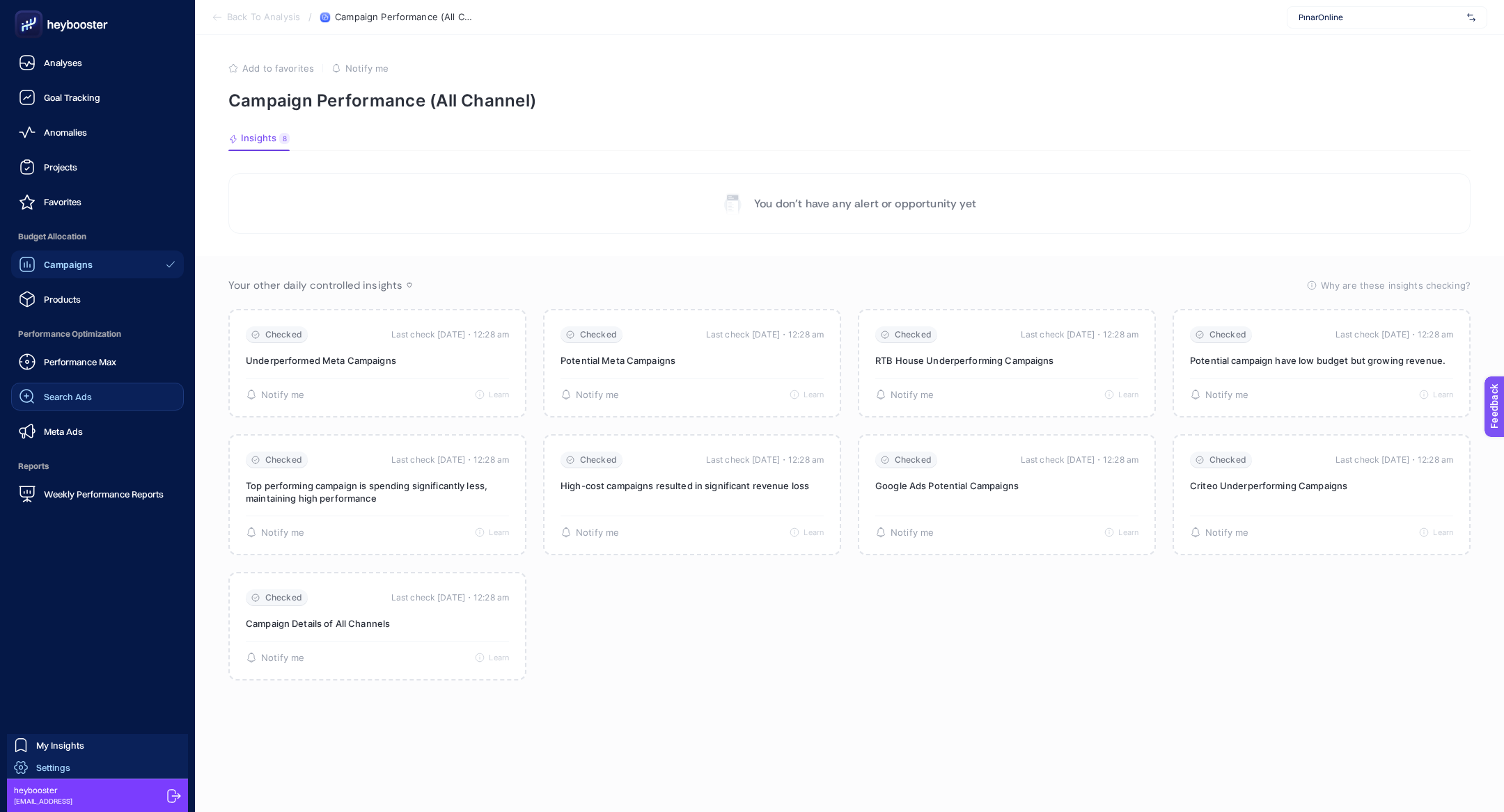
click at [59, 766] on span "Settings" at bounding box center [53, 767] width 34 height 11
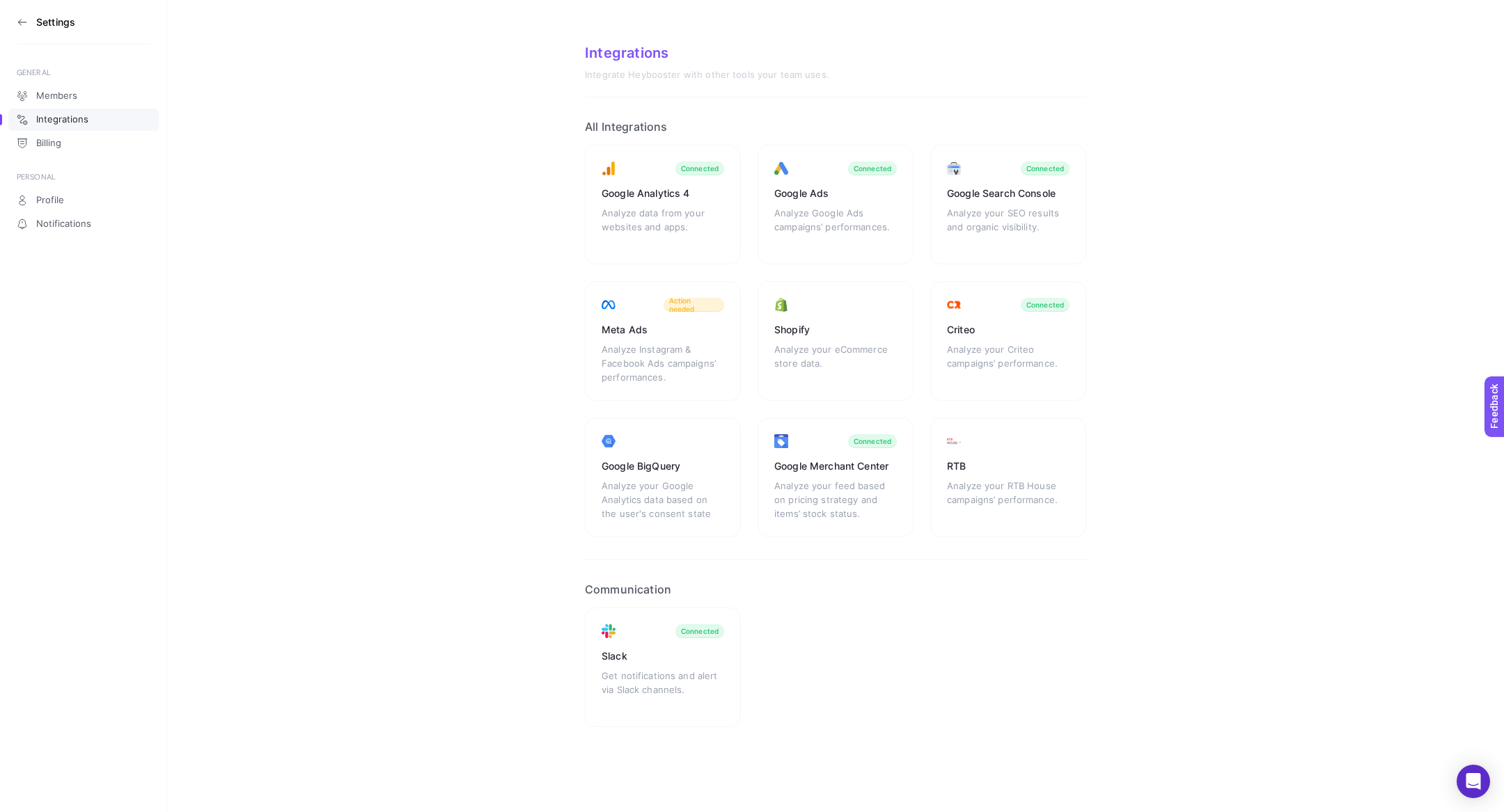
click at [21, 26] on icon at bounding box center [22, 22] width 11 height 11
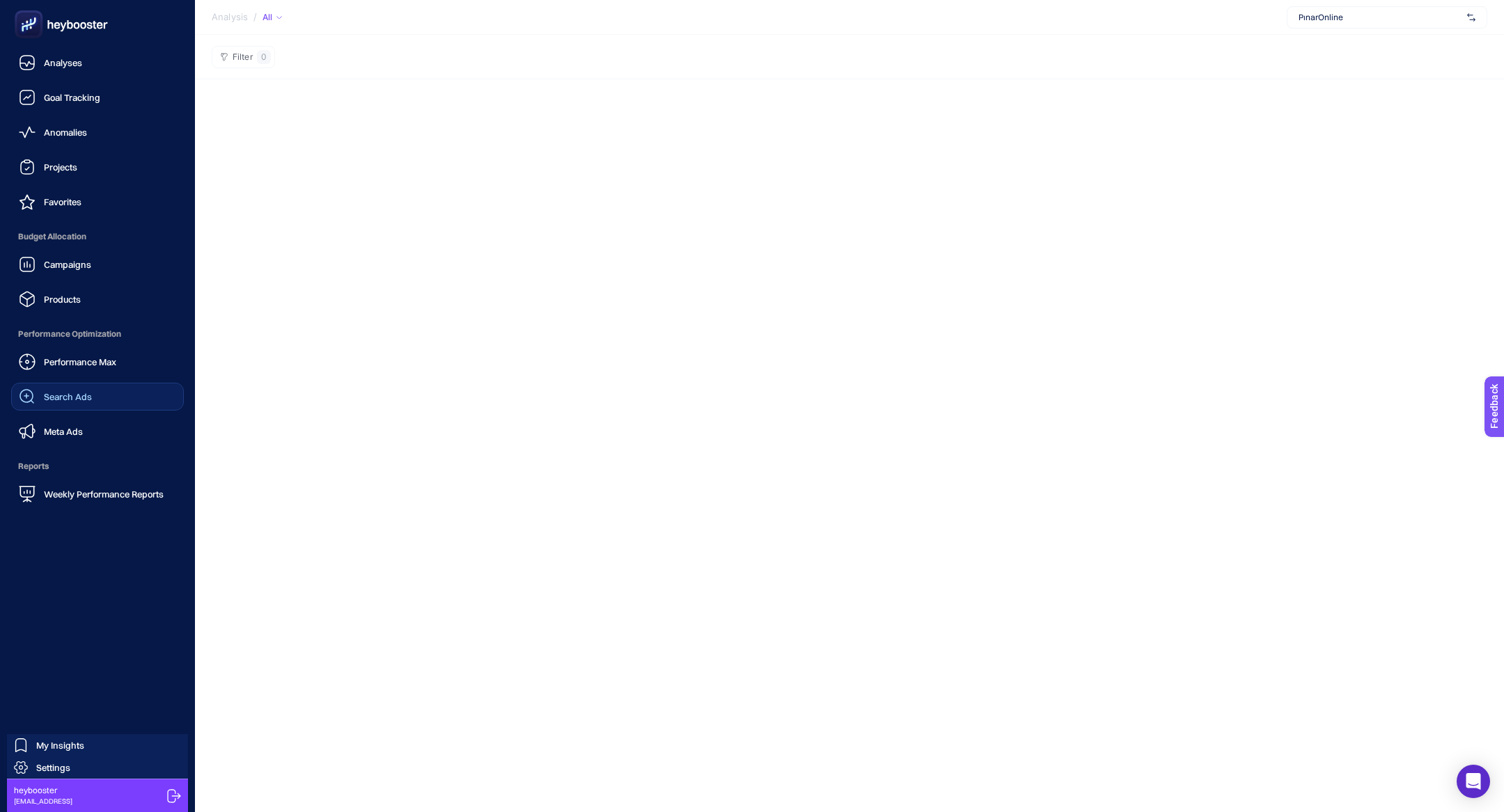
click at [89, 394] on span "Search Ads" at bounding box center [68, 397] width 48 height 11
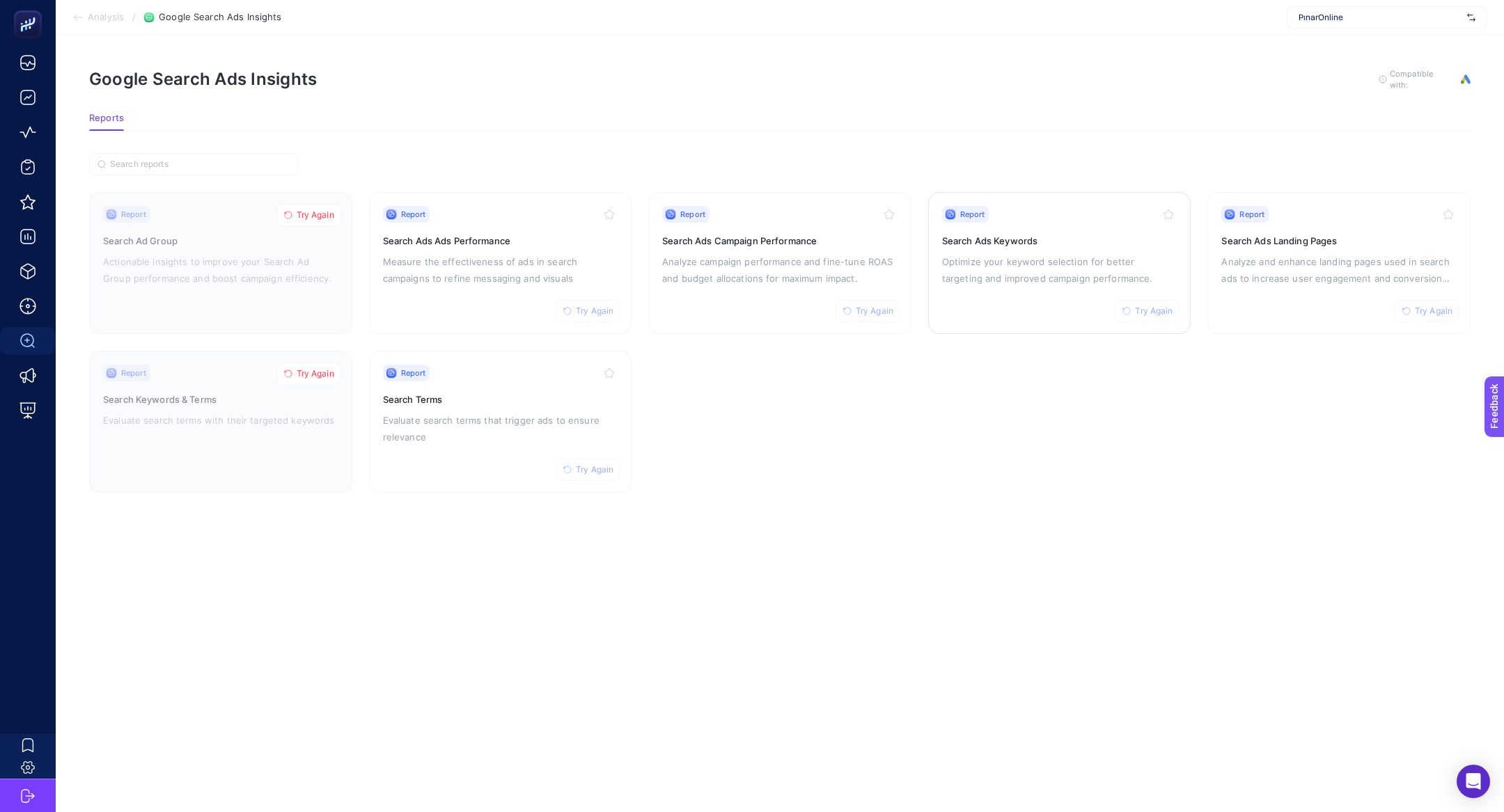
click at [1011, 269] on p "Optimize your keyword selection for better targeting and improved campaign perf…" at bounding box center [1060, 270] width 236 height 33
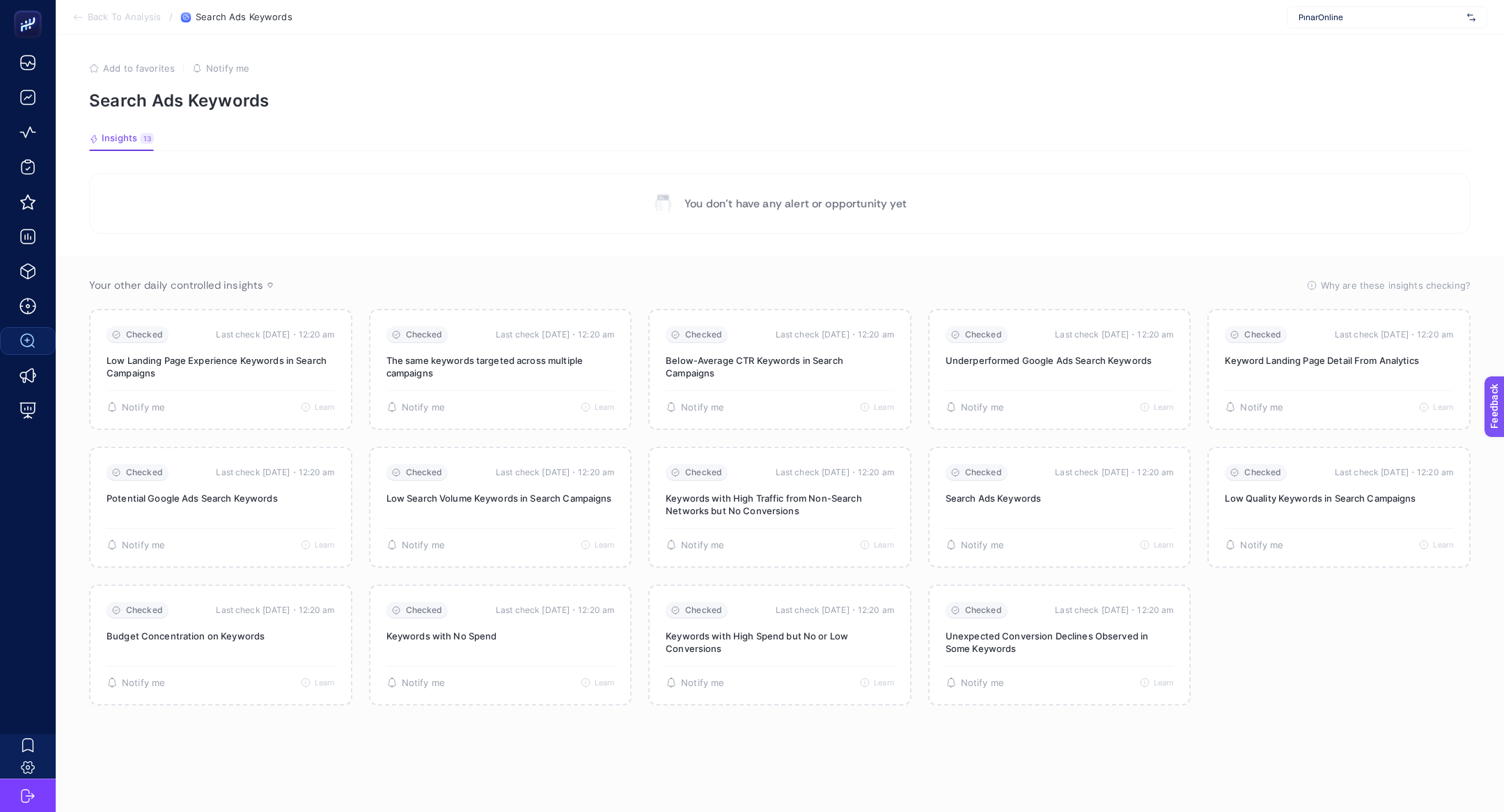
click at [110, 16] on span "Back To Analysis" at bounding box center [124, 17] width 73 height 11
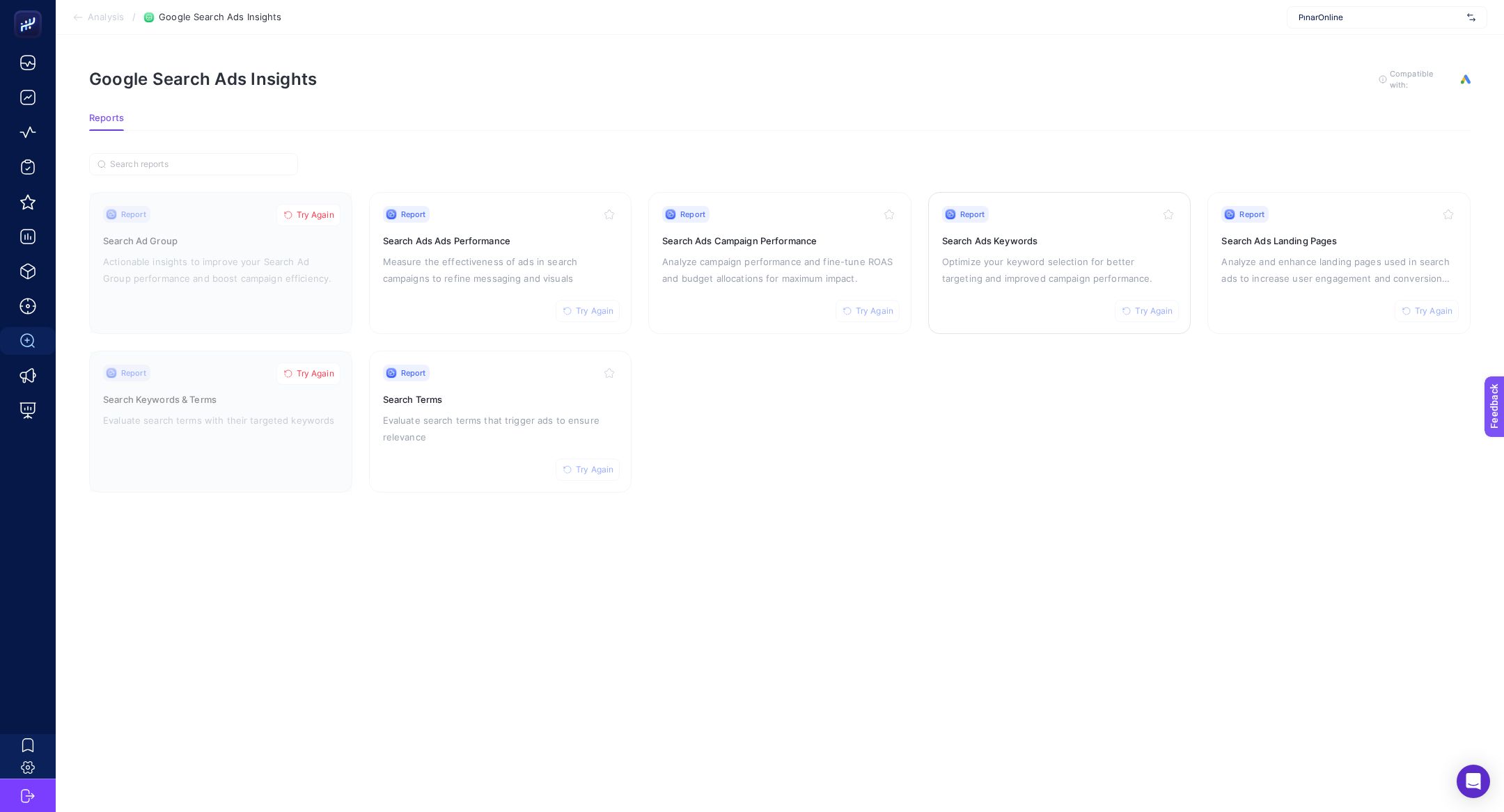
click at [1159, 314] on span "Try Again" at bounding box center [1153, 311] width 37 height 11
click at [875, 306] on span "Try Again" at bounding box center [874, 311] width 37 height 11
click at [584, 310] on span "Try Again" at bounding box center [594, 311] width 37 height 11
click at [604, 476] on button "Try Again" at bounding box center [587, 470] width 64 height 22
click at [1440, 305] on span "Try Again" at bounding box center [1433, 311] width 37 height 11
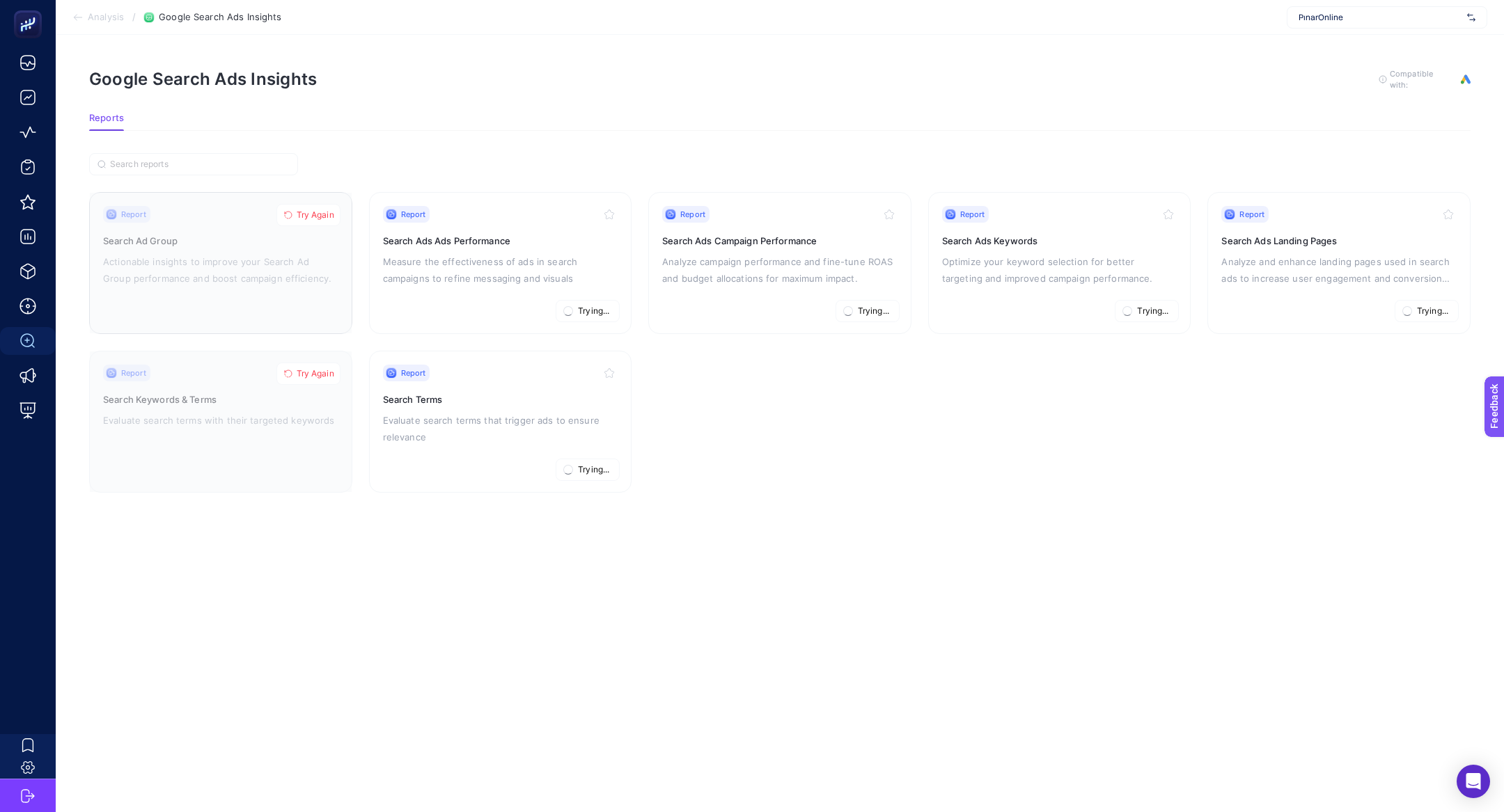
click at [301, 209] on span "Try Again" at bounding box center [315, 215] width 37 height 11
click at [339, 371] on button "Try Again" at bounding box center [308, 374] width 64 height 22
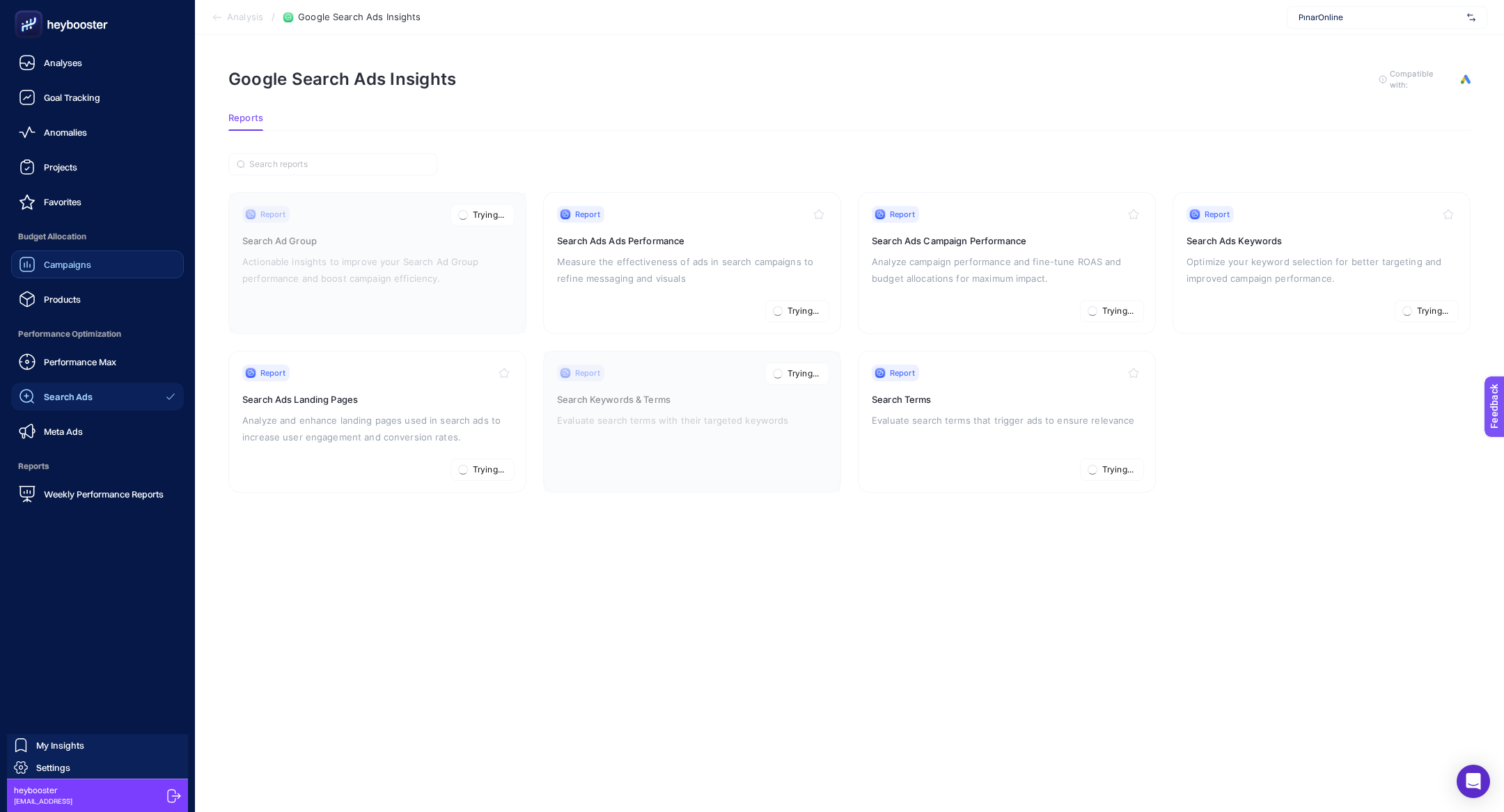
click at [91, 271] on link "Campaigns" at bounding box center [97, 264] width 173 height 28
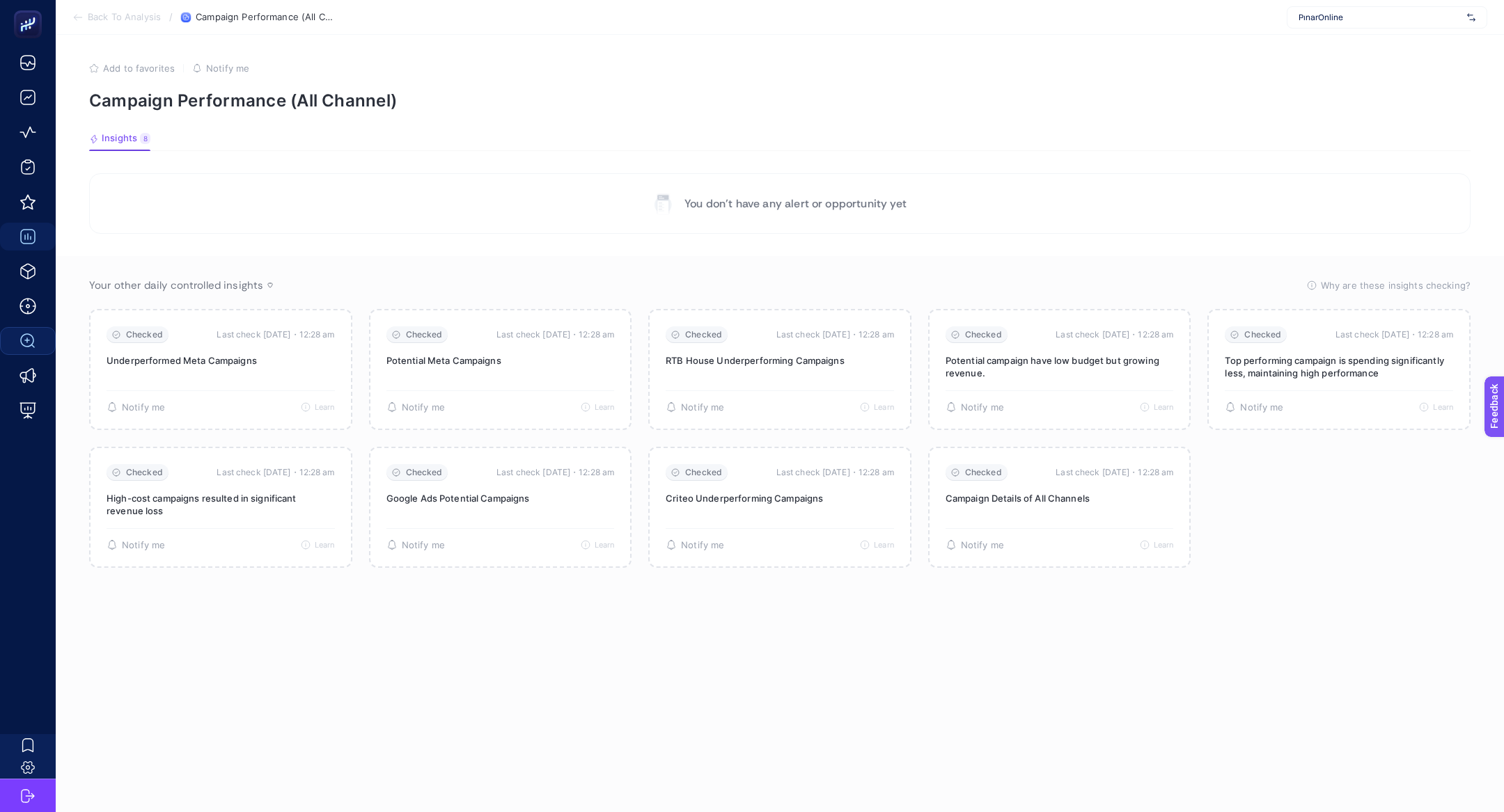
click at [101, 6] on section "Back To Analysis / Campaign Performance (All Channel) PınarOnline" at bounding box center [780, 17] width 1448 height 35
click at [111, 16] on span "Back To Analysis" at bounding box center [124, 17] width 73 height 11
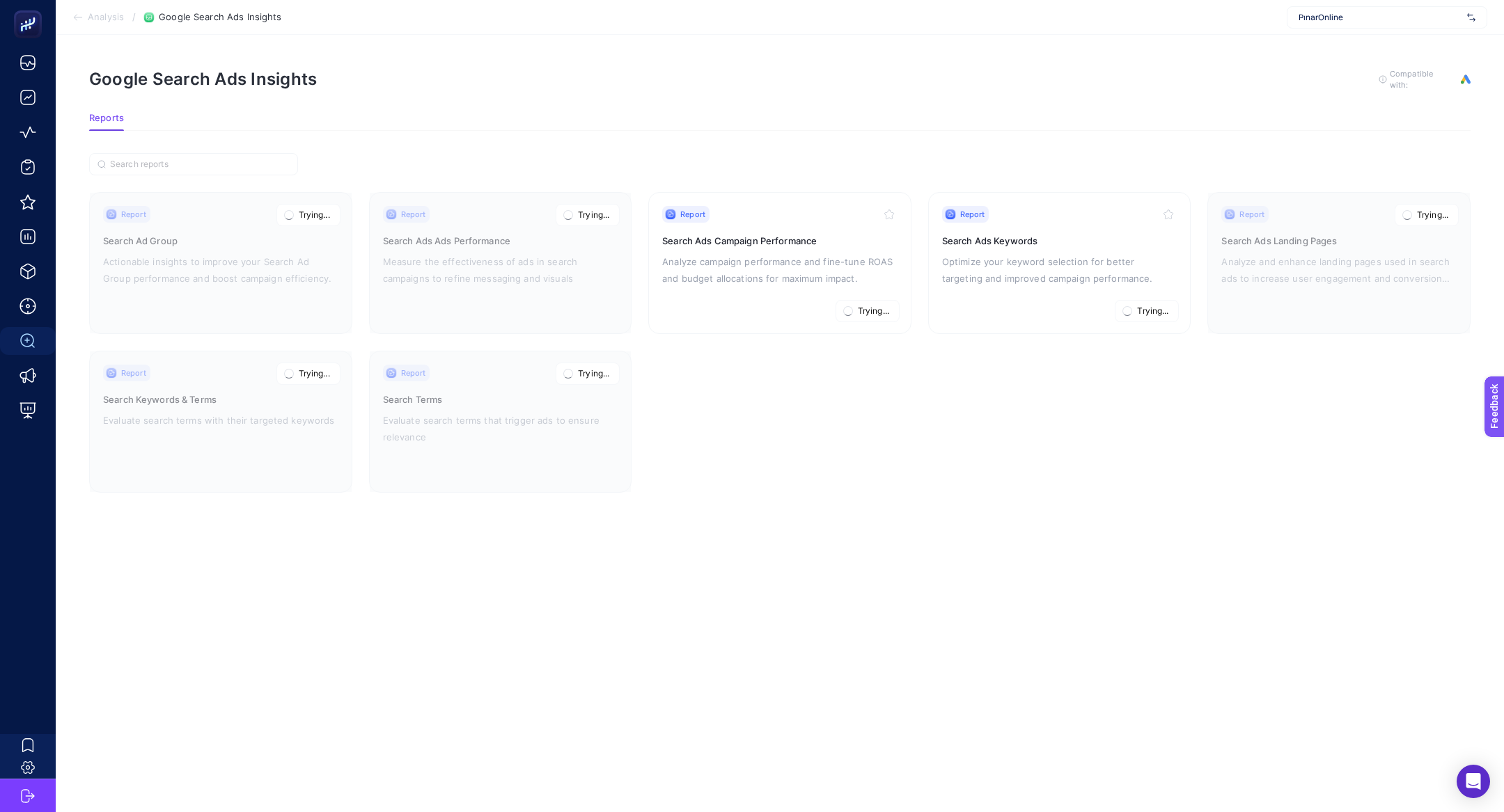
click at [110, 19] on span "Analysis" at bounding box center [106, 17] width 37 height 11
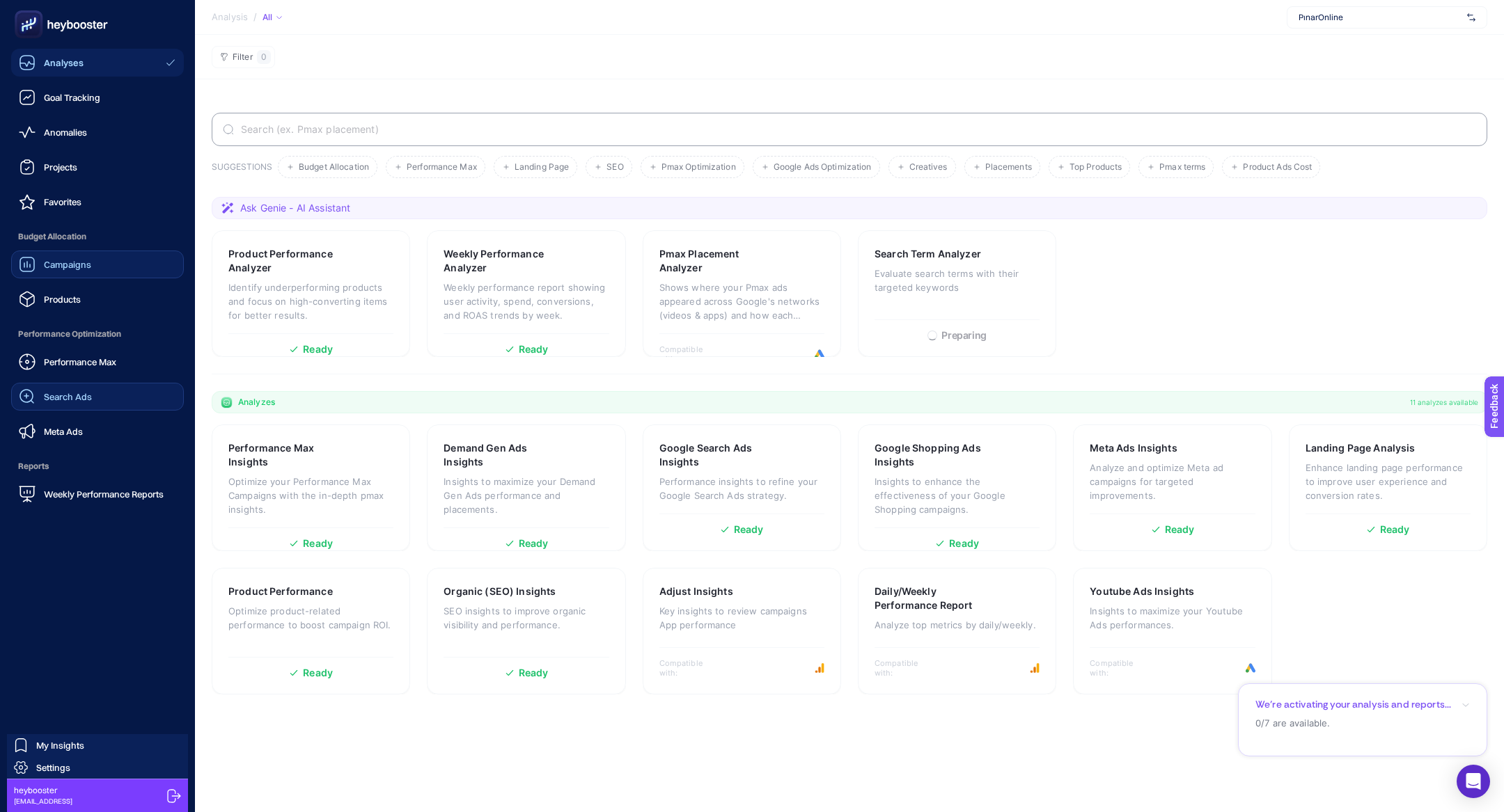
click at [89, 272] on link "Campaigns" at bounding box center [97, 264] width 173 height 28
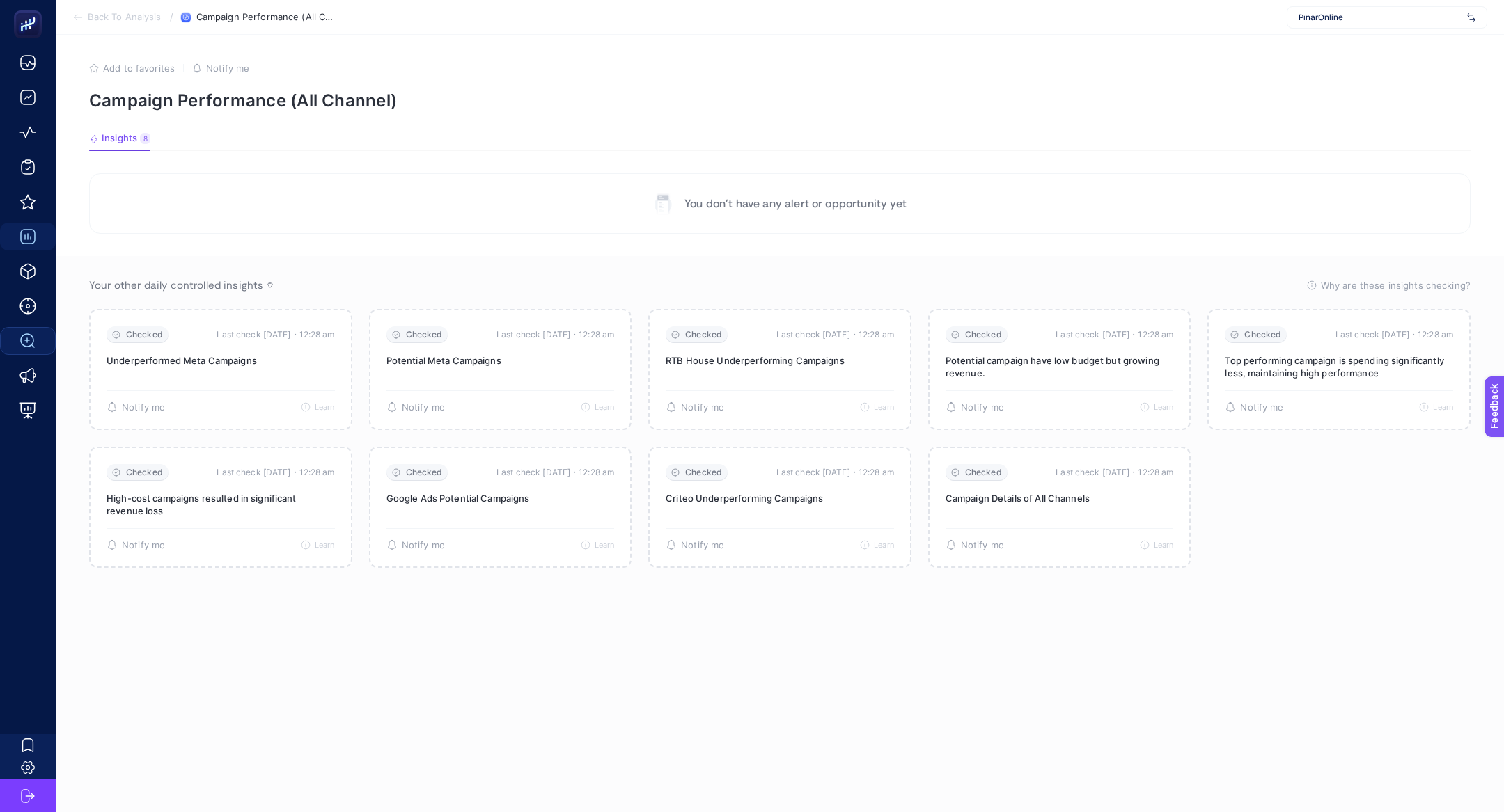
click at [115, 16] on span "Back To Analysis" at bounding box center [124, 17] width 73 height 11
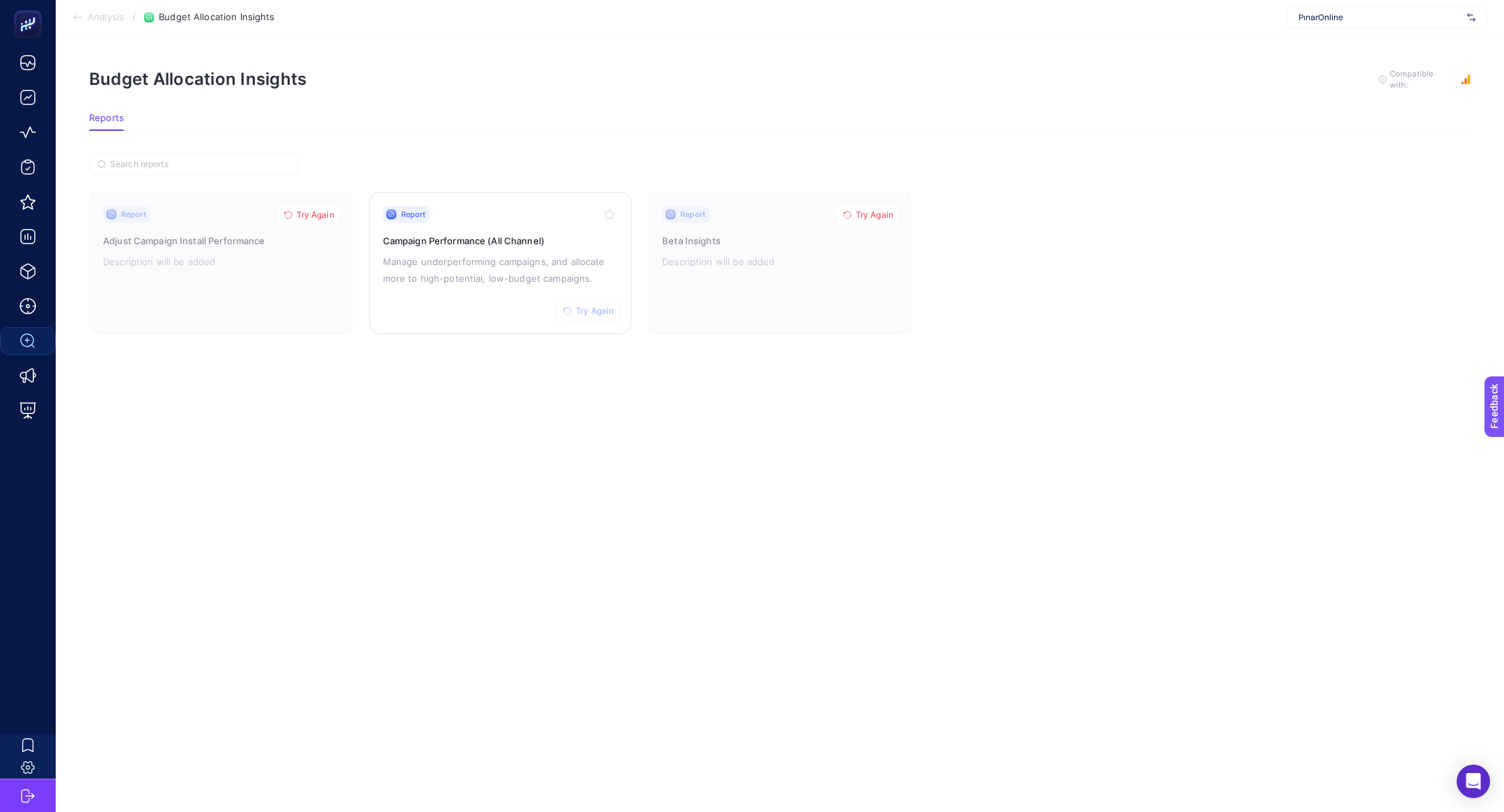
click at [583, 311] on span "Try Again" at bounding box center [594, 311] width 37 height 11
click at [874, 214] on span "Try Again" at bounding box center [874, 215] width 37 height 11
click at [329, 209] on span "Try Again" at bounding box center [315, 215] width 37 height 11
click at [1335, 25] on div "PınarOnline" at bounding box center [1387, 17] width 201 height 22
type input "pinar"
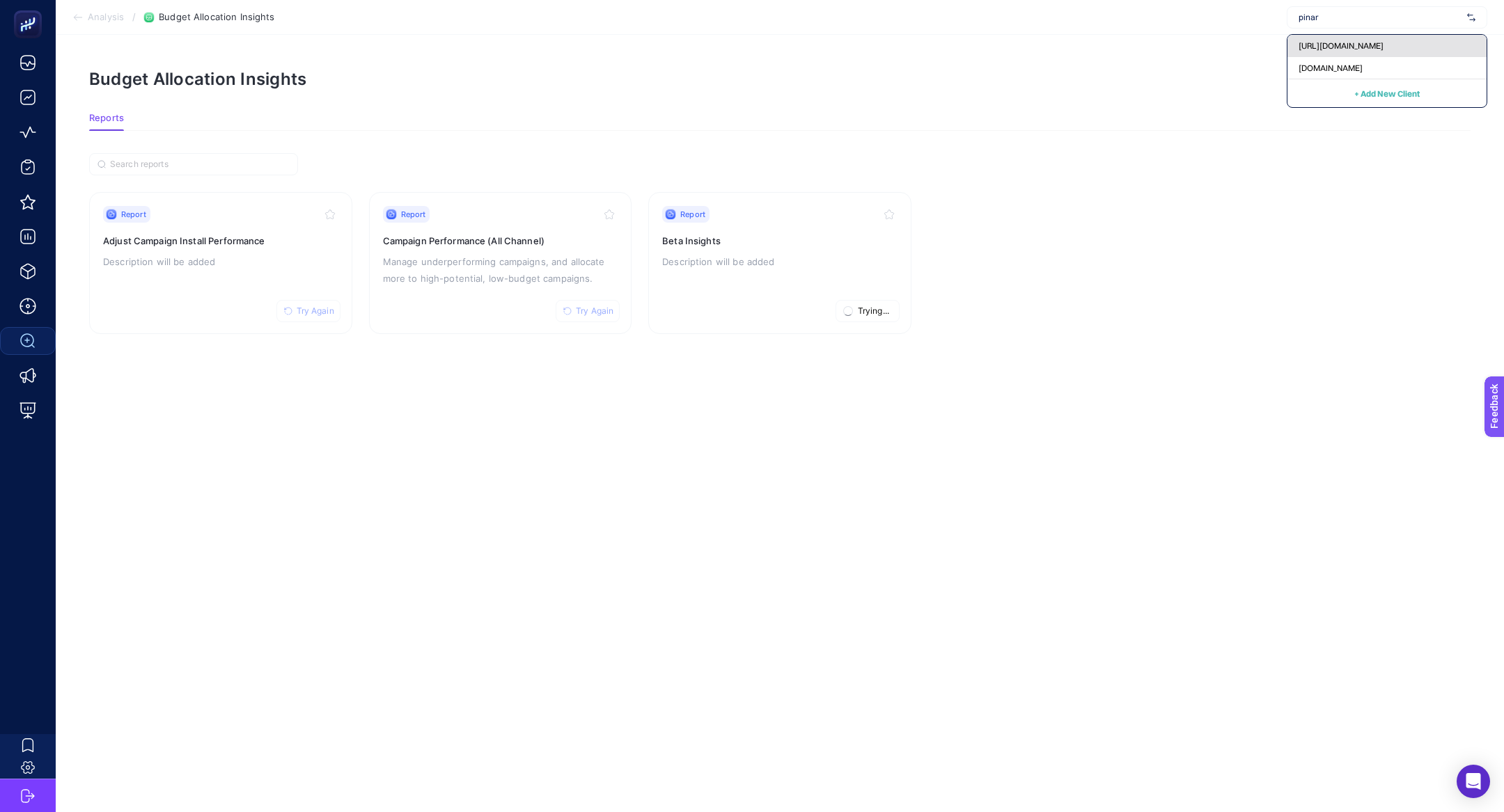
click at [1363, 41] on span "https://www.pinaronline.com/" at bounding box center [1341, 46] width 85 height 11
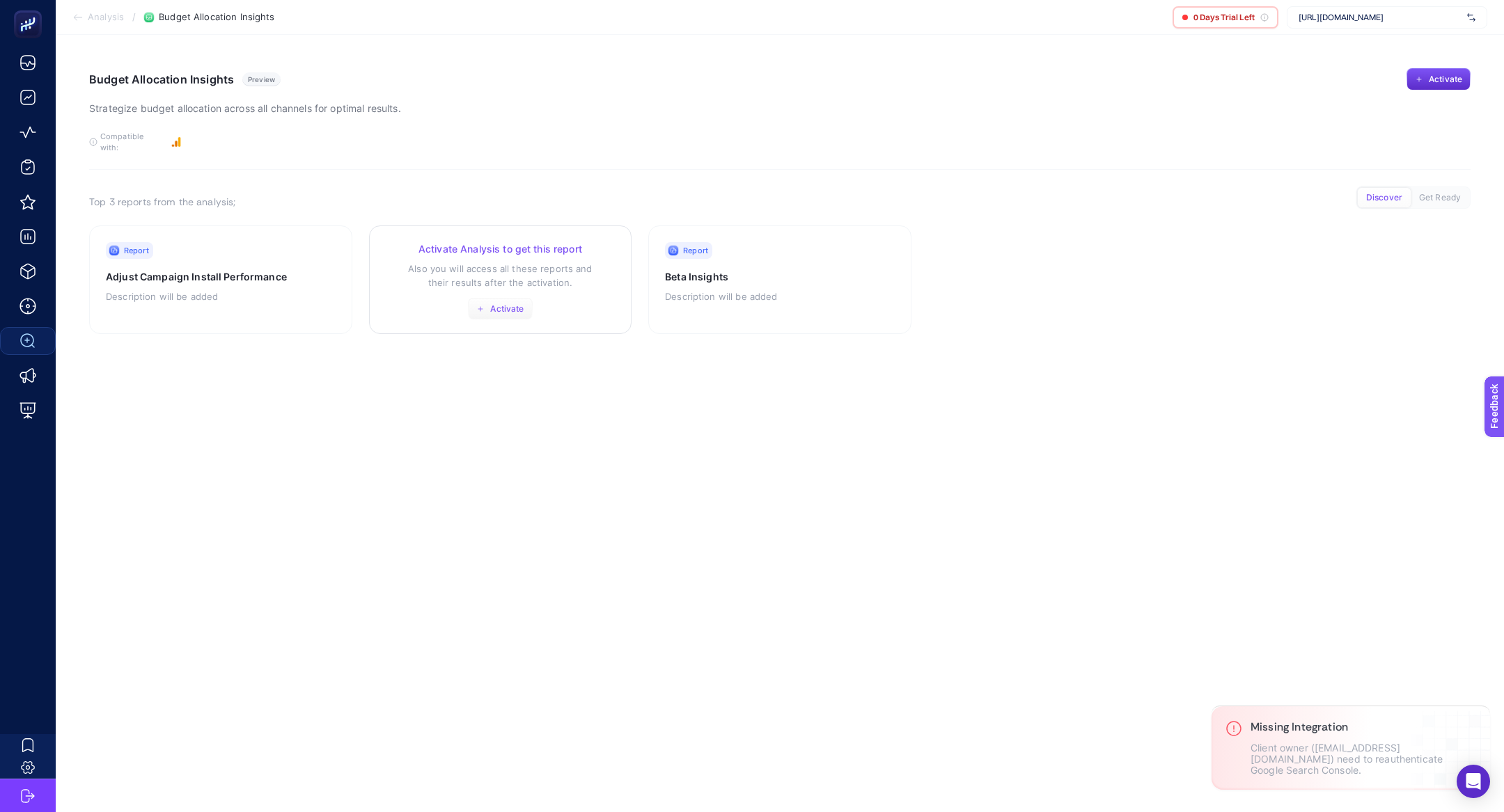
click at [508, 304] on span "Activate" at bounding box center [507, 309] width 33 height 11
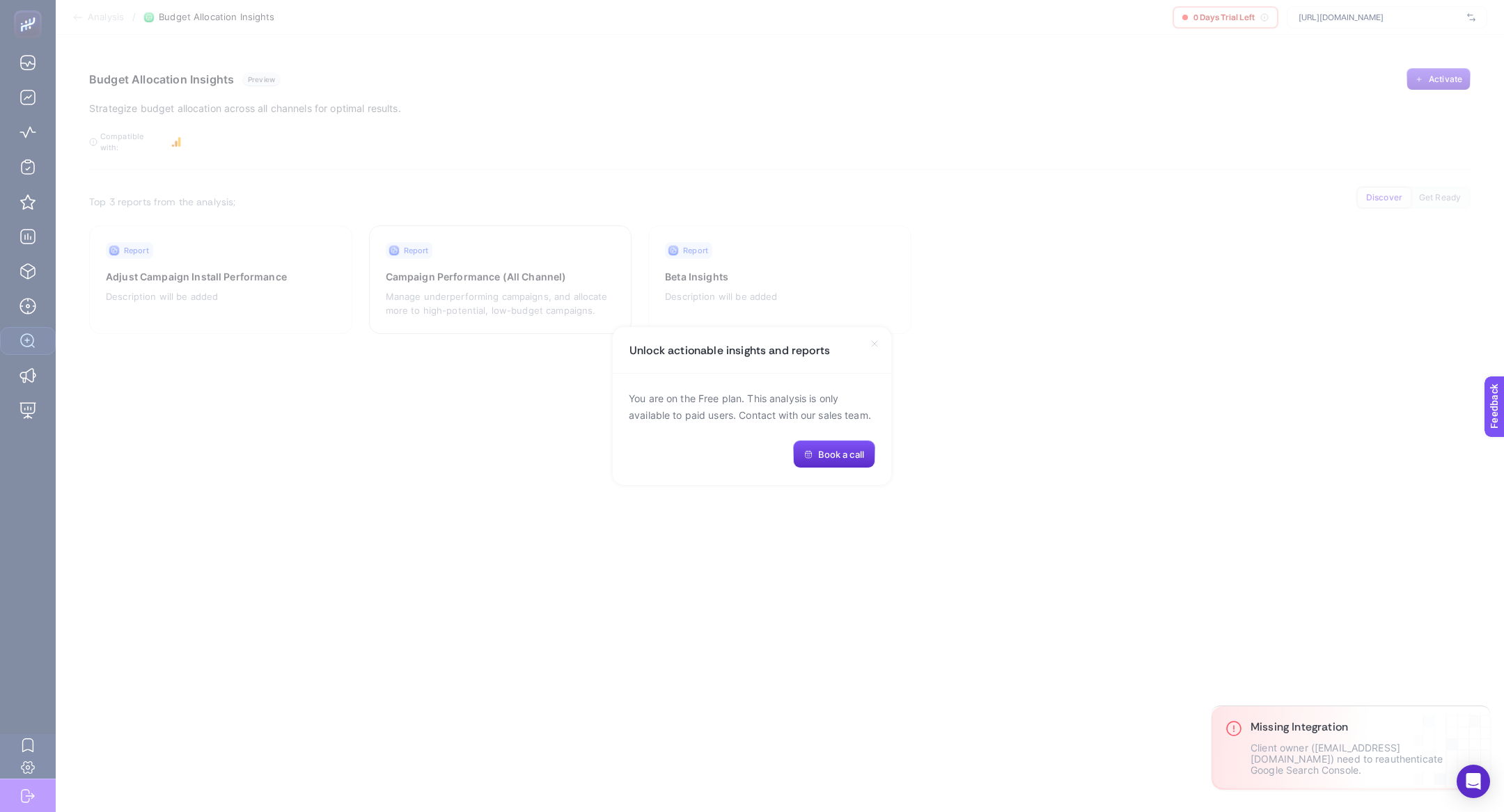
click at [616, 429] on div "You are on the Free plan. This analysis is only available to paid users. Contac…" at bounding box center [752, 429] width 279 height 111
click at [474, 433] on section "Unlock actionable insights and reports You are on the Free plan. This analysis …" at bounding box center [752, 406] width 1504 height 812
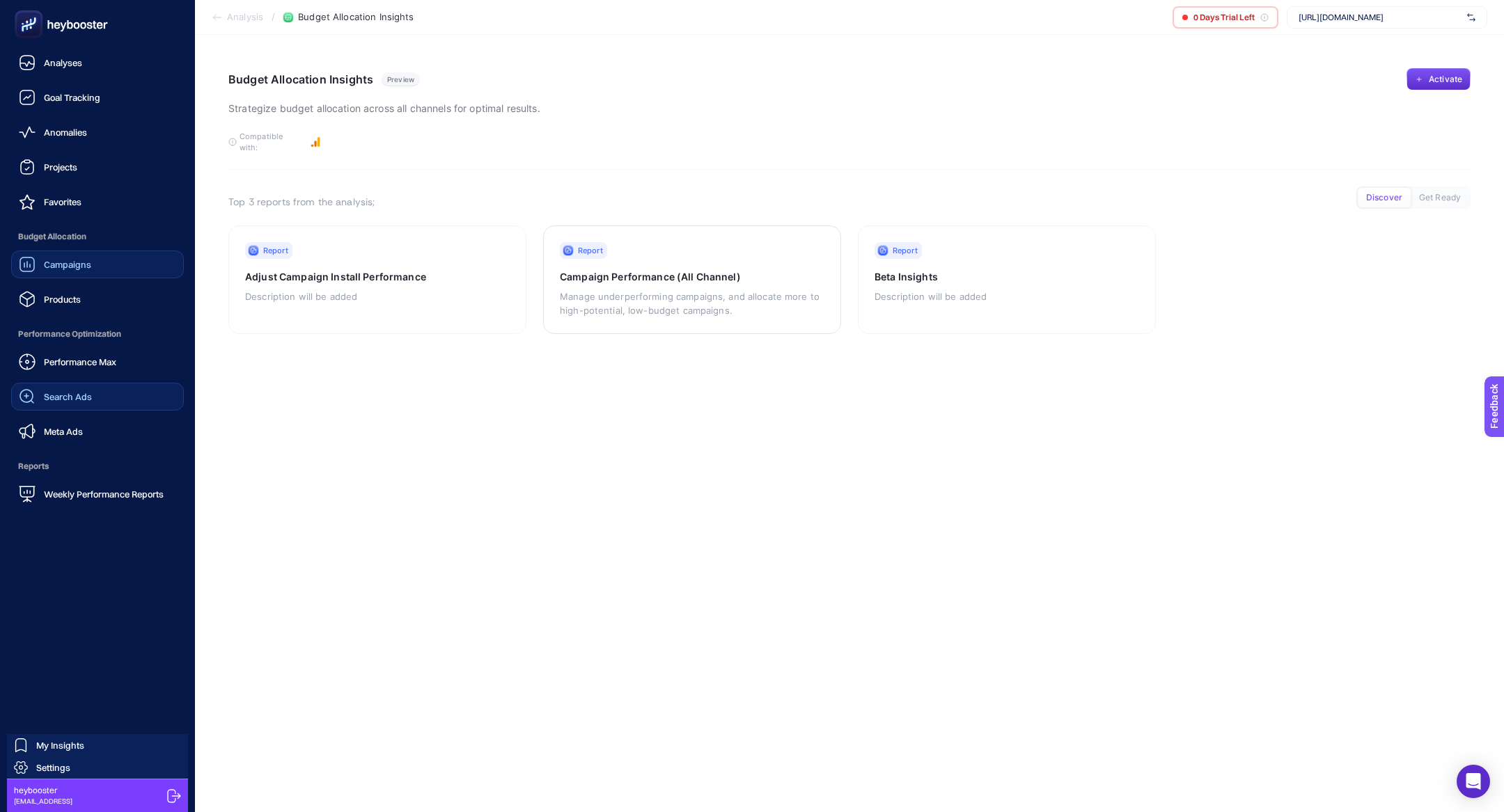
click at [51, 265] on span "Campaigns" at bounding box center [68, 265] width 48 height 11
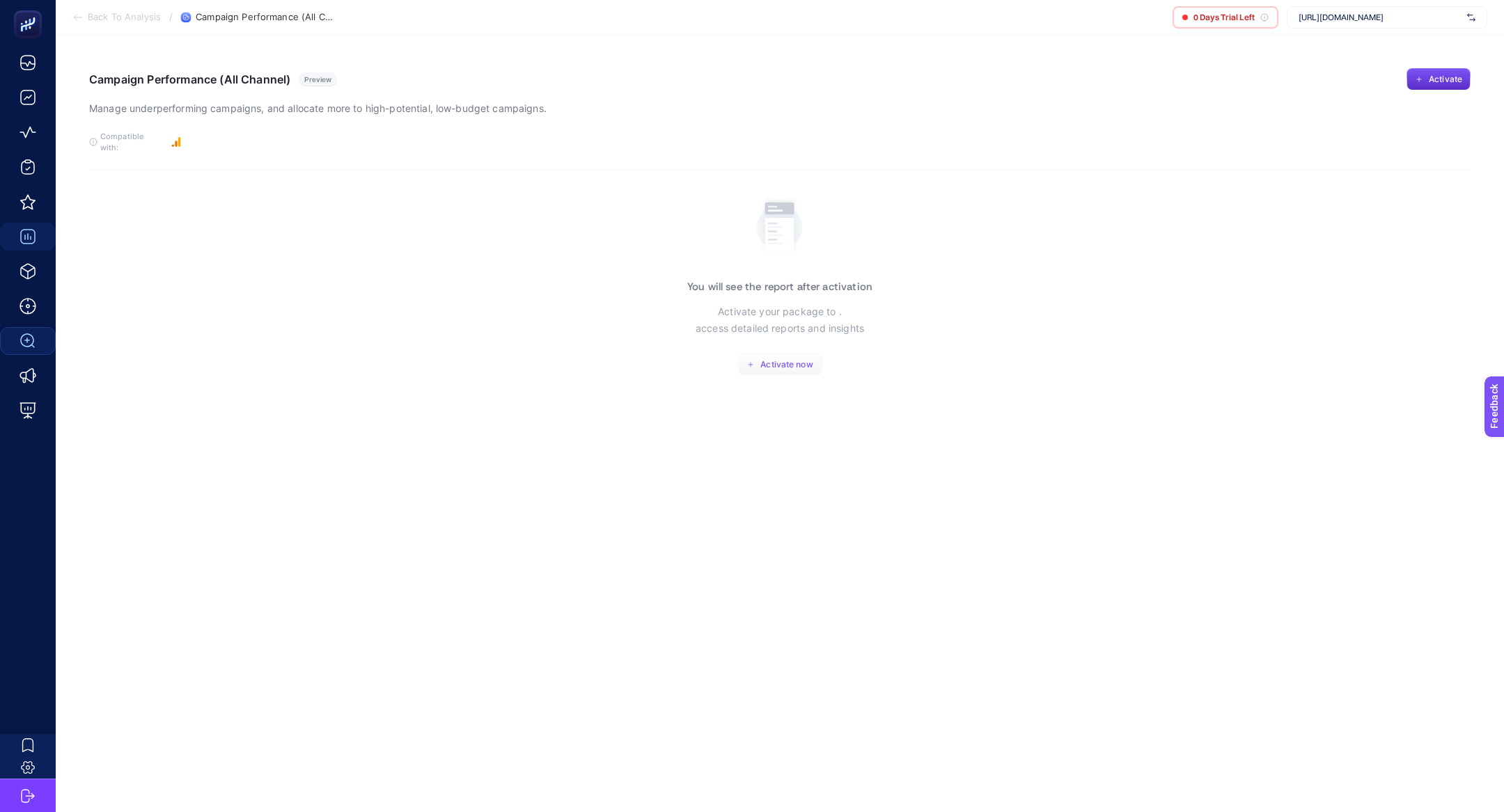
click at [758, 354] on button "Activate now" at bounding box center [781, 365] width 84 height 22
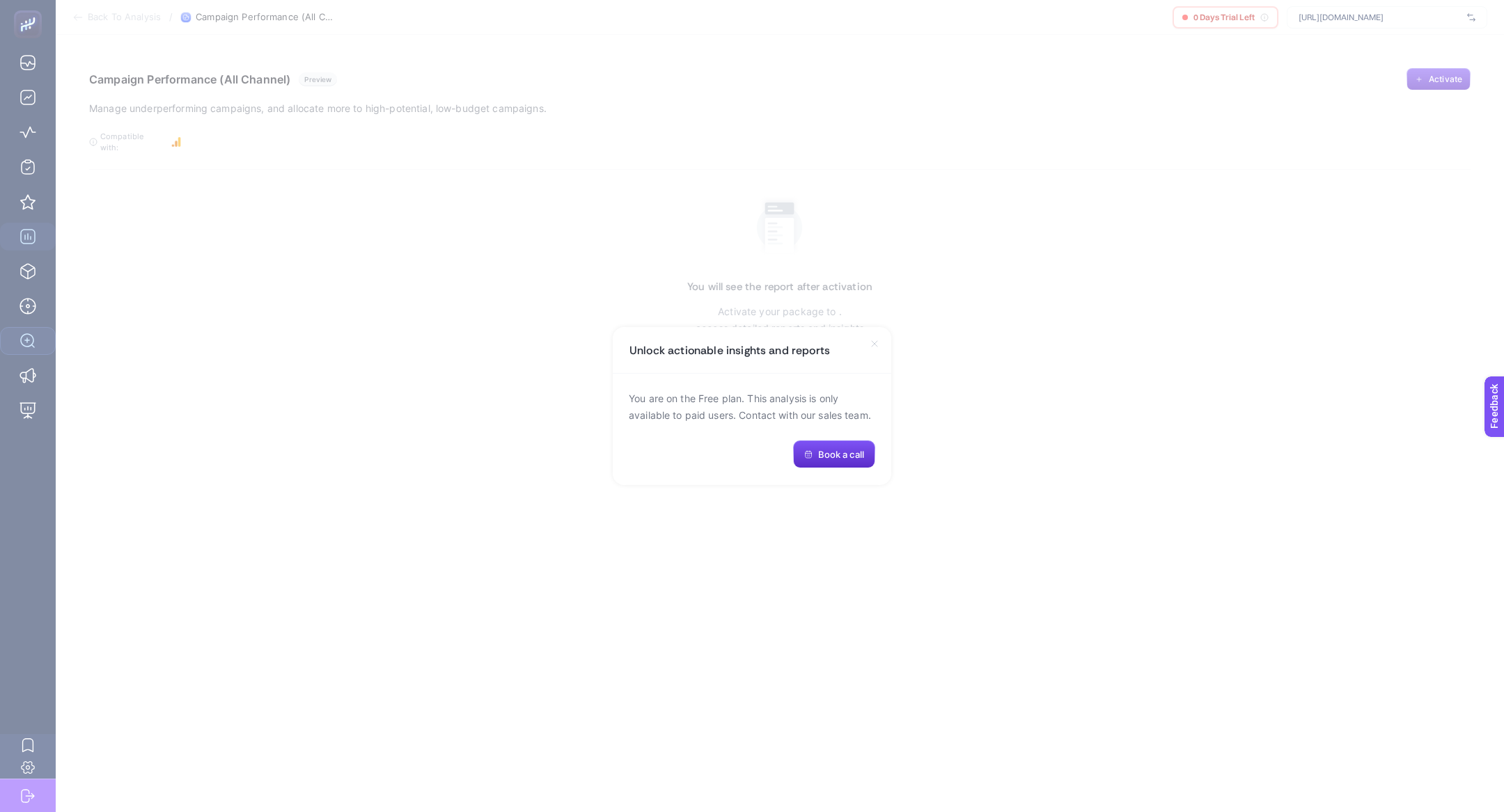
click at [1208, 116] on section "Unlock actionable insights and reports You are on the Free plan. This analysis …" at bounding box center [752, 406] width 1504 height 812
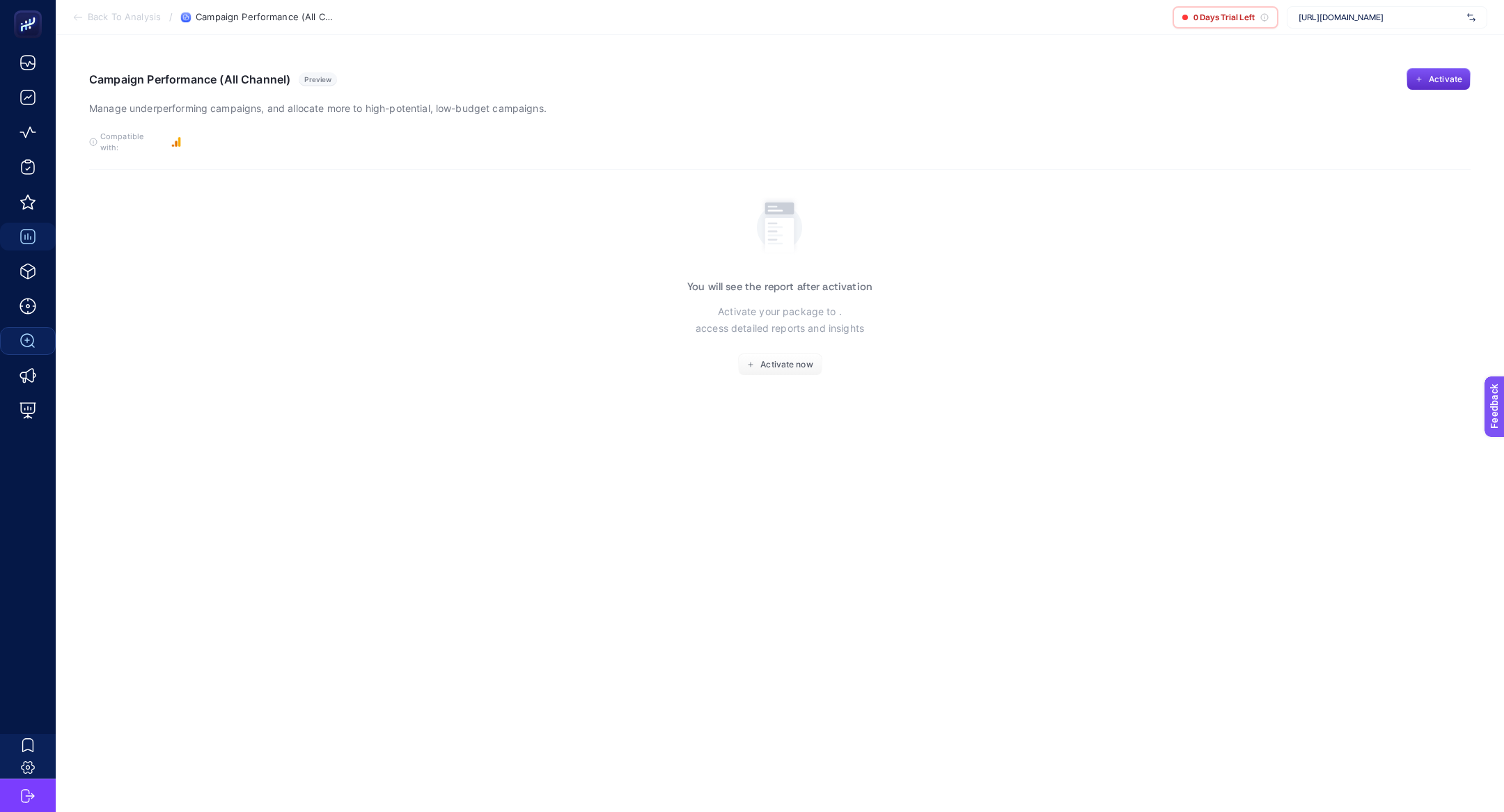
click at [1366, 14] on span "https://www.pinaronline.com/" at bounding box center [1380, 17] width 163 height 11
type input "pinar"
click at [1366, 59] on div "pinaronline.com" at bounding box center [1387, 68] width 199 height 22
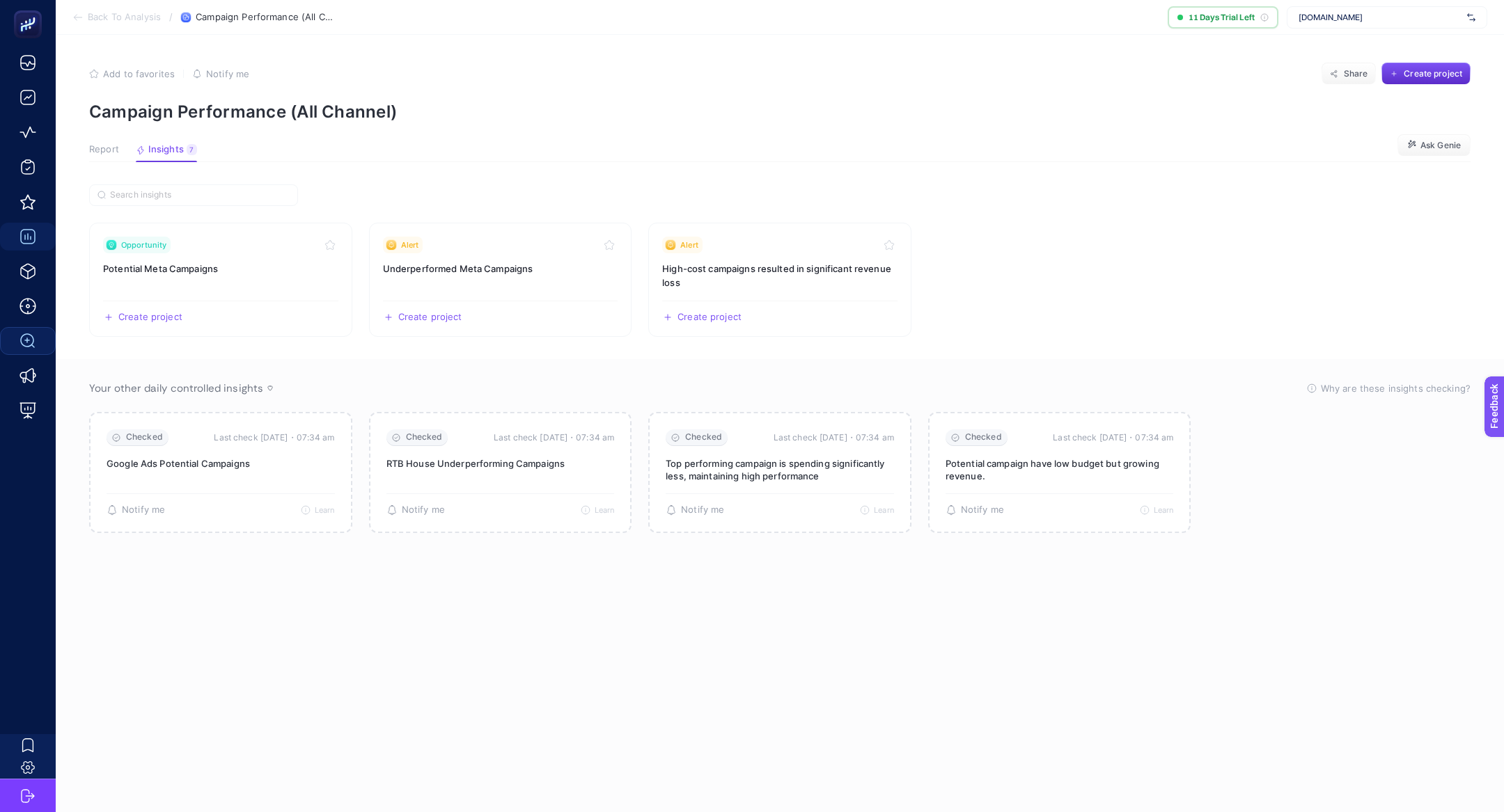
click at [109, 142] on article "Add to favorites false Notify me Share Create project Campaign Performance (All…" at bounding box center [780, 423] width 1448 height 777
click at [112, 152] on span "Report" at bounding box center [104, 150] width 30 height 11
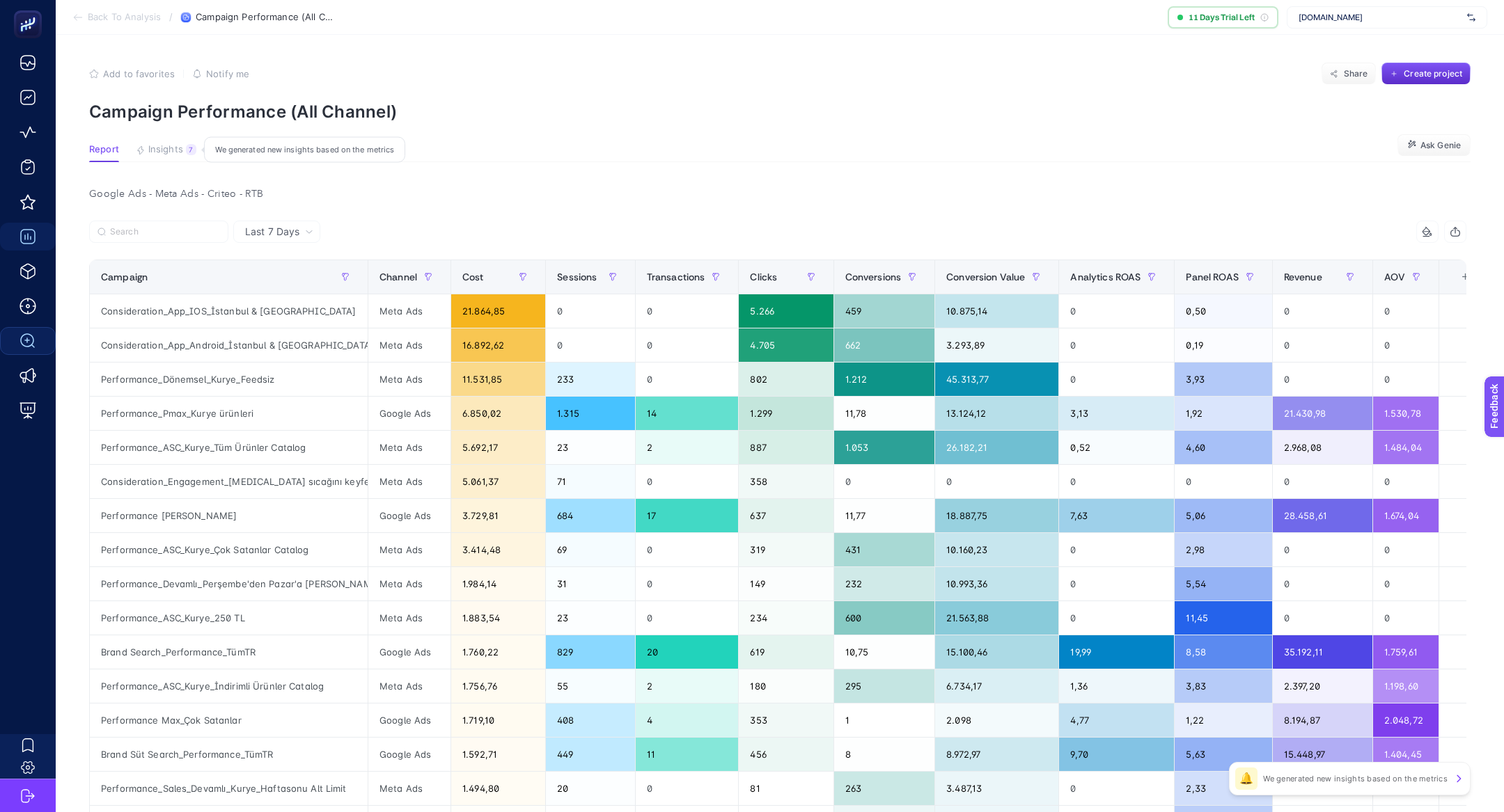
click at [186, 153] on div "7" at bounding box center [191, 150] width 10 height 11
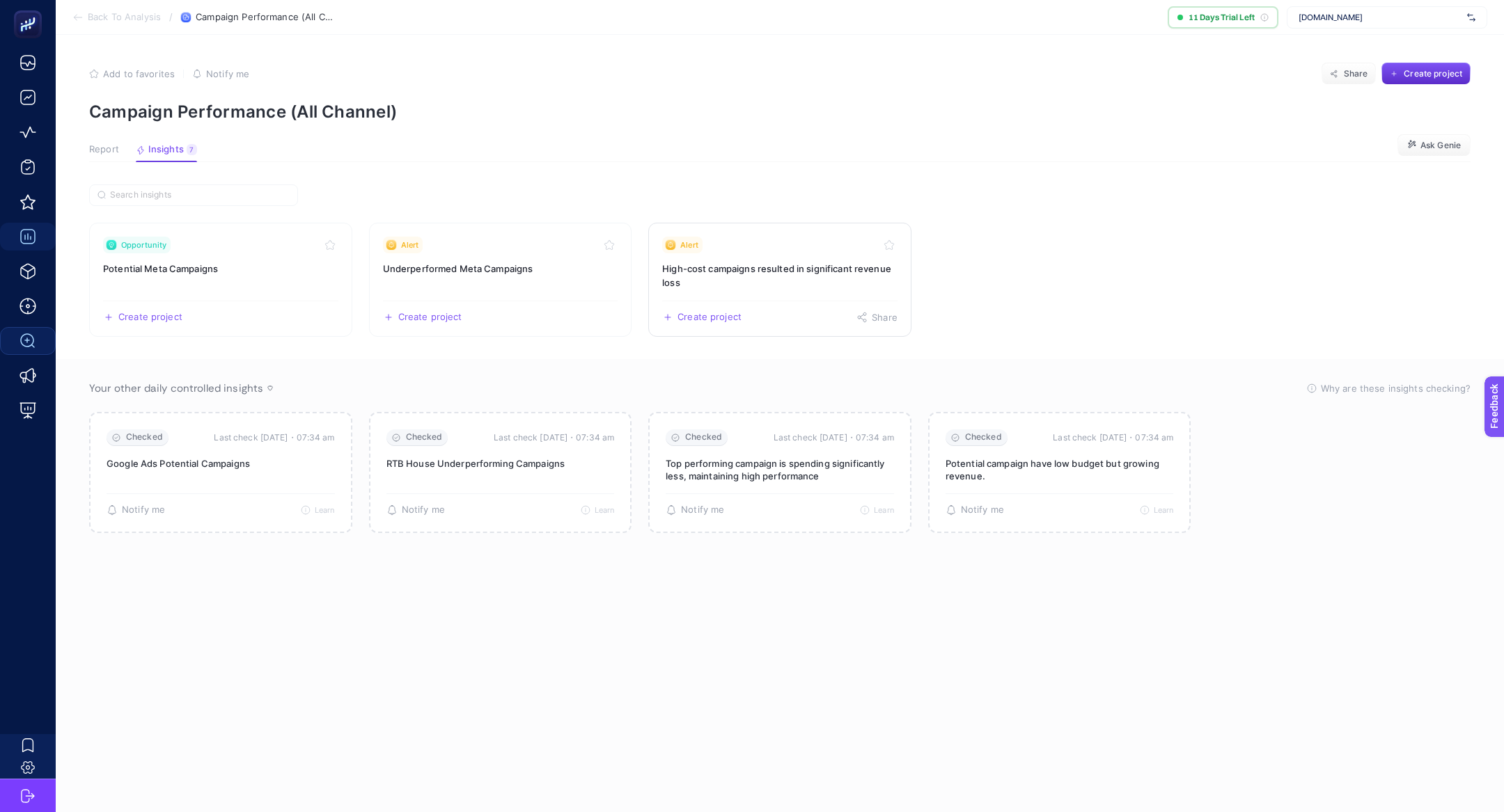
click at [688, 273] on h3 "High-cost campaigns resulted in significant revenue loss" at bounding box center [780, 275] width 236 height 28
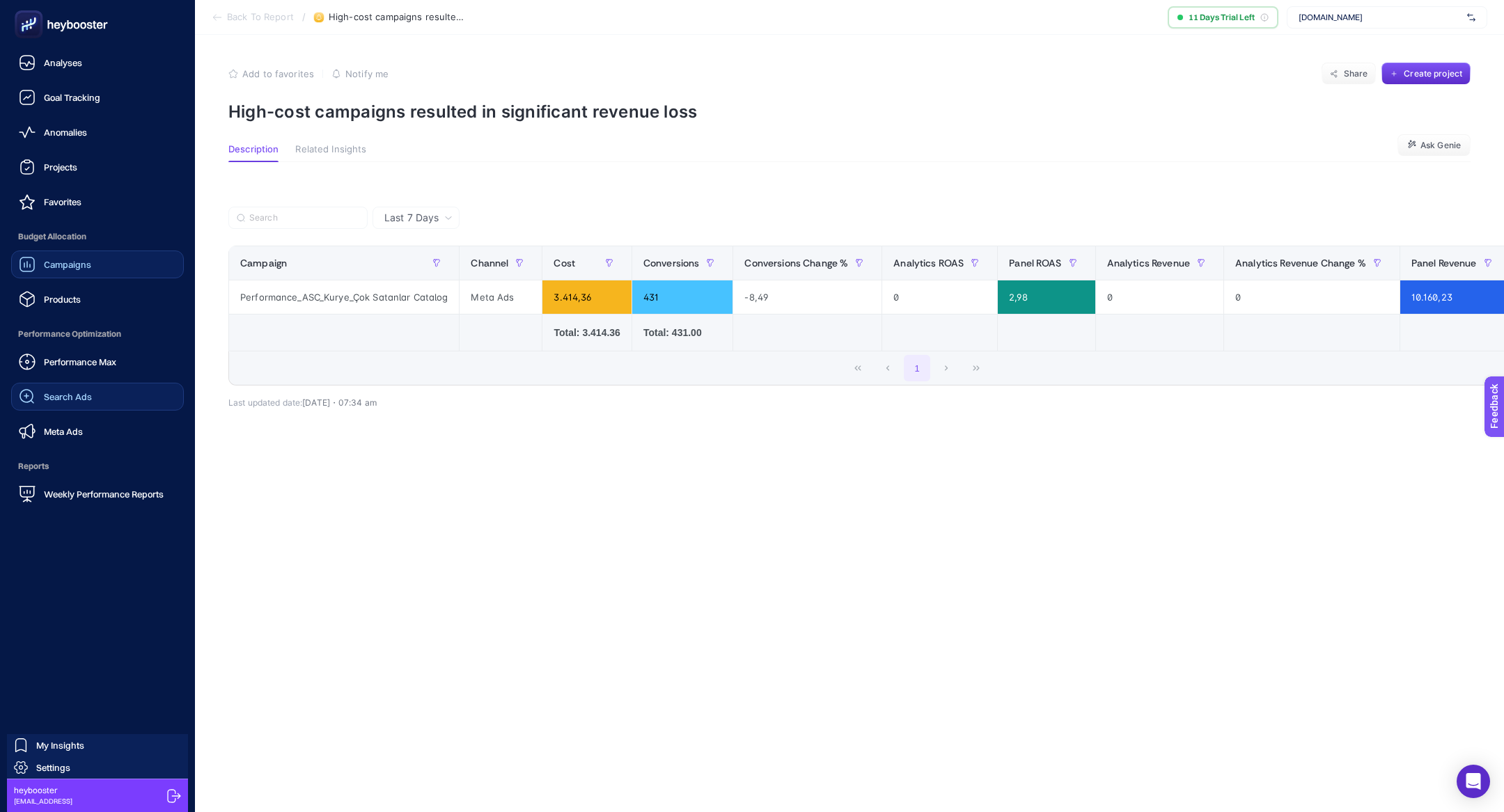
click at [62, 388] on div "Search Ads" at bounding box center [56, 396] width 73 height 17
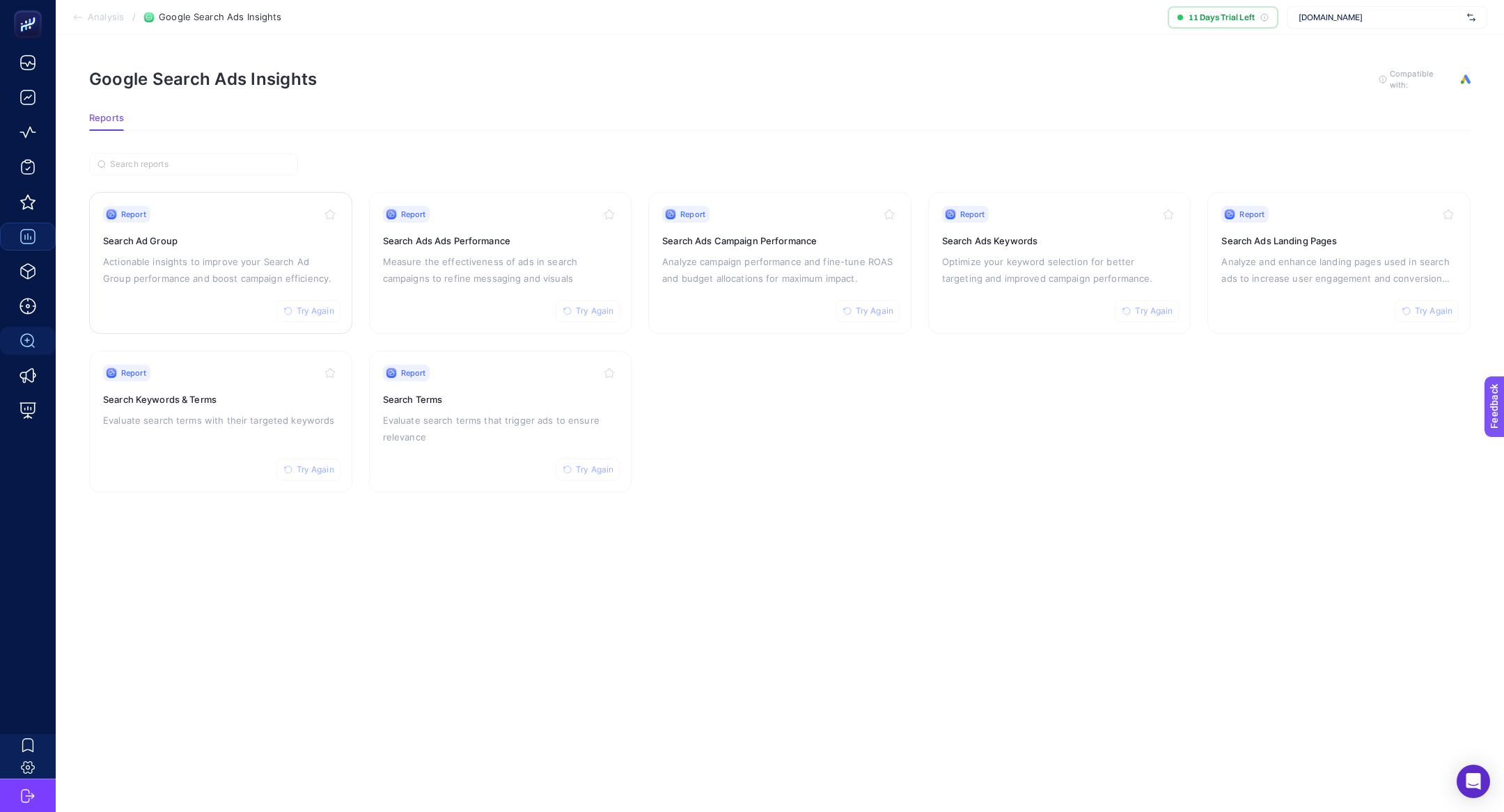
click at [192, 259] on p "Actionable insights to improve your Search Ad Group performance and boost campa…" at bounding box center [221, 270] width 236 height 33
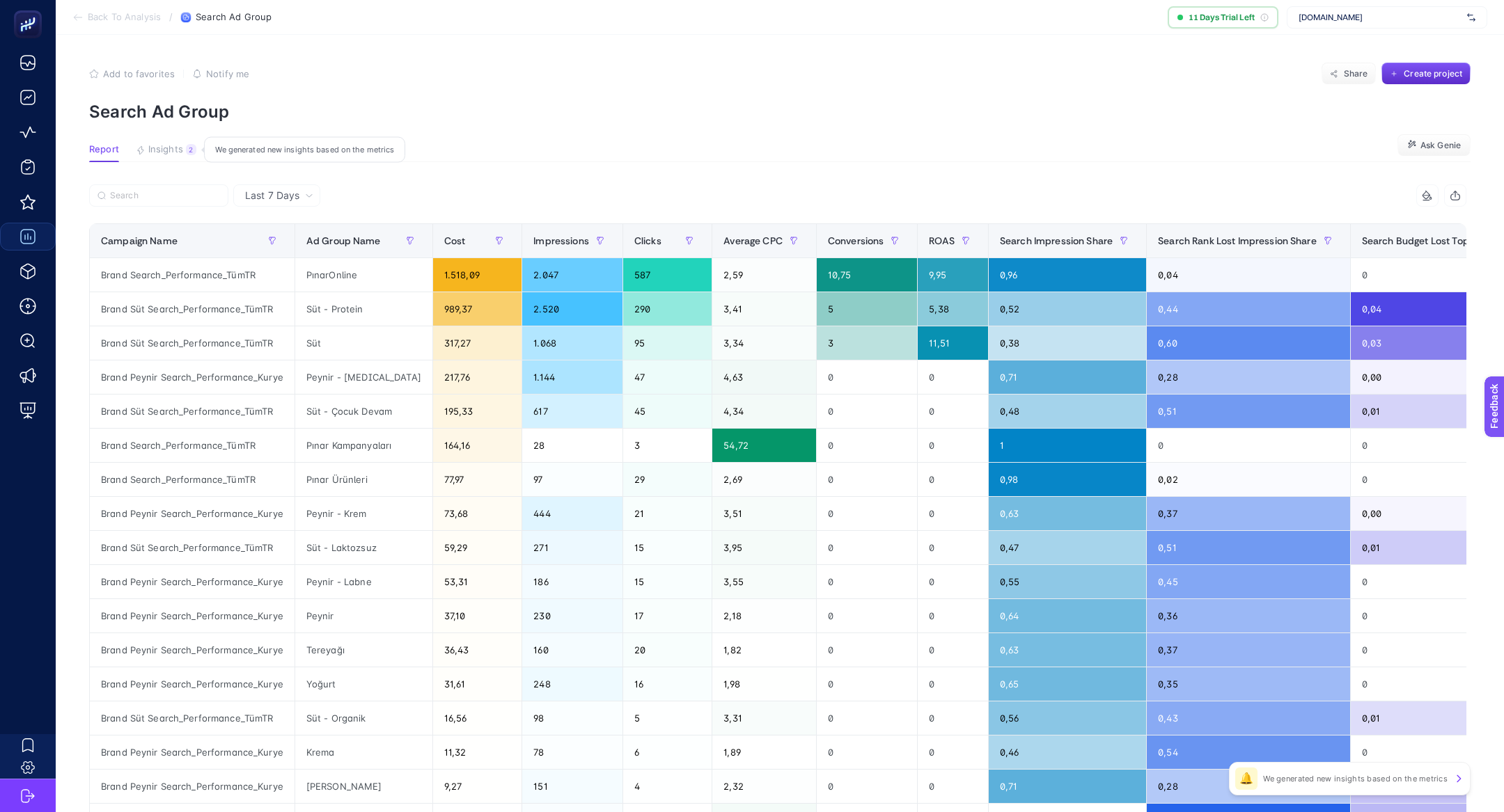
click at [176, 153] on span "Insights" at bounding box center [166, 150] width 35 height 11
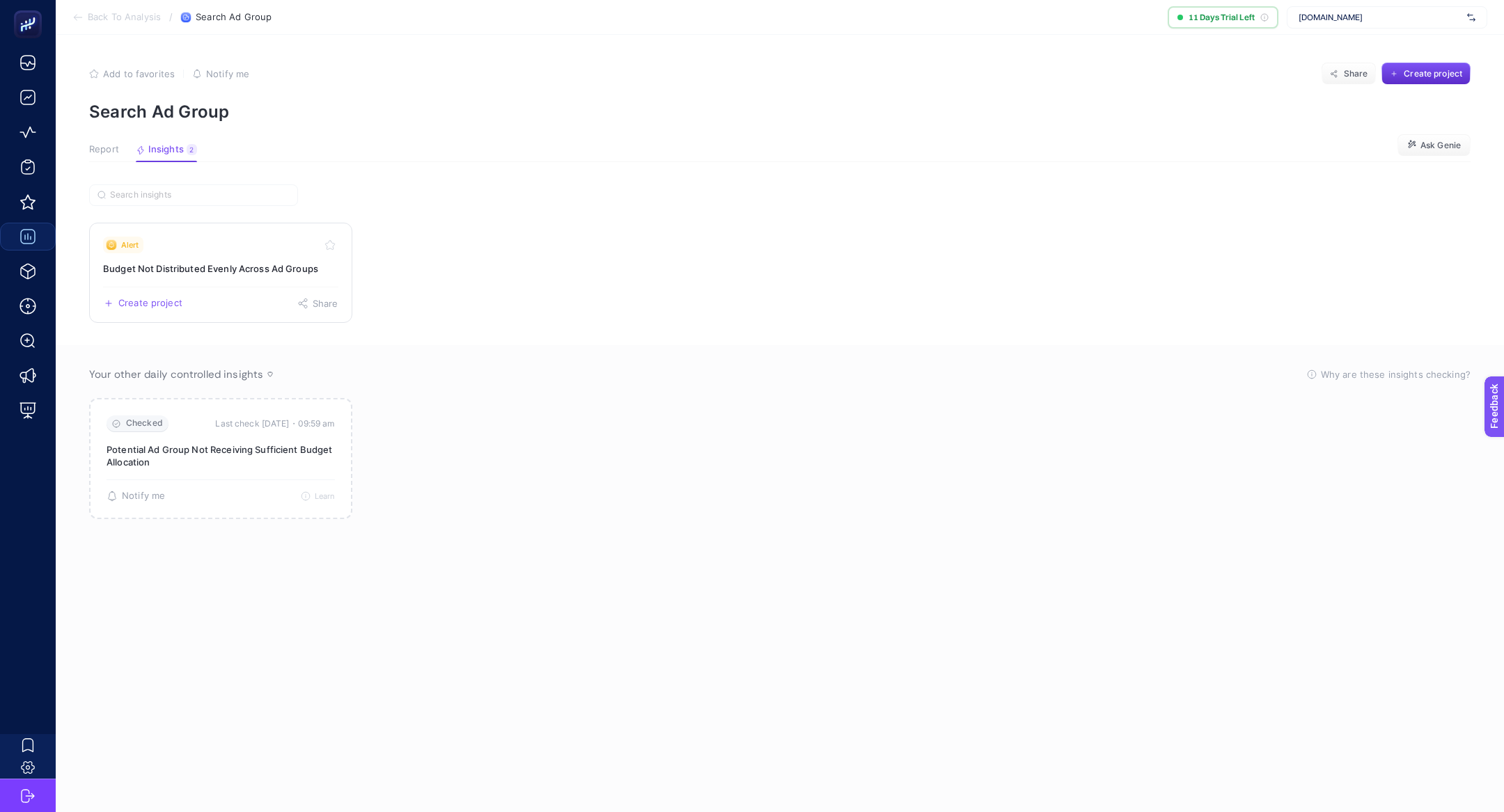
click at [196, 270] on h3 "Budget Not Distributed Evenly Across Ad Groups" at bounding box center [221, 269] width 236 height 14
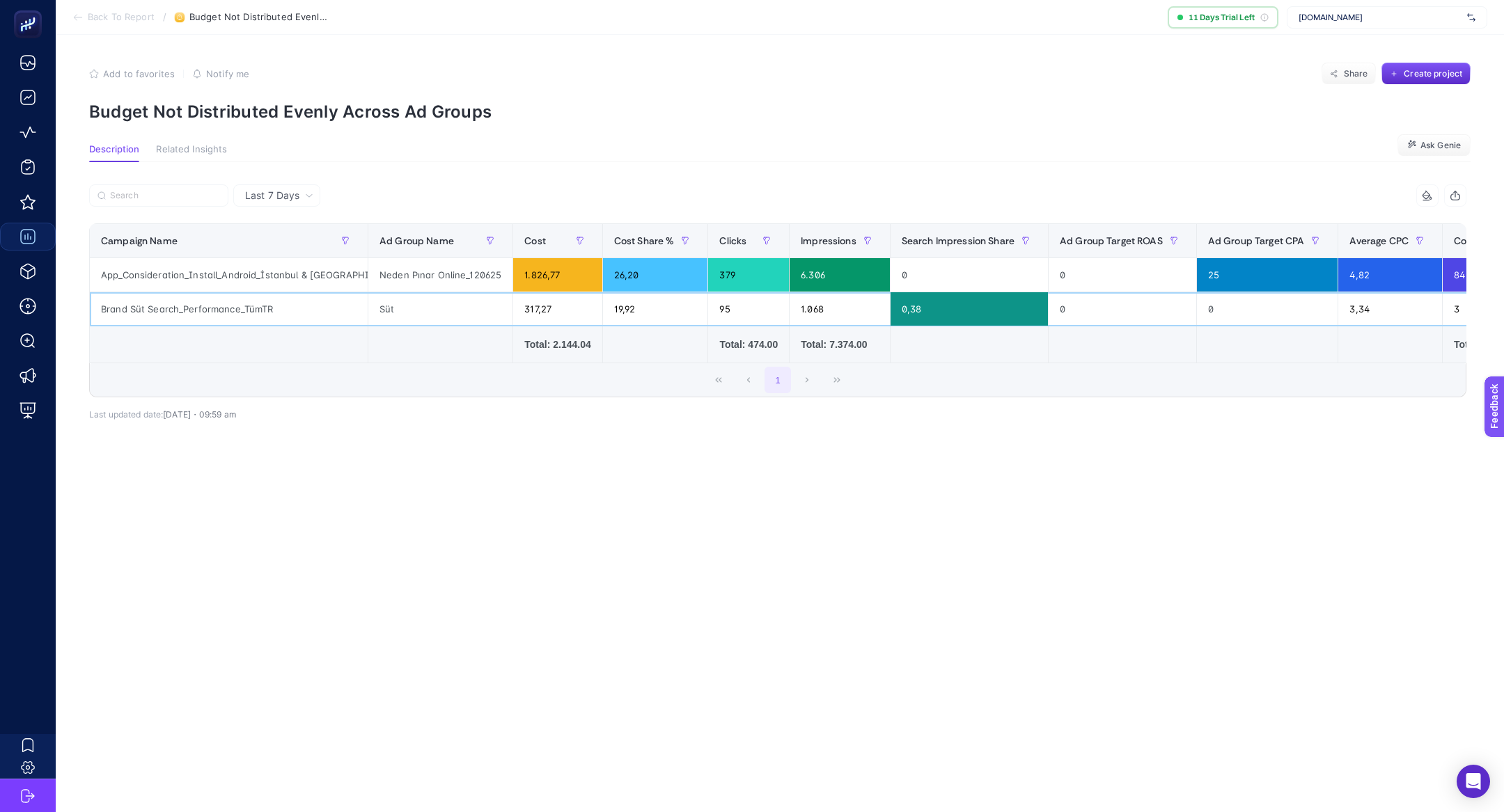
click at [216, 310] on div "Brand Süt Search_Performance_TümTR" at bounding box center [228, 309] width 278 height 33
copy tr "Brand Süt Search_Performance_TümTR"
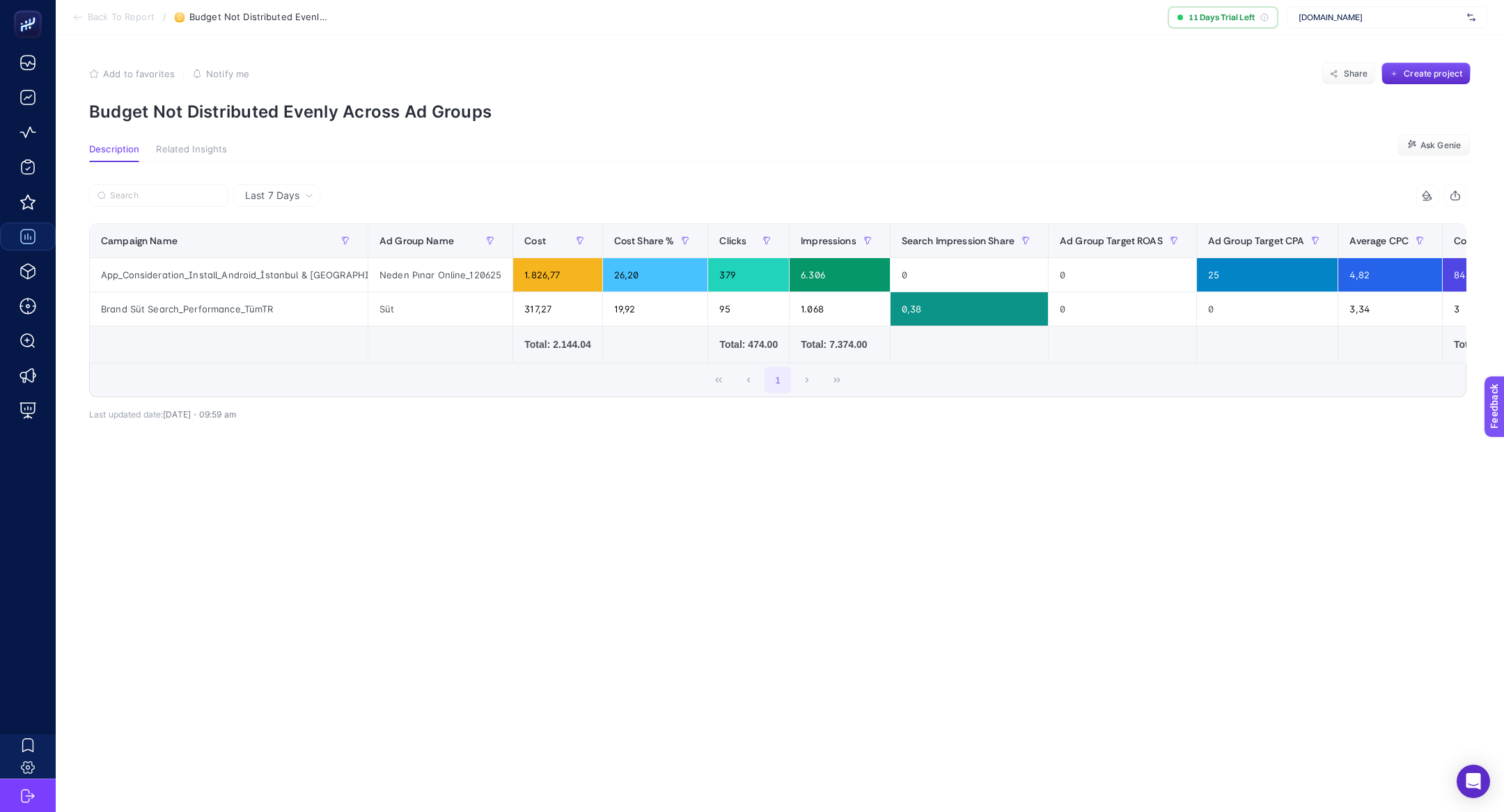
click at [95, 14] on span "Back To Report" at bounding box center [121, 17] width 67 height 11
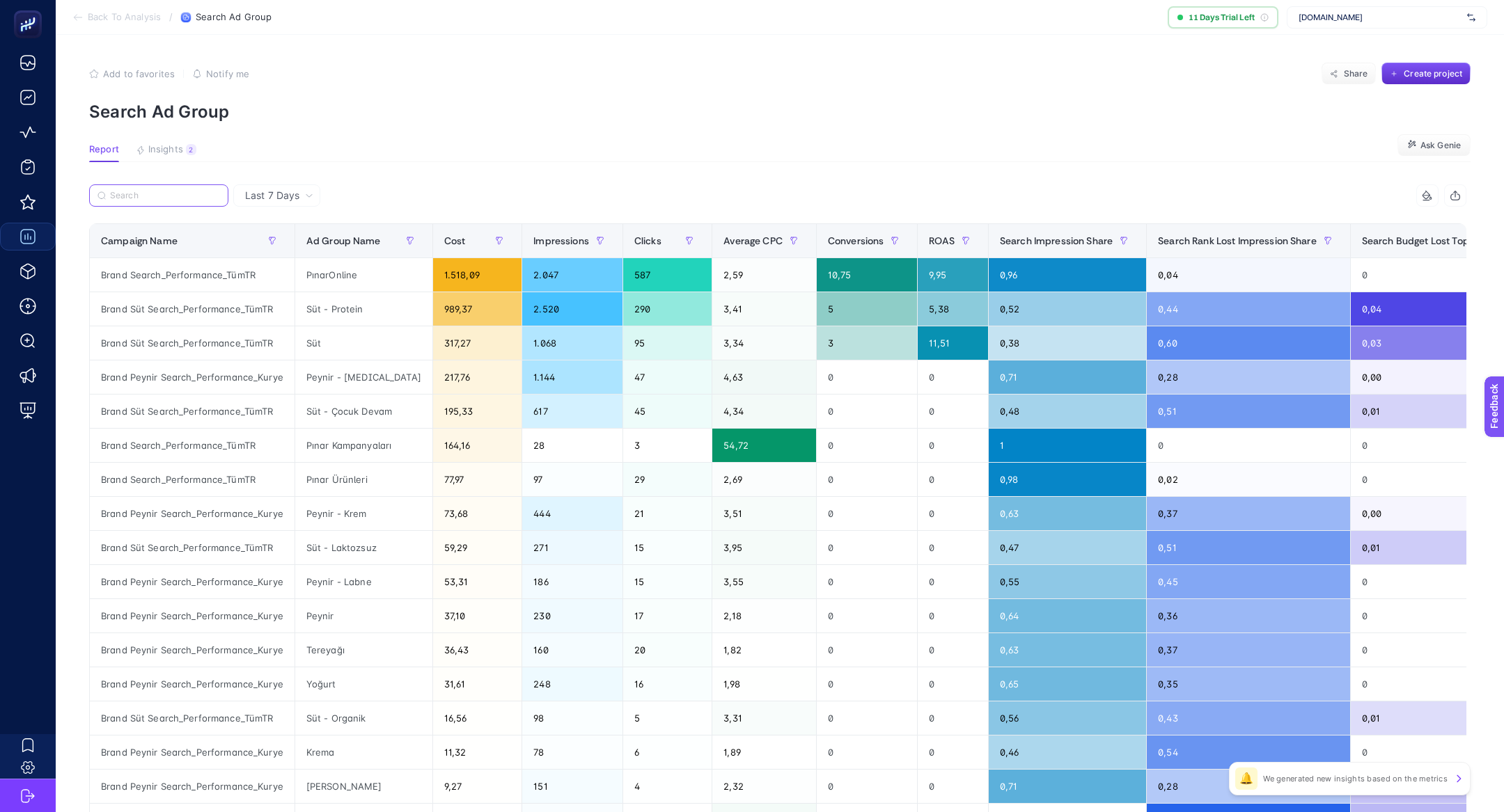
click at [165, 196] on input "Search" at bounding box center [165, 196] width 110 height 10
paste input "Brand Süt Search_Performance_TümTR"
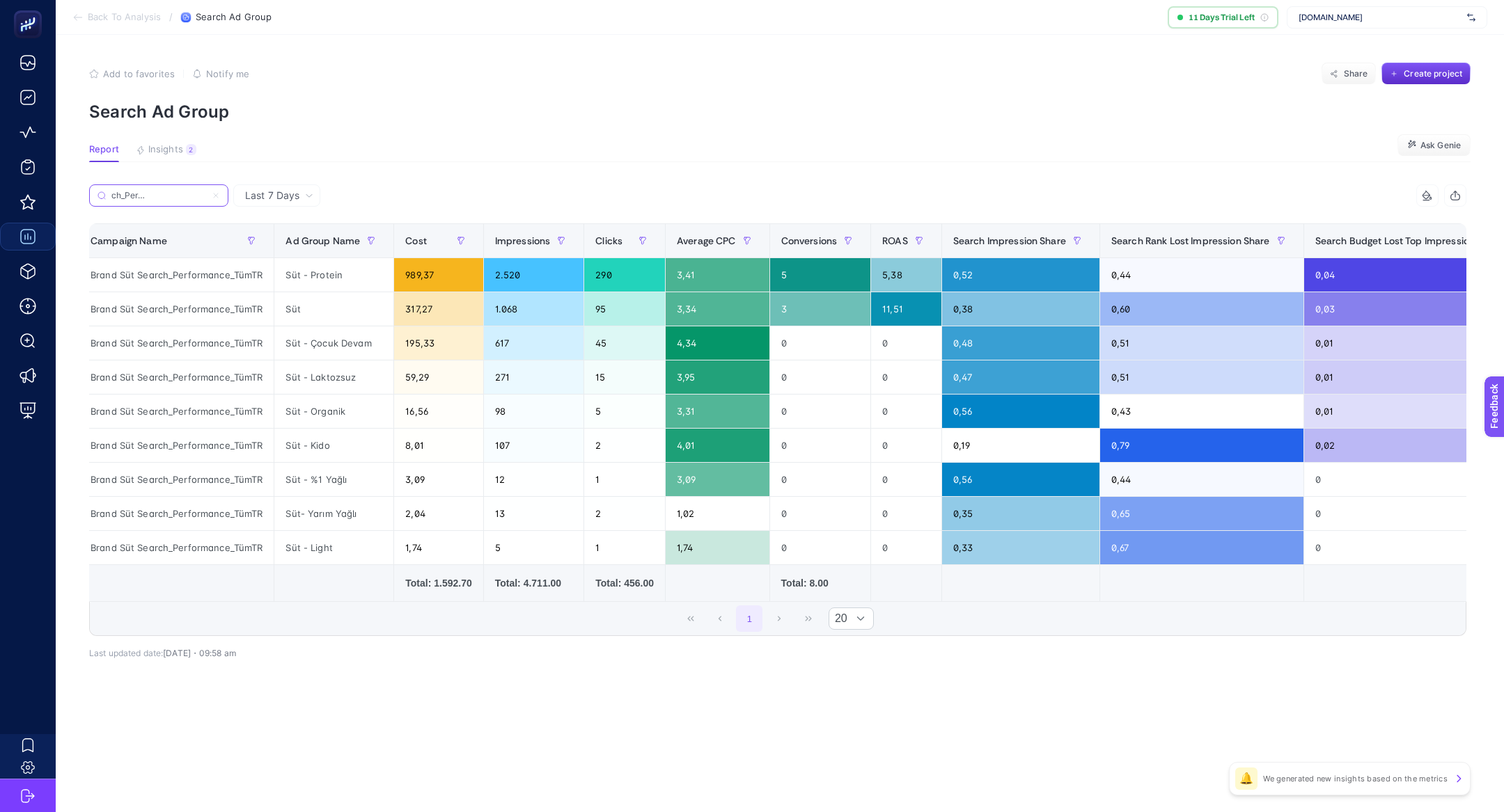
scroll to position [0, 134]
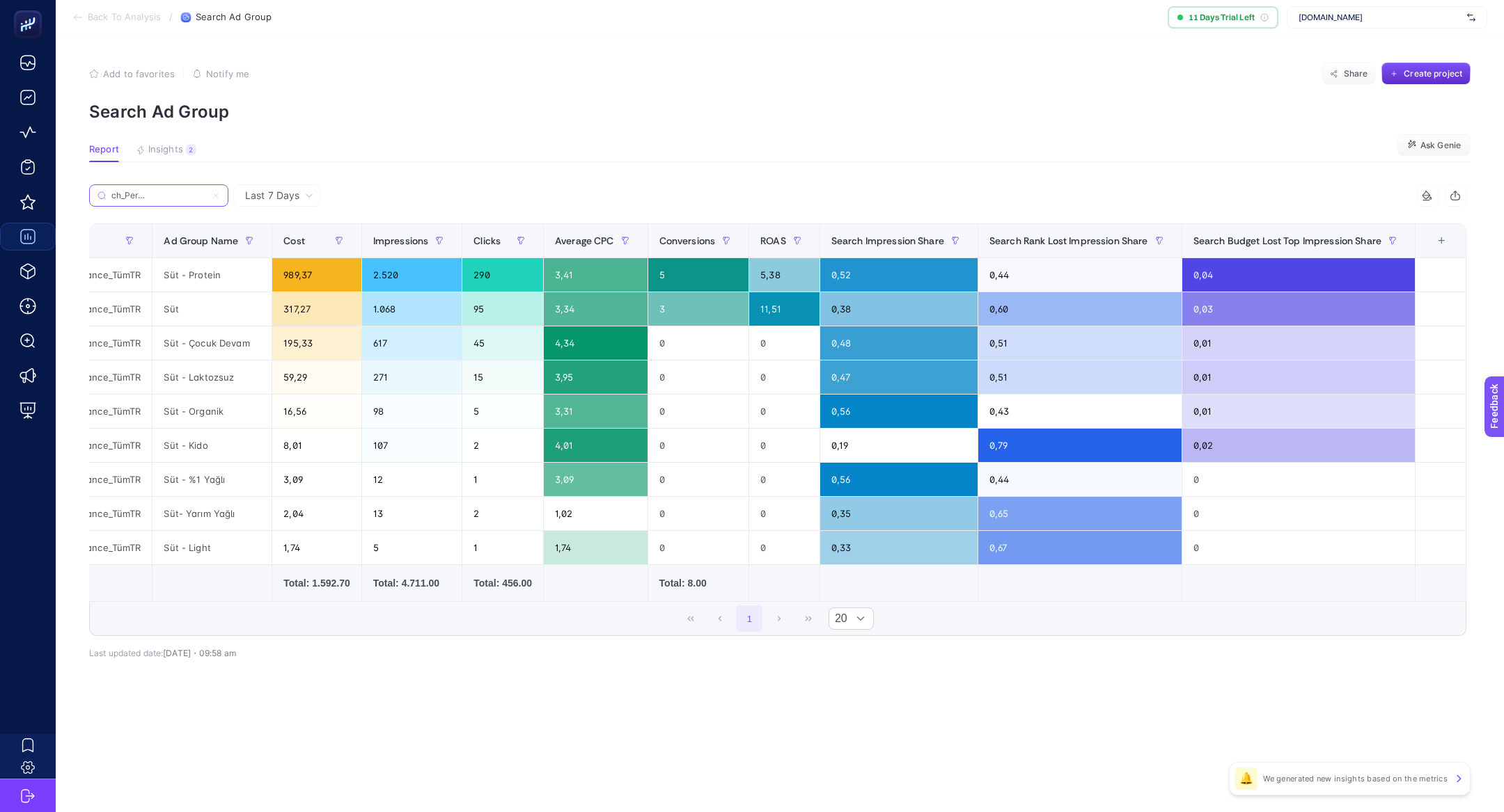
type input "Brand Süt Search_Performance_TümTR"
click at [1454, 235] on div "+" at bounding box center [1441, 241] width 26 height 11
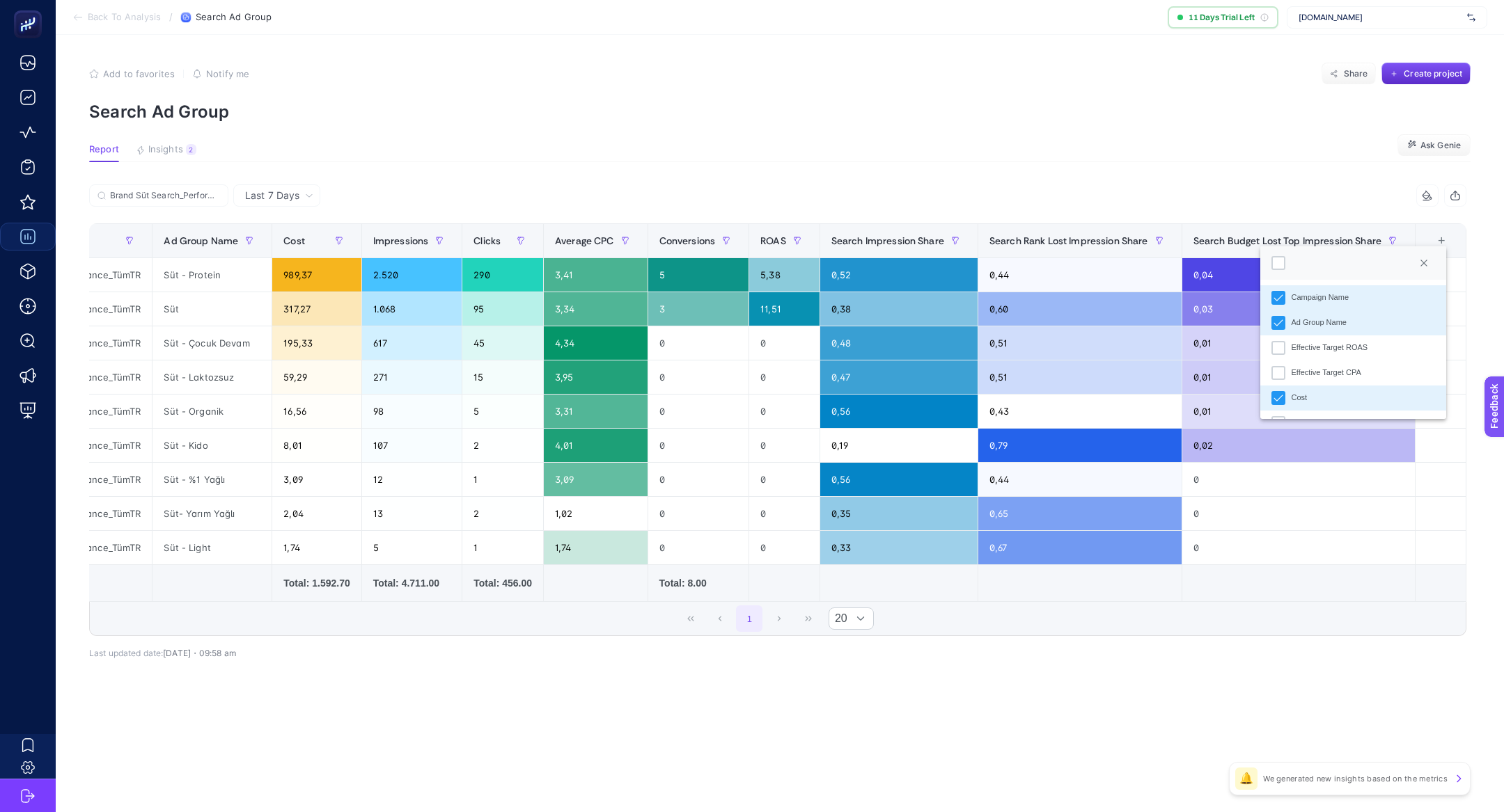
click at [1444, 235] on div "+" at bounding box center [1441, 241] width 26 height 11
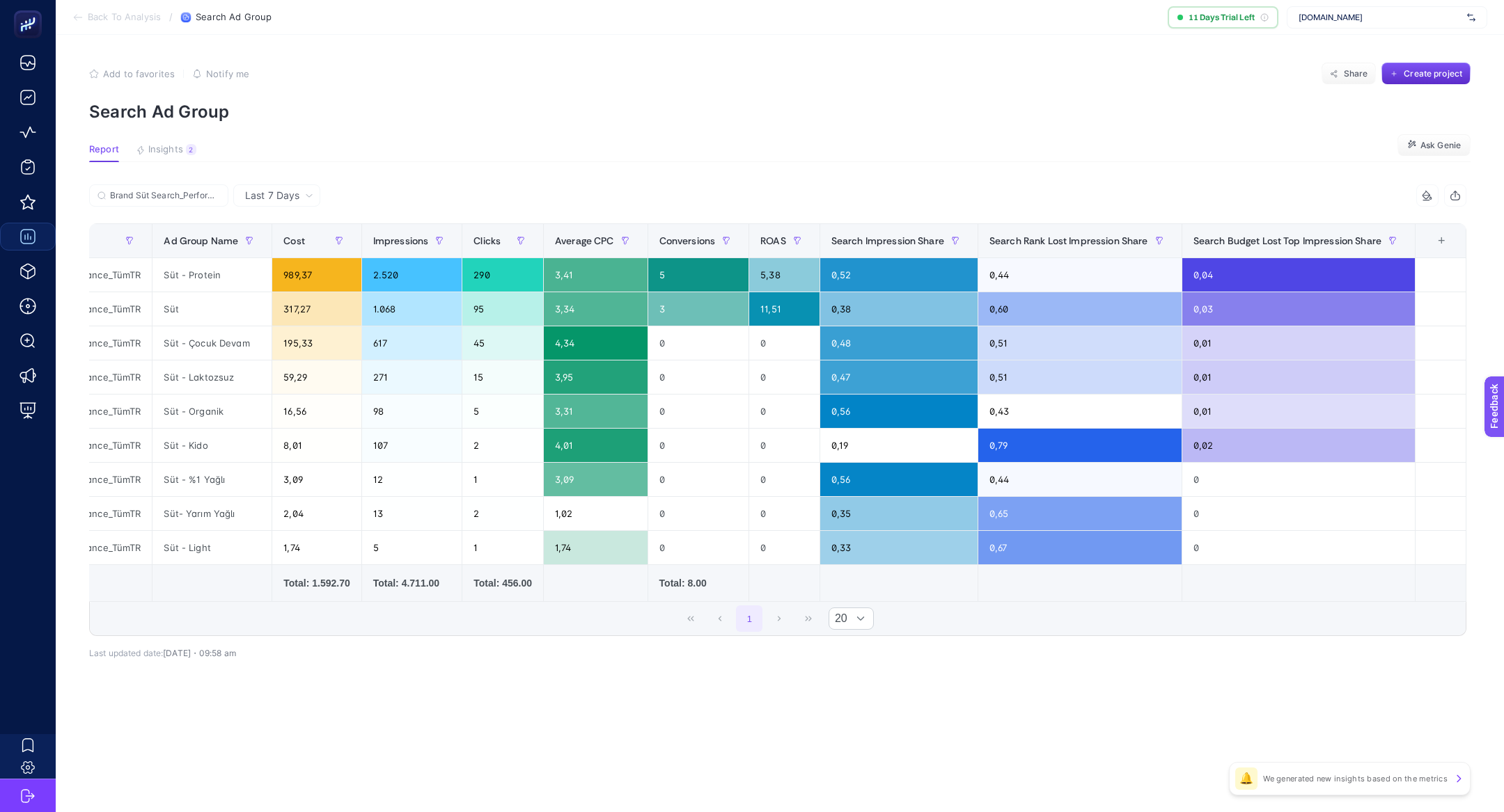
click at [1444, 235] on div "+" at bounding box center [1441, 241] width 26 height 11
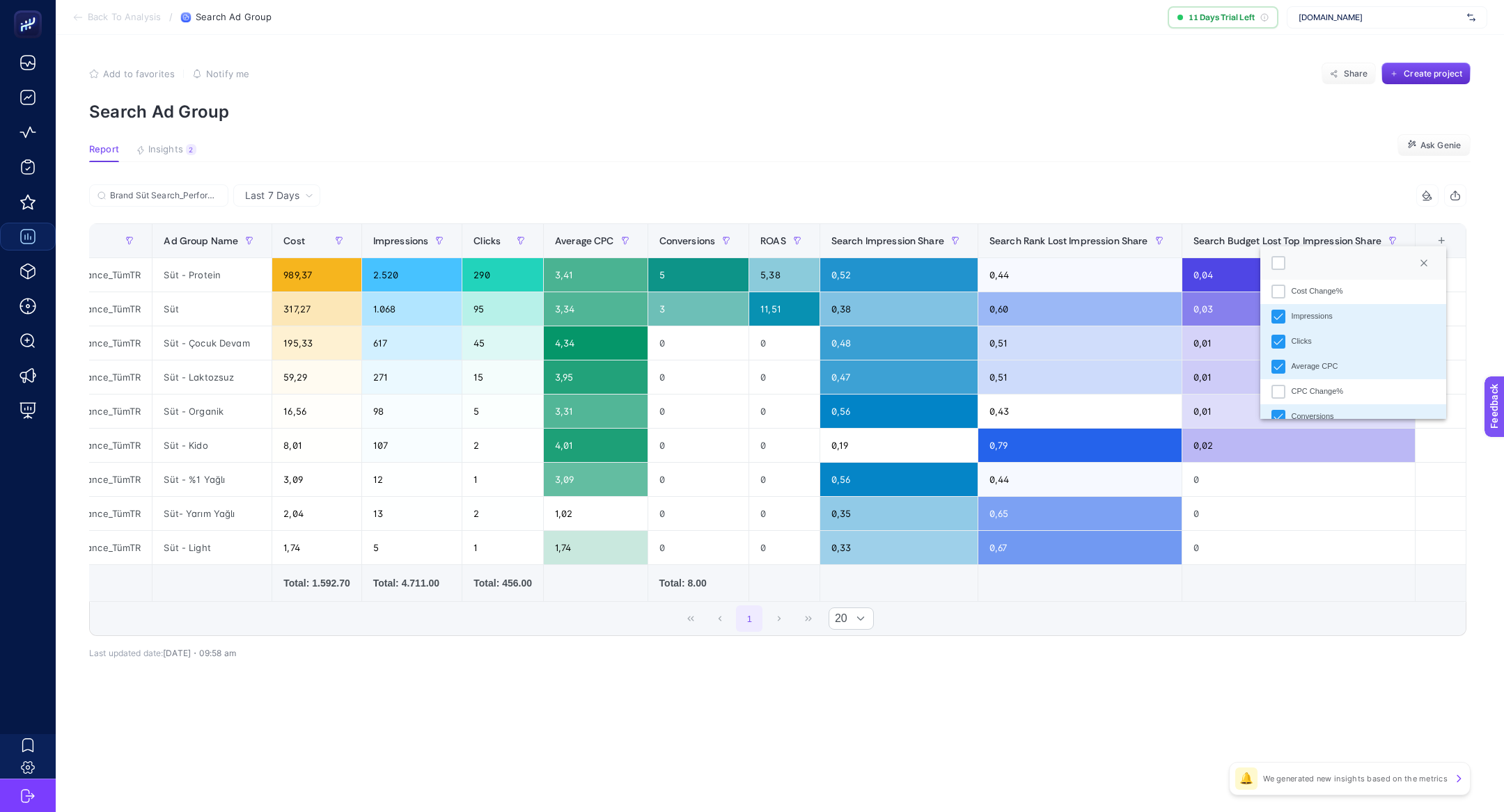
scroll to position [251, 0]
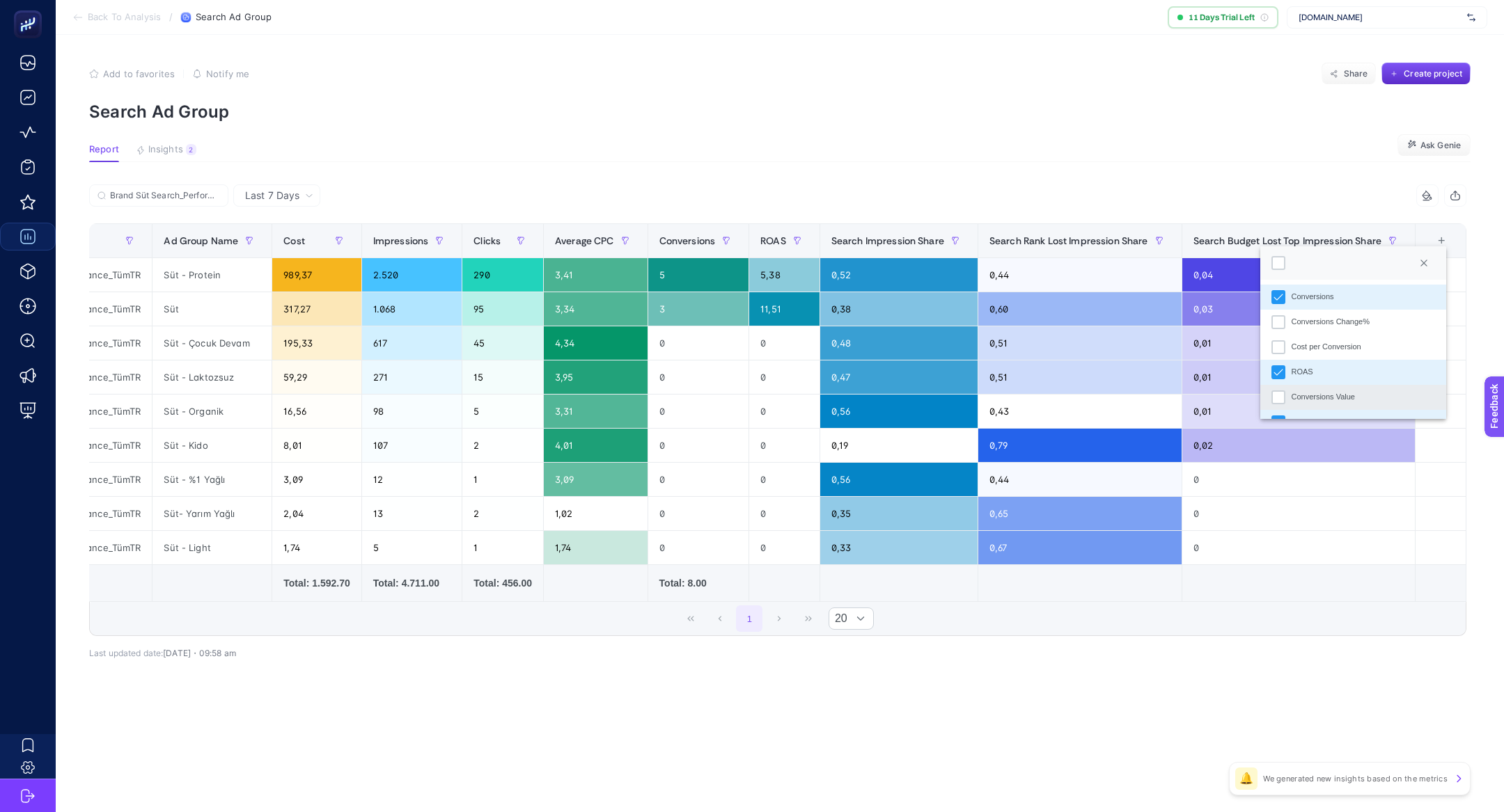
click at [1361, 400] on li "Conversions Value" at bounding box center [1353, 398] width 185 height 25
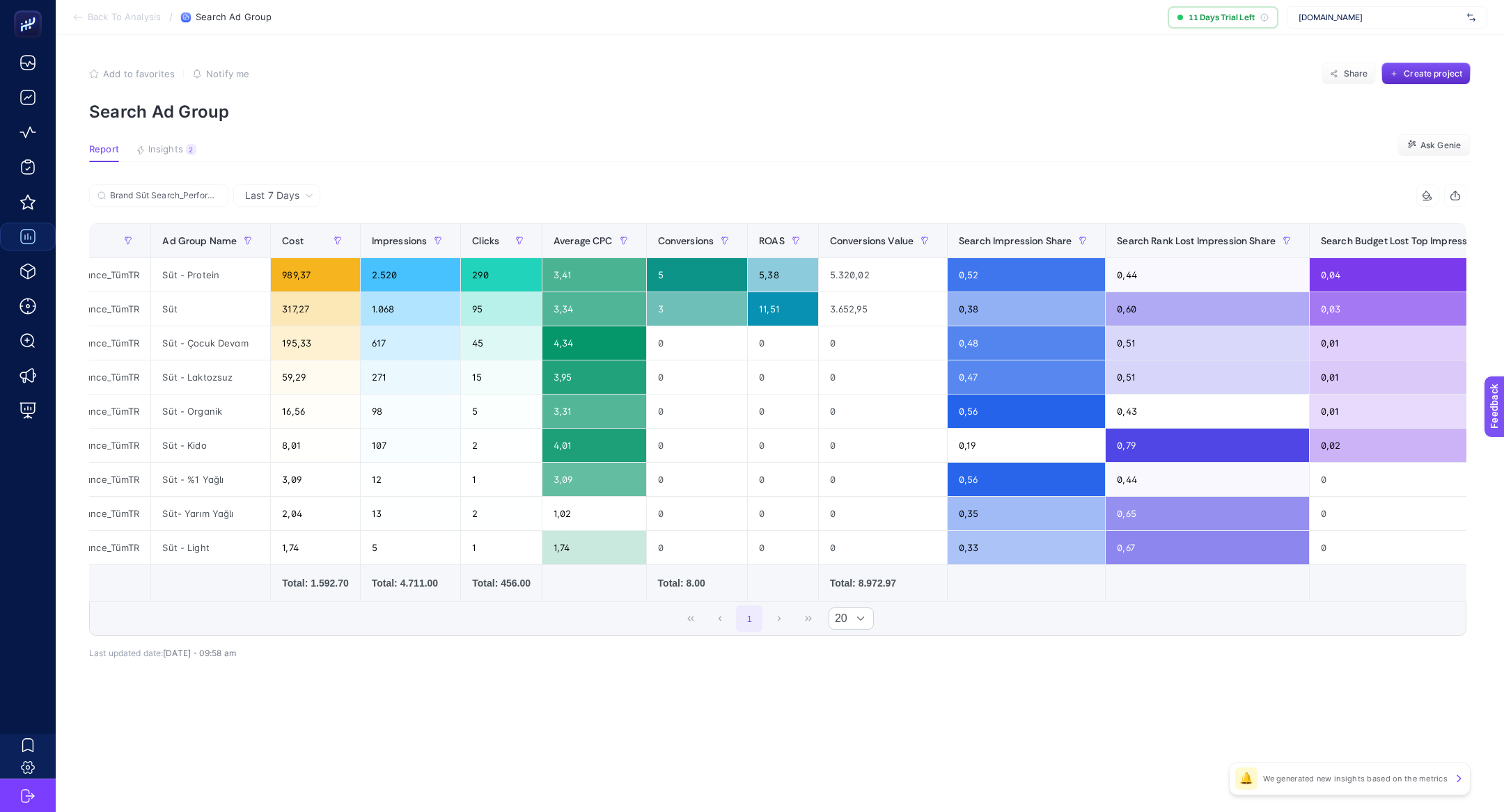
click at [1427, 196] on icon at bounding box center [1426, 196] width 7 height 0
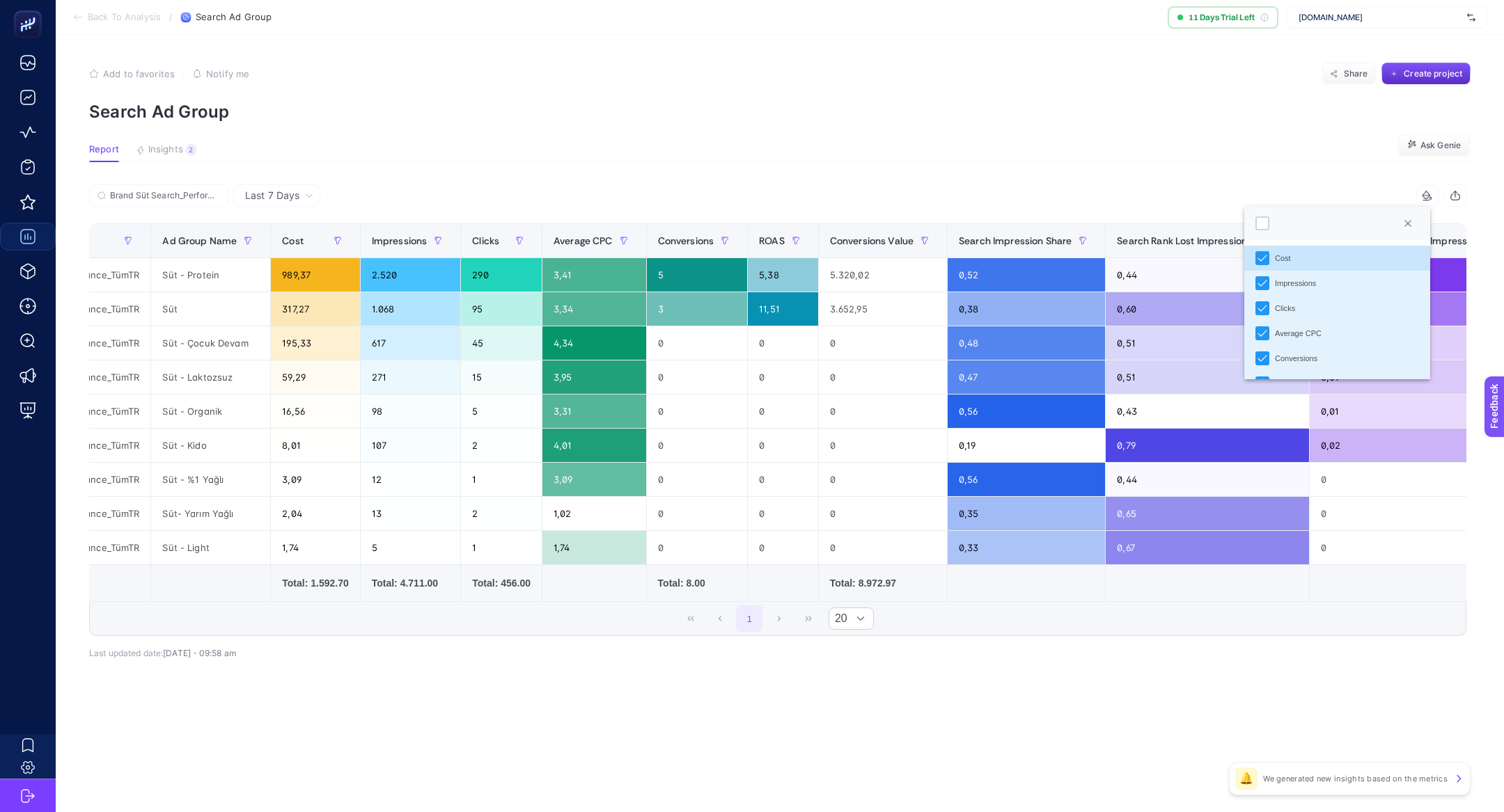
scroll to position [8, 60]
click at [1260, 225] on div at bounding box center [1263, 223] width 14 height 14
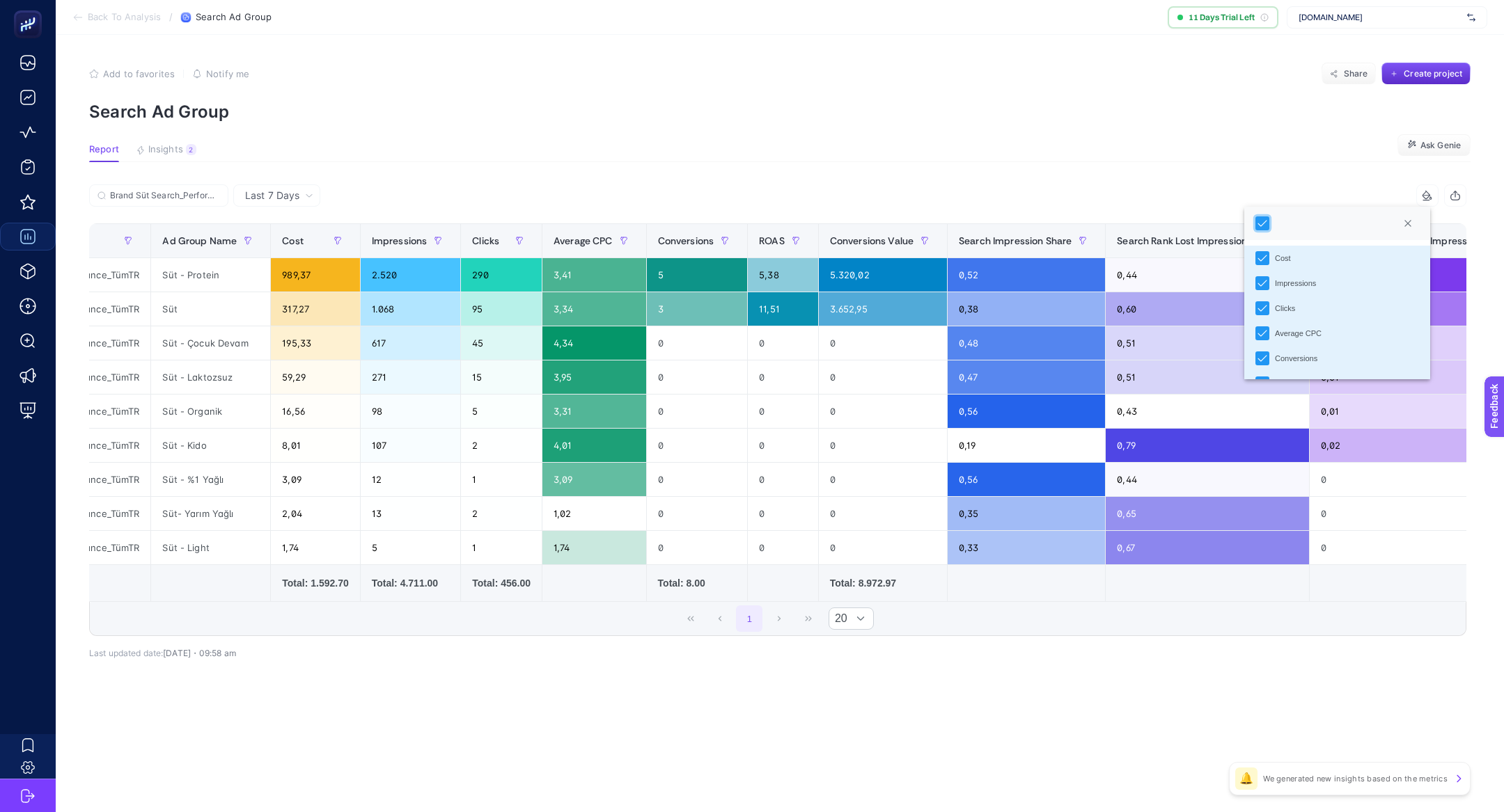
click at [1134, 133] on article "Add to favorites false Notify me Share Create project Search Ad Group Report In…" at bounding box center [780, 423] width 1448 height 777
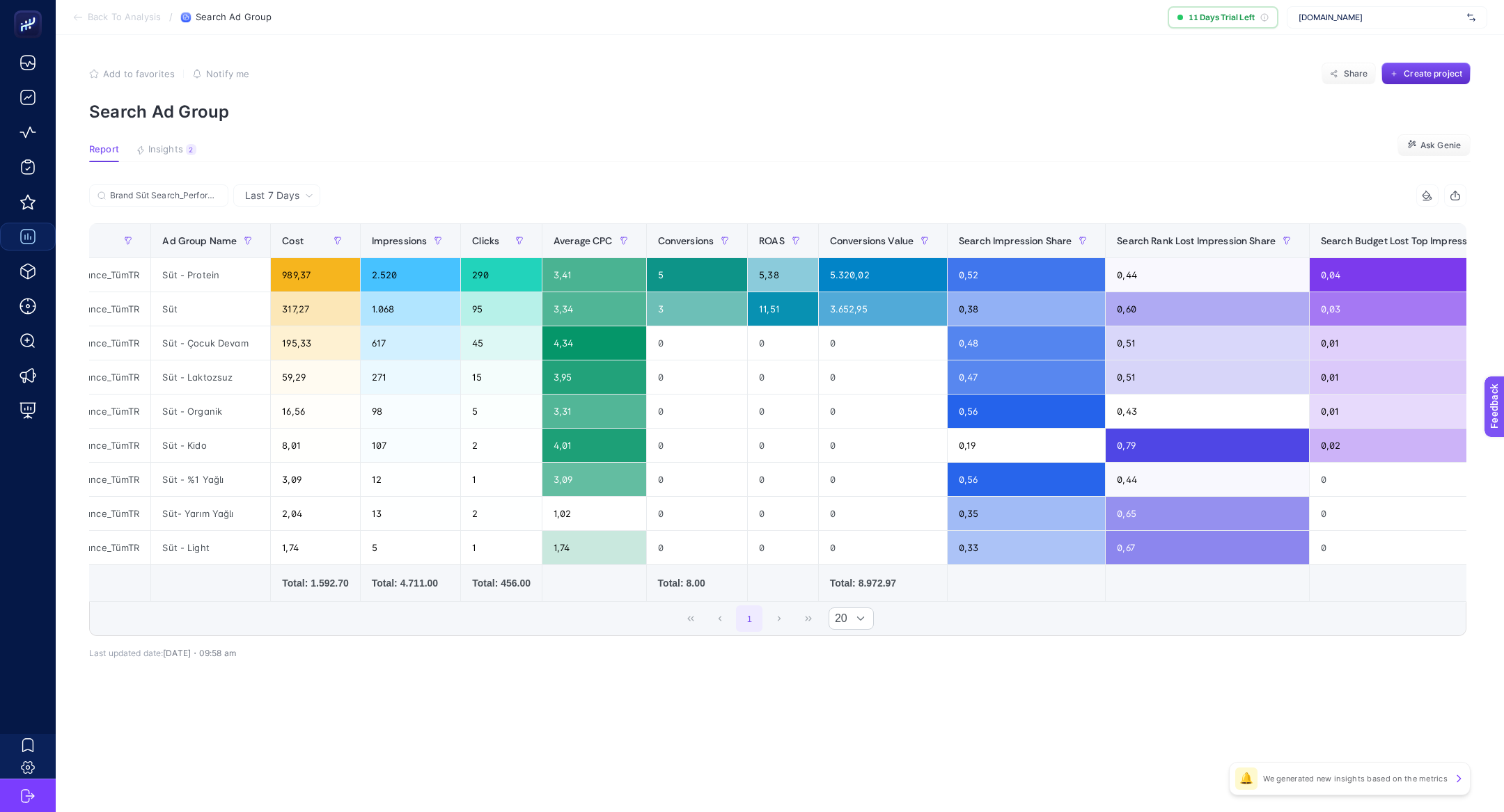
scroll to position [0, 0]
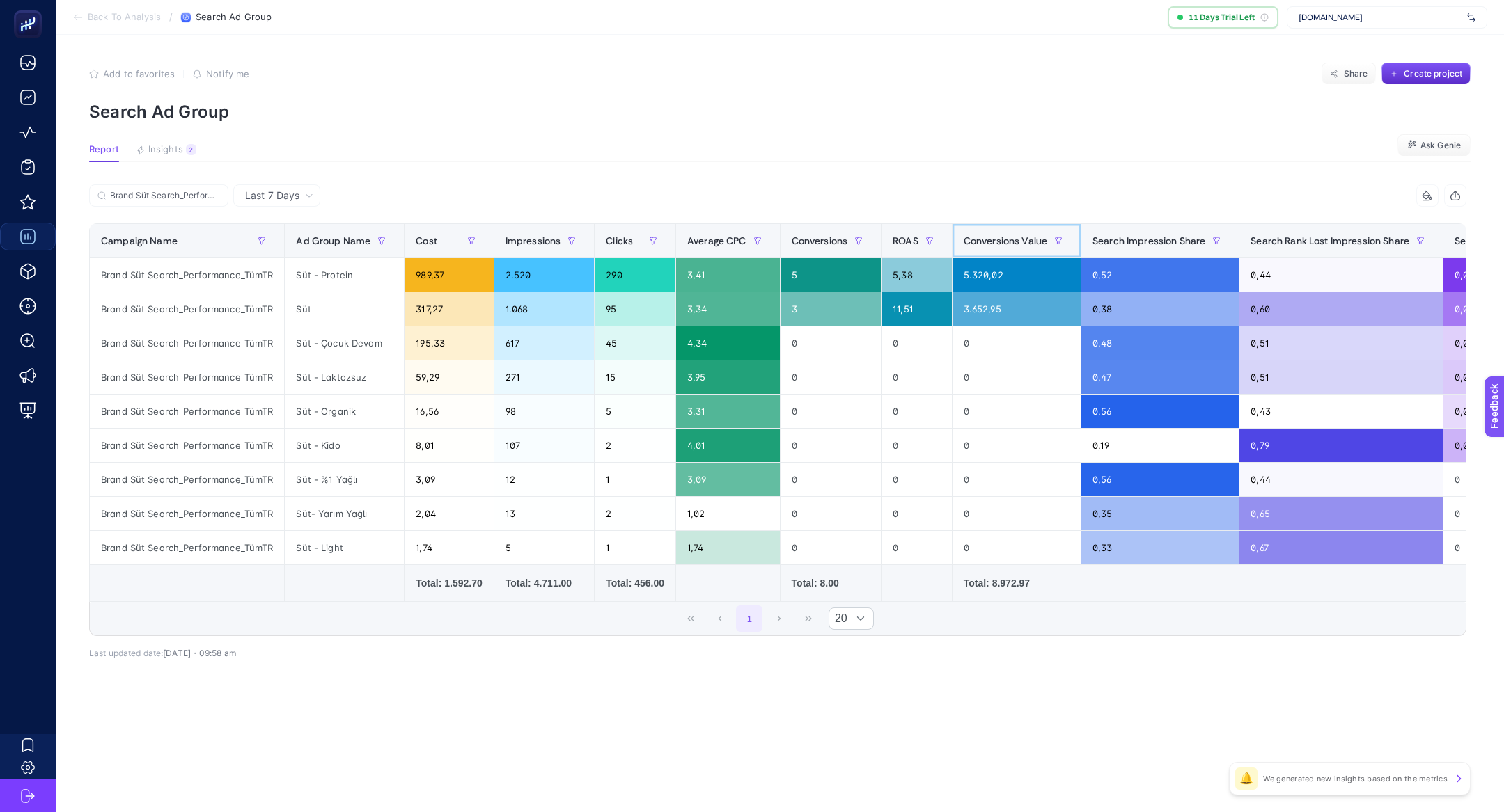
drag, startPoint x: 967, startPoint y: 236, endPoint x: 1104, endPoint y: 375, distance: 195.2
click at [1105, 375] on table "Campaign Name Ad Group Name Cost Impressions Clicks Average CPC Conversions ROA…" at bounding box center [908, 413] width 1638 height 379
click at [1502, 457] on section "Feedback" at bounding box center [1512, 460] width 60 height 48
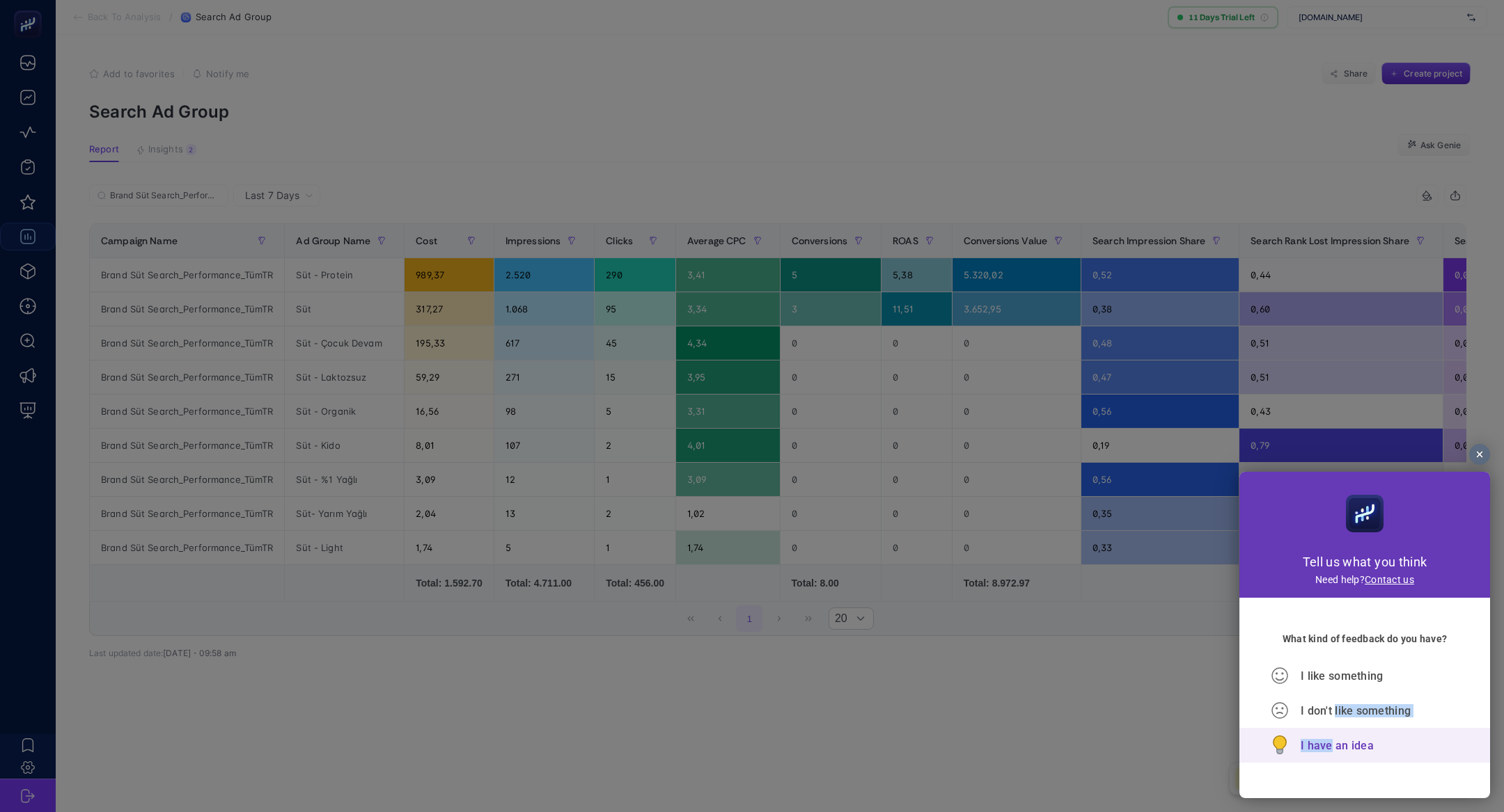
drag, startPoint x: 1335, startPoint y: 717, endPoint x: 1329, endPoint y: 752, distance: 35.5
click at [1329, 752] on div "I like something I don't like something I have an idea" at bounding box center [1365, 710] width 251 height 104
click at [1329, 752] on span "I have an idea" at bounding box center [1338, 745] width 73 height 14
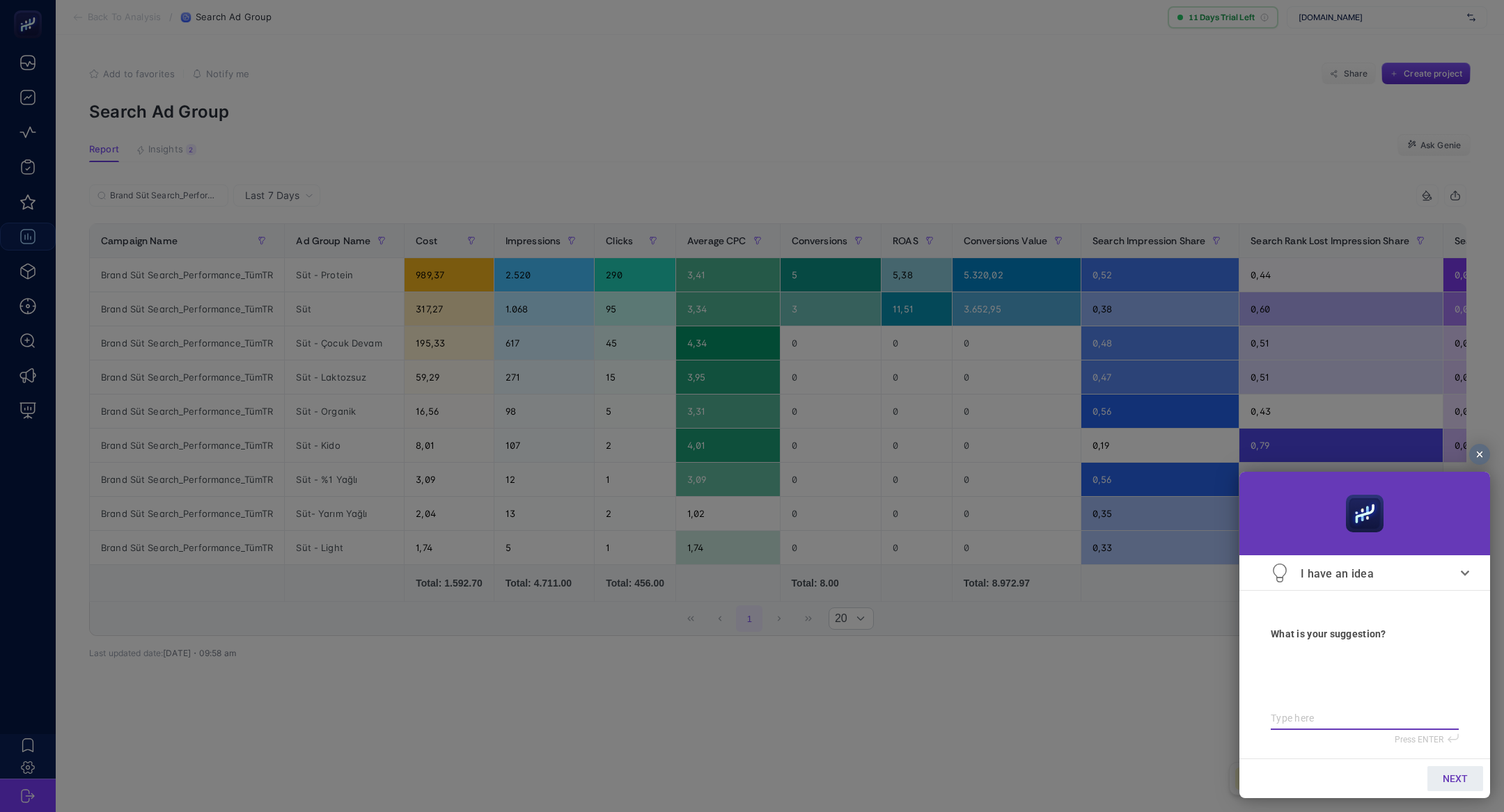
click at [1329, 694] on div at bounding box center [1365, 689] width 188 height 71
type textarea "c"
type textarea "co"
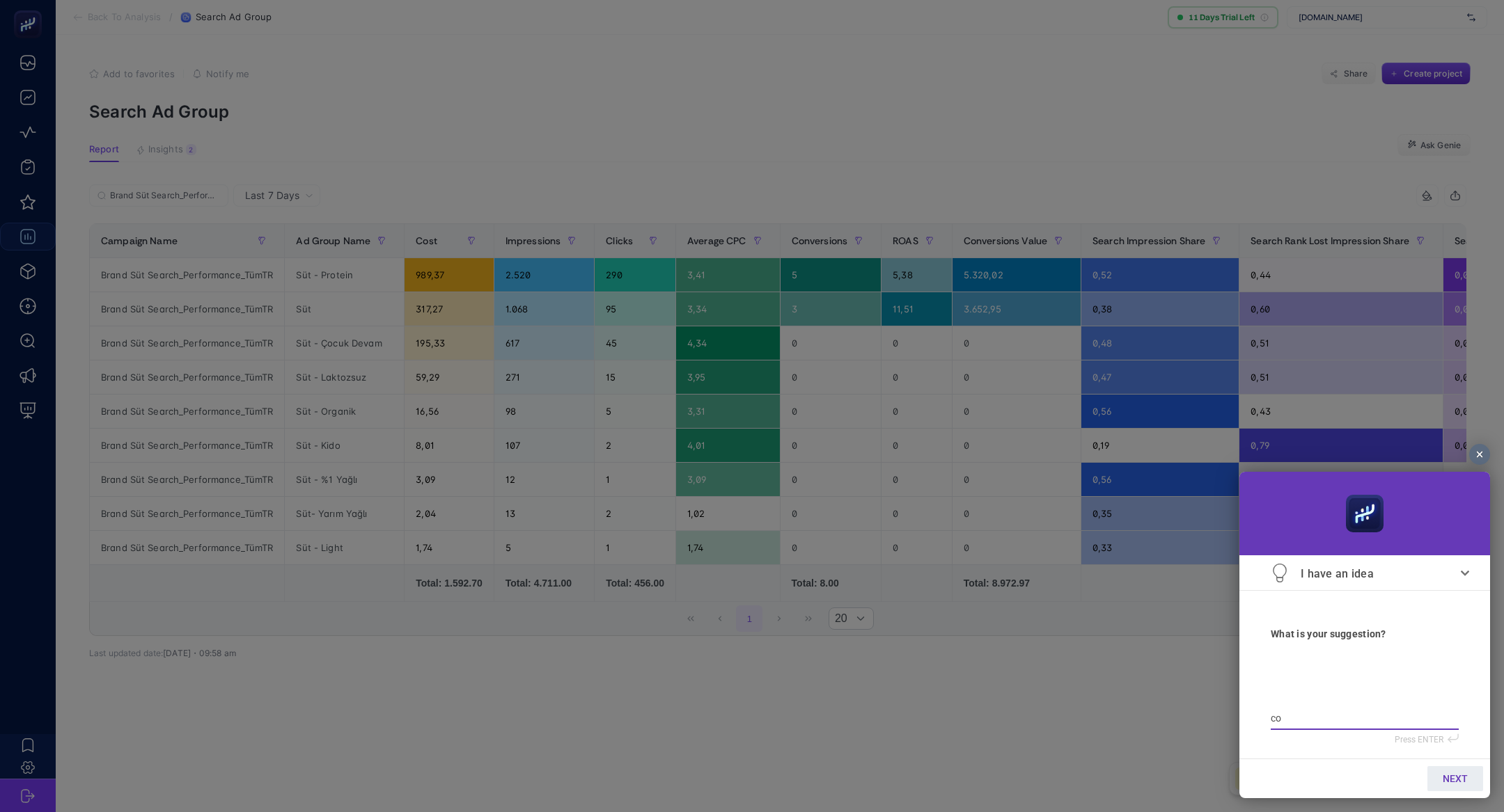
type textarea "con"
type textarea "conv"
type textarea "conv."
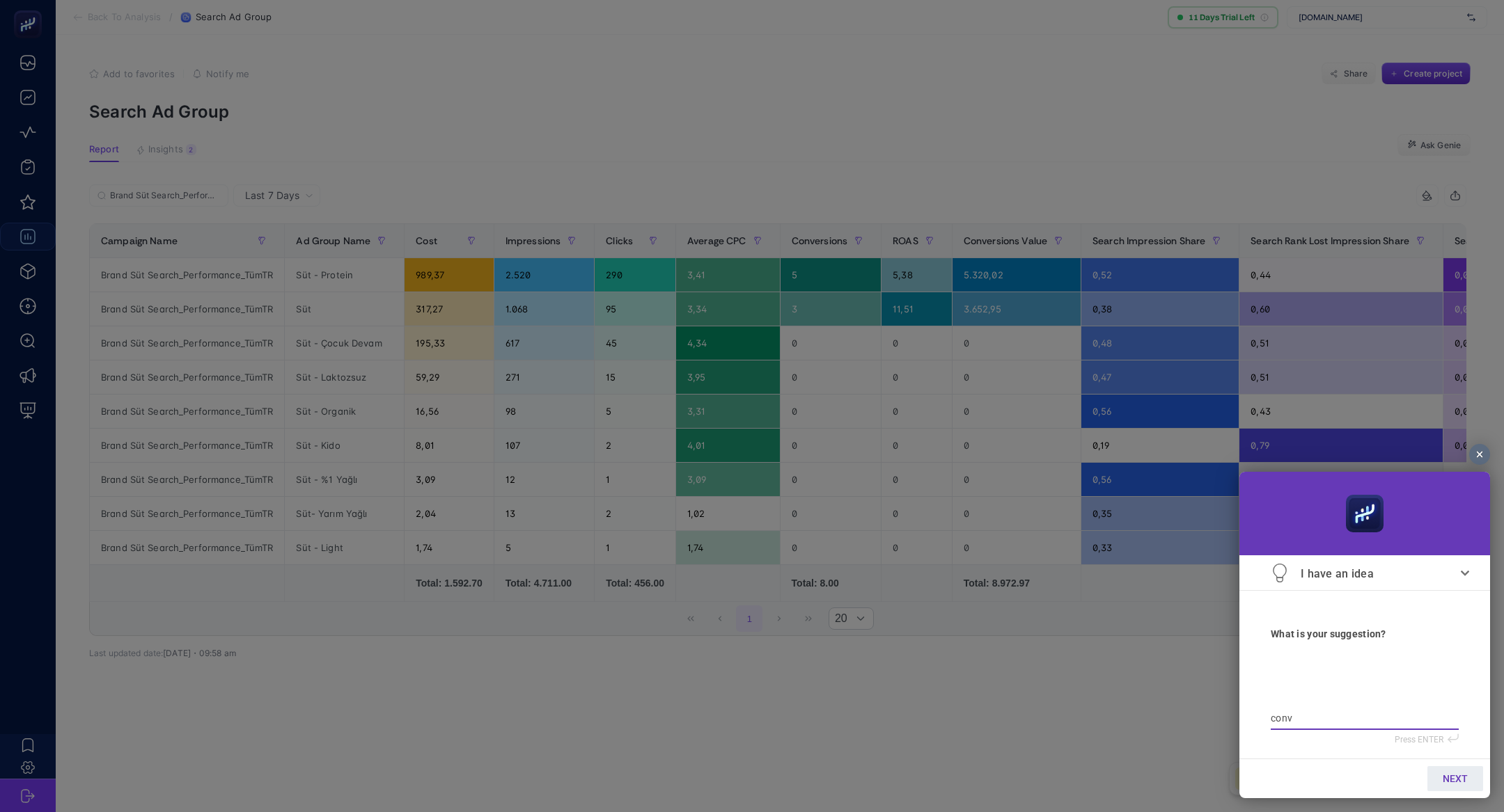
type textarea "conv."
type textarea "conv. v"
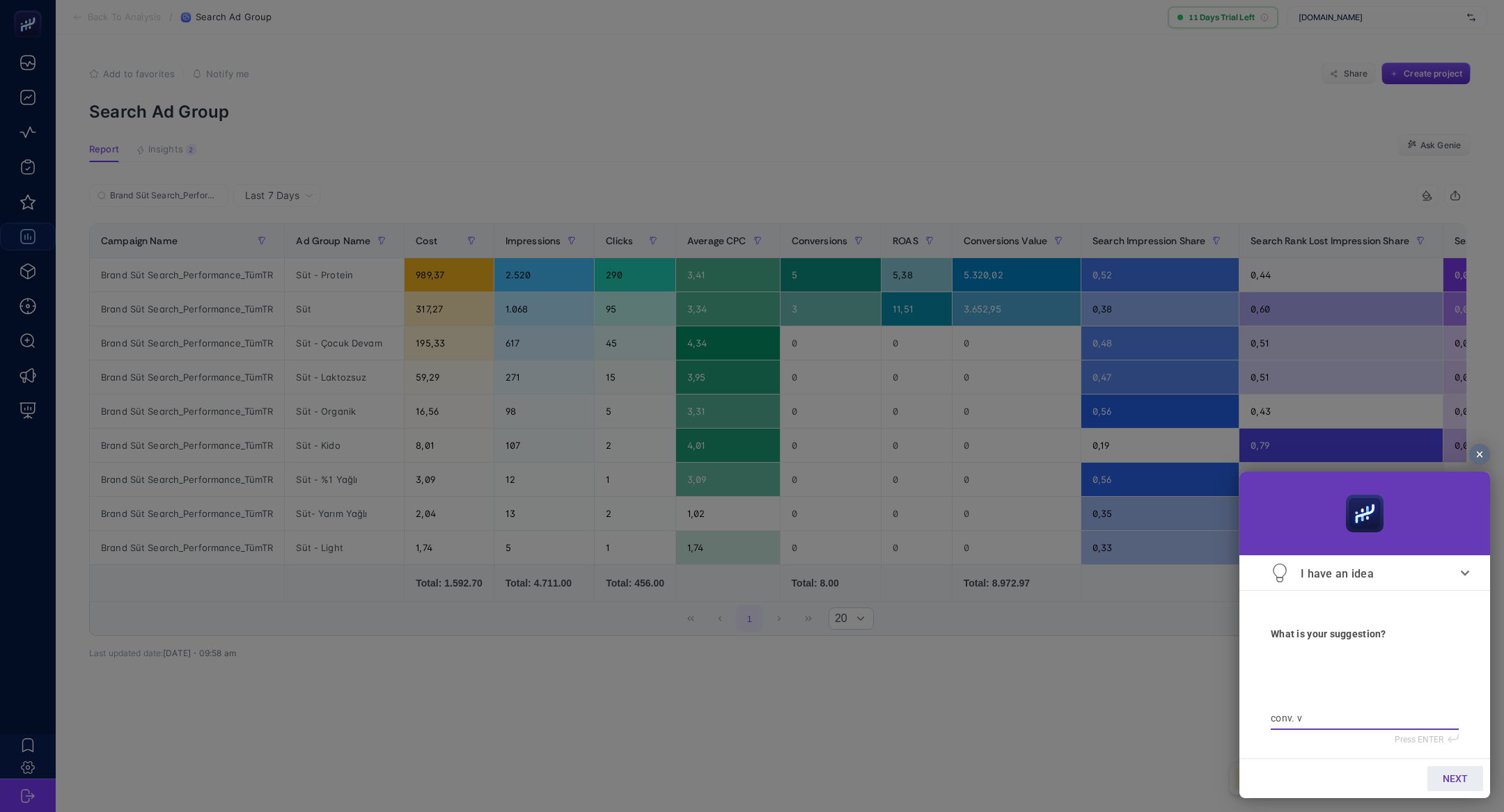
type textarea "conv. va"
type textarea "conv. val"
type textarea "conv. valu"
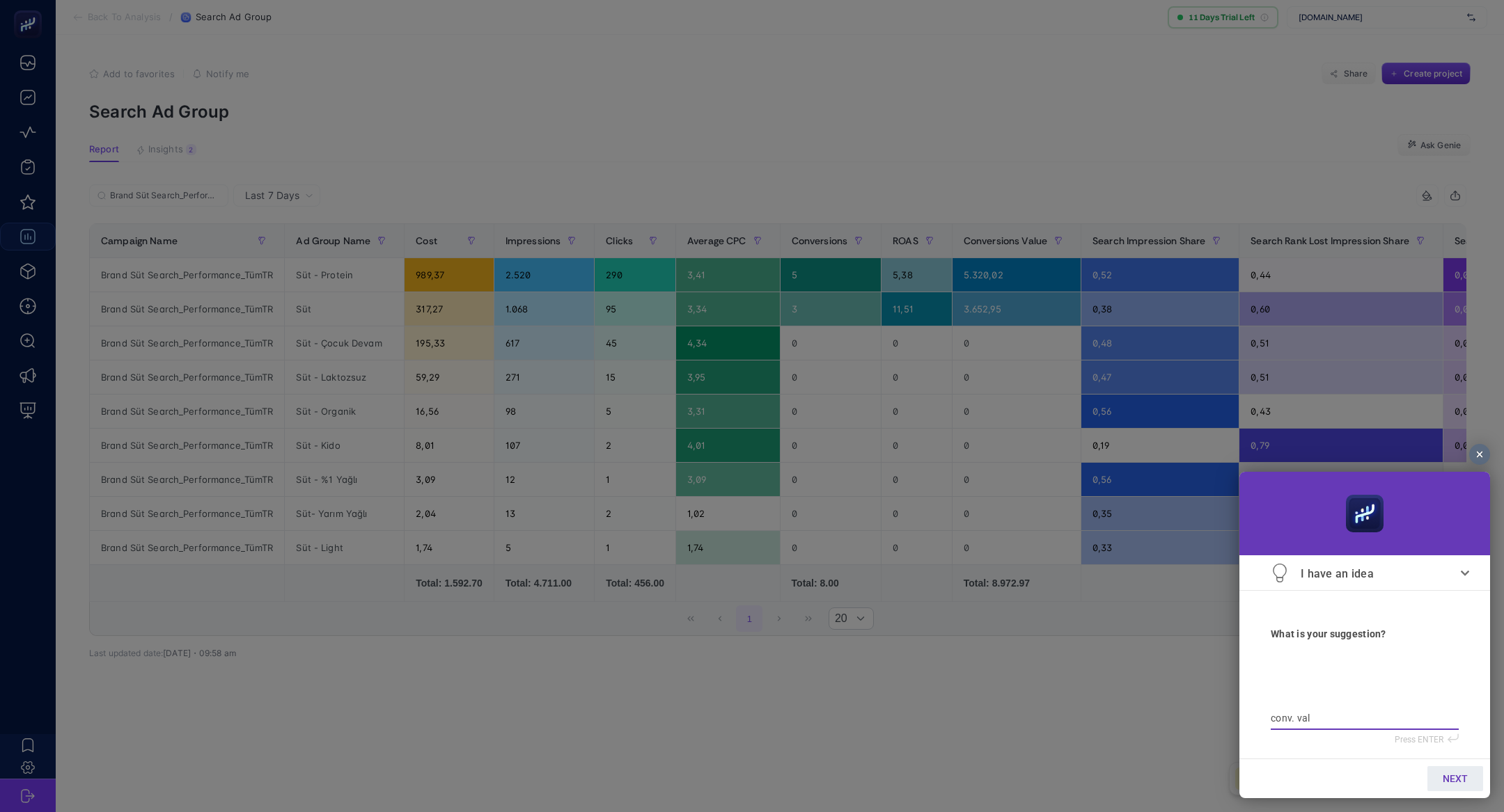
type textarea "conv. valu"
type textarea "conv. value"
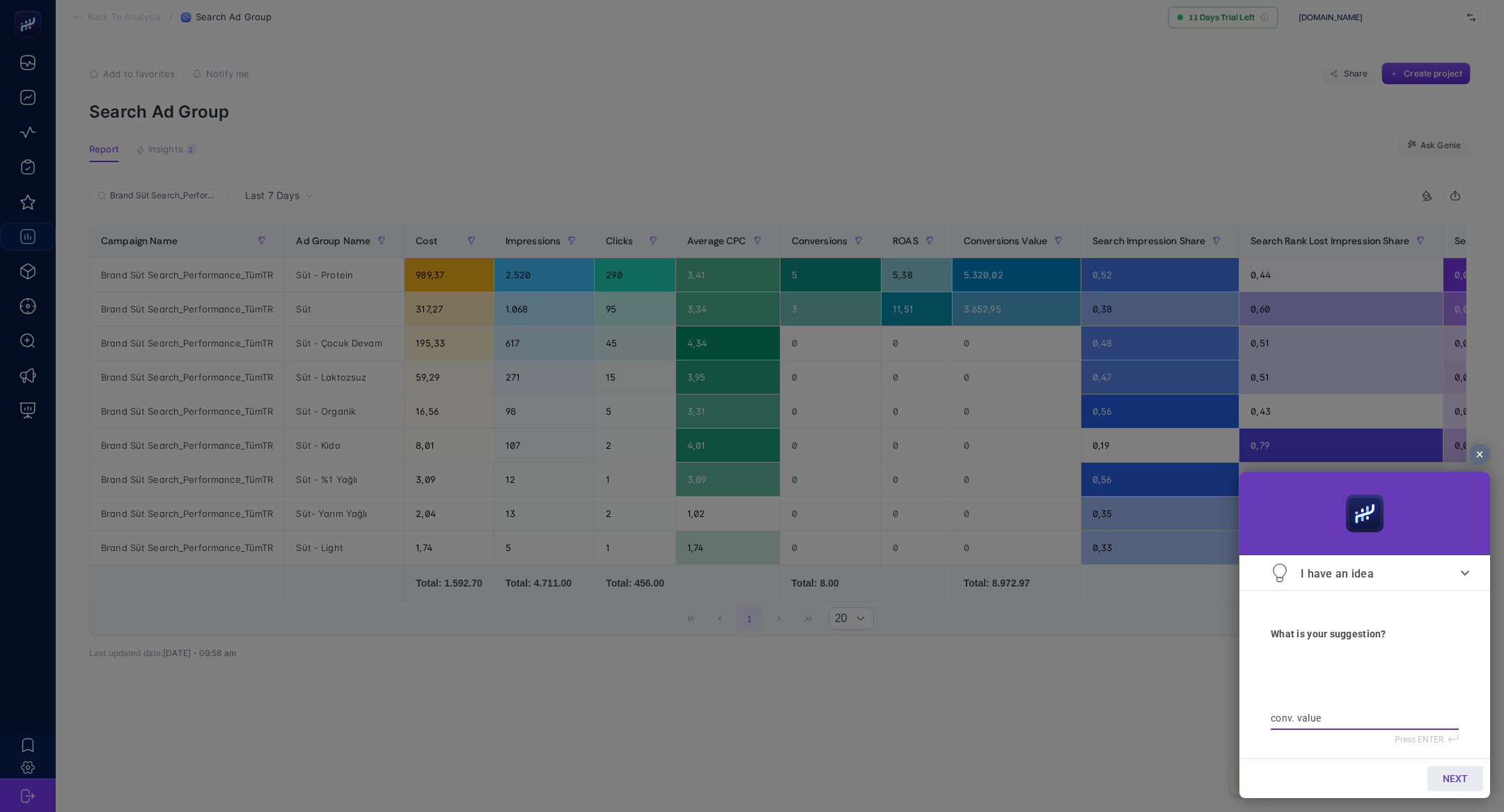
type textarea "conv. value s"
type textarea "conv. value su"
type textarea "conv. value sut"
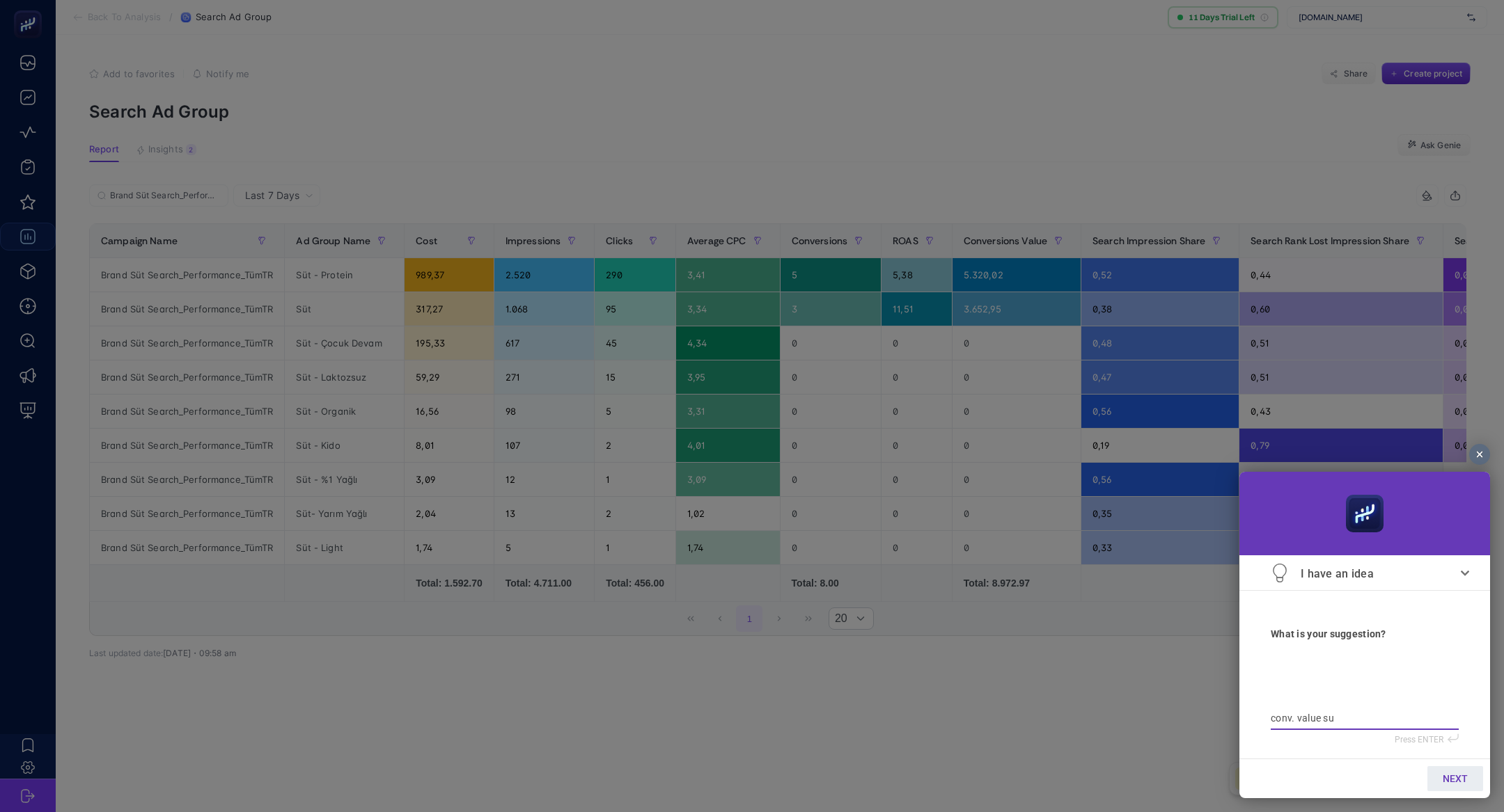
type textarea "conv. value sut"
type textarea "conv. value sutu"
type textarea "conv. value sutun"
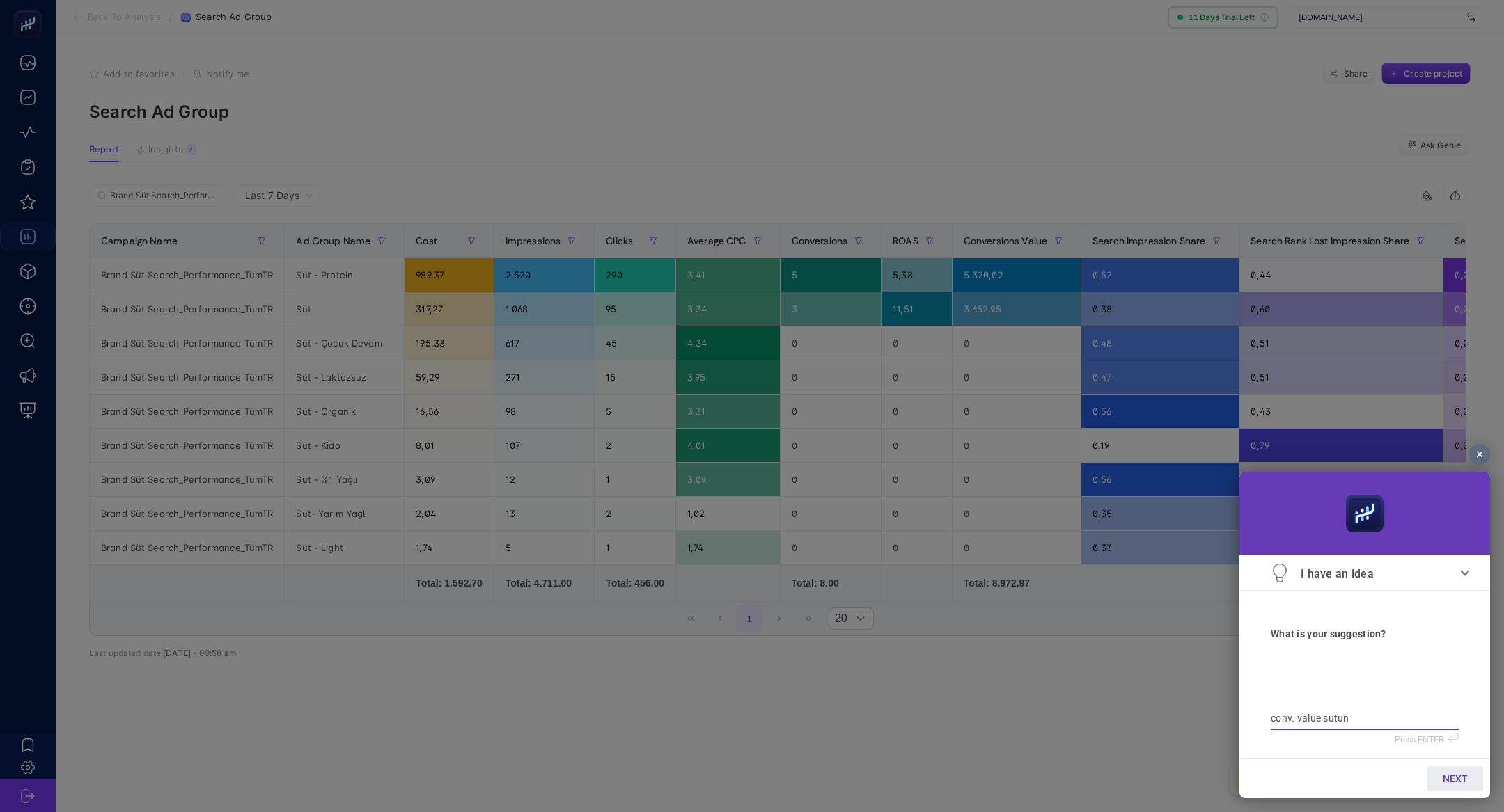
type textarea "conv. value sutunu"
type textarea "conv. value sutunun"
type textarea "conv. value sutununu"
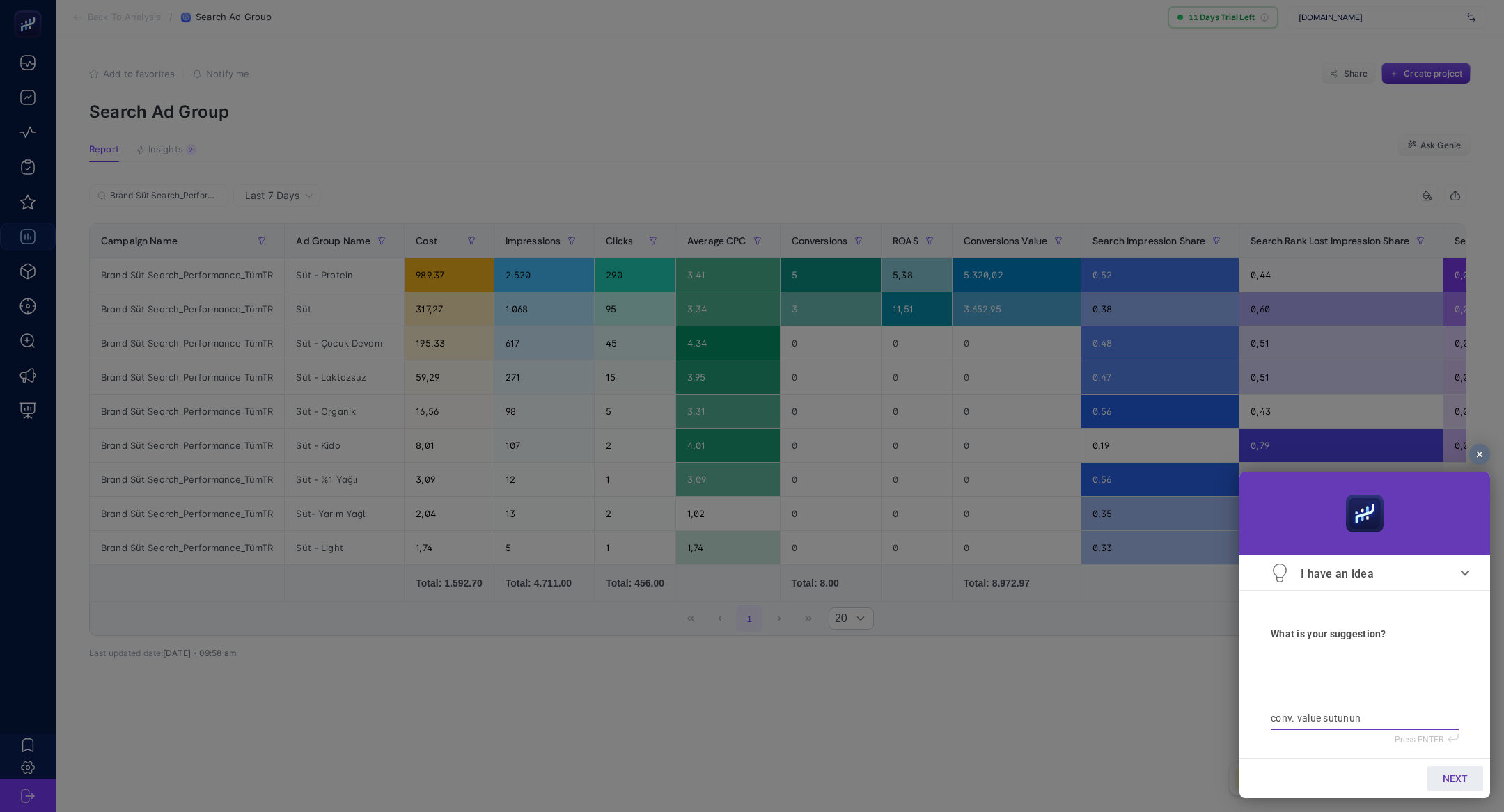
type textarea "conv. value sutununu"
type textarea "conv. value sutununu s"
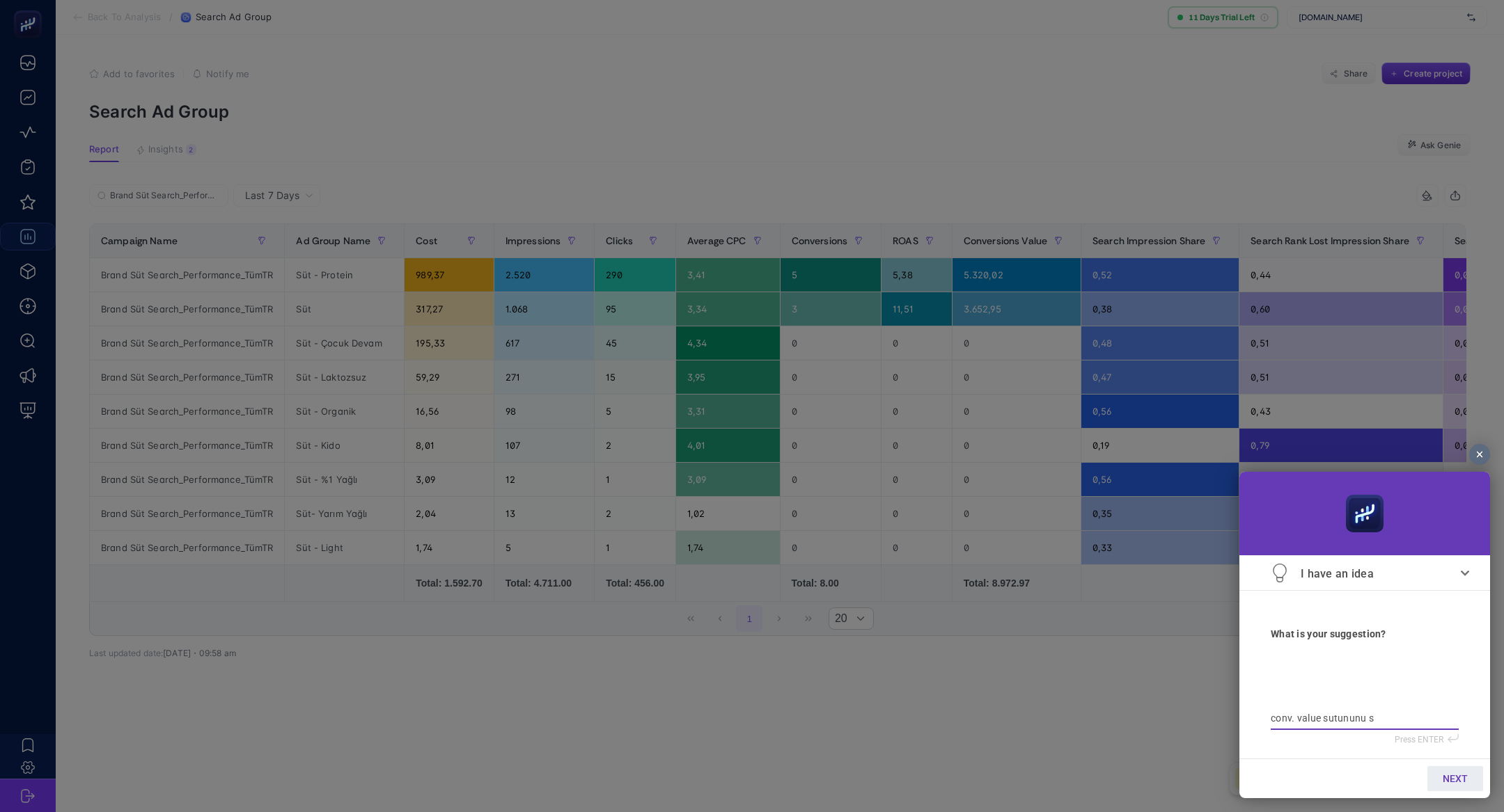
type textarea "conv. value sutununu sa"
type textarea "conv. value sutununu sab"
click at [1269, 726] on section "conv. value sutununu sabitleyebilir miyiz genel olarak) What is your suggestion…" at bounding box center [1365, 669] width 251 height 156
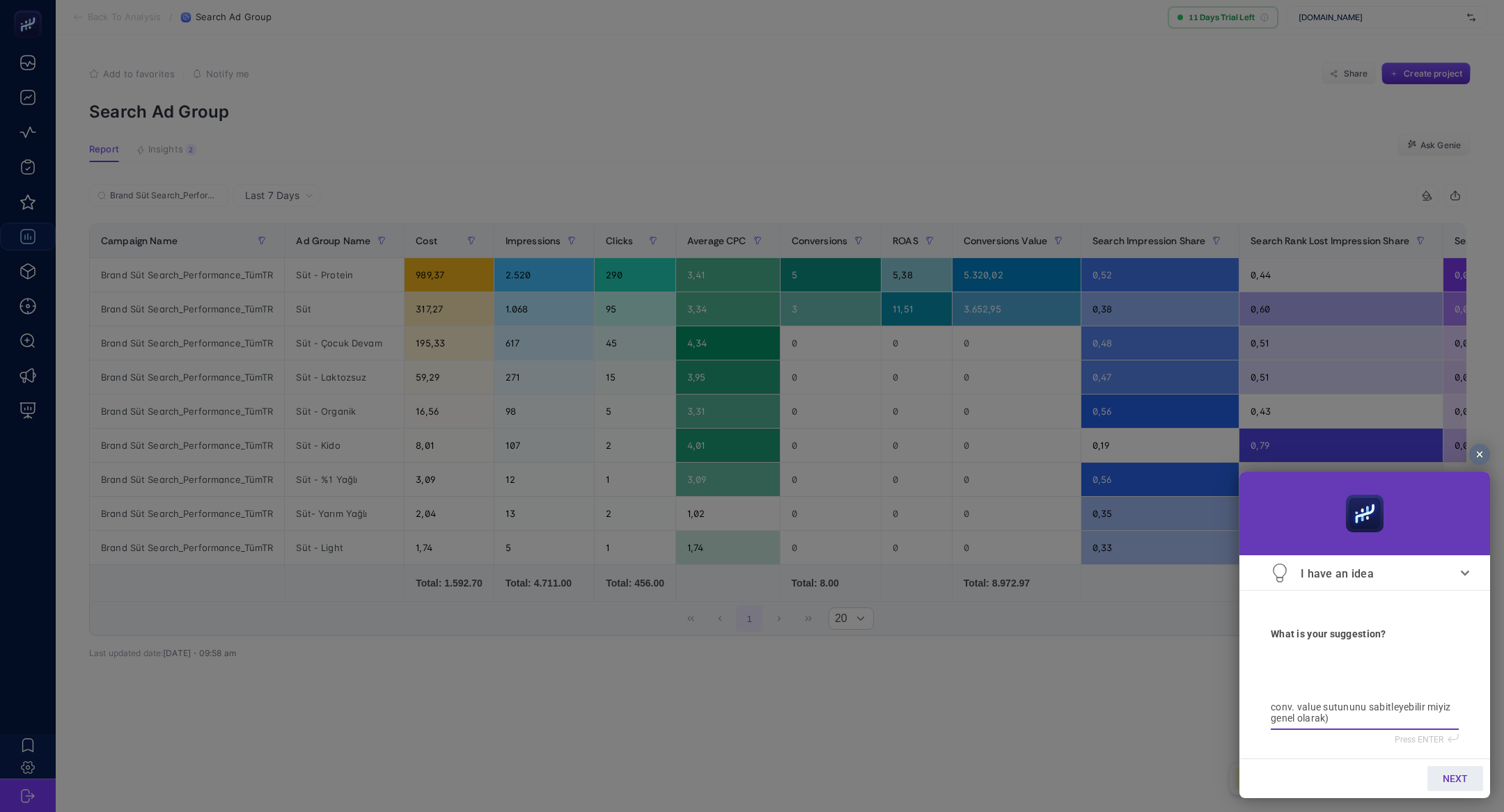
click at [1271, 720] on textarea "conv. value sutununu sabitleyebilir miyiz genel olarak)" at bounding box center [1365, 713] width 188 height 23
click at [1463, 771] on link "NEXT" at bounding box center [1455, 779] width 56 height 25
click at [1457, 777] on span "SEND" at bounding box center [1455, 779] width 25 height 11
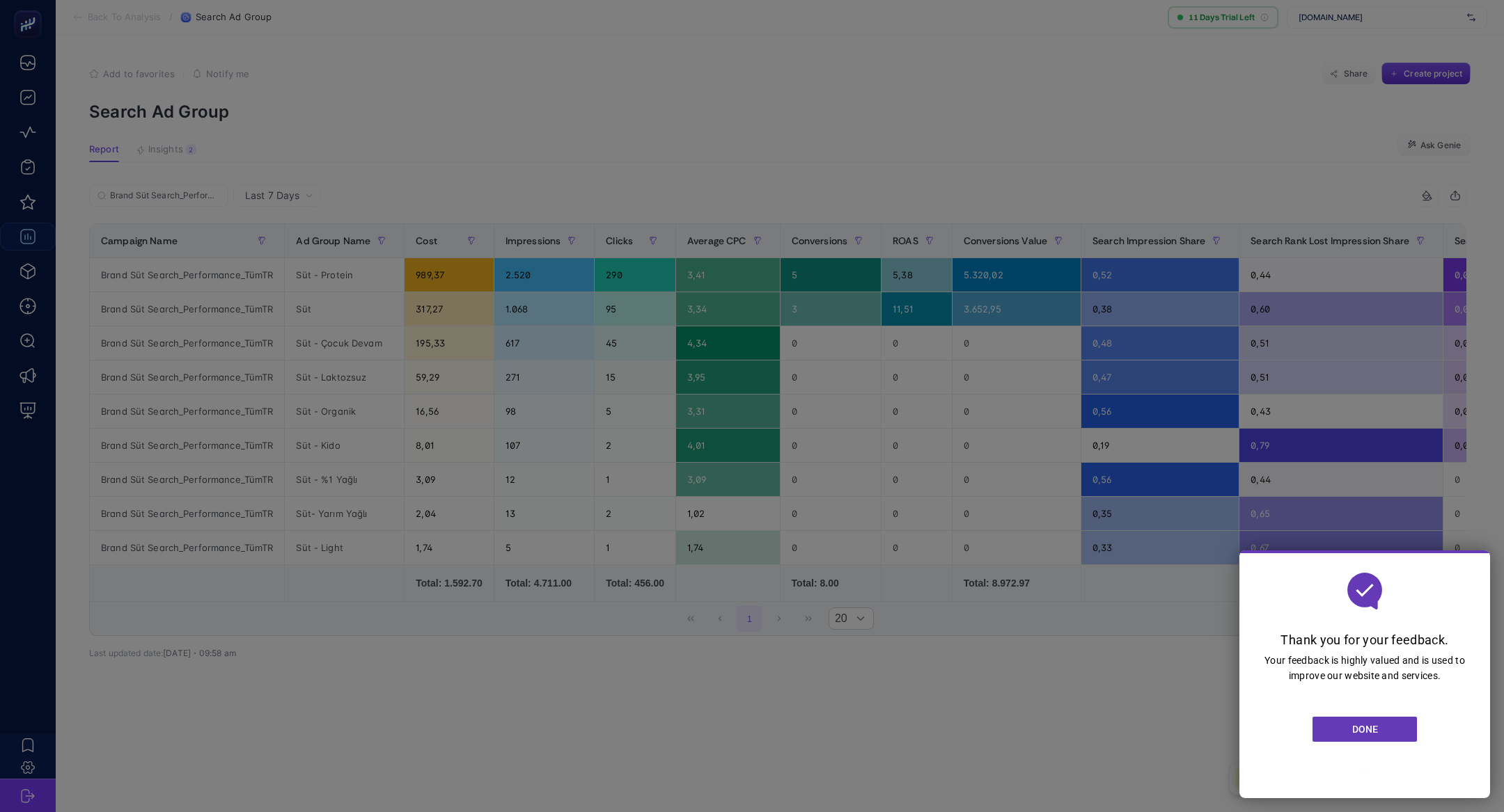
click at [565, 467] on div at bounding box center [752, 406] width 1504 height 812
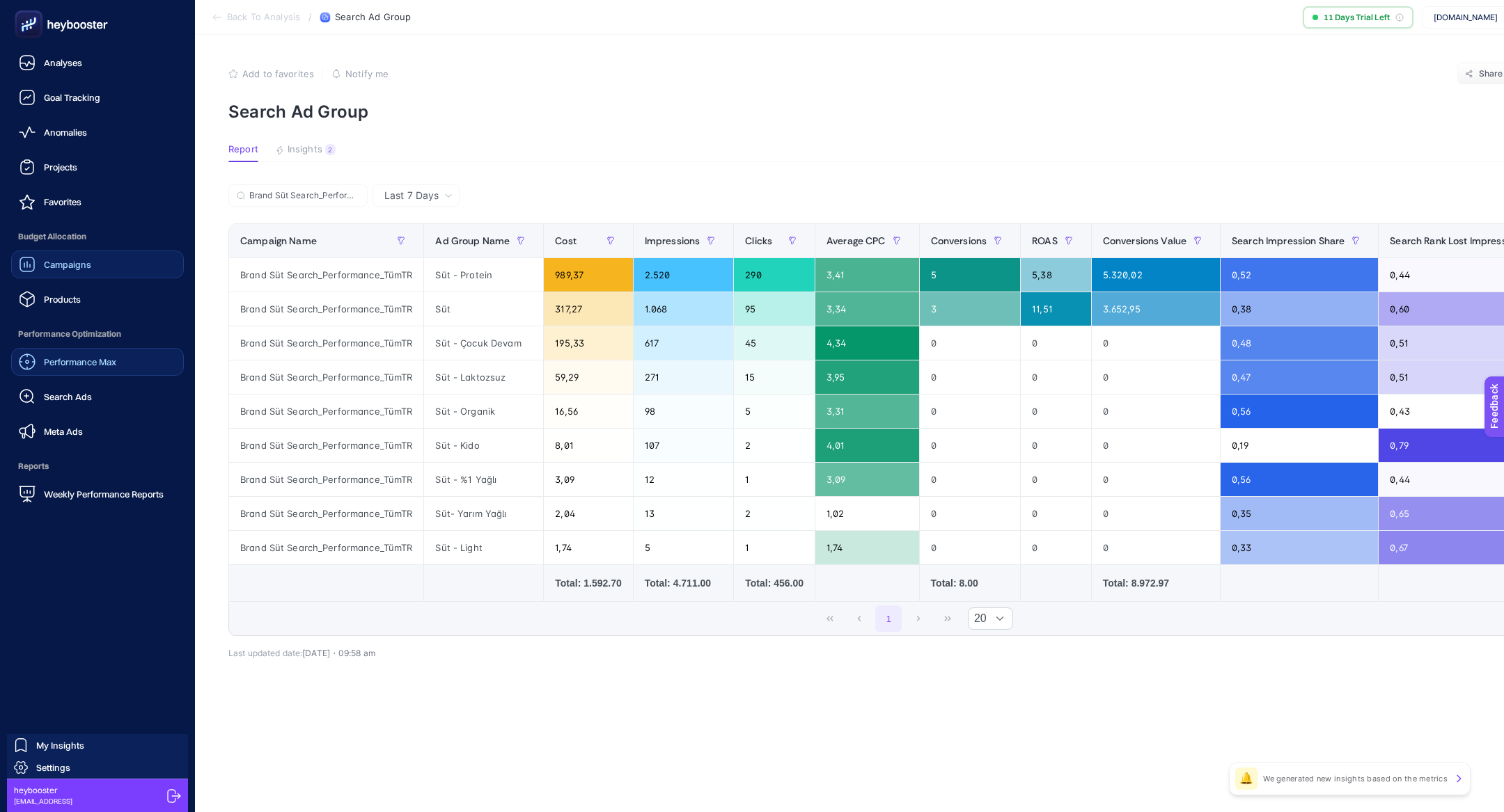
click at [54, 374] on link "Performance Max" at bounding box center [97, 362] width 173 height 28
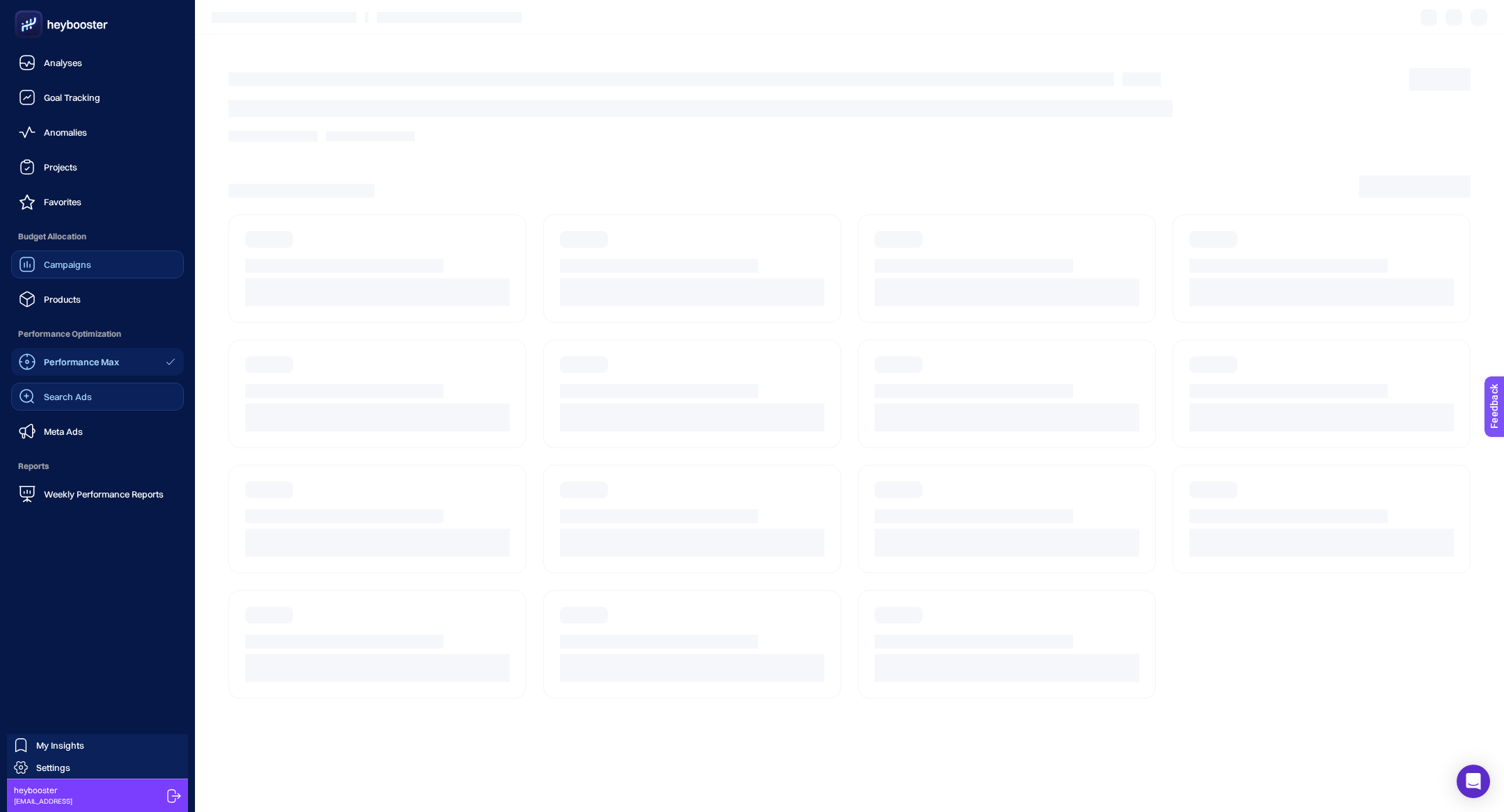
click at [64, 387] on link "Search Ads" at bounding box center [97, 396] width 173 height 28
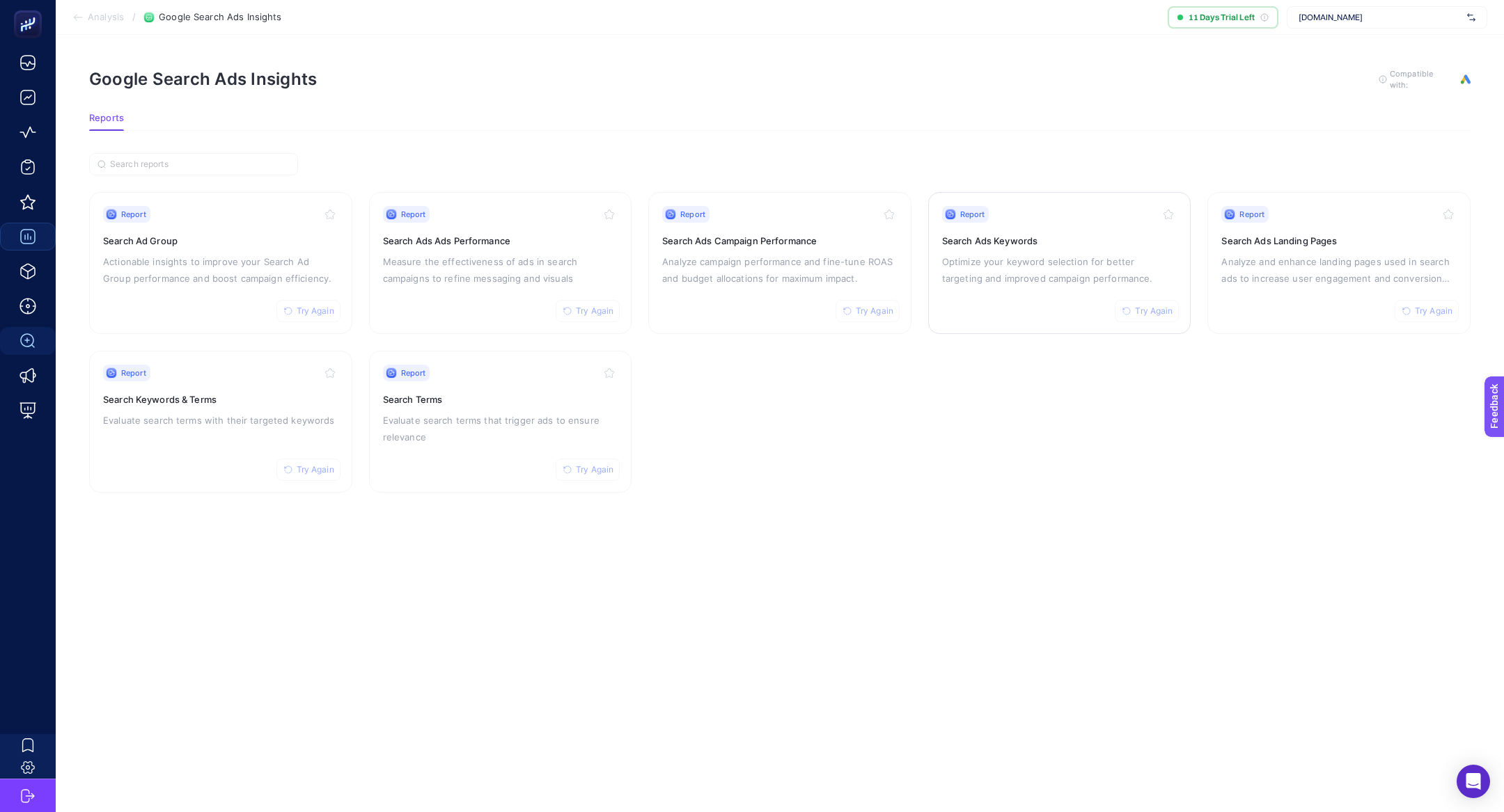
click at [984, 280] on p "Optimize your keyword selection for better targeting and improved campaign perf…" at bounding box center [1060, 270] width 236 height 33
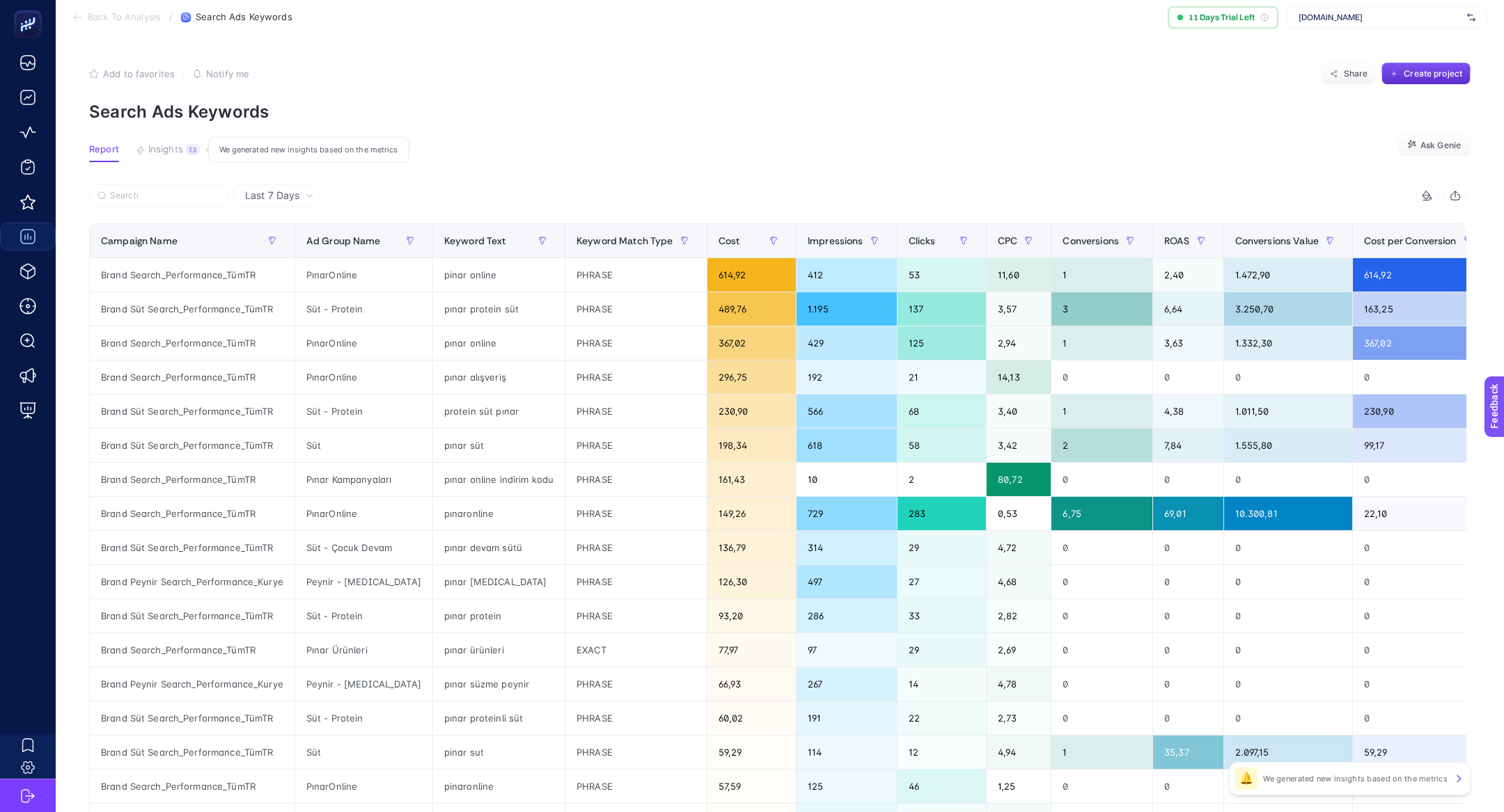
click at [193, 144] on div "13" at bounding box center [193, 150] width 14 height 11
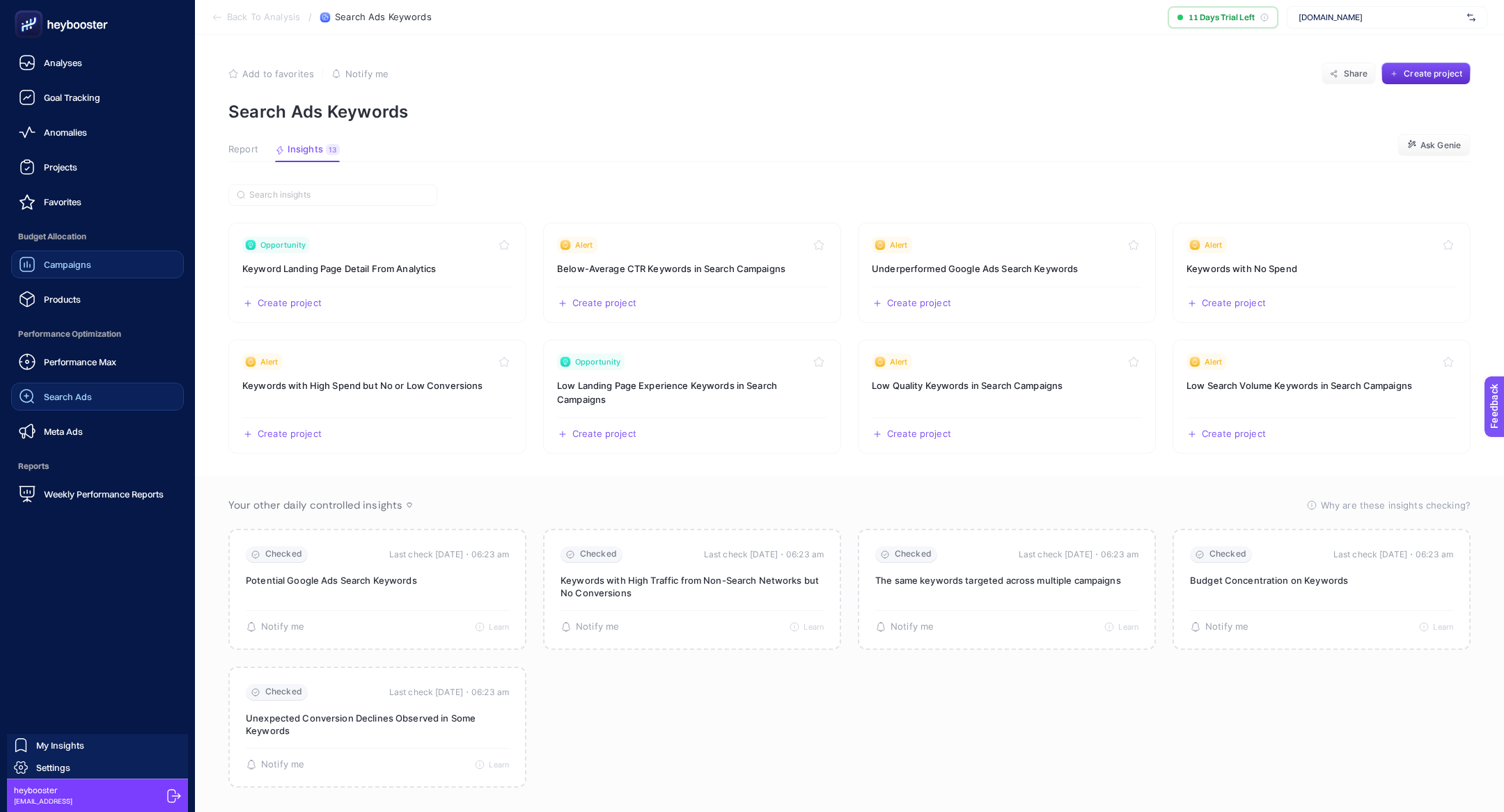
click at [53, 398] on span "Search Ads" at bounding box center [68, 397] width 48 height 11
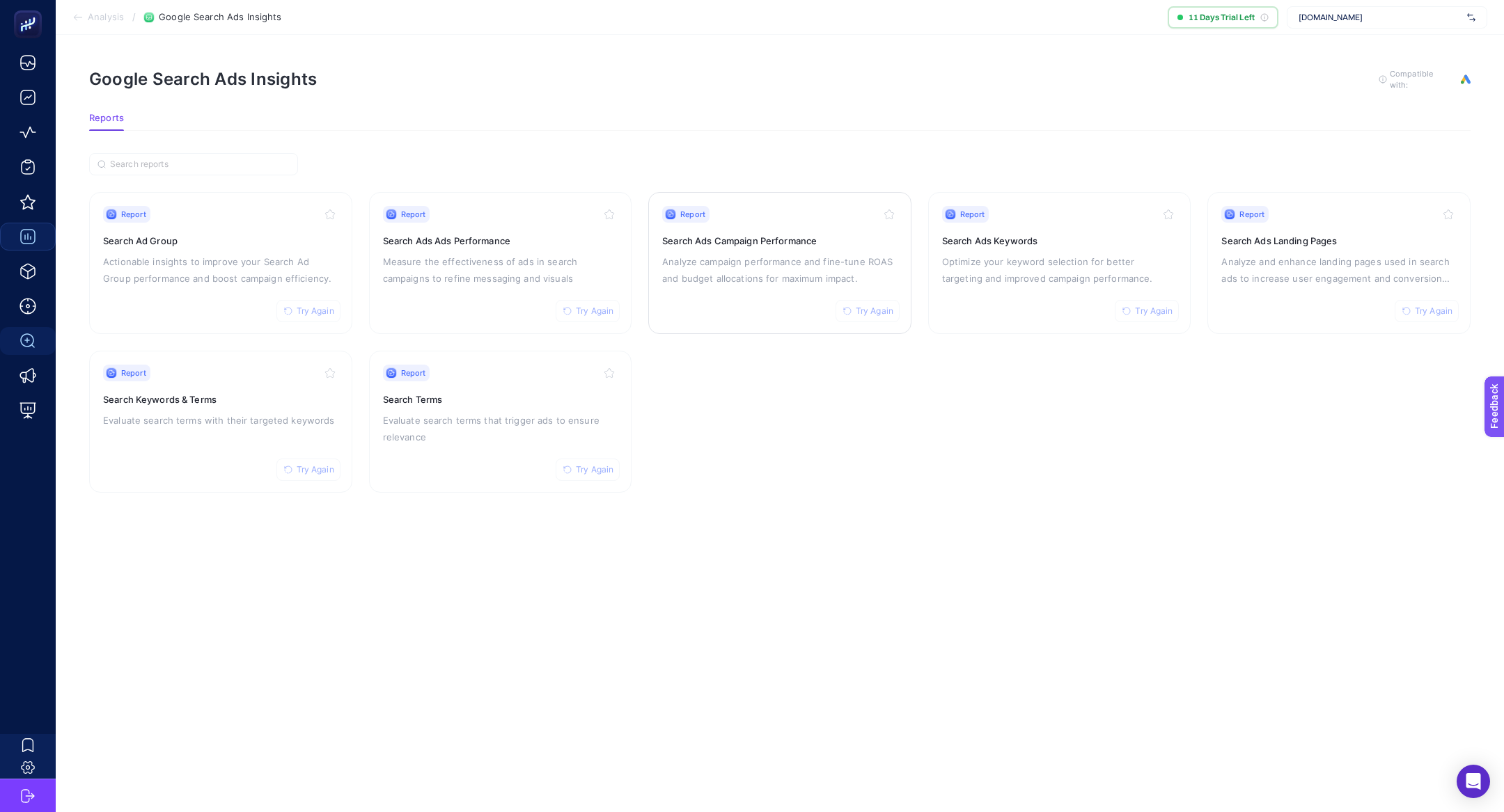
click at [664, 262] on p "Analyze campaign performance and fine-tune ROAS and budget allocations for maxi…" at bounding box center [780, 270] width 236 height 33
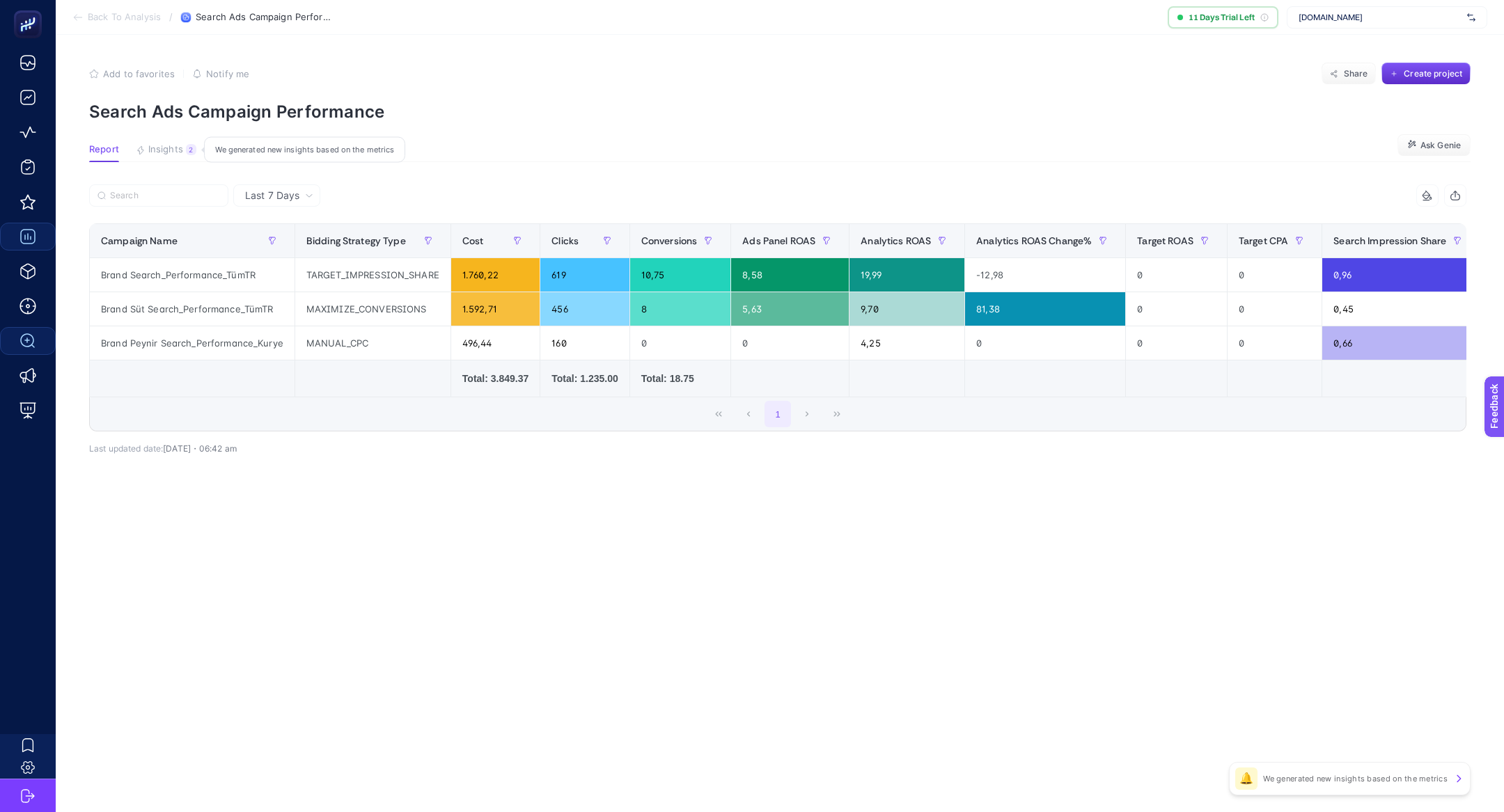
click at [173, 144] on span "Insights" at bounding box center [166, 150] width 35 height 11
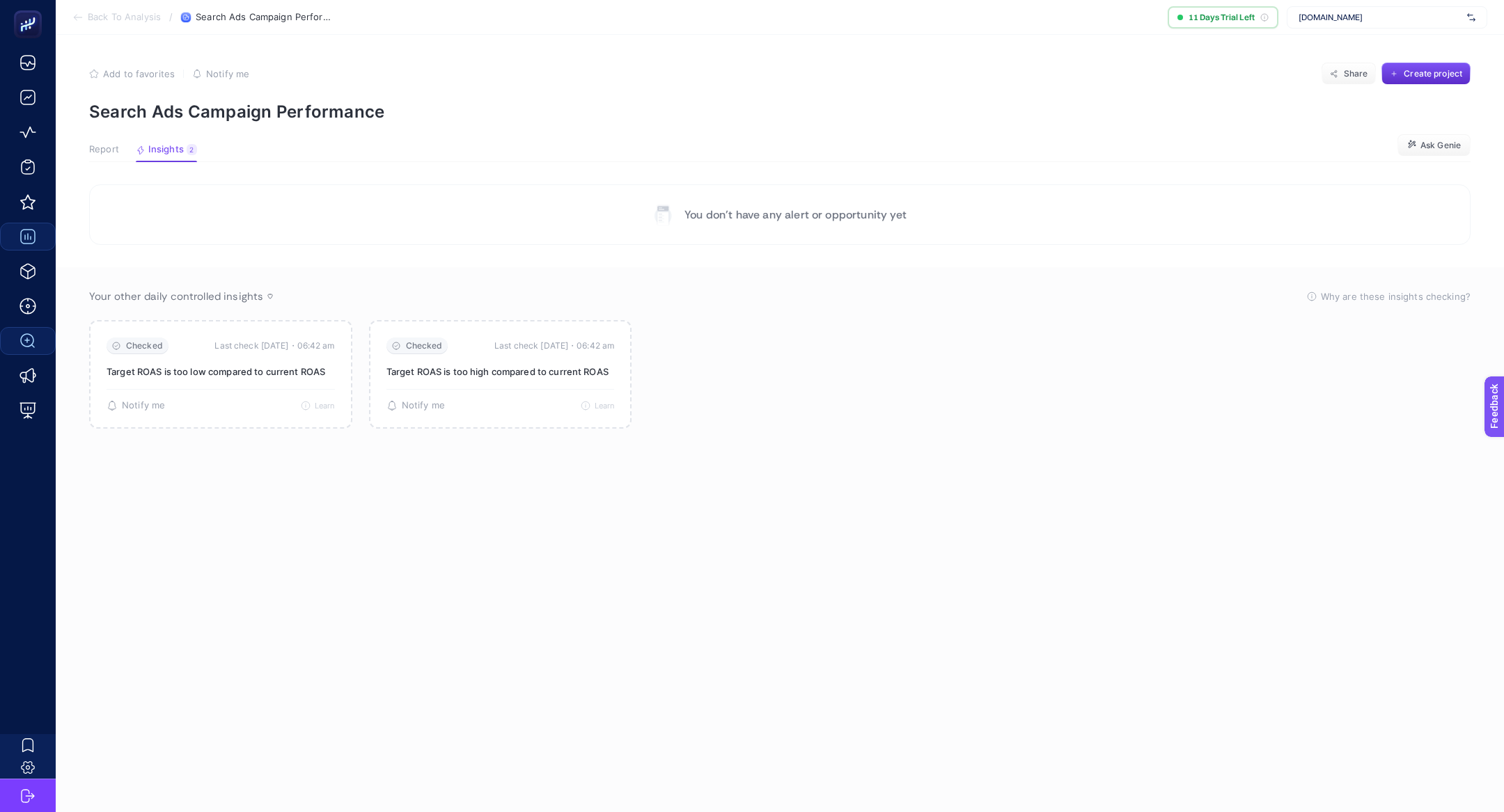
click at [105, 144] on span "Report" at bounding box center [104, 150] width 30 height 11
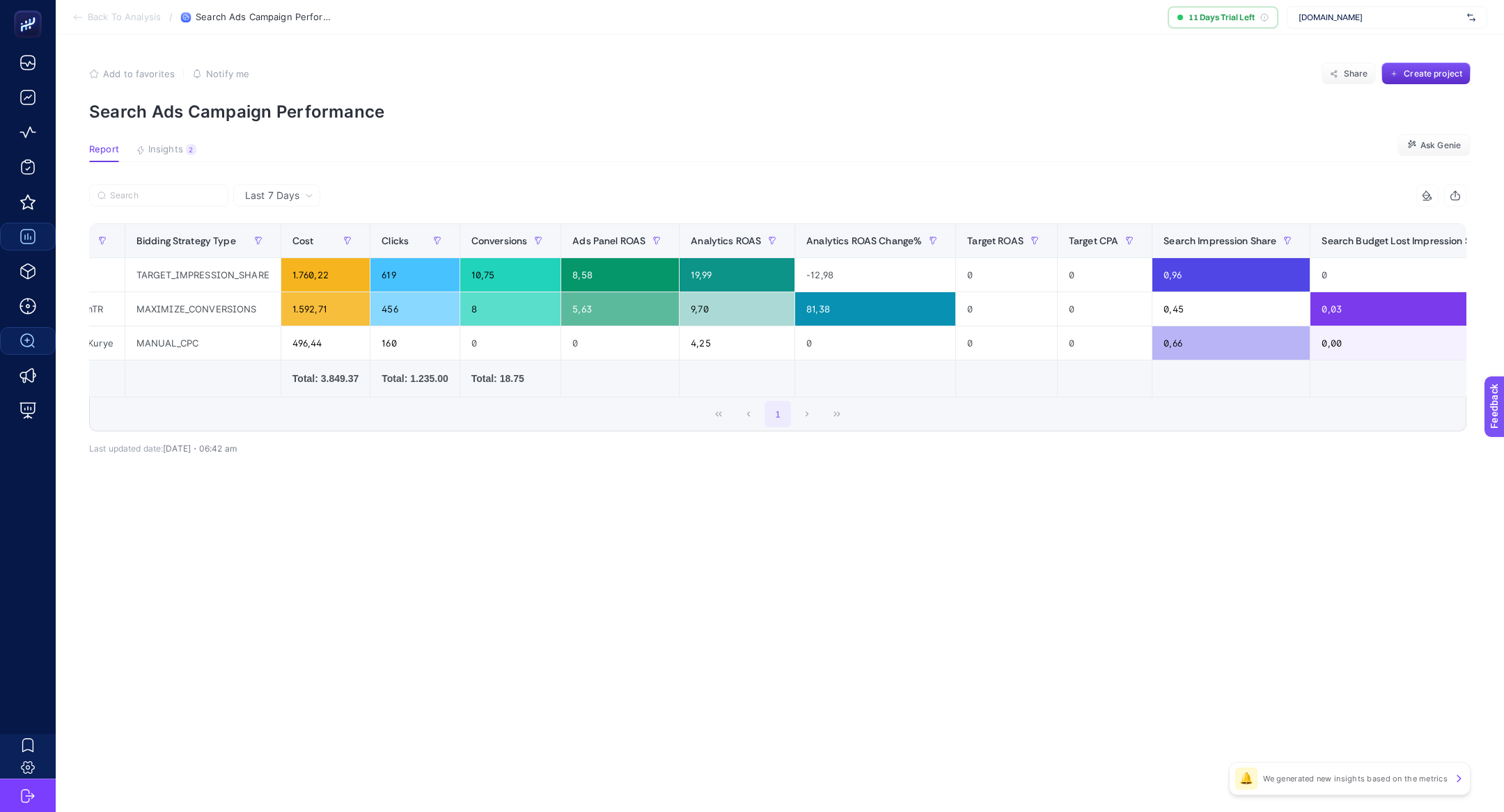
scroll to position [0, 182]
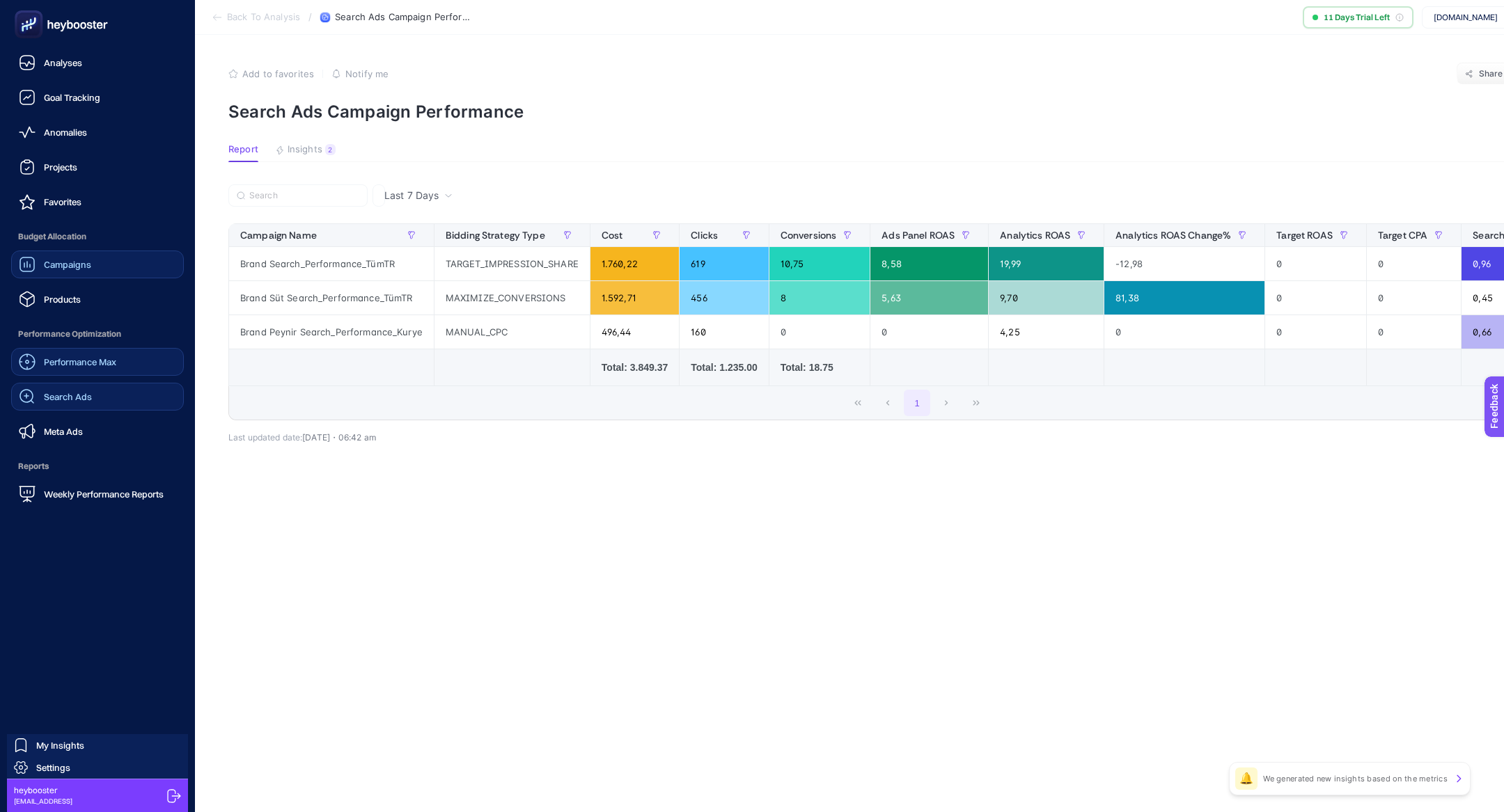
click at [138, 356] on link "Performance Max" at bounding box center [97, 362] width 173 height 28
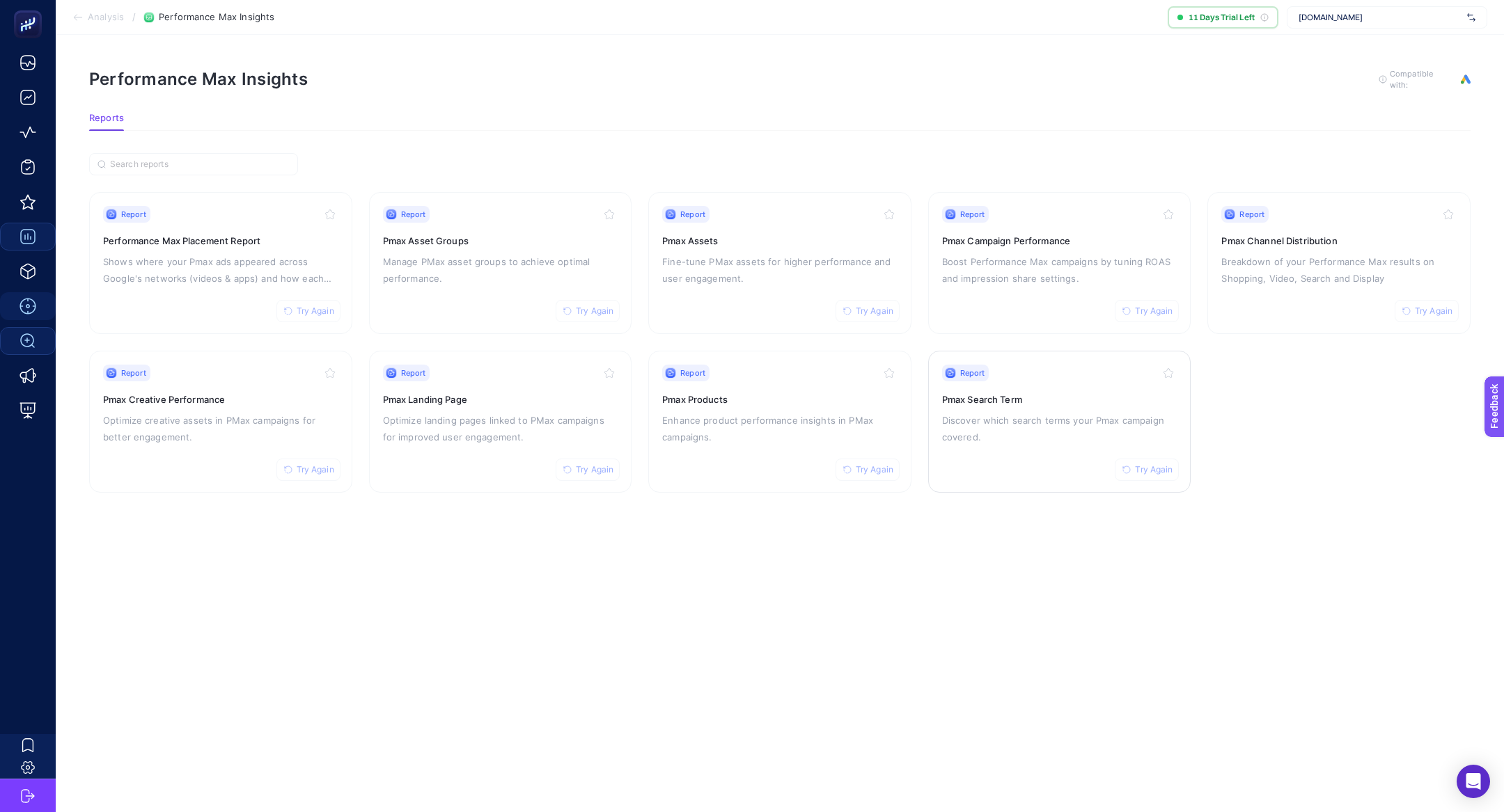
click at [1005, 451] on div "Report Try Again Pmax Search Term Discover which search terms your Pmax campaig…" at bounding box center [1060, 422] width 236 height 115
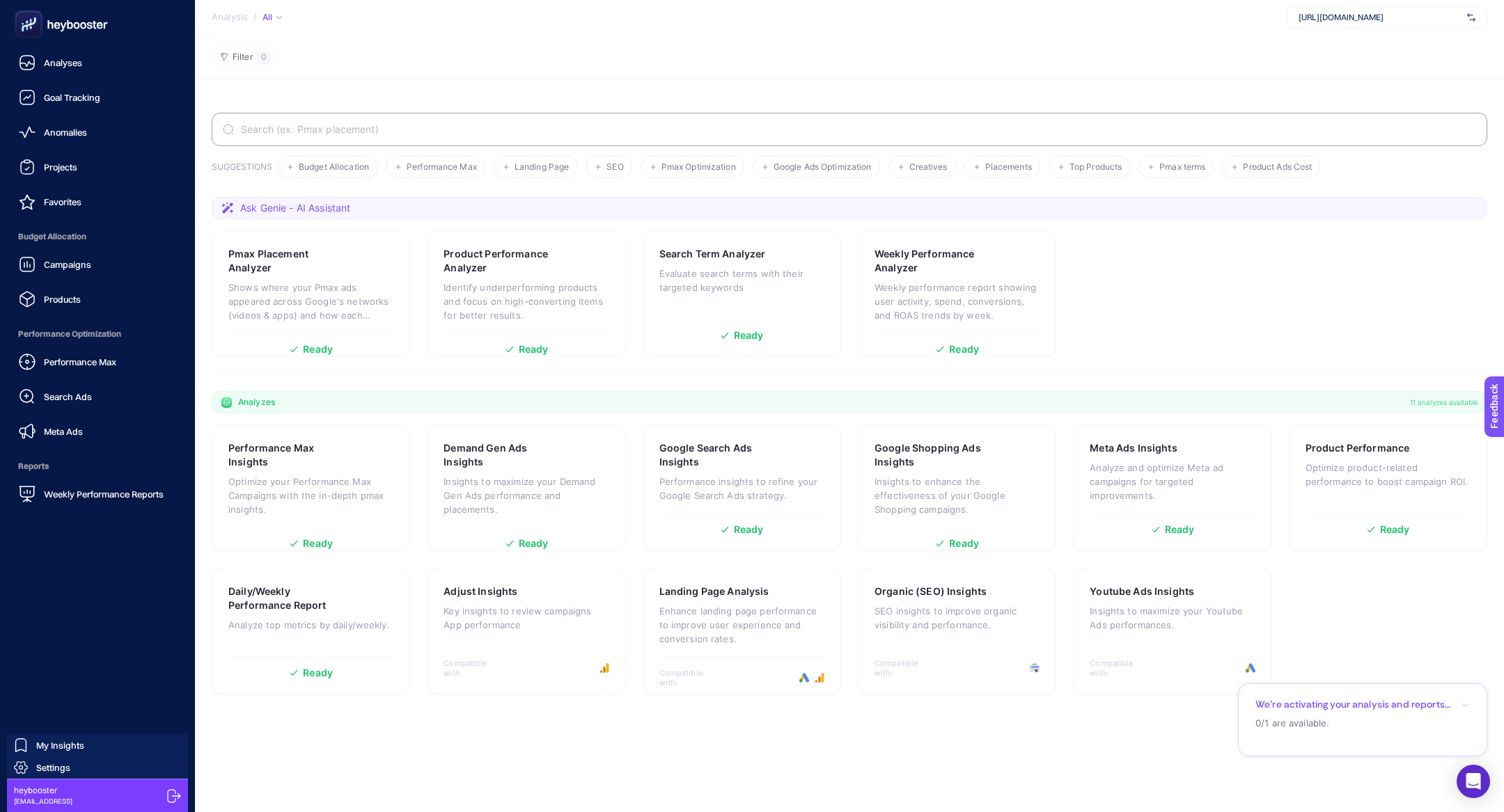
click at [77, 318] on ul "Analyses Goal Tracking Anomalies Projects Favorites Budget Allocation Campaigns…" at bounding box center [97, 278] width 173 height 460
click at [76, 303] on span "Products" at bounding box center [62, 299] width 37 height 11
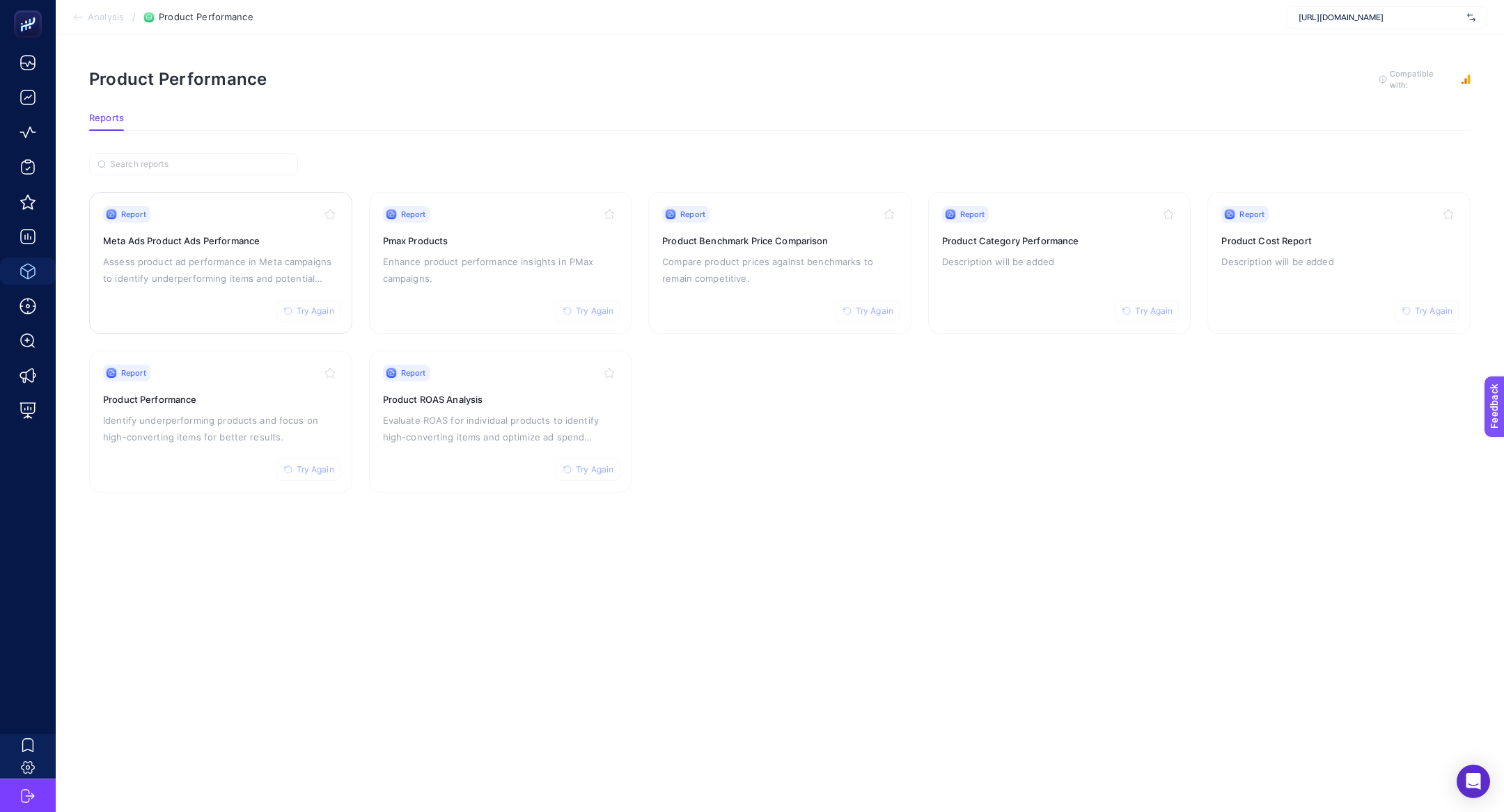
click at [246, 276] on p "Assess product ad performance in Meta campaigns to identify underperforming ite…" at bounding box center [221, 270] width 236 height 33
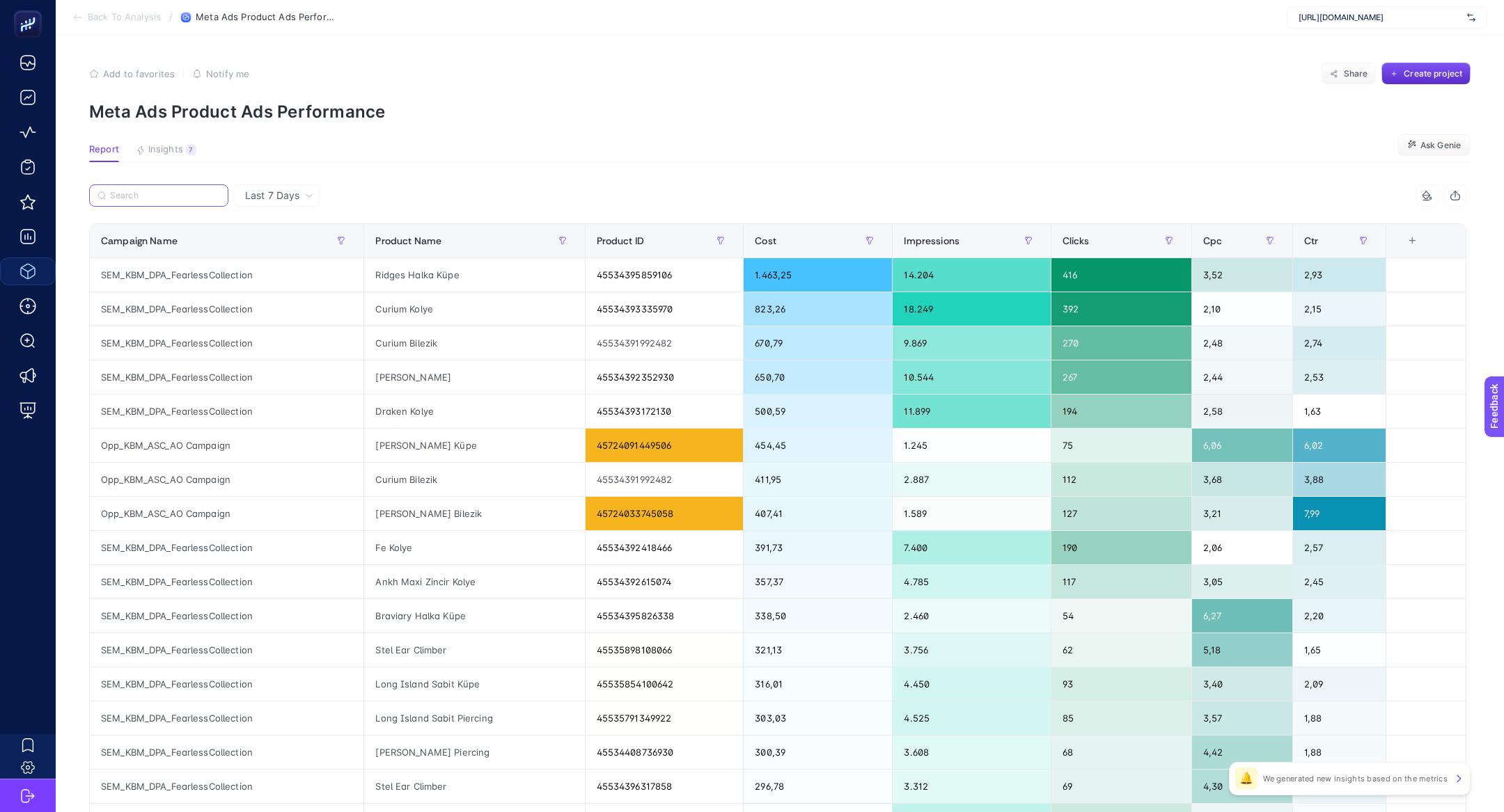
click at [153, 192] on input "Search" at bounding box center [165, 196] width 110 height 10
paste input "Opp_KBM_ASC_AO Campaign"
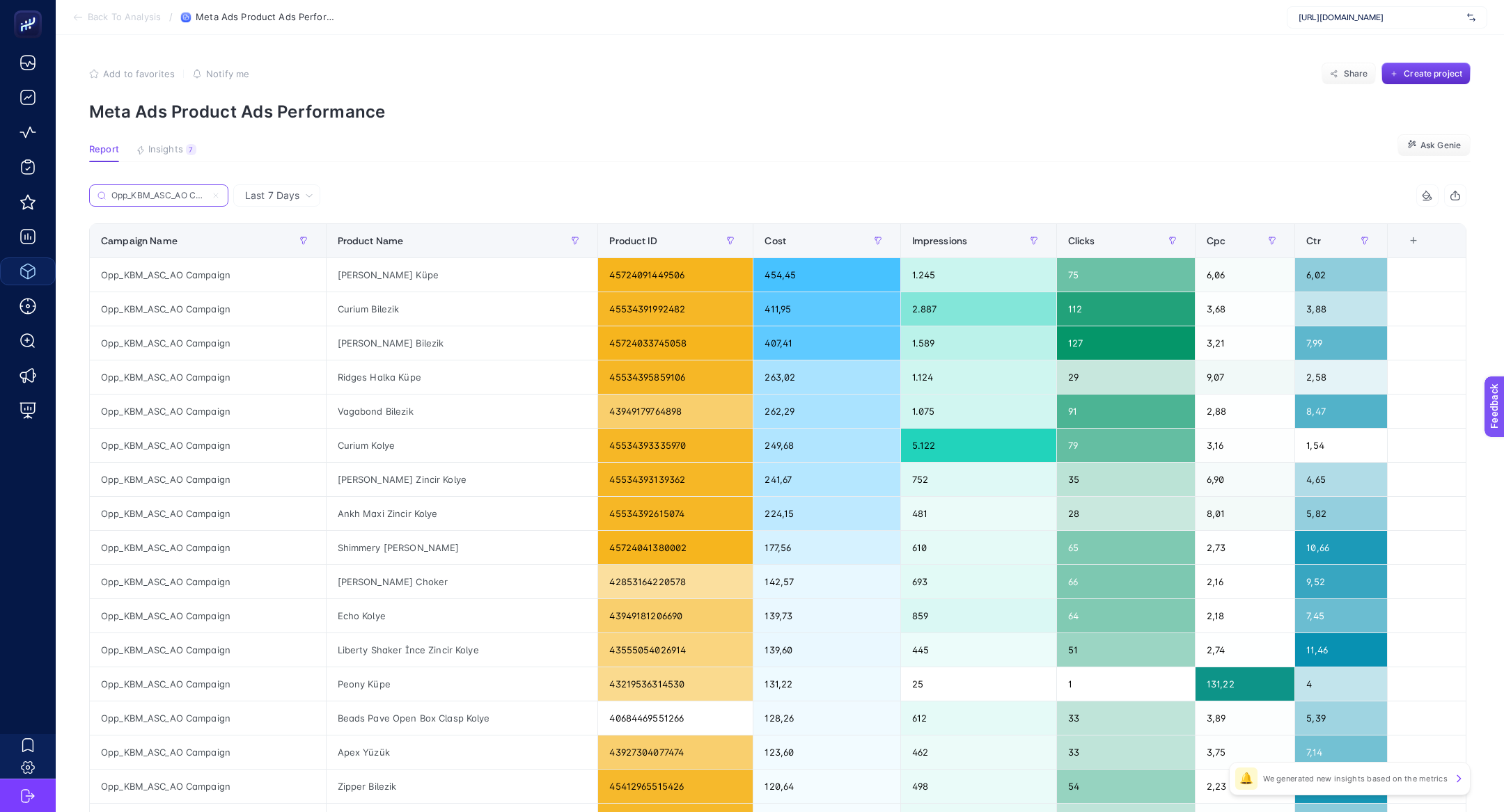
scroll to position [0, 23]
type input "Opp_KBM_ASC_AO Campaign"
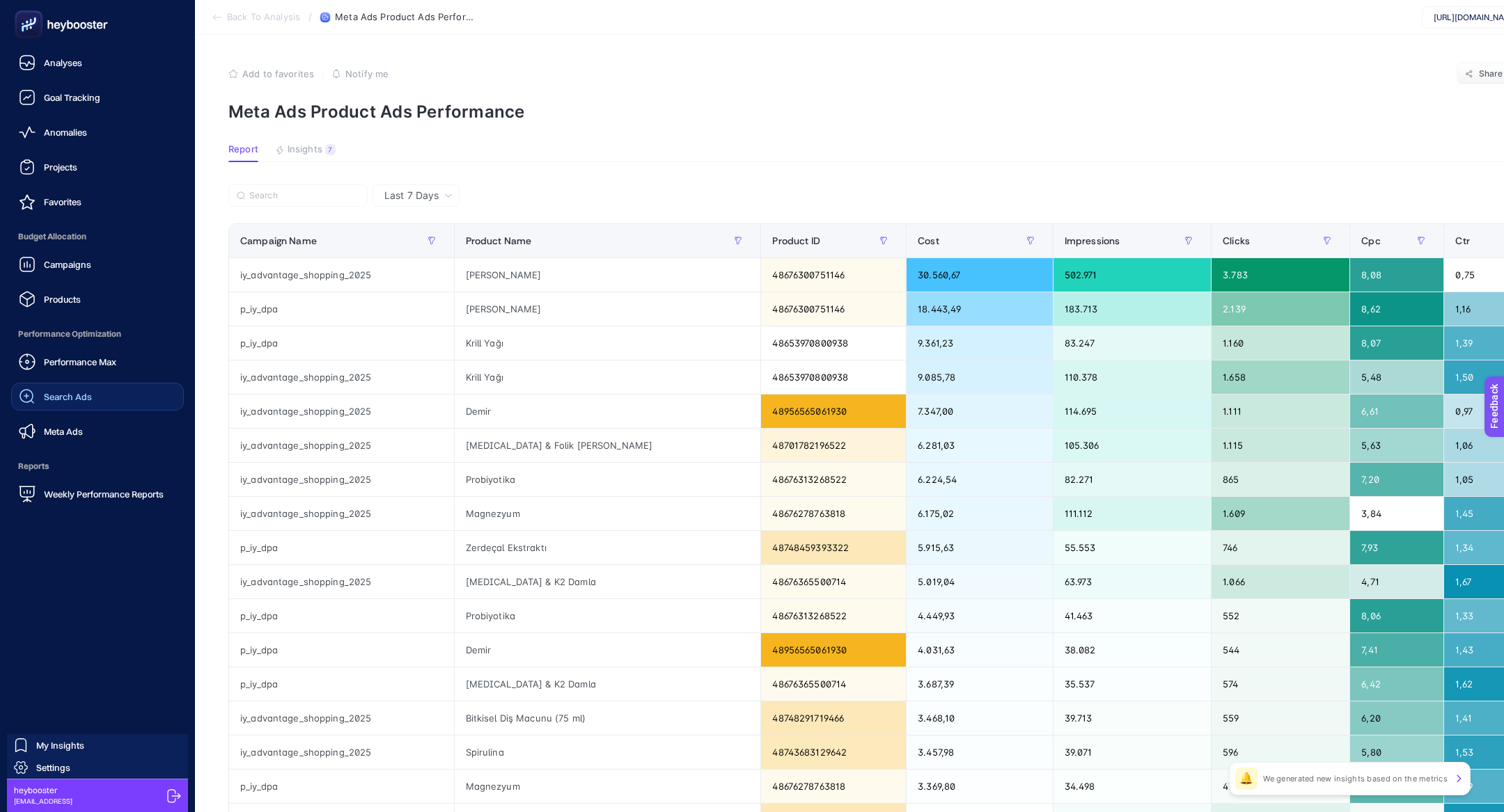
click at [83, 398] on span "Search Ads" at bounding box center [68, 397] width 48 height 11
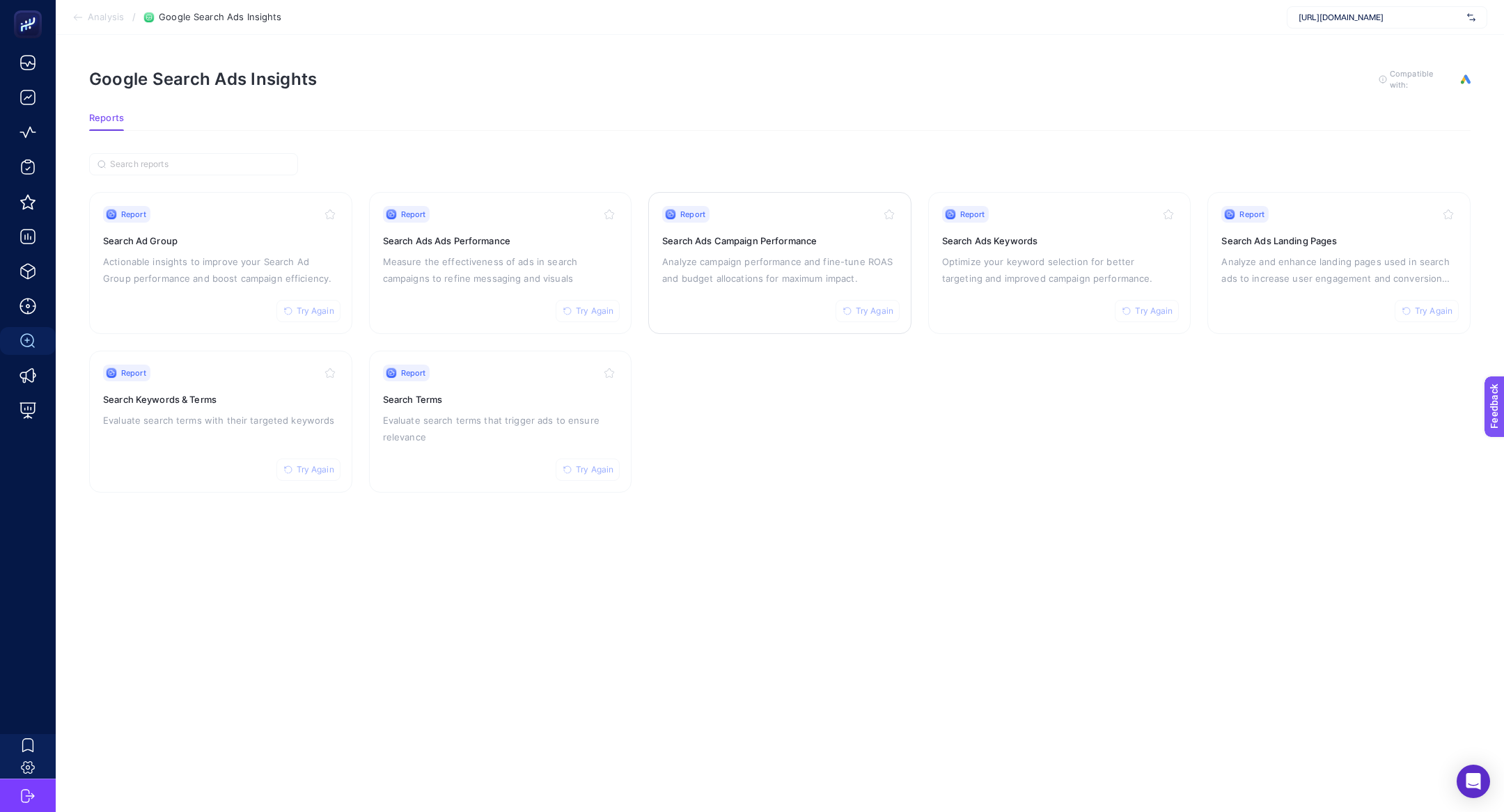
click at [768, 270] on p "Analyze campaign performance and fine-tune ROAS and budget allocations for maxi…" at bounding box center [780, 270] width 236 height 33
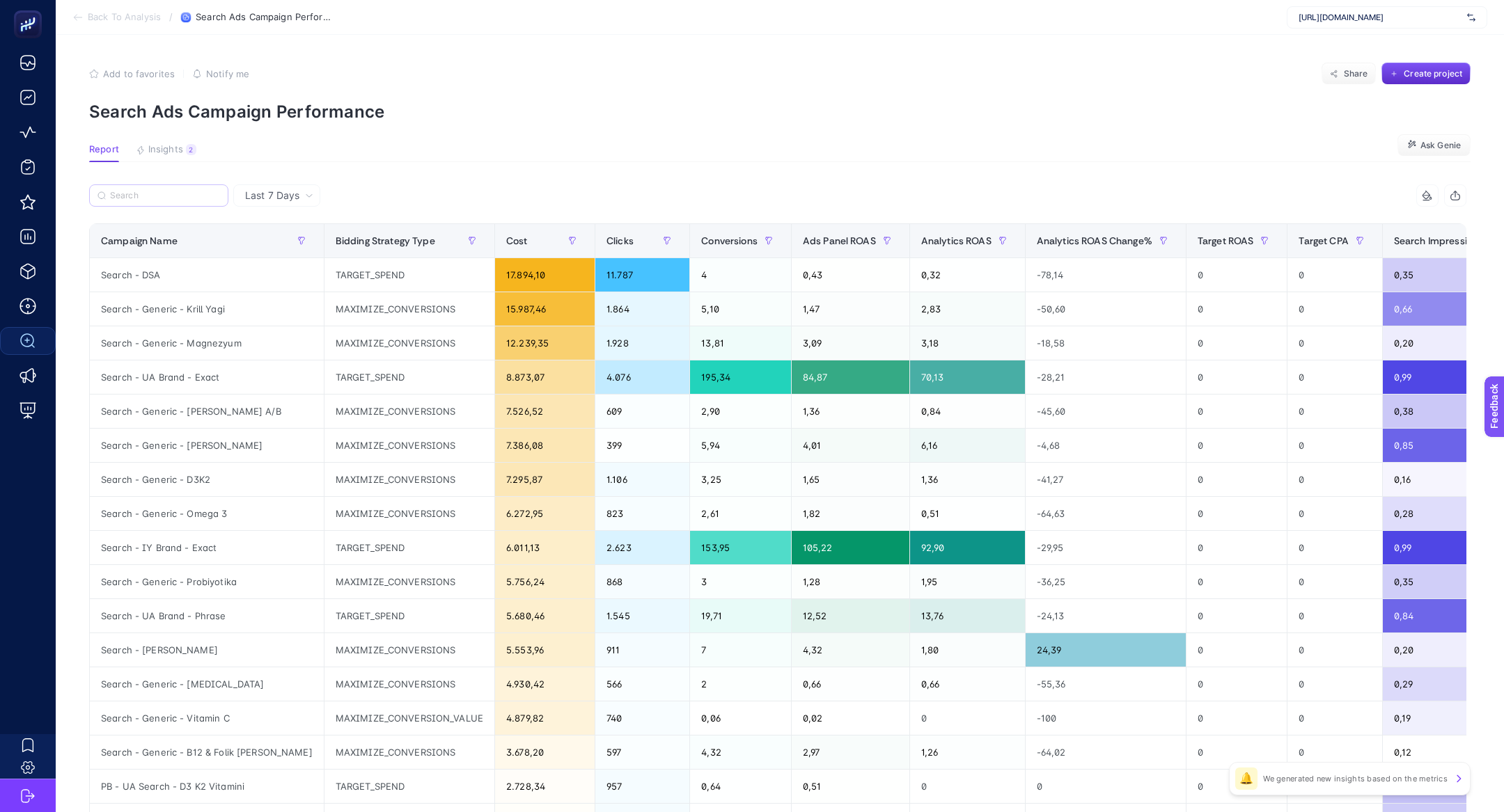
click at [169, 202] on label at bounding box center [158, 196] width 139 height 22
click at [169, 201] on input "Search" at bounding box center [165, 196] width 110 height 10
paste input "Search - Generic - Hastalık Takviye"
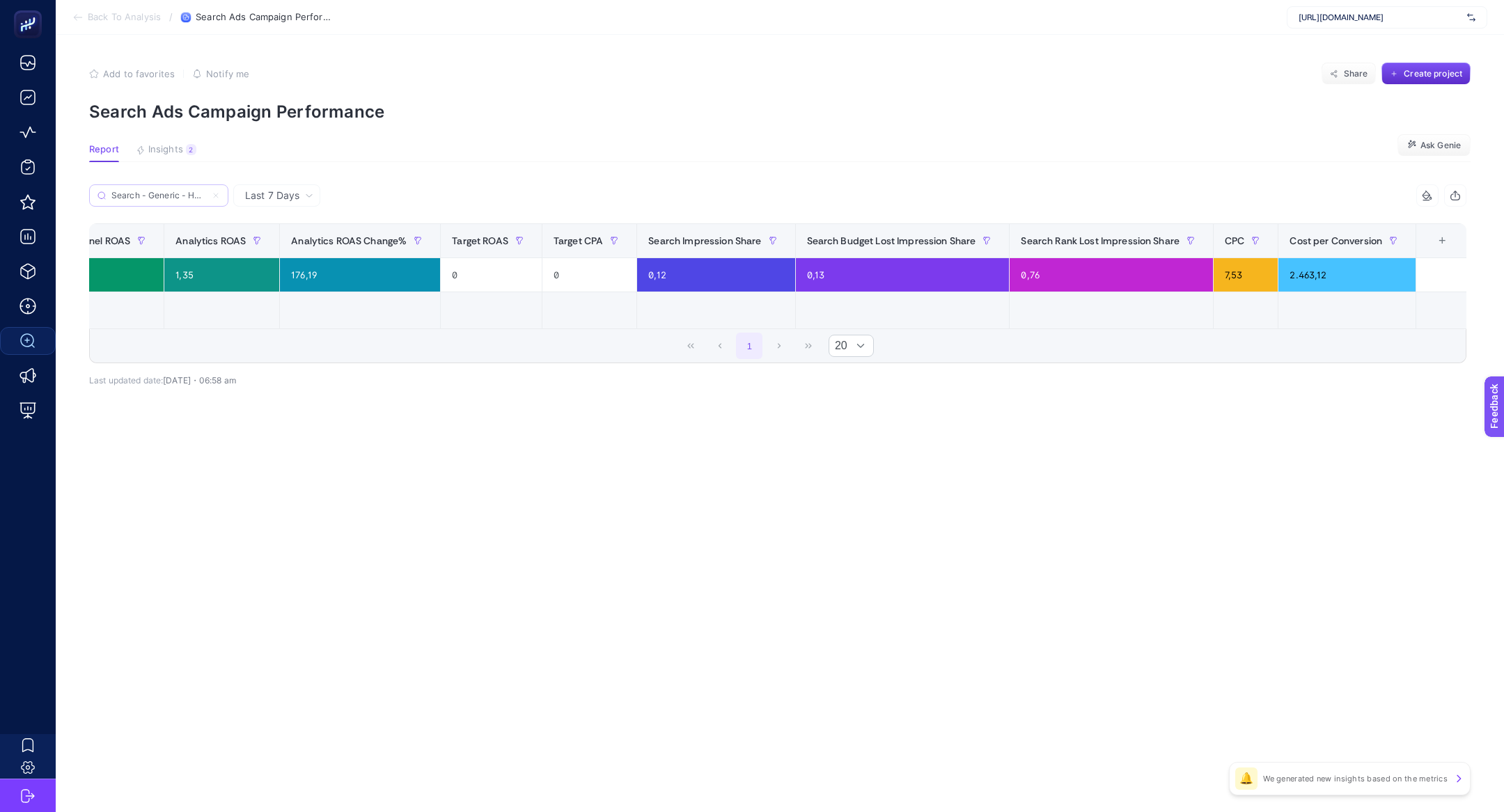
click at [220, 196] on label "Search - Generic - Hastalık Takviye" at bounding box center [158, 196] width 139 height 22
click at [206, 196] on input "Search - Generic - Hastalık Takviye" at bounding box center [158, 196] width 95 height 10
paste input "Search - Generic - Vitamin C"
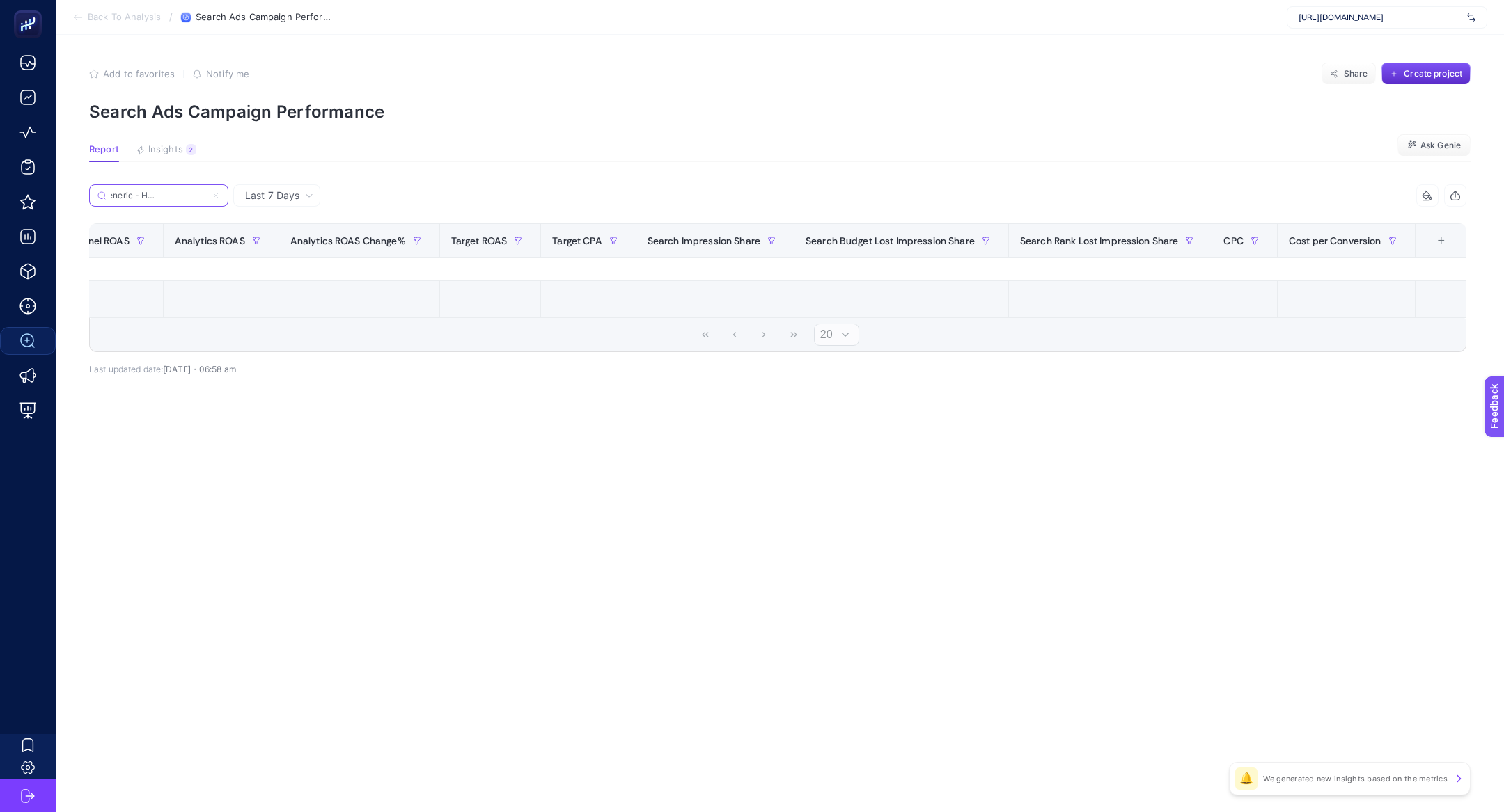
scroll to position [0, 547]
type input "Search - Generic - Hastalık TakviyeSearch - Generic - Vitamin C"
click at [220, 196] on label "Search - Generic - Hastalık TakviyeSearch - Generic - Vitamin C" at bounding box center [158, 196] width 139 height 22
click at [206, 196] on input "Search - Generic - Hastalık TakviyeSearch - Generic - Vitamin C" at bounding box center [158, 196] width 95 height 10
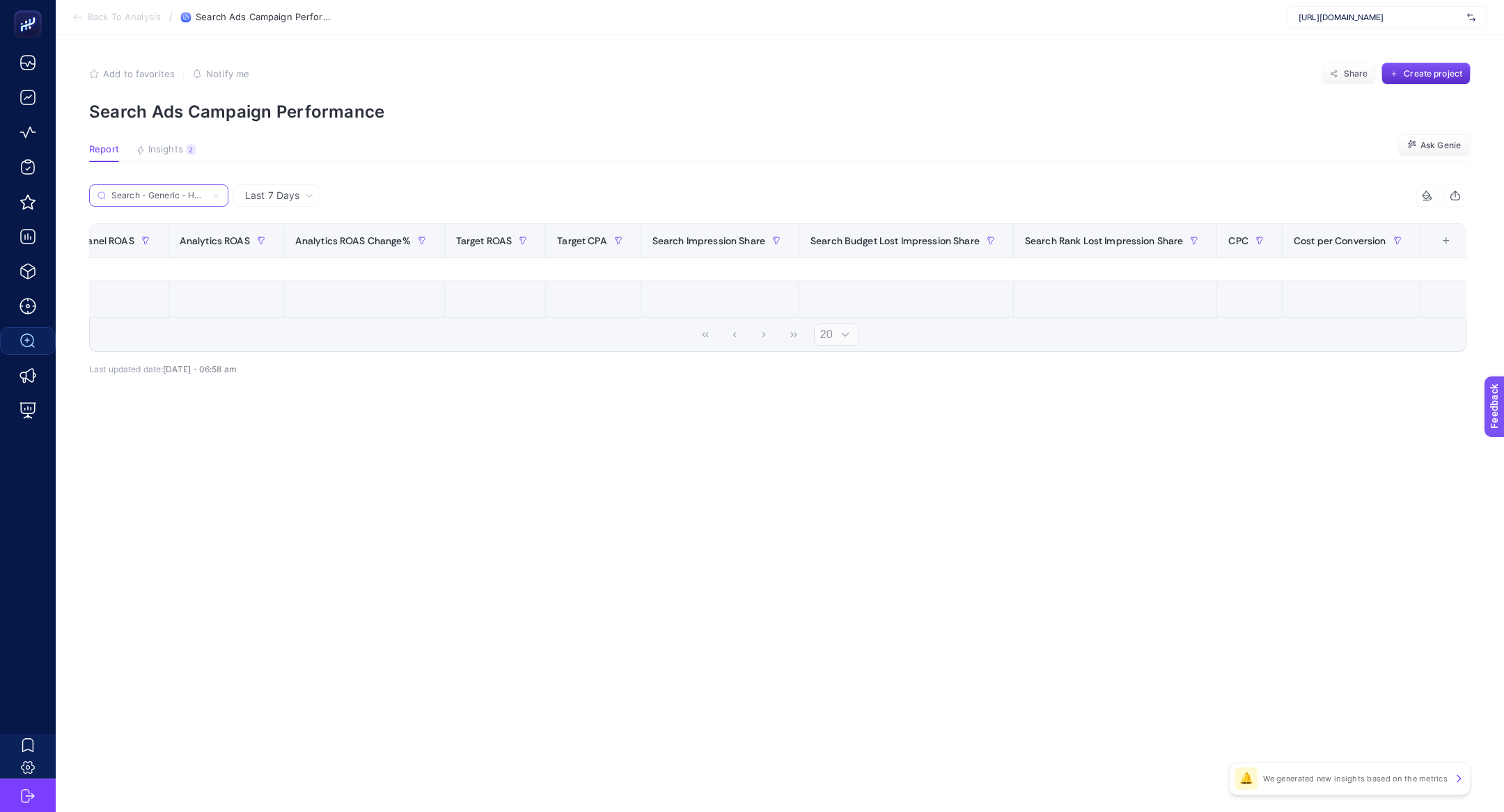
click at [217, 196] on icon at bounding box center [216, 196] width 9 height 9
click at [206, 196] on input "Search - Generic - Hastalık TakviyeSearch - Generic - Vitamin C" at bounding box center [158, 196] width 95 height 10
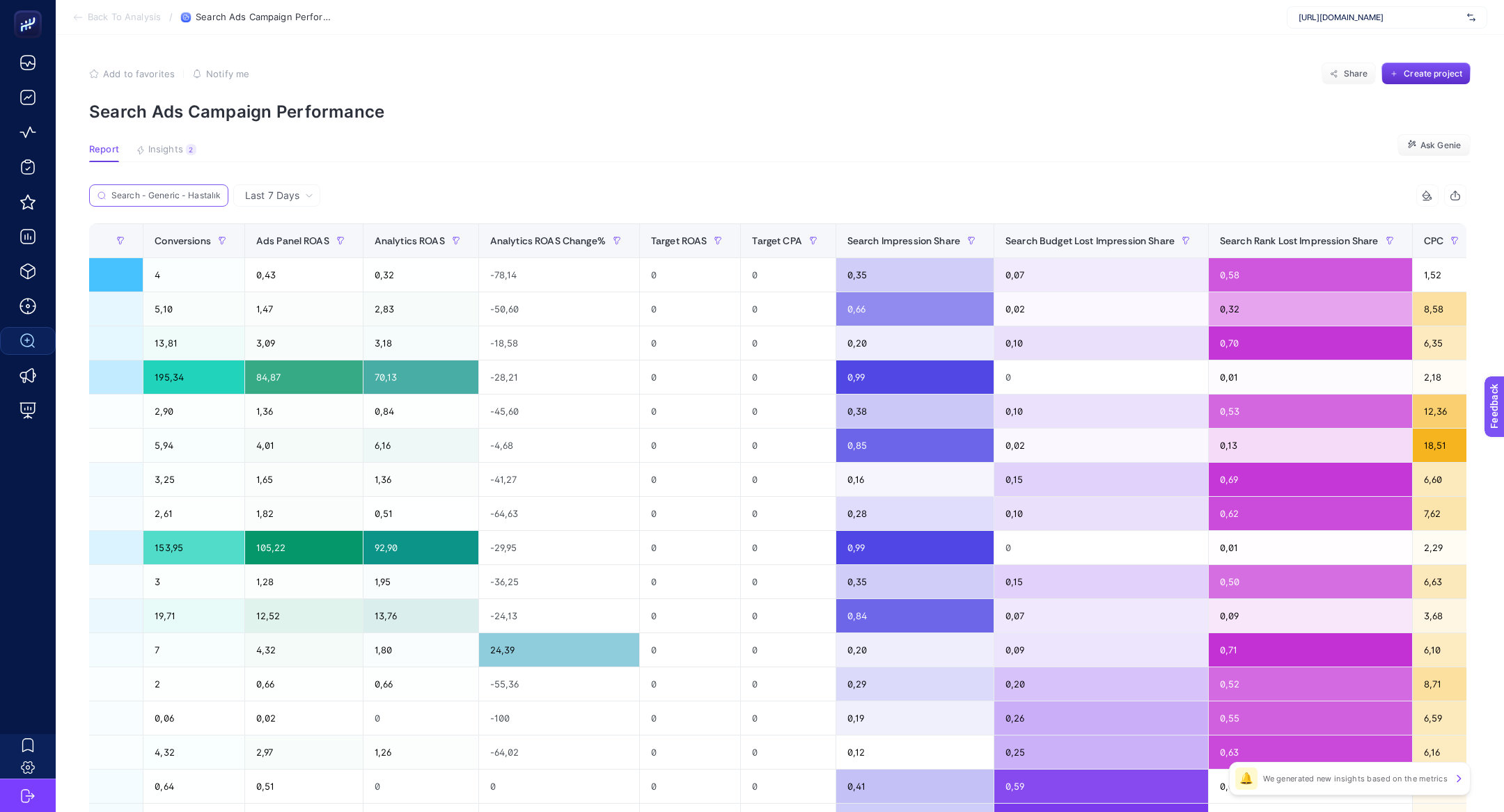
click at [215, 196] on input "Search - Generic - Hastalık TakviyeSearch - Generic - Vitamin C" at bounding box center [166, 196] width 109 height 10
paste input "Search - Generic - Vitamin C"
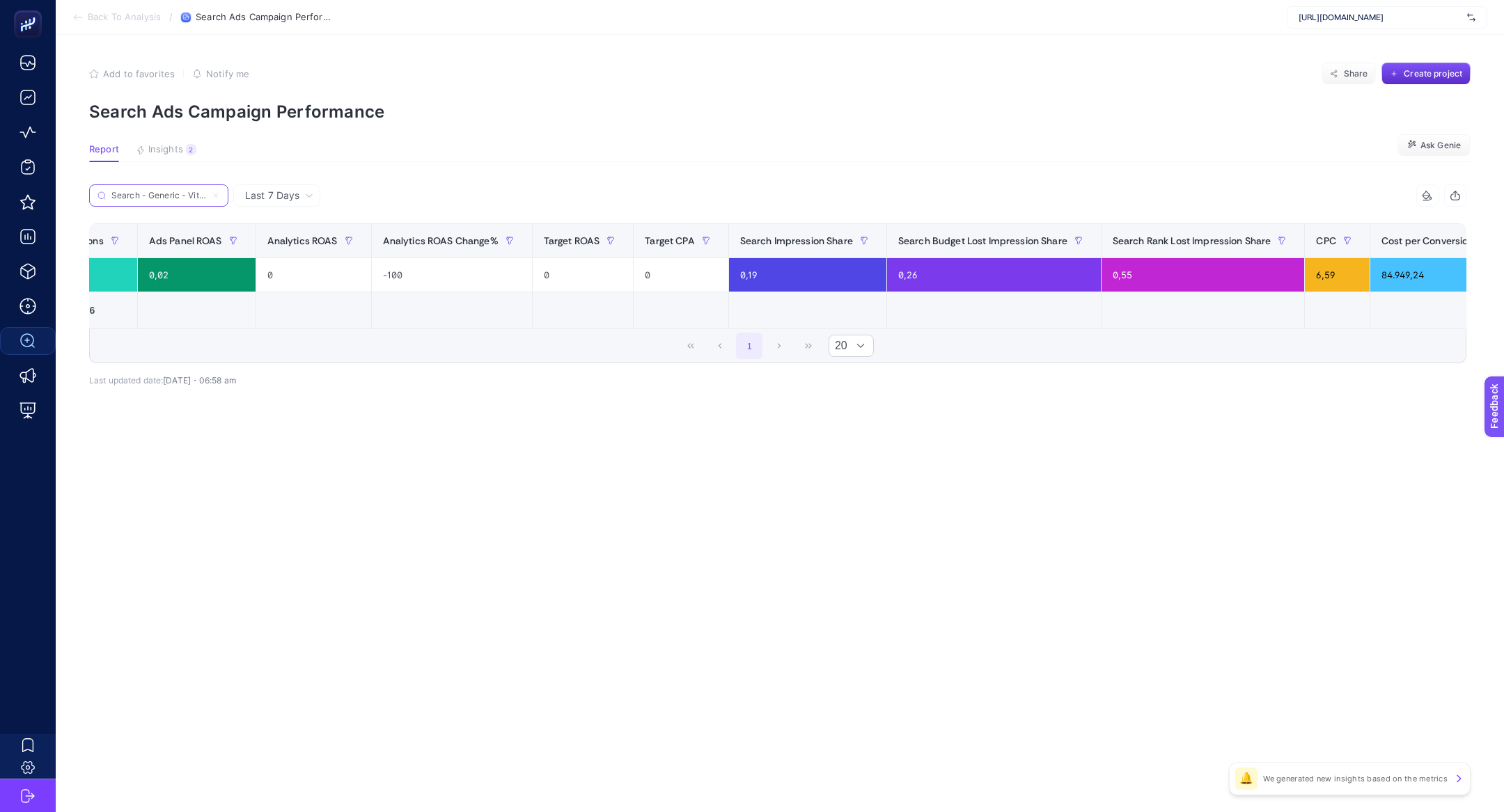
scroll to position [0, 20]
type input "Search - Generic - Vitamin C"
click at [220, 196] on icon at bounding box center [216, 196] width 9 height 9
click at [206, 196] on input "Search - Generic - Vitamin C" at bounding box center [158, 196] width 95 height 10
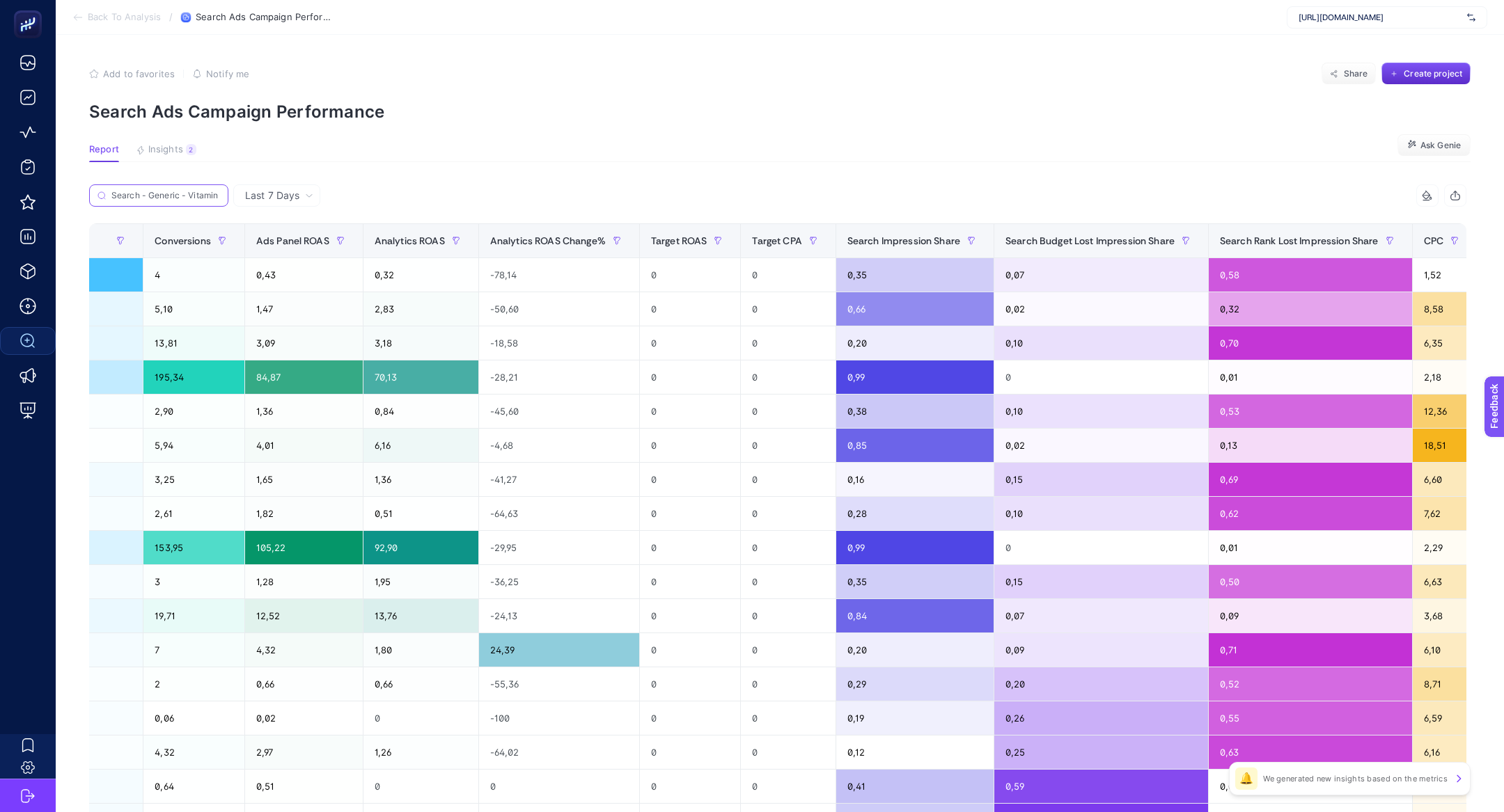
click at [215, 191] on input "Search - Generic - Vitamin C" at bounding box center [166, 196] width 109 height 10
paste input "Search - Generic - Biotin"
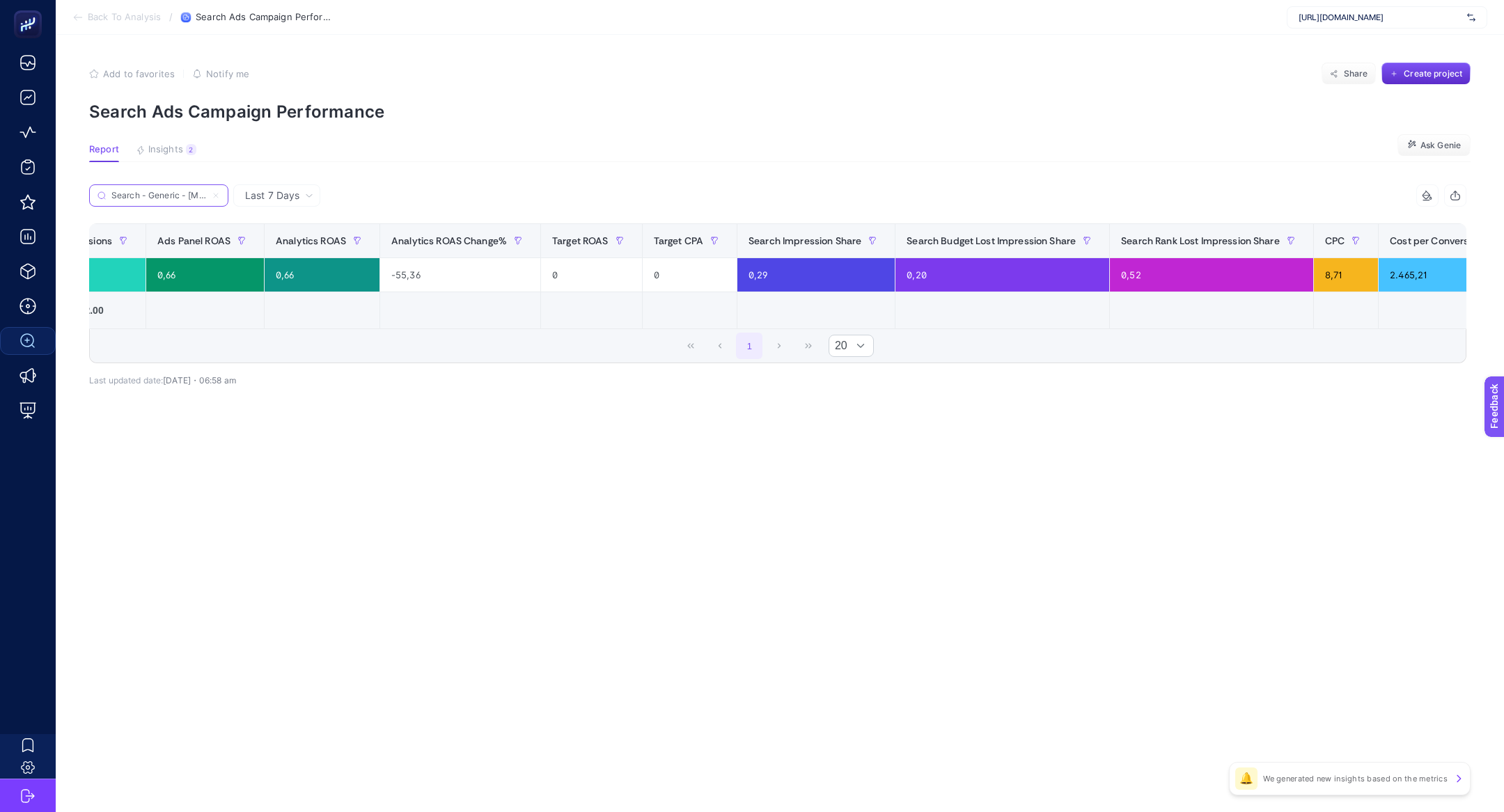
scroll to position [0, 4]
type input "Search - Generic - Biotin"
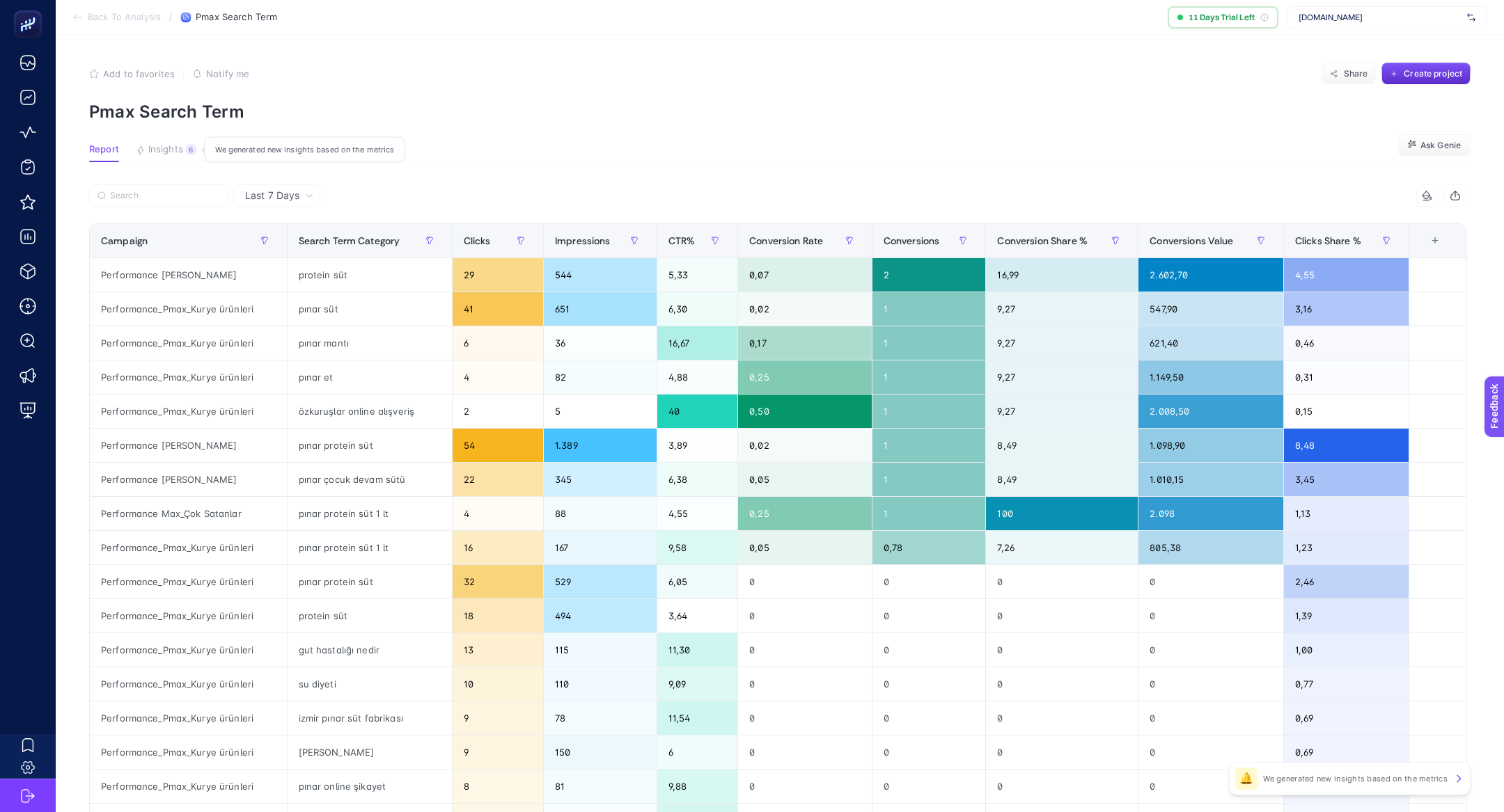
click at [165, 153] on span "Insights" at bounding box center [166, 150] width 35 height 11
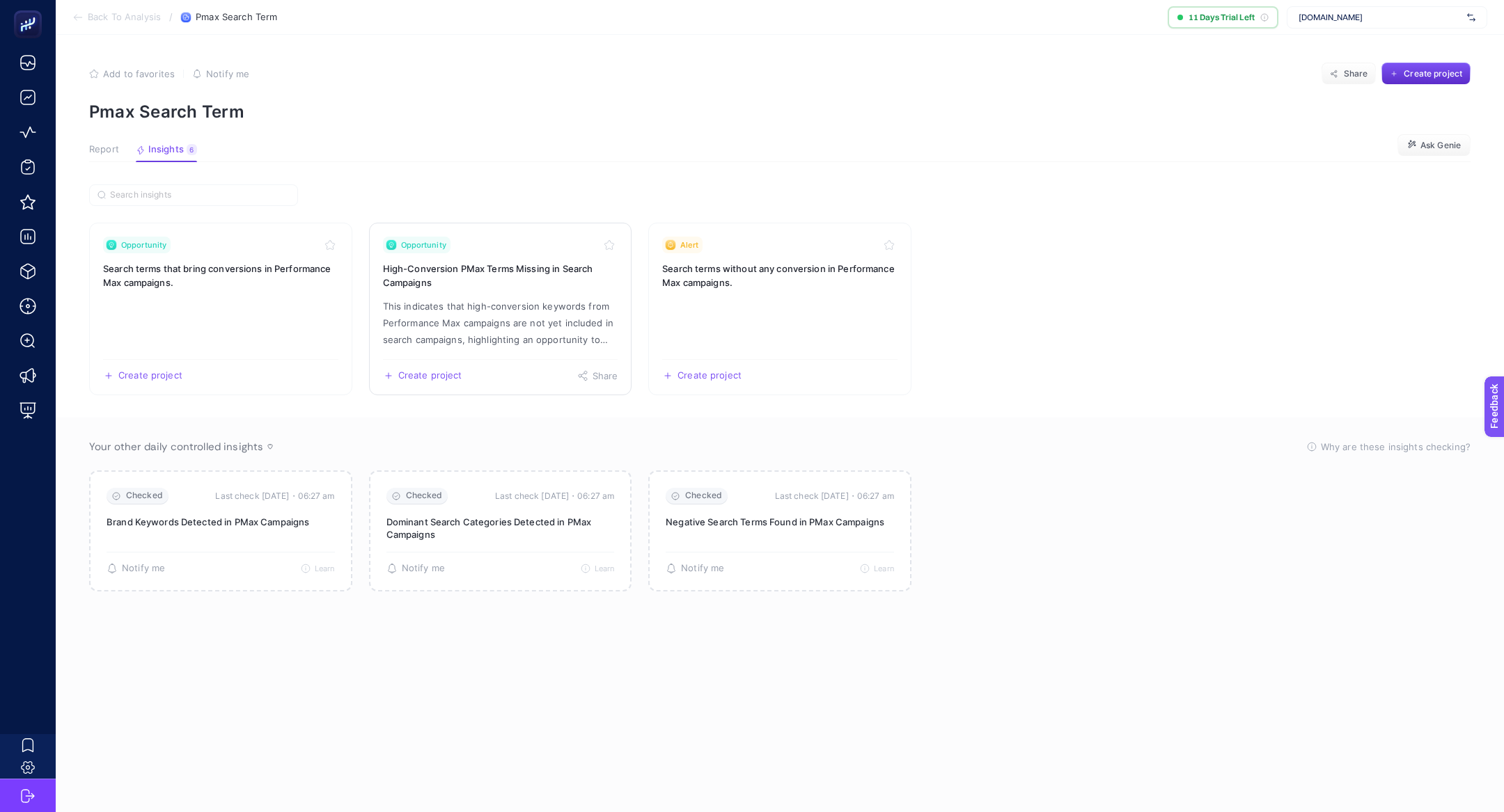
click at [606, 316] on p "This indicates that high-conversion keywords from Performance Max campaigns are…" at bounding box center [501, 323] width 236 height 50
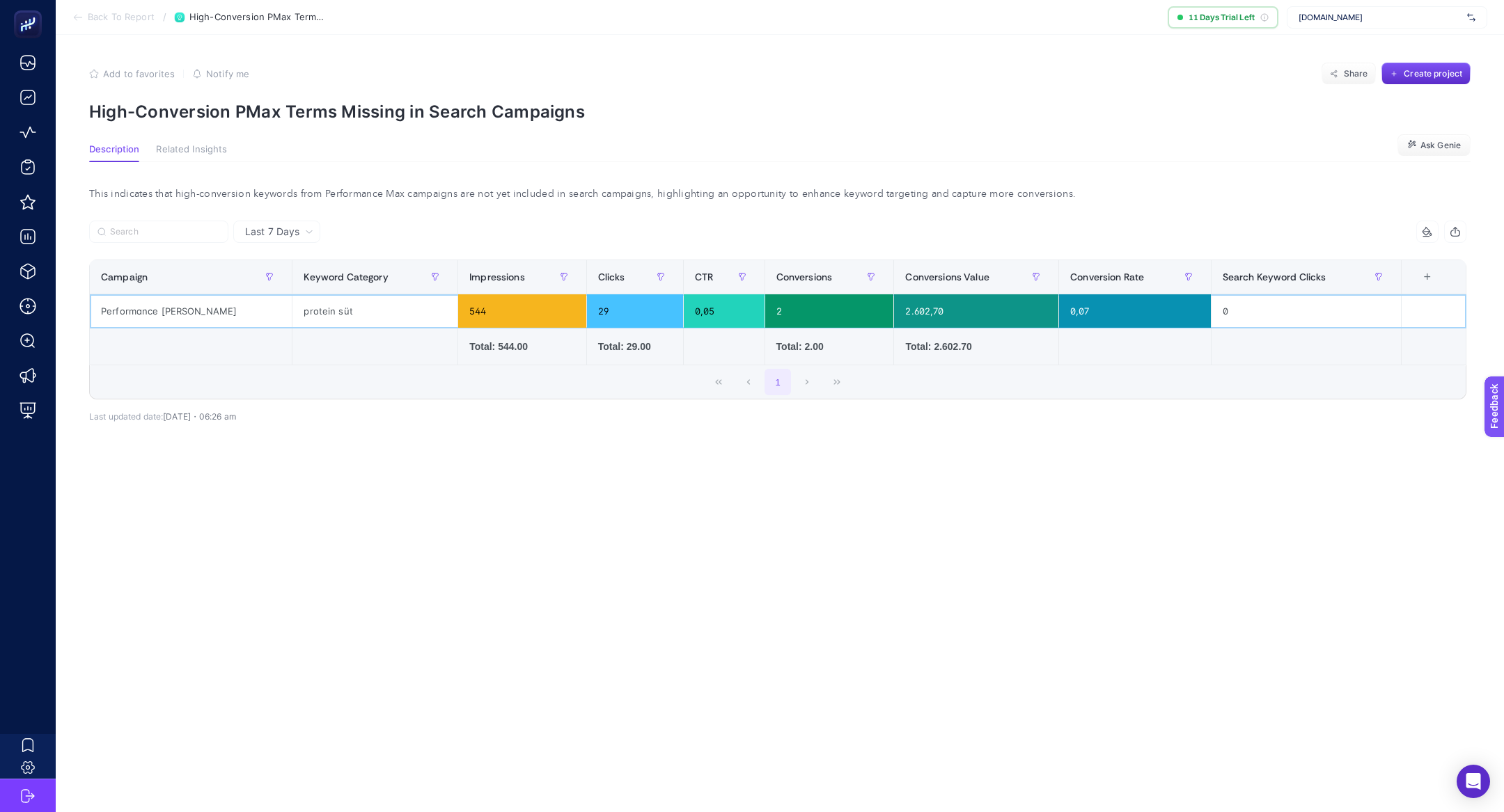
click at [354, 311] on div "protein süt" at bounding box center [375, 311] width 165 height 33
click at [354, 313] on div "protein süt" at bounding box center [375, 311] width 165 height 33
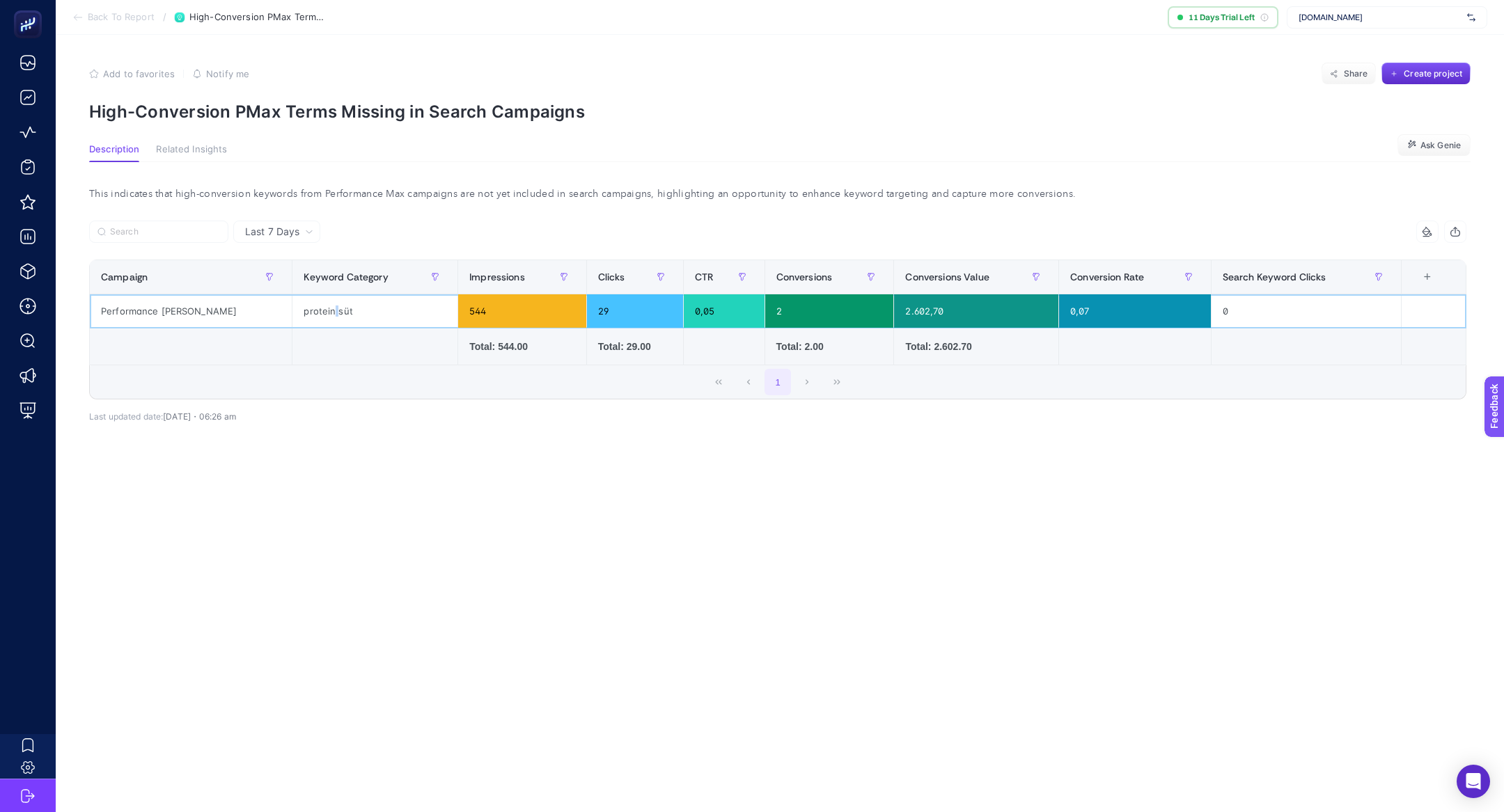
click at [354, 313] on div "protein süt" at bounding box center [375, 311] width 165 height 33
click at [294, 231] on span "Last 7 Days" at bounding box center [272, 232] width 54 height 14
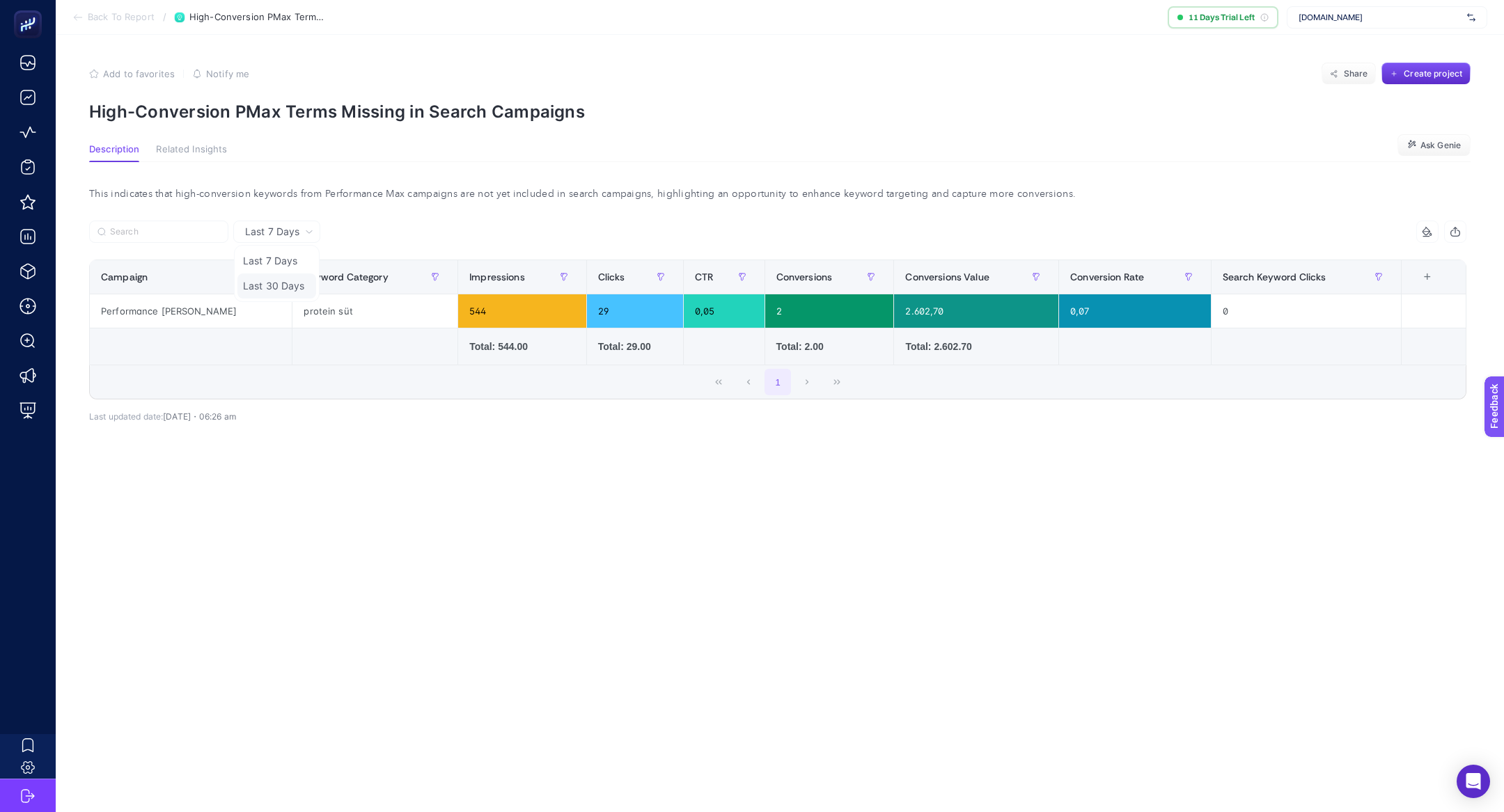
click at [294, 275] on li "Last 30 Days" at bounding box center [276, 286] width 79 height 25
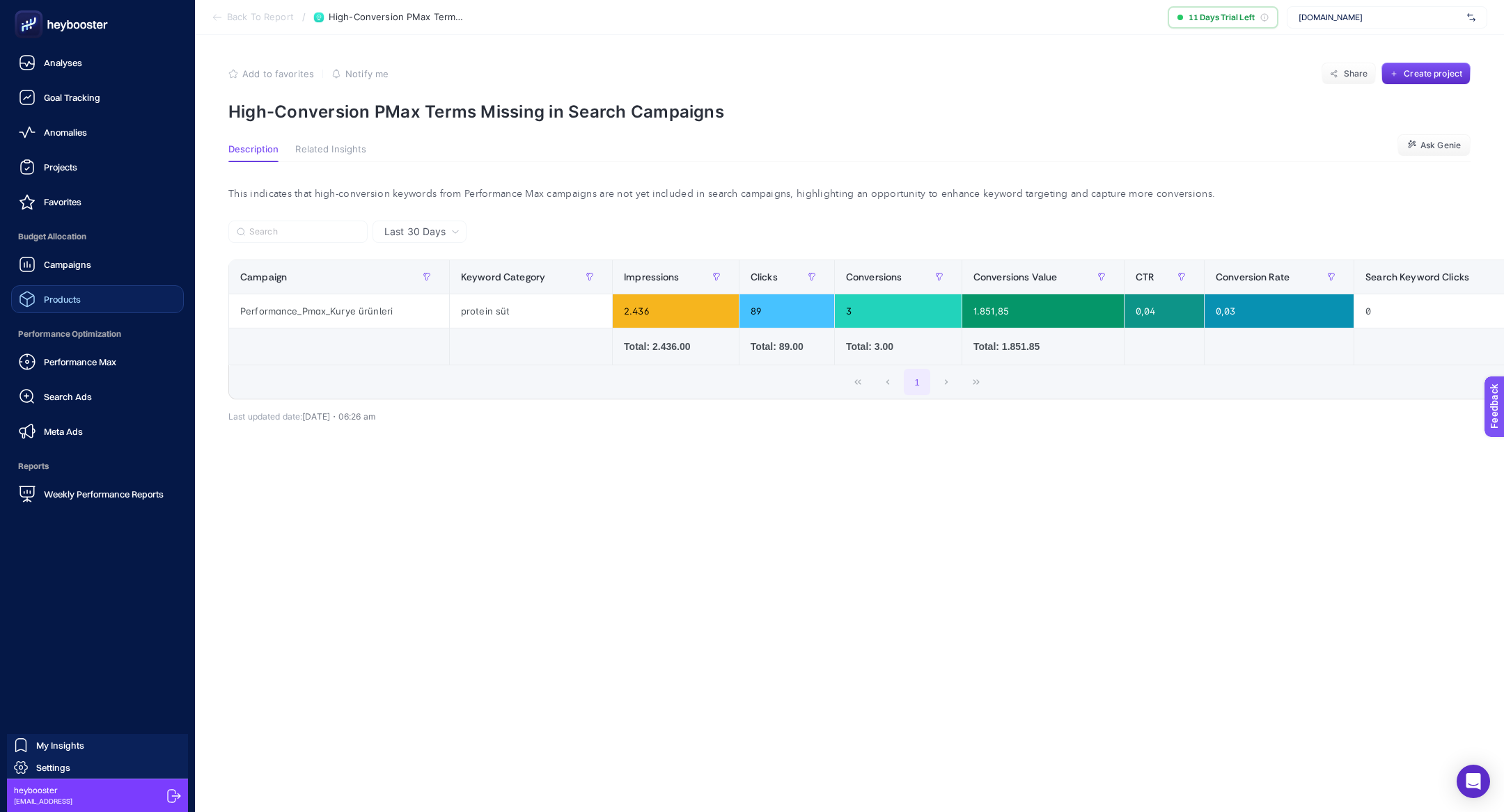
click at [106, 296] on link "Products" at bounding box center [97, 299] width 173 height 28
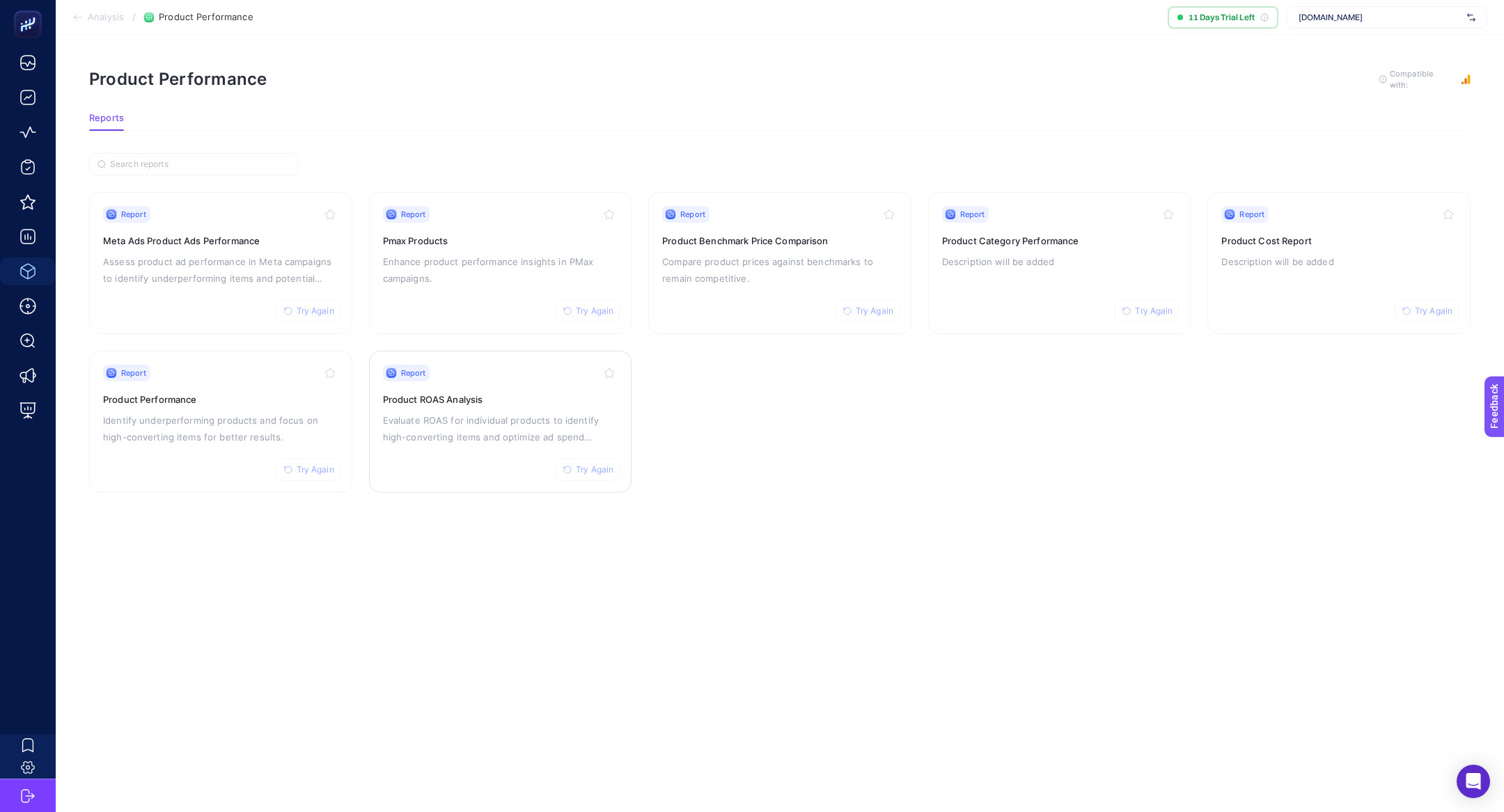
click at [448, 402] on h3 "Product ROAS Analysis" at bounding box center [501, 400] width 236 height 14
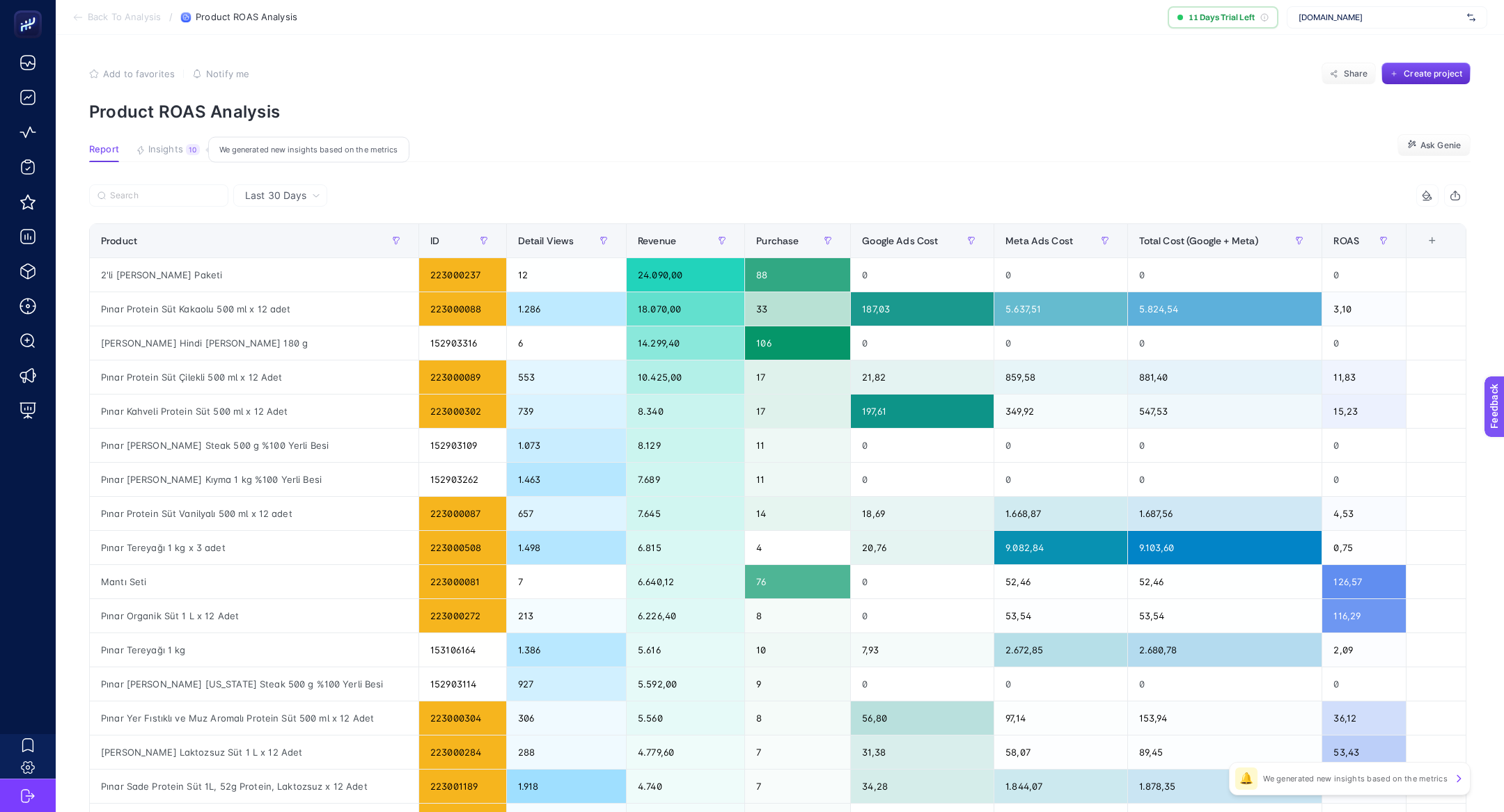
click at [182, 156] on button "Insights 10 We generated new insights based on the metrics" at bounding box center [168, 153] width 64 height 18
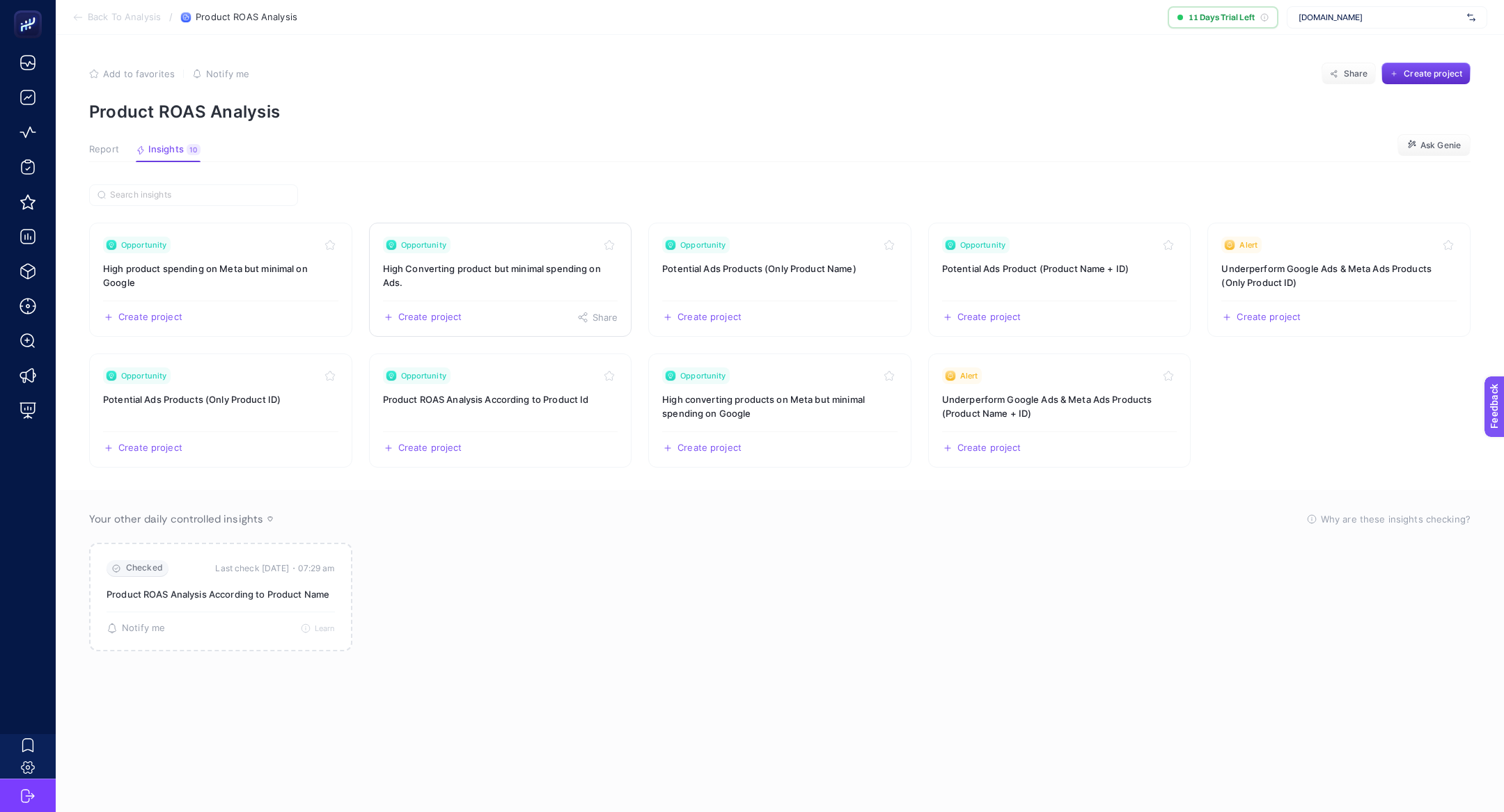
click at [528, 282] on h3 "High Converting product but minimal spending on Ads." at bounding box center [501, 275] width 236 height 28
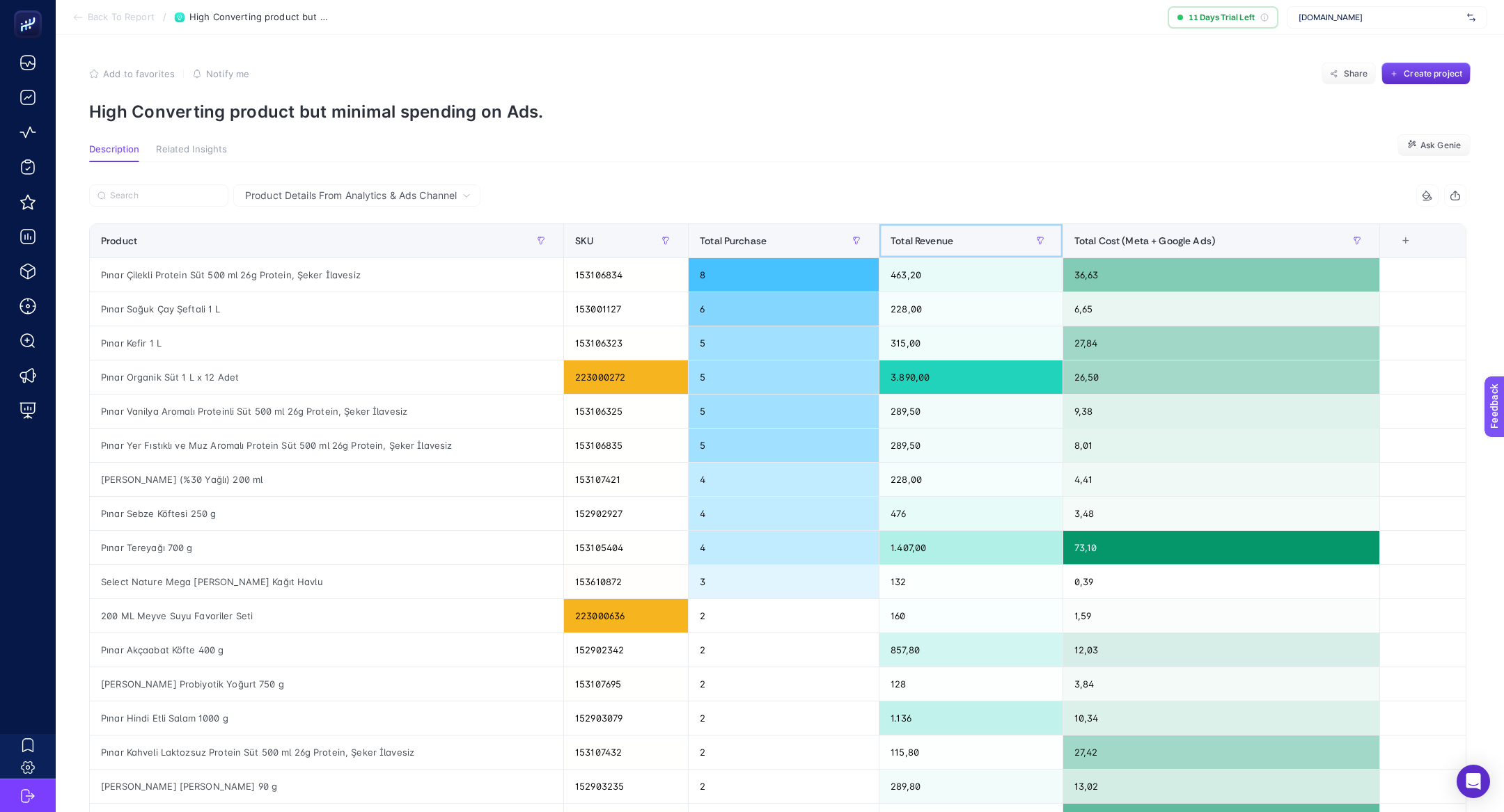
click at [956, 235] on div "Total Revenue" at bounding box center [971, 241] width 161 height 22
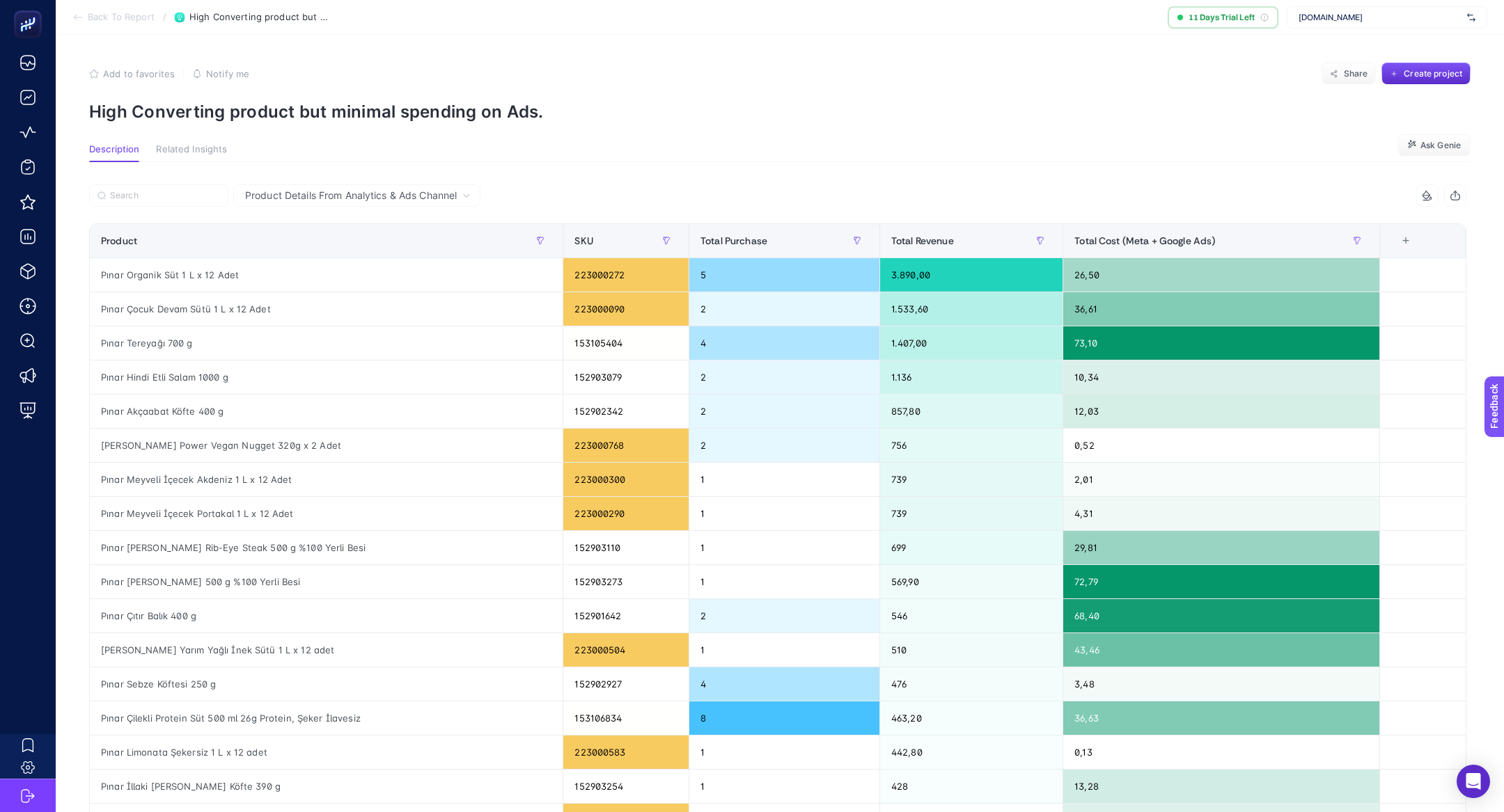
click at [330, 98] on section "Add to favorites false Notify me Share Create project High Converting product b…" at bounding box center [780, 92] width 1381 height 59
click at [330, 118] on p "High Converting product but minimal spending on Ads." at bounding box center [780, 111] width 1381 height 20
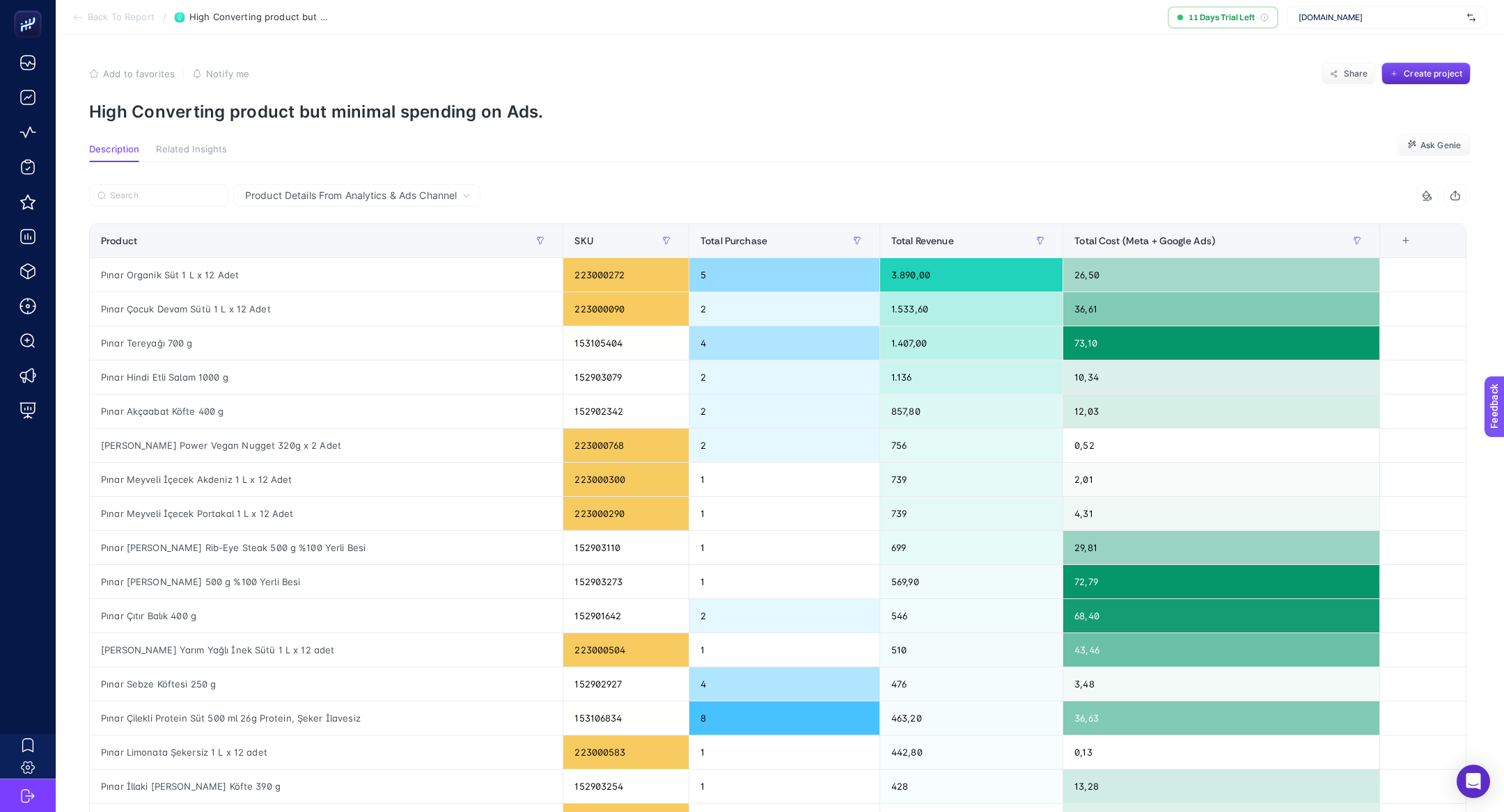
click at [330, 118] on p "High Converting product but minimal spending on Ads." at bounding box center [780, 111] width 1381 height 20
copy article "High Converting product but minimal spending on Ads."
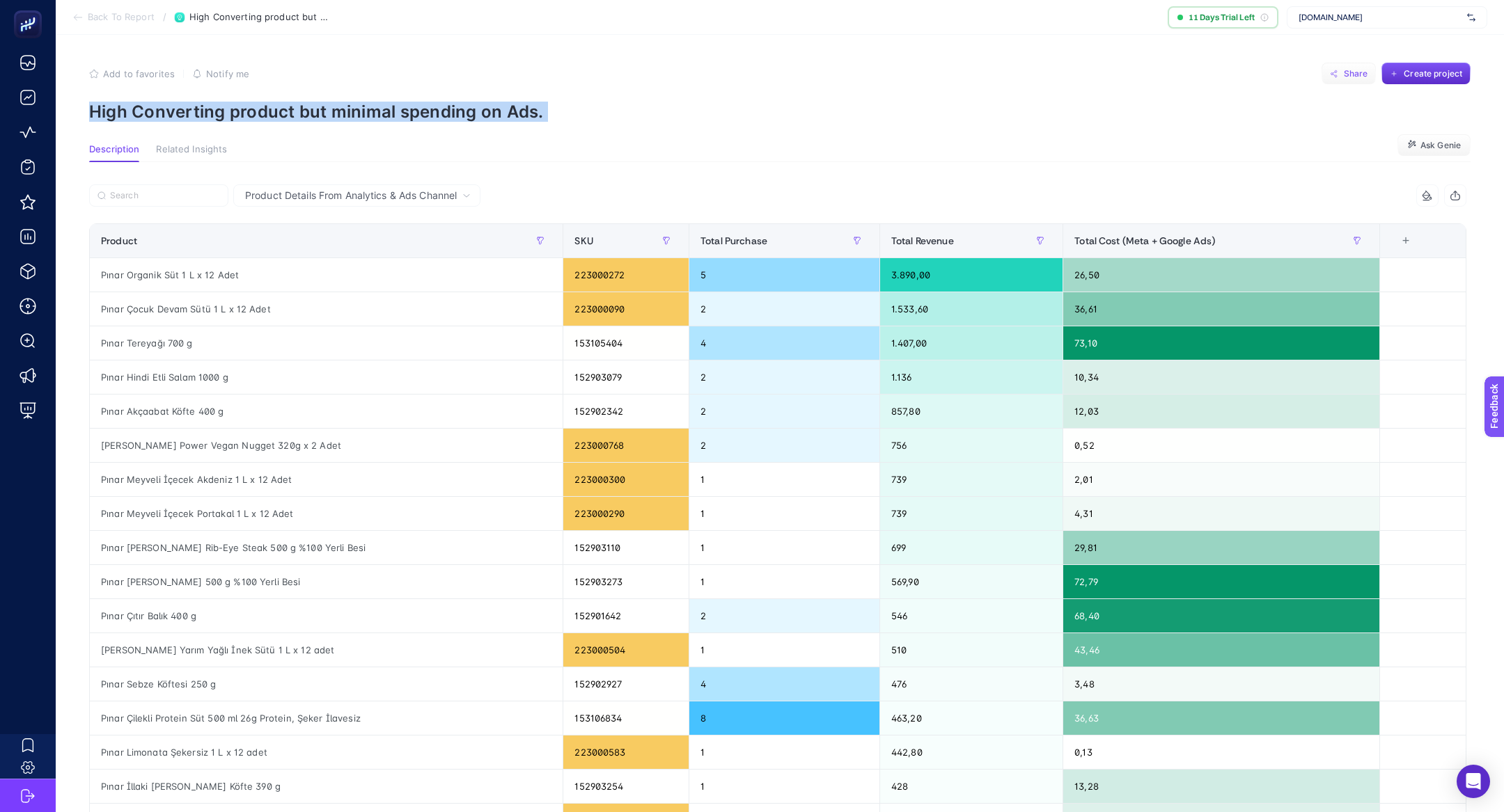
click at [1339, 65] on button "Share" at bounding box center [1349, 74] width 54 height 22
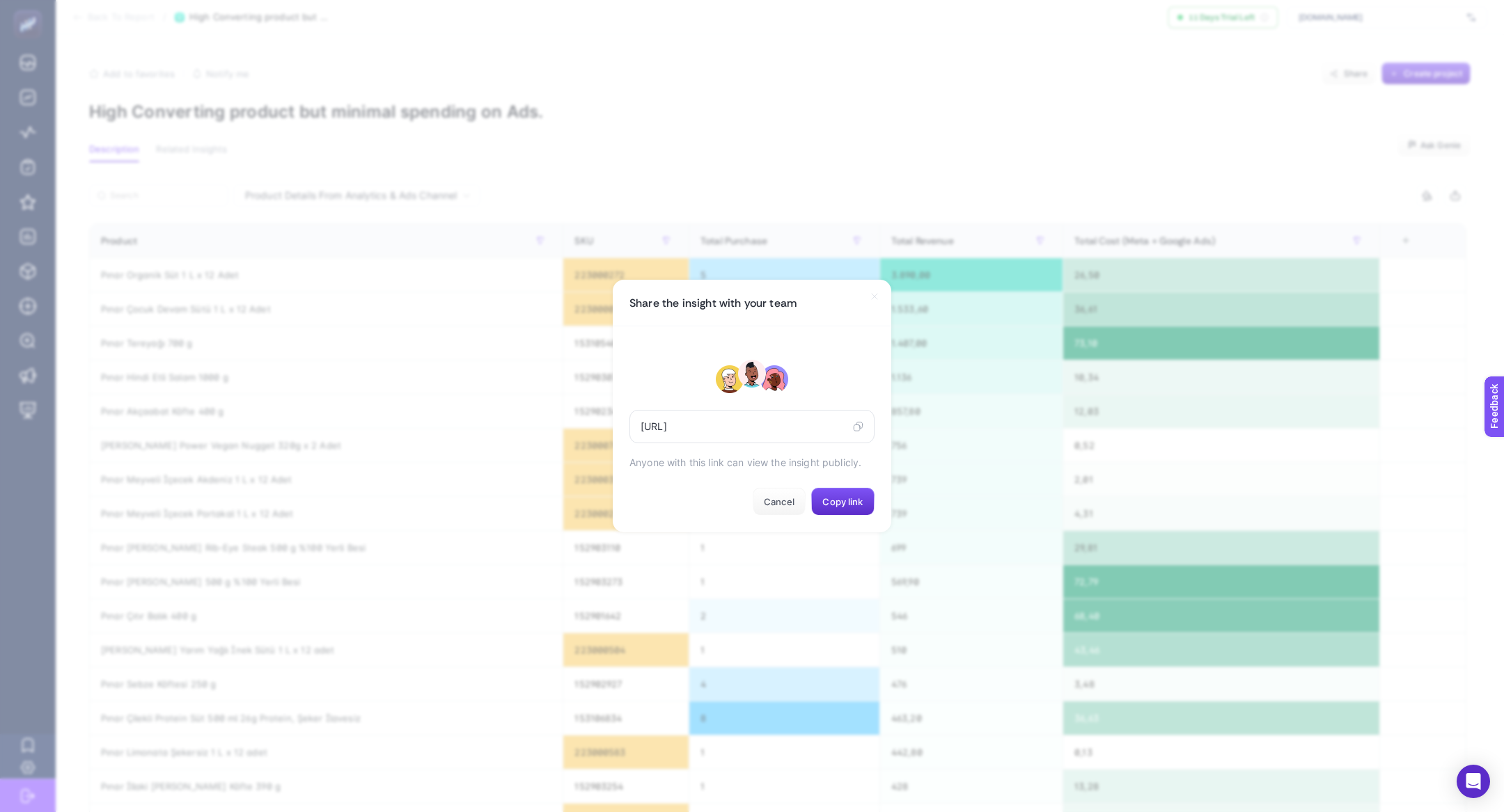
click at [855, 433] on div "https://app.heybooster.ai/public-insight-post/6899ec7bd53fc8df369d8677" at bounding box center [752, 426] width 245 height 33
click at [855, 429] on icon at bounding box center [858, 426] width 10 height 11
click at [673, 294] on div "Share the insight with your team" at bounding box center [752, 303] width 279 height 47
click at [872, 297] on icon at bounding box center [875, 297] width 11 height 11
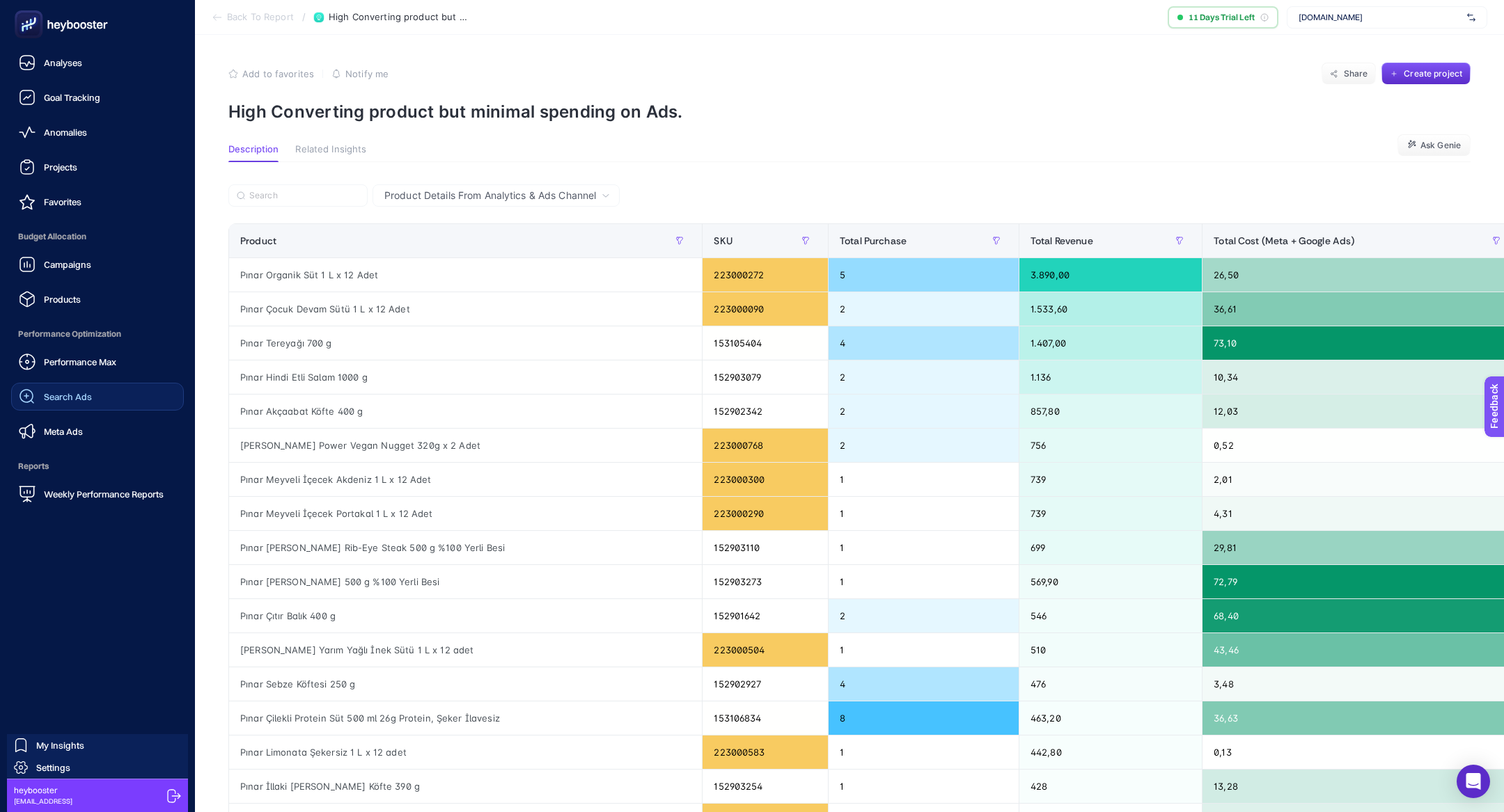
click at [42, 389] on div "Search Ads" at bounding box center [56, 396] width 73 height 17
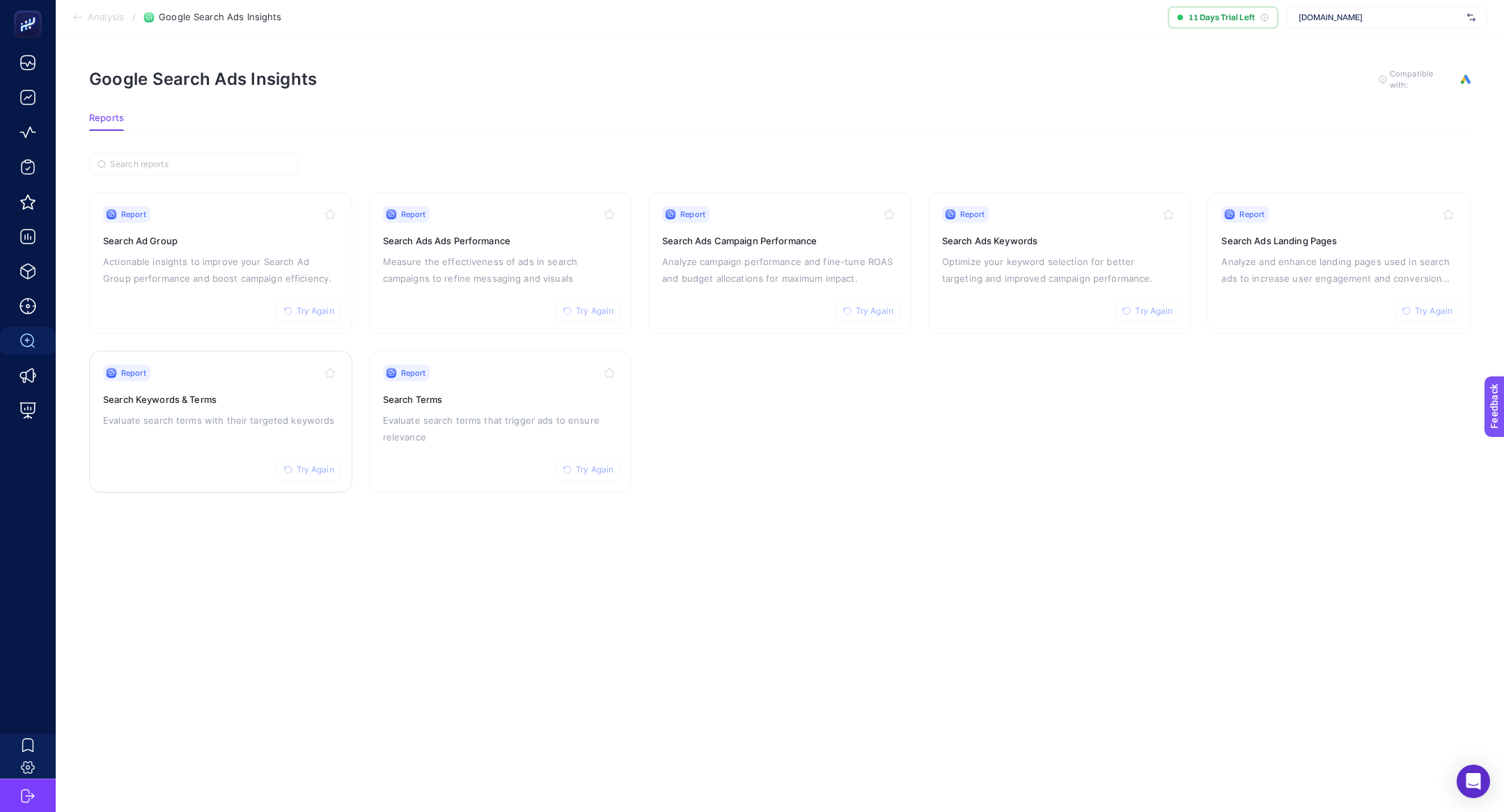
click at [156, 446] on div "Report Try Again Search Keywords & Terms Evaluate search terms with their targe…" at bounding box center [221, 422] width 236 height 115
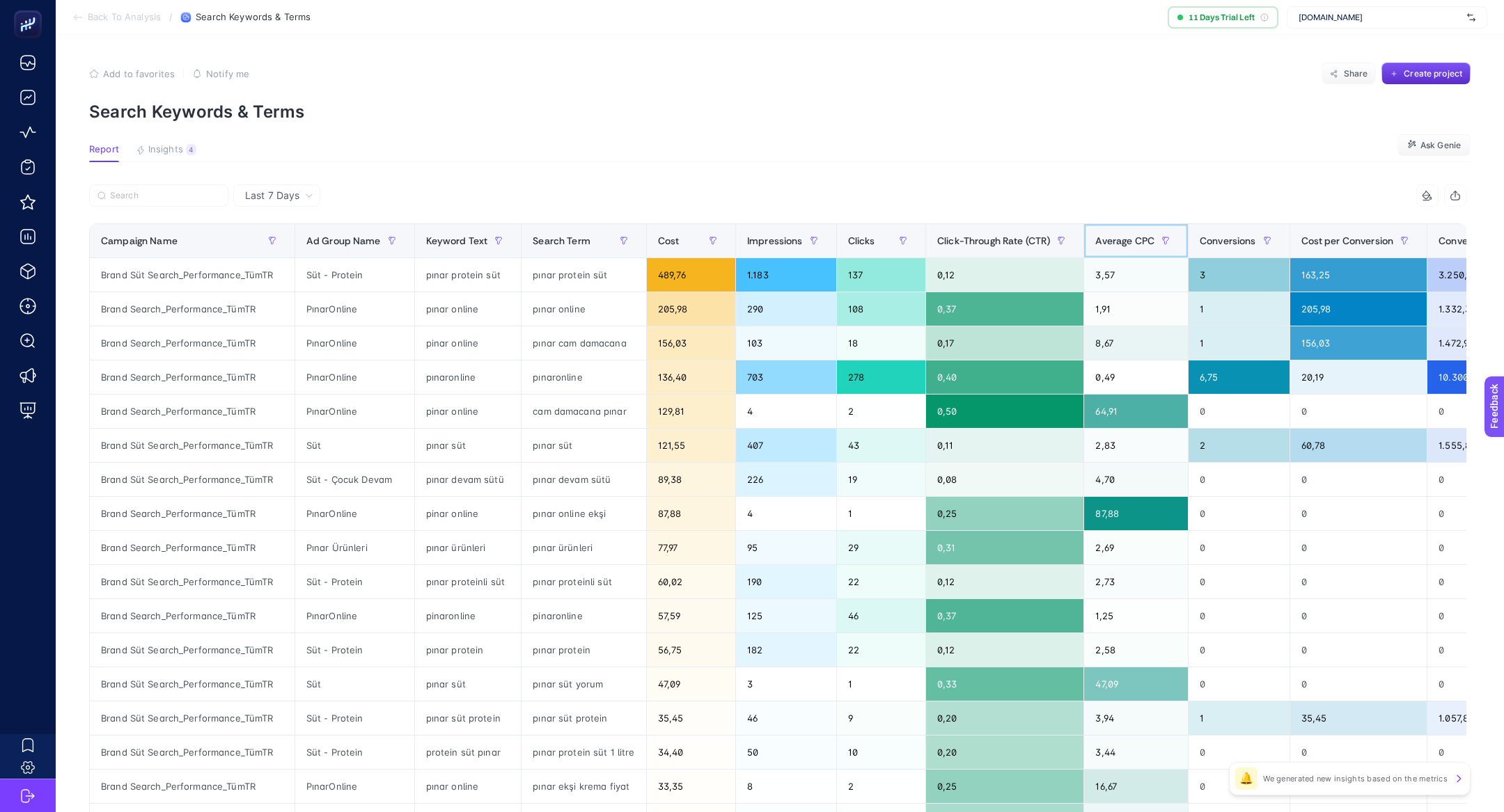
click at [1112, 232] on div "Average CPC" at bounding box center [1136, 241] width 81 height 22
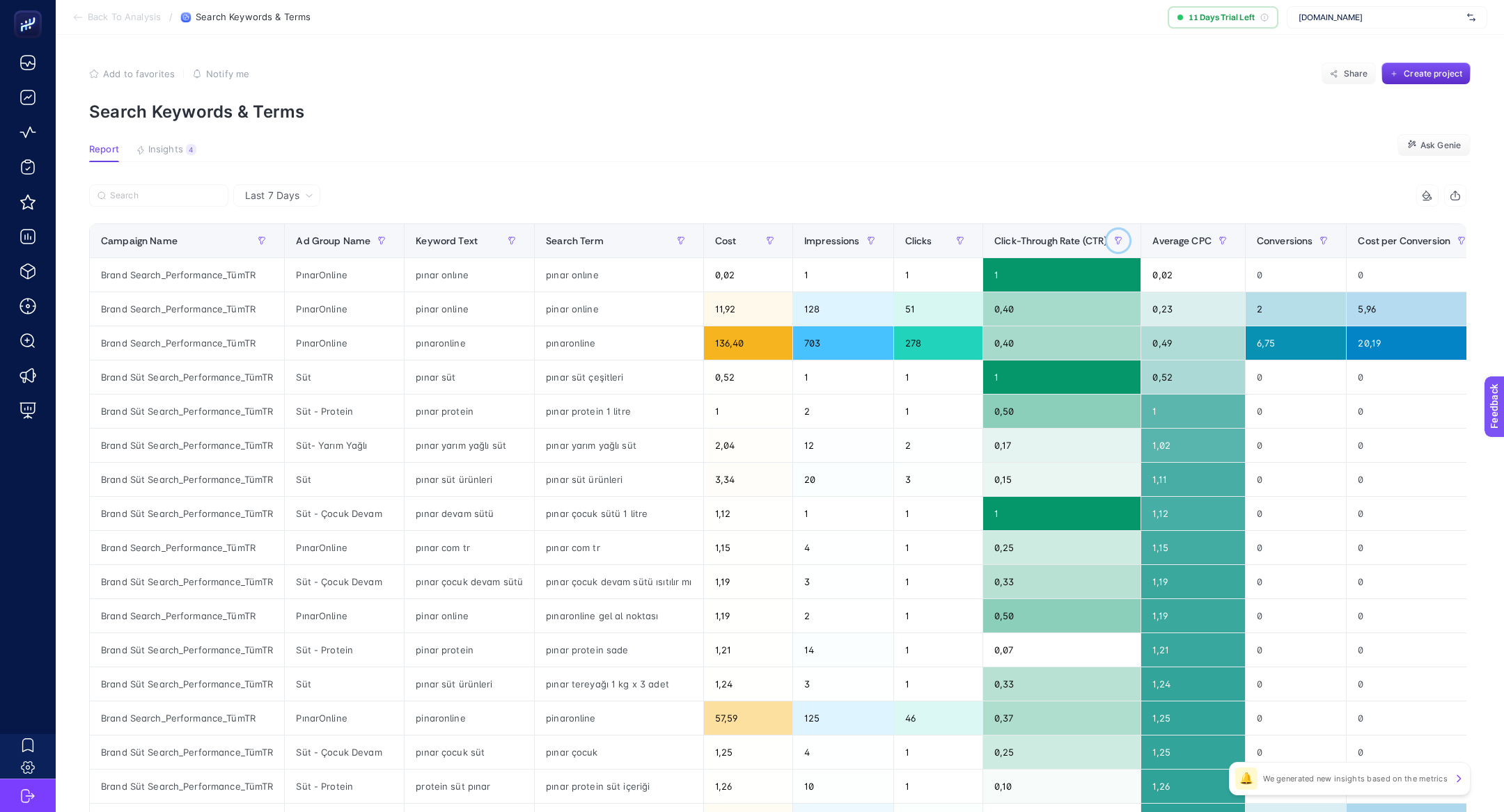
click at [1112, 232] on button "button" at bounding box center [1118, 241] width 22 height 22
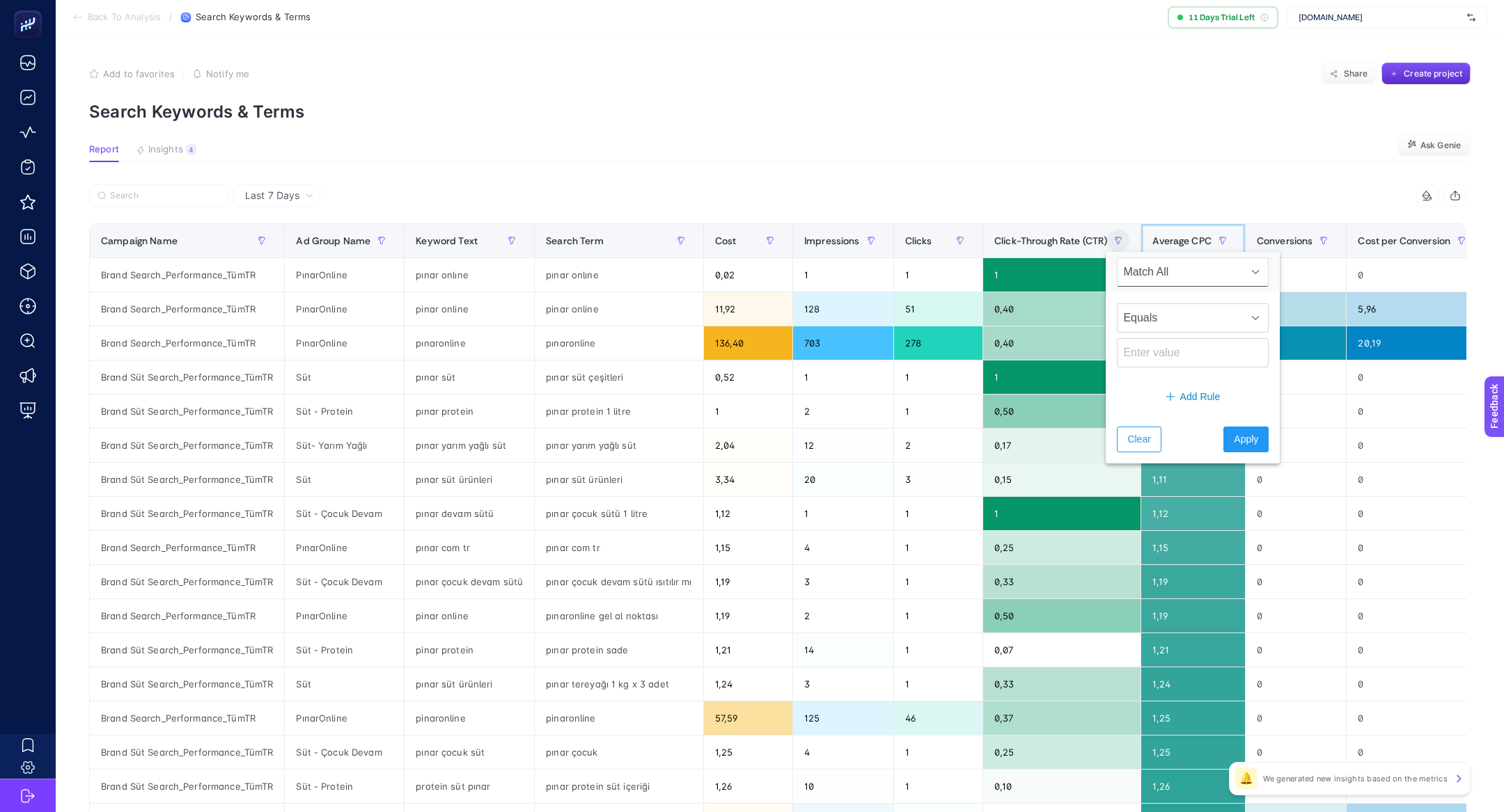
click at [1174, 244] on span "Average CPC" at bounding box center [1182, 241] width 59 height 11
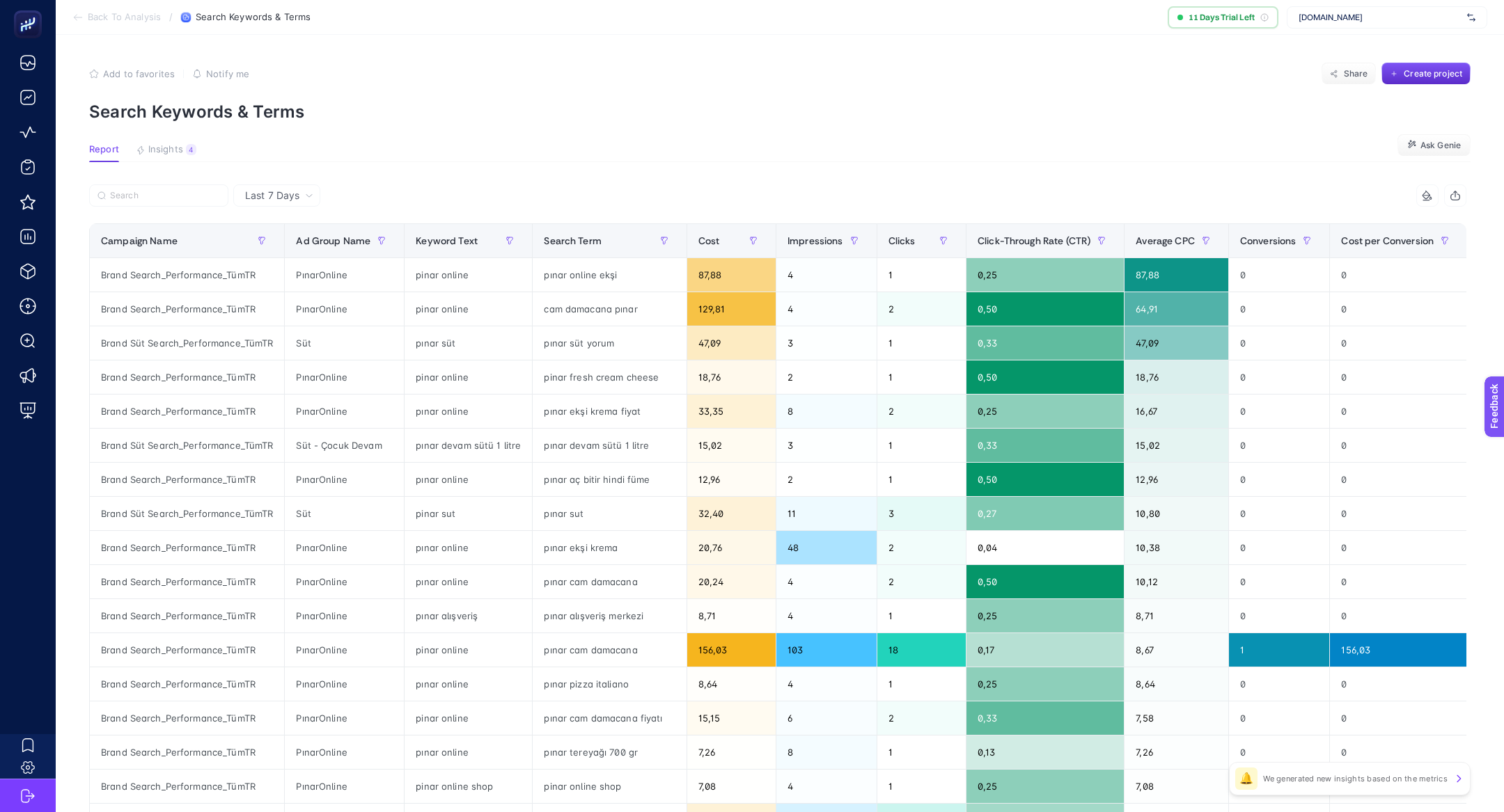
click at [267, 209] on div at bounding box center [433, 200] width 688 height 31
click at [270, 203] on div "Last 7 Days" at bounding box center [276, 196] width 87 height 22
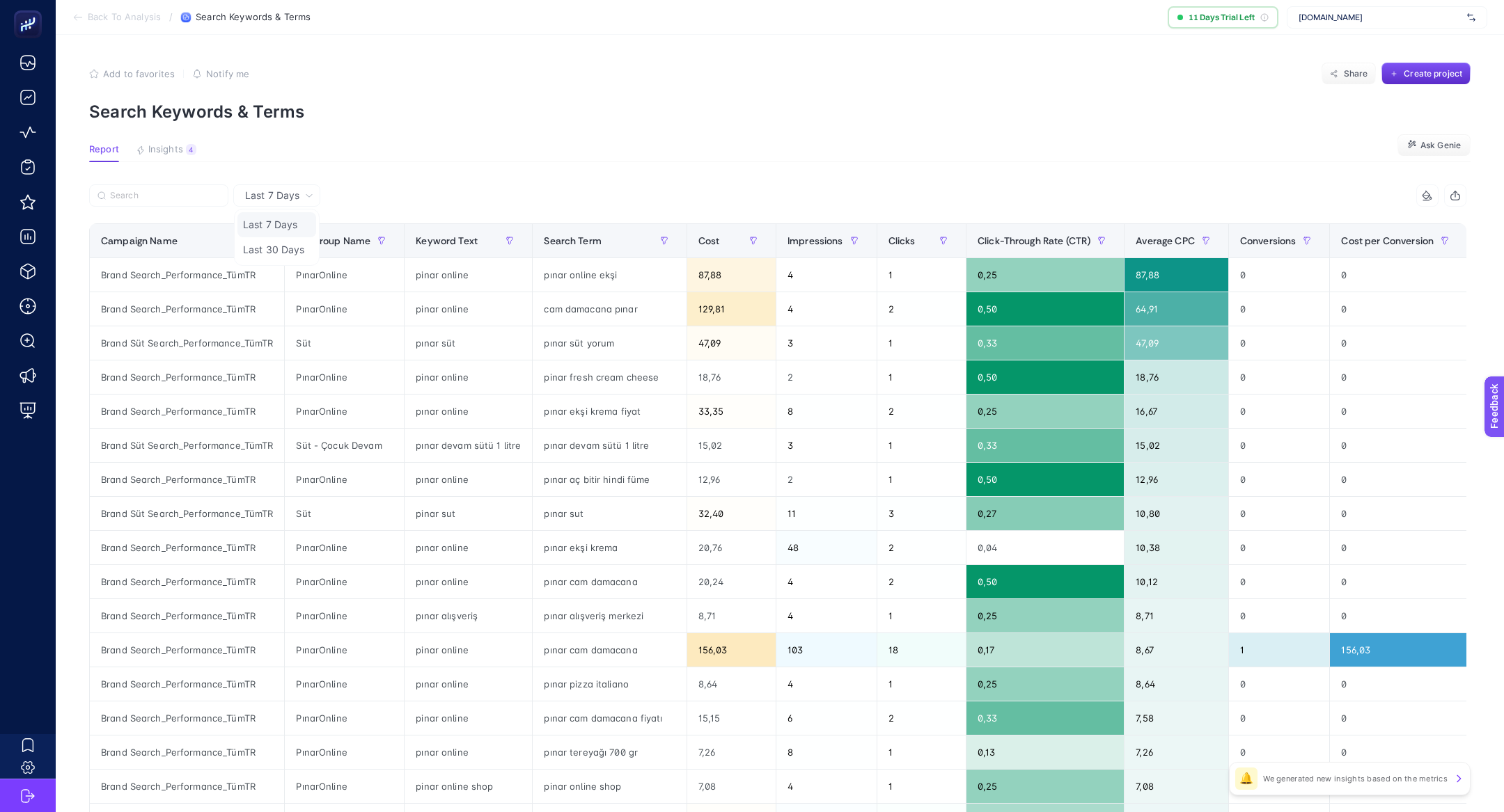
click at [298, 237] on li "Last 7 Days" at bounding box center [276, 250] width 79 height 25
click at [1156, 230] on div "Average CPC" at bounding box center [1176, 241] width 81 height 22
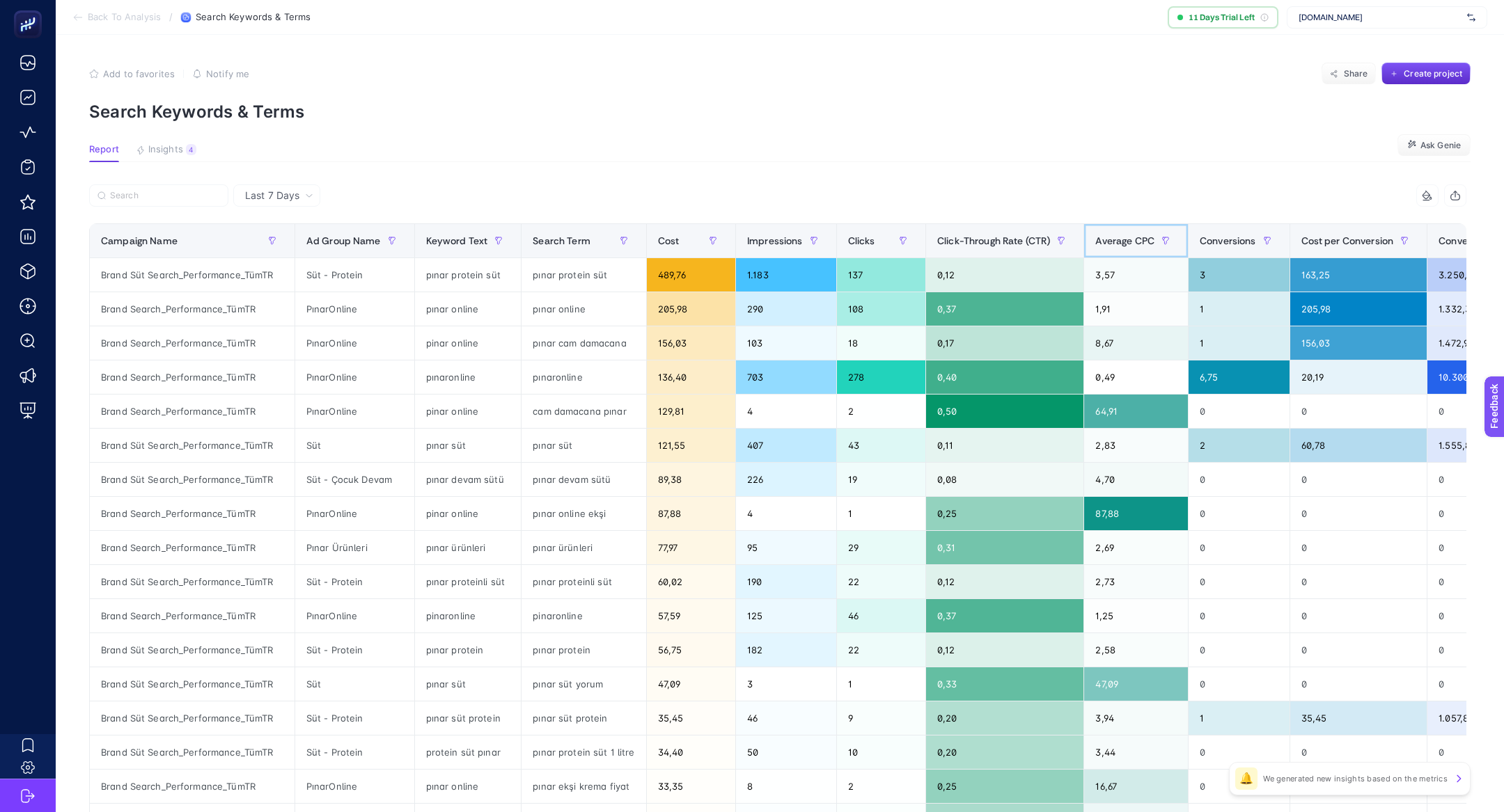
click at [1135, 235] on span "Average CPC" at bounding box center [1124, 241] width 59 height 11
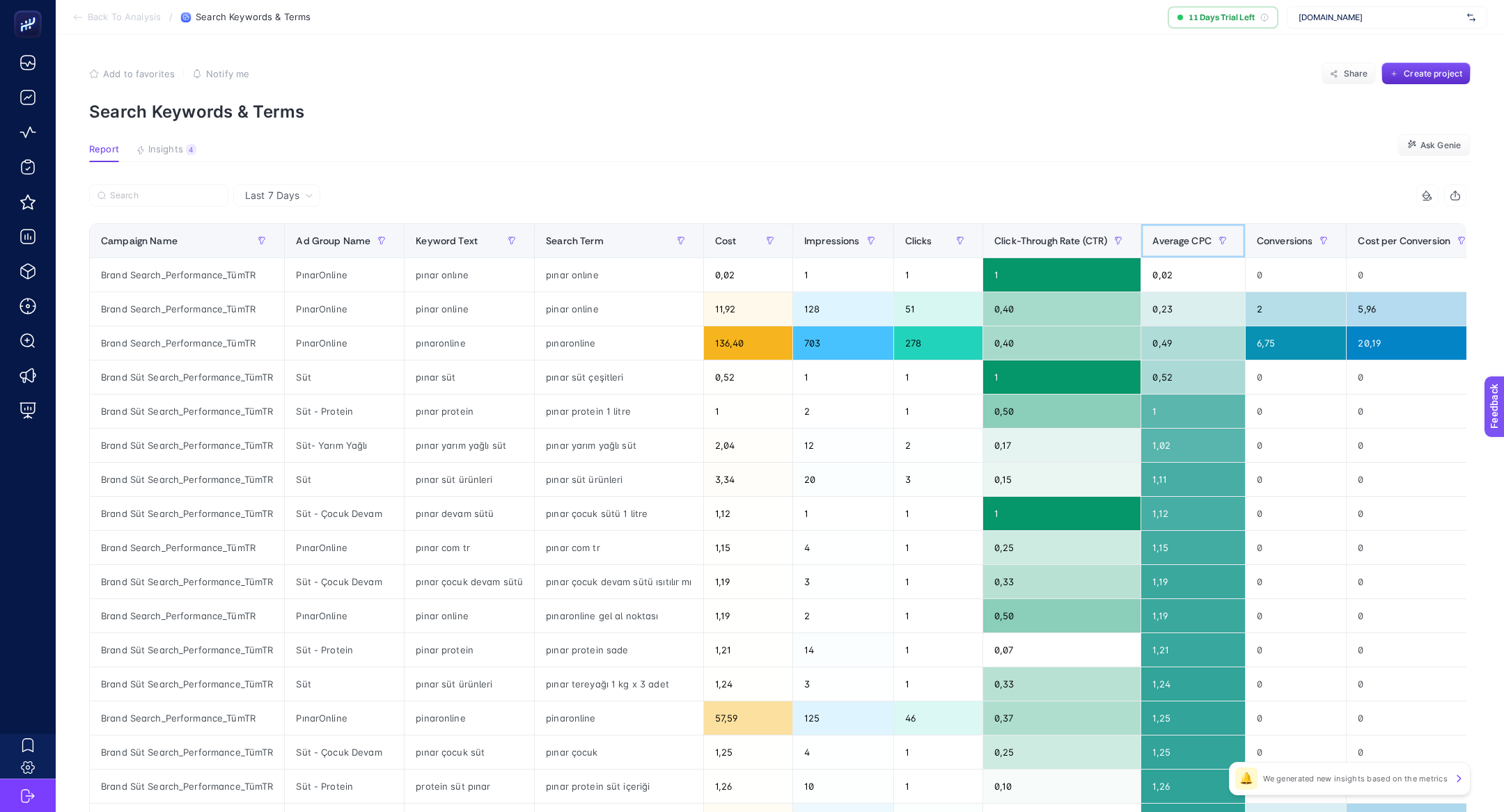
click at [1170, 243] on span "Average CPC" at bounding box center [1182, 241] width 59 height 11
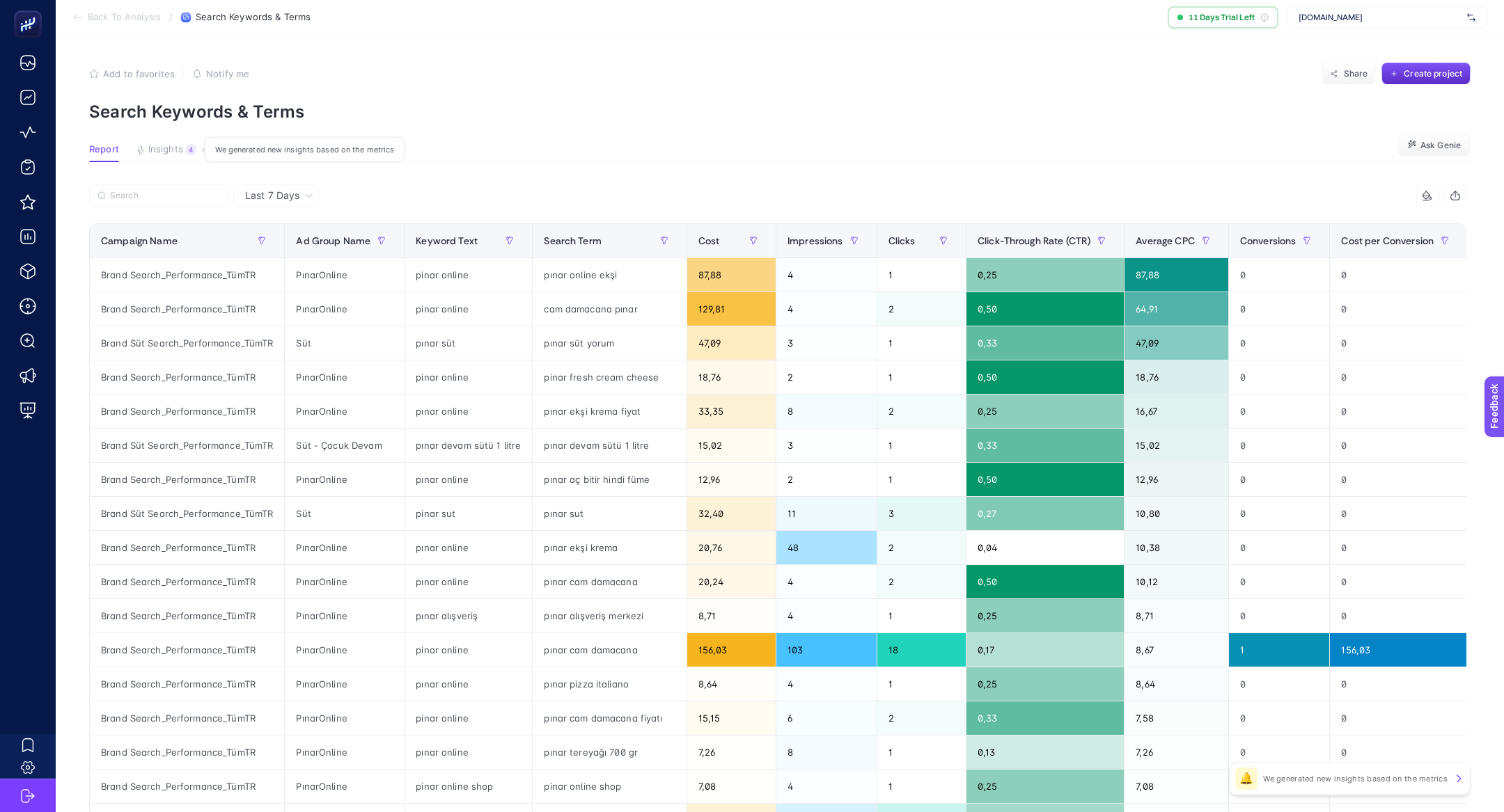
click at [164, 150] on span "Insights" at bounding box center [166, 150] width 35 height 11
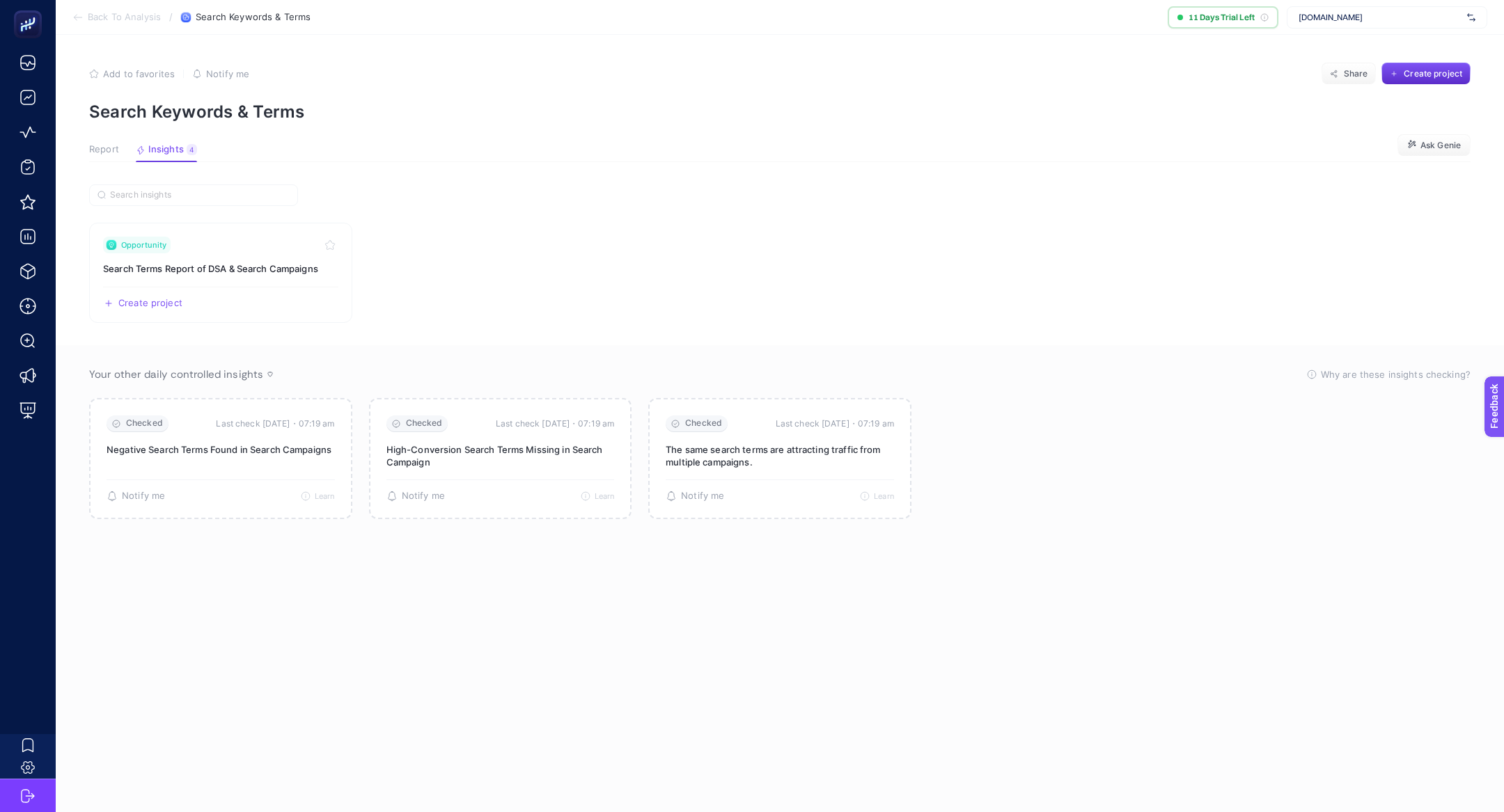
click at [136, 157] on button "Report" at bounding box center [166, 153] width 61 height 18
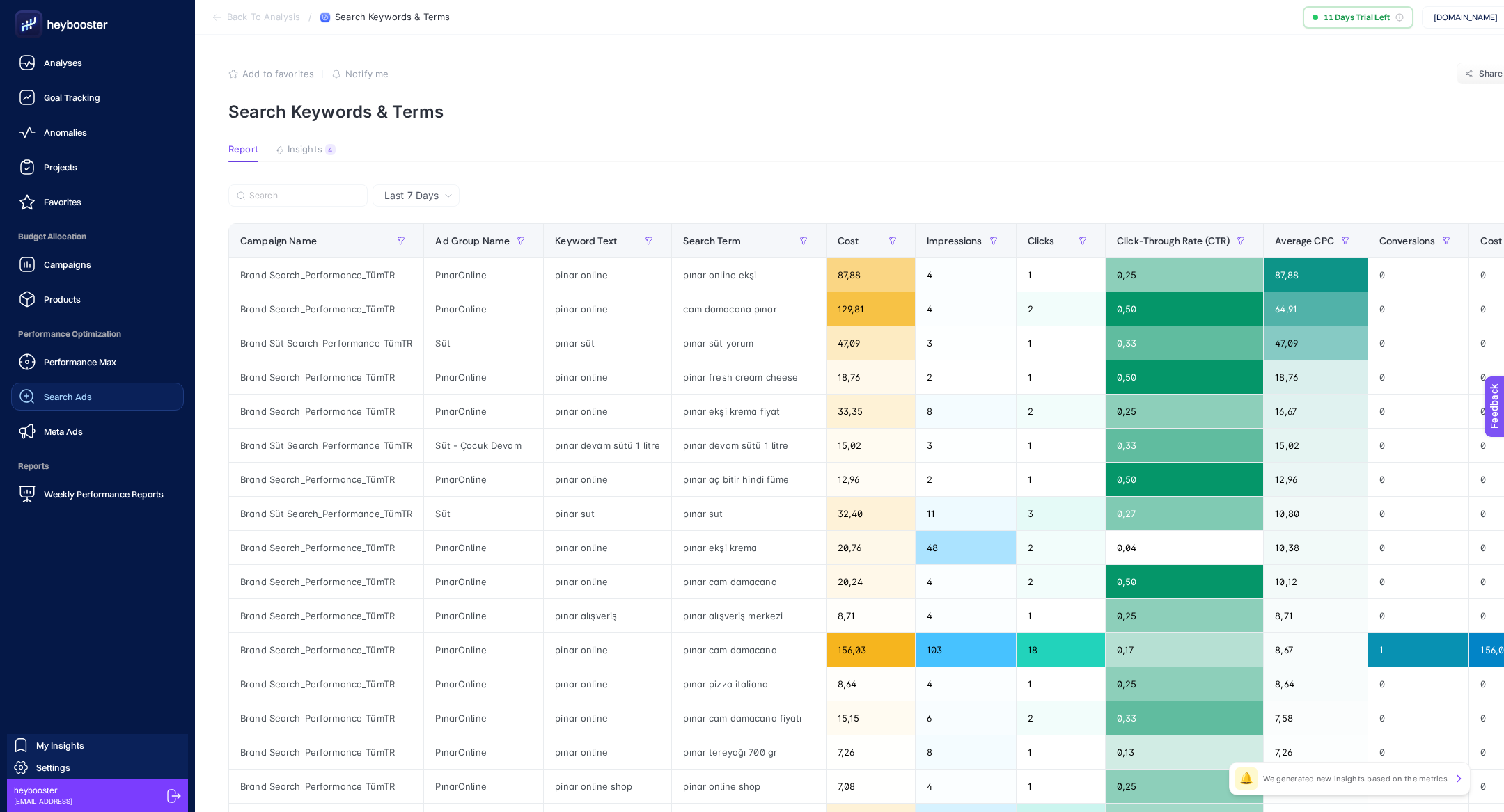
click at [94, 401] on link "Search Ads" at bounding box center [97, 396] width 173 height 28
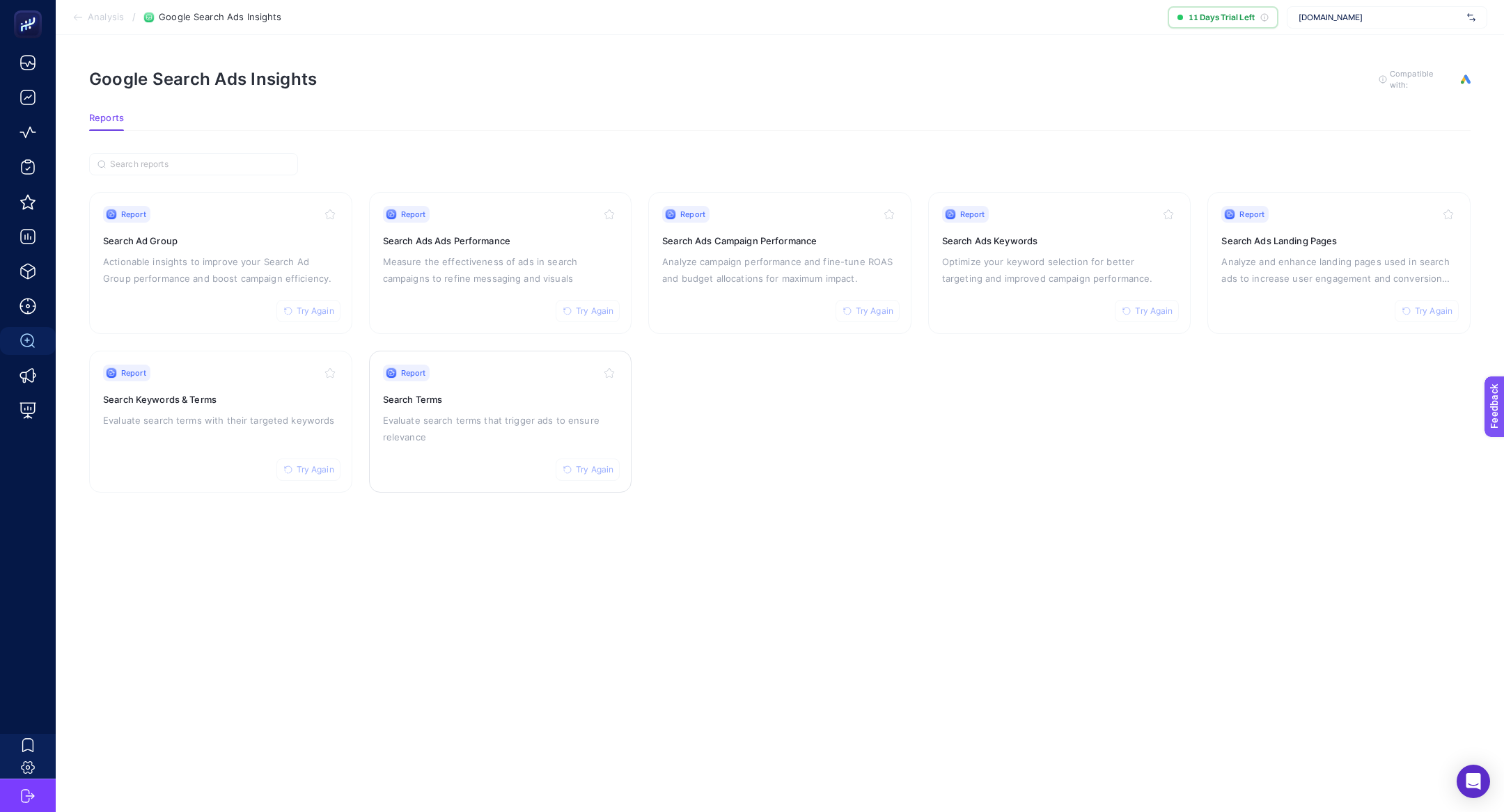
click at [577, 412] on p "Evaluate search terms that trigger ads to ensure relevance" at bounding box center [501, 429] width 236 height 33
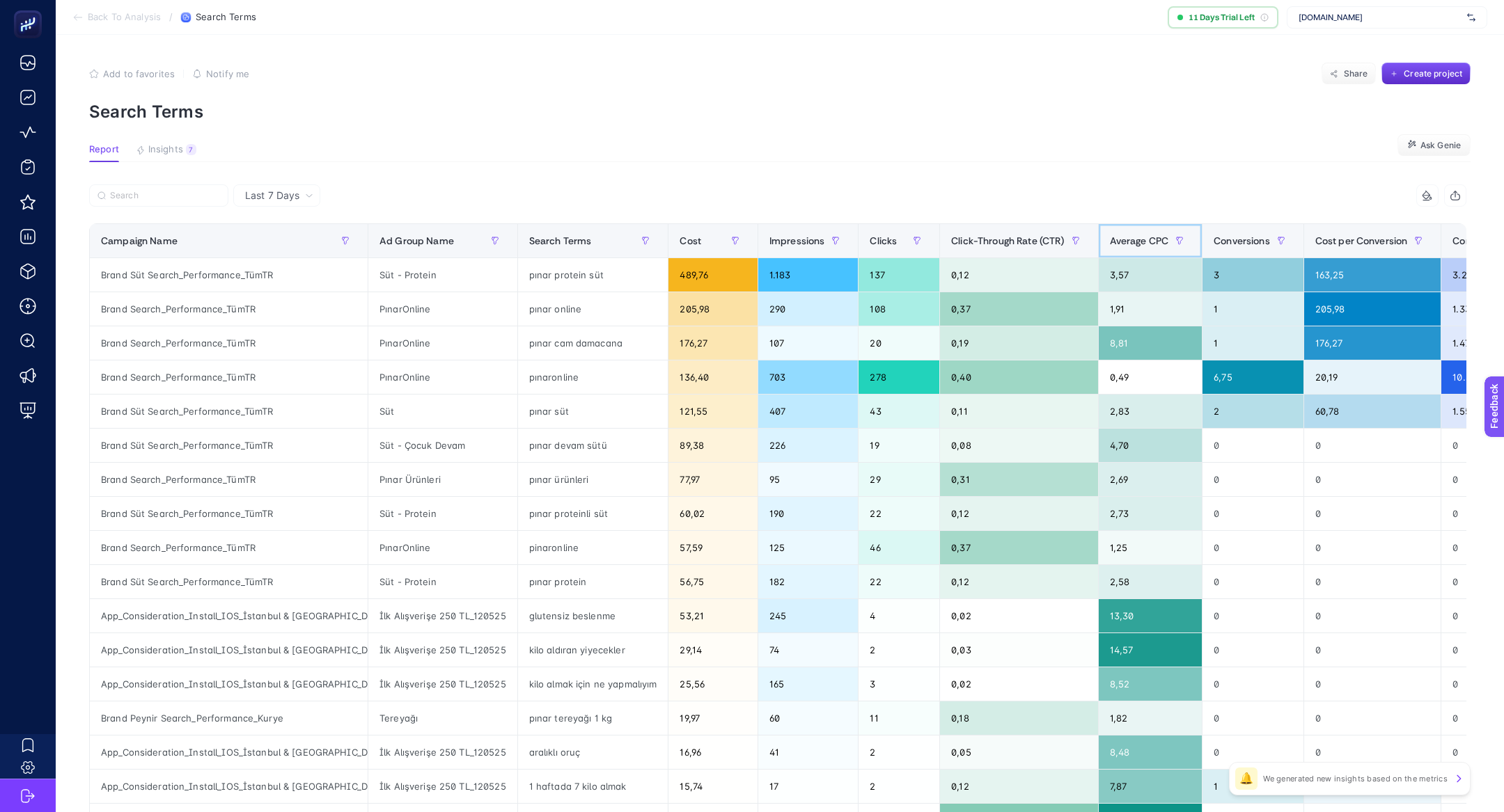
click at [1110, 243] on span "Average CPC" at bounding box center [1140, 241] width 59 height 11
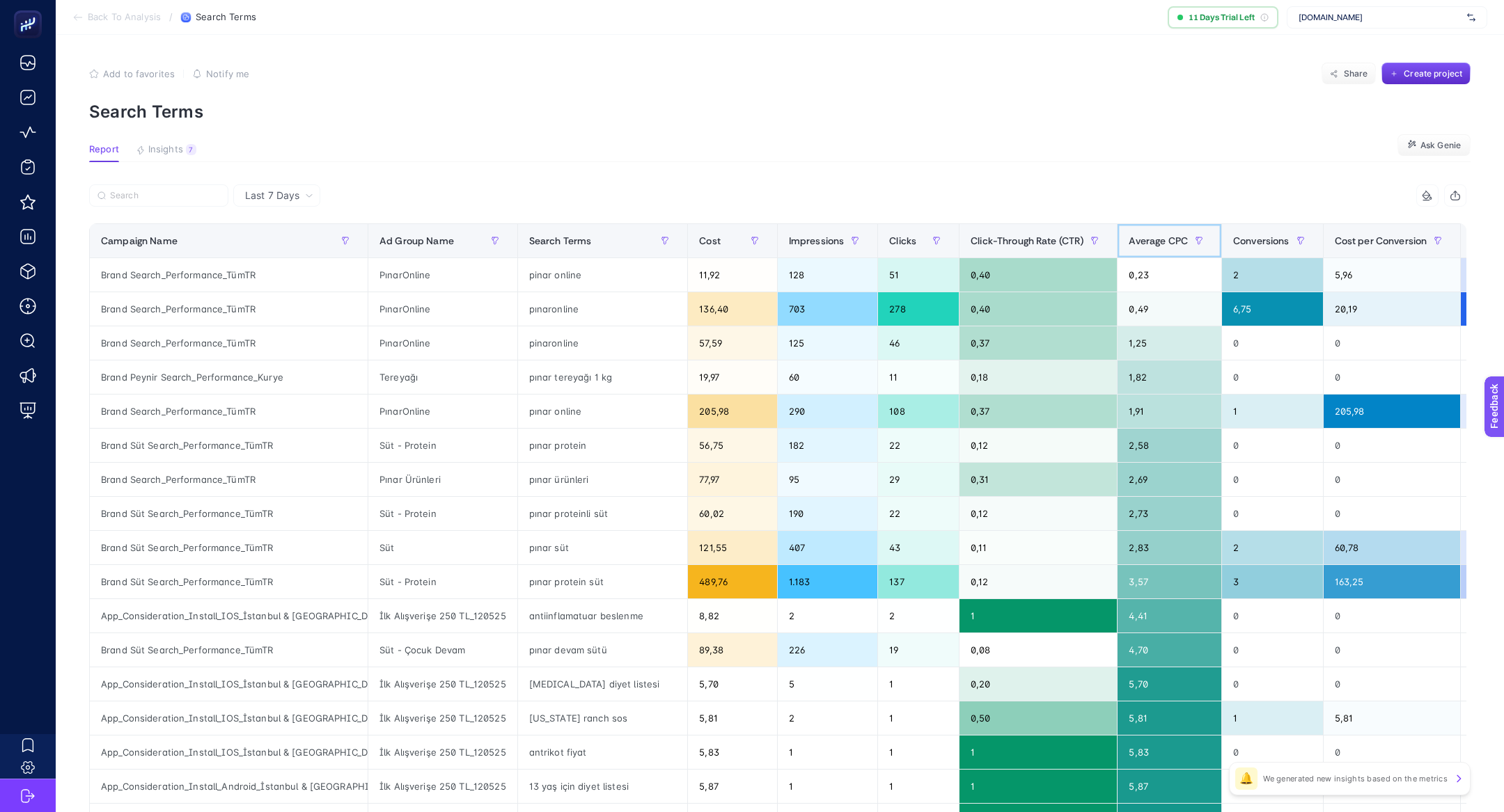
click at [1138, 248] on div "Average CPC" at bounding box center [1169, 241] width 81 height 22
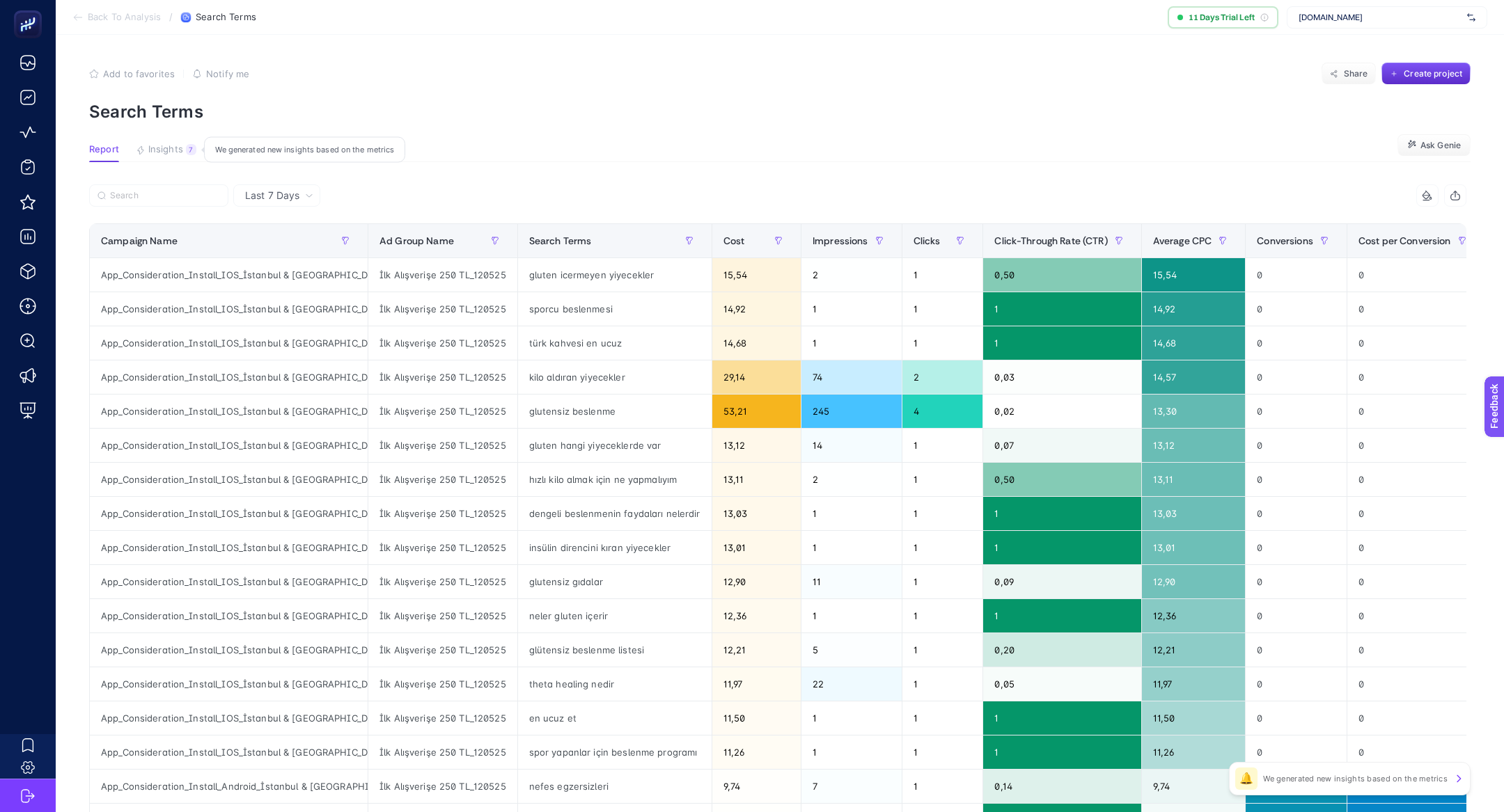
click at [148, 153] on span "Insights" at bounding box center [166, 150] width 35 height 11
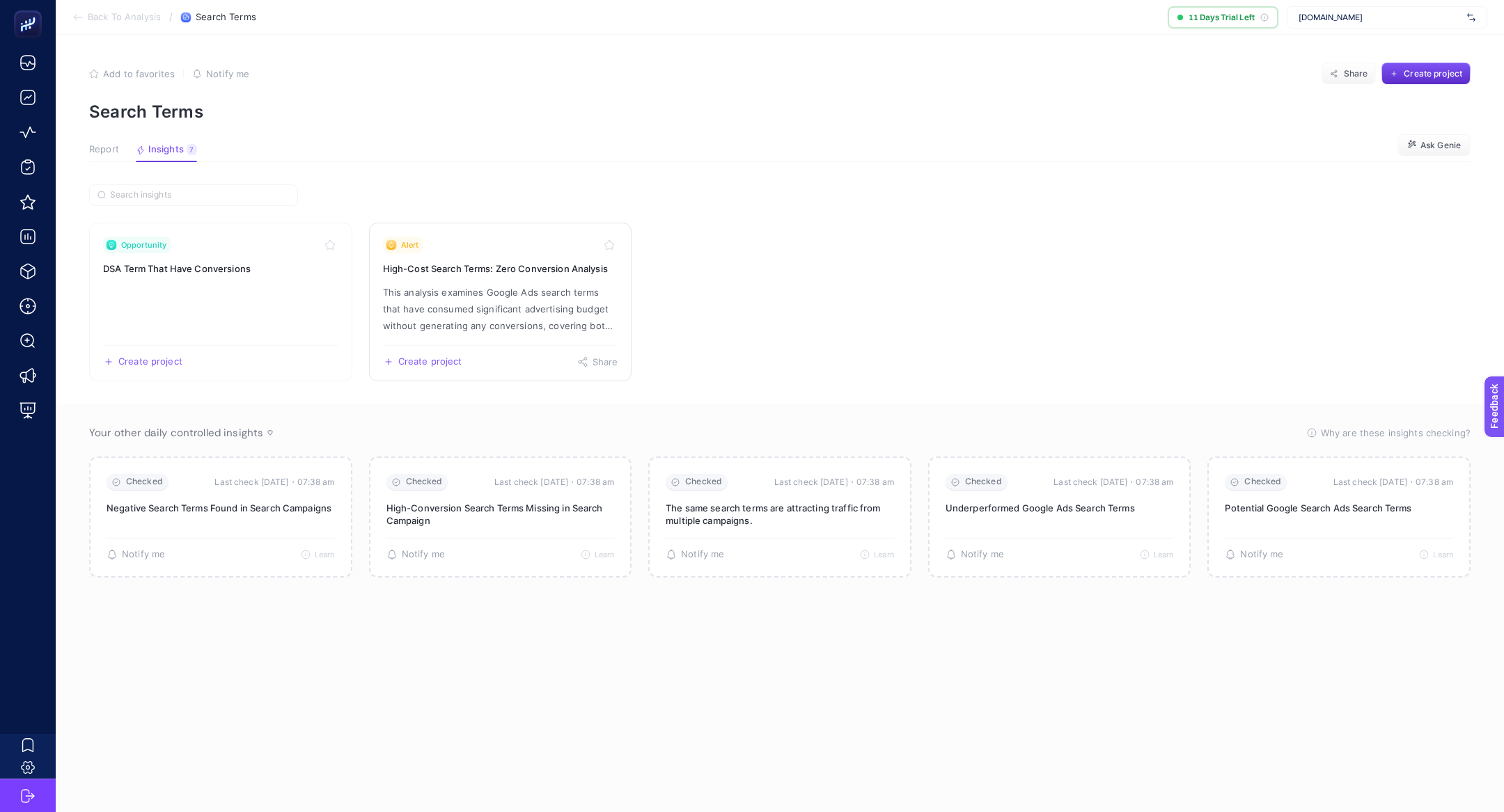
click at [482, 308] on p "This analysis examines Google Ads search terms that have consumed significant a…" at bounding box center [501, 309] width 236 height 50
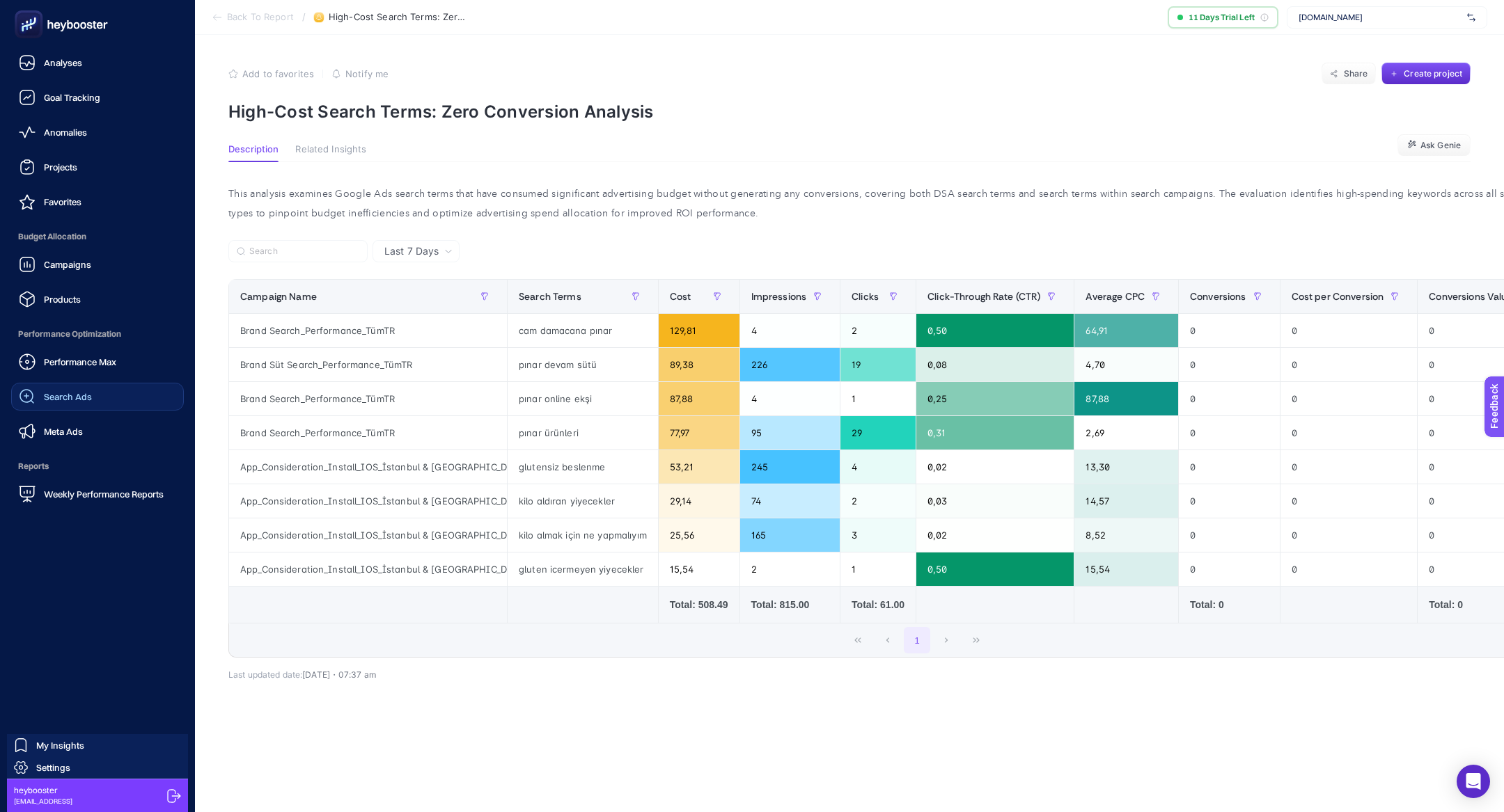
click at [73, 393] on span "Search Ads" at bounding box center [68, 397] width 48 height 11
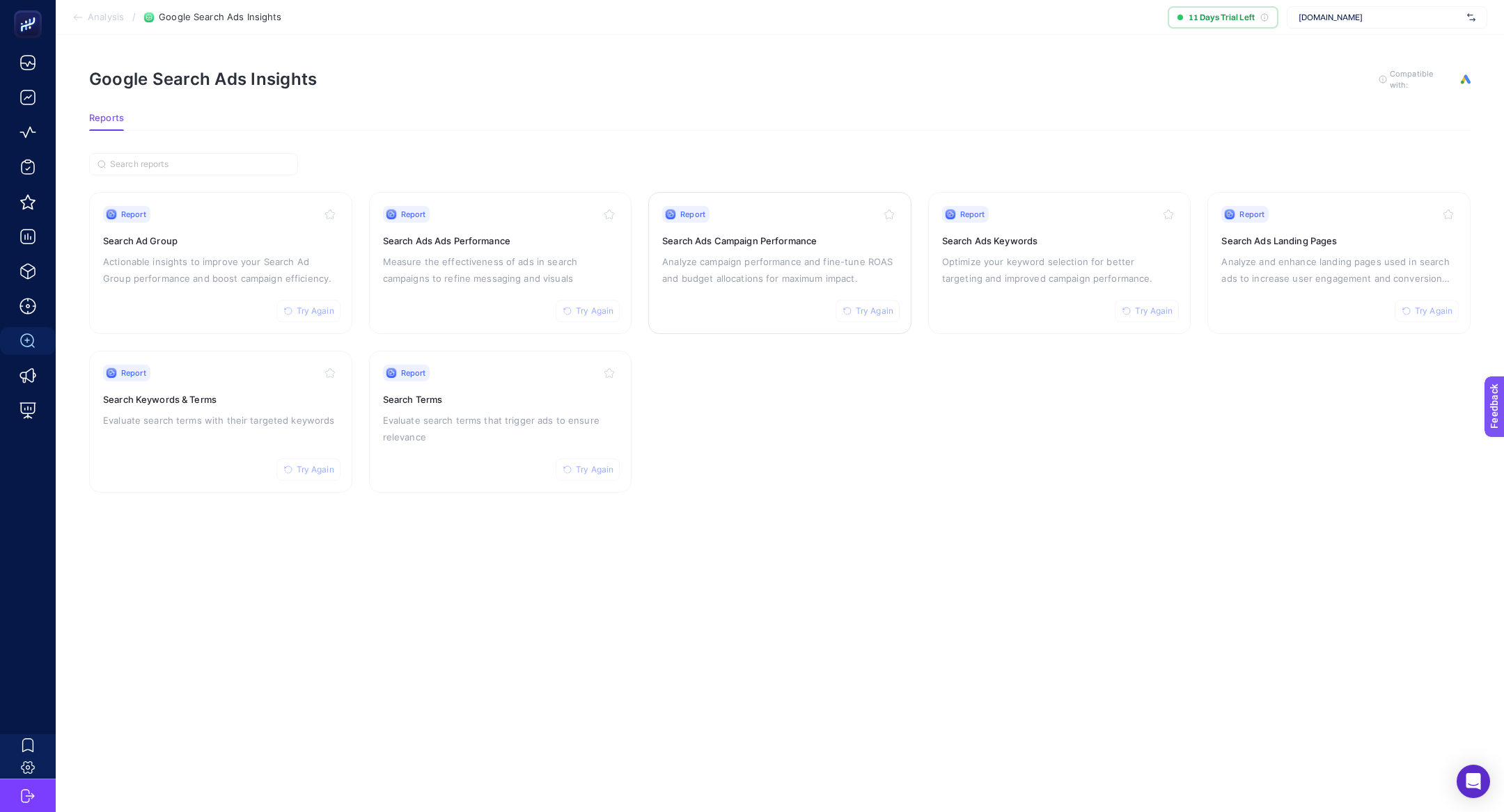
click at [762, 276] on p "Analyze campaign performance and fine-tune ROAS and budget allocations for maxi…" at bounding box center [780, 270] width 236 height 33
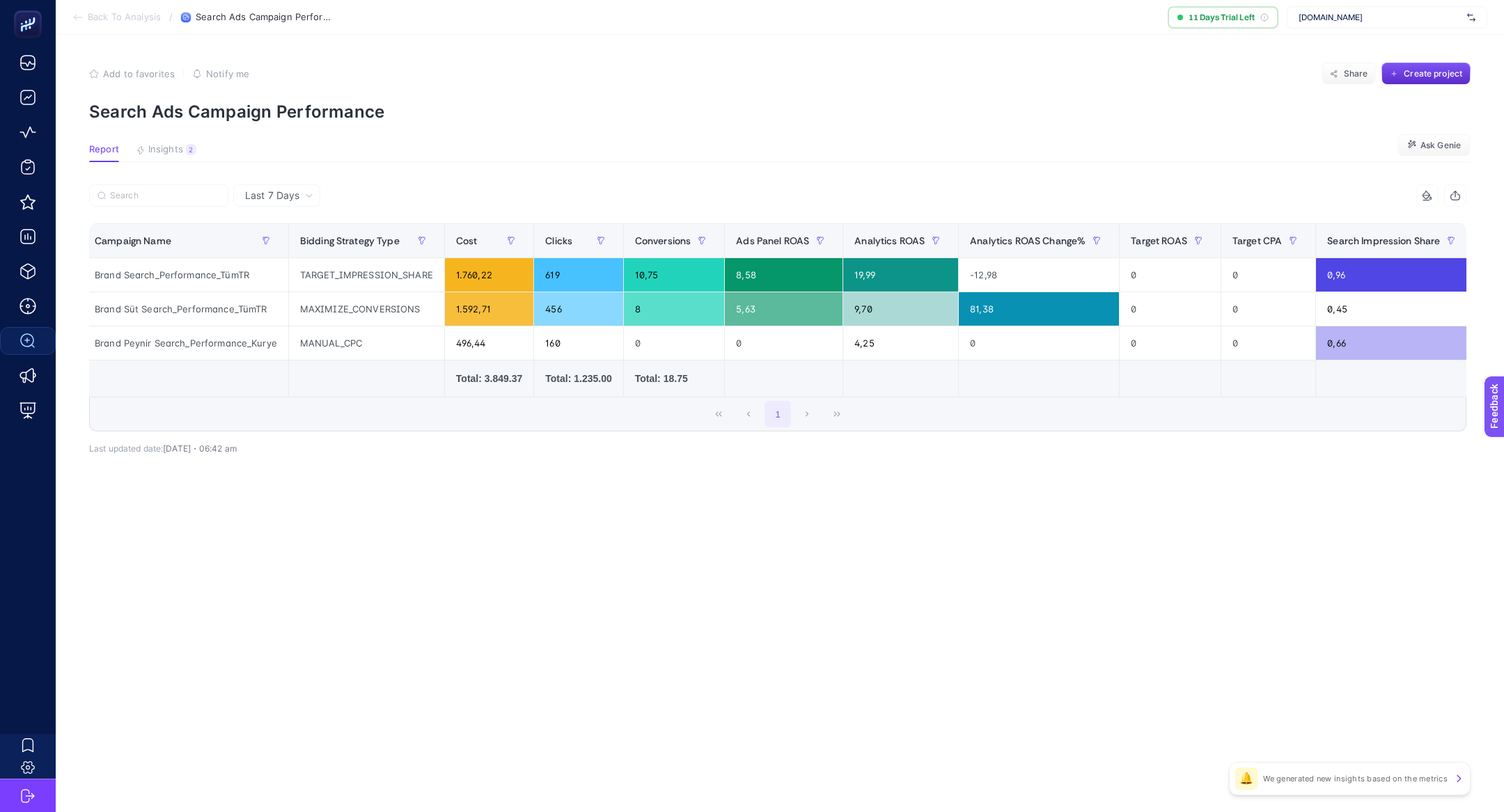
scroll to position [0, 9]
click at [181, 144] on span "Insights" at bounding box center [166, 150] width 35 height 11
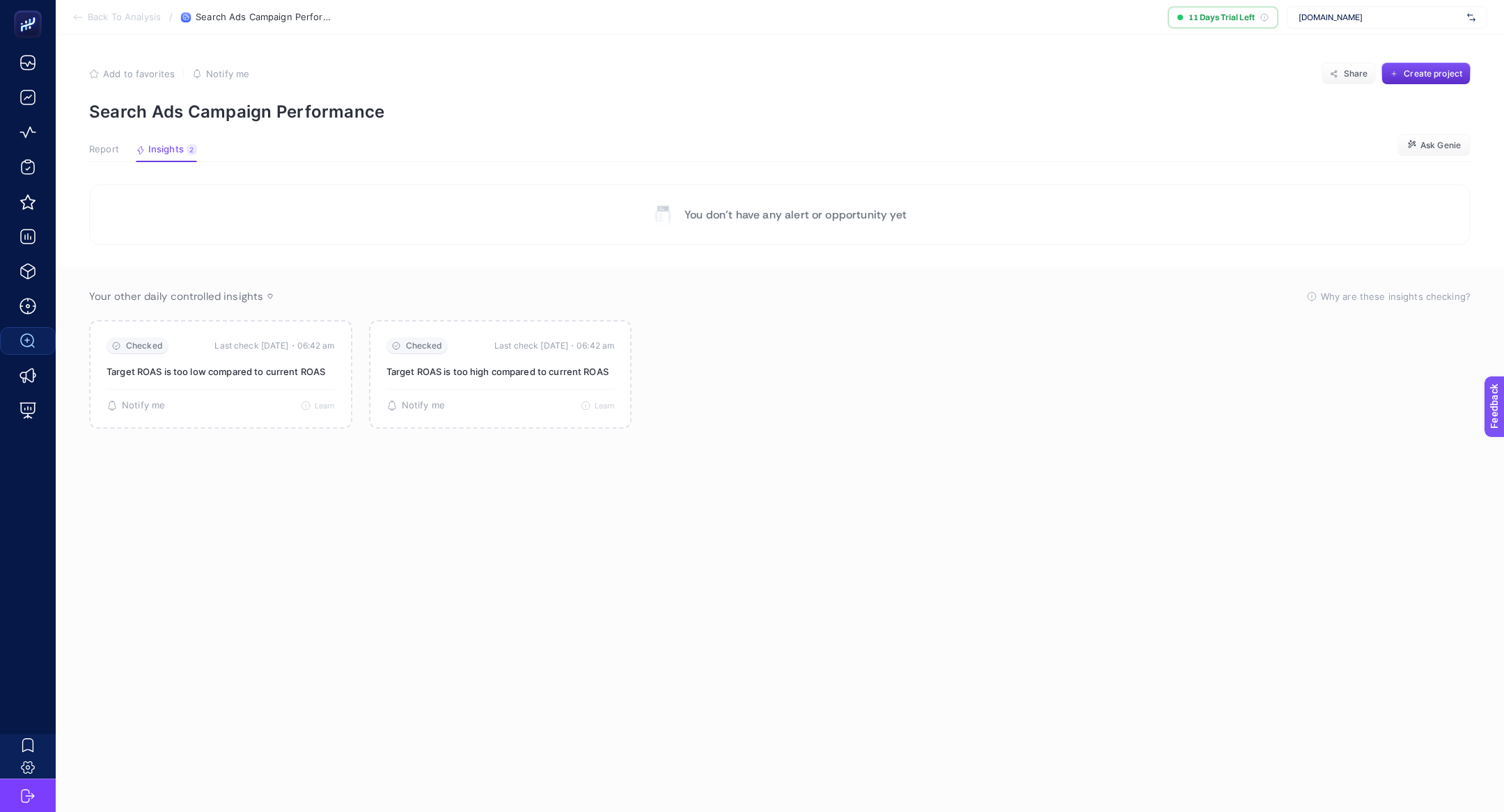
click at [95, 146] on span "Report" at bounding box center [104, 150] width 30 height 11
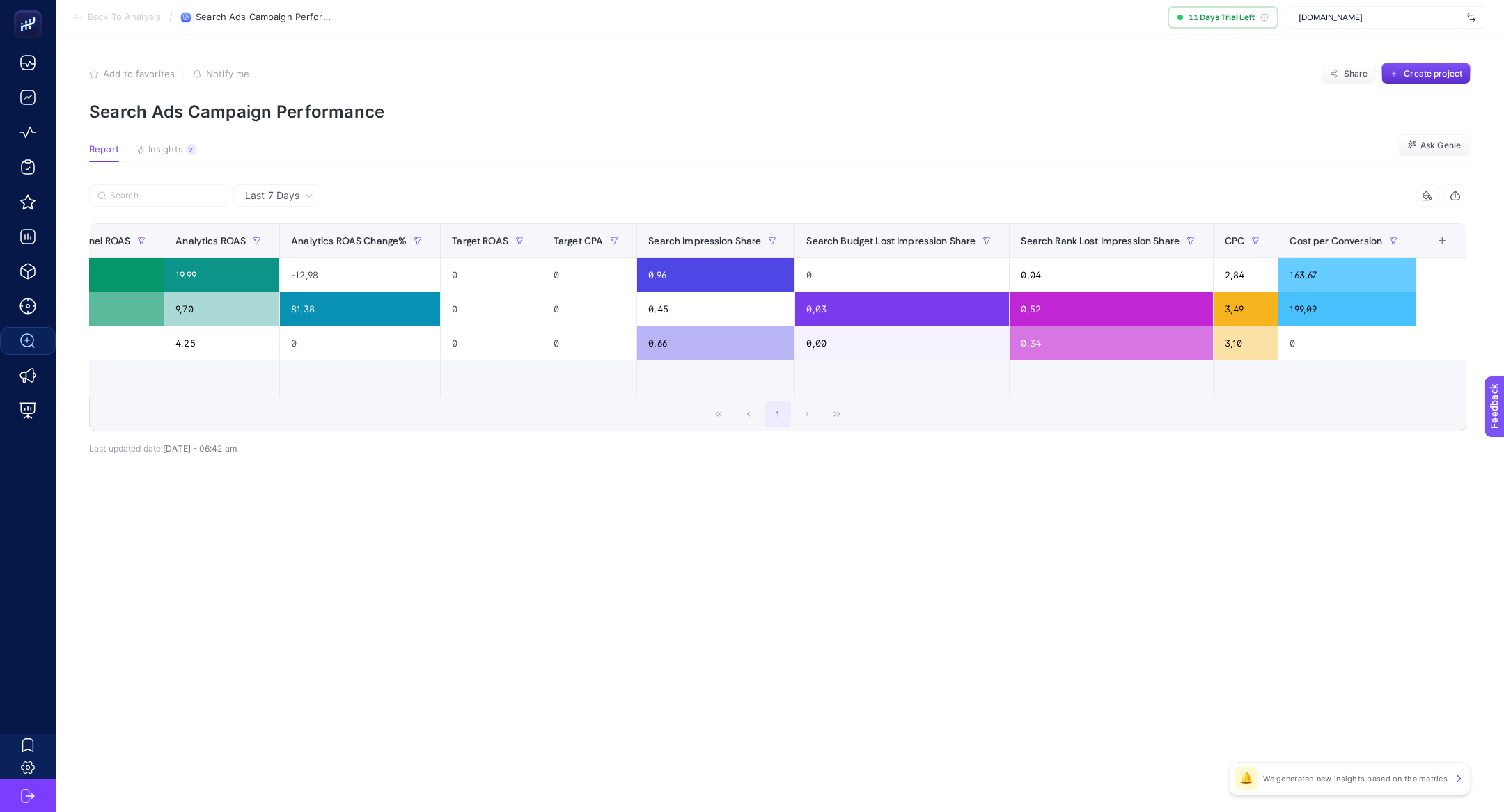
scroll to position [0, 0]
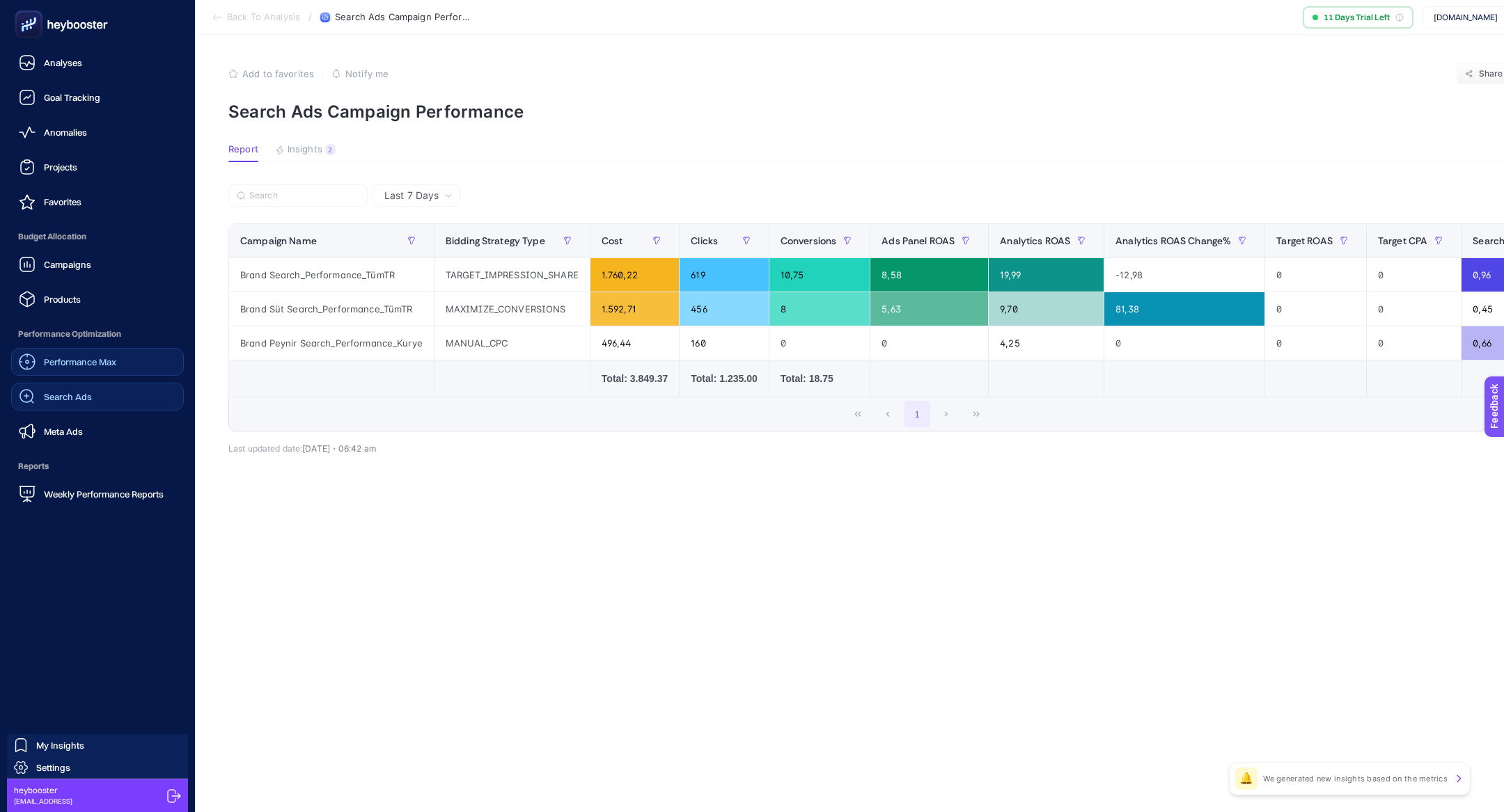
click at [78, 370] on div "Performance Max" at bounding box center [68, 362] width 98 height 17
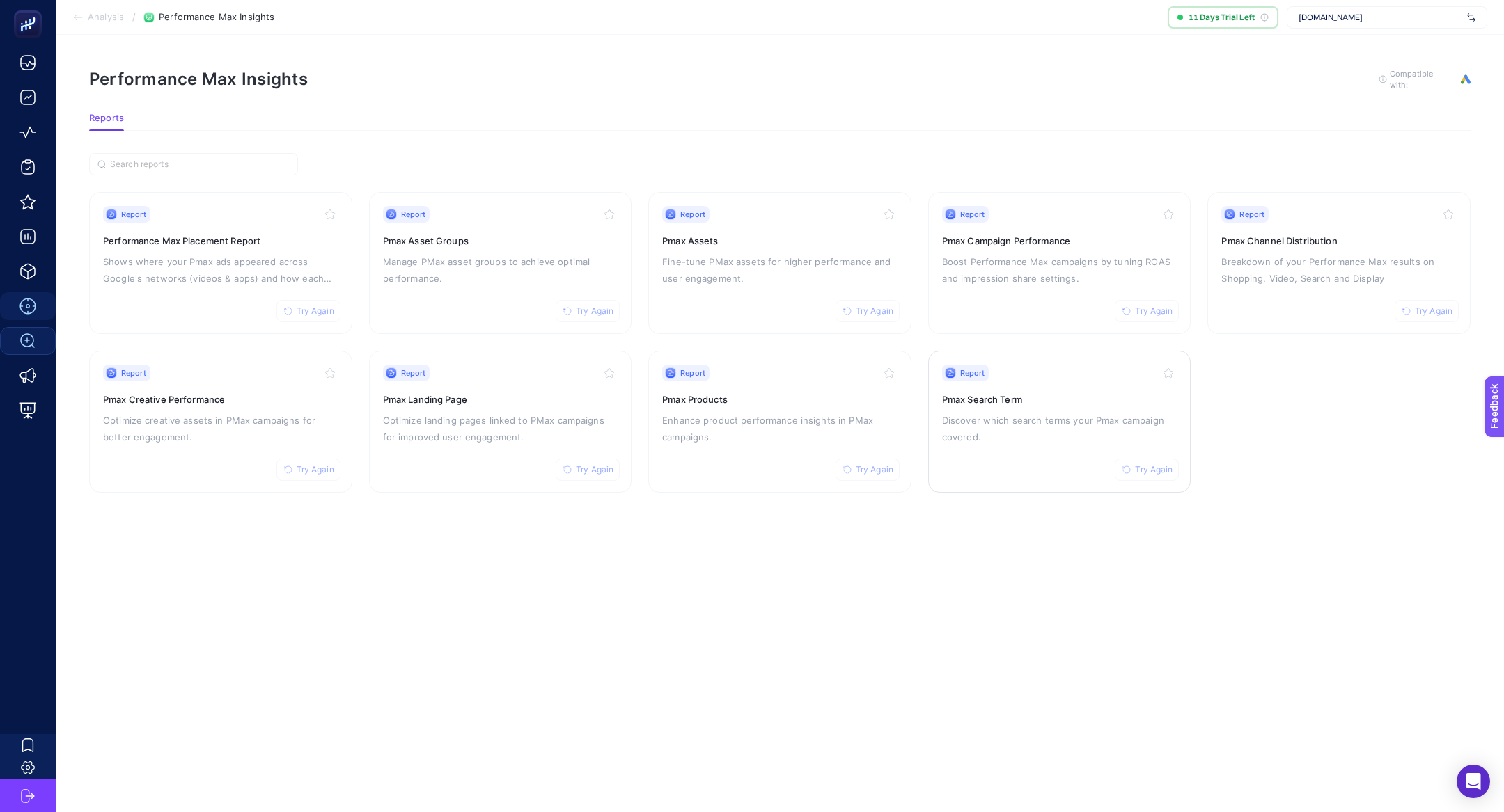
click at [967, 445] on div "Report Try Again Pmax Search Term Discover which search terms your Pmax campaig…" at bounding box center [1060, 422] width 236 height 115
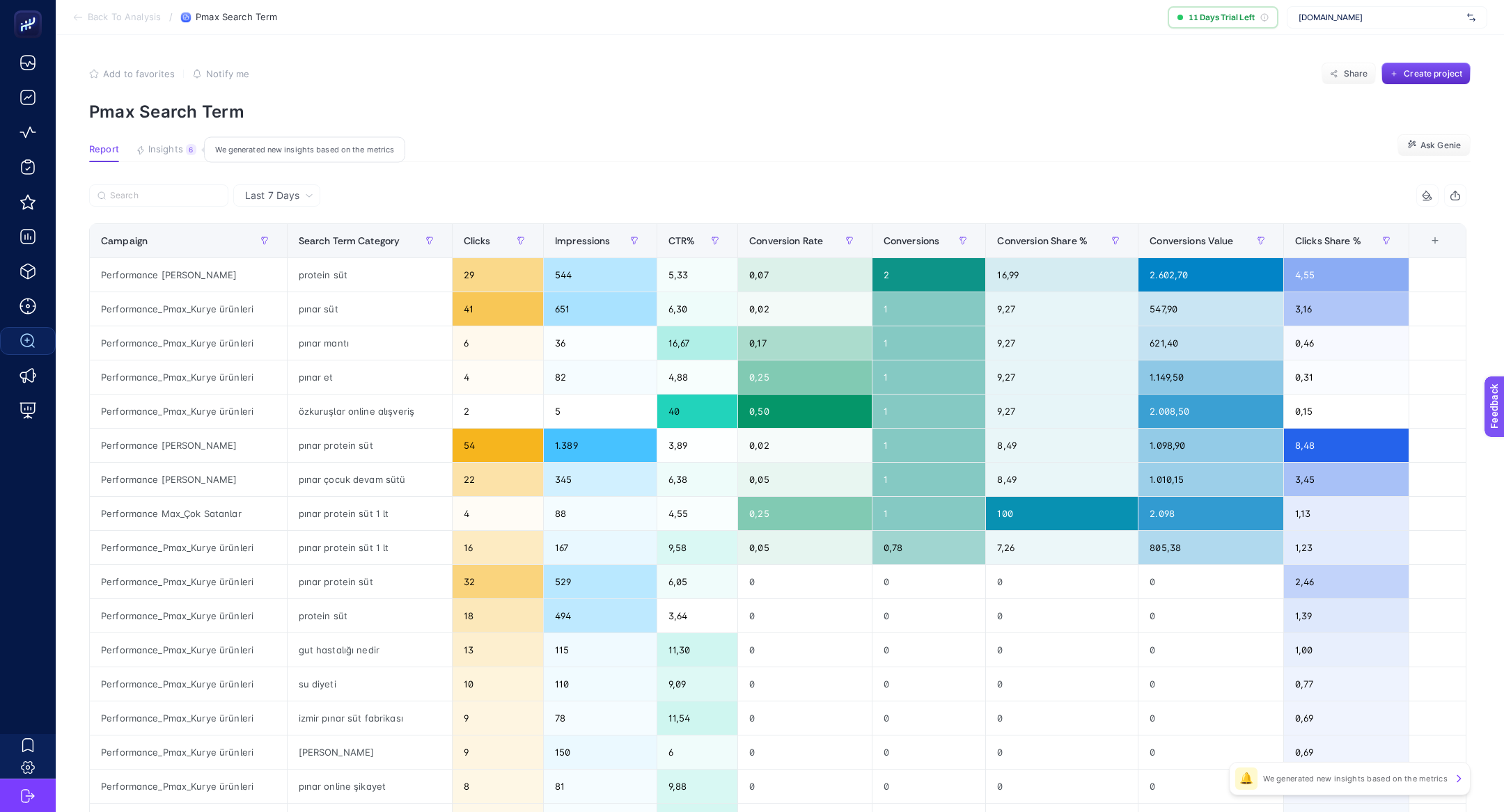
click at [181, 146] on span "Insights" at bounding box center [166, 150] width 35 height 11
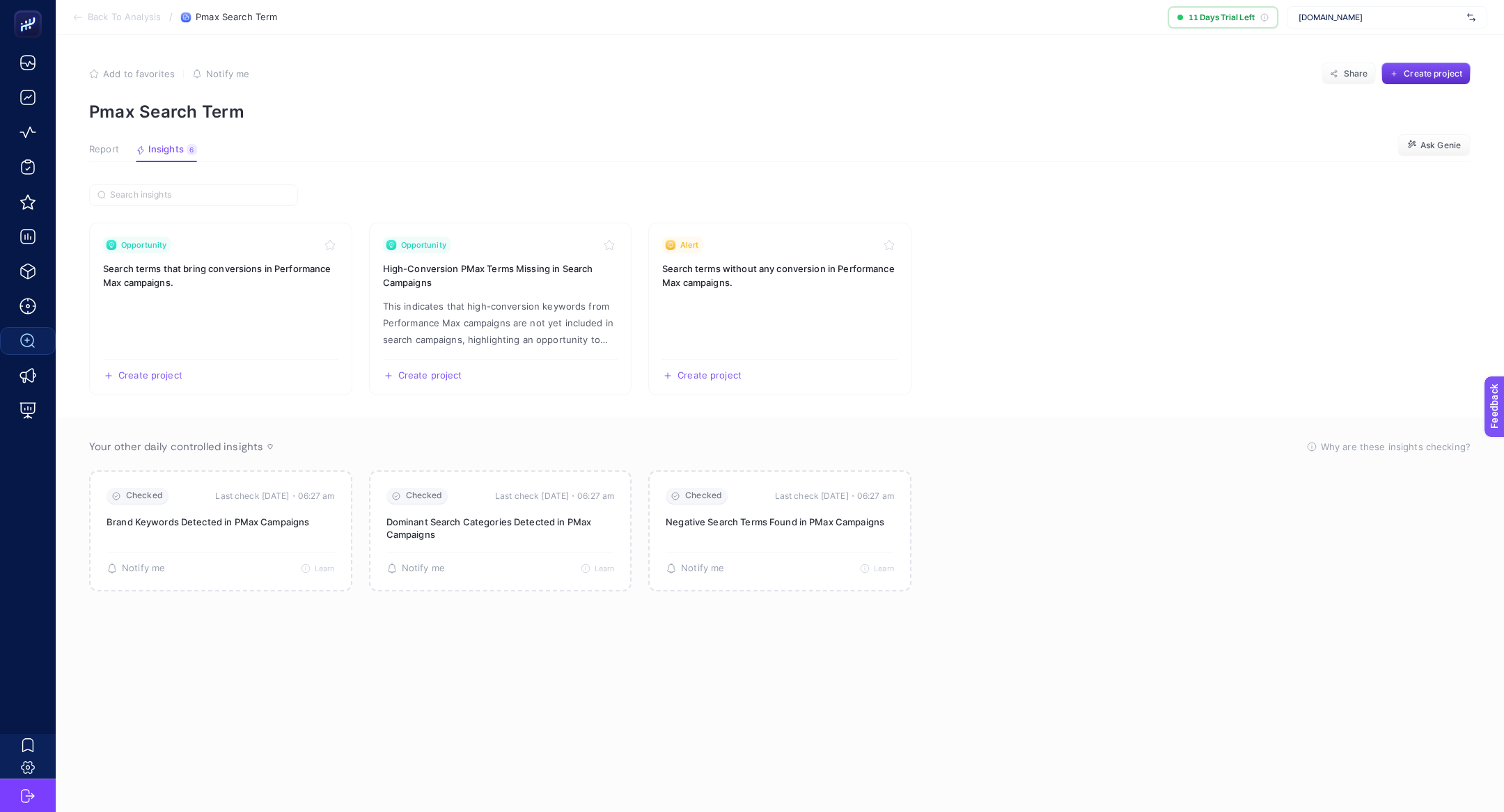
click at [104, 147] on span "Report" at bounding box center [104, 150] width 30 height 11
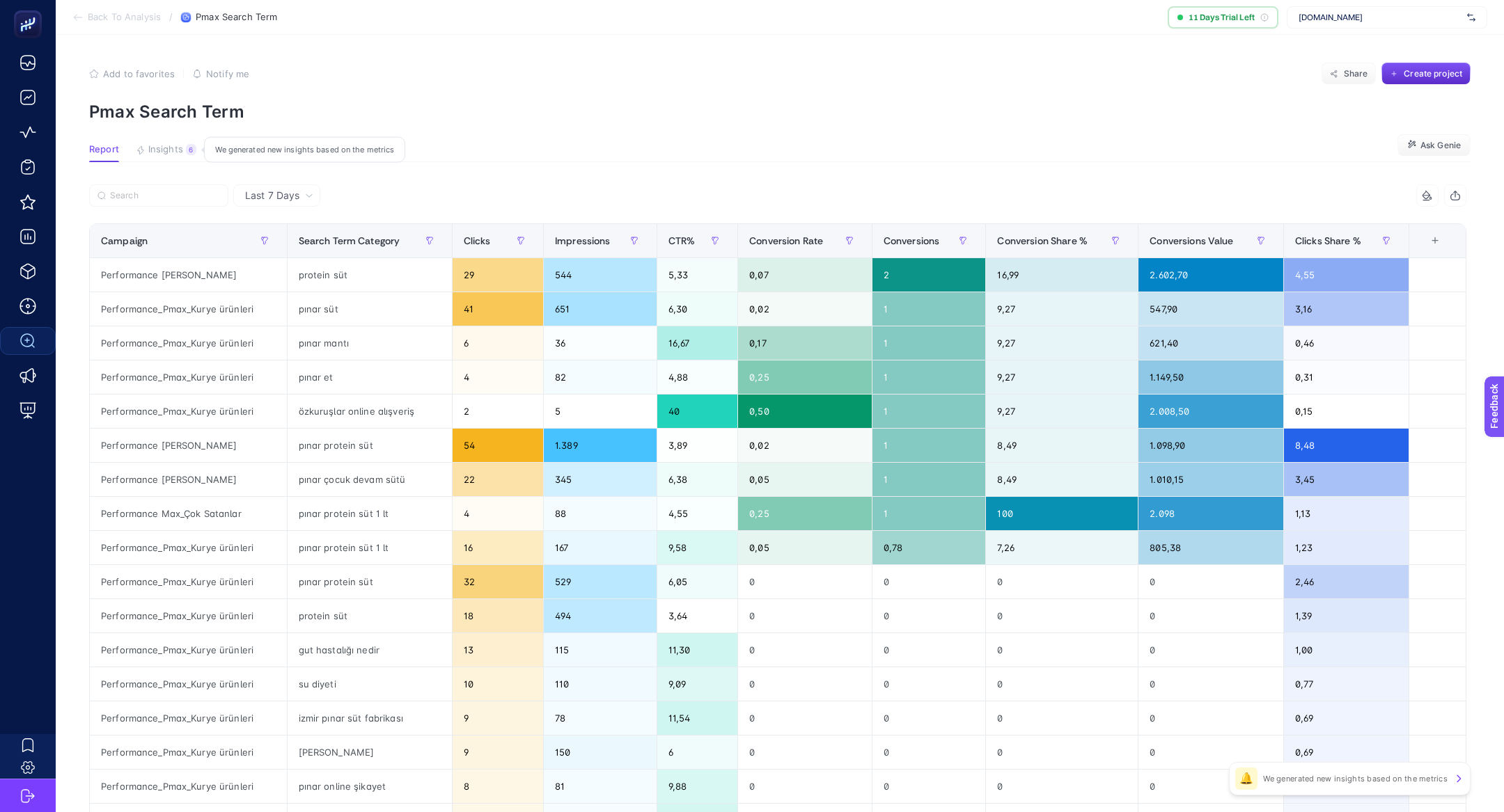
click at [148, 151] on span "Insights" at bounding box center [166, 150] width 35 height 11
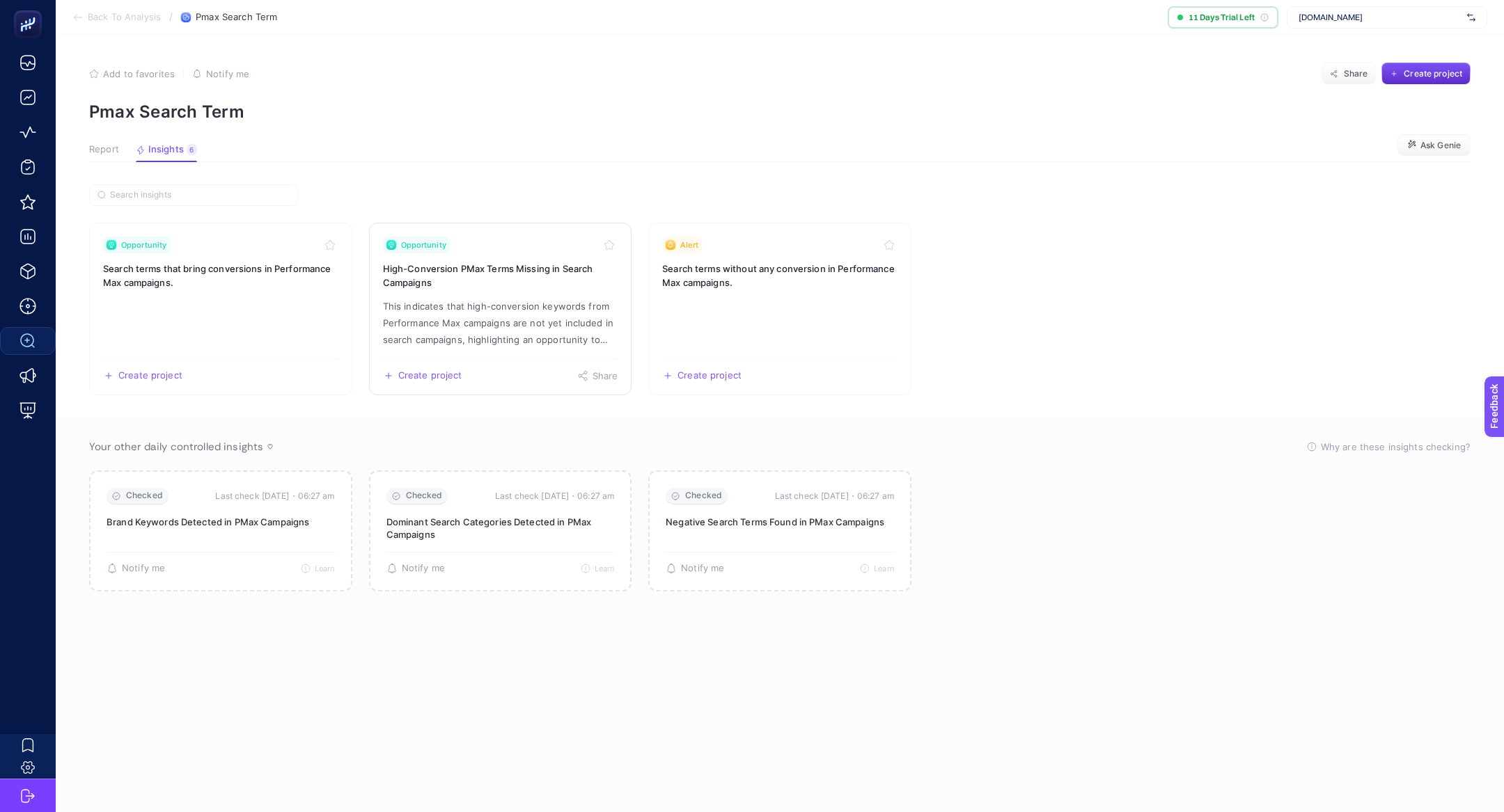
click at [468, 326] on p "This indicates that high-conversion keywords from Performance Max campaigns are…" at bounding box center [501, 323] width 236 height 50
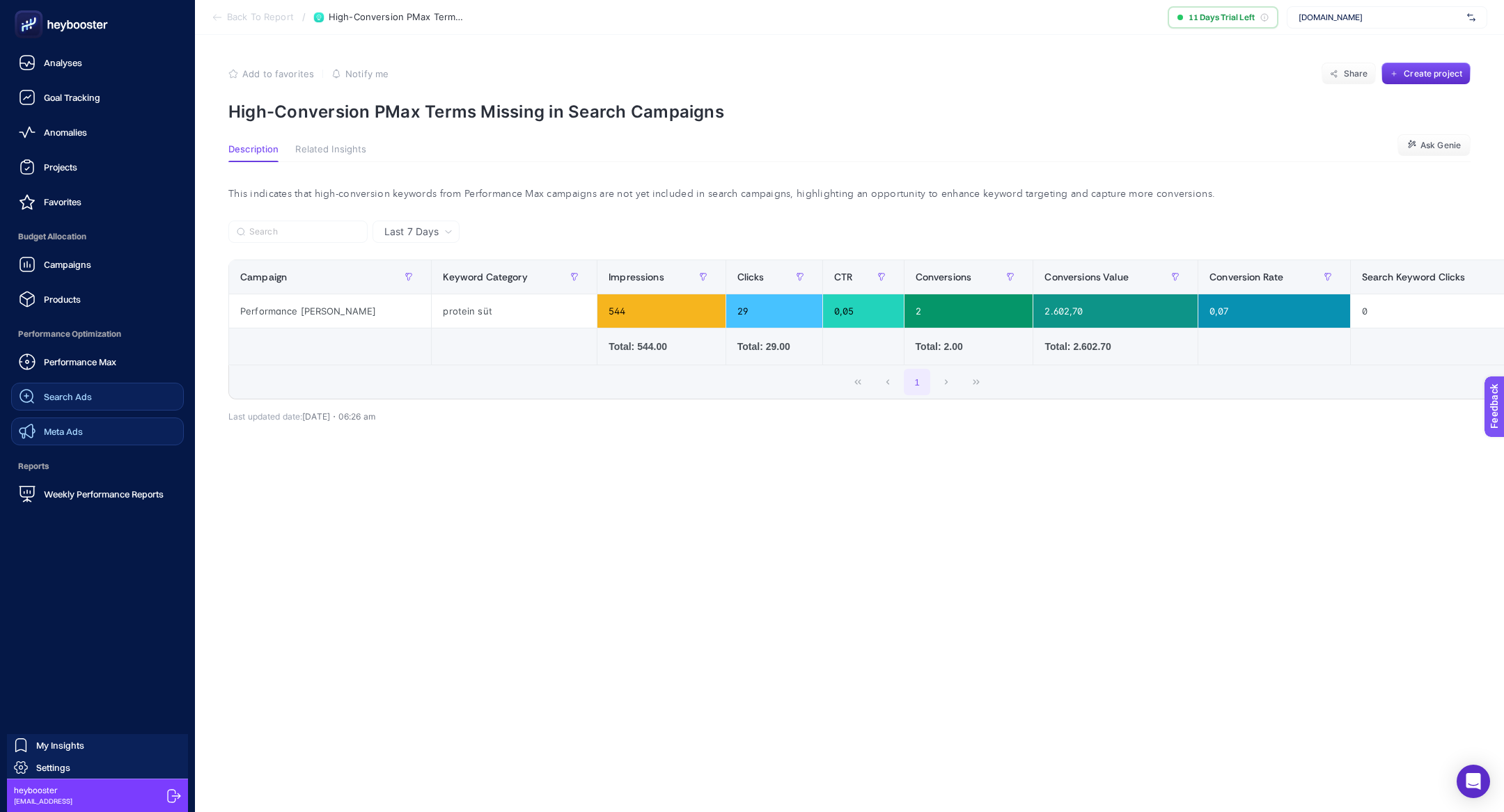
click at [76, 421] on link "Meta Ads" at bounding box center [97, 431] width 173 height 28
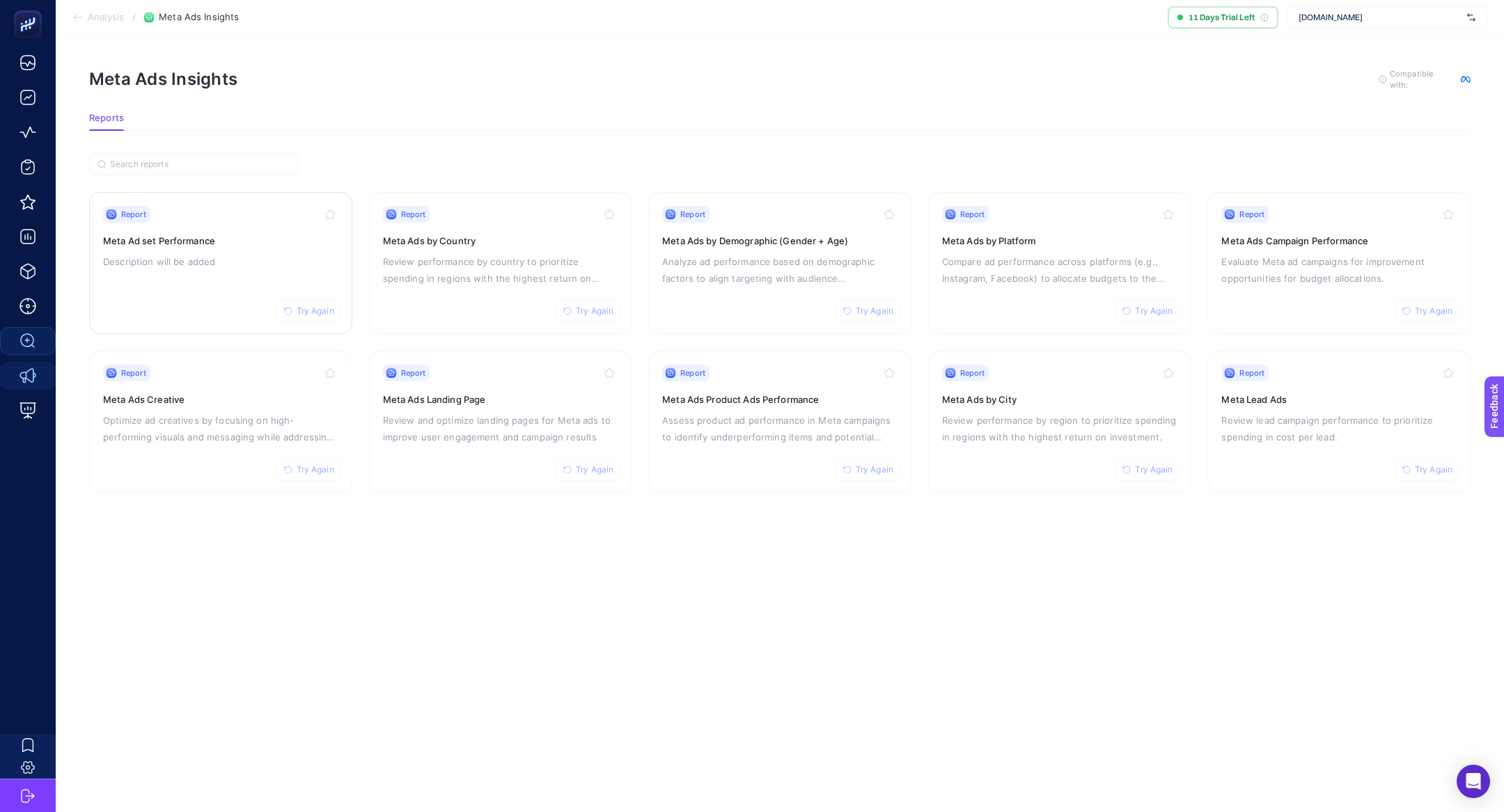
click at [217, 236] on h3 "Meta Ad set Performance" at bounding box center [221, 241] width 236 height 14
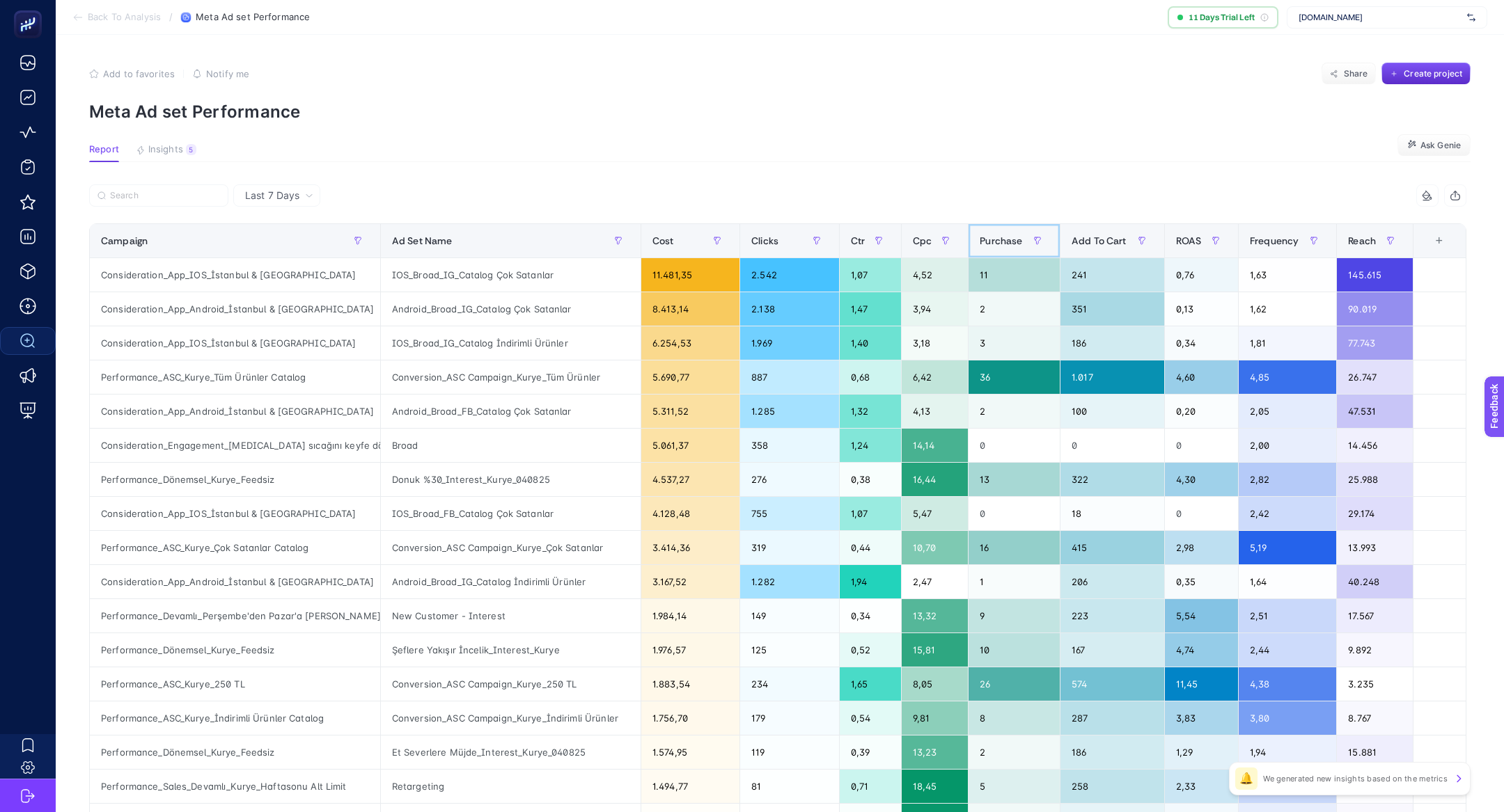
click at [1006, 235] on span "Purchase" at bounding box center [1000, 241] width 42 height 11
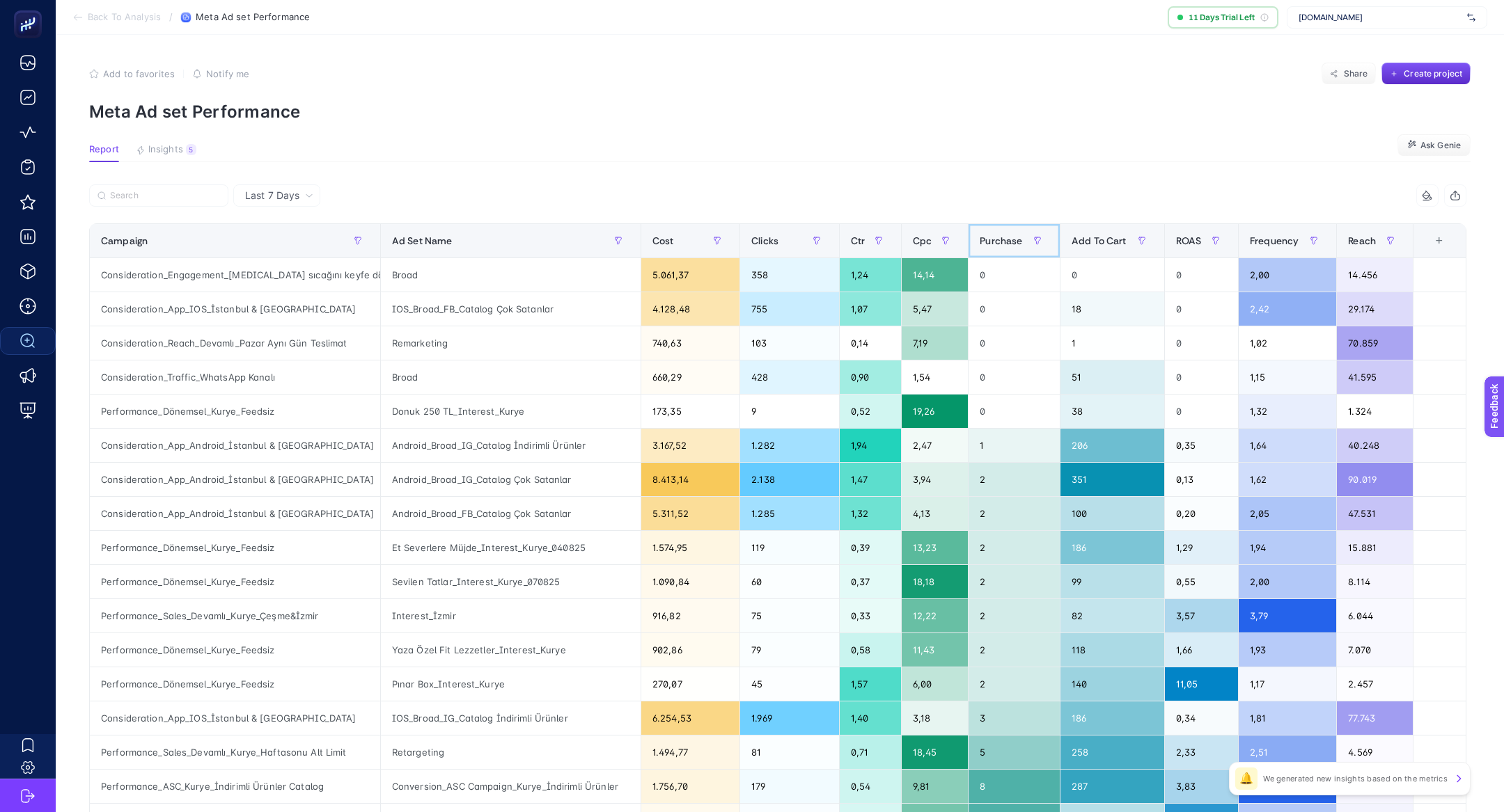
click at [1006, 235] on span "Purchase" at bounding box center [1000, 241] width 42 height 11
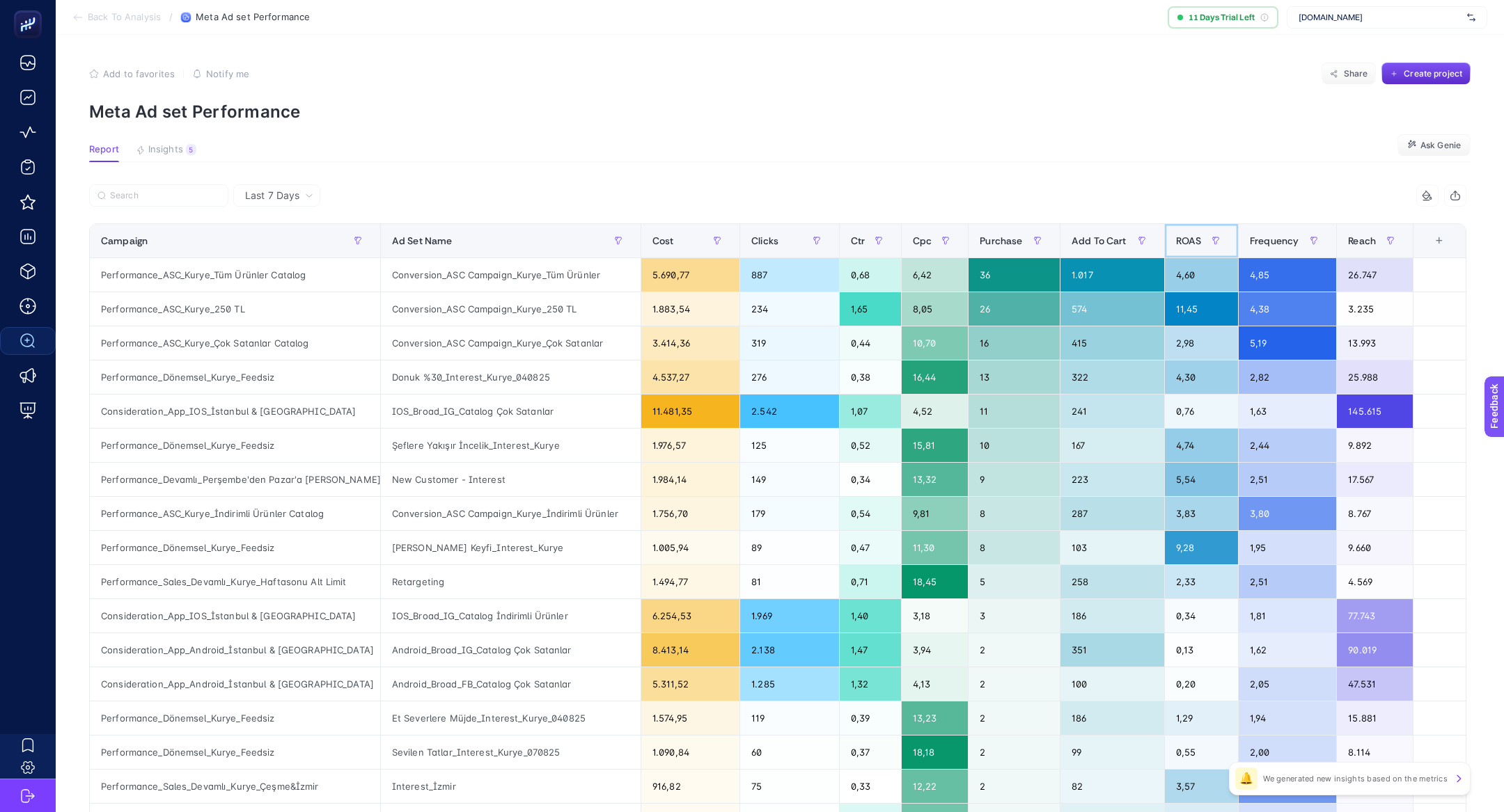
click at [1189, 246] on span "ROAS" at bounding box center [1189, 241] width 25 height 11
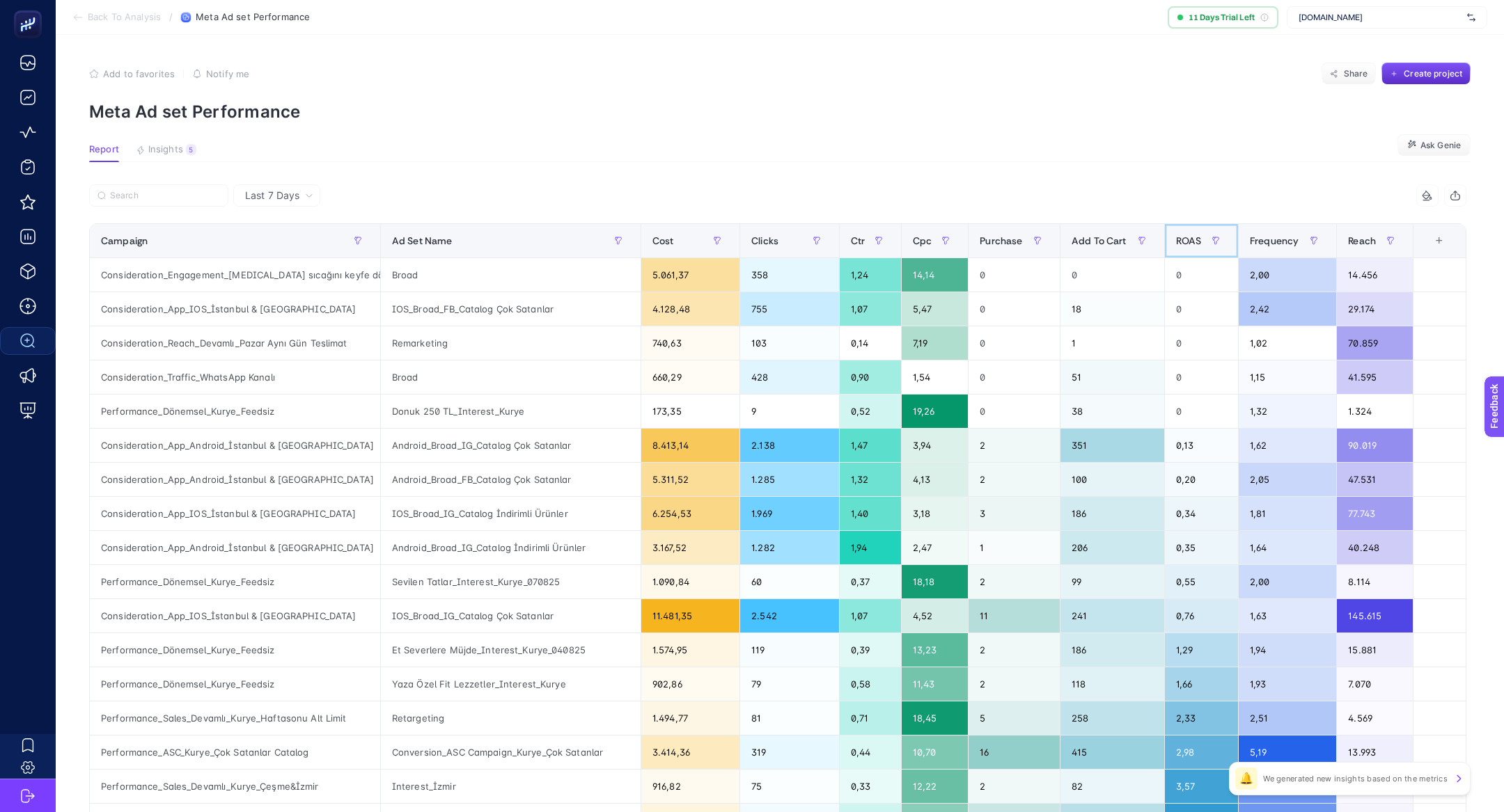
click at [1186, 246] on span "ROAS" at bounding box center [1189, 241] width 25 height 11
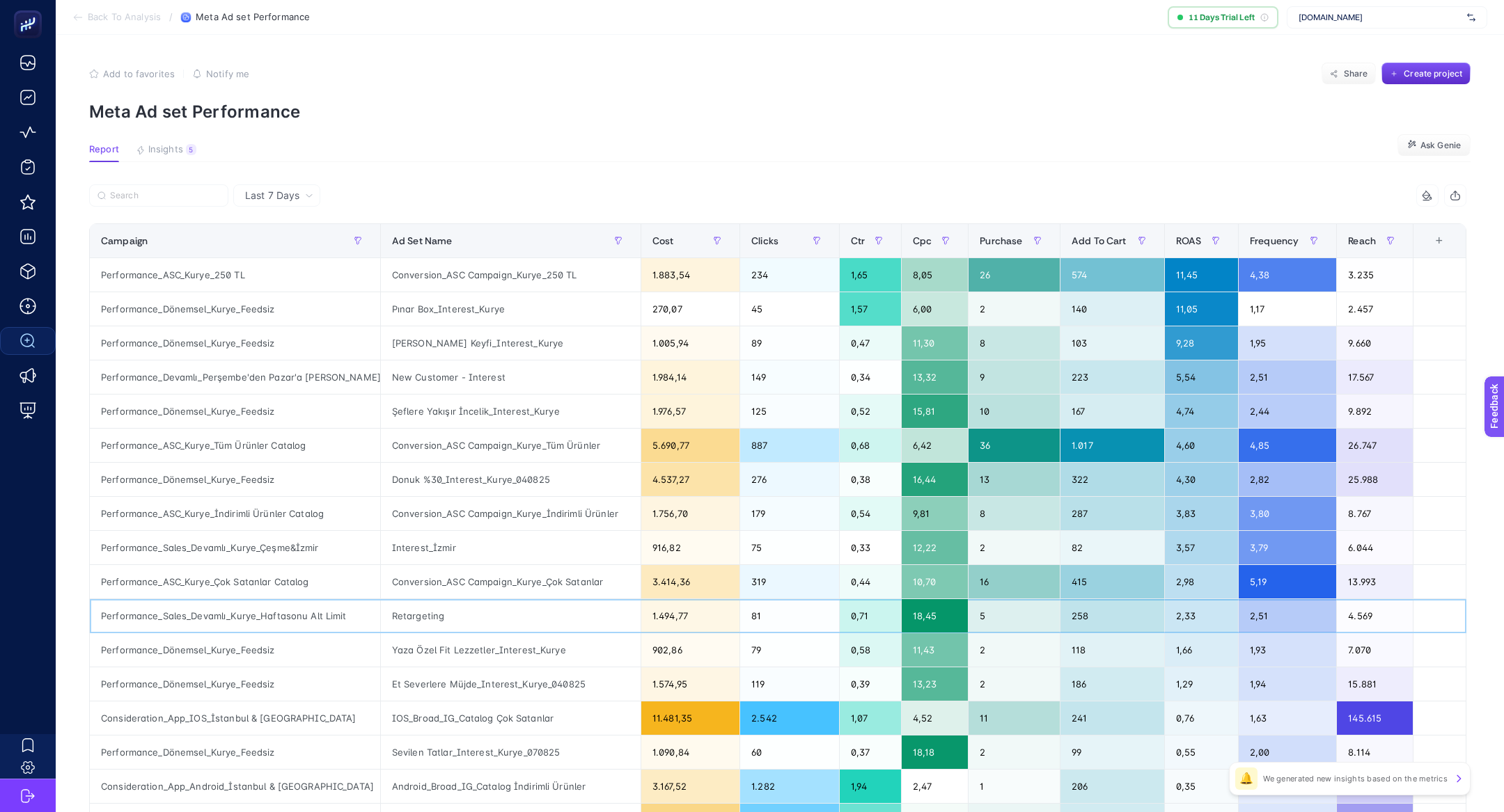
click at [439, 608] on div "Retargeting" at bounding box center [511, 616] width 259 height 33
click at [184, 168] on article "Add to favorites false Notify me Share Create project Meta Ad set Performance R…" at bounding box center [780, 579] width 1448 height 1088
click at [177, 138] on article "Add to favorites false Notify me Share Create project Meta Ad set Performance R…" at bounding box center [780, 579] width 1448 height 1088
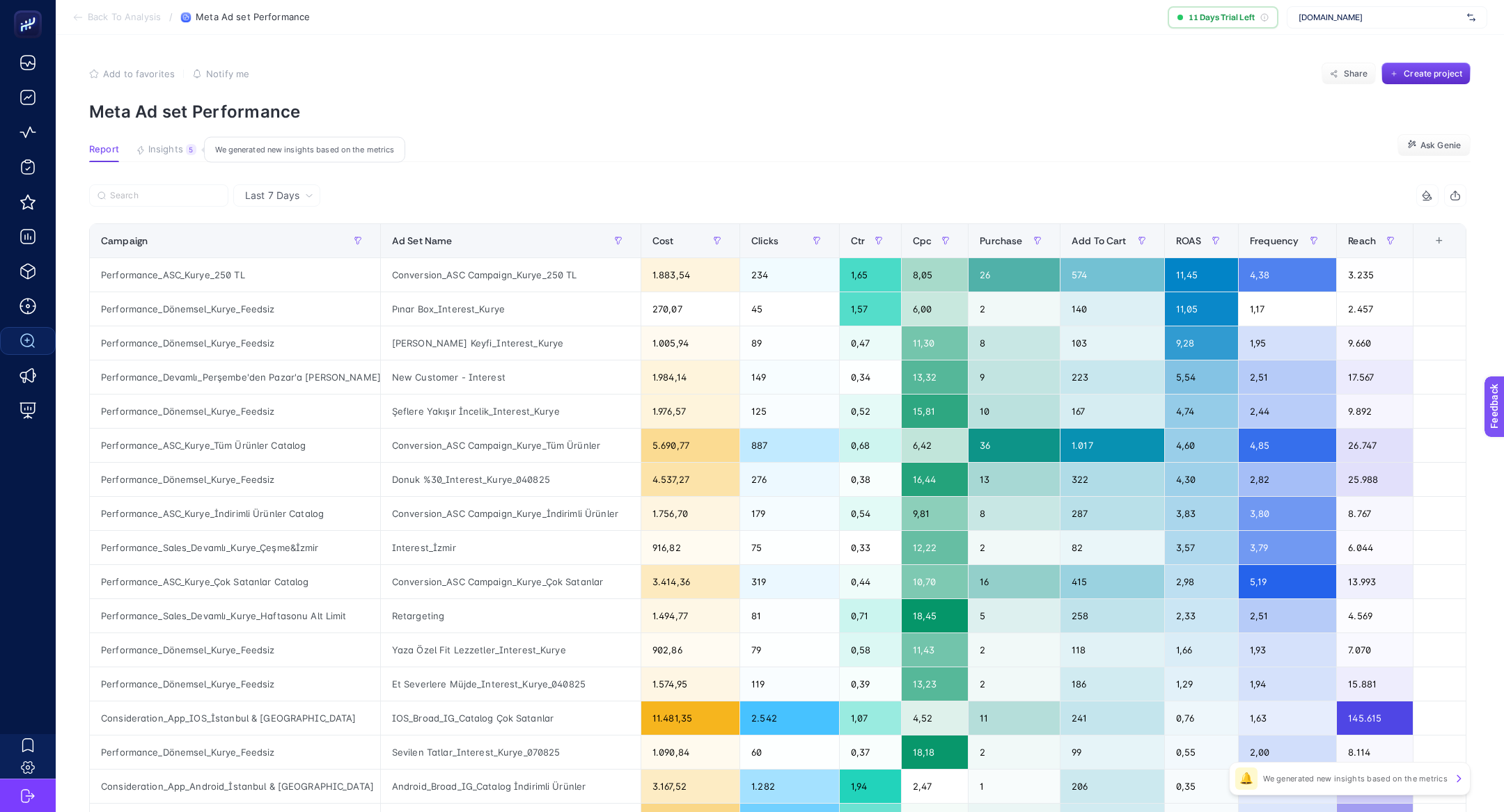
click at [183, 153] on button "Insights 5 We generated new insights based on the metrics" at bounding box center [166, 153] width 60 height 18
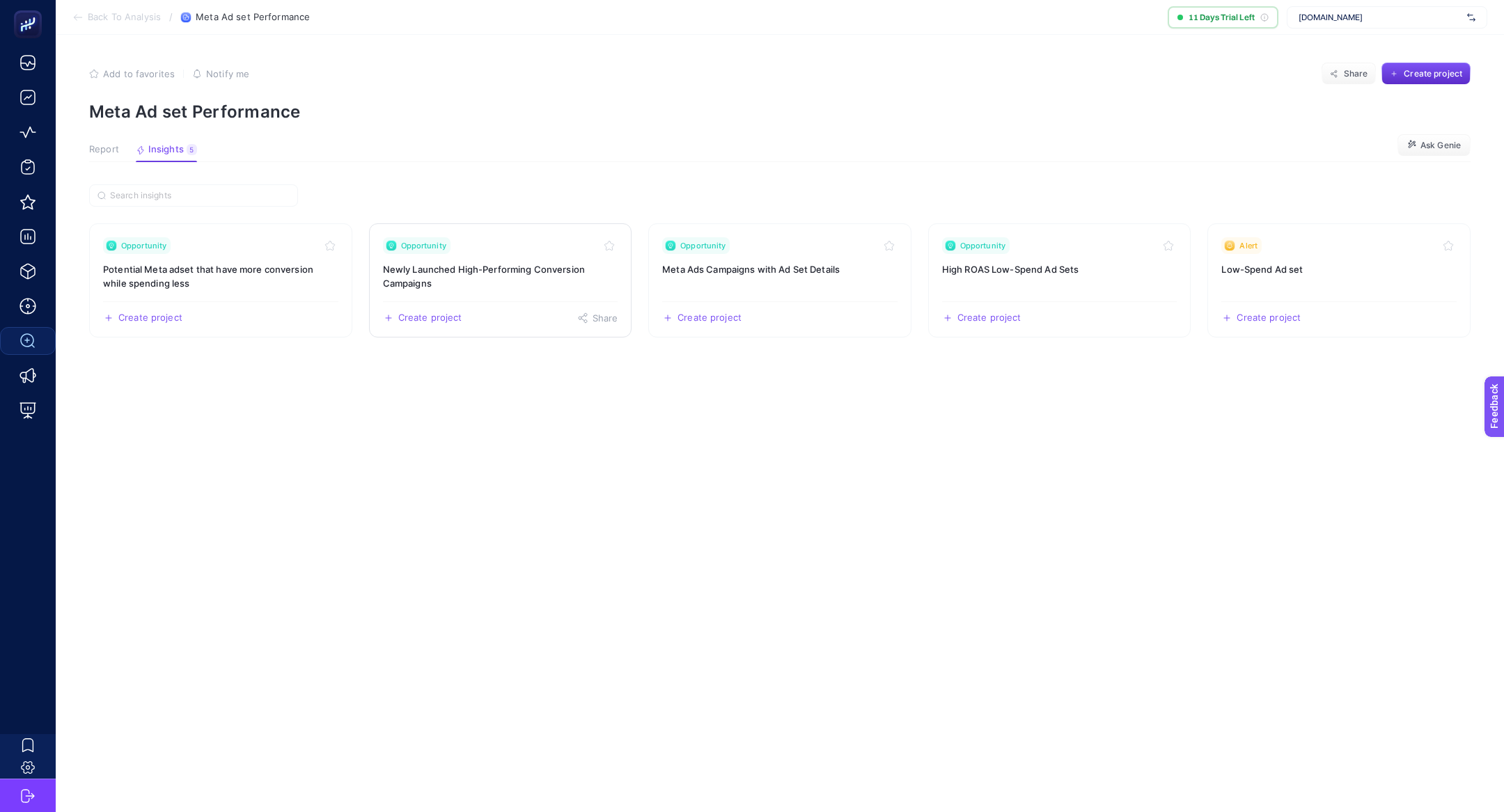
click at [458, 282] on h3 "Newly Launched High-Performing Conversion Campaigns" at bounding box center [501, 276] width 236 height 28
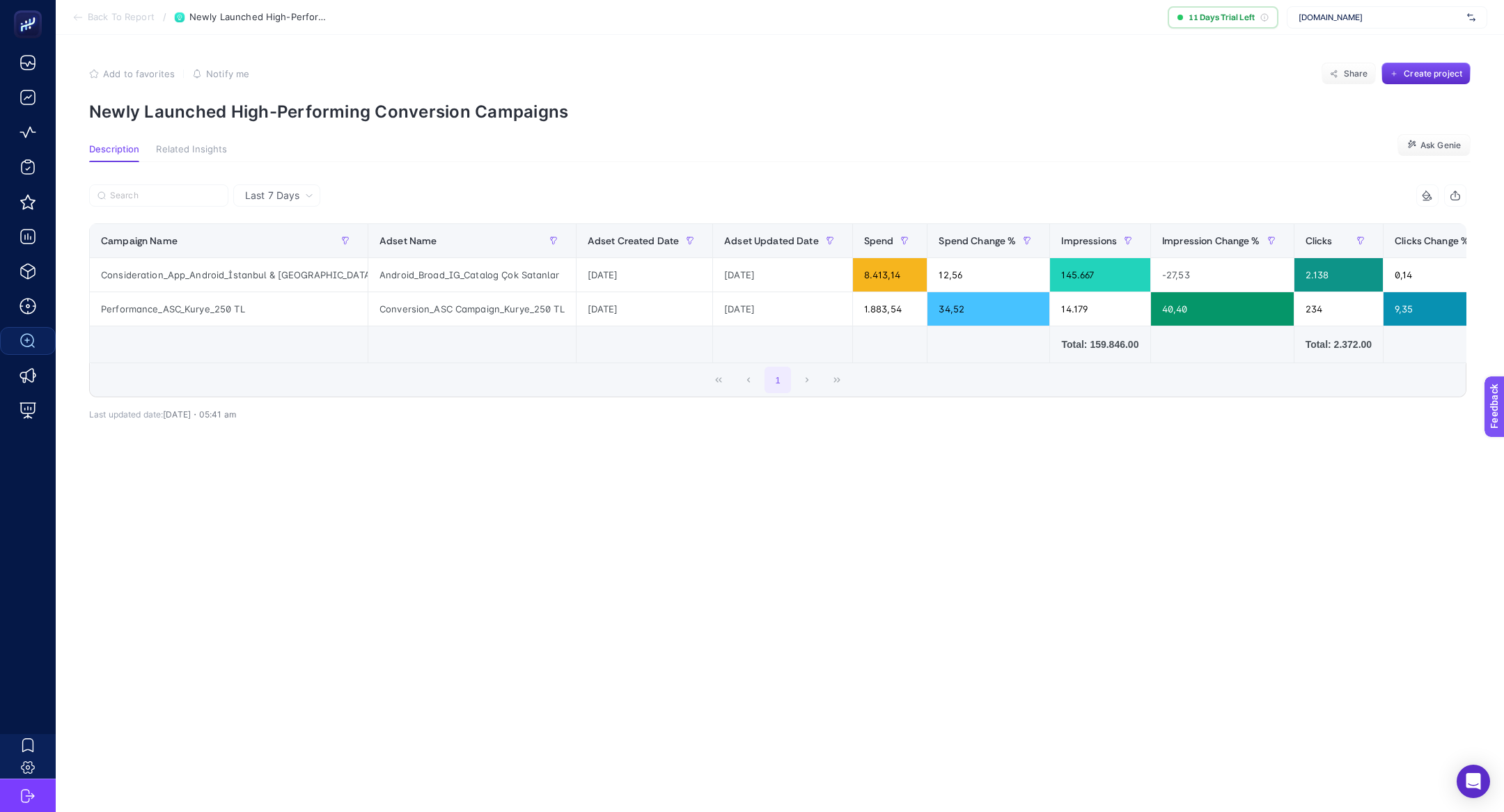
click at [286, 98] on section "Add to favorites false Notify me Share Create project Newly Launched High-Perfo…" at bounding box center [780, 92] width 1381 height 59
click at [293, 111] on p "Newly Launched High-Performing Conversion Campaigns" at bounding box center [780, 111] width 1381 height 20
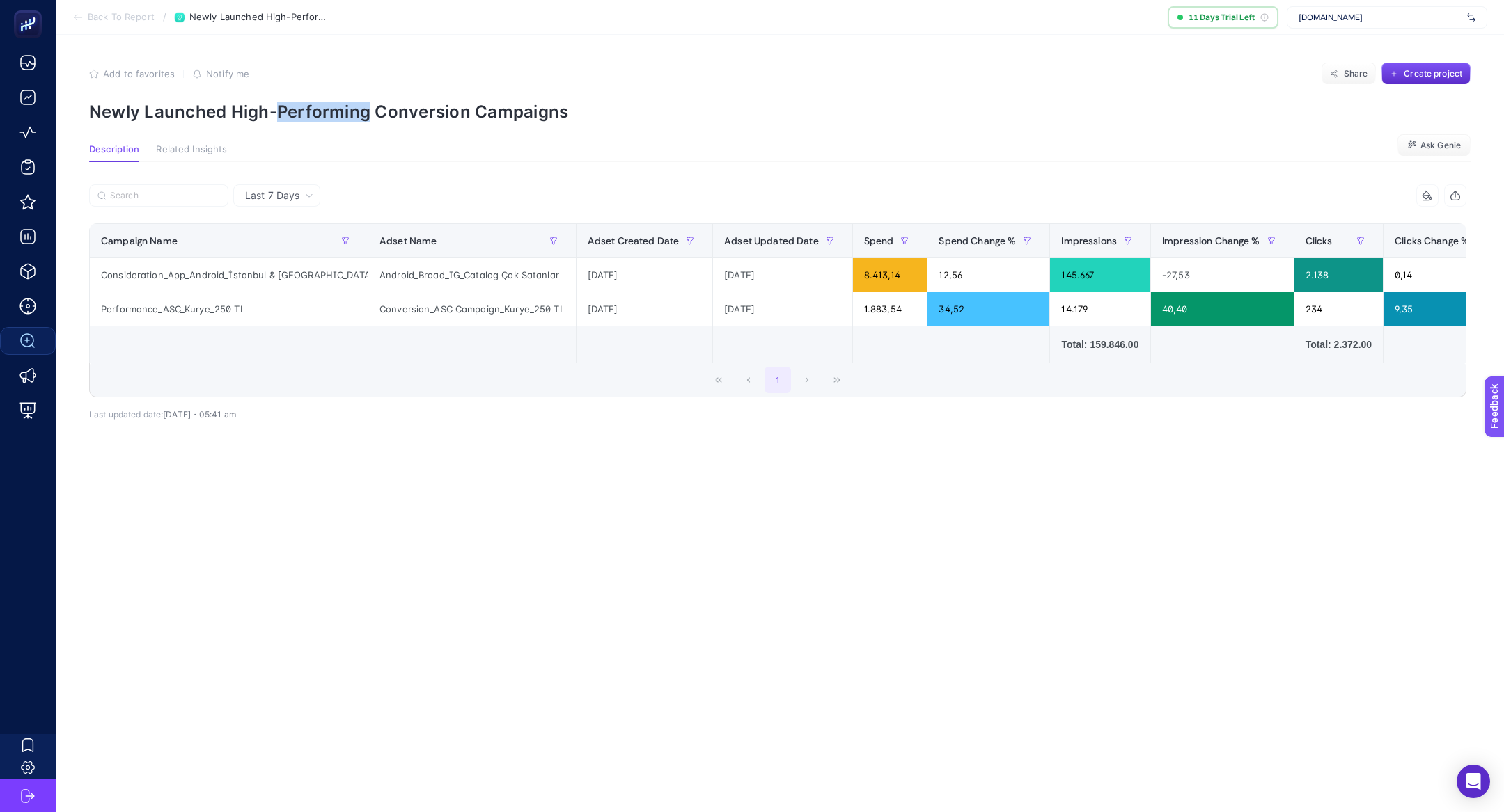
click at [293, 111] on p "Newly Launched High-Performing Conversion Campaigns" at bounding box center [780, 111] width 1381 height 20
copy article "Newly Launched High-Performing Conversion Campaigns"
click at [107, 16] on span "Back To Report" at bounding box center [121, 17] width 67 height 11
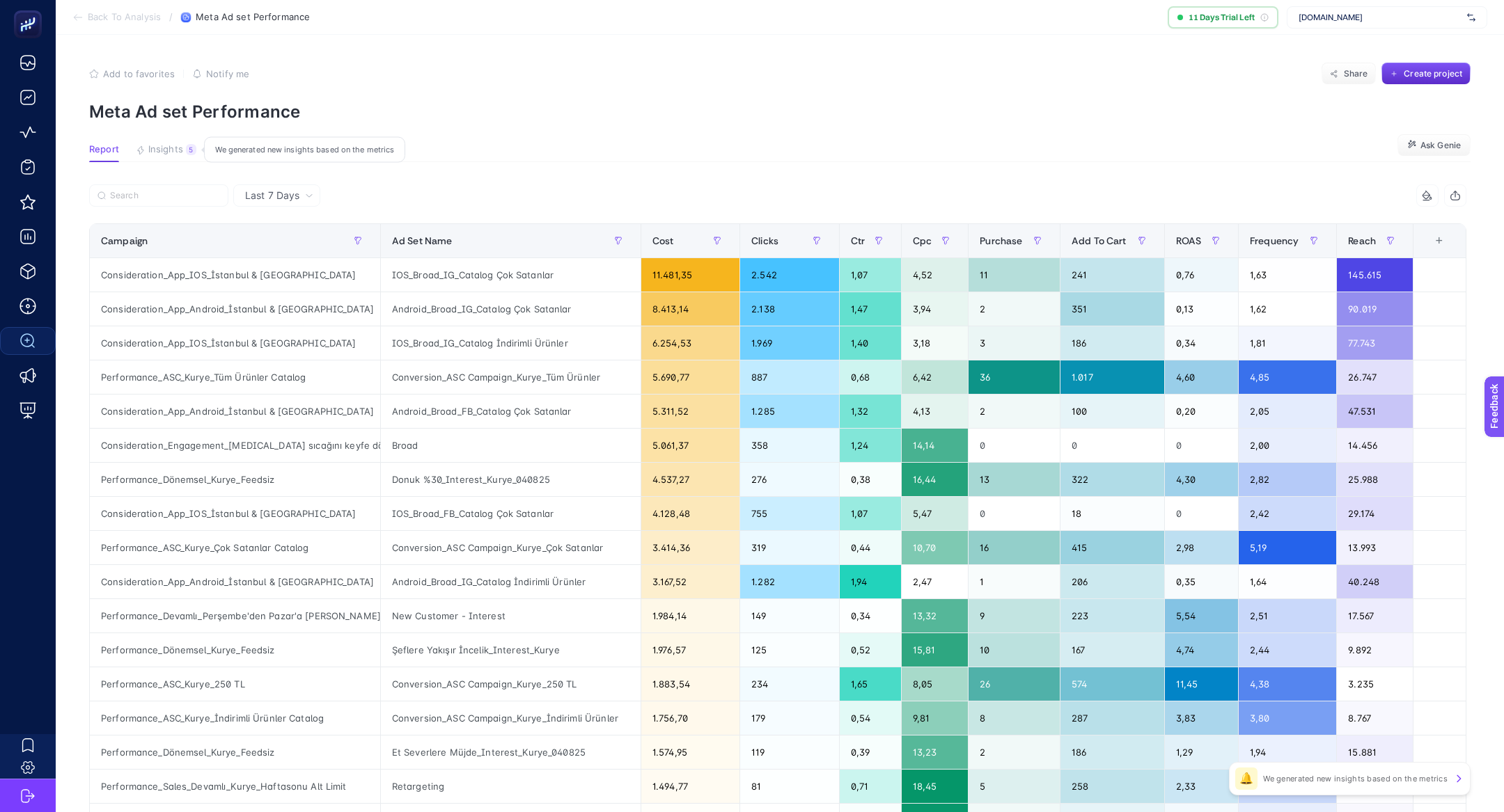
click at [158, 150] on span "Insights" at bounding box center [166, 150] width 35 height 11
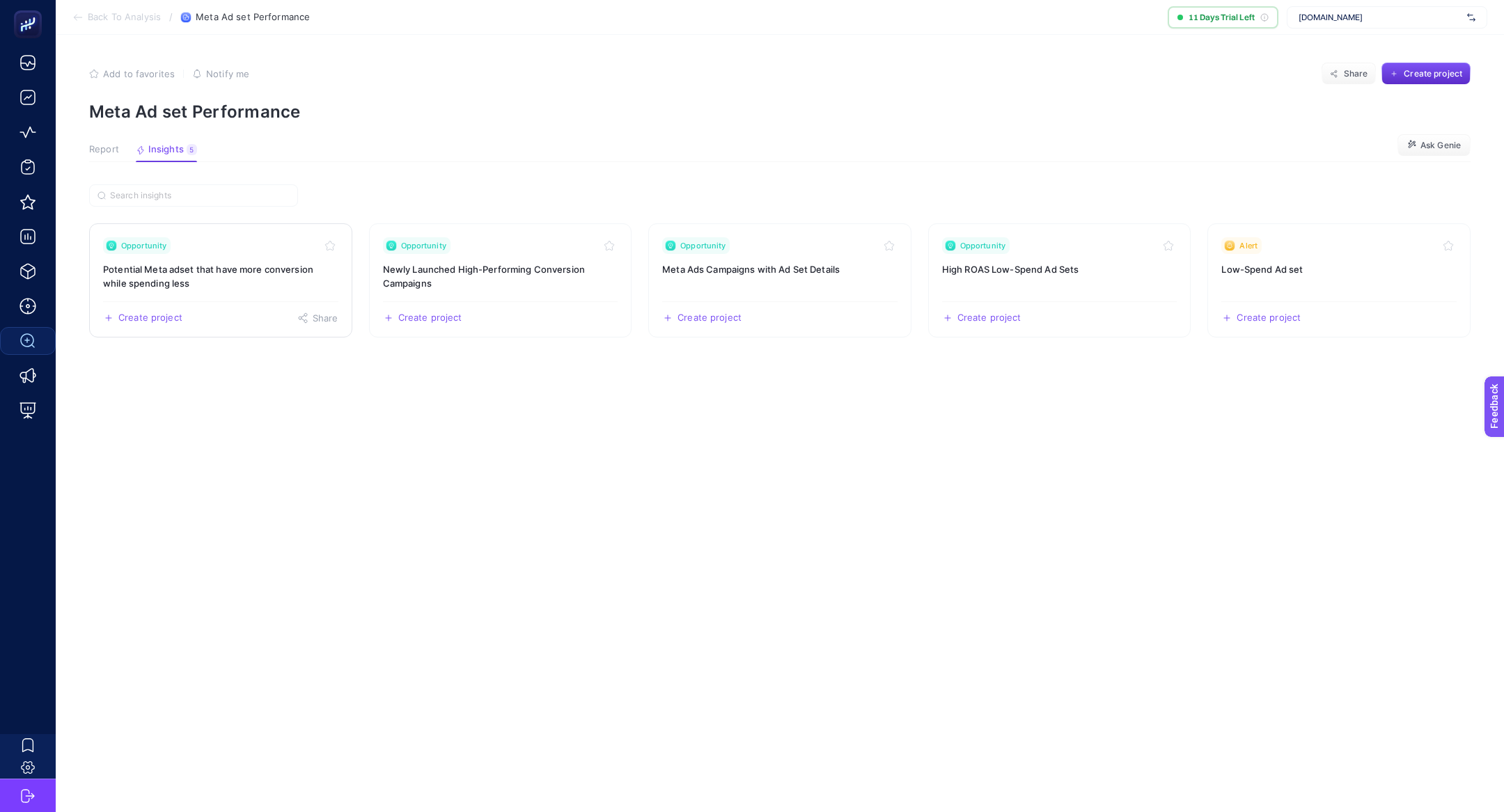
click at [226, 275] on h3 "Potential Meta adset that have more conversion while spending less" at bounding box center [221, 276] width 236 height 28
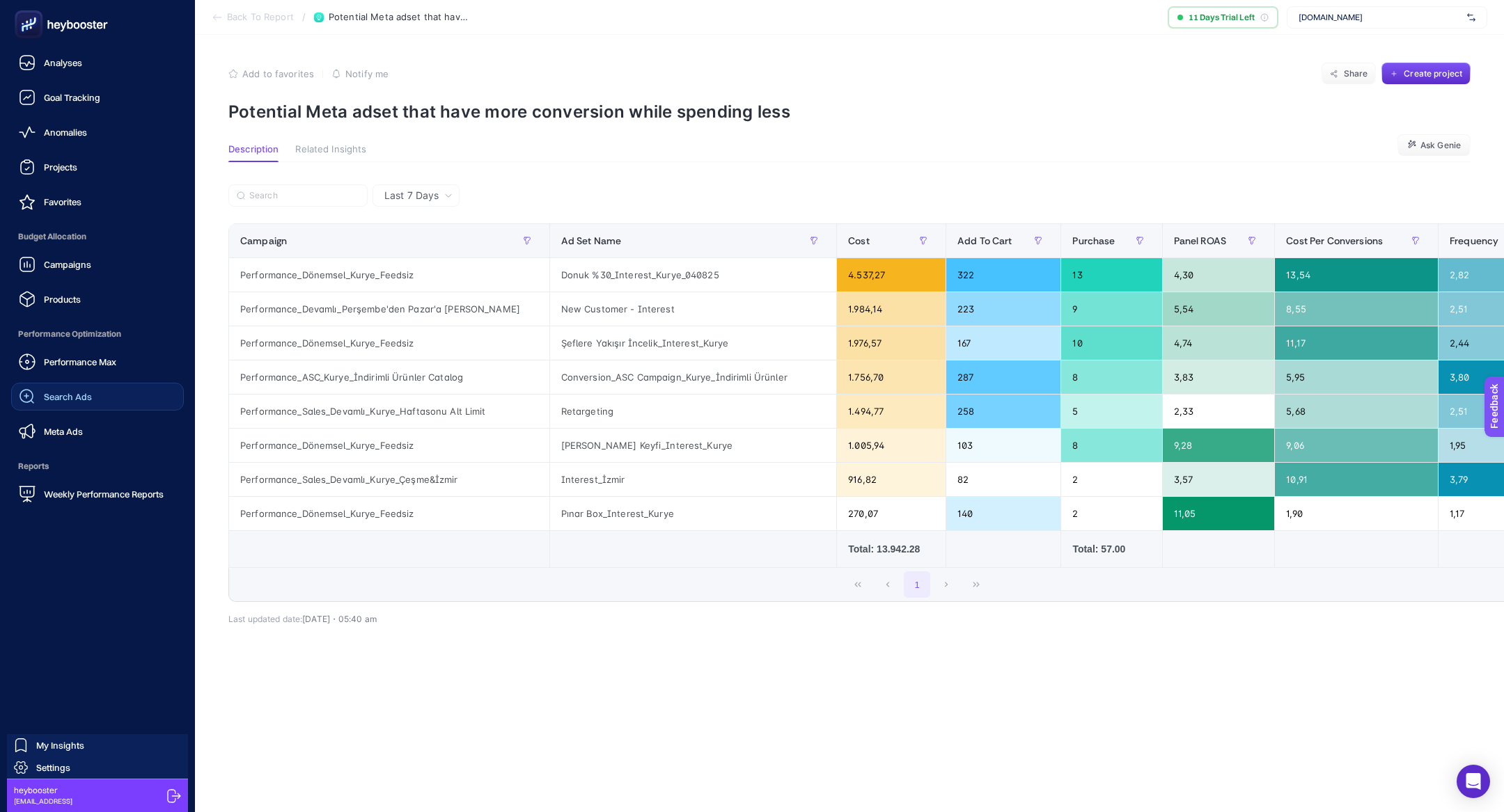
click at [64, 407] on link "Search Ads" at bounding box center [97, 396] width 173 height 28
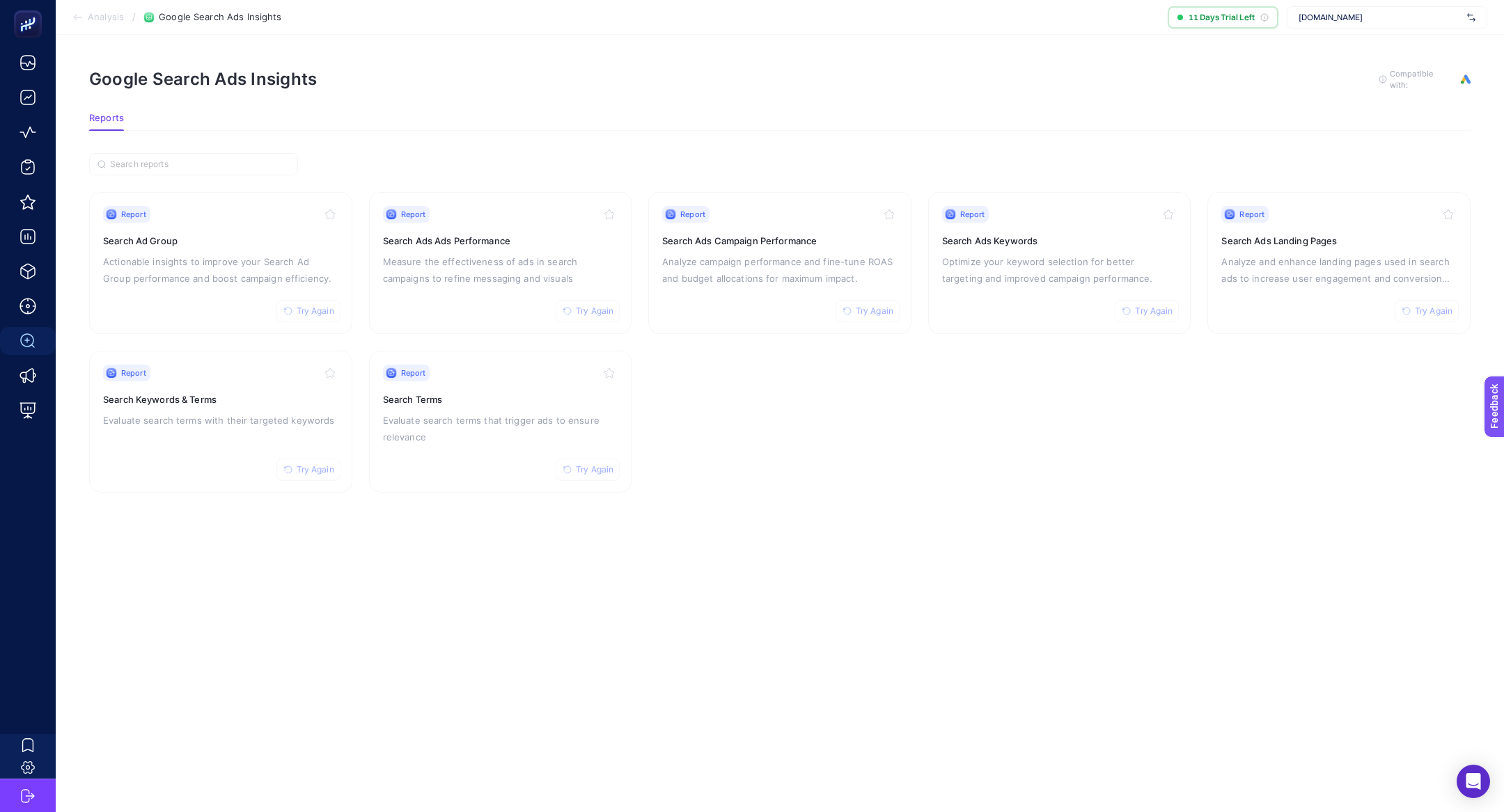
click at [1316, 17] on span "pinaronline.com" at bounding box center [1380, 17] width 163 height 11
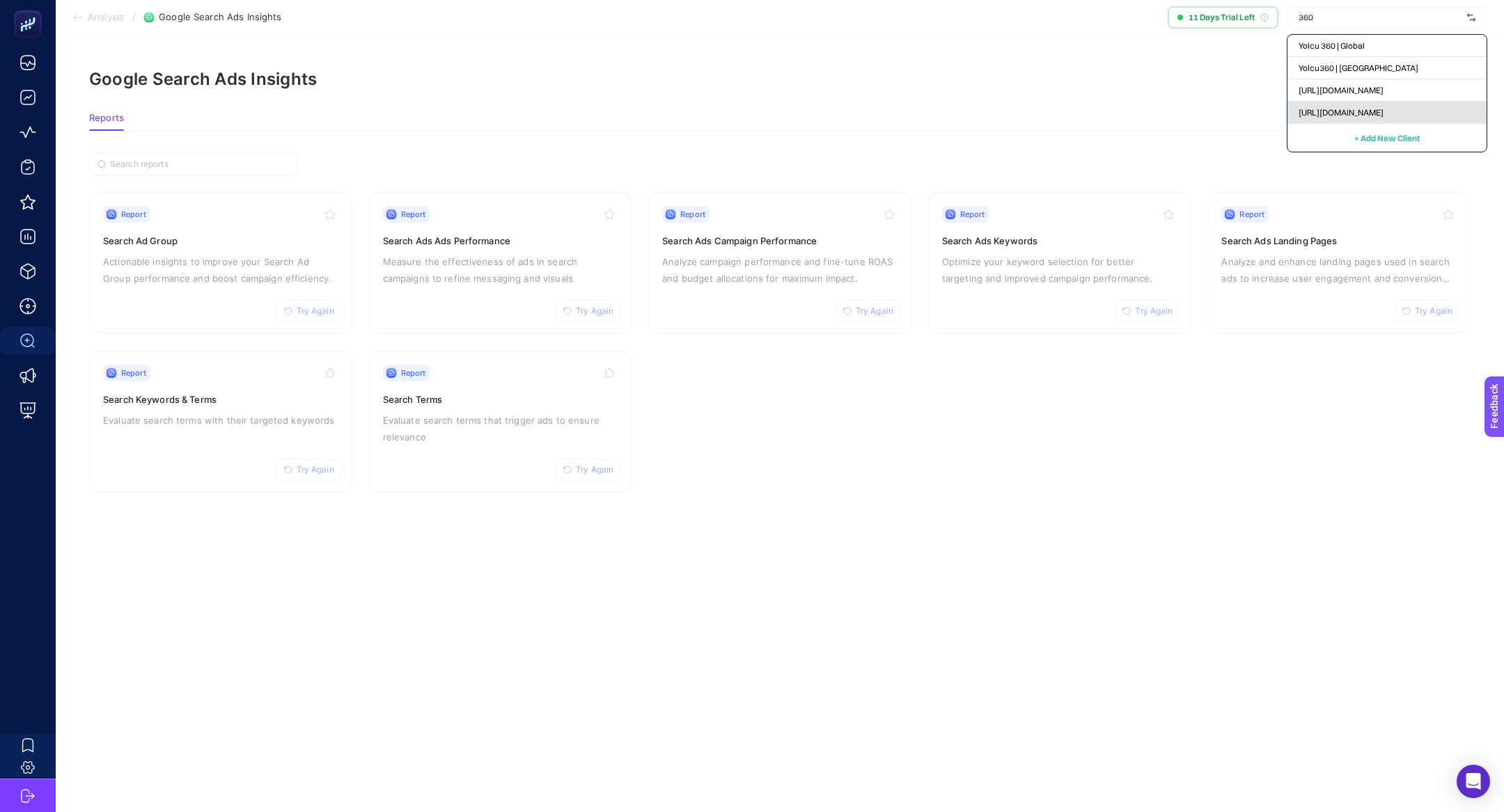
type input "360"
click at [1348, 115] on span "https://360teknoloji.com" at bounding box center [1341, 113] width 85 height 11
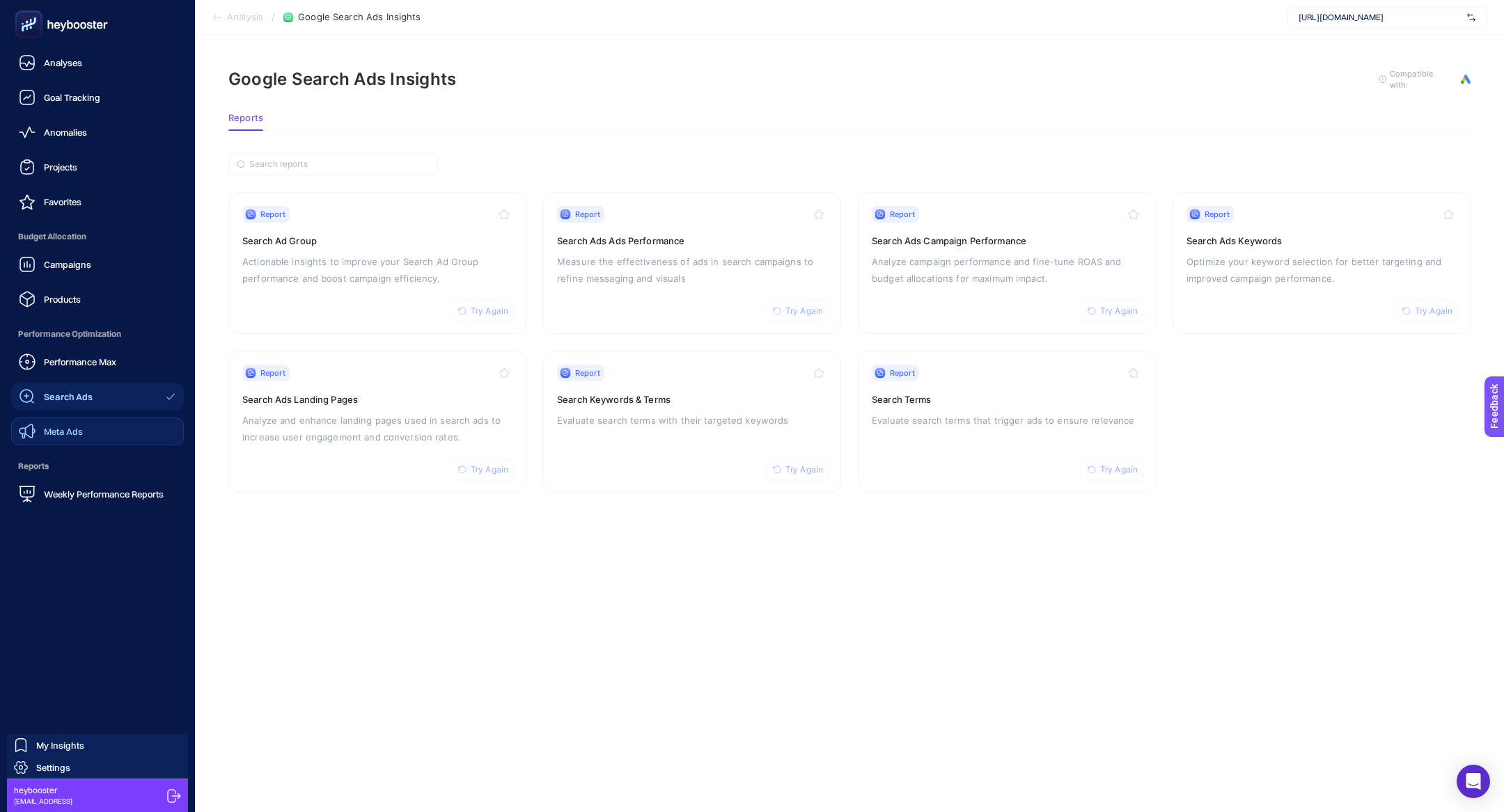
click at [128, 426] on link "Meta Ads" at bounding box center [97, 431] width 173 height 28
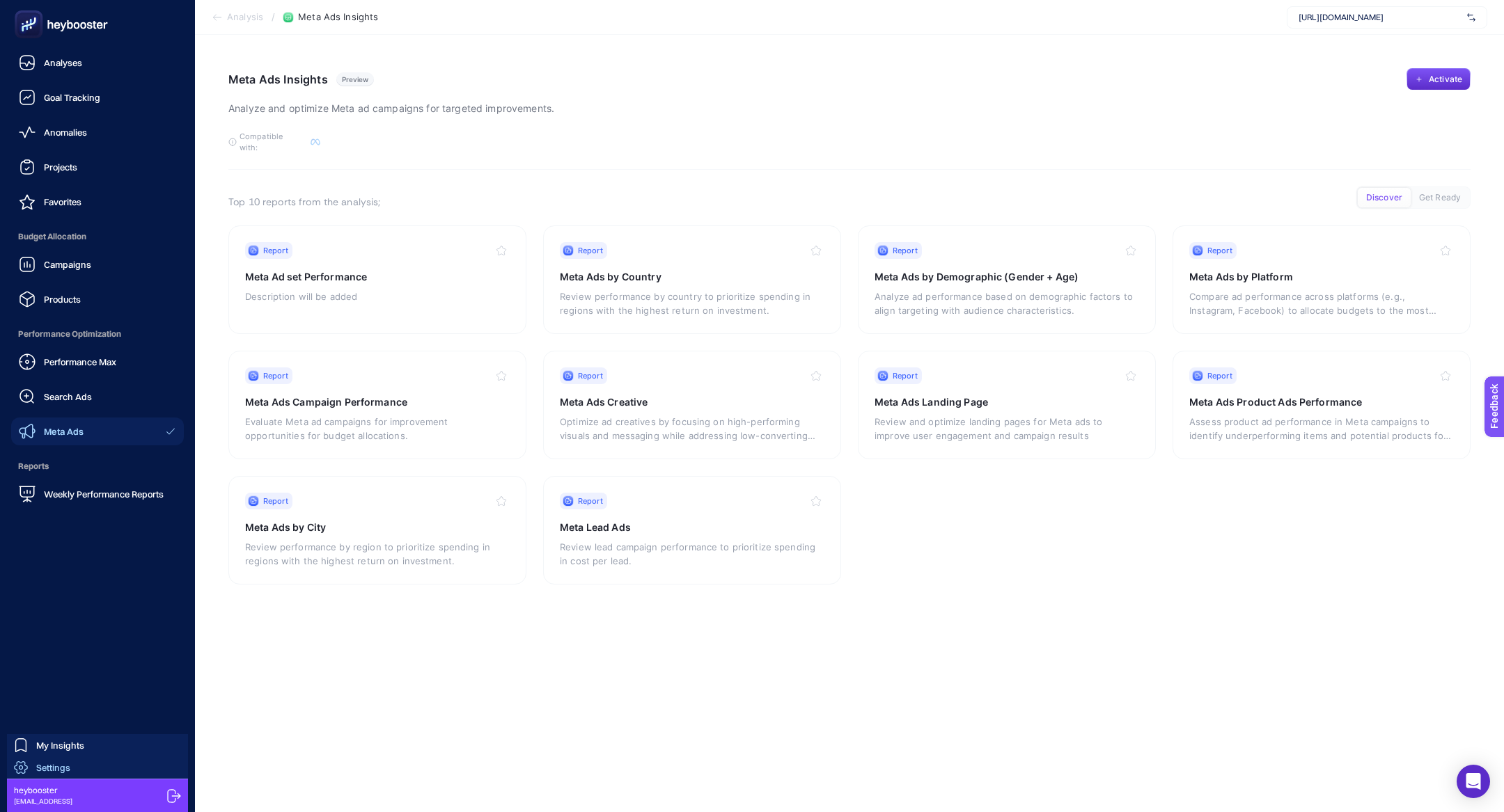
click at [59, 766] on span "Settings" at bounding box center [53, 767] width 34 height 11
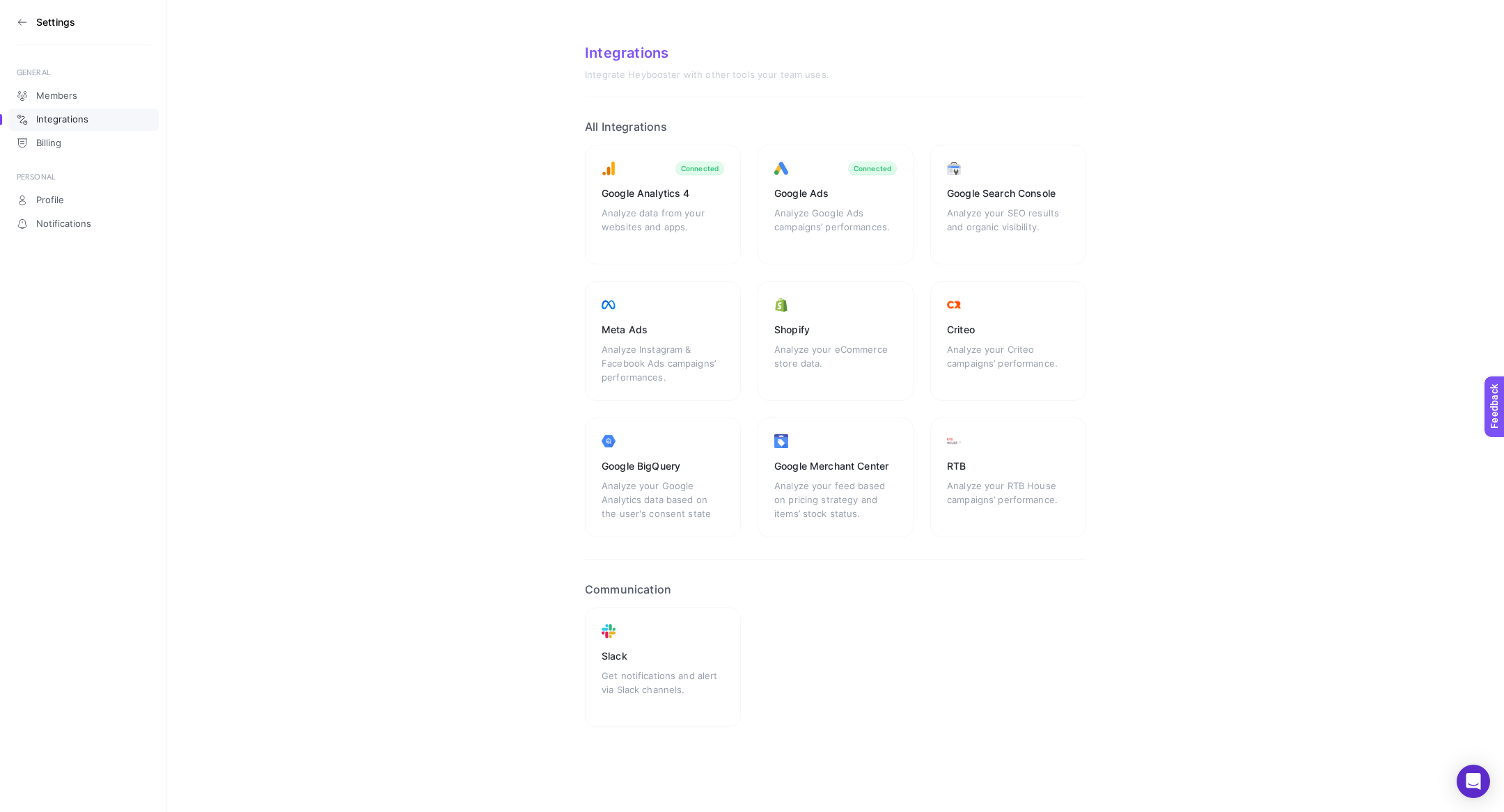
click at [18, 25] on icon at bounding box center [22, 22] width 11 height 11
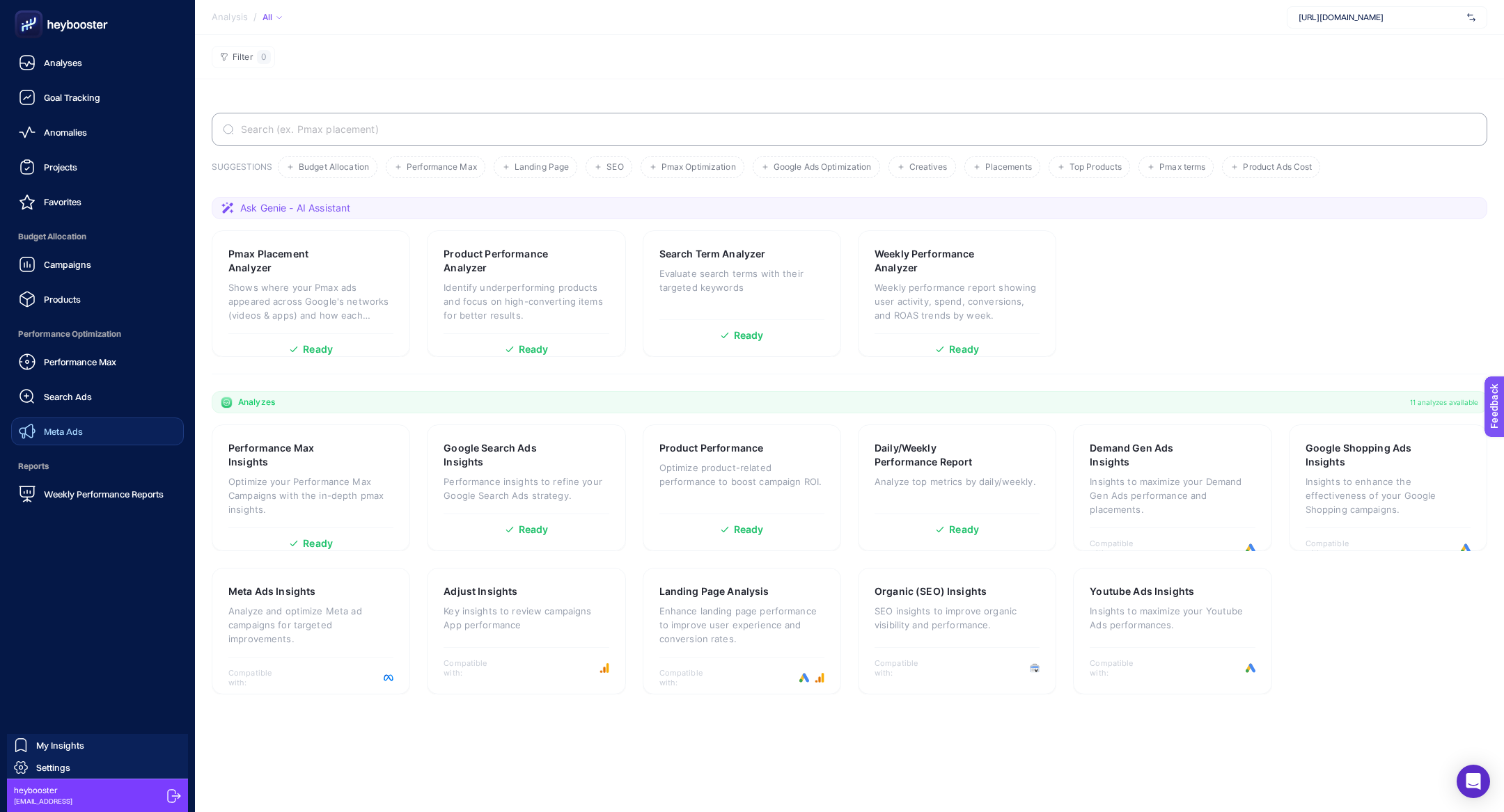
click at [111, 432] on link "Meta Ads" at bounding box center [97, 431] width 173 height 28
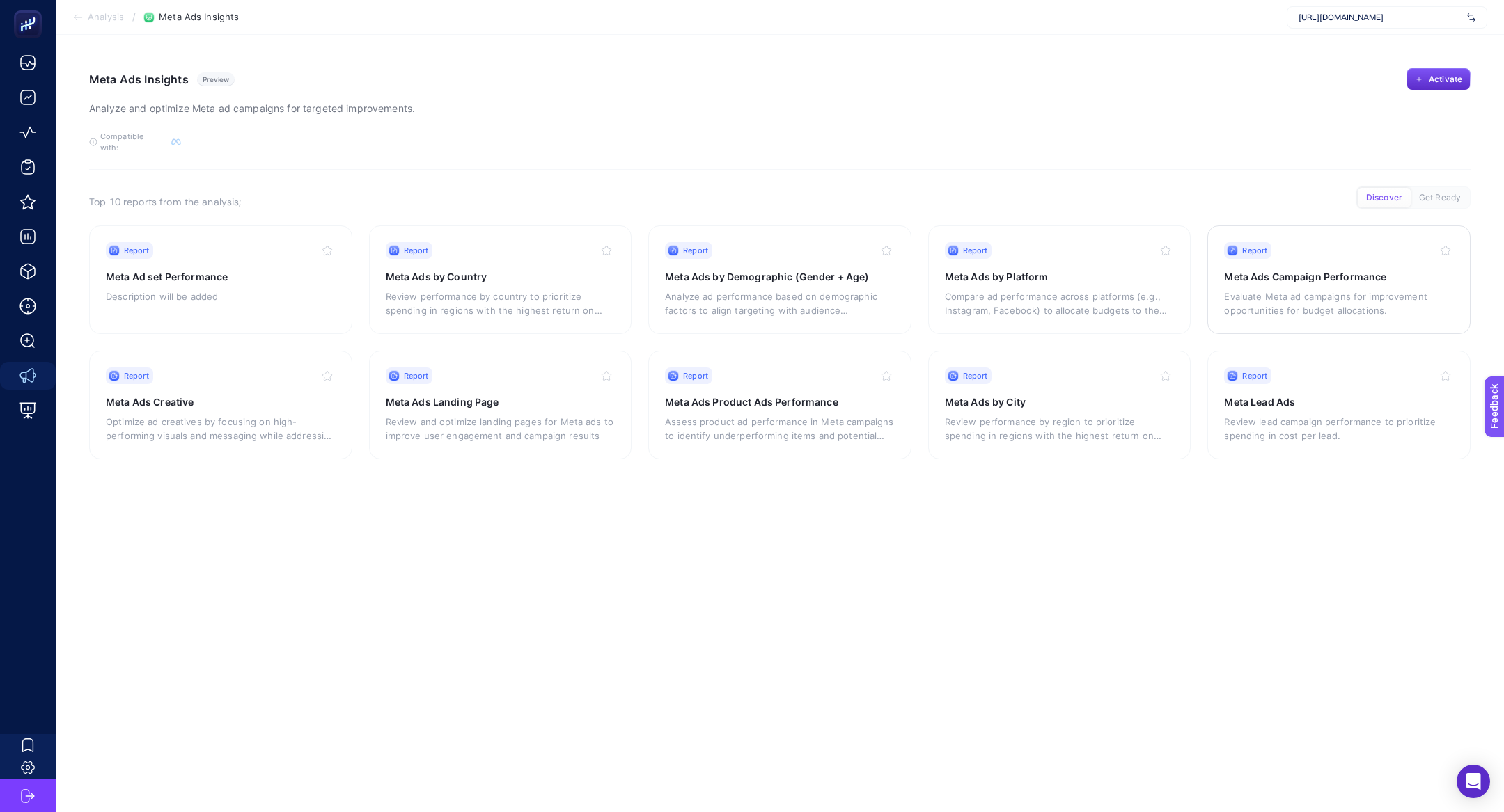
click at [1335, 21] on span "https://360teknoloji.com" at bounding box center [1380, 17] width 163 height 11
type input "p"
type input "hatem"
click at [1429, 42] on div "[URL][DOMAIN_NAME]" at bounding box center [1387, 46] width 199 height 22
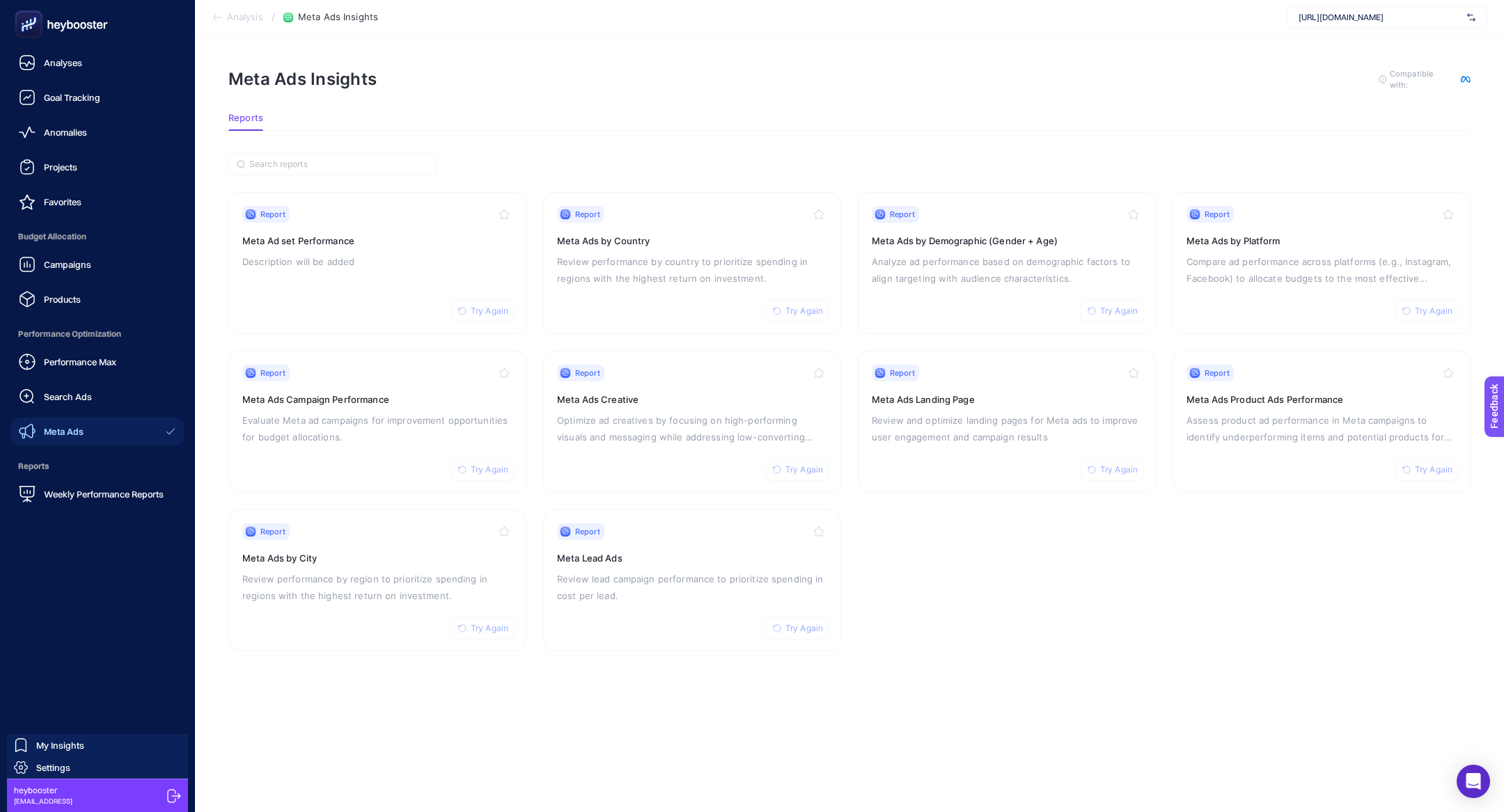
click at [99, 313] on ul "Analyses Goal Tracking Anomalies Projects Favorites Budget Allocation Campaigns…" at bounding box center [97, 278] width 173 height 460
click at [99, 304] on link "Products" at bounding box center [97, 299] width 173 height 28
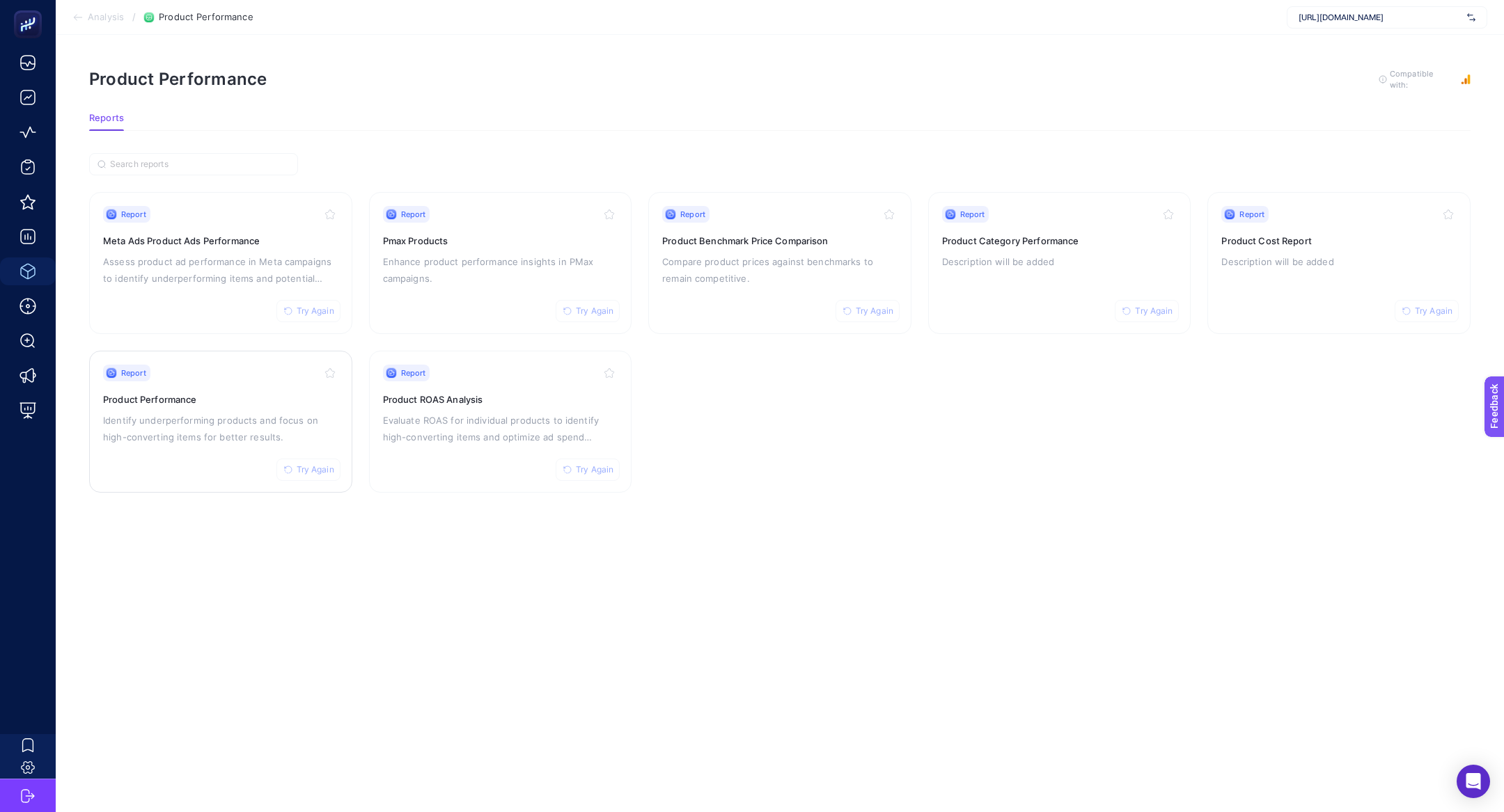
click at [173, 445] on div "Report Try Again Product Performance Identify underperforming products and focu…" at bounding box center [221, 422] width 236 height 115
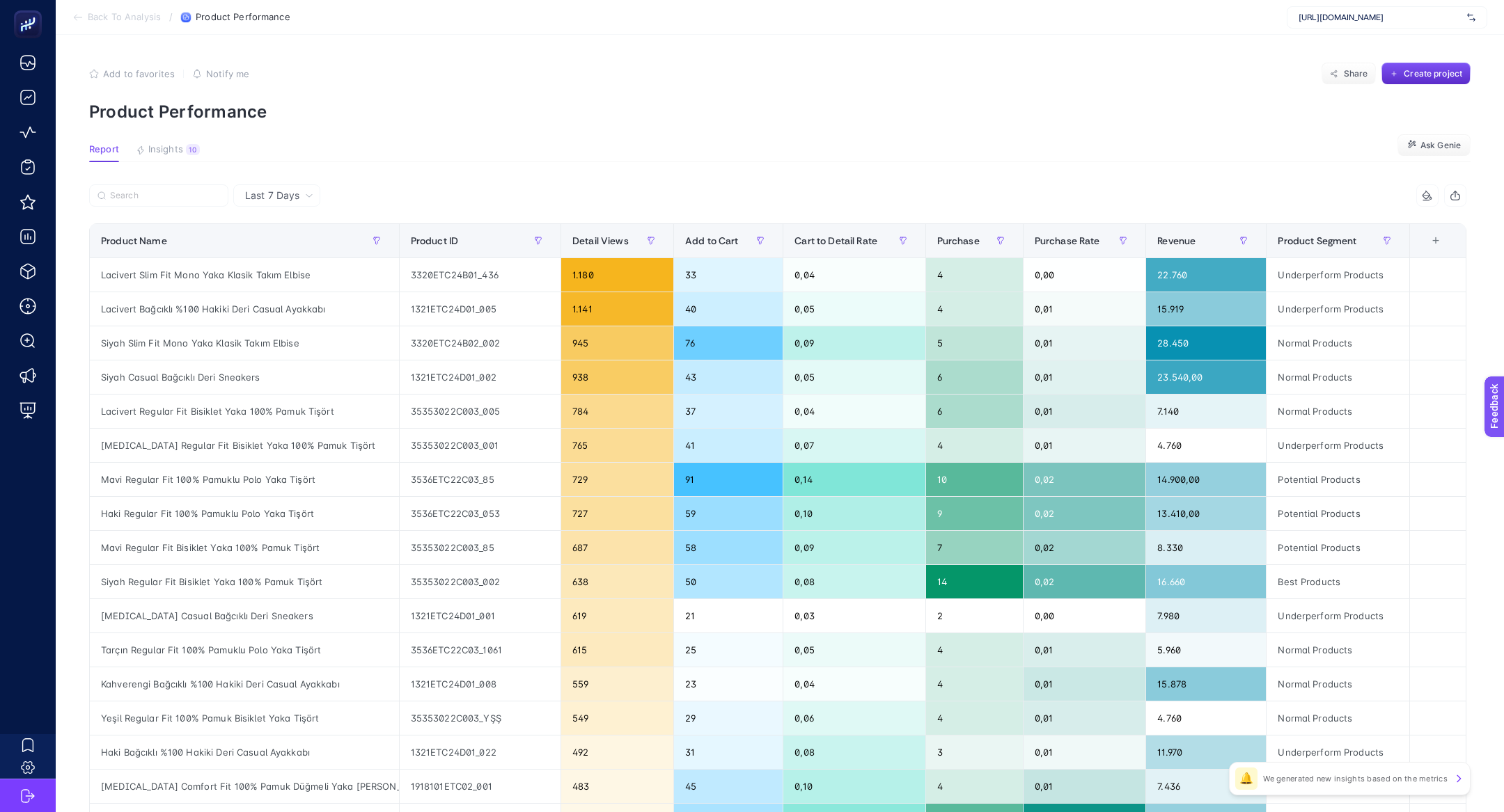
click at [214, 110] on p "Product Performance" at bounding box center [780, 111] width 1381 height 20
click at [173, 155] on button "Insights 10 We generated new insights based on the metrics" at bounding box center [168, 153] width 64 height 18
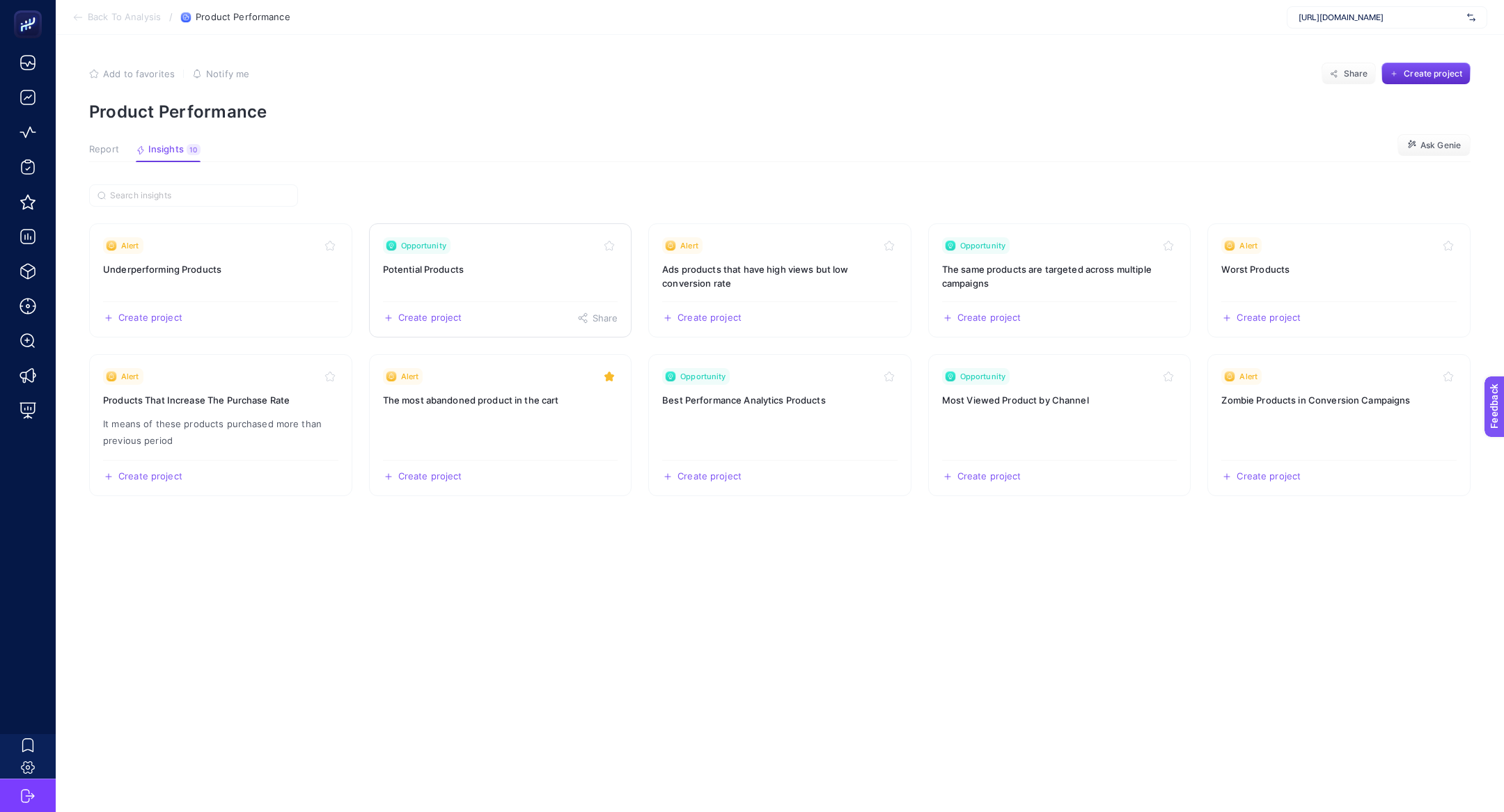
click at [440, 276] on link "Opportunity Potential Products Create project Share" at bounding box center [501, 281] width 263 height 115
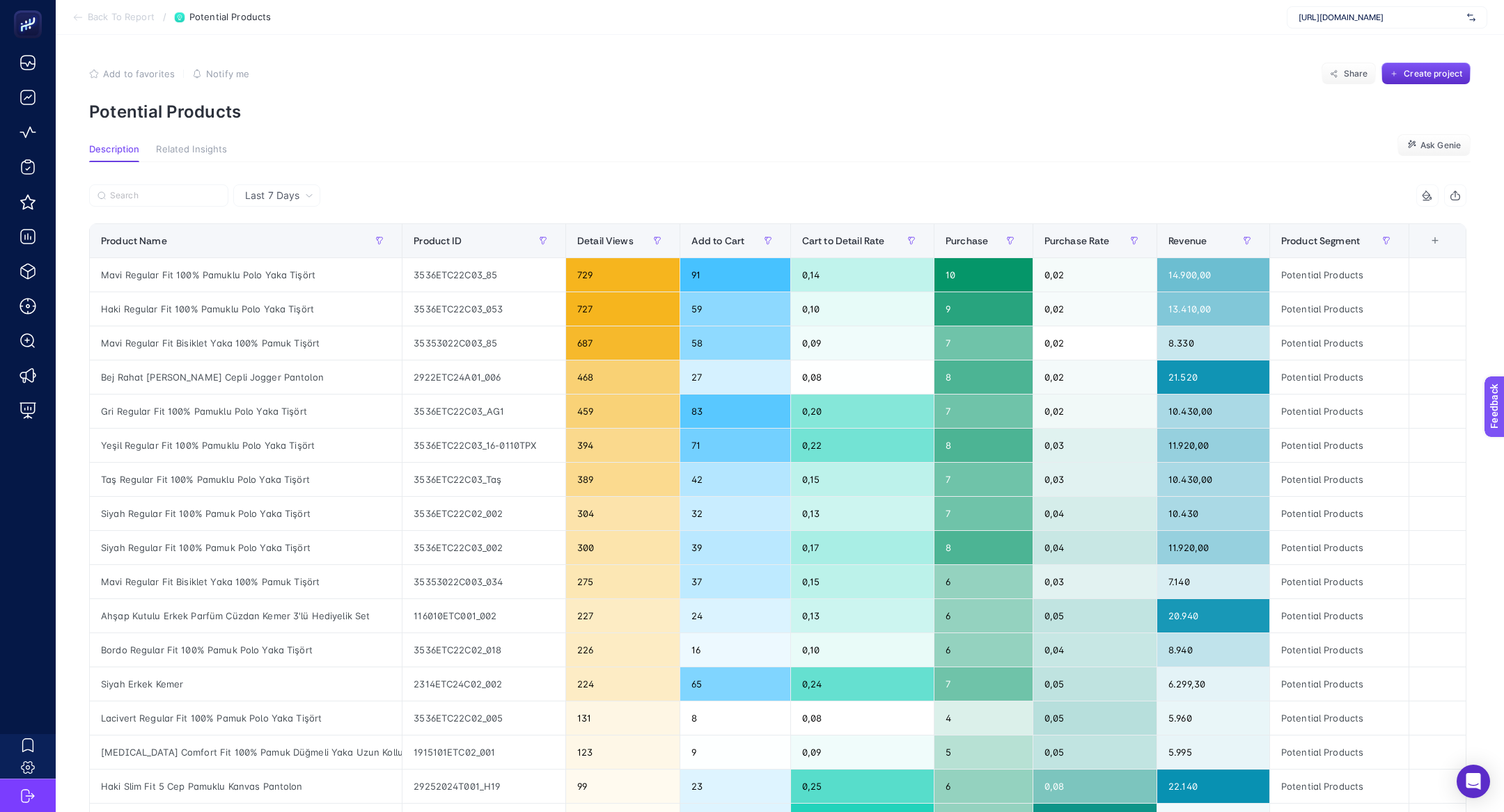
click at [188, 103] on p "Potential Products" at bounding box center [780, 111] width 1381 height 20
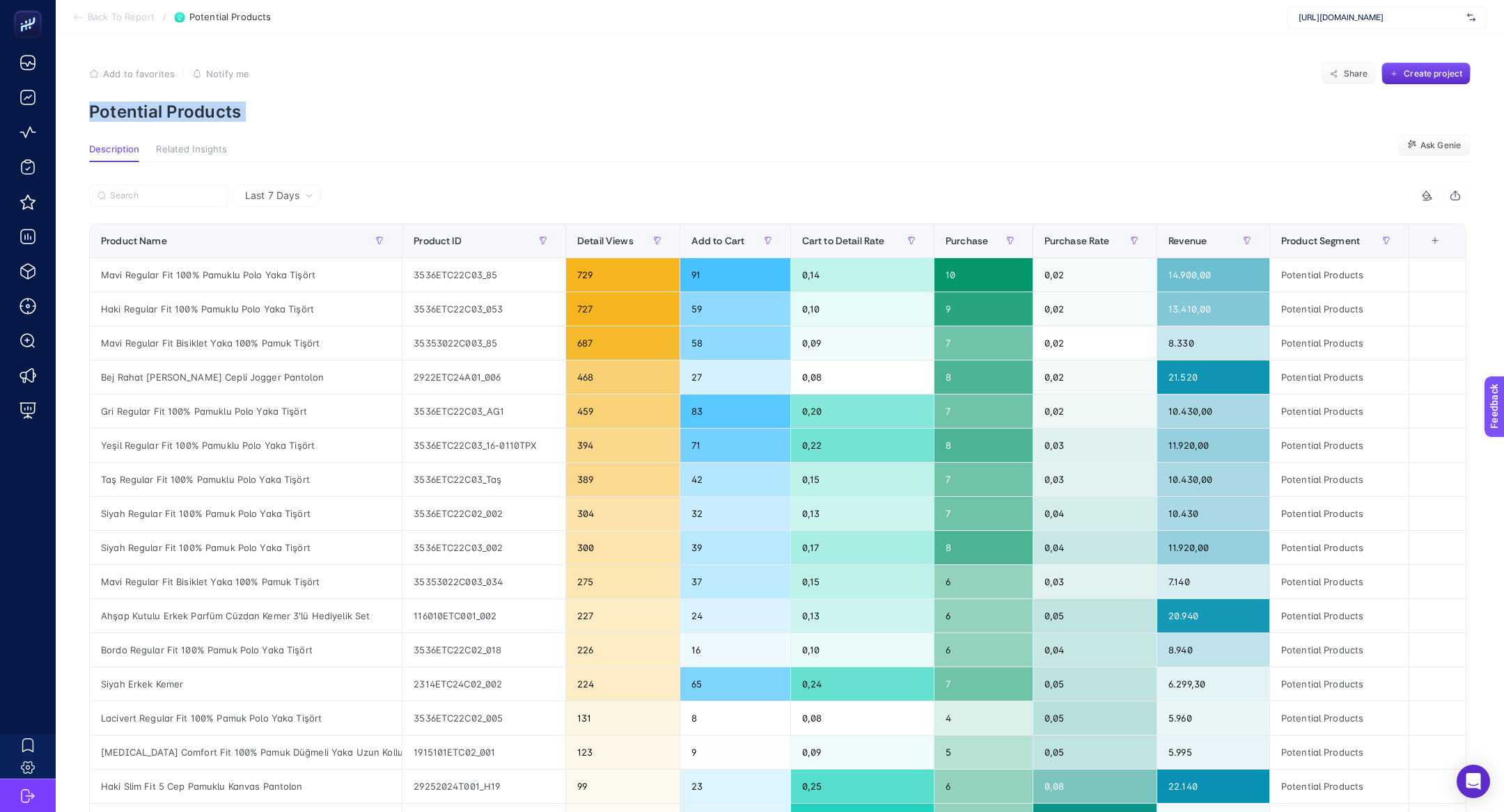
copy article "Potential Products"
